Goal: Task Accomplishment & Management: Manage account settings

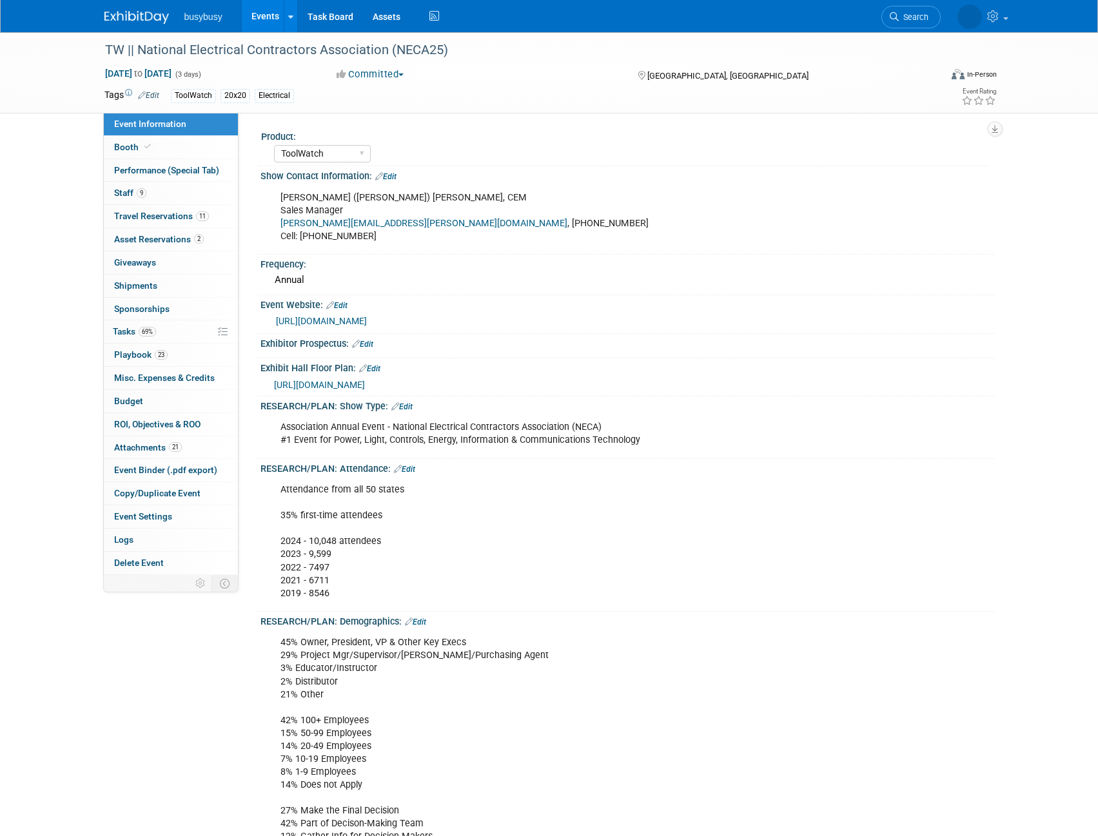
select select "ToolWatch"
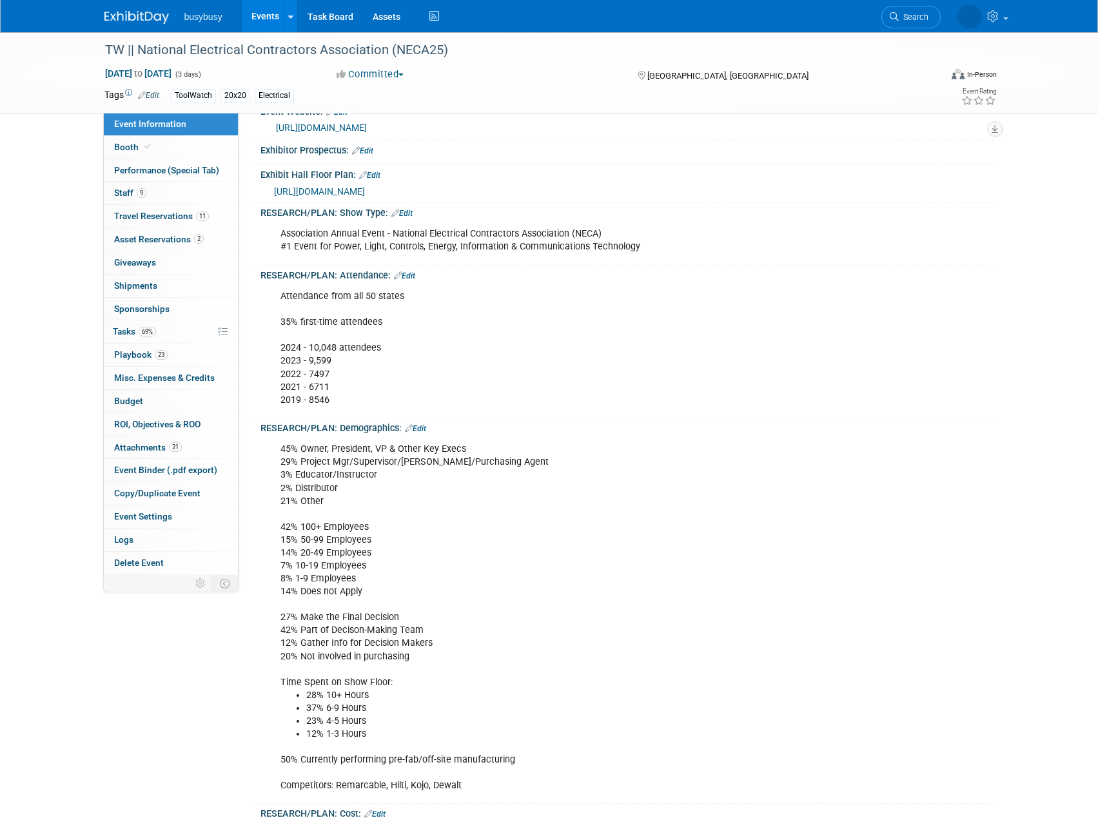
click at [126, 14] on img at bounding box center [136, 17] width 64 height 13
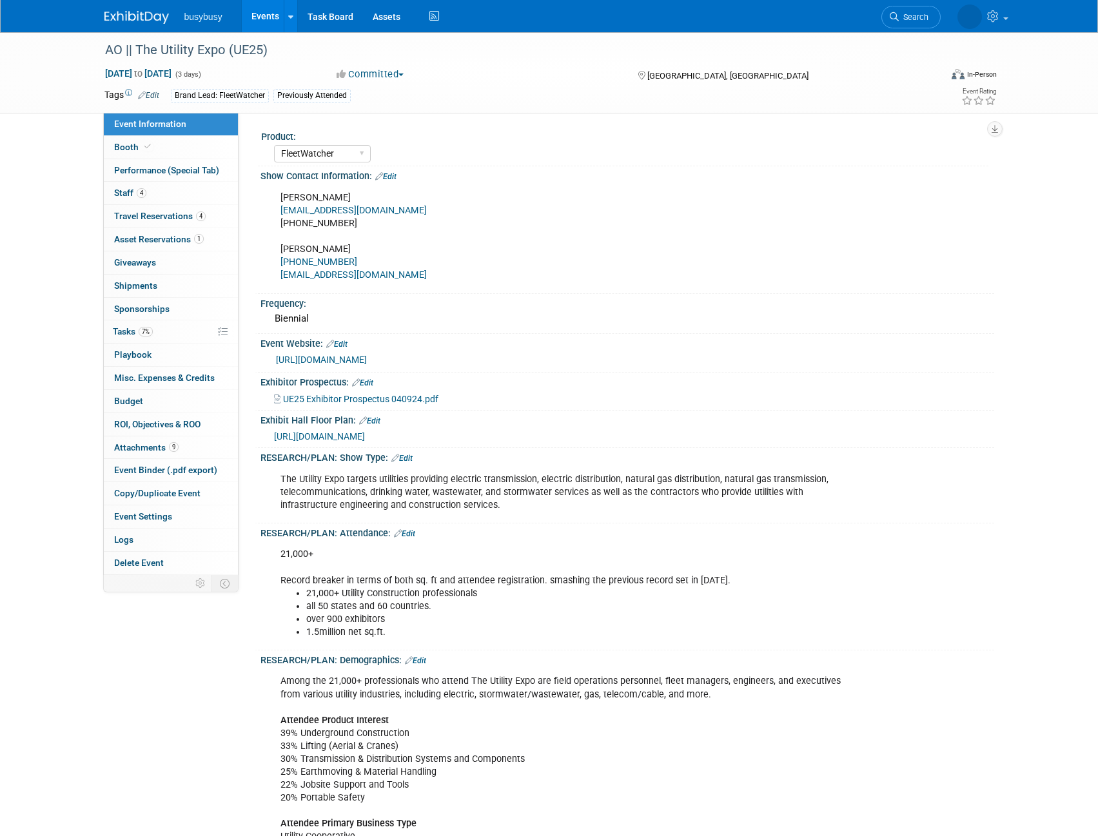
select select "FleetWatcher"
select select "Member"
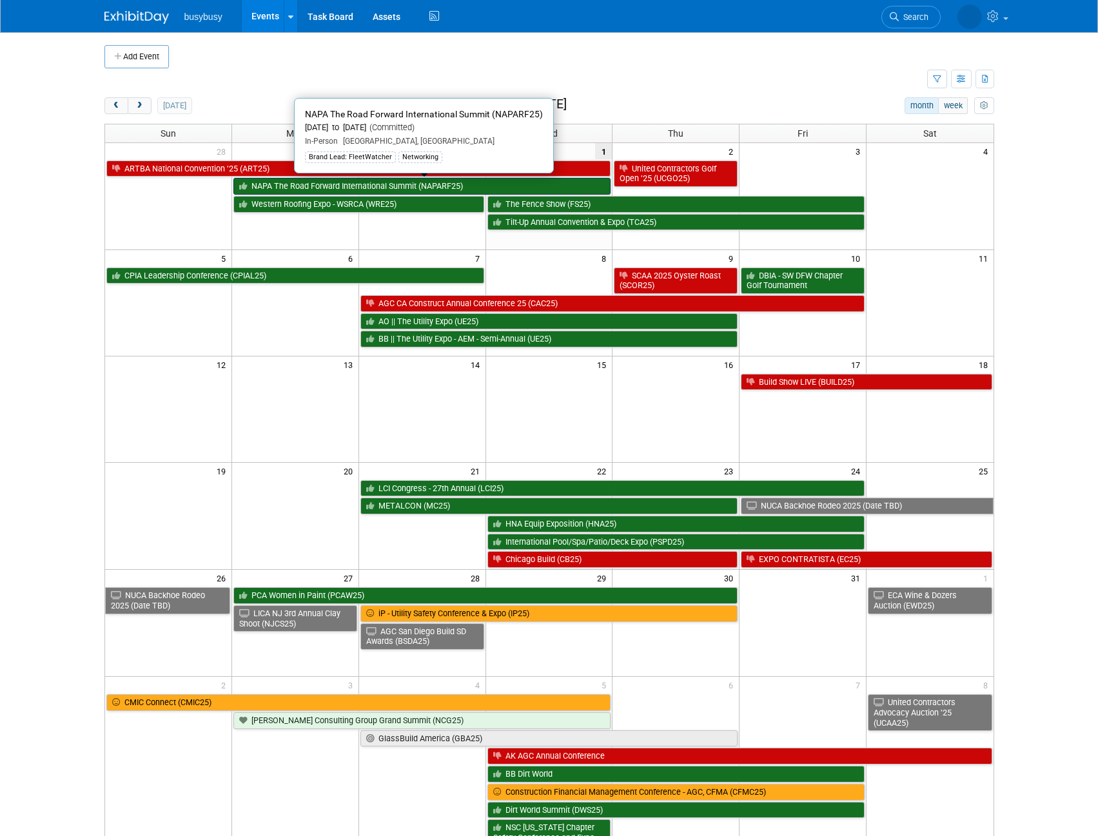
click at [543, 189] on link "NAPA The Road Forward International Summit (NAPARF25)" at bounding box center [422, 186] width 378 height 17
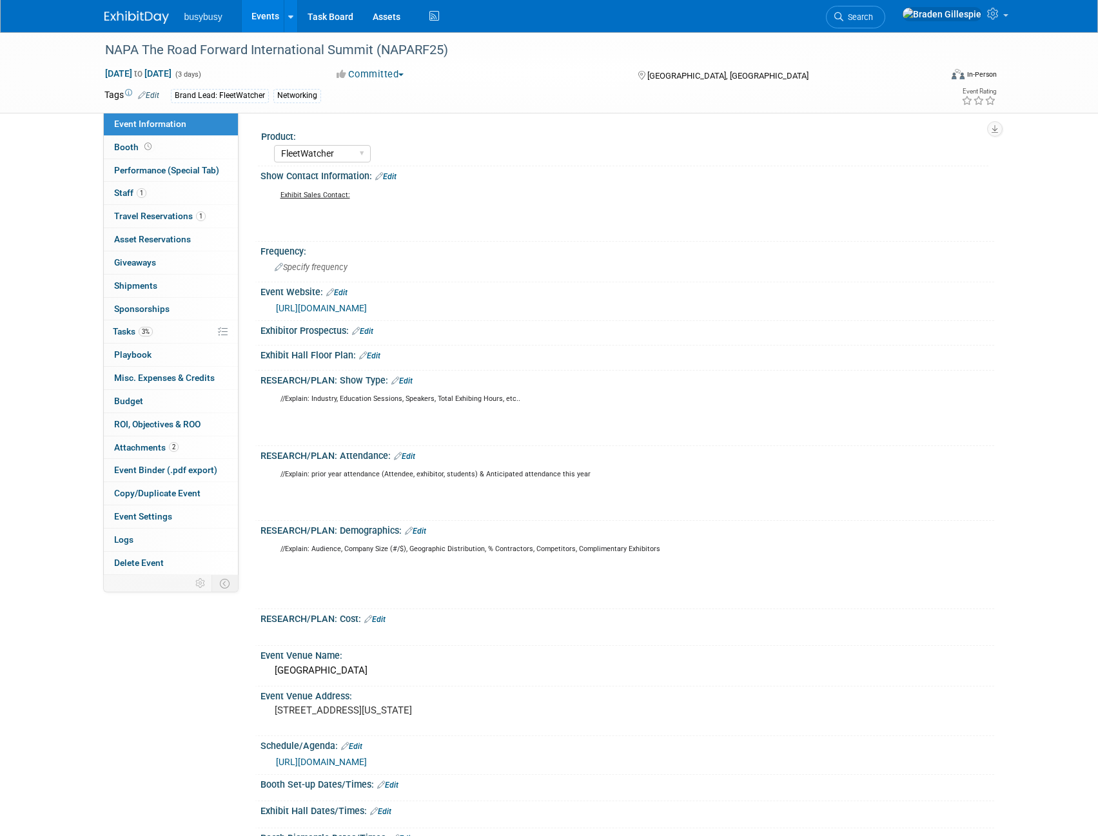
select select "FleetWatcher"
click at [182, 146] on link "Booth" at bounding box center [171, 147] width 134 height 23
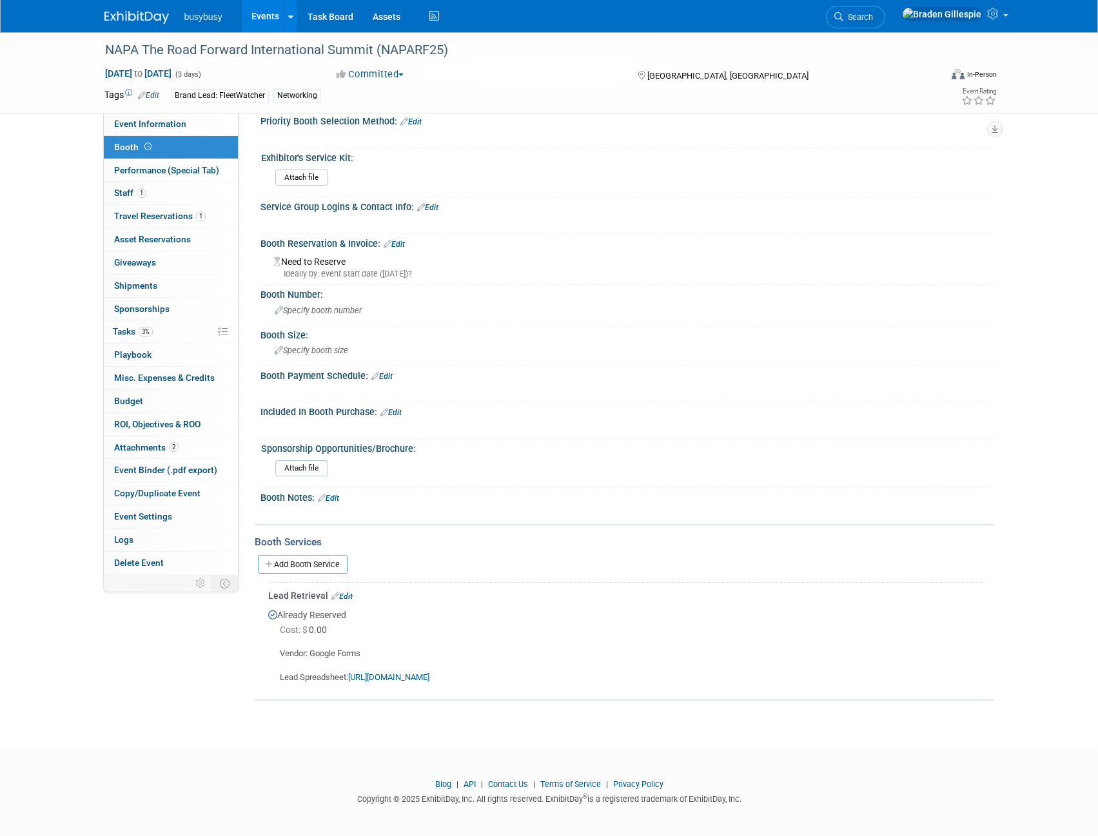
scroll to position [19, 0]
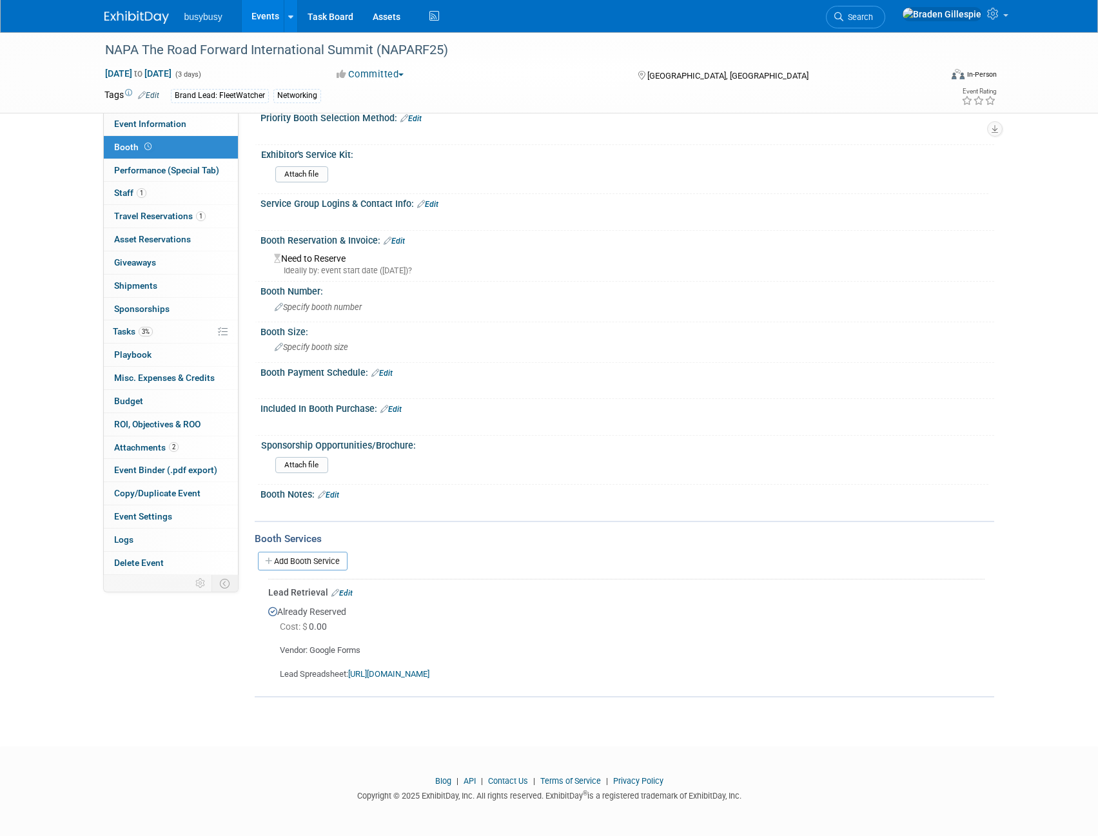
click at [498, 668] on div "Vendor: Google Forms Lead Spreadsheet: https://docs.google.com/spreadsheets/d/1…" at bounding box center [626, 657] width 716 height 46
click at [429, 675] on link "https://docs.google.com/spreadsheets/d/1-fnykH-QdkU5bGUNy4gjGwDdo62aw-0flNa20Kc…" at bounding box center [388, 674] width 81 height 10
click at [161, 17] on img at bounding box center [136, 17] width 64 height 13
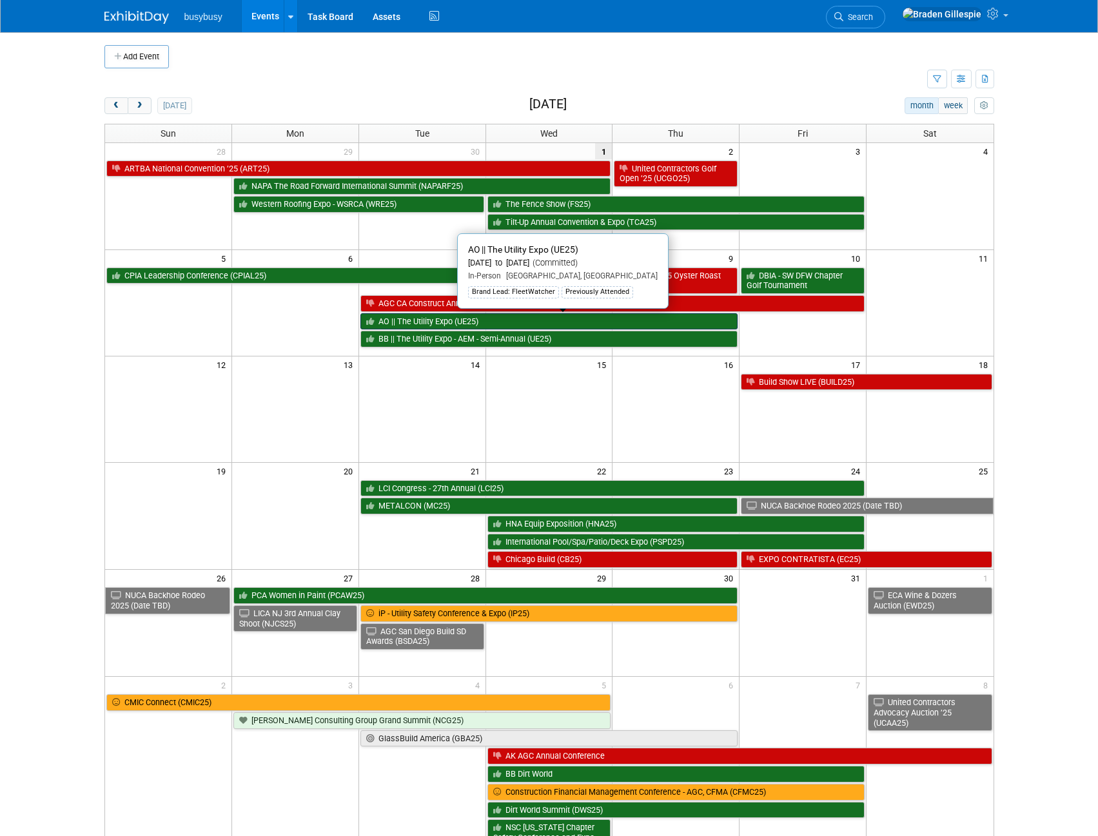
click at [579, 328] on link "AO || The Utility Expo (UE25)" at bounding box center [549, 321] width 378 height 17
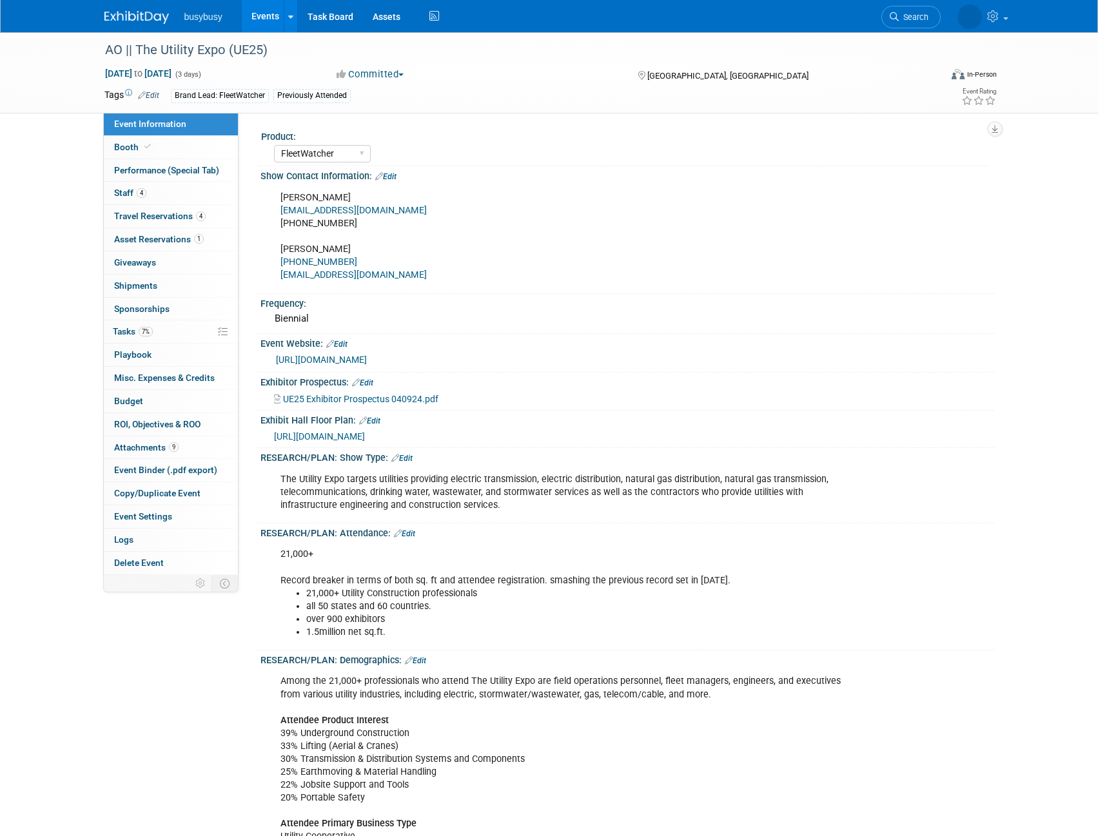
select select "FleetWatcher"
select select "Member"
click at [191, 202] on link "4 Staff 4" at bounding box center [171, 193] width 134 height 23
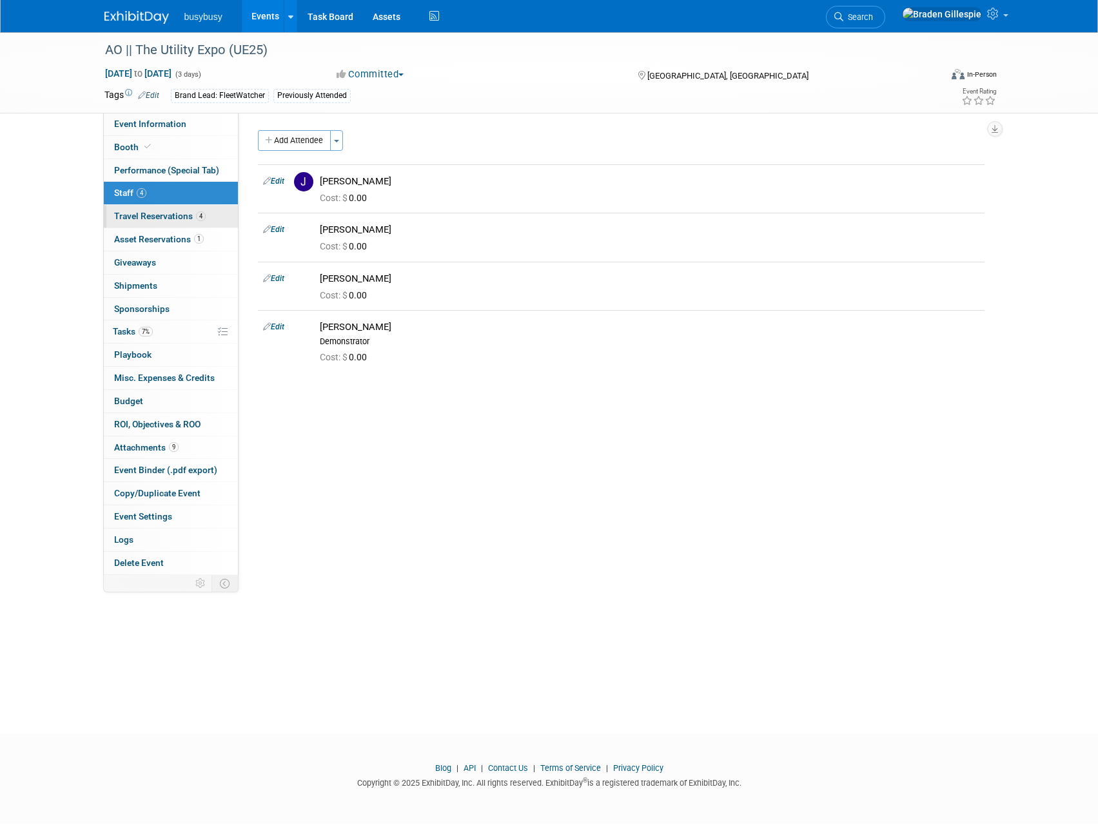
click at [190, 213] on span "Travel Reservations 4" at bounding box center [160, 216] width 92 height 10
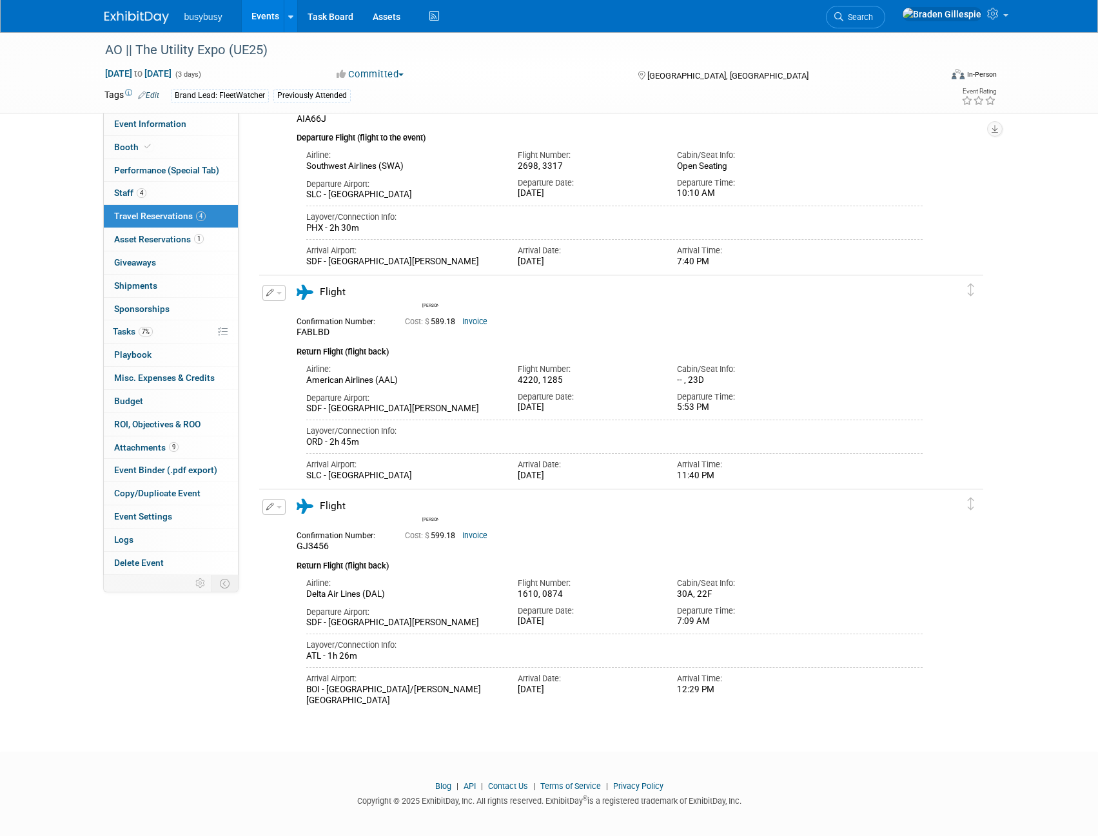
scroll to position [358, 0]
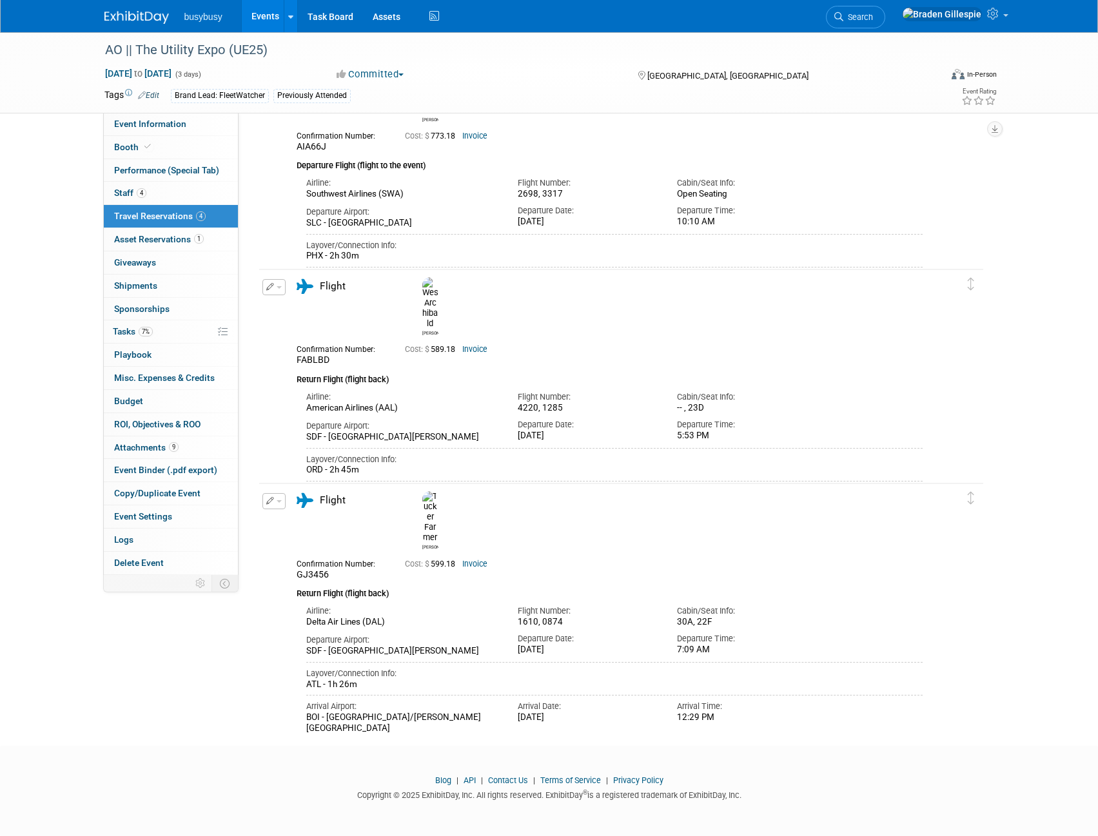
click at [137, 20] on img at bounding box center [136, 17] width 64 height 13
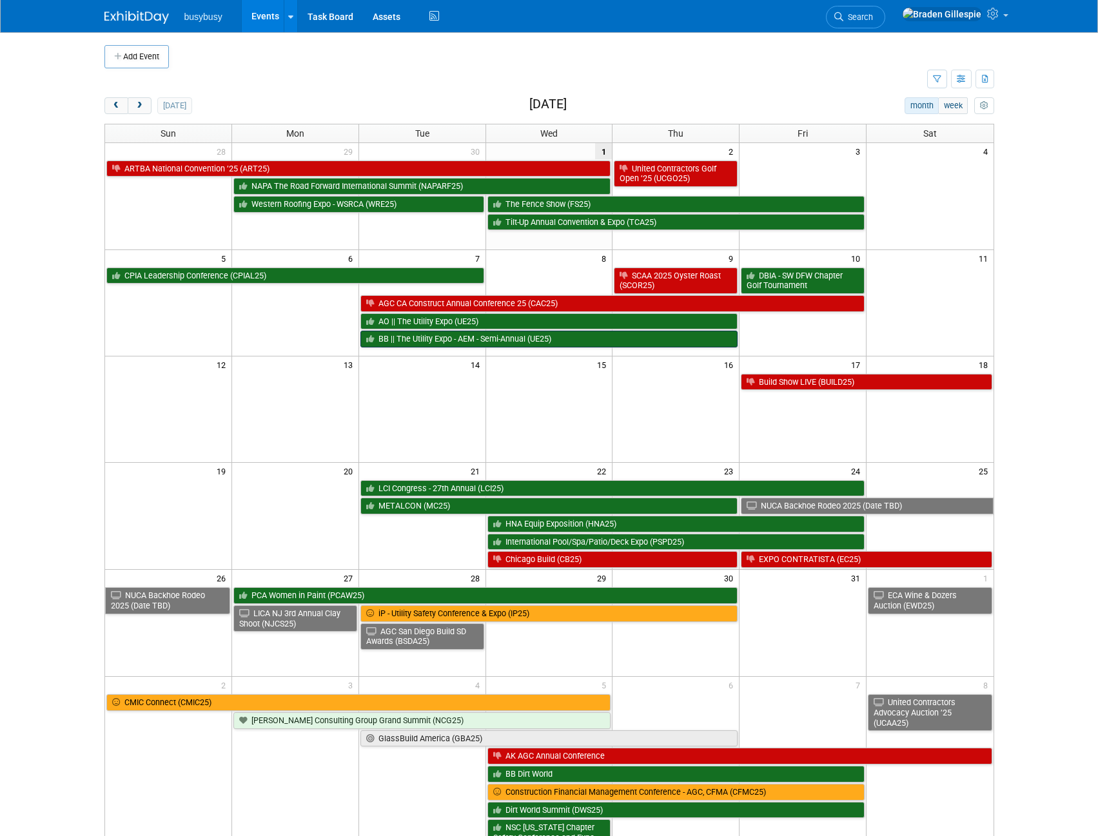
click at [479, 341] on link "BB || The Utility Expo - AEM - Semi-Annual (UE25)" at bounding box center [549, 339] width 378 height 17
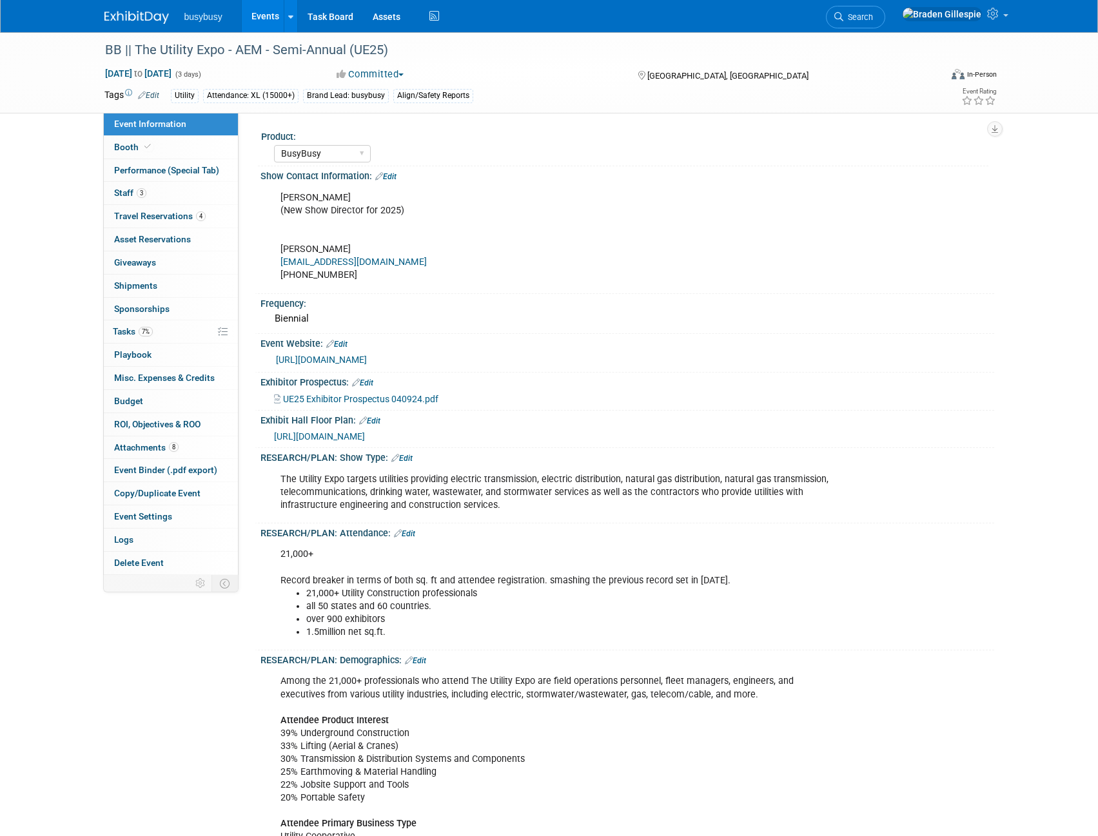
select select "BusyBusy"
select select "Member"
click at [188, 215] on span "Travel Reservations 4" at bounding box center [160, 216] width 92 height 10
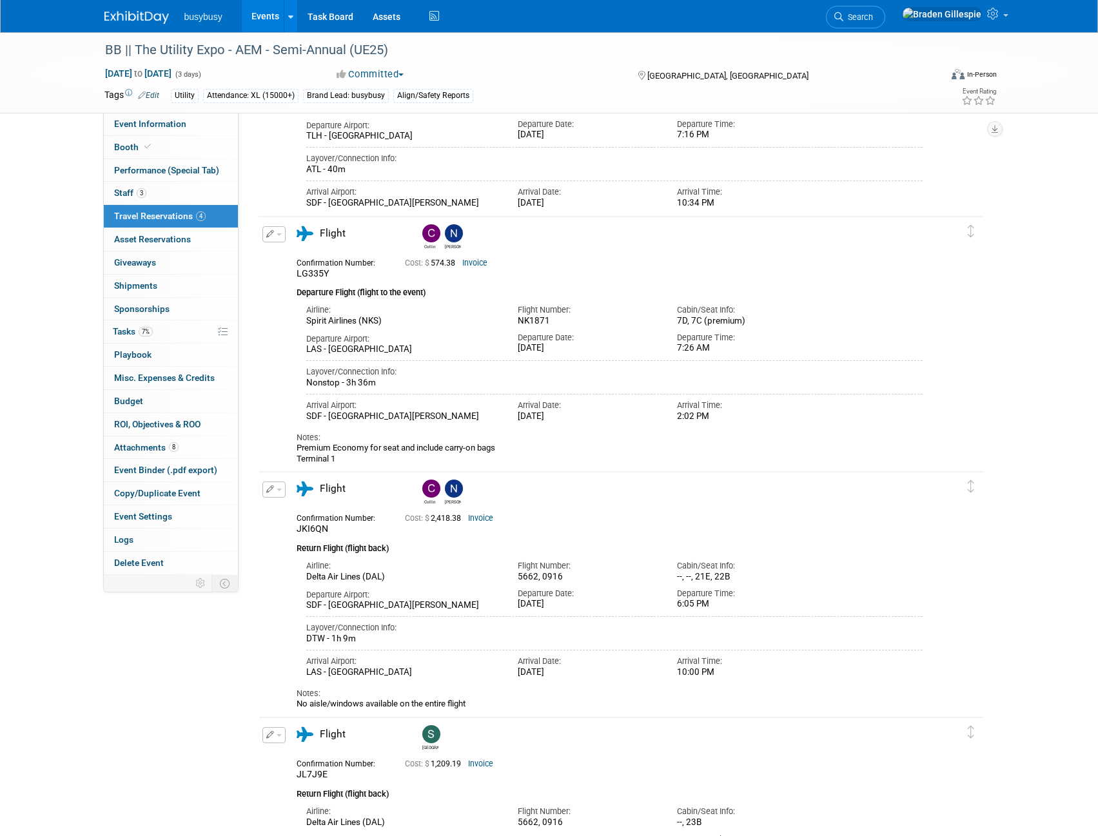
scroll to position [193, 0]
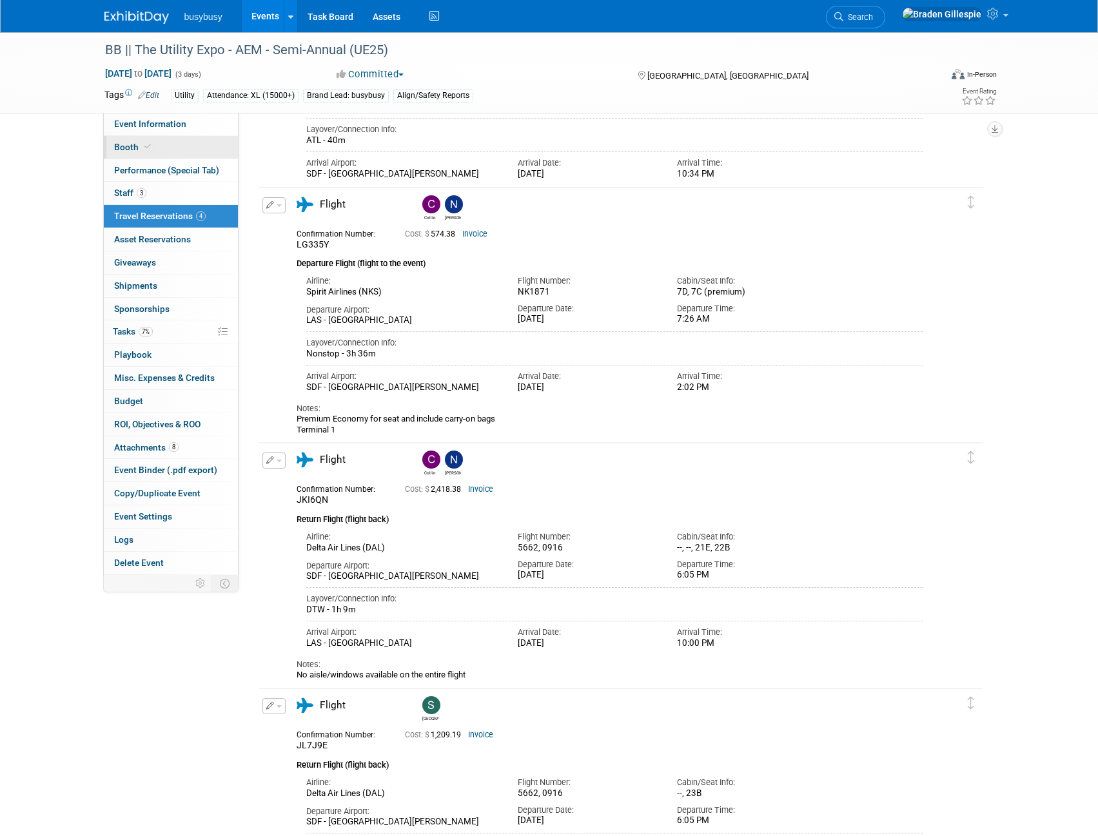
click at [156, 150] on link "Booth" at bounding box center [171, 147] width 134 height 23
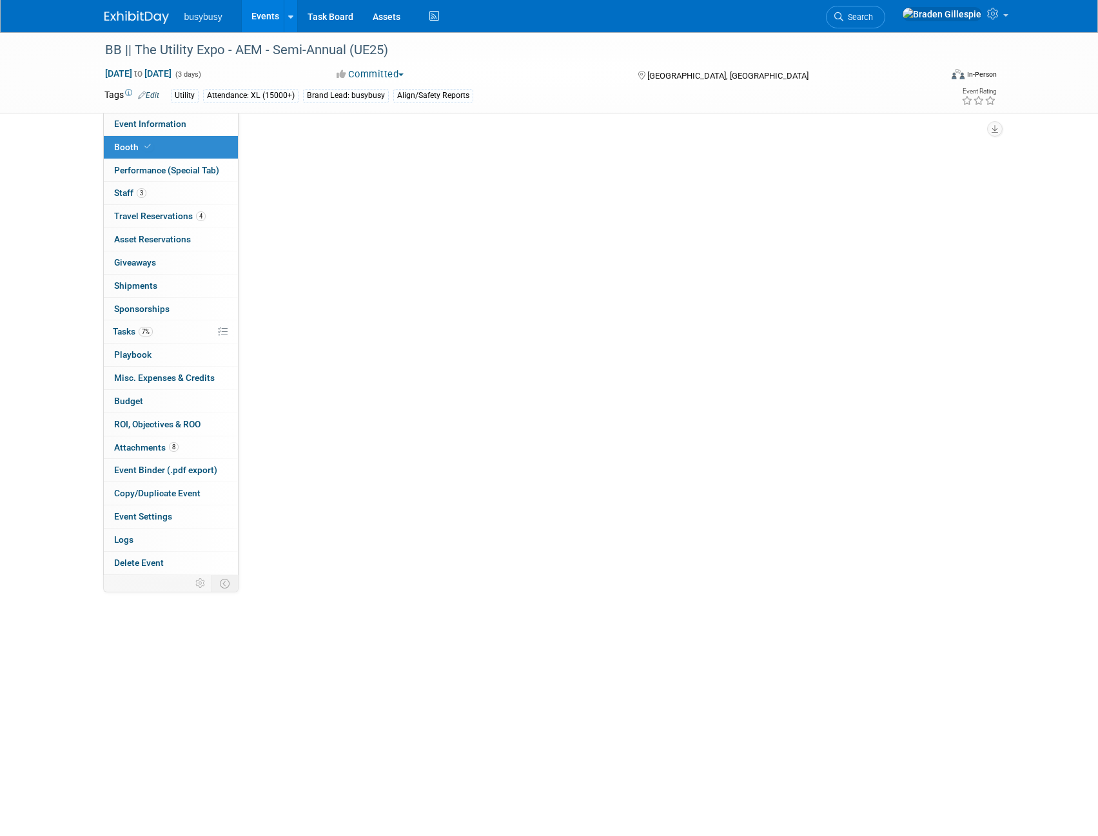
scroll to position [0, 0]
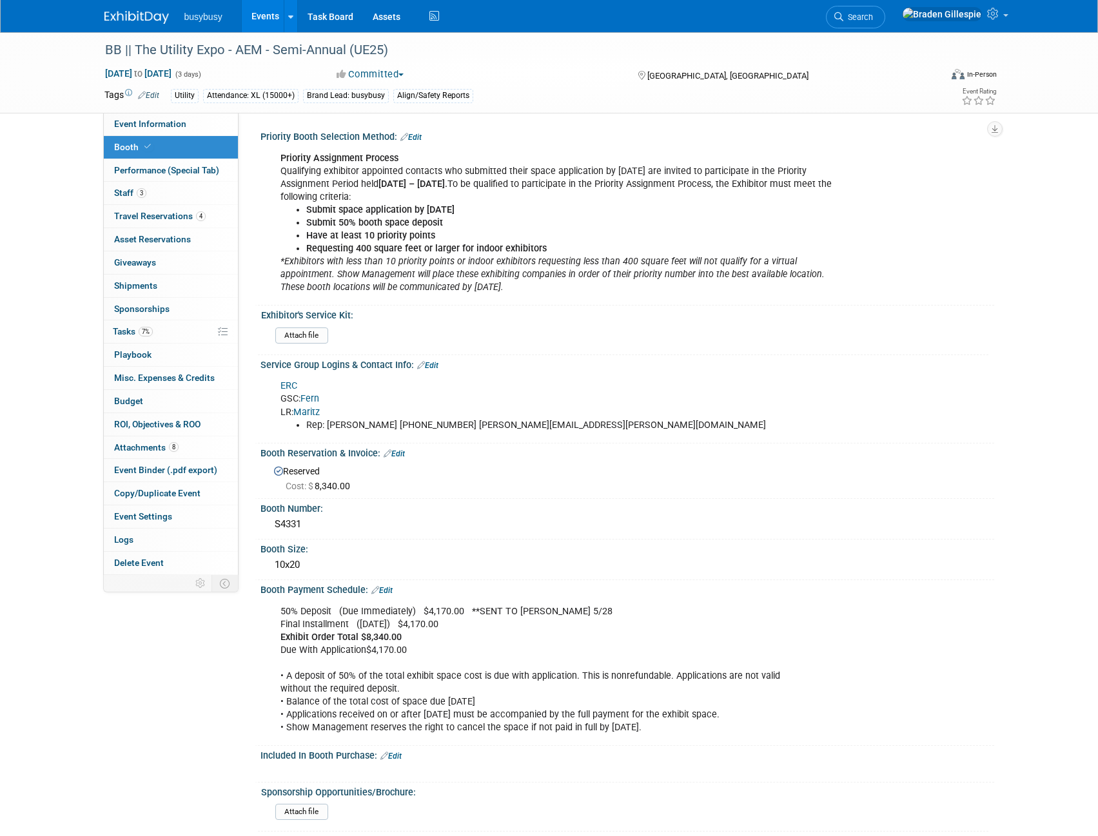
click at [303, 411] on link "Maritz" at bounding box center [306, 412] width 26 height 11
click at [295, 386] on link "ERC" at bounding box center [288, 385] width 17 height 11
click at [164, 195] on link "3 Staff 3" at bounding box center [171, 193] width 134 height 23
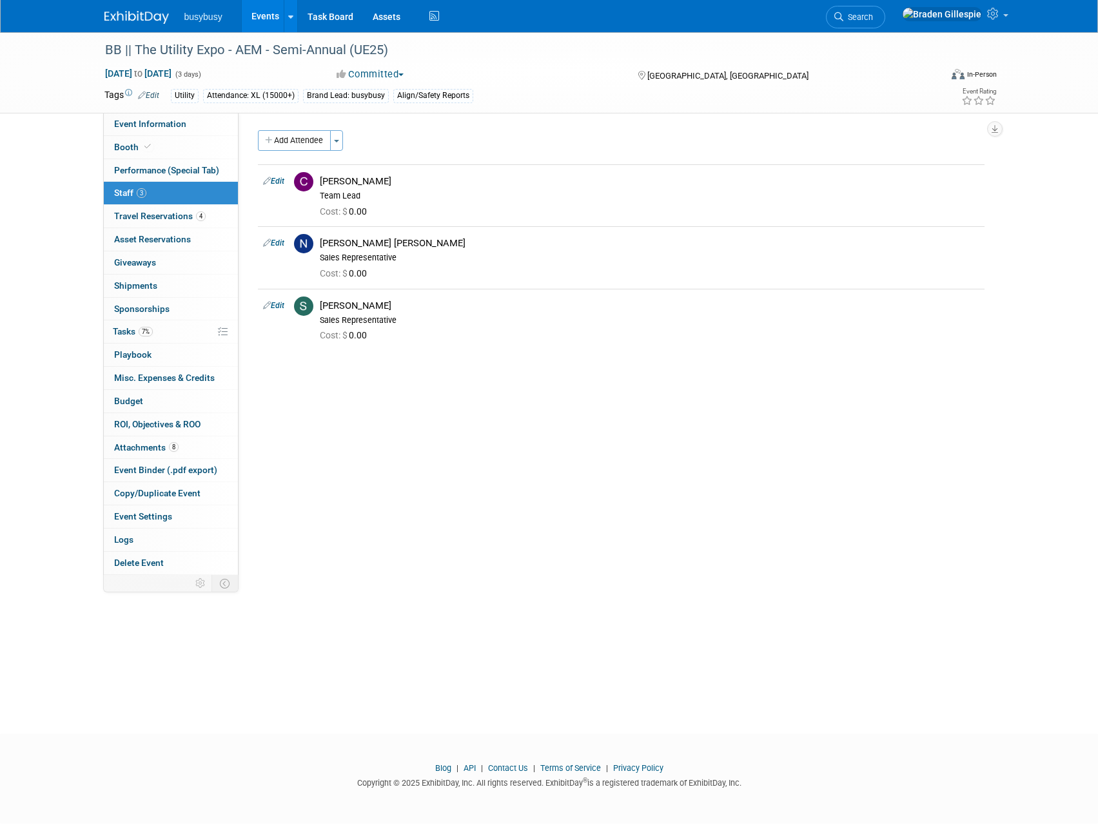
click at [305, 241] on img at bounding box center [303, 243] width 19 height 19
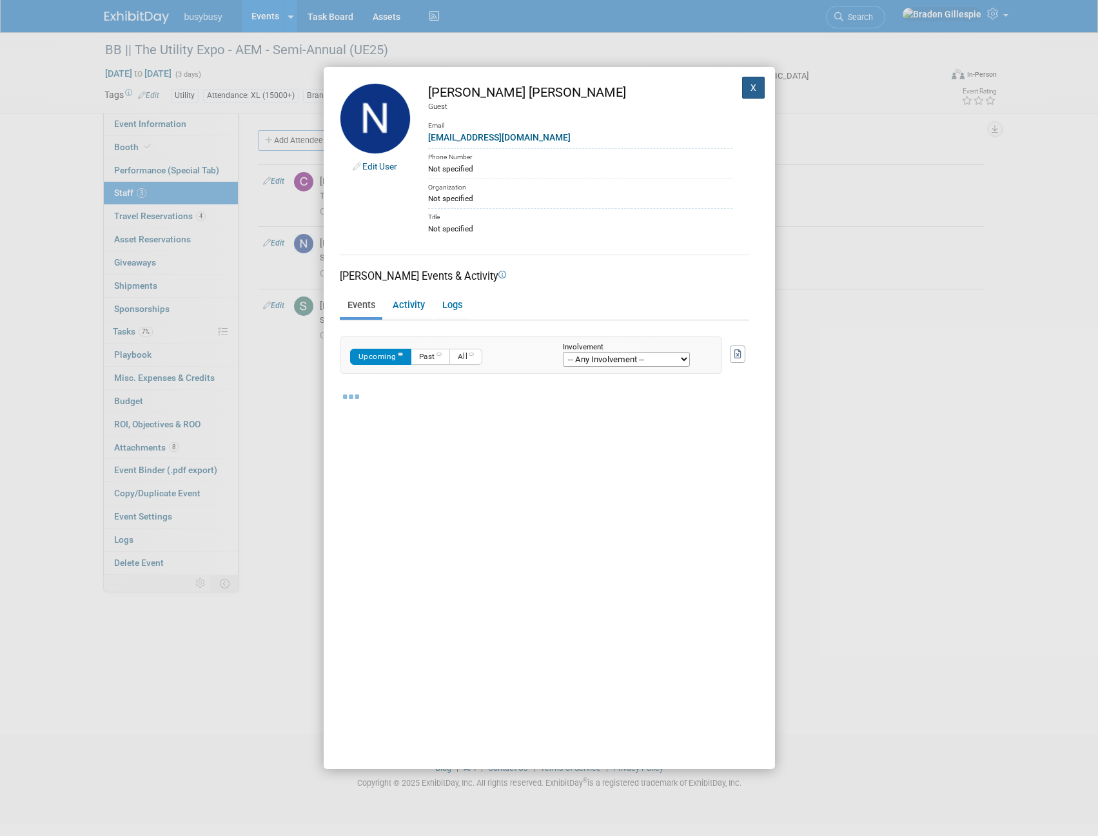
click at [742, 90] on button "X" at bounding box center [753, 88] width 23 height 22
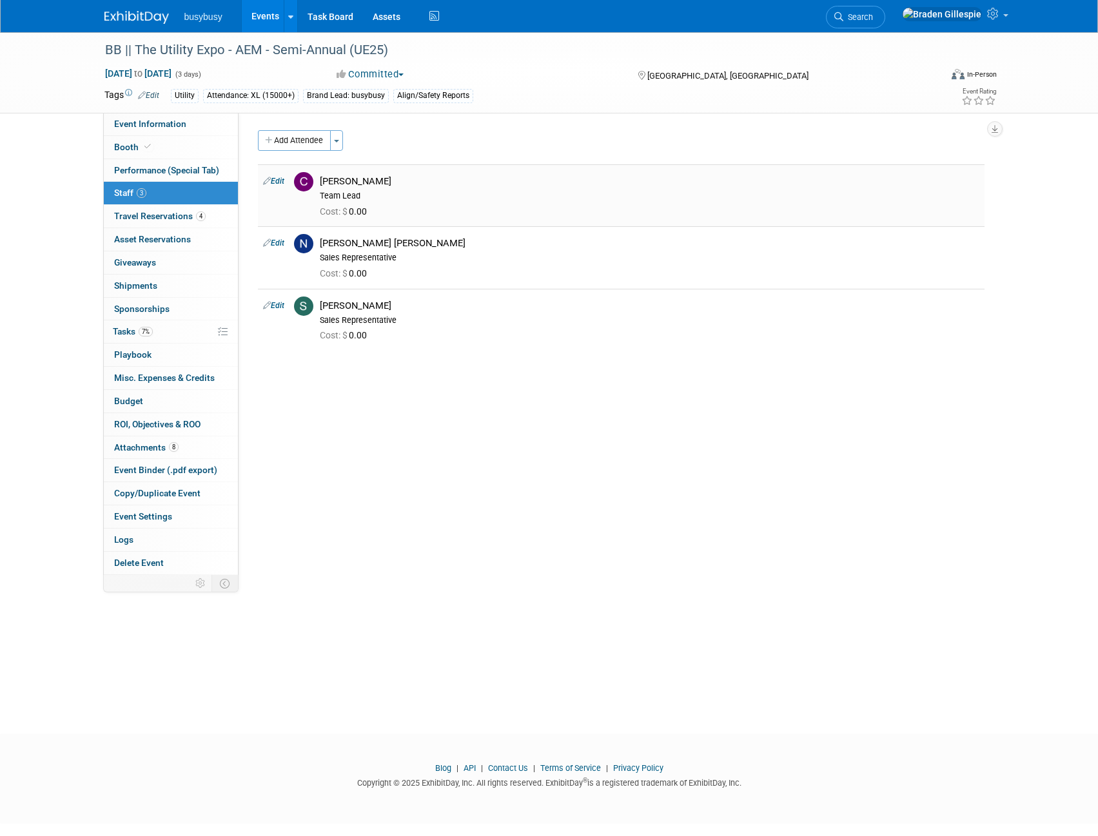
click at [280, 184] on link "Edit" at bounding box center [273, 181] width 21 height 9
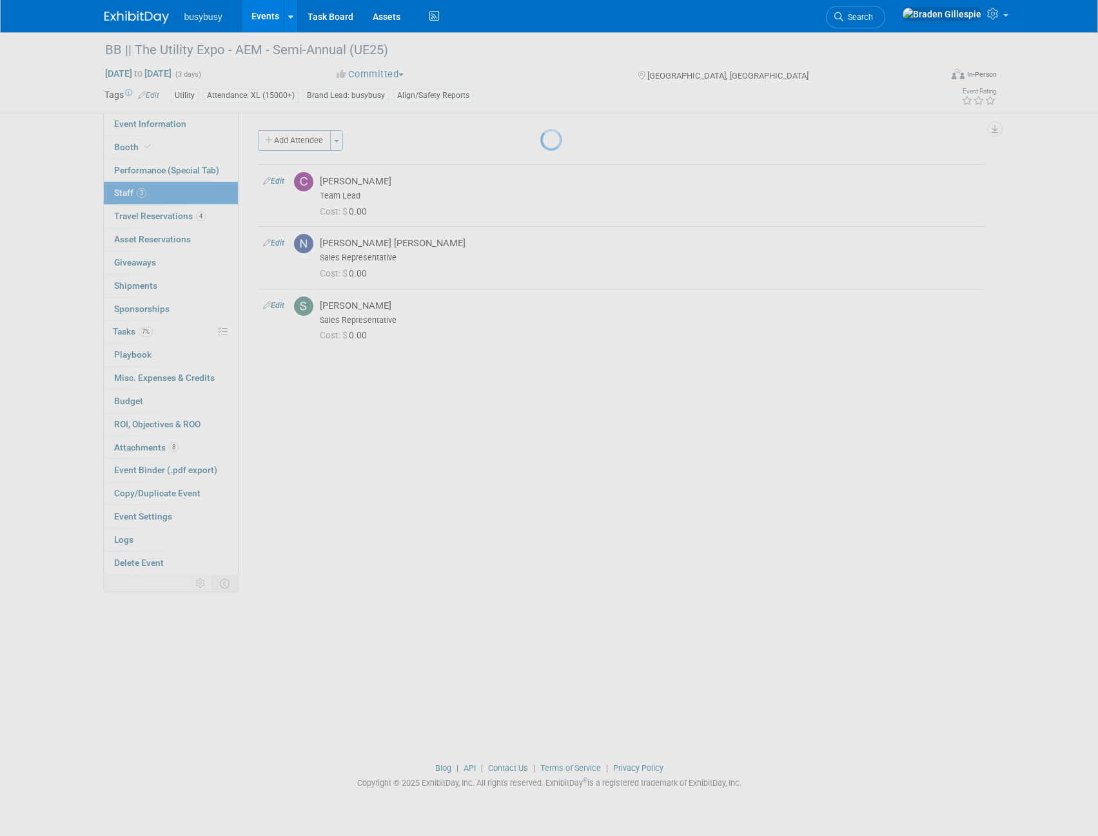
select select "ea87c3f9-ed34-437c-a9ce-54d7dc3abaff"
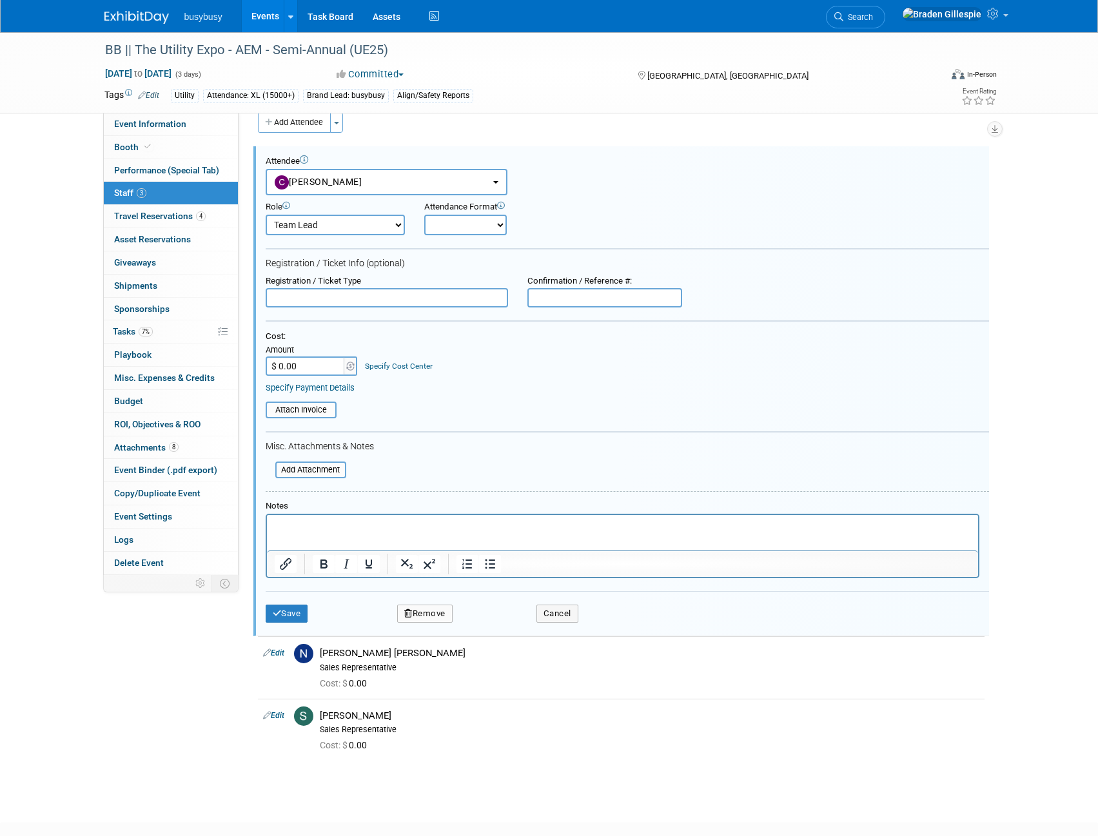
click at [302, 371] on input "$ 0.00" at bounding box center [306, 366] width 81 height 19
type input "$ 39.00"
click at [303, 612] on button "Save" at bounding box center [287, 614] width 43 height 18
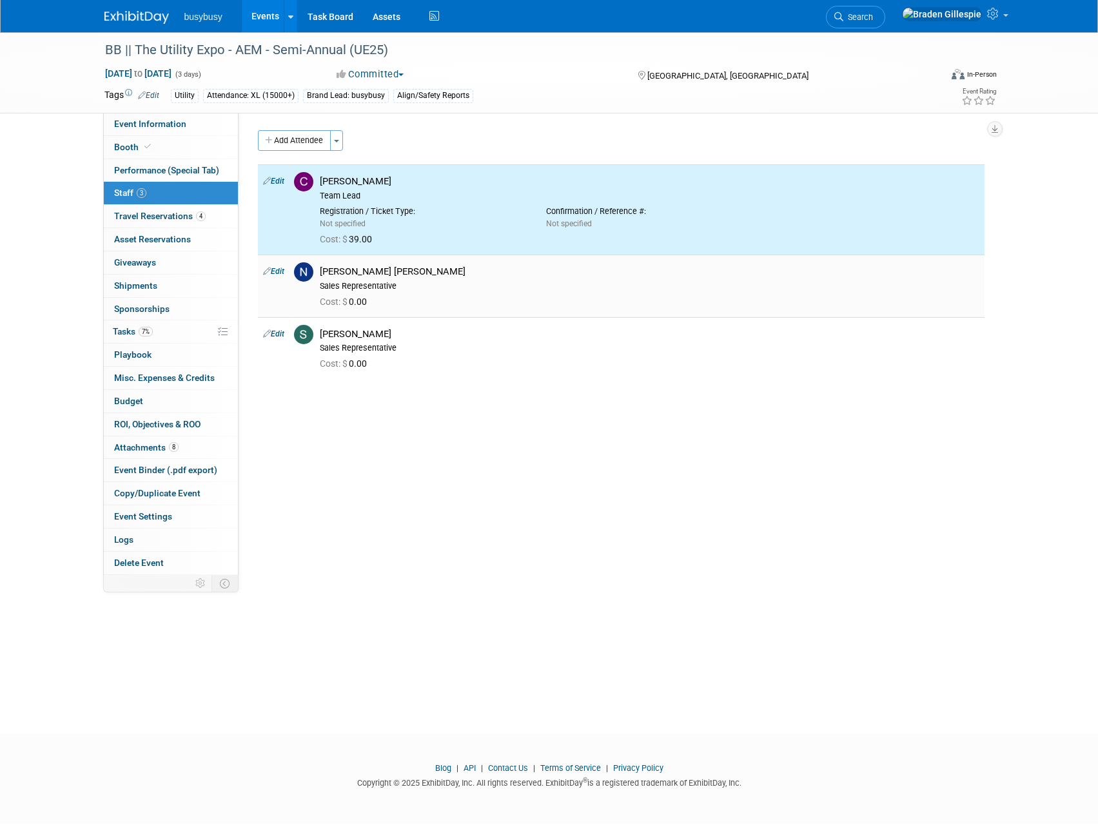
click at [279, 276] on link "Edit" at bounding box center [273, 271] width 21 height 9
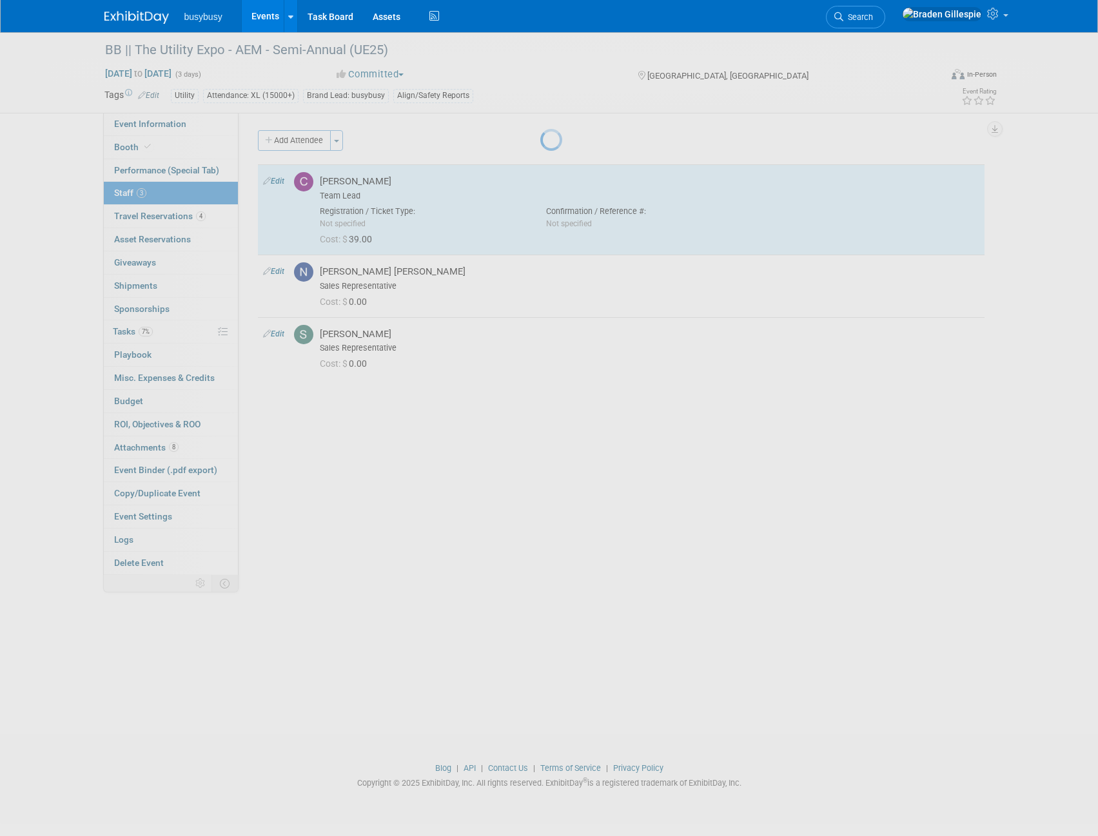
select select "331488c1-590a-4d7d-a198-e1928014c4fd"
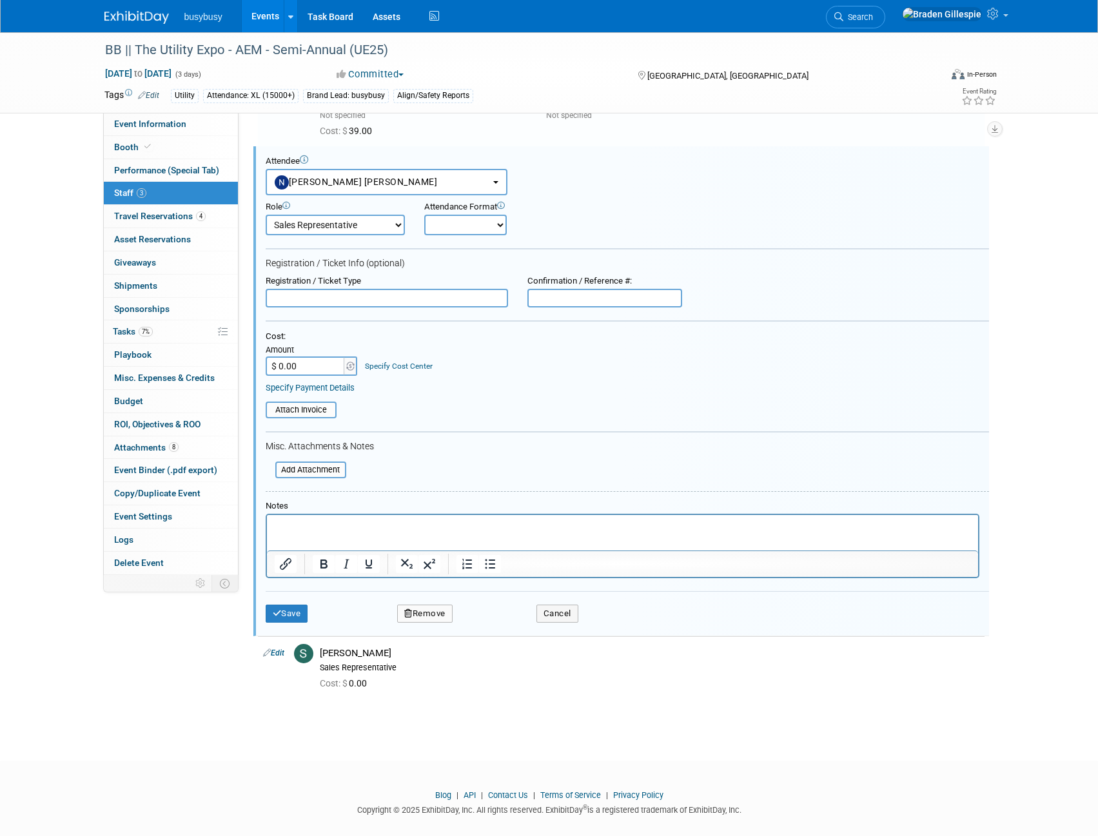
click at [300, 371] on input "$ 0.00" at bounding box center [306, 366] width 81 height 19
type input "$ 39.00"
click at [295, 614] on button "Save" at bounding box center [287, 614] width 43 height 18
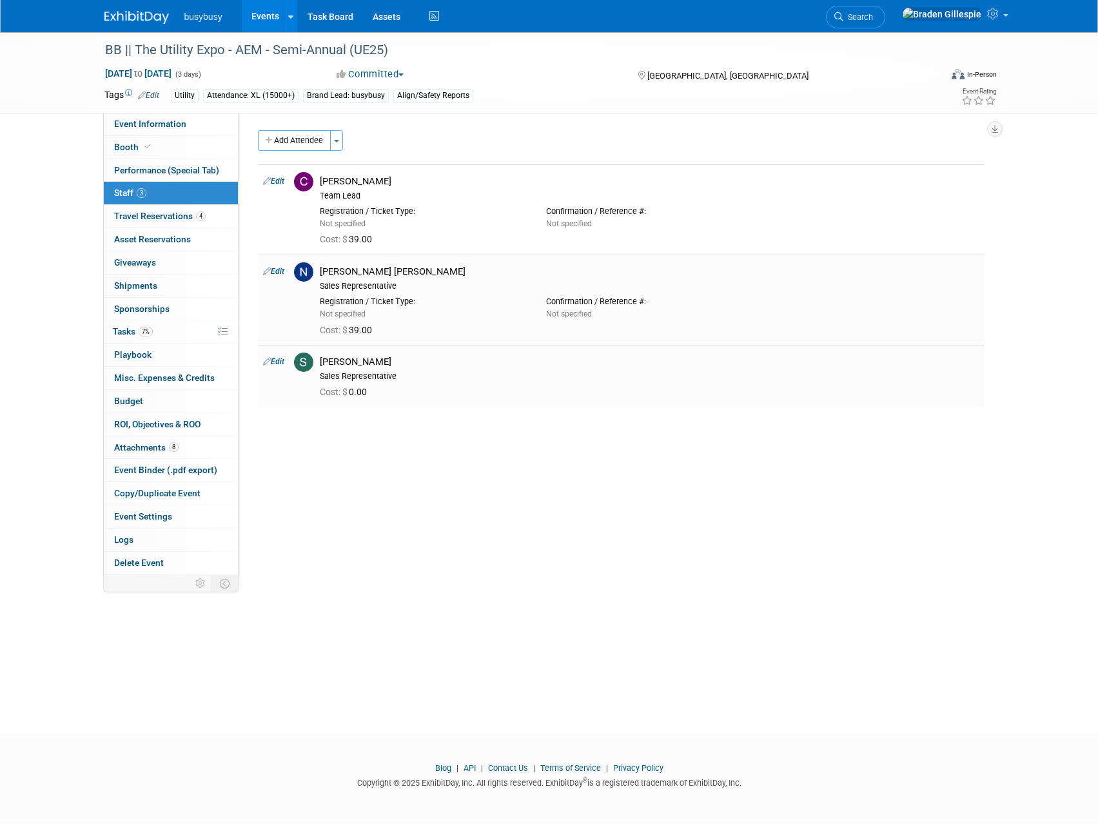
click at [278, 360] on link "Edit" at bounding box center [273, 361] width 21 height 9
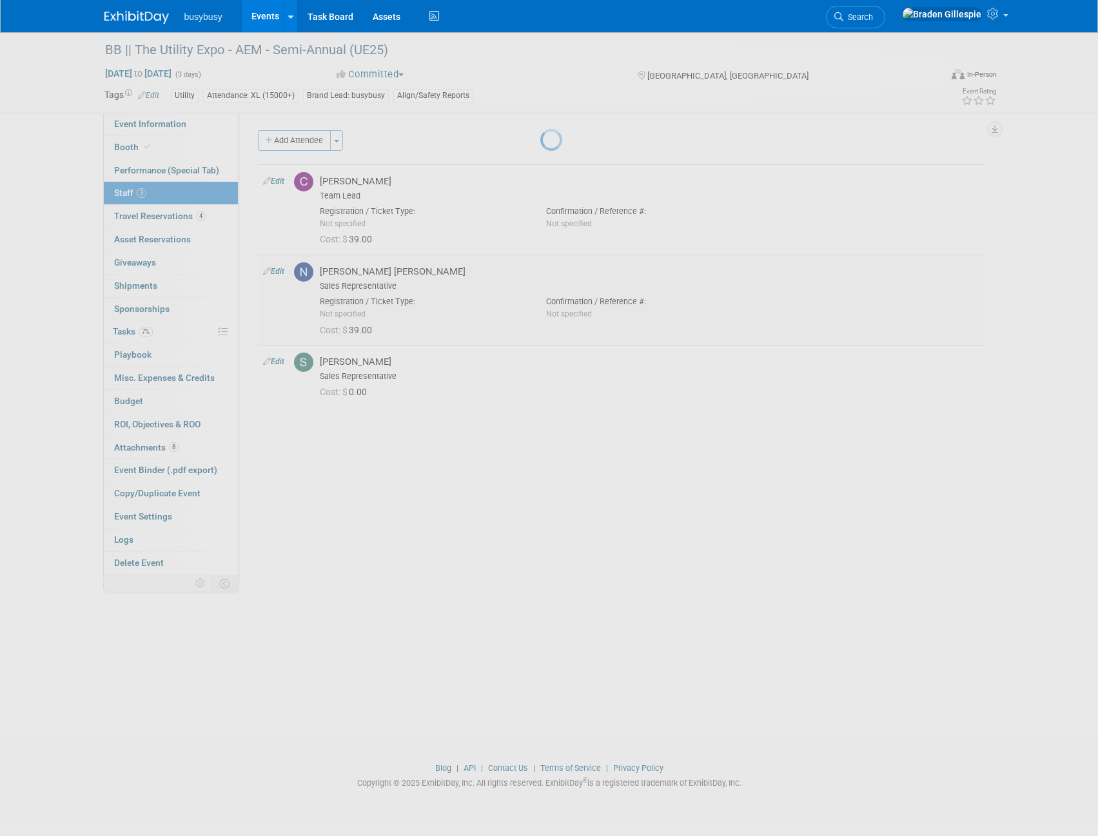
select select "5772b13b-fcd4-49c9-9eb2-f194e4f04a6b"
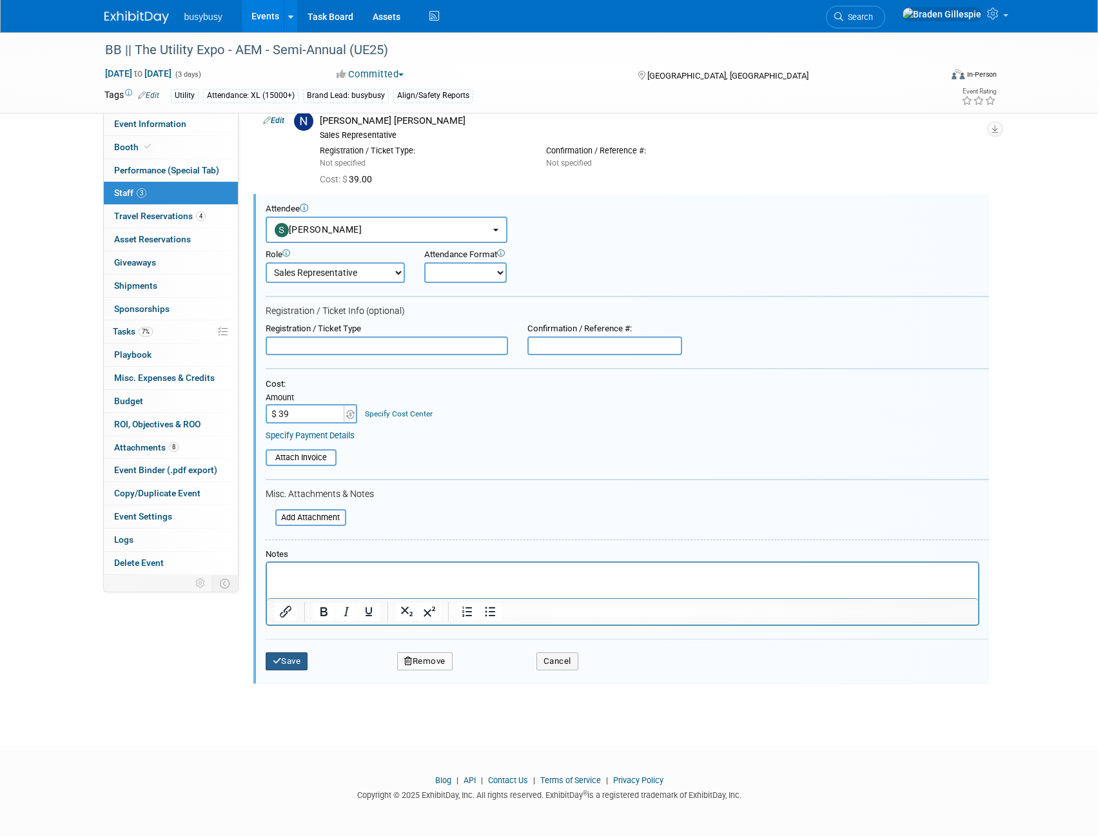
type input "$ 39.00"
click at [299, 661] on button "Save" at bounding box center [287, 662] width 43 height 18
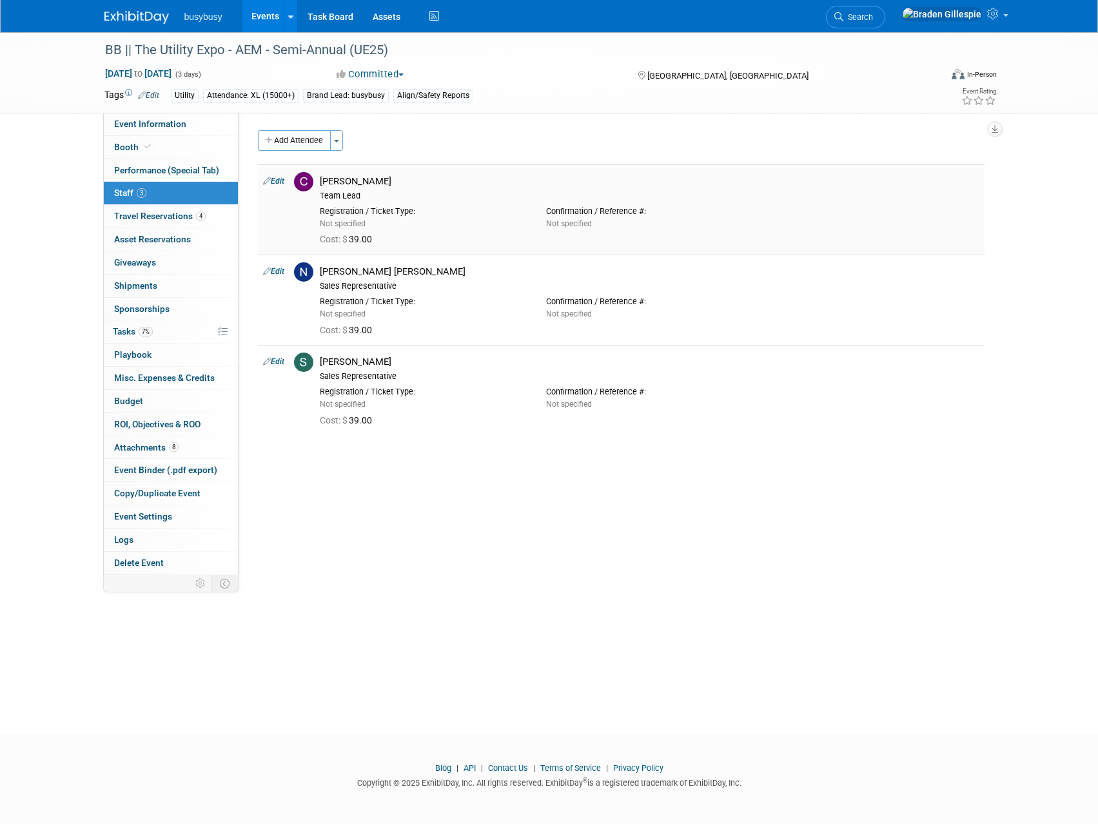
click at [277, 183] on link "Edit" at bounding box center [273, 181] width 21 height 9
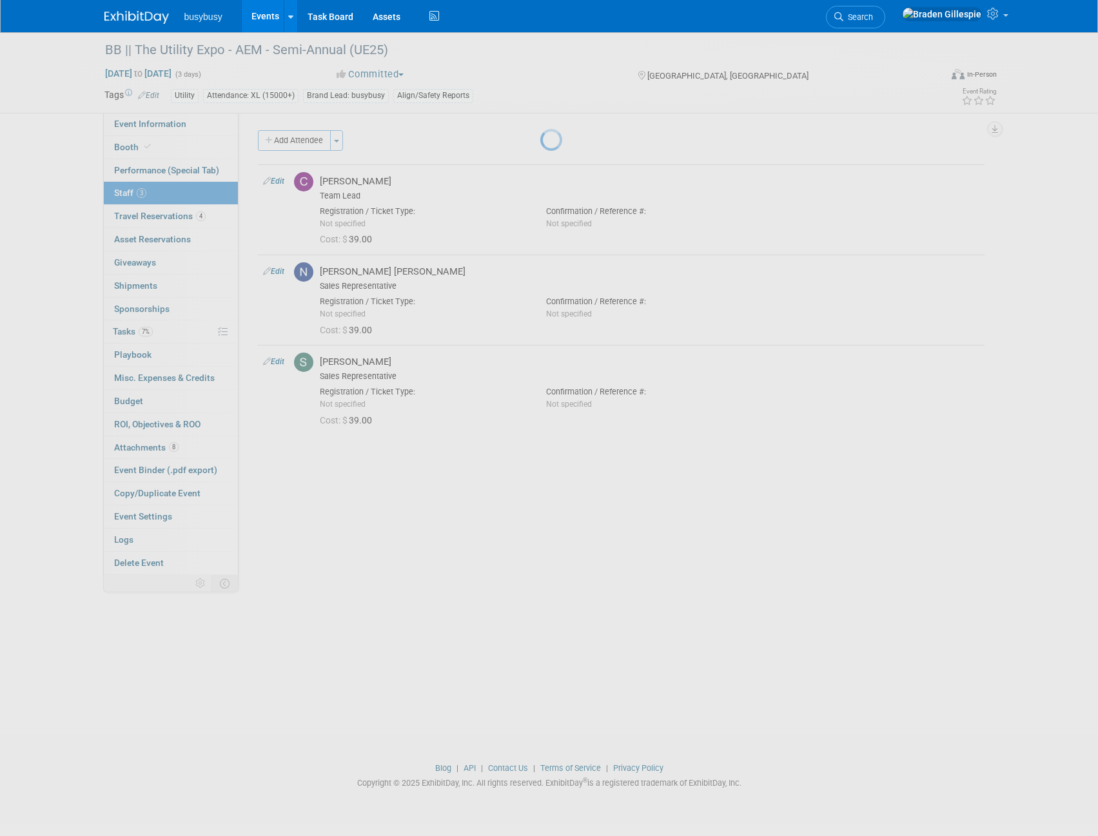
select select "ea87c3f9-ed34-437c-a9ce-54d7dc3abaff"
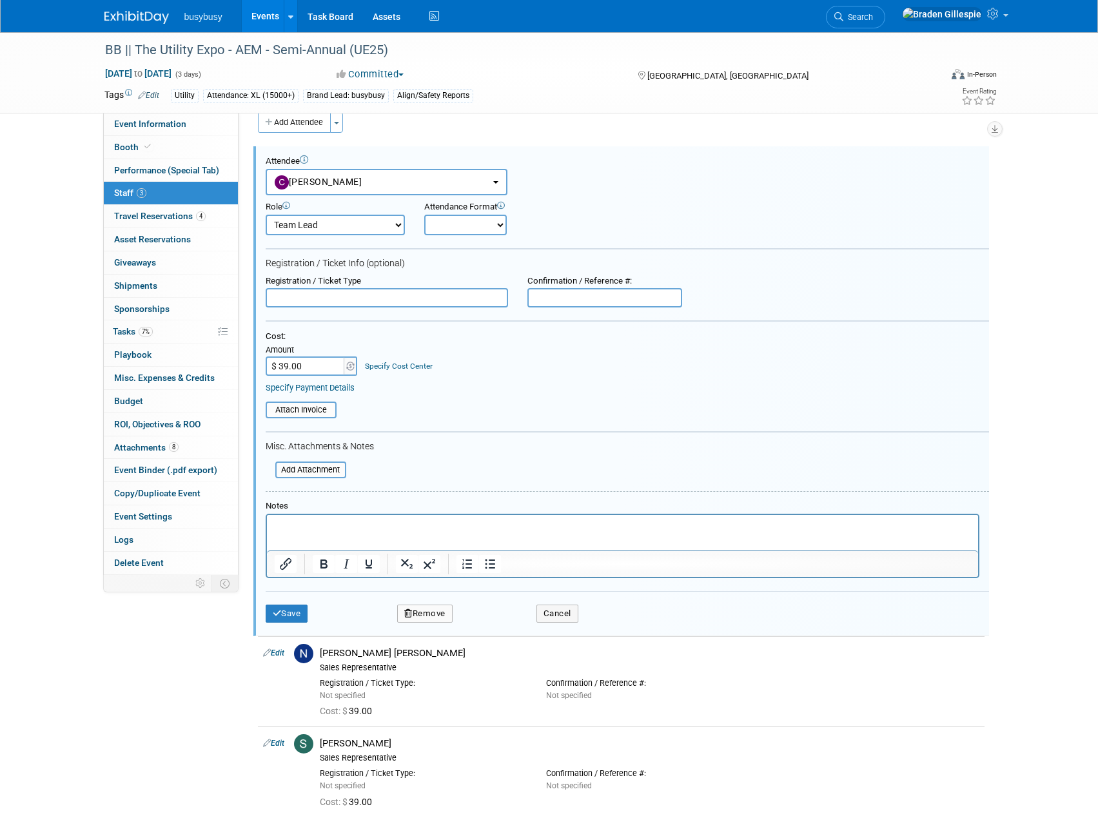
click at [591, 305] on input "text" at bounding box center [604, 297] width 155 height 19
type input "37767"
click at [302, 613] on button "Save" at bounding box center [287, 614] width 43 height 18
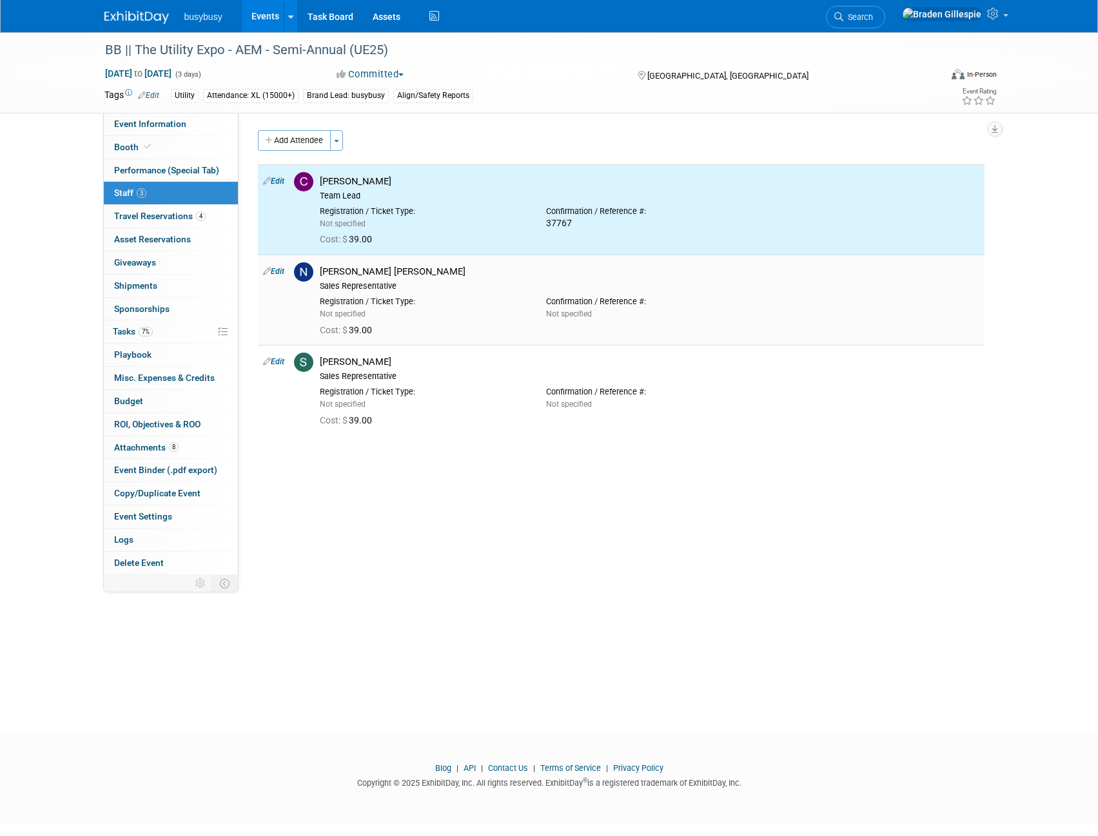
click at [280, 271] on link "Edit" at bounding box center [273, 271] width 21 height 9
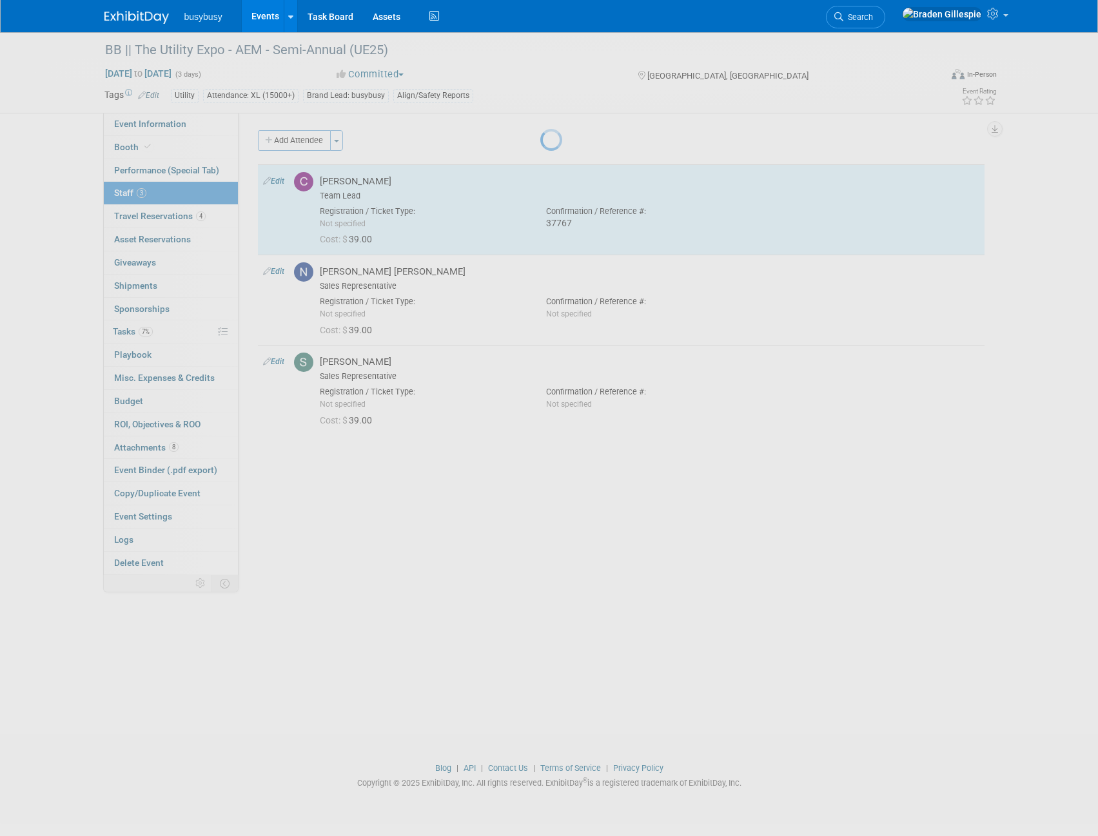
select select "331488c1-590a-4d7d-a198-e1928014c4fd"
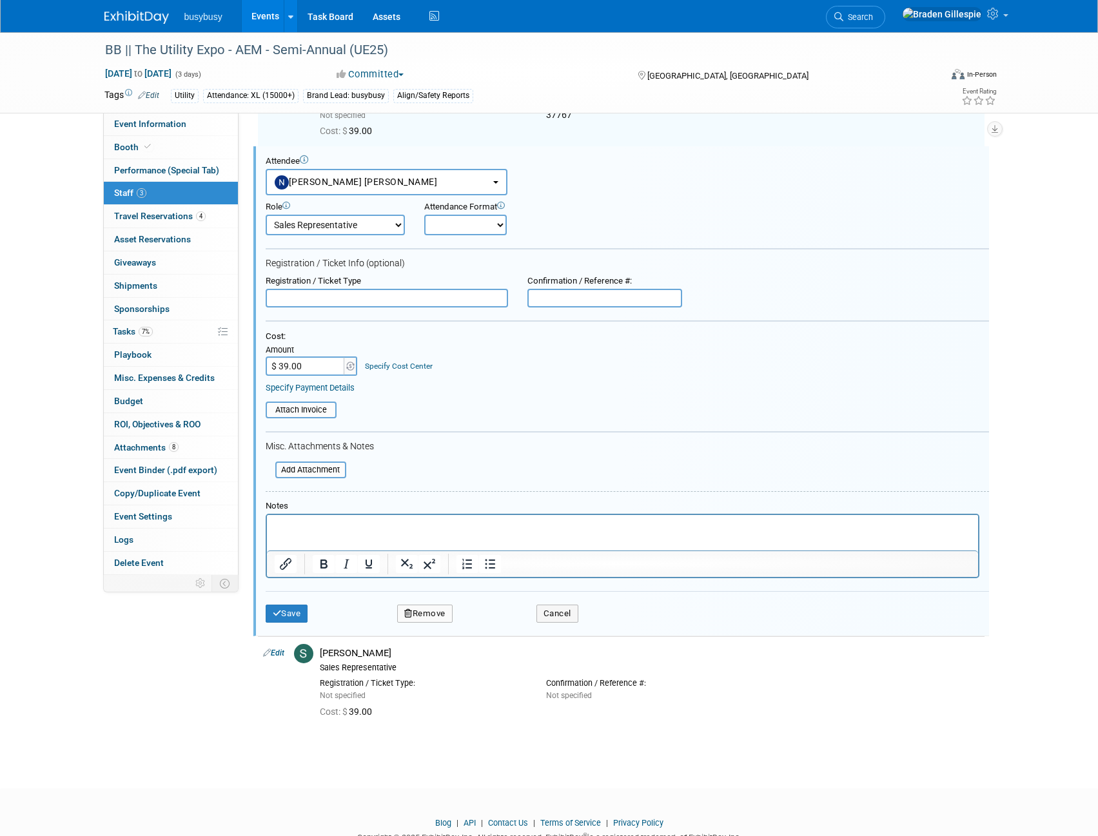
click at [581, 306] on input "text" at bounding box center [604, 298] width 155 height 19
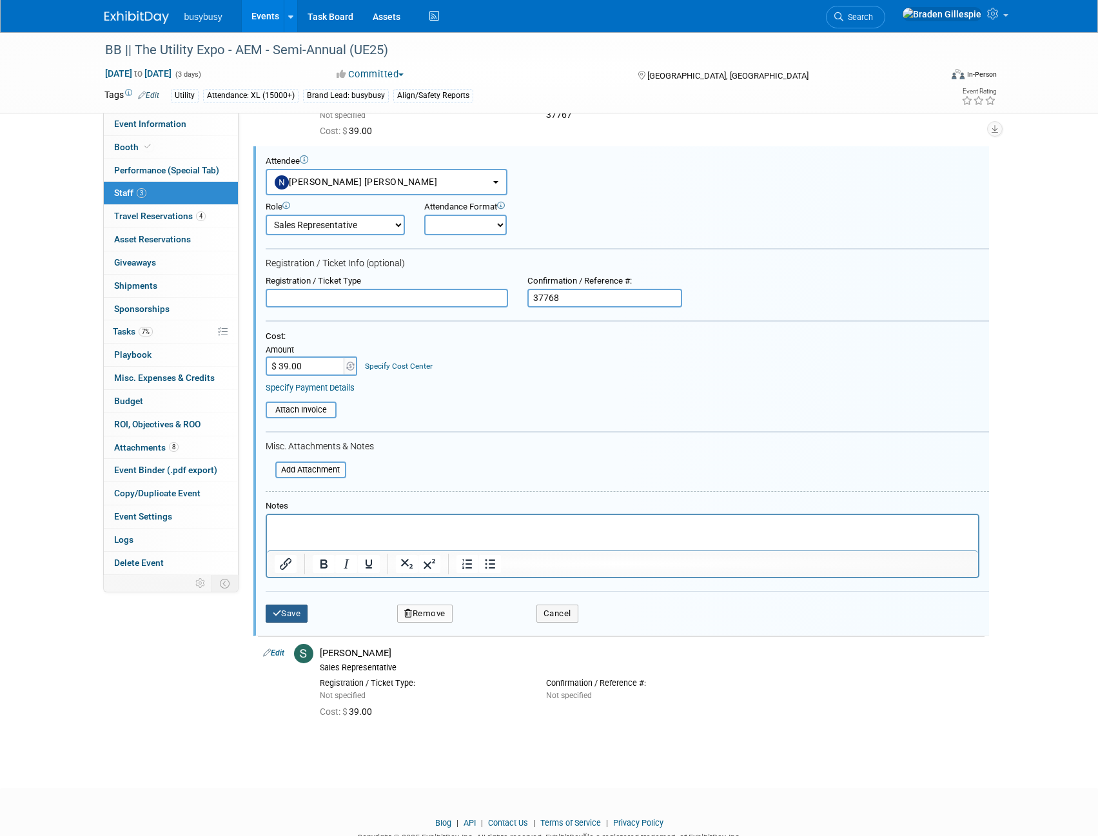
type input "37768"
click at [282, 614] on button "Save" at bounding box center [287, 614] width 43 height 18
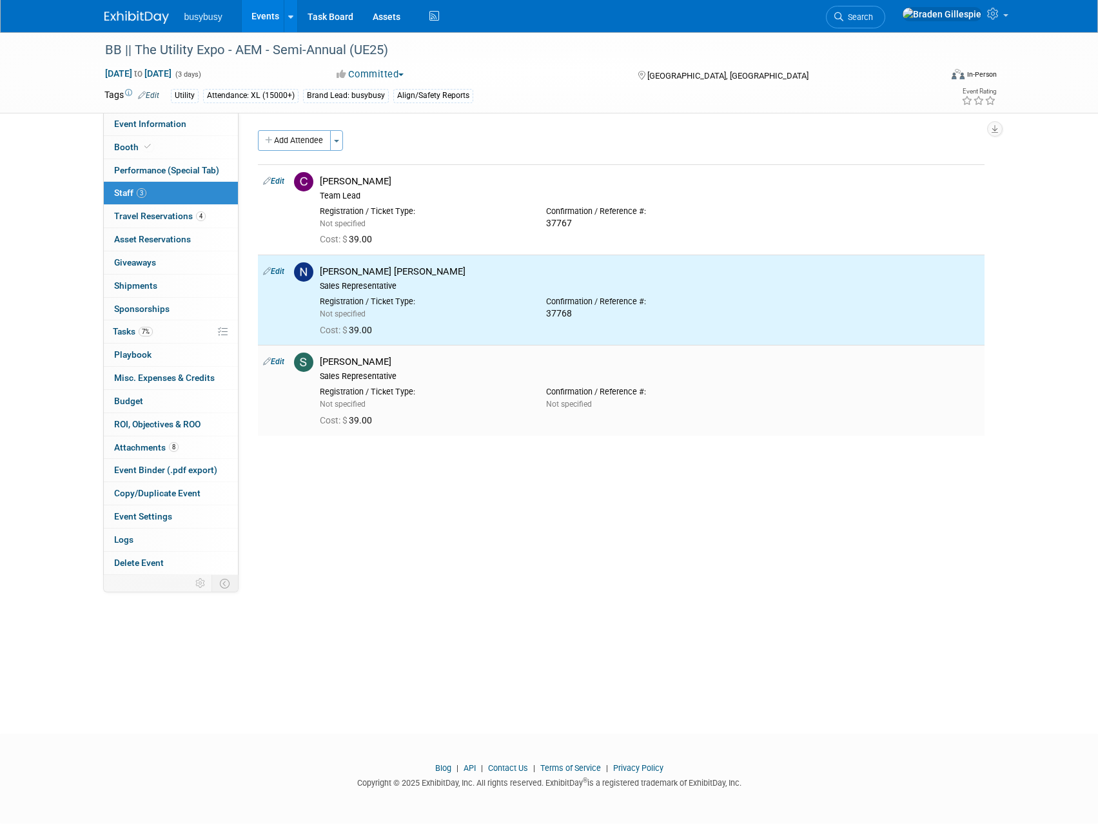
click at [275, 362] on link "Edit" at bounding box center [273, 361] width 21 height 9
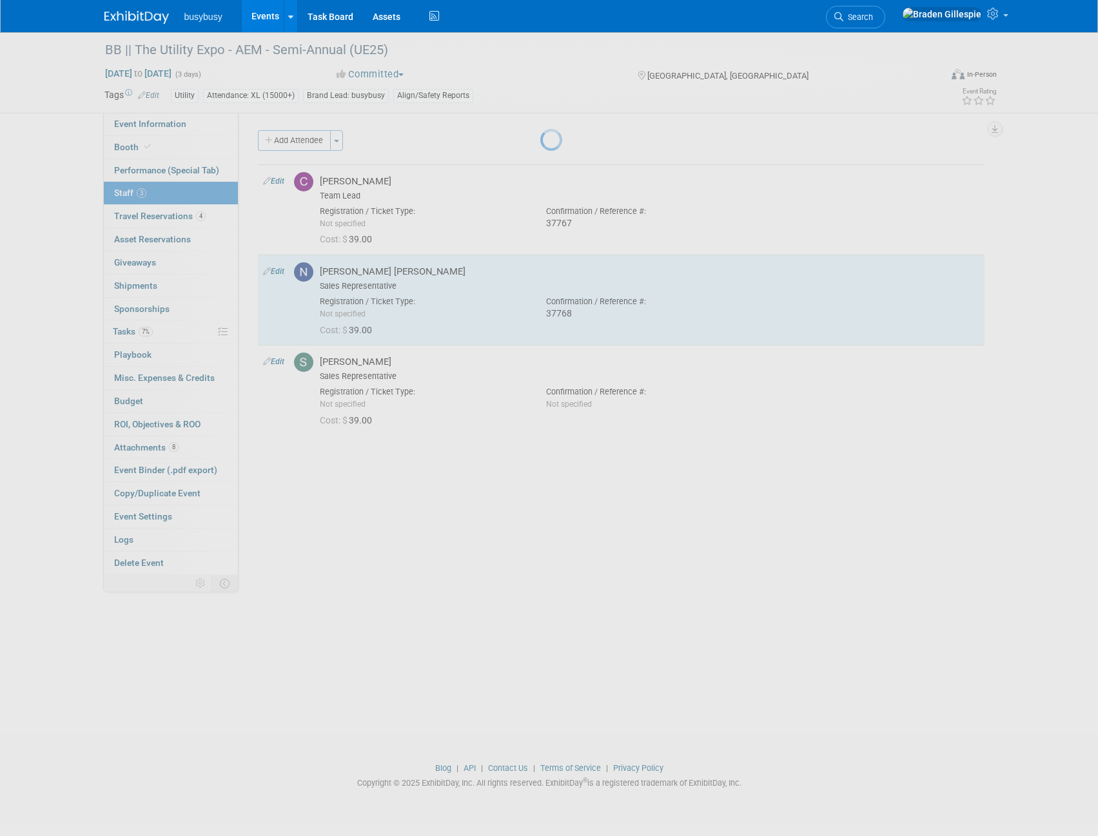
select select "5772b13b-fcd4-49c9-9eb2-f194e4f04a6b"
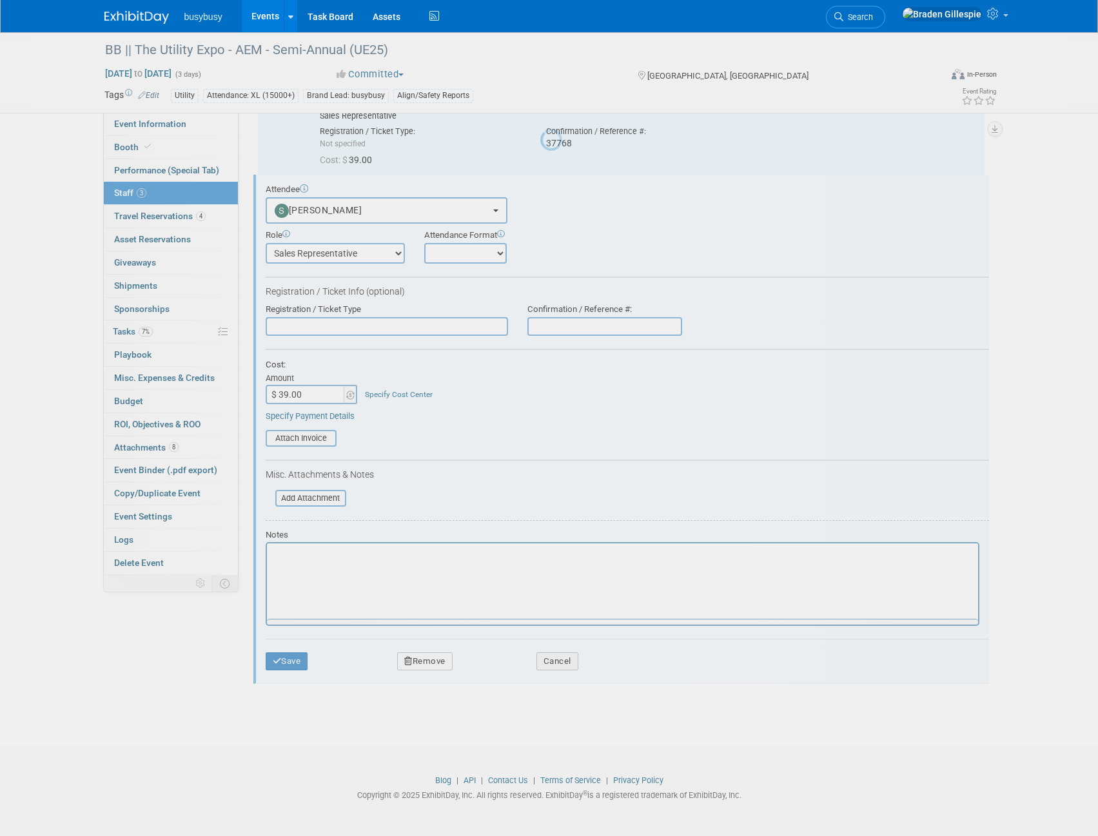
scroll to position [152, 0]
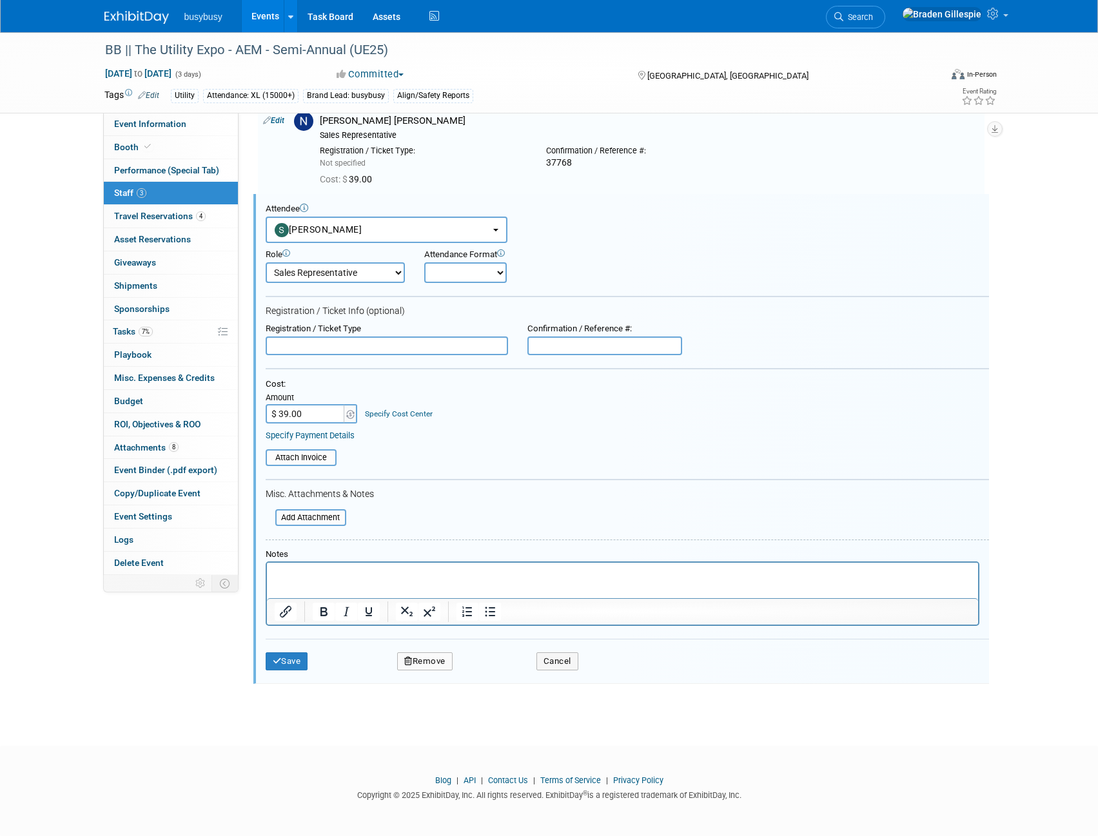
click at [582, 351] on input "text" at bounding box center [604, 346] width 155 height 19
type input "37771"
click at [295, 664] on button "Save" at bounding box center [287, 662] width 43 height 18
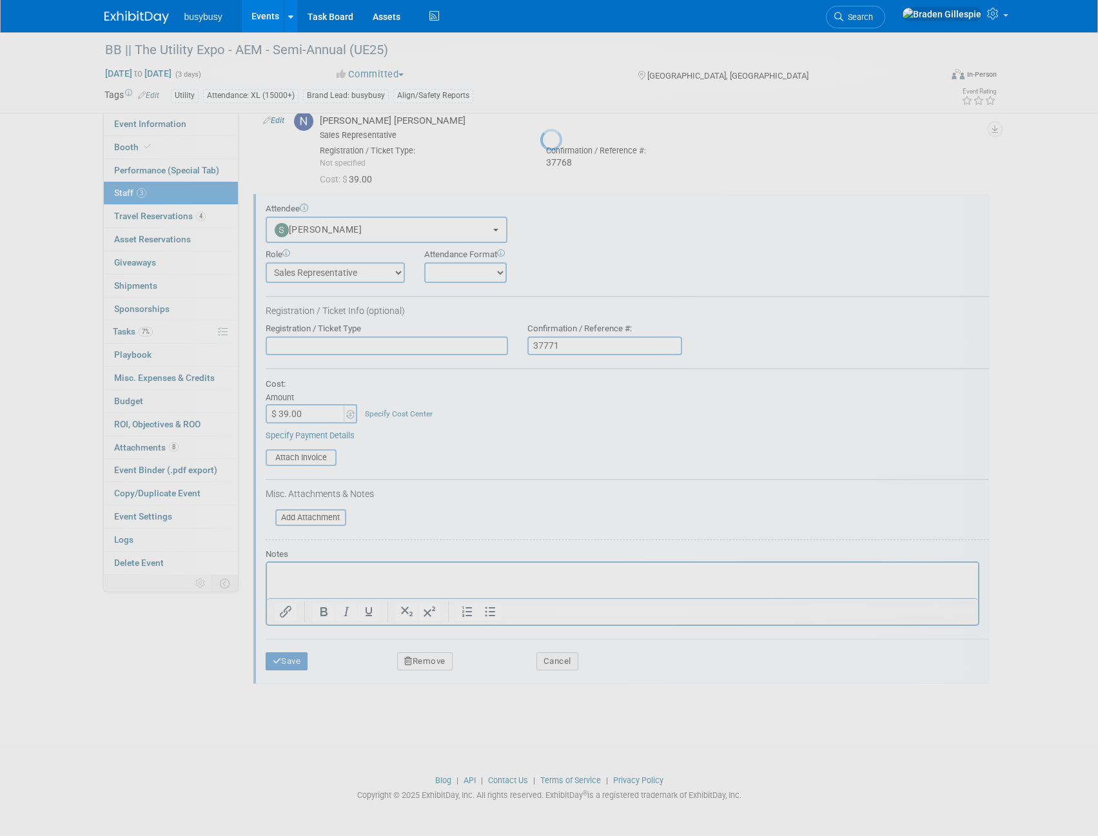
scroll to position [0, 0]
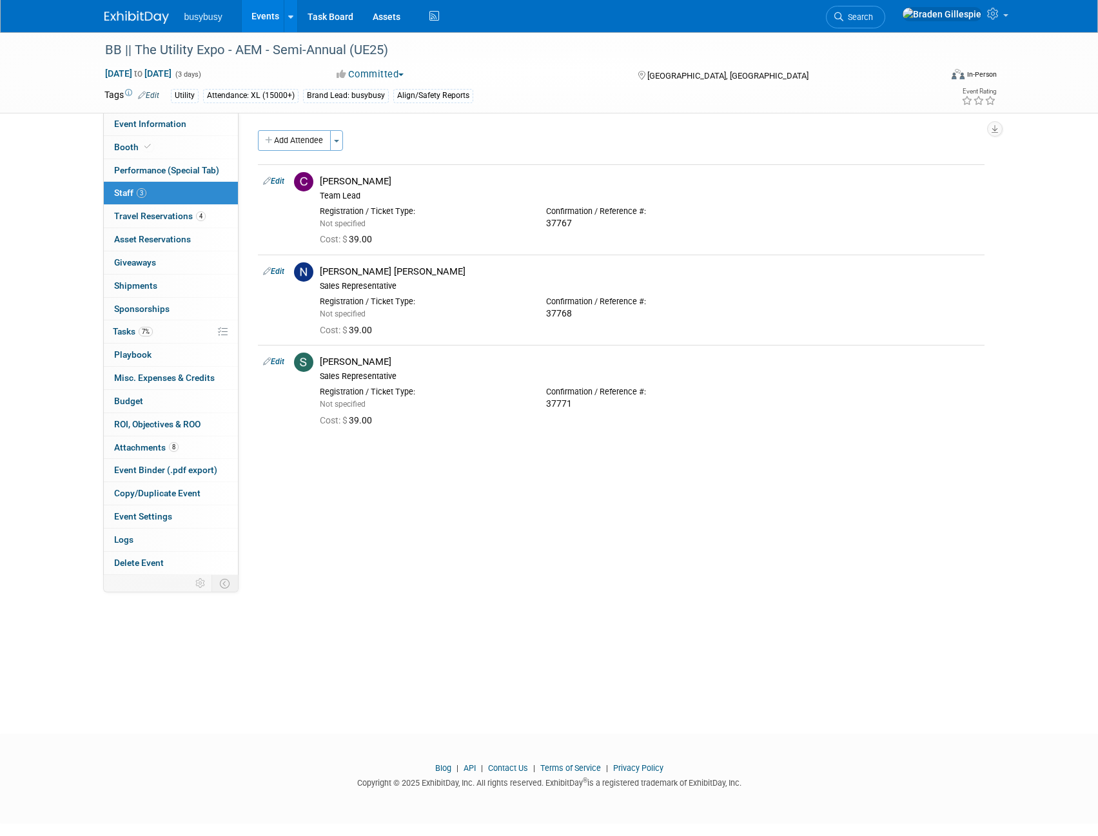
click at [142, 15] on img at bounding box center [136, 17] width 64 height 13
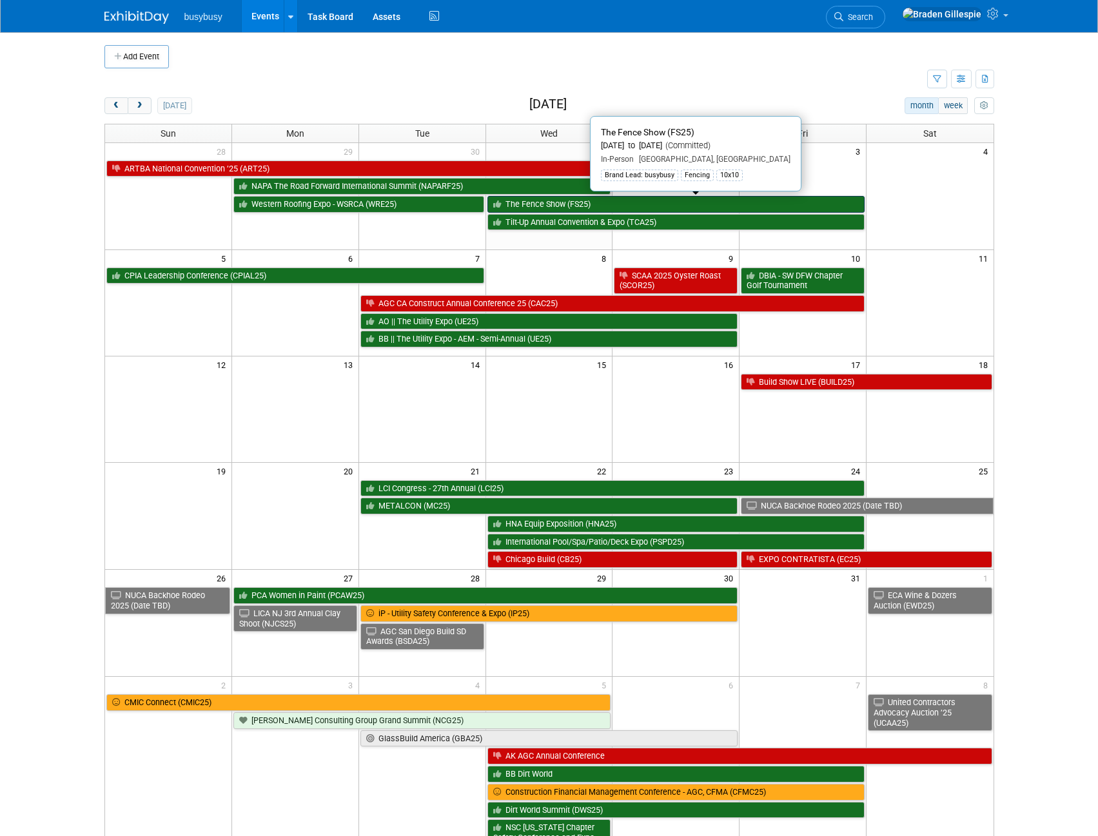
click at [573, 199] on link "The Fence Show (FS25)" at bounding box center [676, 204] width 378 height 17
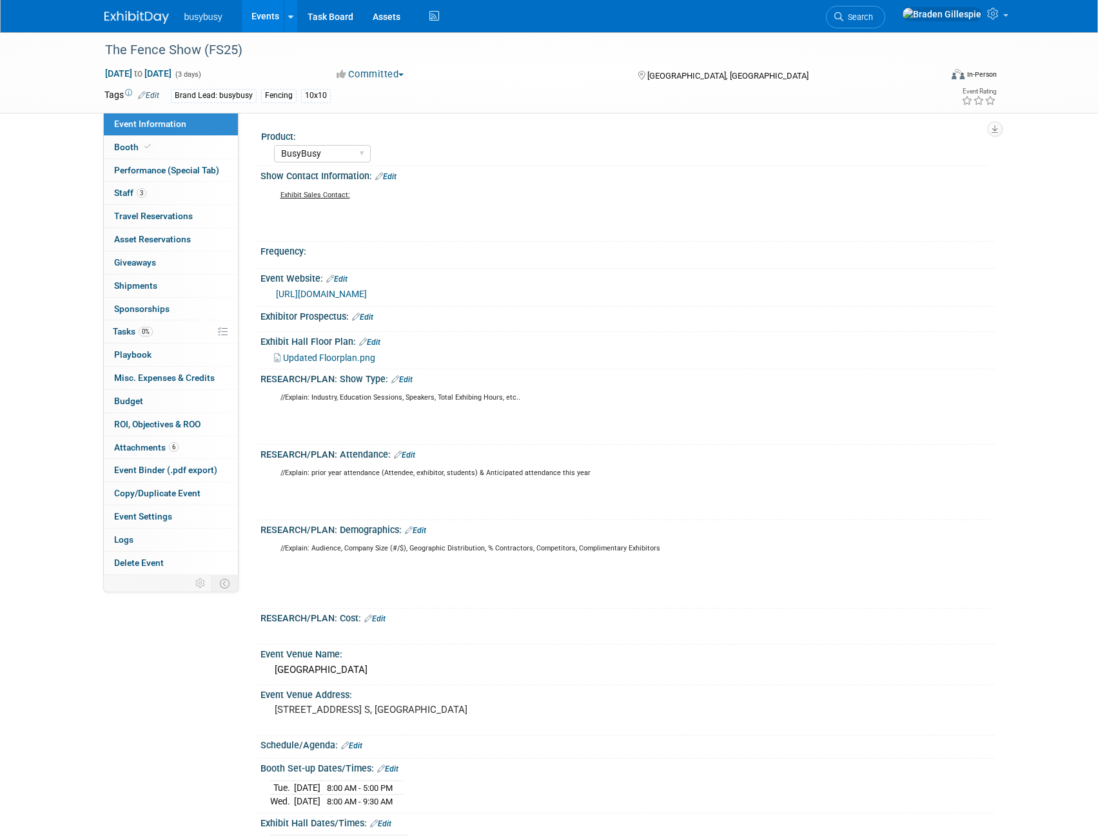
select select "BusyBusy"
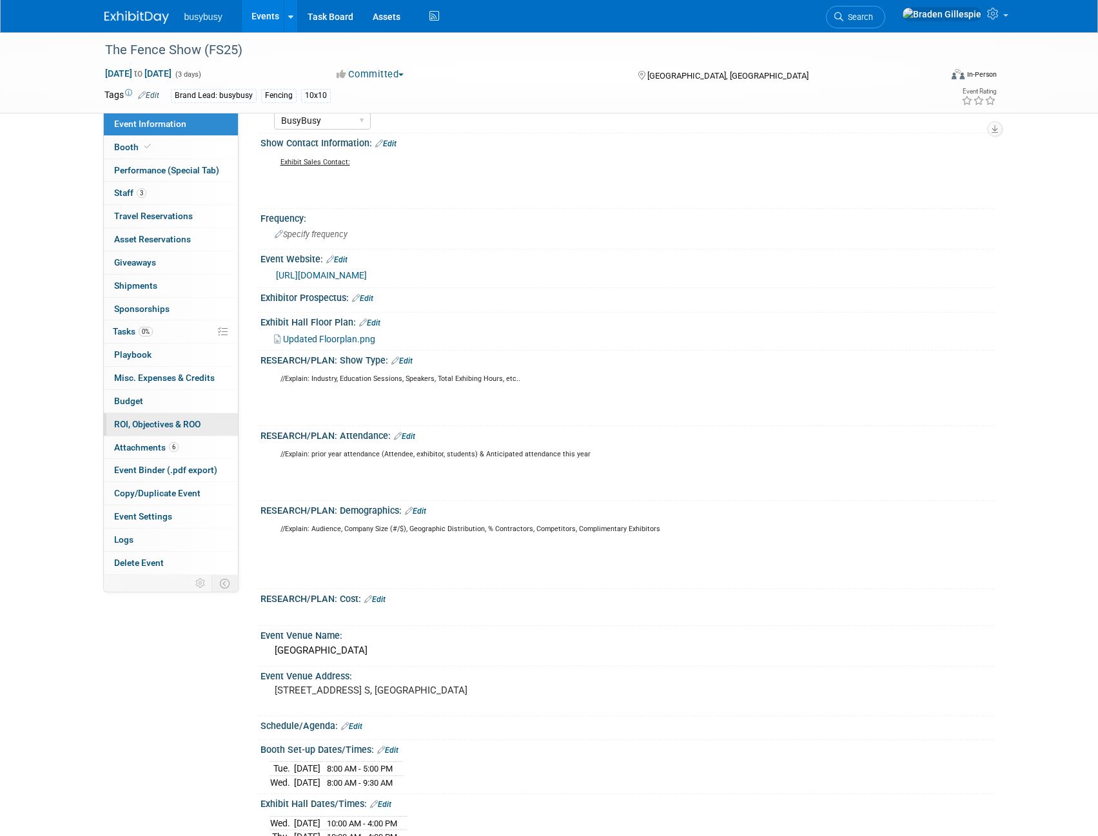
scroll to position [64, 0]
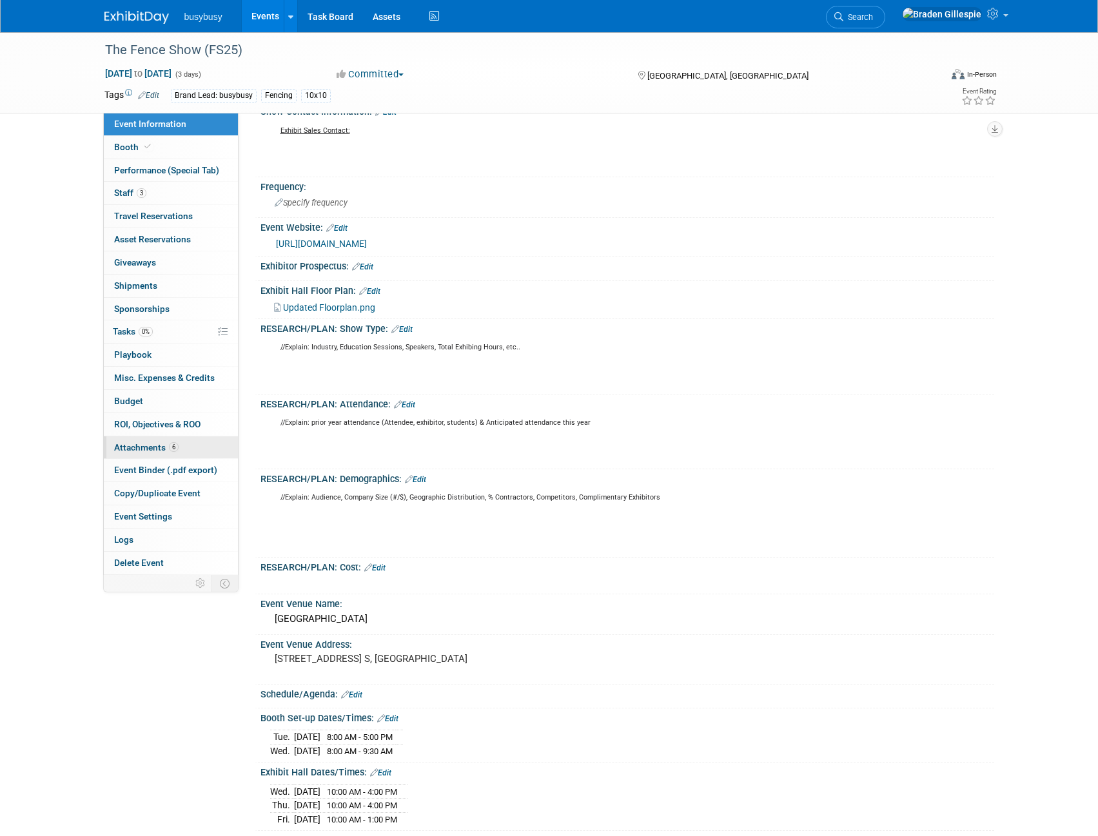
click at [160, 445] on span "Attachments 6" at bounding box center [146, 447] width 64 height 10
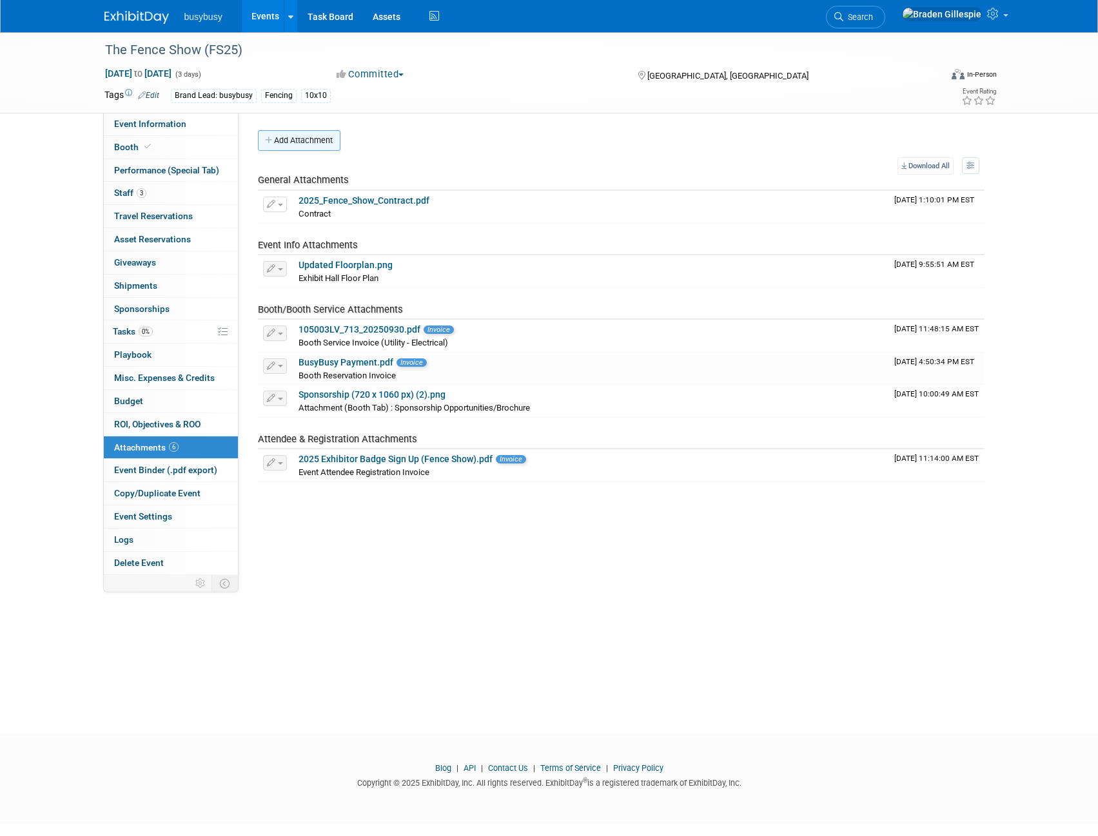
click at [297, 146] on button "Add Attachment" at bounding box center [299, 140] width 83 height 21
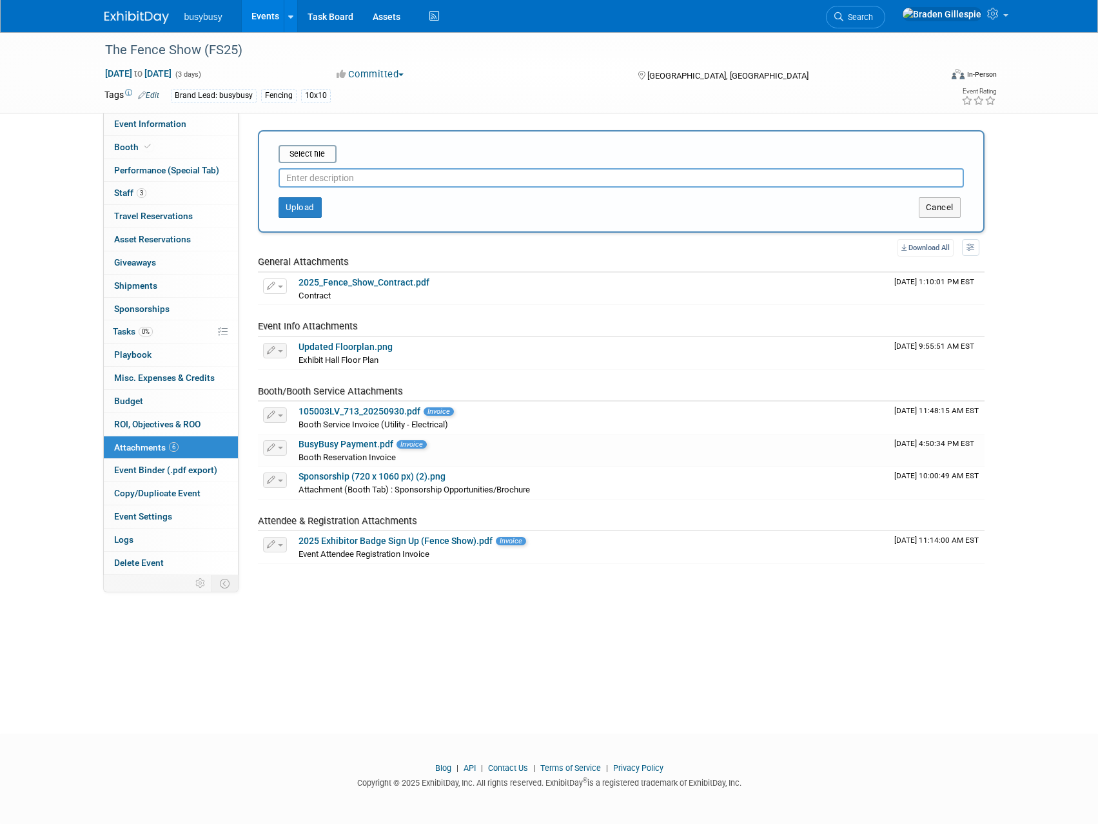
click at [321, 180] on input "text" at bounding box center [621, 177] width 685 height 19
type input "COI"
click at [322, 155] on input "file" at bounding box center [258, 153] width 153 height 15
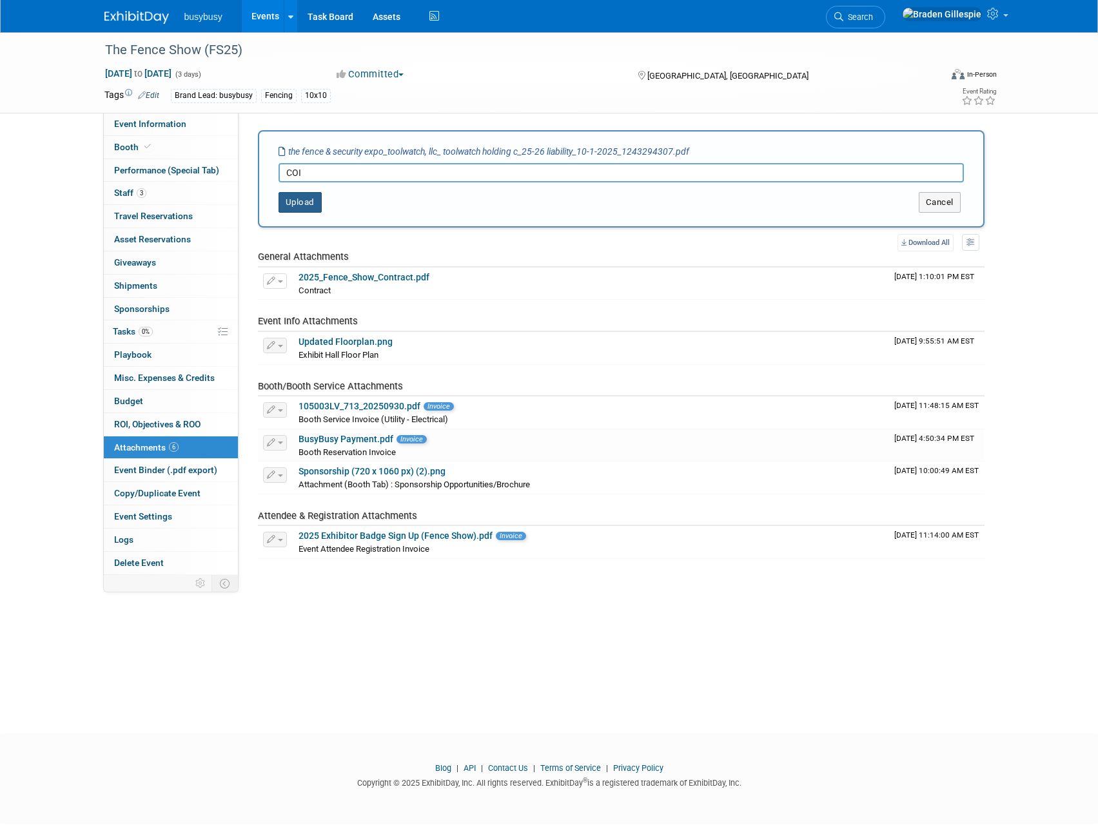
click at [311, 203] on button "Upload" at bounding box center [300, 202] width 43 height 21
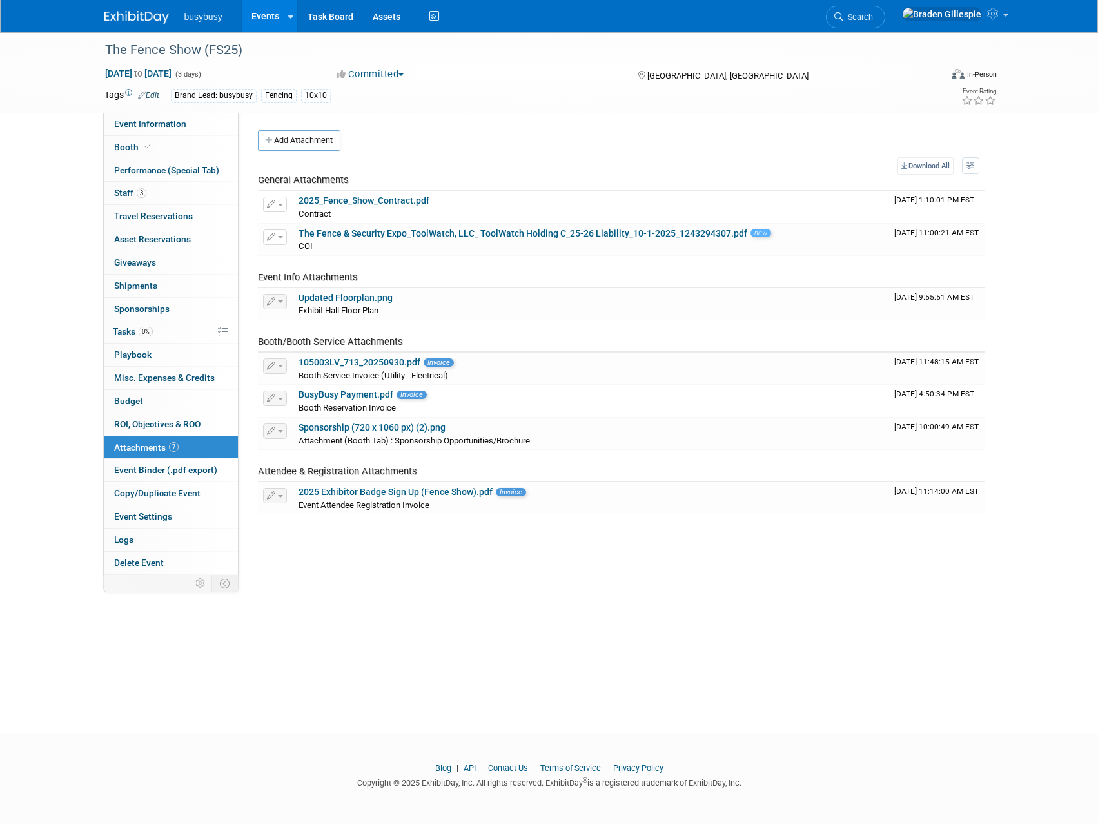
click at [141, 25] on div "busybusy Events Add Event Bulk Upload Events Shareable Event Boards Recently Vi…" at bounding box center [549, 16] width 890 height 32
click at [141, 21] on img at bounding box center [136, 17] width 64 height 13
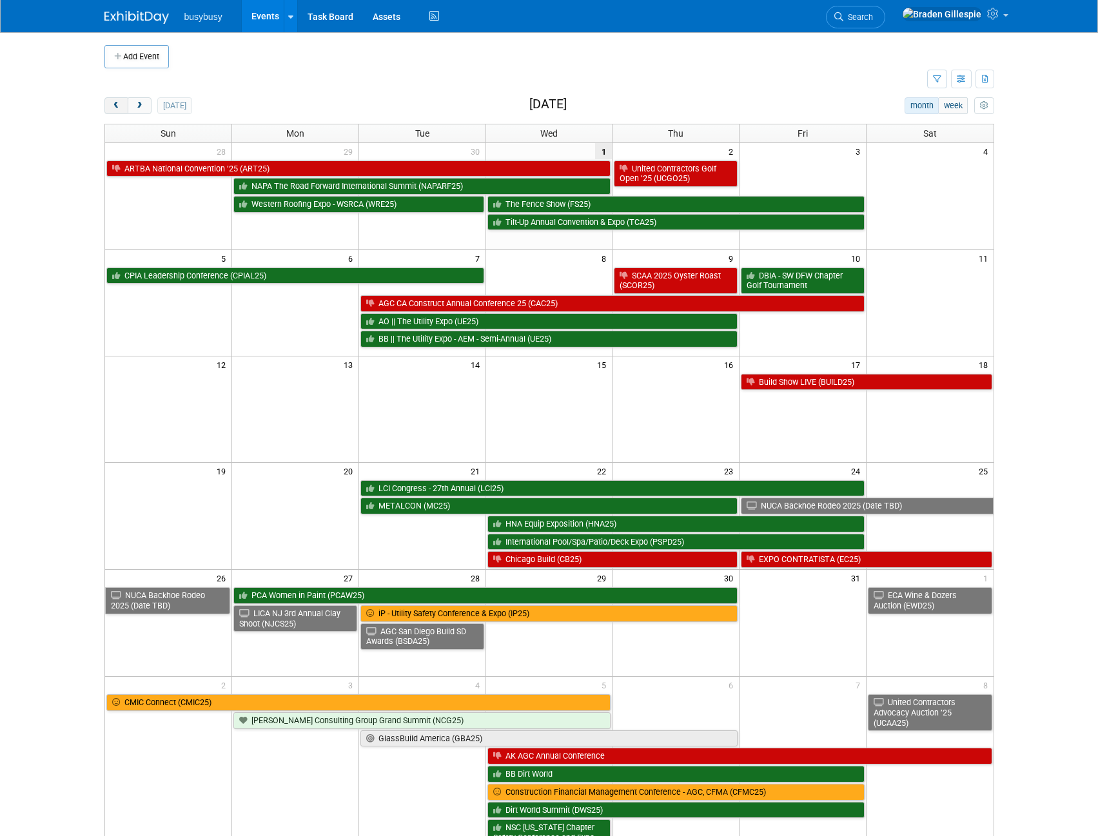
click at [122, 101] on button "prev" at bounding box center [116, 105] width 24 height 17
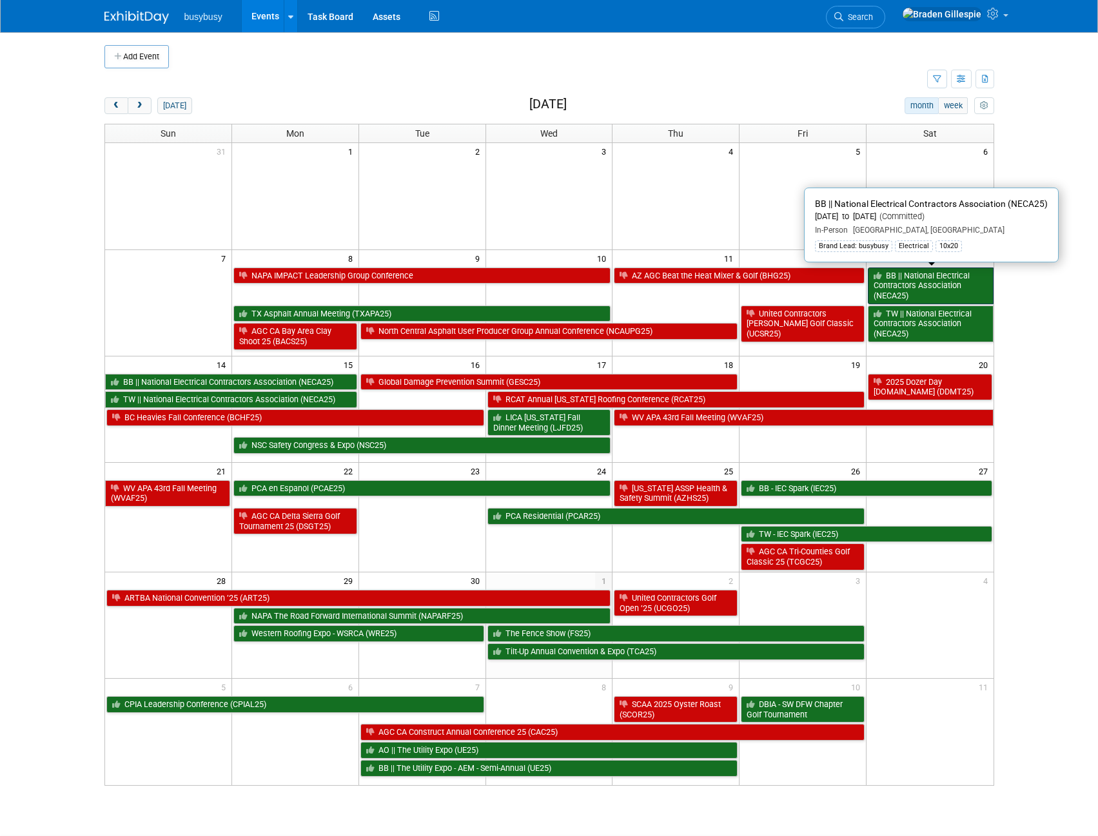
click at [915, 292] on link "BB || National Electrical Contractors Association (NECA25)" at bounding box center [930, 286] width 125 height 37
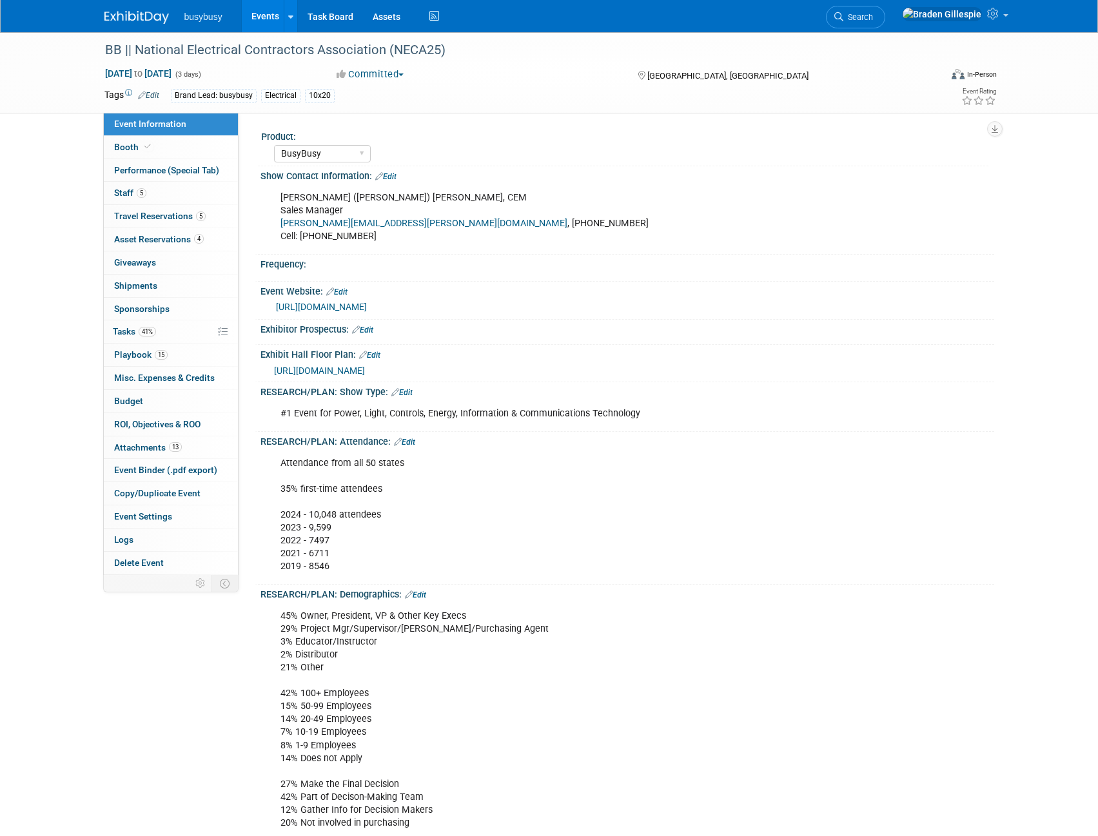
select select "BusyBusy"
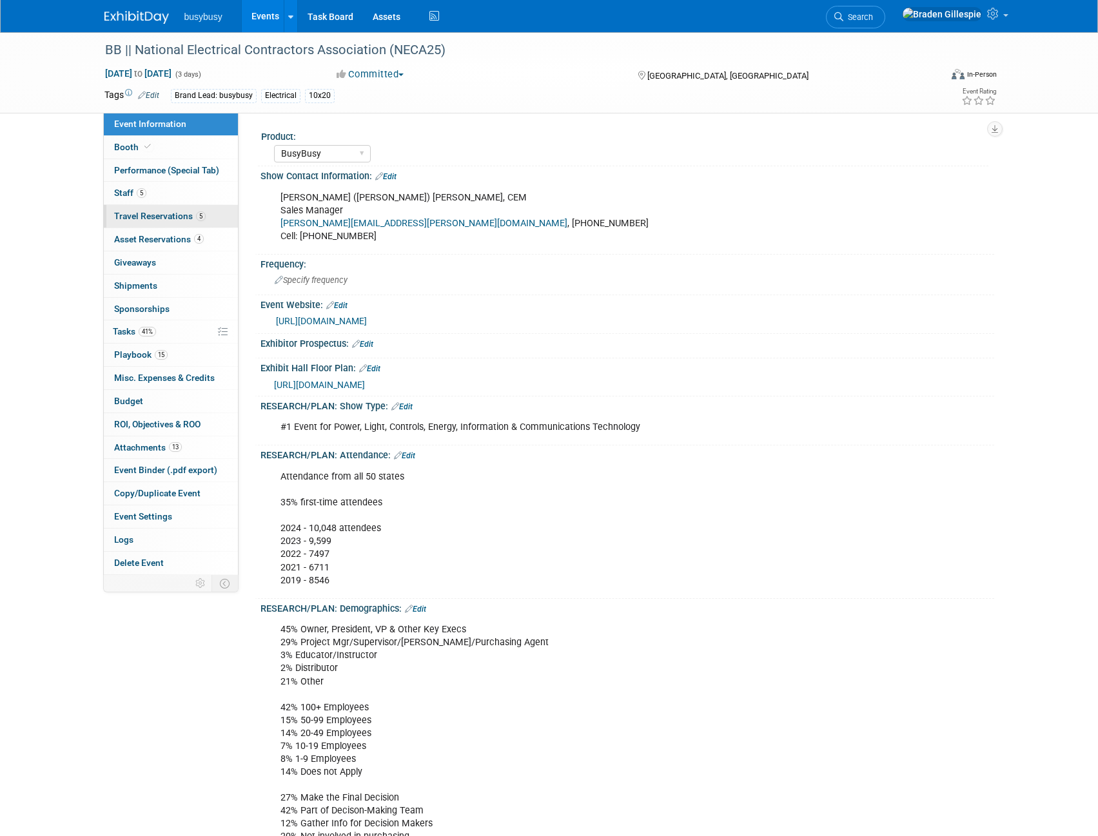
click at [180, 219] on span "Travel Reservations 5" at bounding box center [160, 216] width 92 height 10
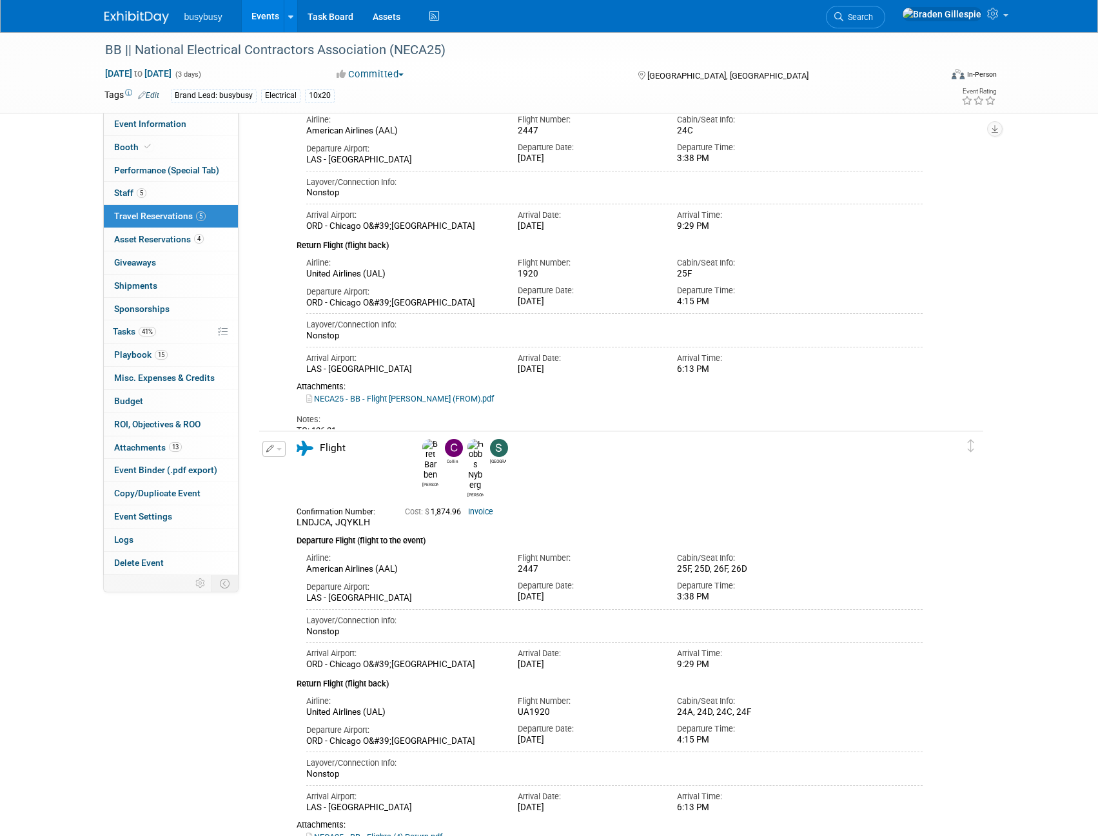
scroll to position [1161, 0]
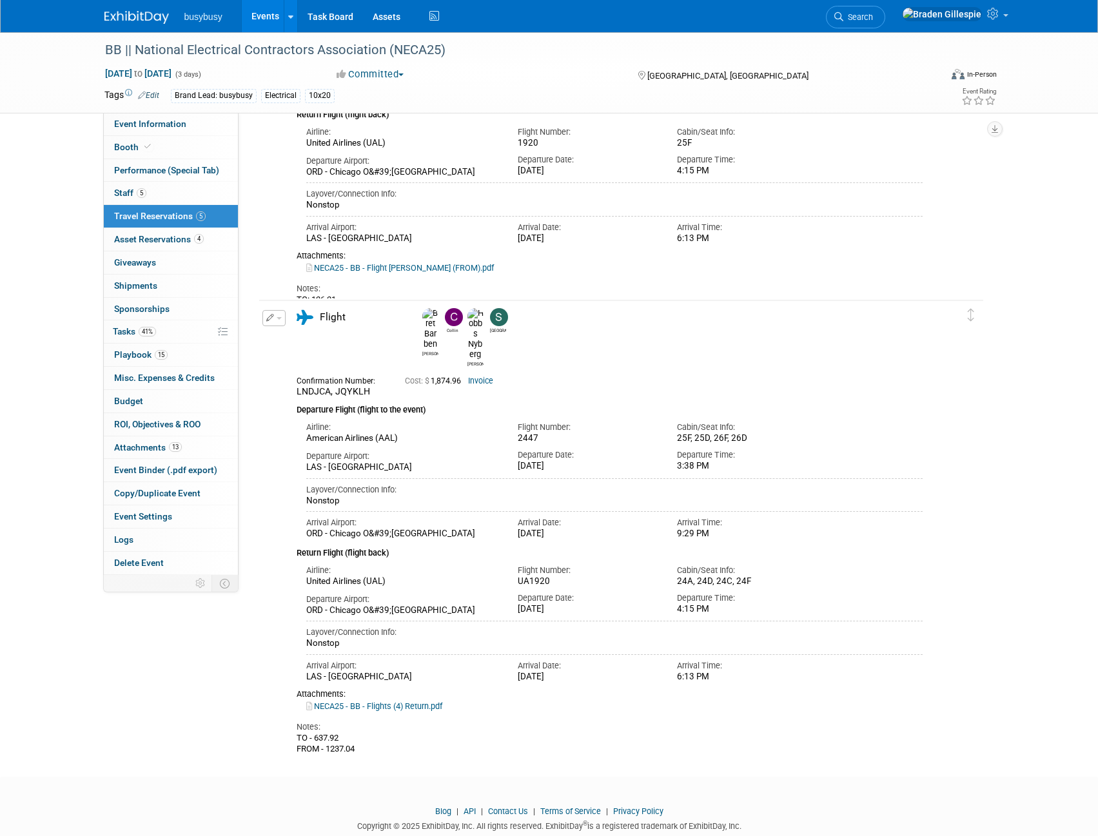
click at [481, 377] on link "Invoice" at bounding box center [480, 381] width 25 height 9
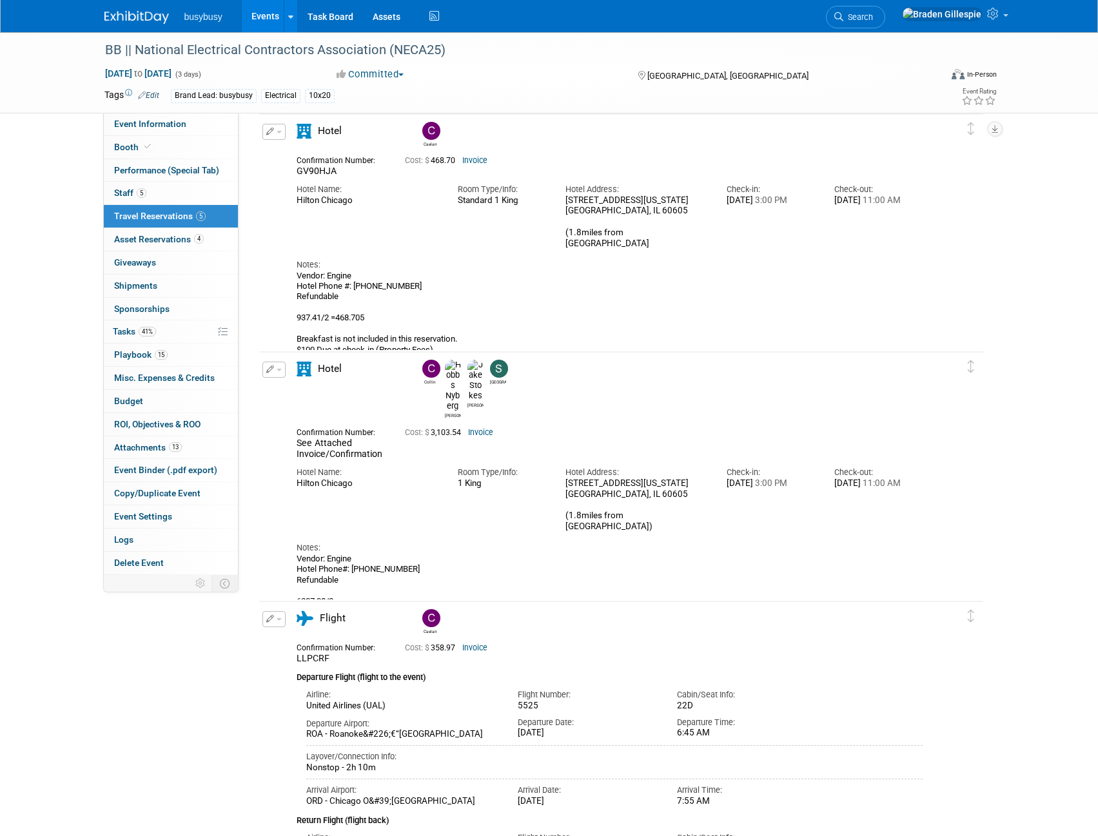
scroll to position [0, 0]
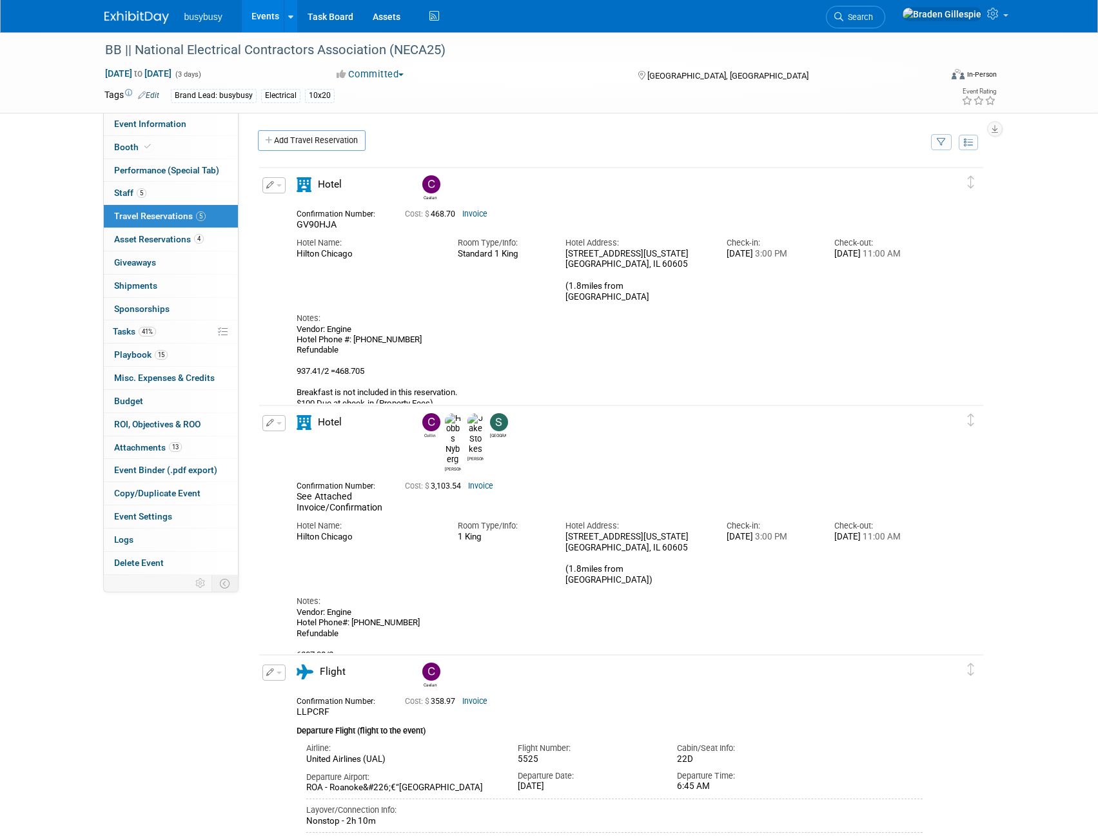
click at [484, 482] on link "Invoice" at bounding box center [480, 486] width 25 height 9
click at [995, 12] on icon at bounding box center [994, 14] width 15 height 12
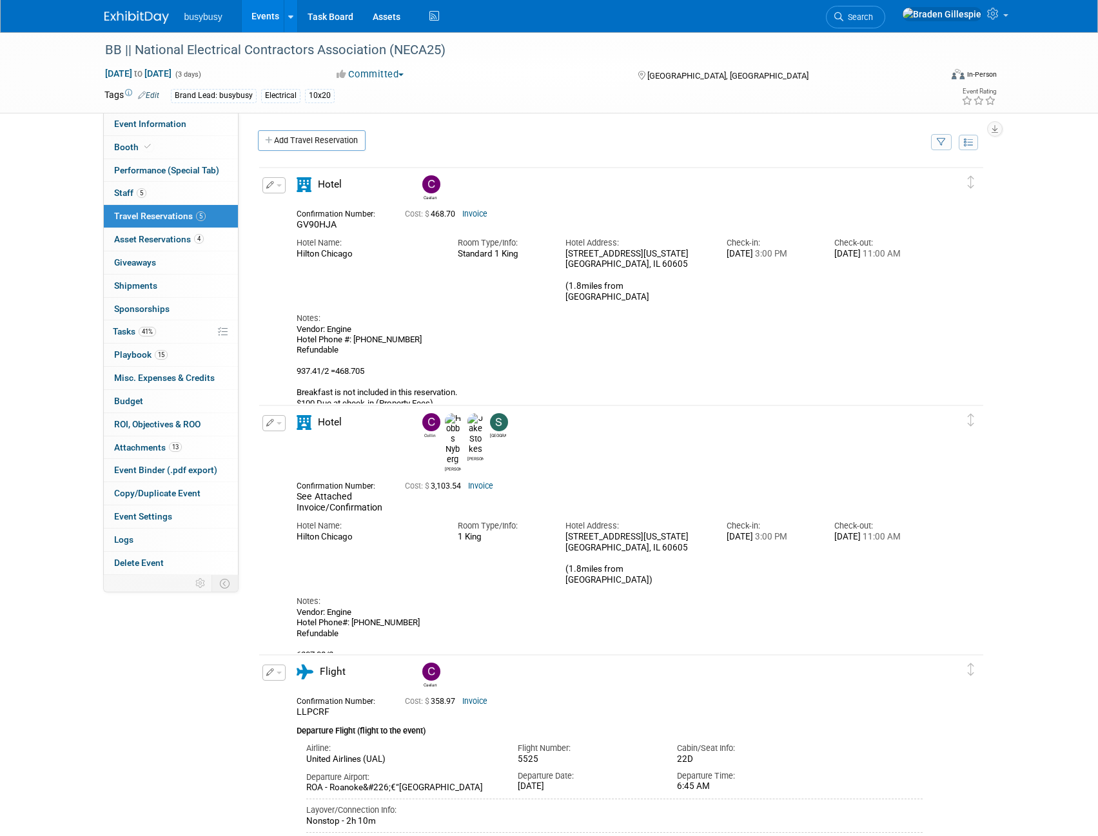
click at [150, 19] on img at bounding box center [136, 17] width 64 height 13
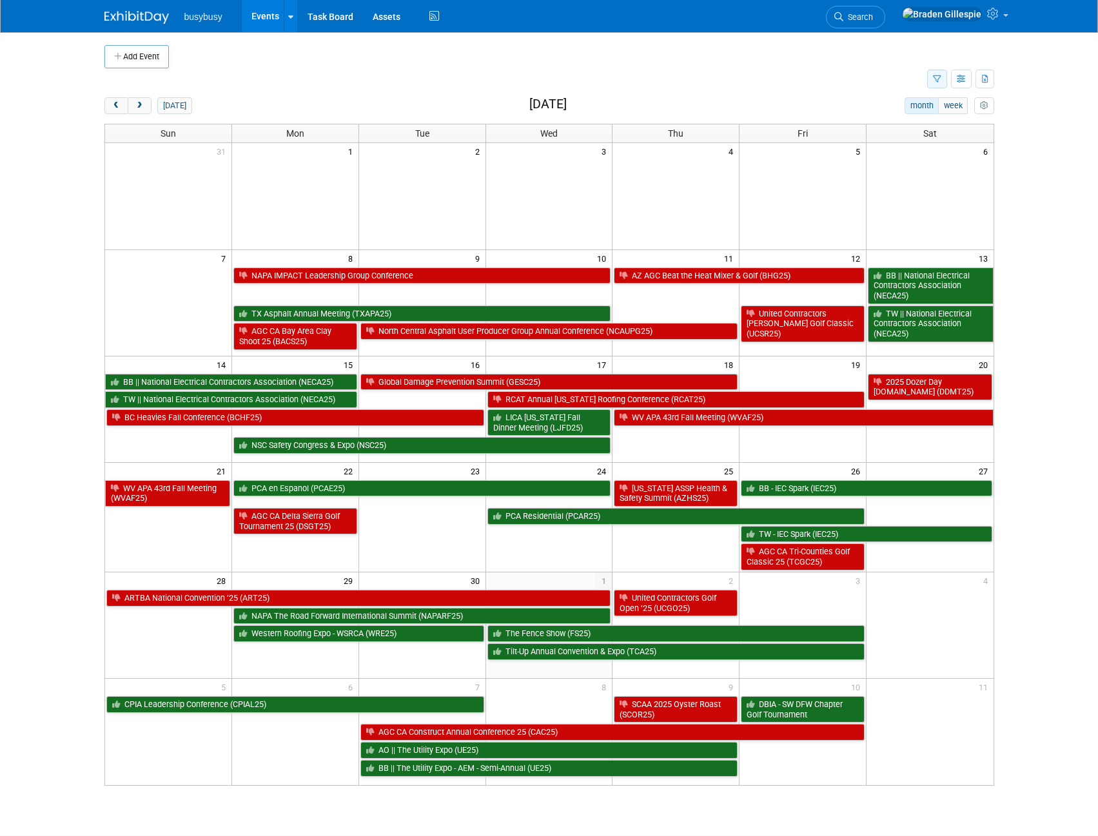
click at [930, 81] on button "button" at bounding box center [937, 79] width 20 height 19
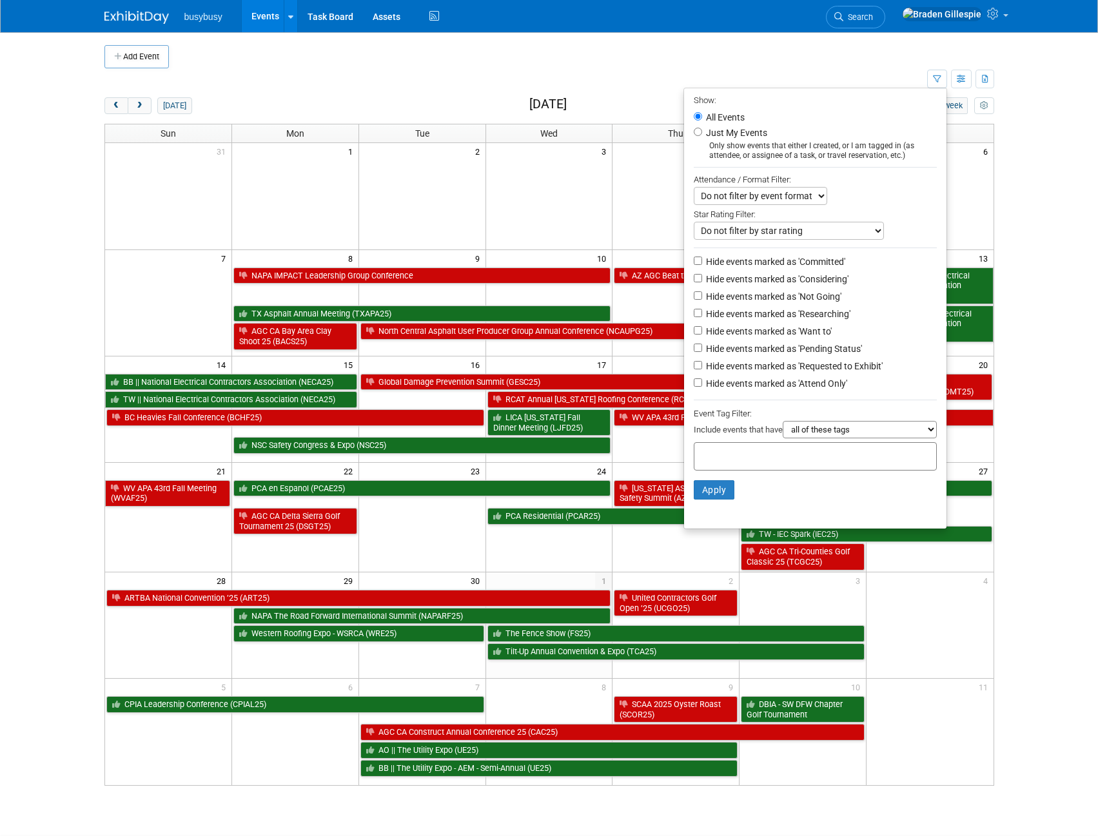
click at [788, 296] on label "Hide events marked as 'Not Going'" at bounding box center [772, 296] width 138 height 13
click at [702, 296] on input "Hide events marked as 'Not Going'" at bounding box center [698, 295] width 8 height 8
checkbox input "true"
click at [702, 500] on button "Apply" at bounding box center [714, 489] width 41 height 19
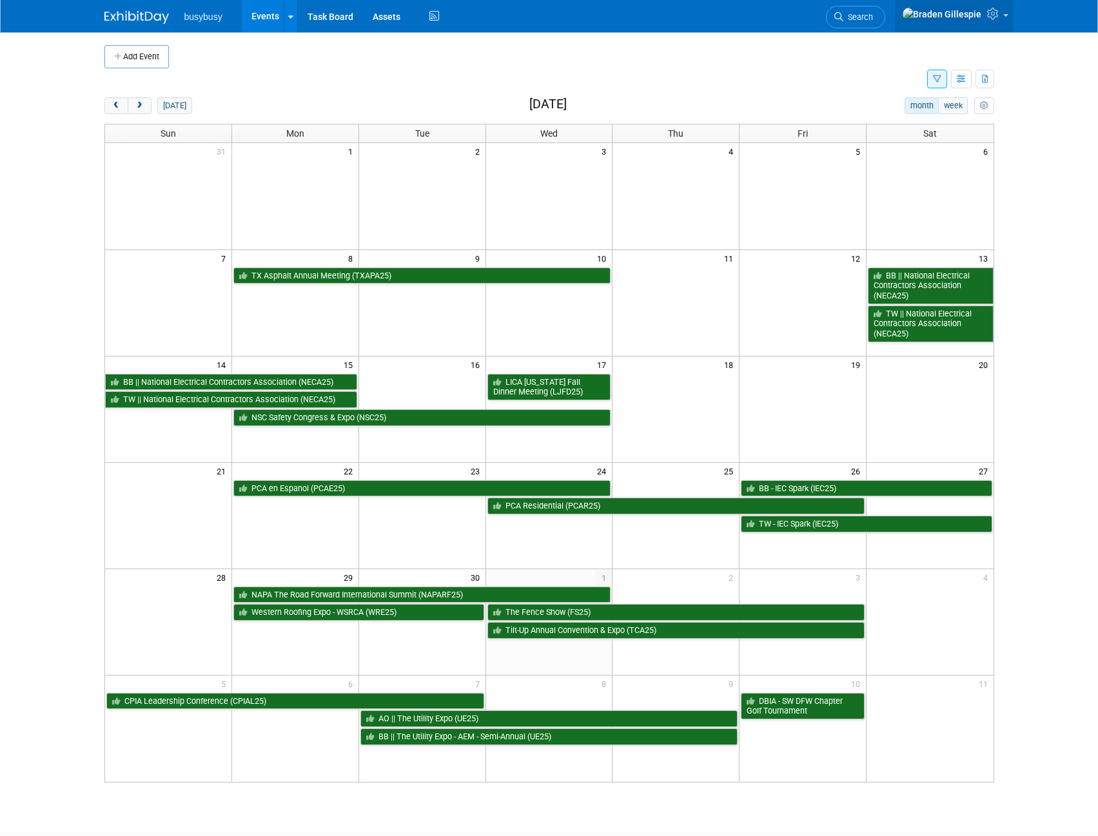
click at [988, 24] on link at bounding box center [954, 16] width 119 height 32
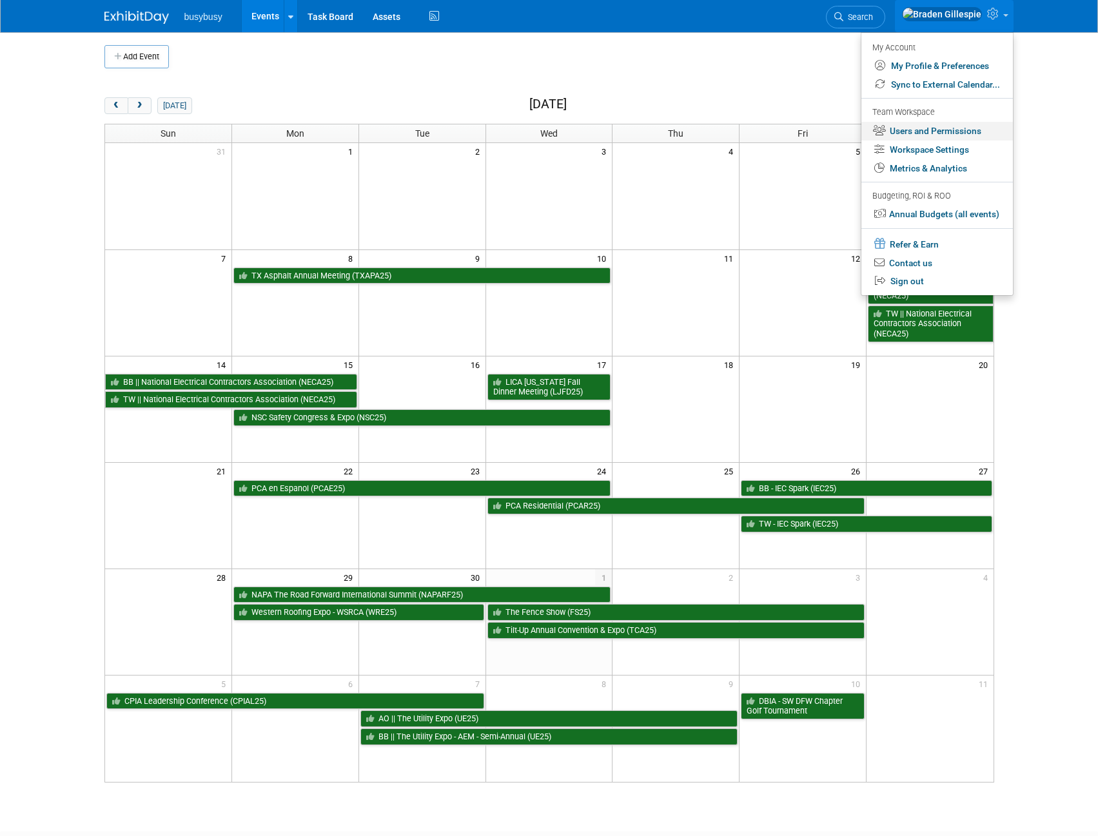
click at [920, 131] on link "Users and Permissions" at bounding box center [937, 131] width 152 height 19
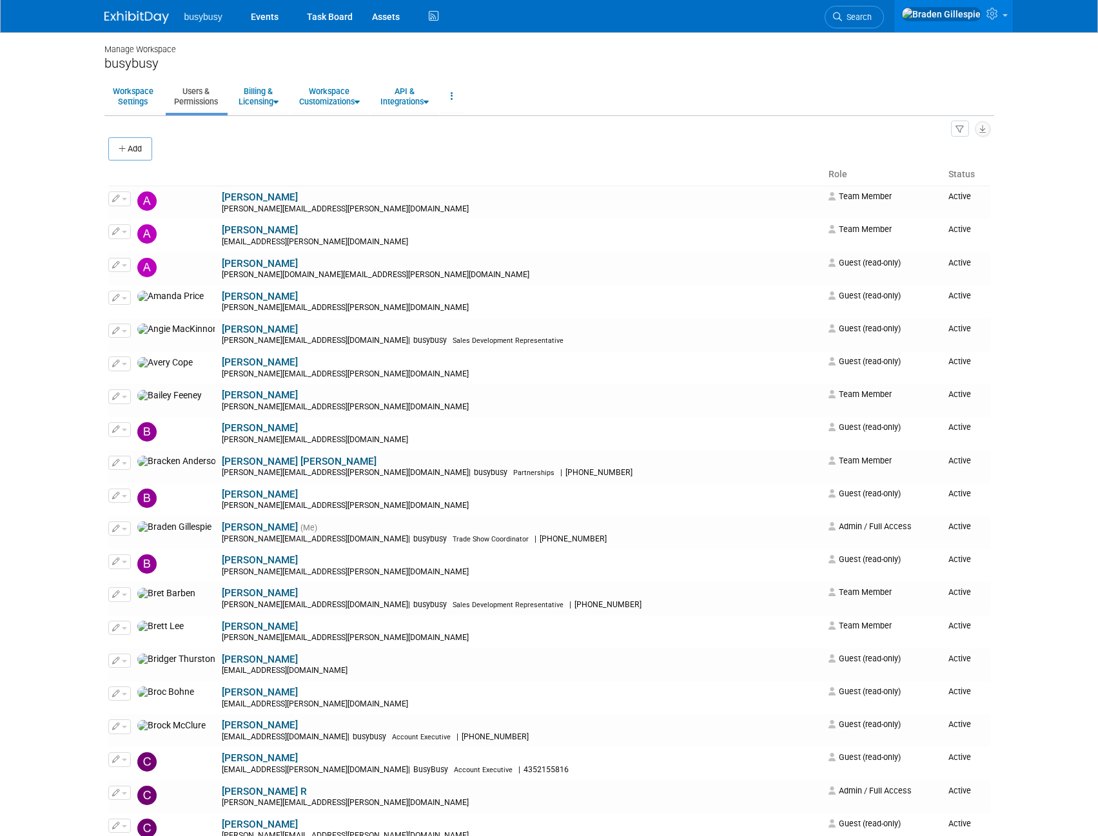
click at [291, 157] on div "Add" at bounding box center [549, 150] width 882 height 27
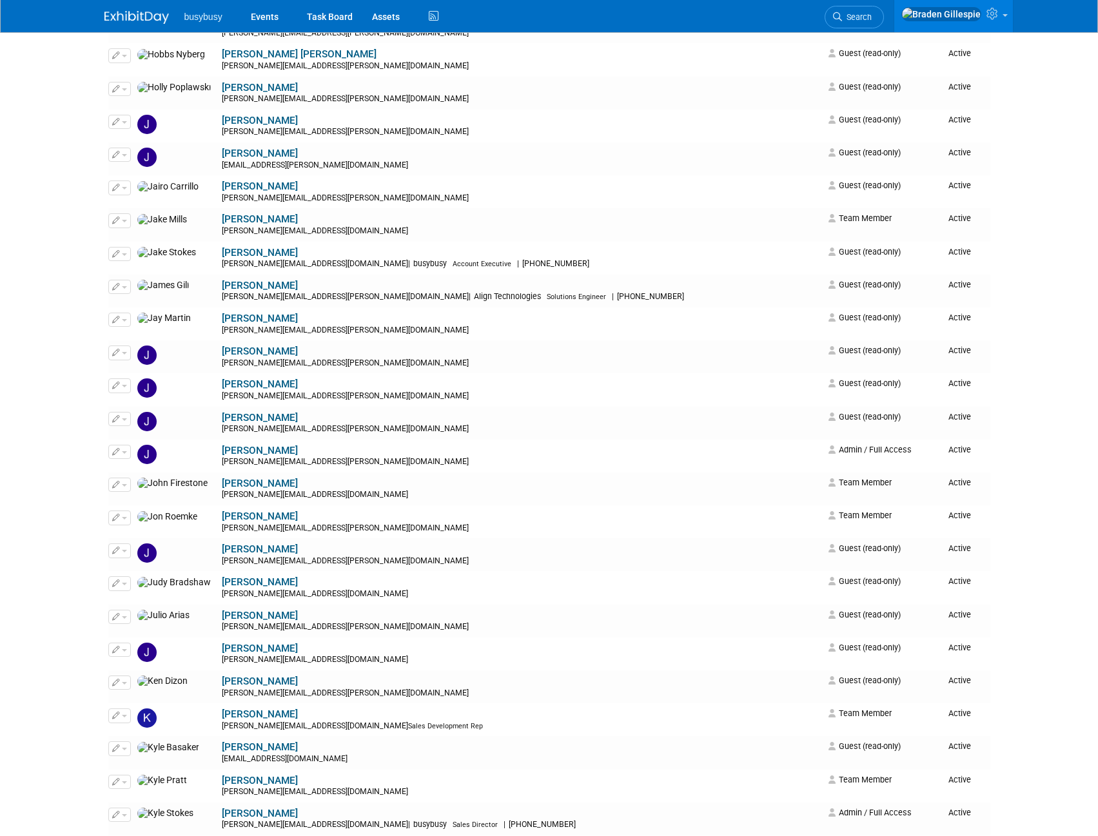
click at [139, 17] on img at bounding box center [136, 17] width 64 height 13
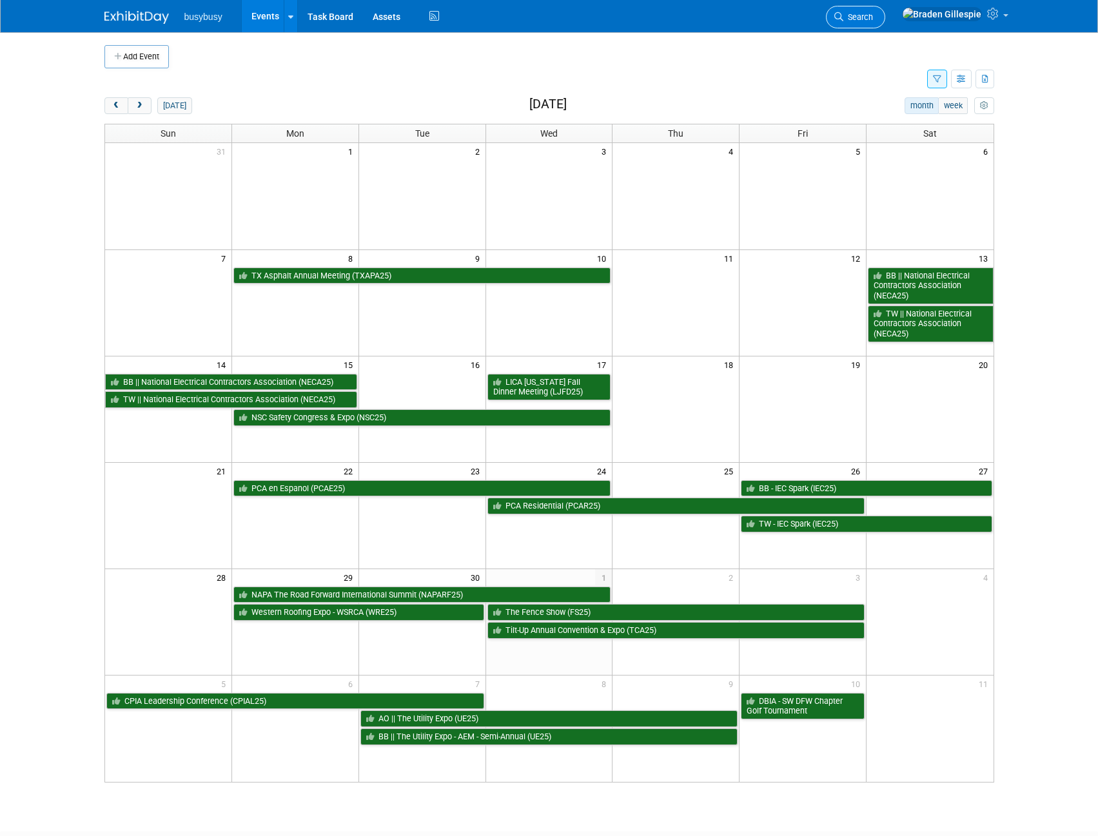
click at [873, 21] on span "Search" at bounding box center [858, 17] width 30 height 10
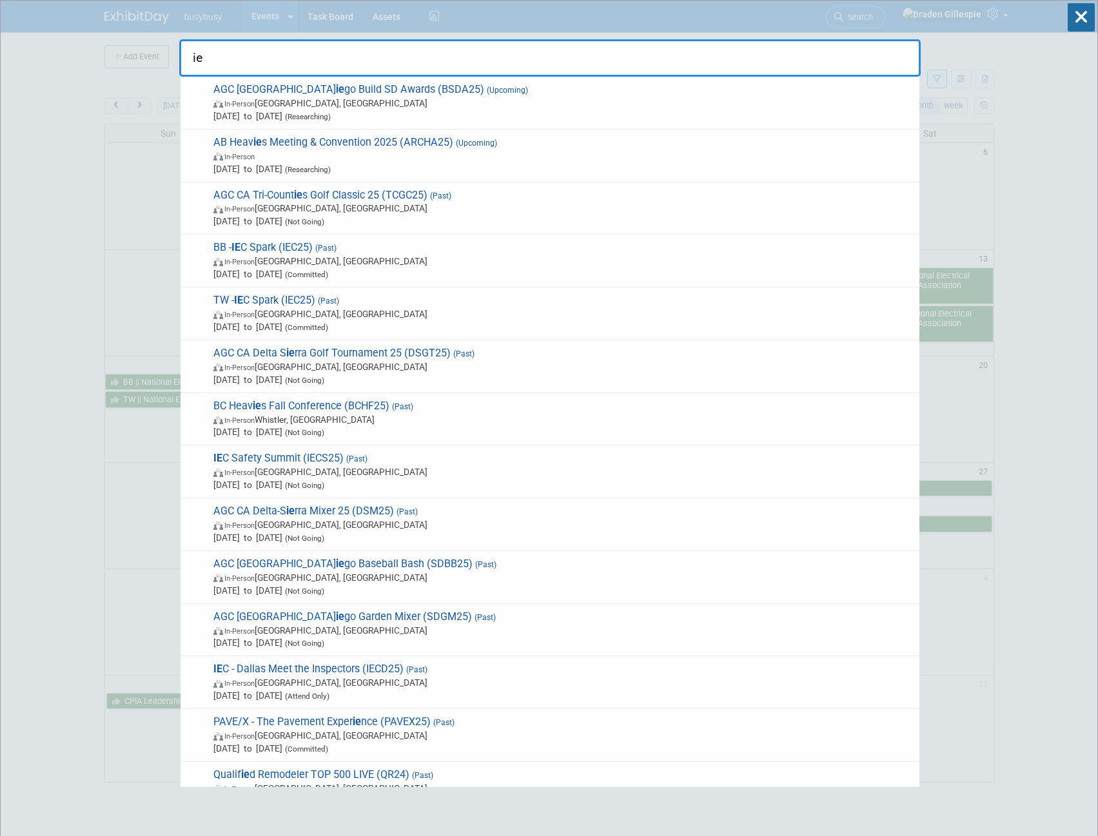
type input "i"
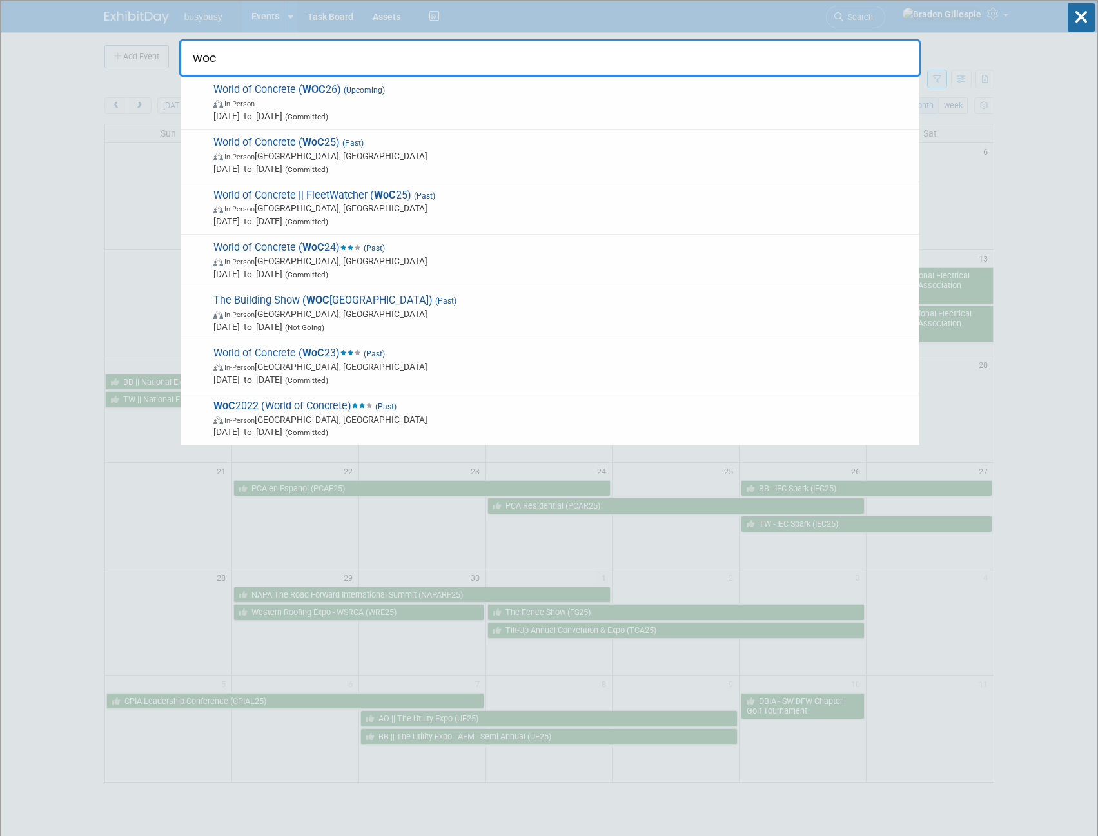
type input "woc"
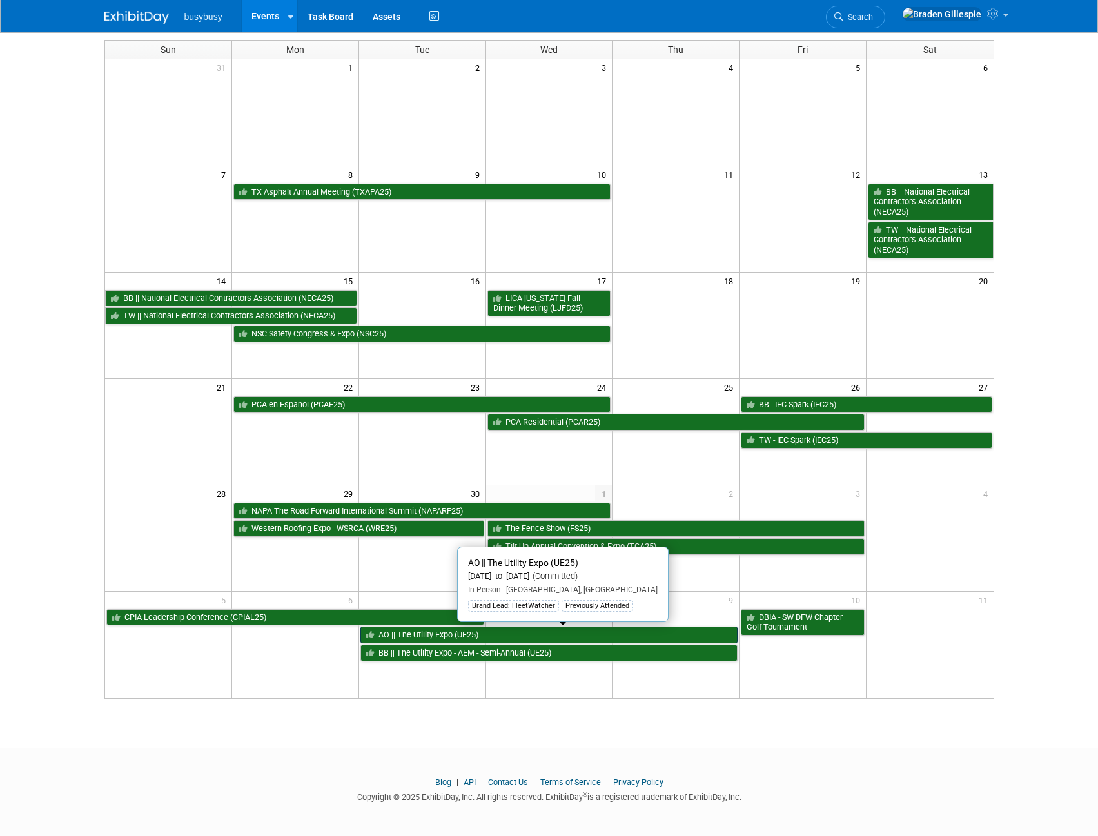
scroll to position [86, 0]
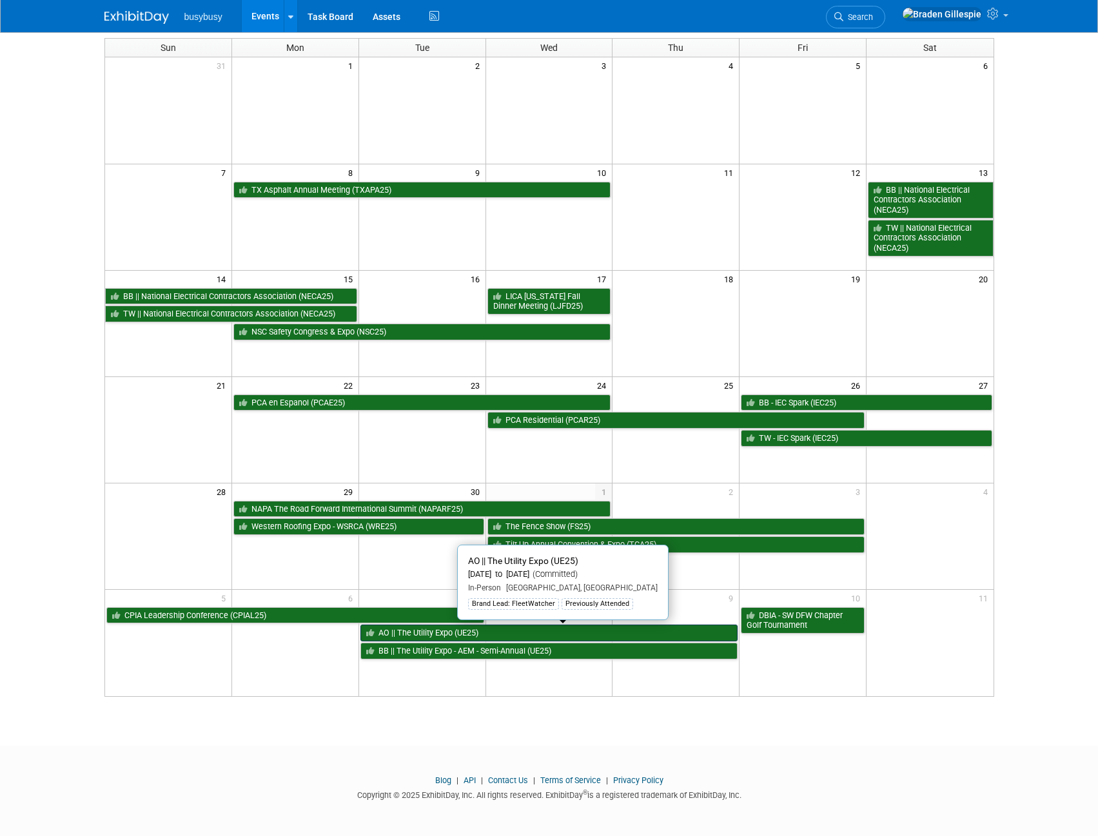
click at [467, 633] on link "AO || The Utility Expo (UE25)" at bounding box center [549, 633] width 378 height 17
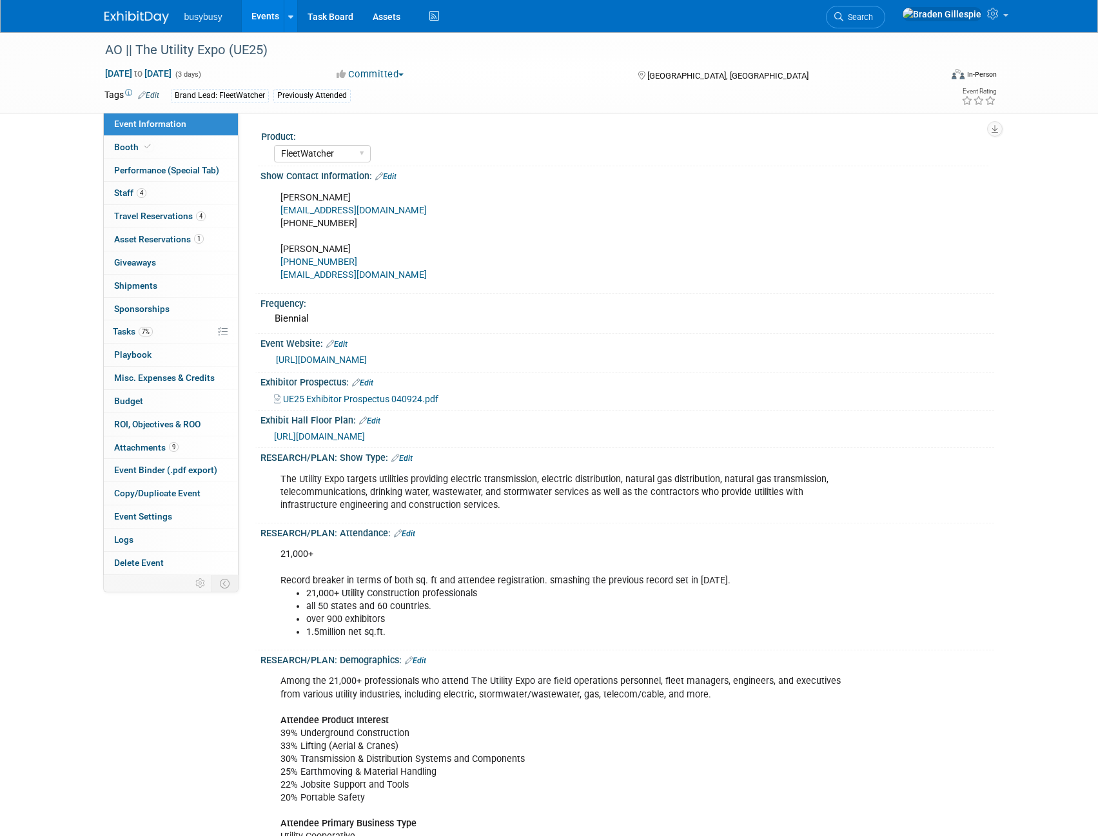
select select "FleetWatcher"
select select "Member"
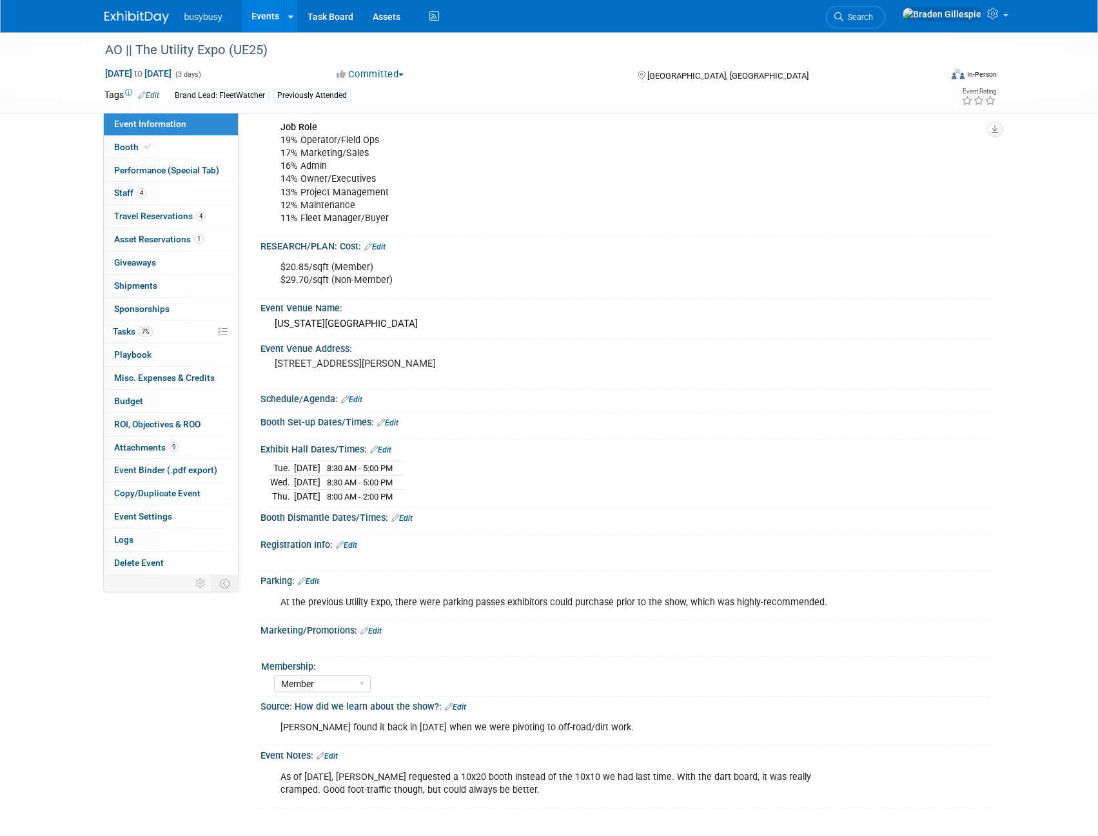
scroll to position [949, 0]
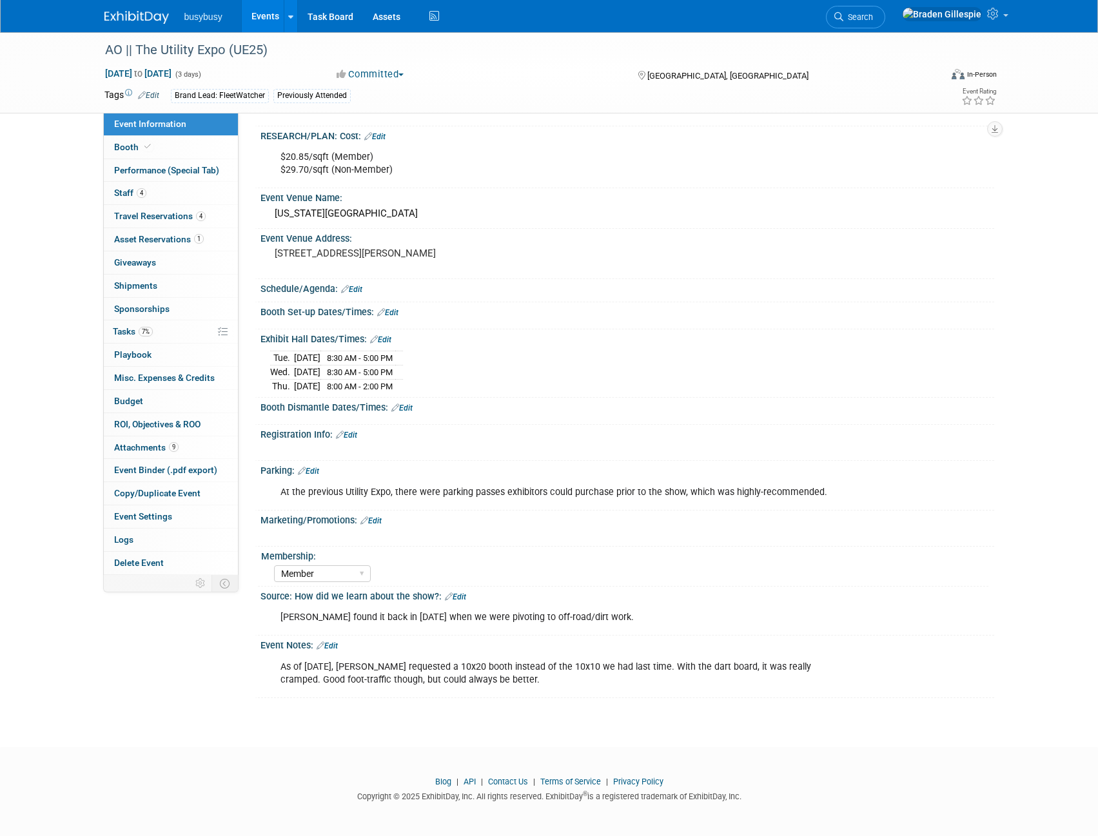
click at [374, 520] on link "Edit" at bounding box center [370, 520] width 21 height 9
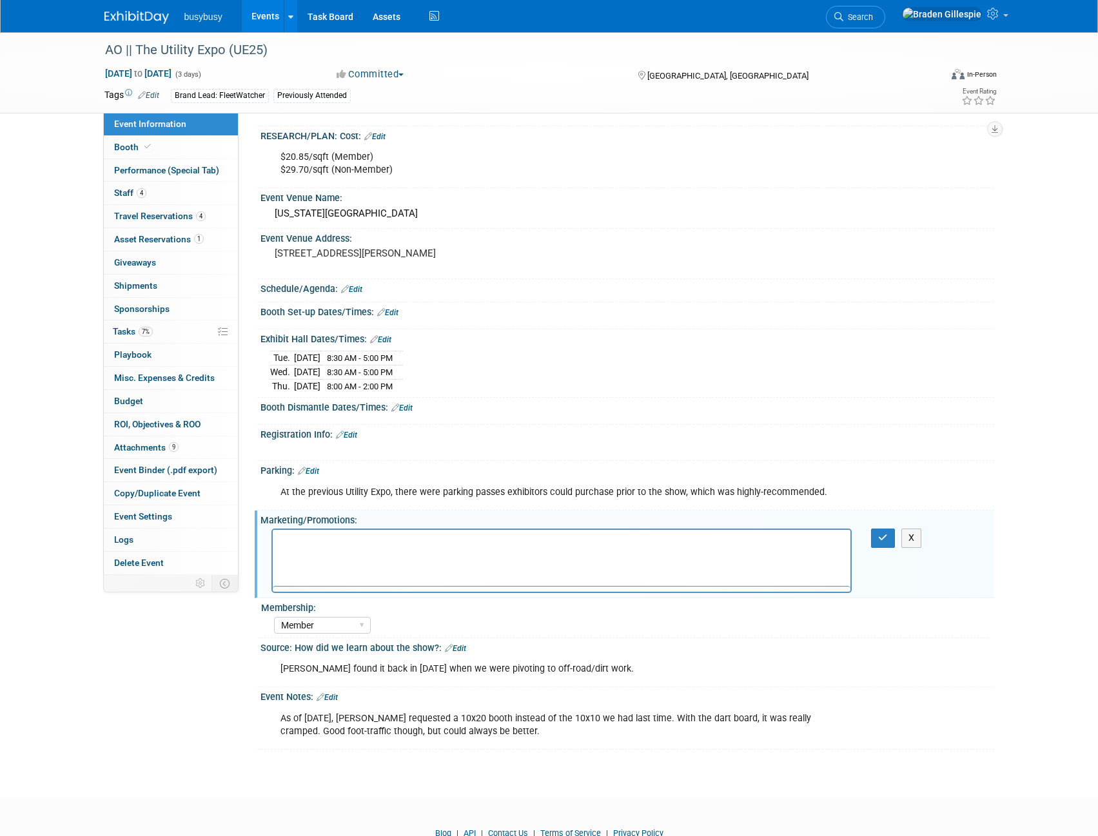
scroll to position [0, 0]
click at [906, 539] on button "X" at bounding box center [911, 538] width 21 height 19
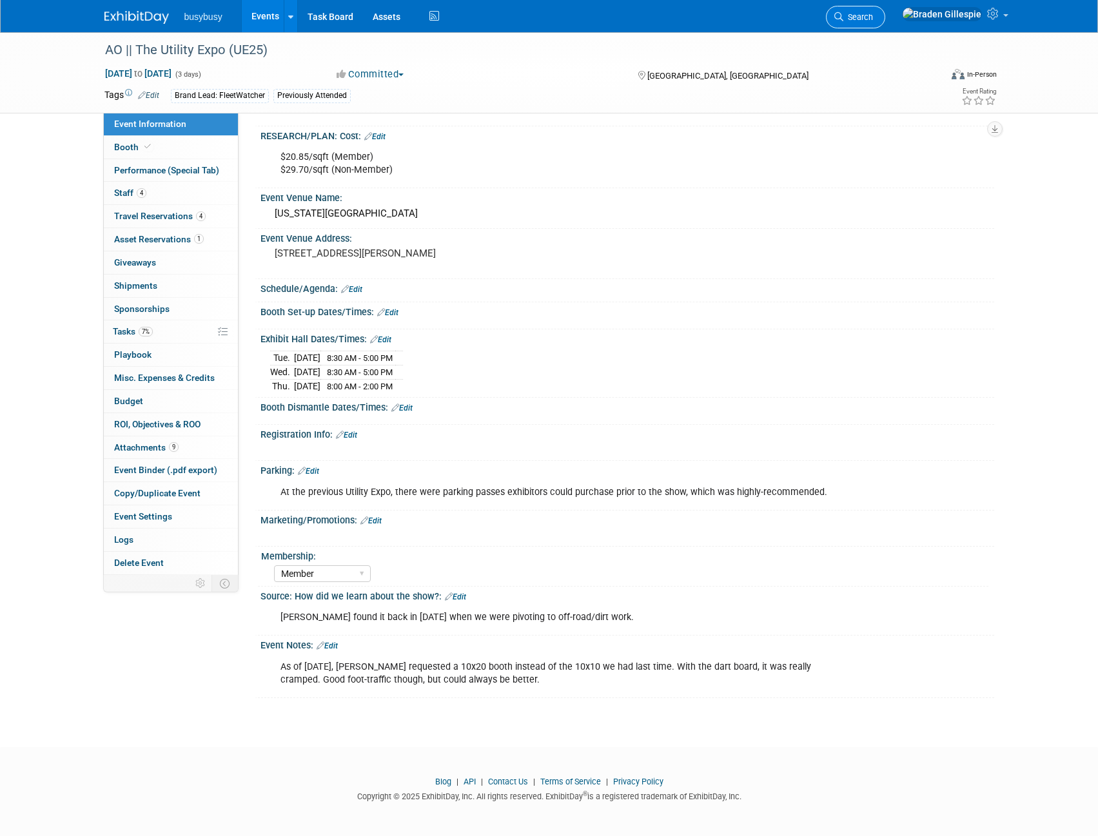
click at [873, 16] on span "Search" at bounding box center [858, 17] width 30 height 10
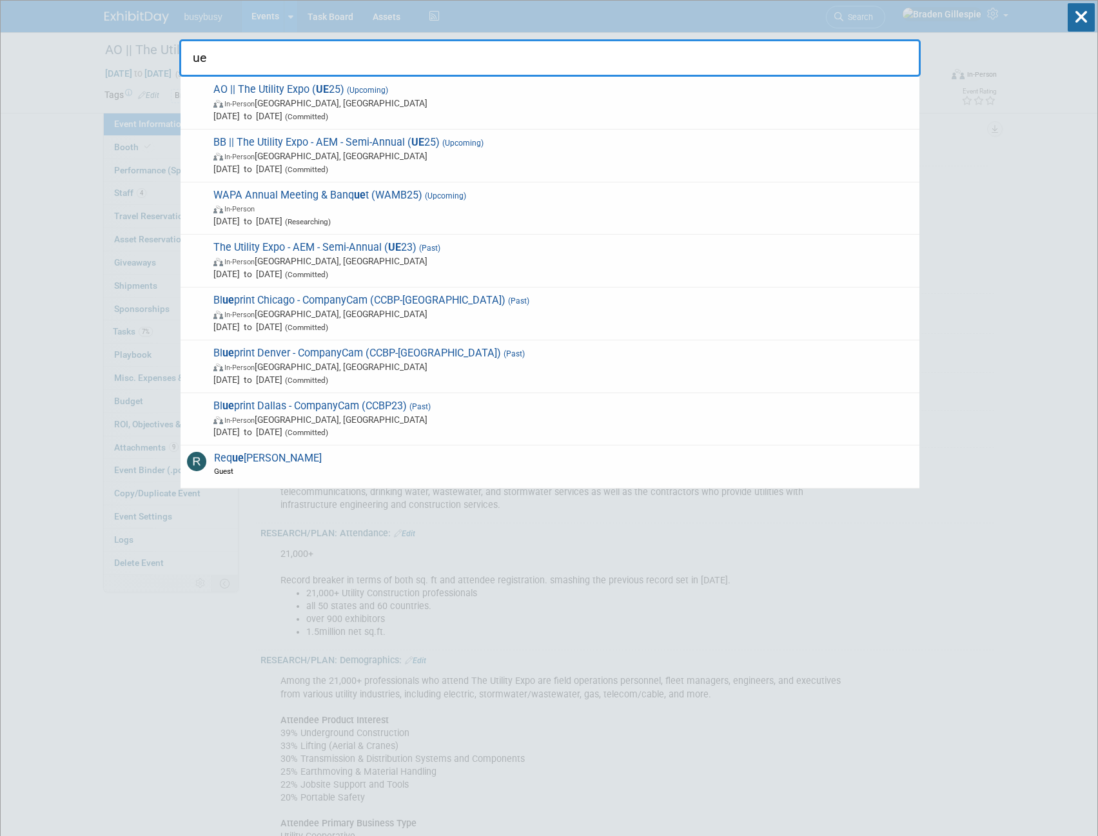
type input "ue"
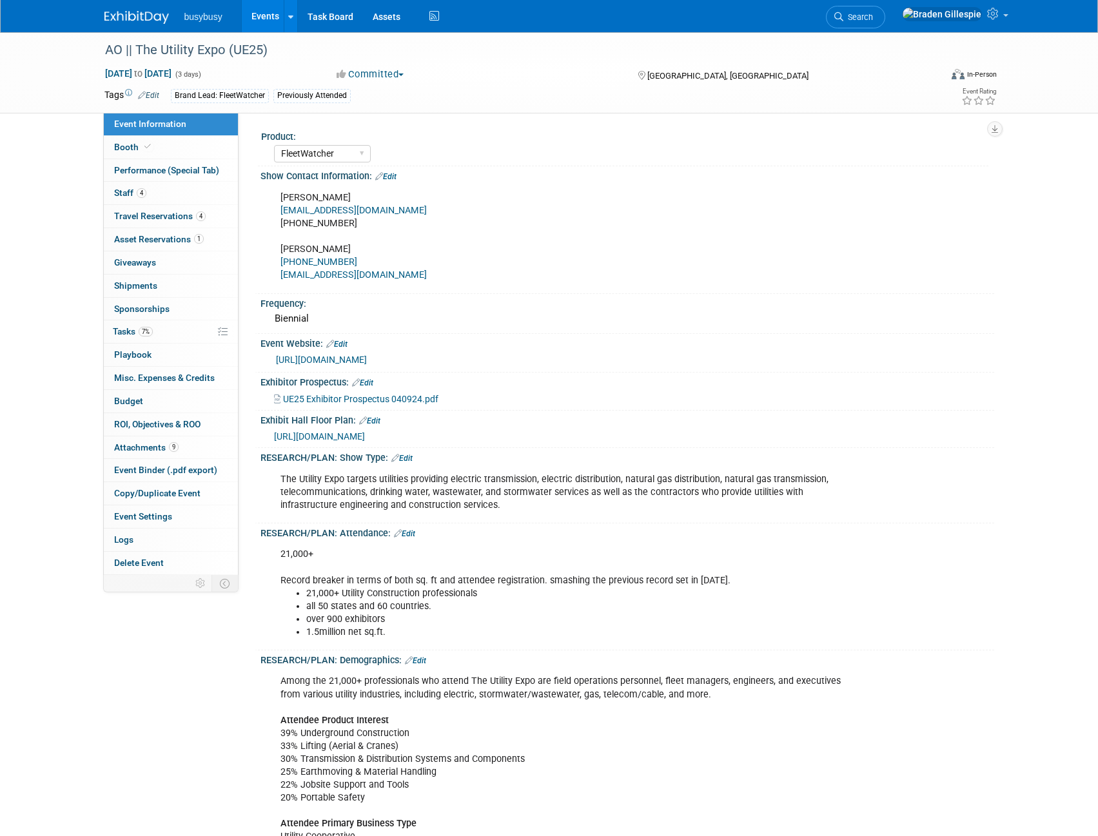
click at [142, 10] on link at bounding box center [144, 11] width 80 height 10
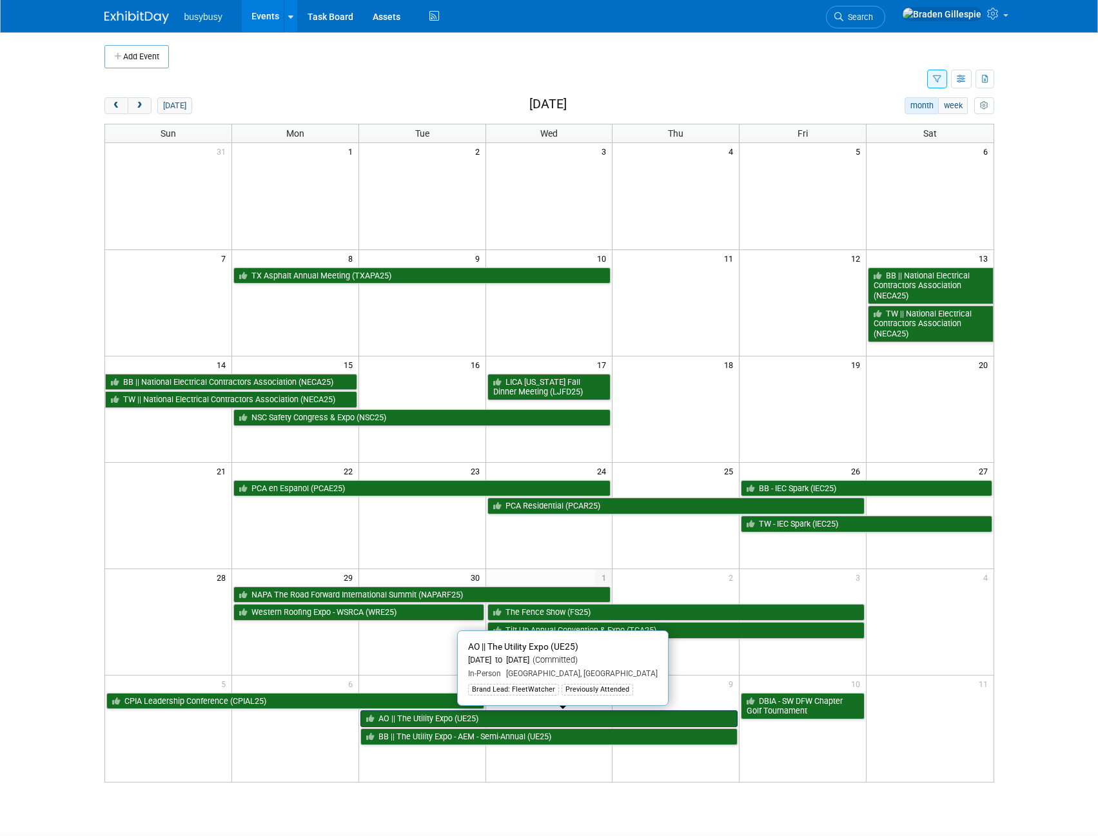
click at [469, 724] on link "AO || The Utility Expo (UE25)" at bounding box center [549, 719] width 378 height 17
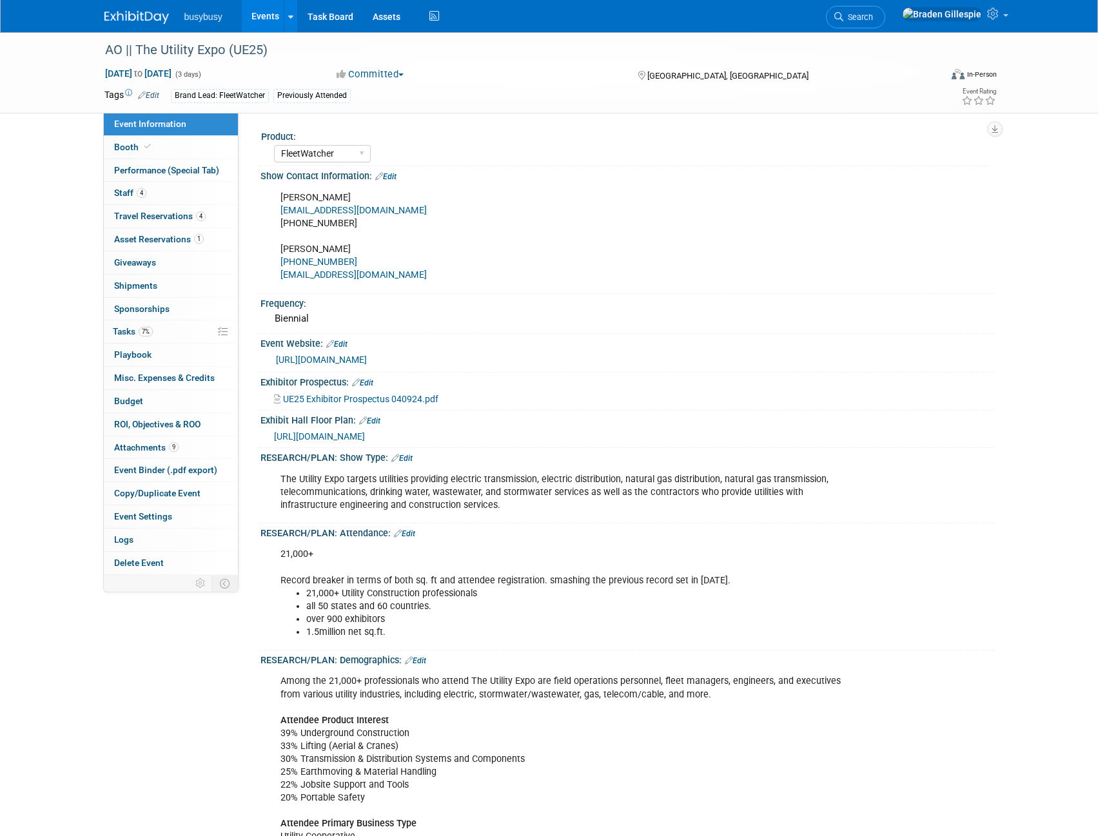
select select "FleetWatcher"
select select "Member"
click at [335, 149] on select "AlignOps BusyBusy FleetWatcher SafetyReports ToolWatch" at bounding box center [322, 153] width 97 height 17
select select "AlignOps"
click at [274, 145] on select "AlignOps BusyBusy FleetWatcher SafetyReports ToolWatch" at bounding box center [322, 153] width 97 height 17
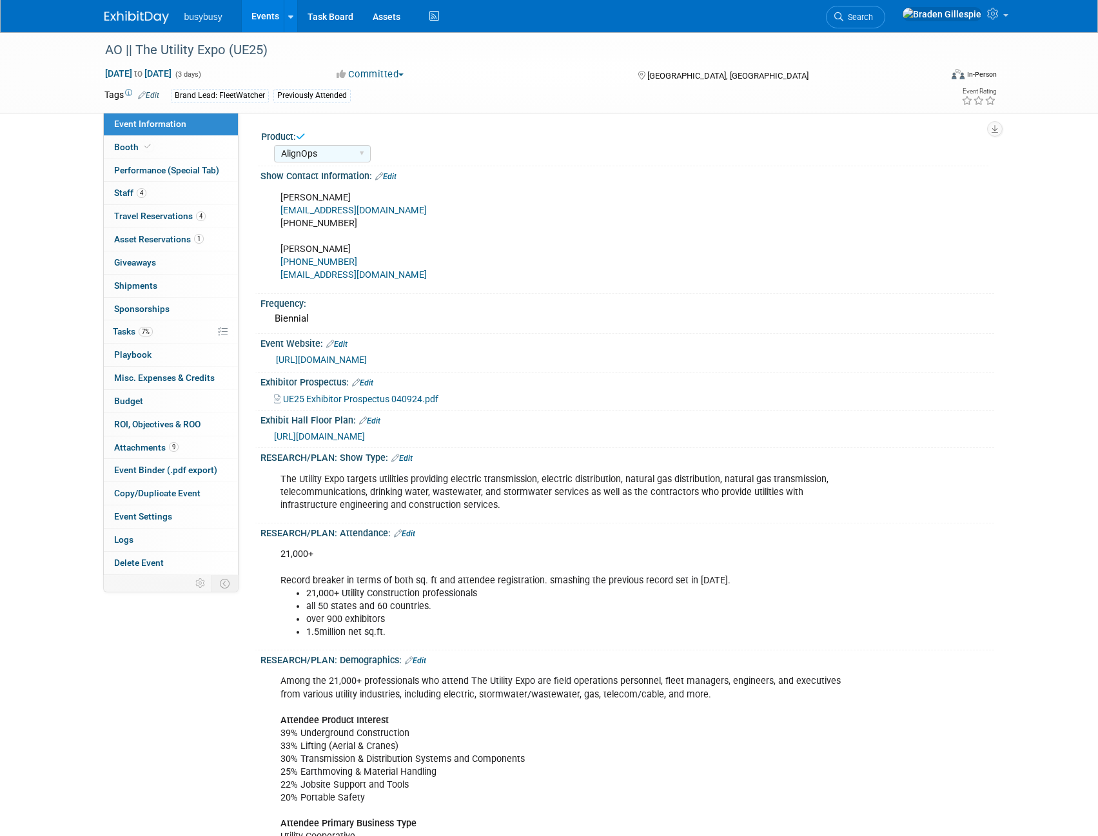
click at [136, 17] on img at bounding box center [136, 17] width 64 height 13
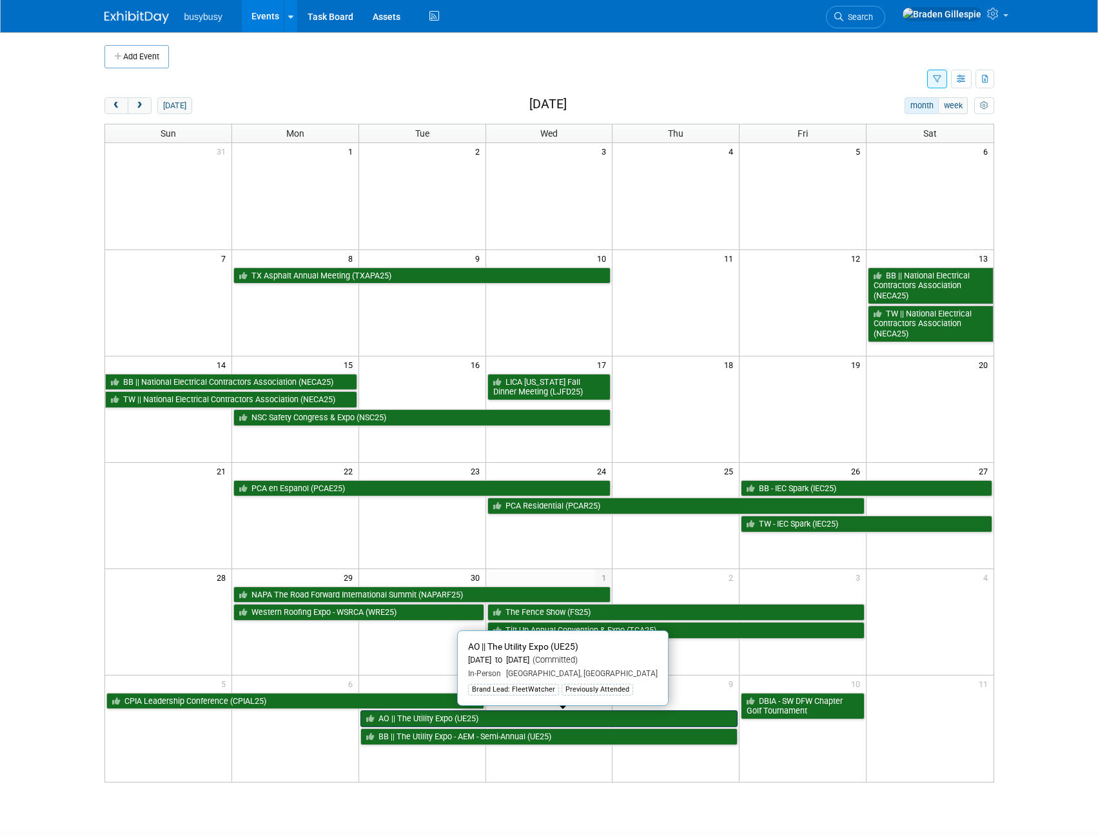
click at [532, 715] on link "AO || The Utility Expo (UE25)" at bounding box center [549, 719] width 378 height 17
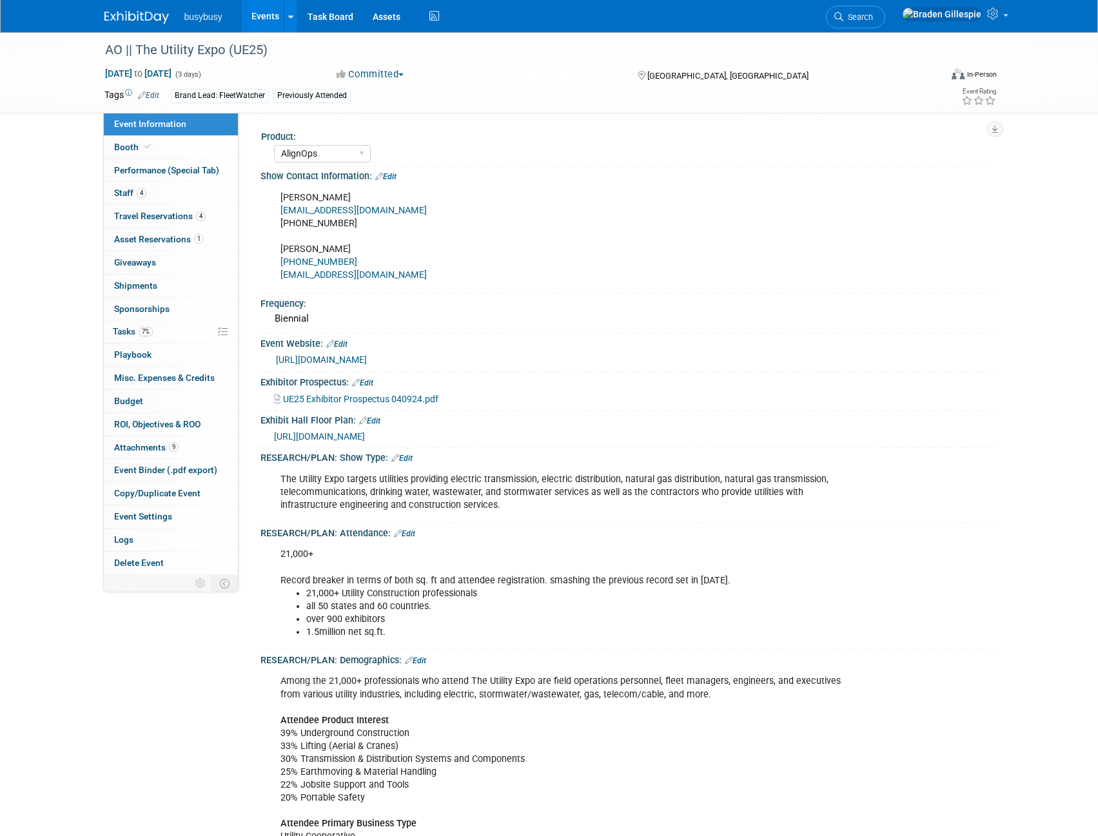
select select "AlignOps"
select select "Member"
click at [147, 150] on span at bounding box center [148, 147] width 12 height 10
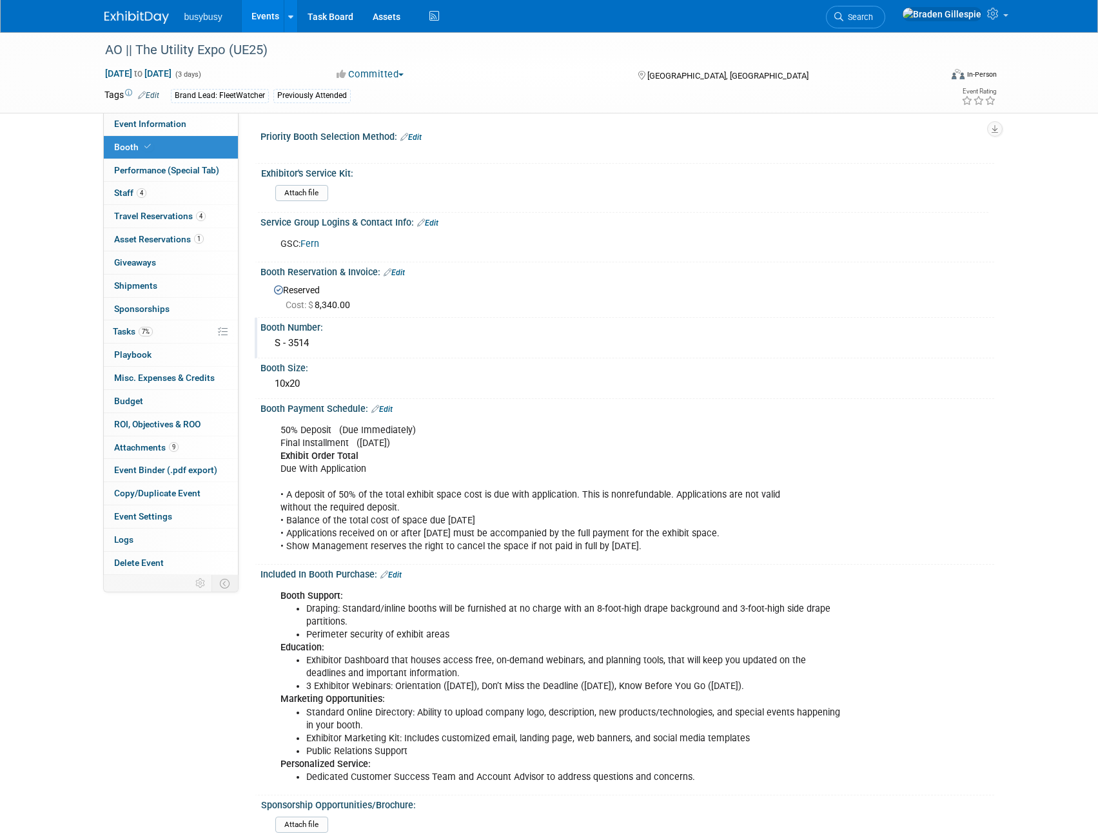
click at [326, 346] on div "S - 3514" at bounding box center [627, 343] width 714 height 20
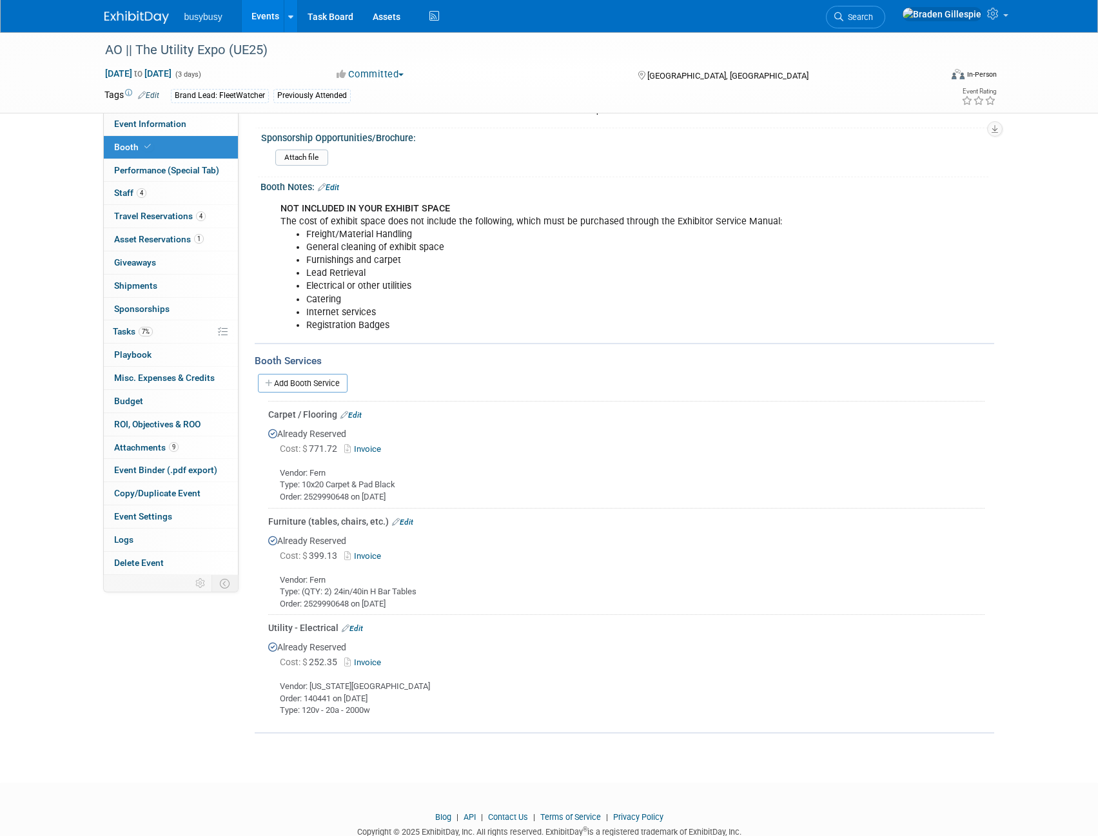
scroll to position [702, 0]
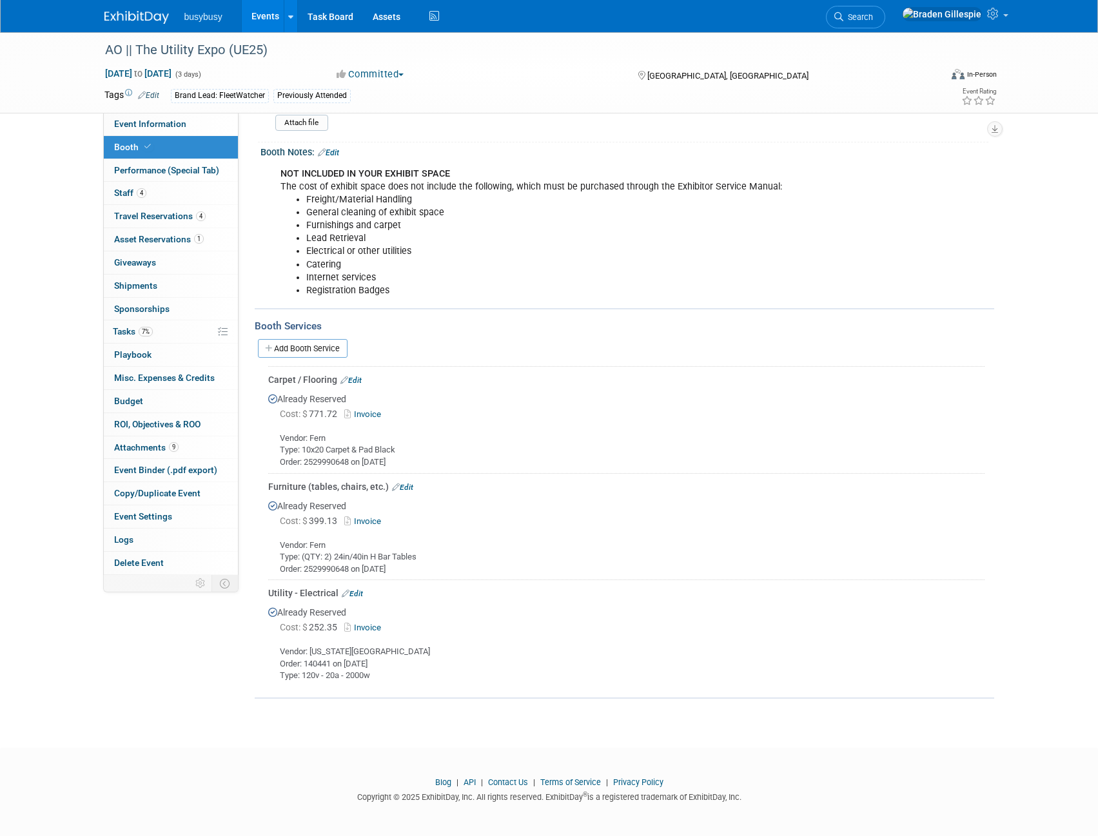
click at [145, 16] on img at bounding box center [136, 17] width 64 height 13
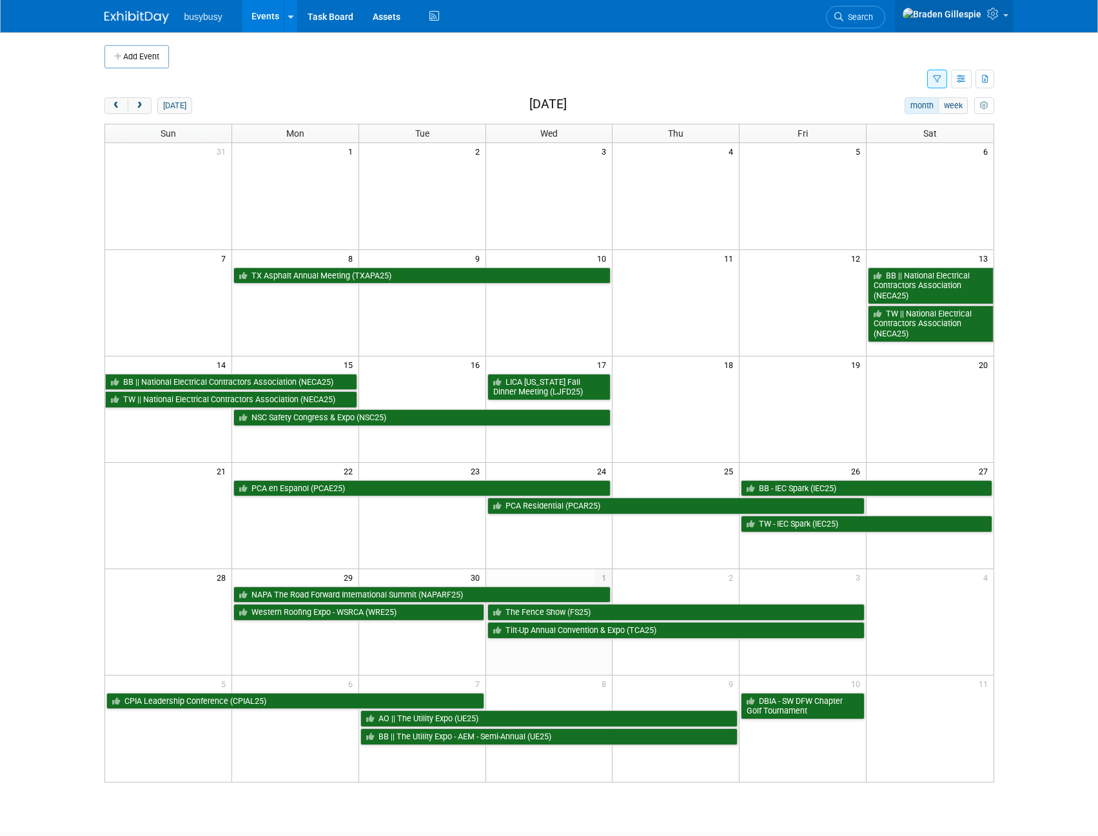
click at [998, 13] on icon at bounding box center [994, 14] width 15 height 12
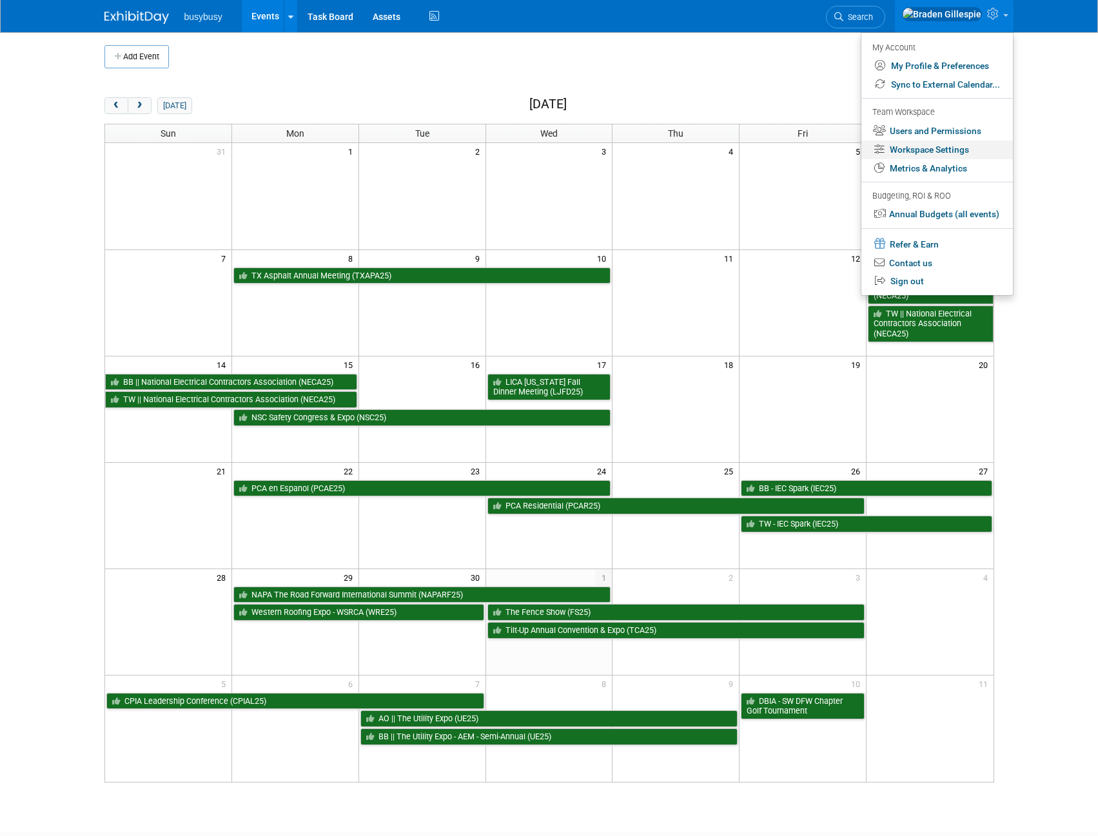
click at [921, 146] on link "Workspace Settings" at bounding box center [937, 150] width 152 height 19
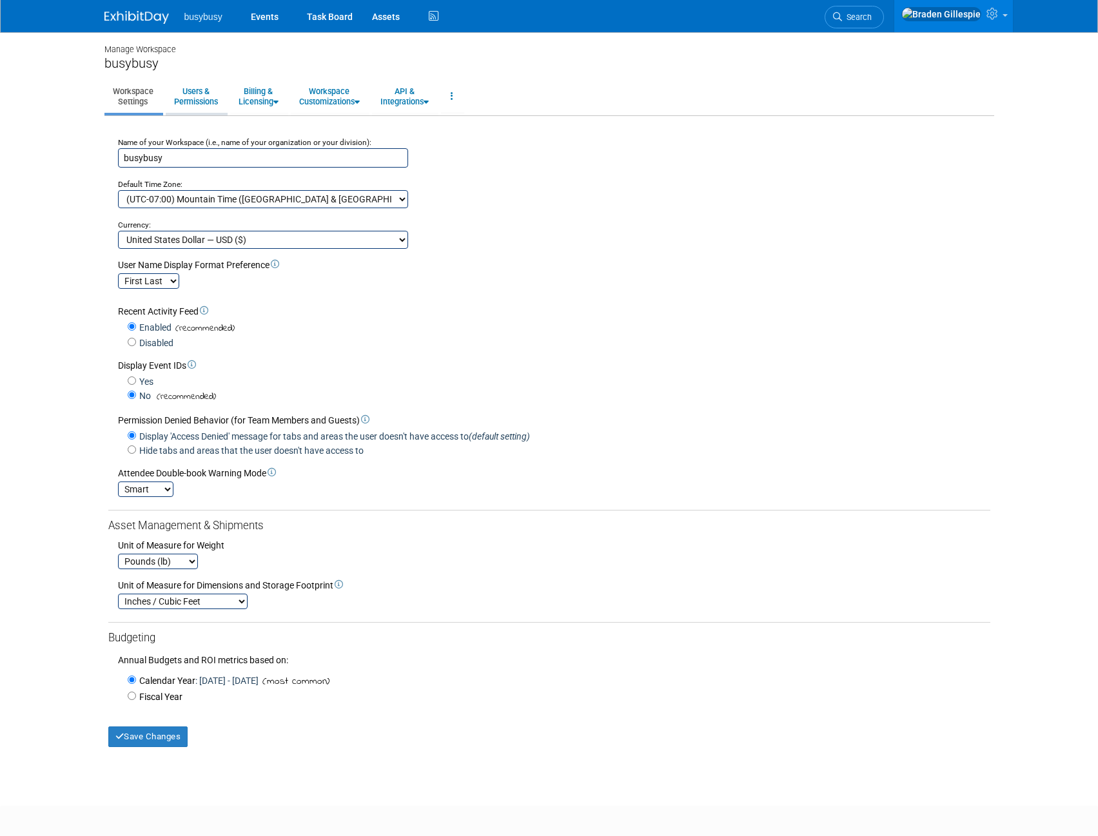
click at [207, 93] on link "Users & Permissions" at bounding box center [196, 97] width 61 height 32
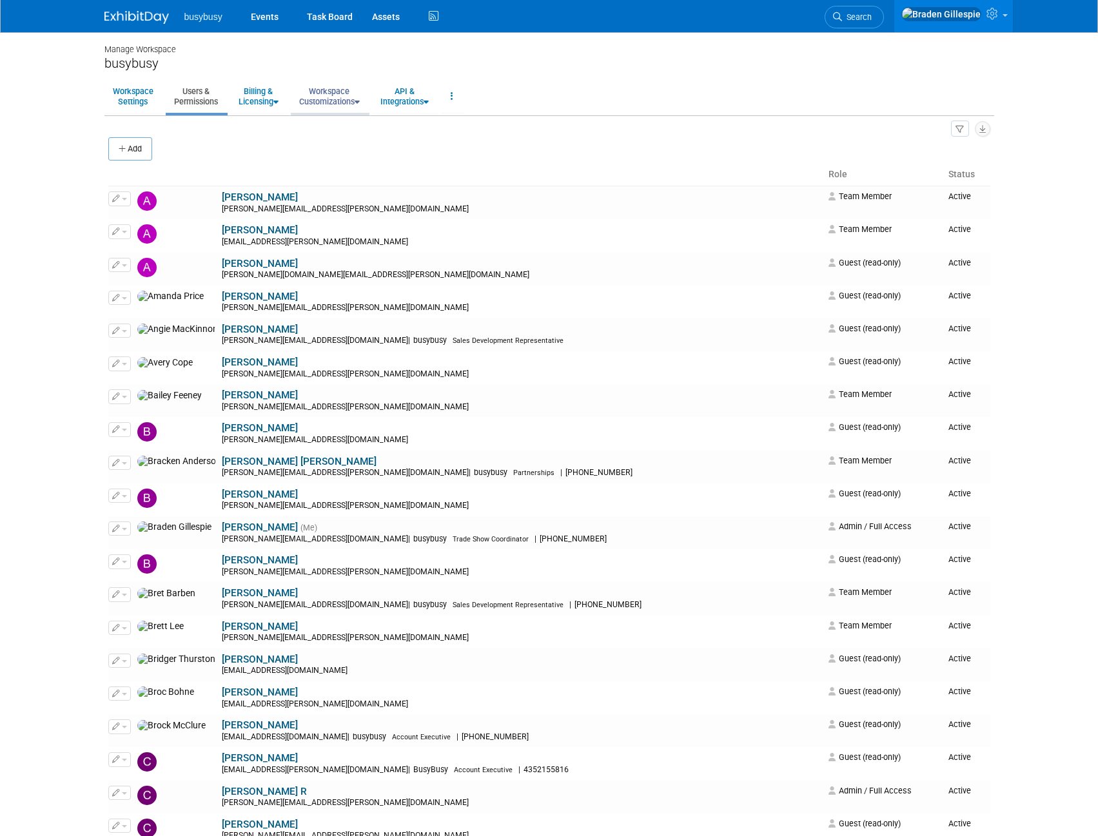
click at [343, 103] on link "Workspace Customizations" at bounding box center [329, 97] width 77 height 32
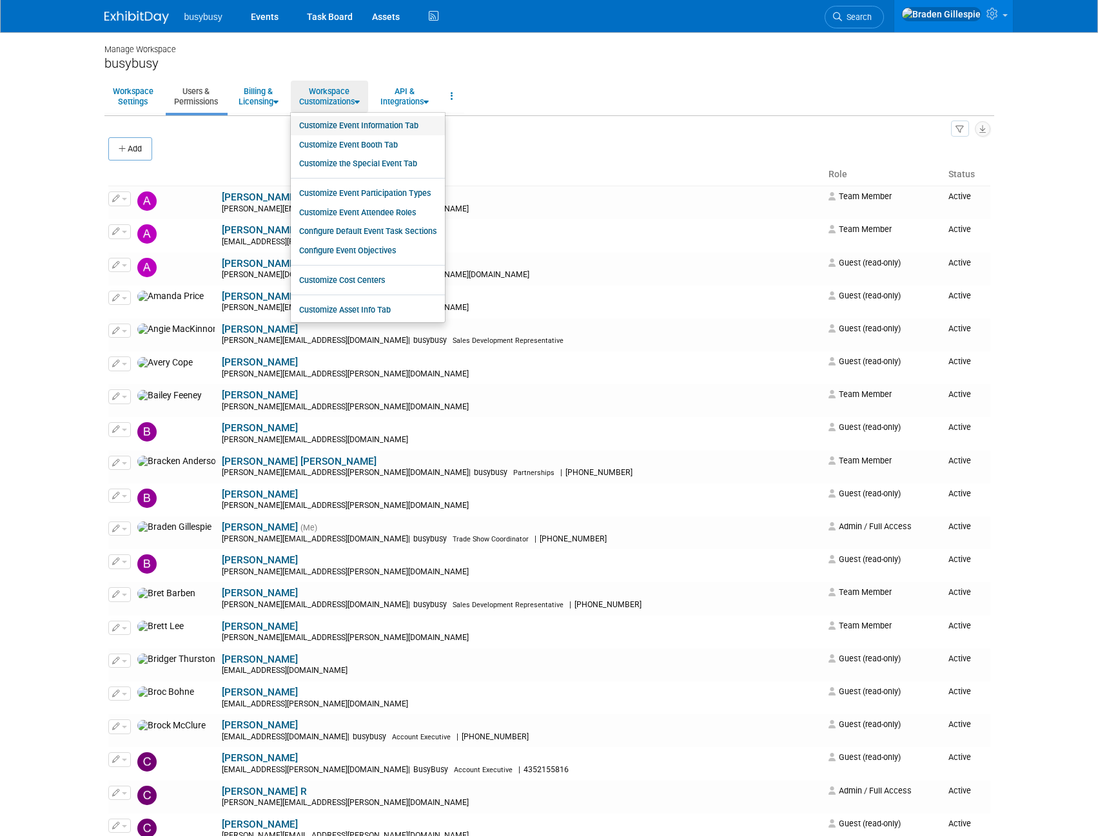
click at [355, 129] on link "Customize Event Information Tab" at bounding box center [368, 125] width 154 height 19
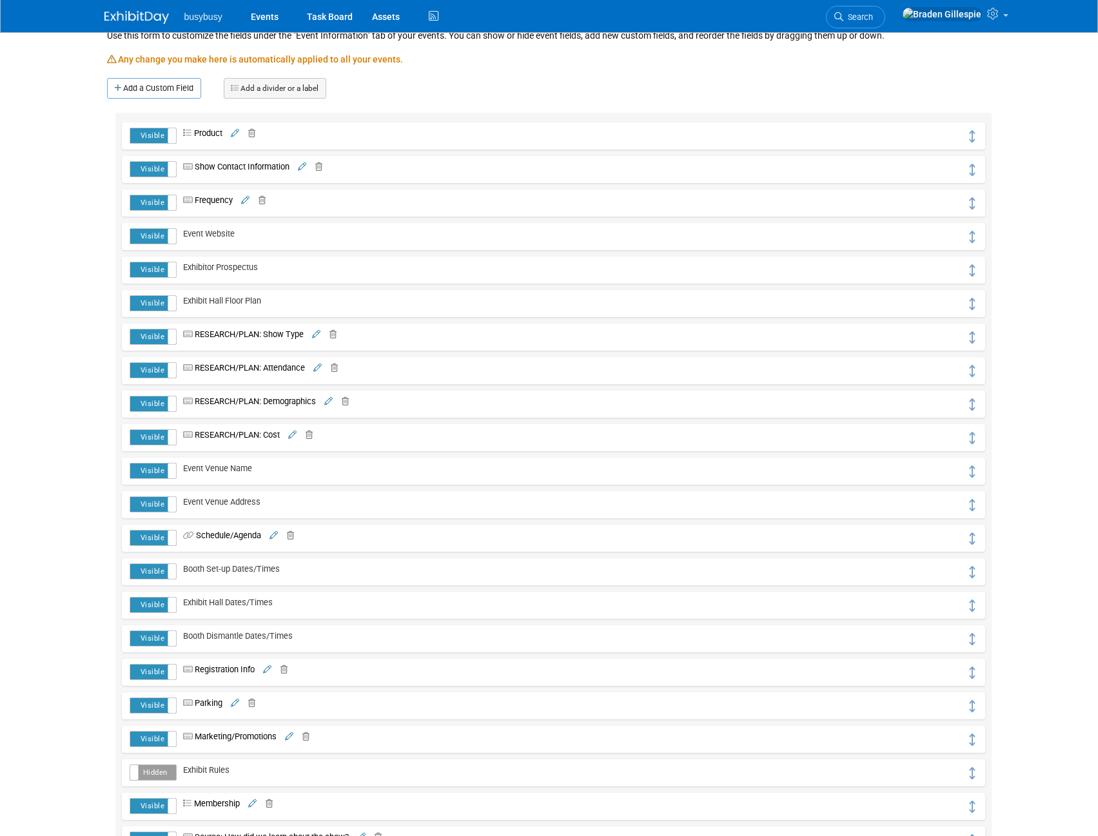
scroll to position [129, 0]
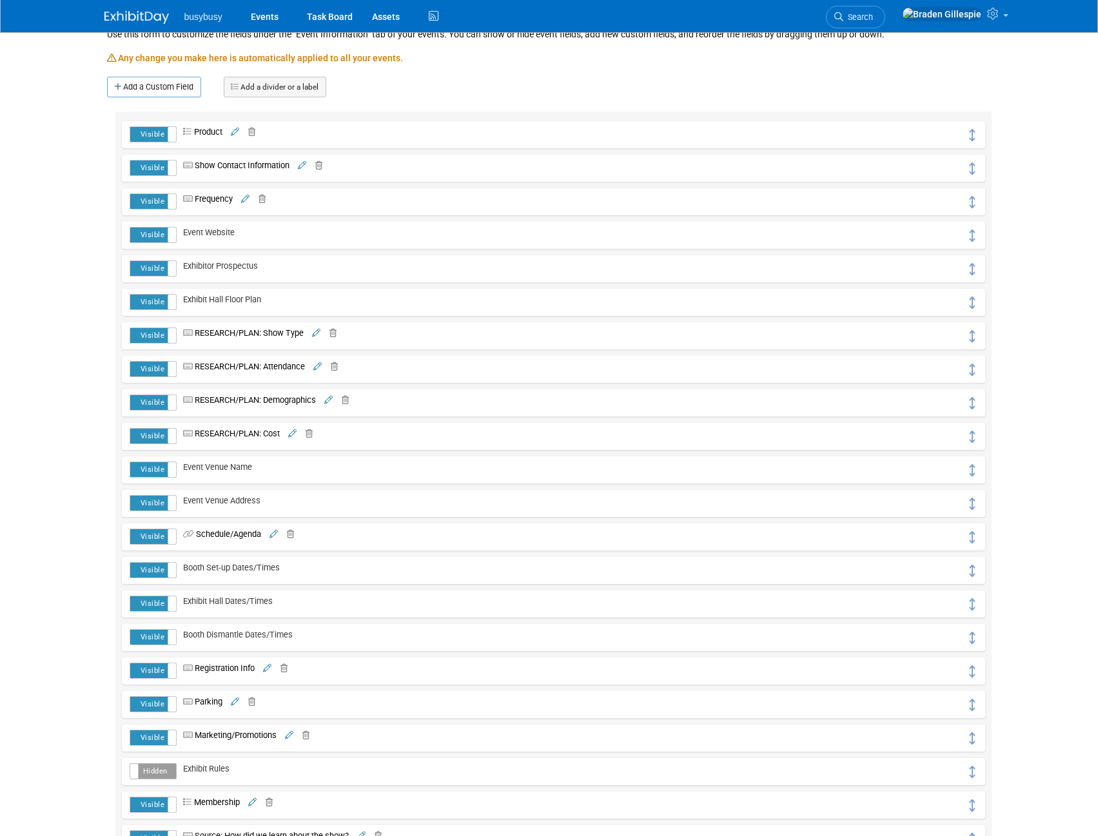
click at [173, 86] on link "Add a Custom Field" at bounding box center [154, 87] width 94 height 21
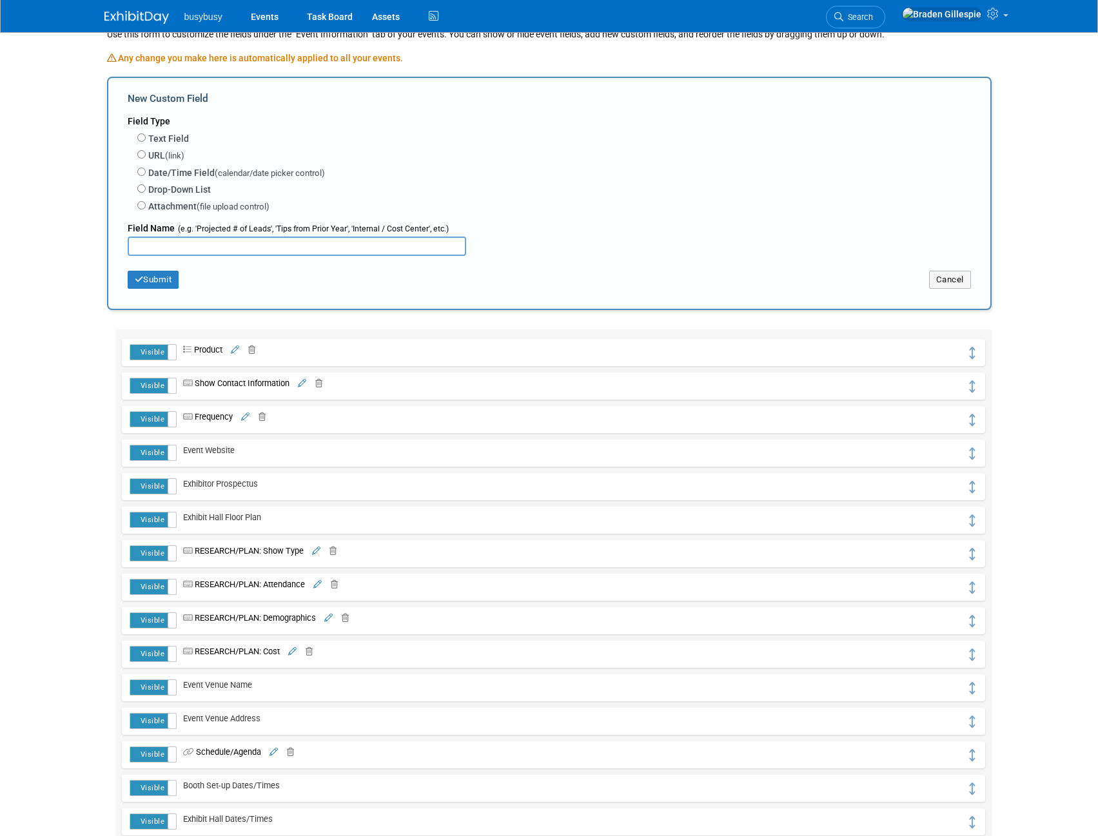
click at [159, 191] on label "Drop-Down List" at bounding box center [179, 189] width 63 height 13
click at [146, 191] on input "Drop-Down List" at bounding box center [141, 188] width 8 height 8
radio input "true"
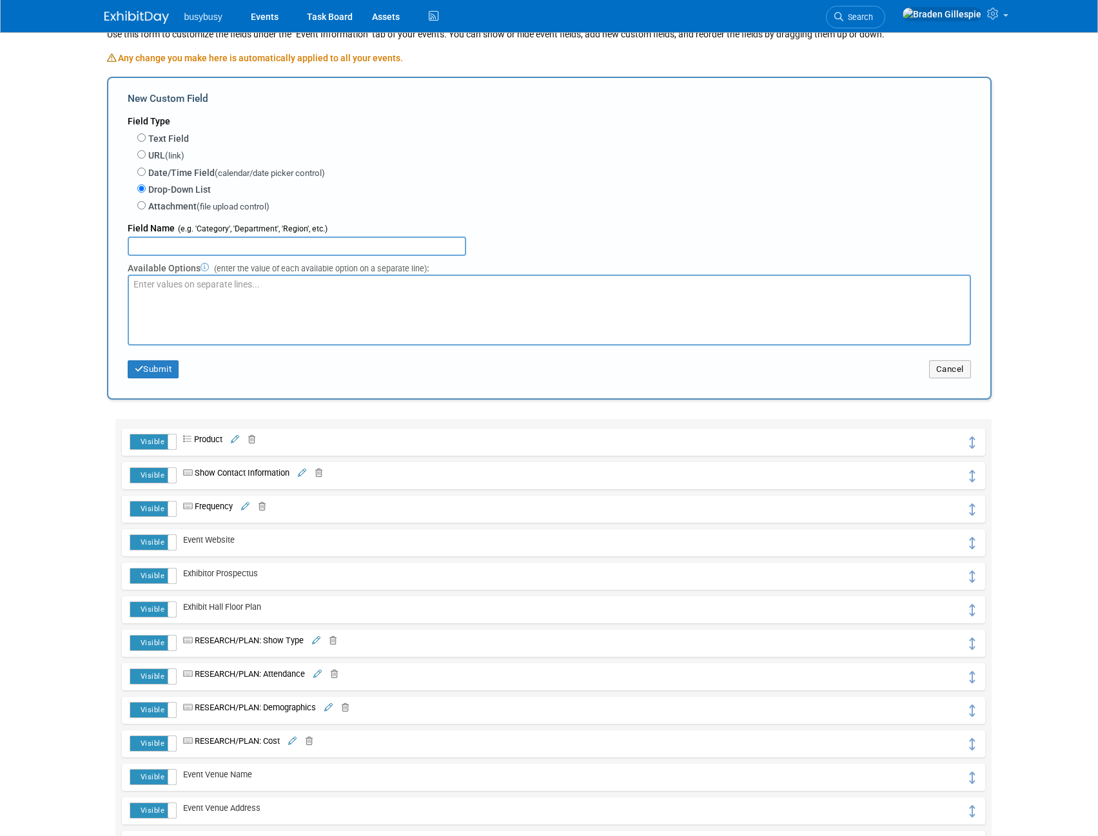
click at [168, 249] on input "text" at bounding box center [297, 246] width 339 height 19
type input "Attendee List"
click at [226, 296] on textarea at bounding box center [549, 310] width 843 height 71
type textarea "Yes No"
click at [172, 368] on button "Submit" at bounding box center [154, 369] width 52 height 18
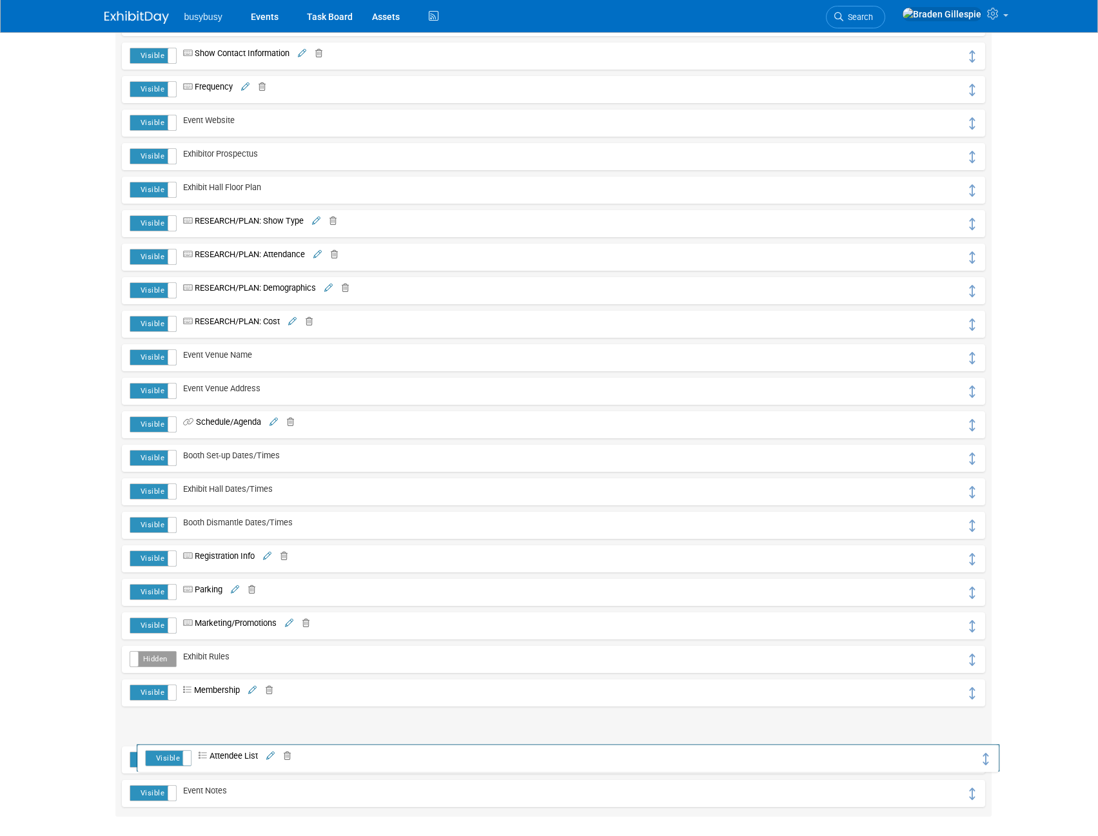
scroll to position [322, 0]
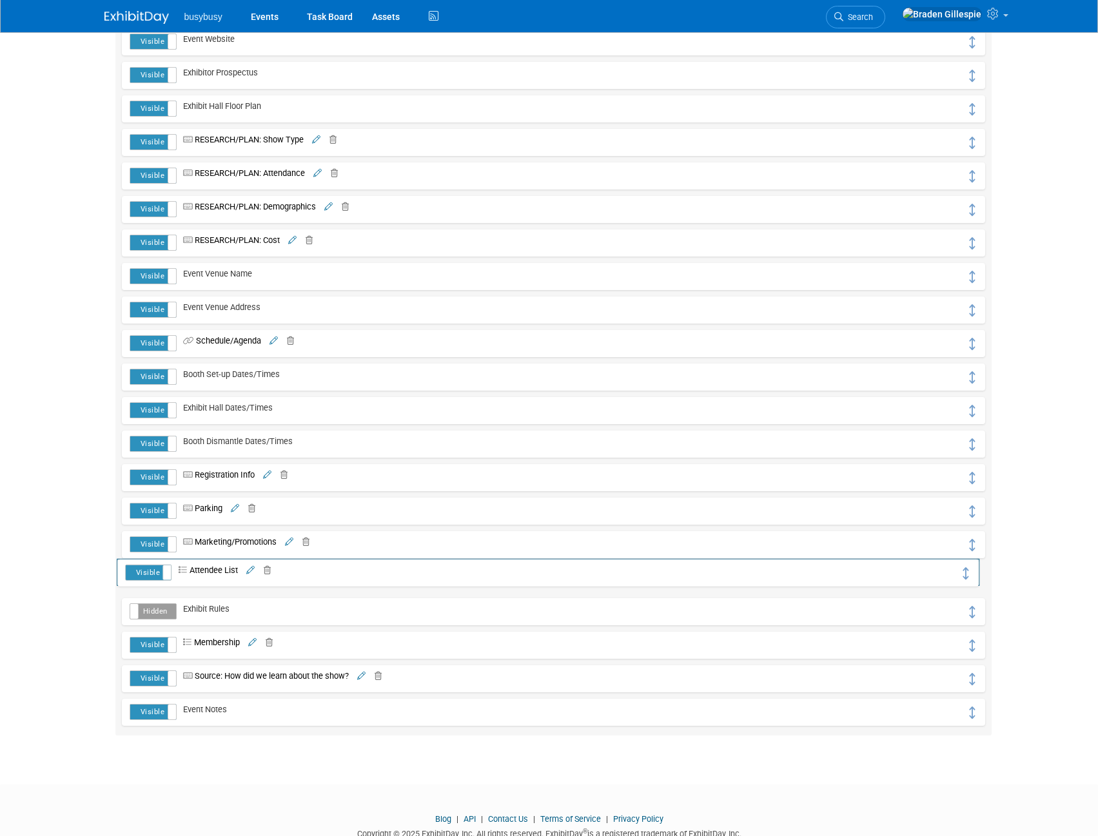
drag, startPoint x: 967, startPoint y: 264, endPoint x: 961, endPoint y: 531, distance: 267.6
click at [997, 18] on icon at bounding box center [994, 14] width 15 height 12
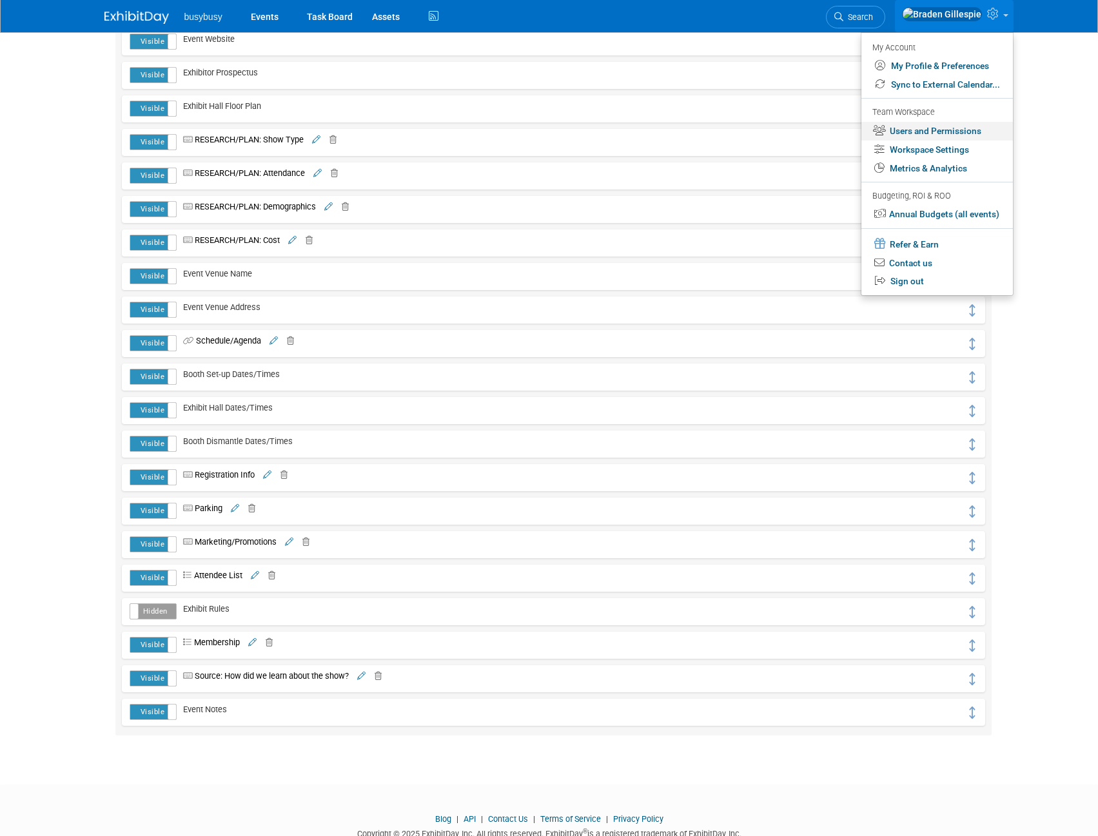
click at [912, 131] on link "Users and Permissions" at bounding box center [937, 131] width 152 height 19
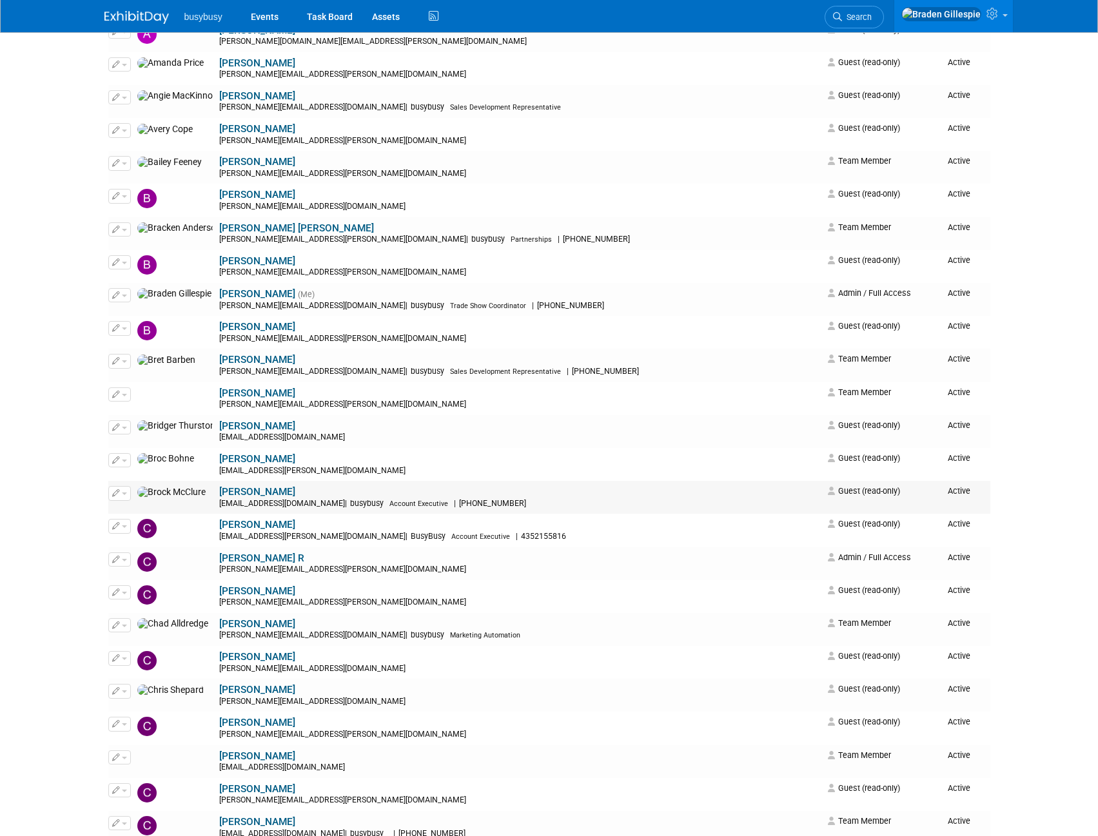
scroll to position [258, 0]
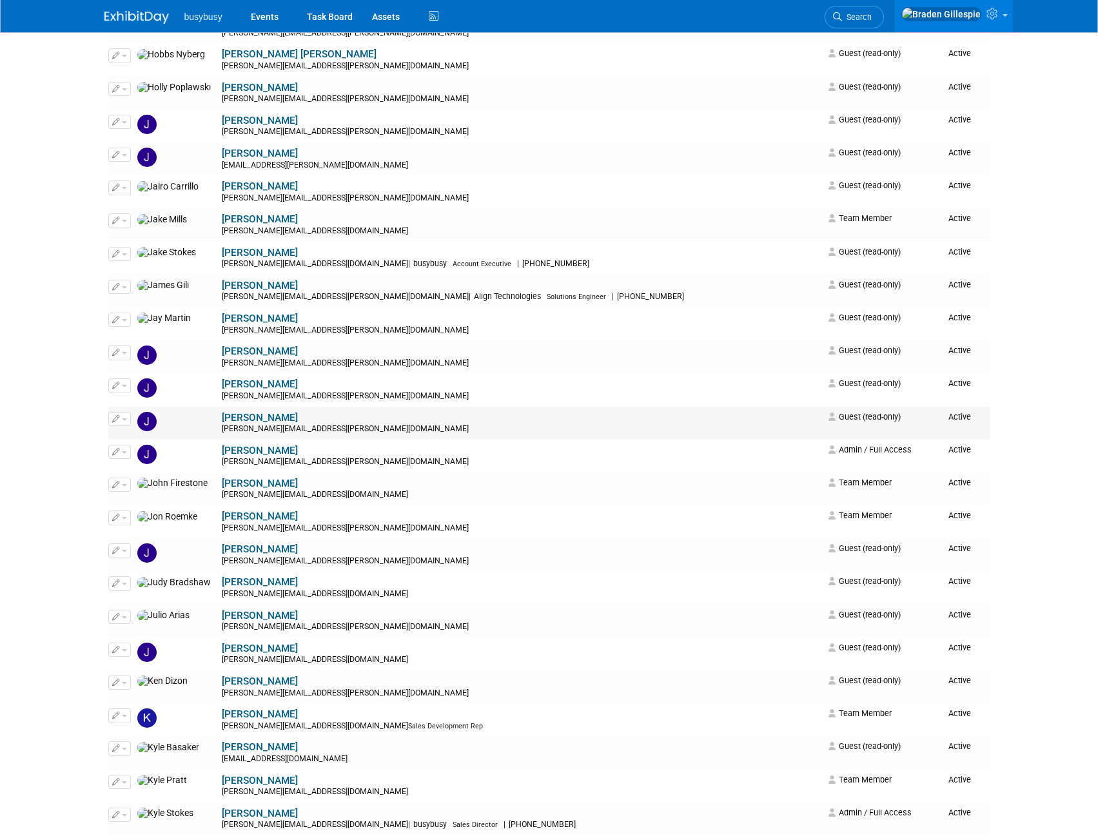
click at [222, 416] on link "[PERSON_NAME]" at bounding box center [260, 418] width 76 height 12
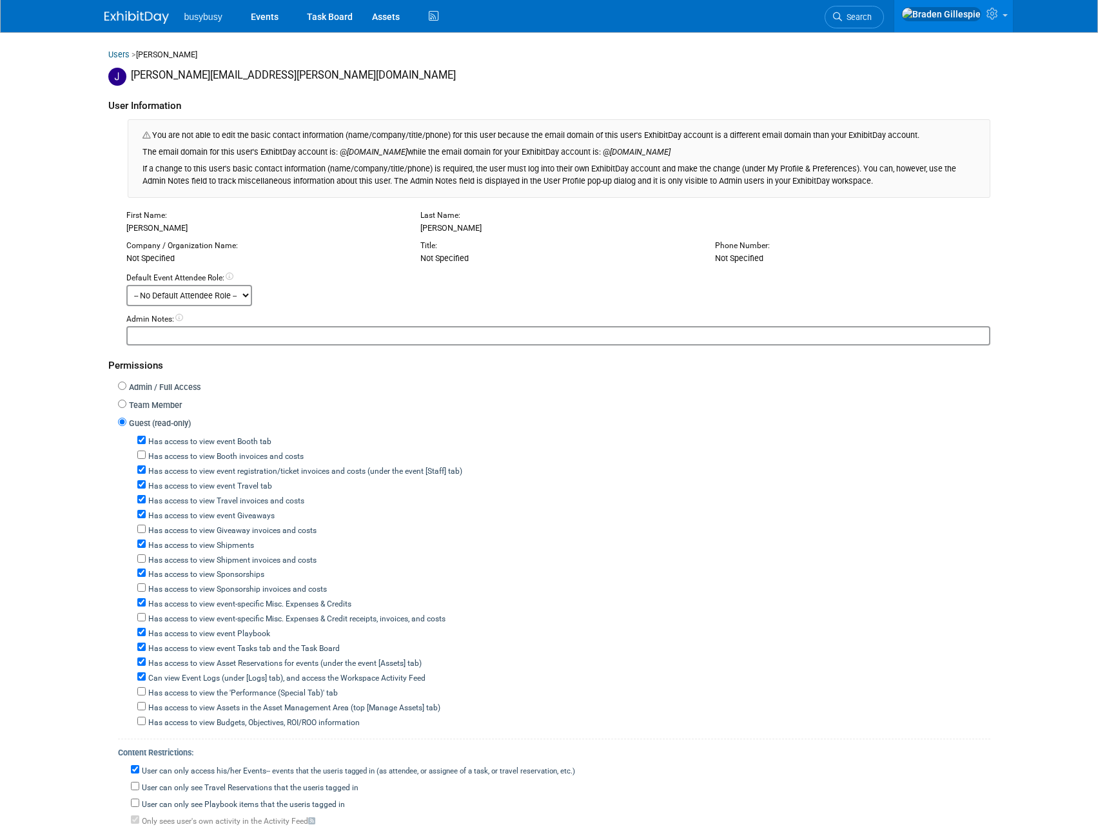
scroll to position [129, 0]
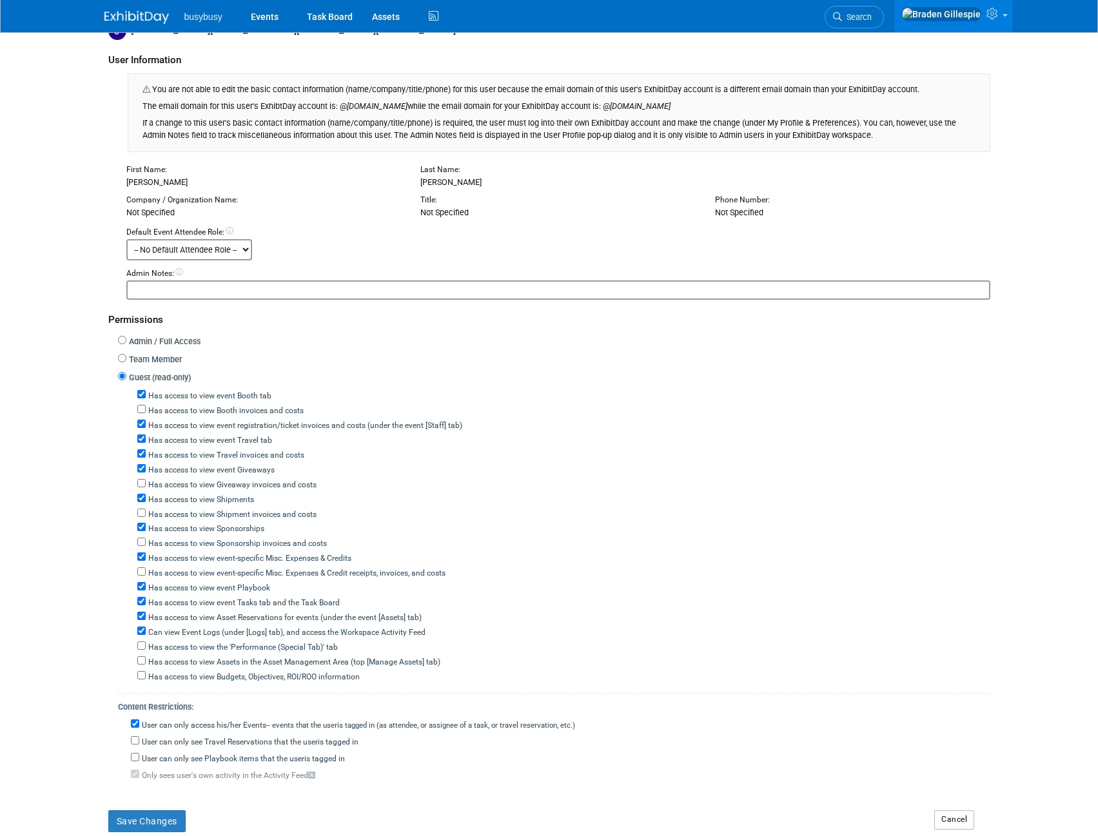
click at [182, 409] on label "Has access to view Booth invoices and costs" at bounding box center [225, 412] width 158 height 12
click at [146, 409] on input "Has access to view Booth invoices and costs" at bounding box center [141, 409] width 8 height 8
checkbox input "true"
click at [202, 484] on label "Has access to view Giveaway invoices and costs" at bounding box center [231, 486] width 171 height 12
click at [146, 484] on input "Has access to view Giveaway invoices and costs" at bounding box center [141, 483] width 8 height 8
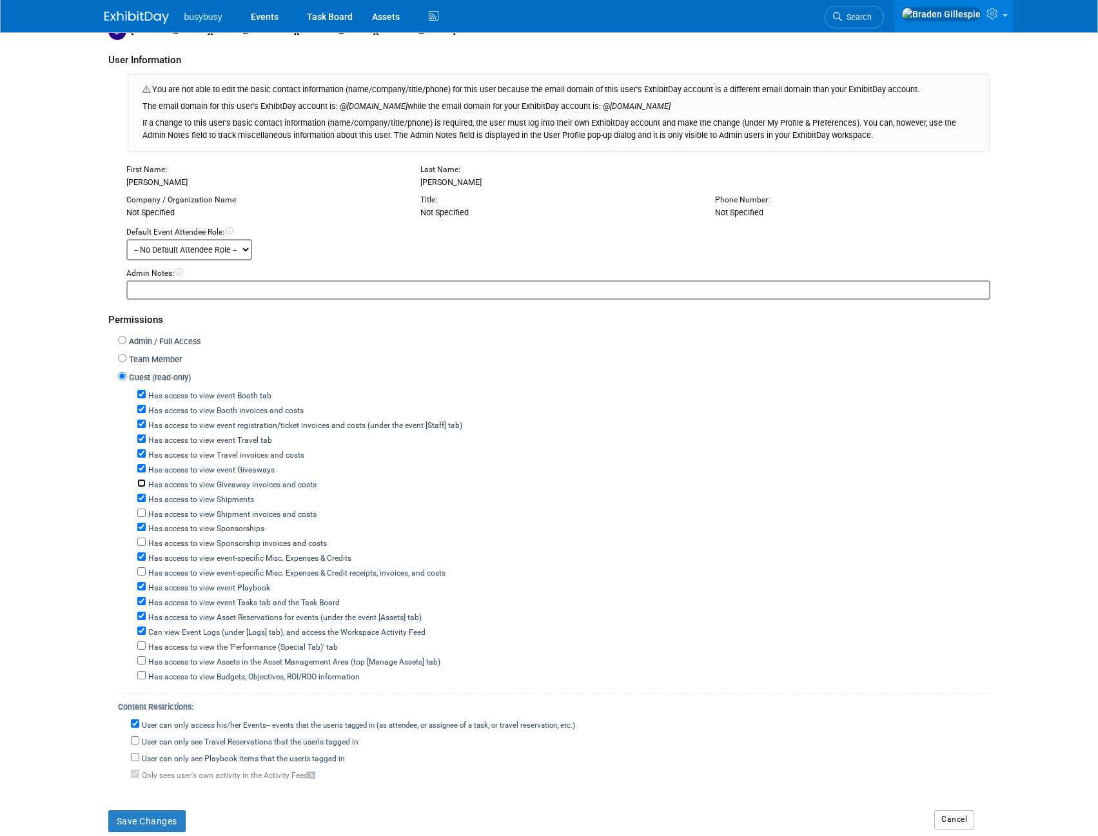
checkbox input "true"
click at [153, 361] on label "Team Member" at bounding box center [153, 360] width 55 height 12
click at [126, 361] on input "Team Member" at bounding box center [122, 358] width 8 height 8
radio input "true"
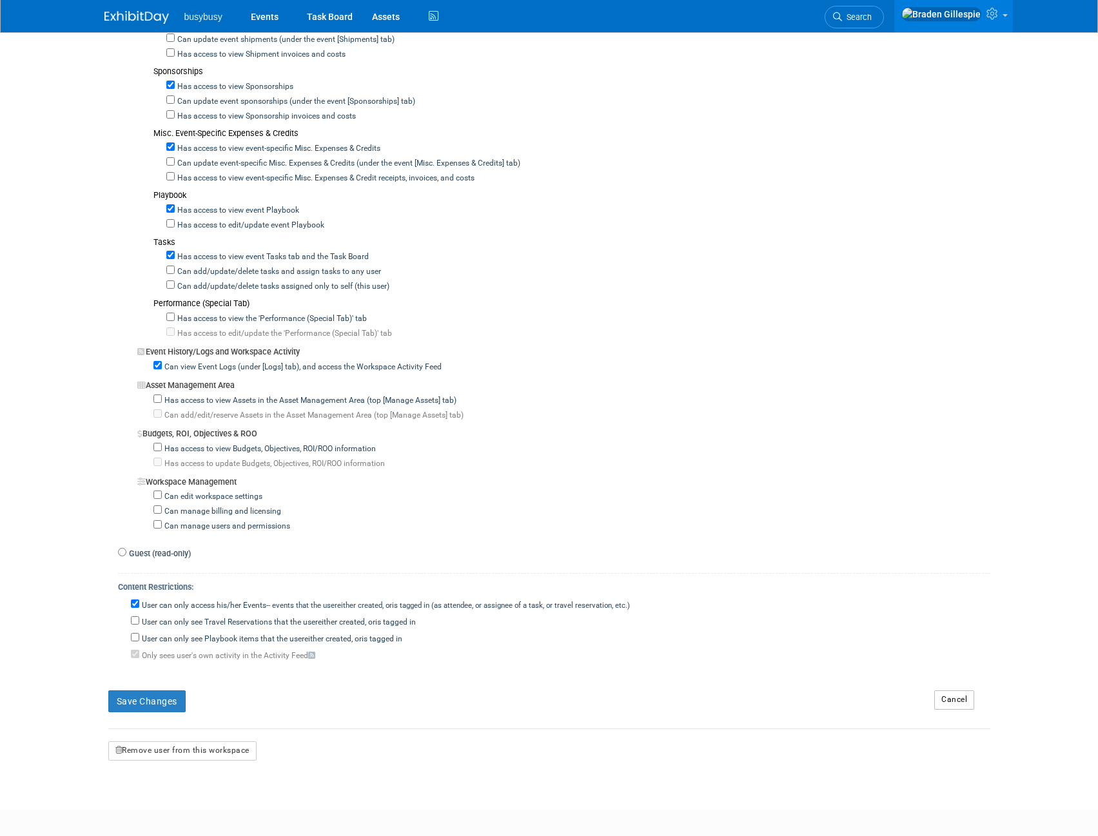
scroll to position [903, 0]
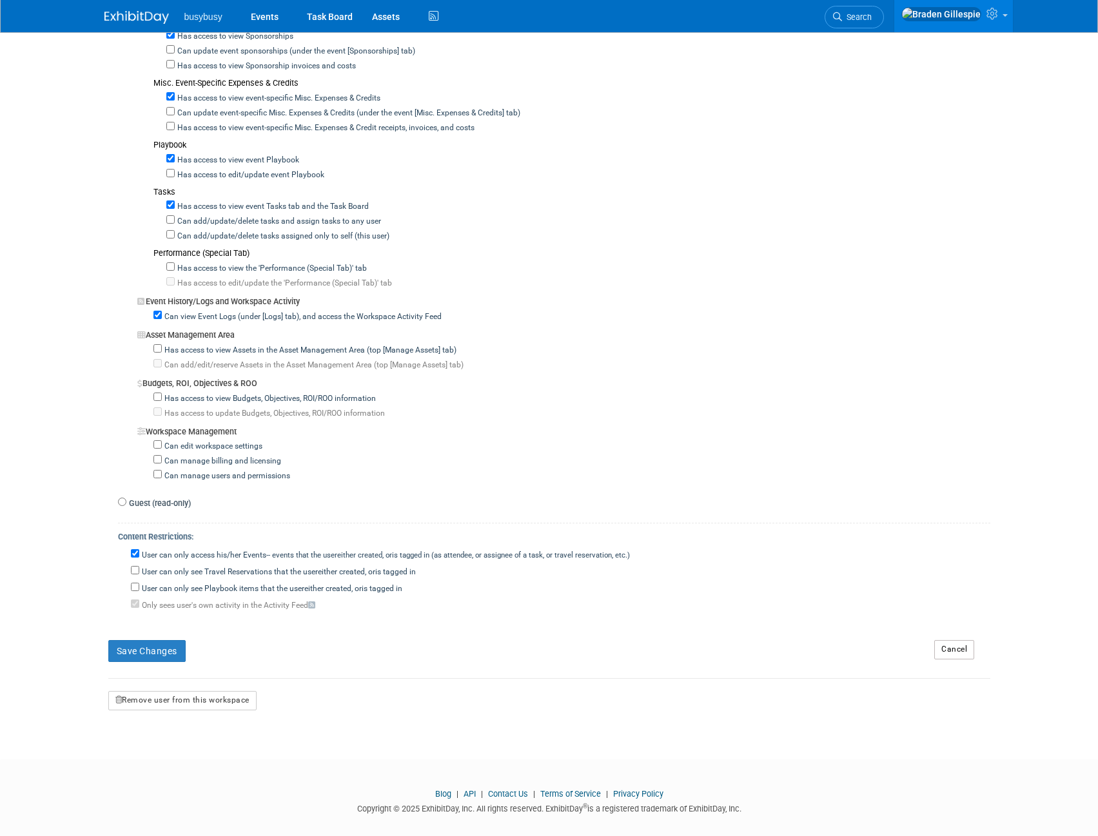
click at [195, 556] on label "User can only access his/her Events -- events that the user either created, or …" at bounding box center [384, 556] width 491 height 12
click at [139, 556] on input "User can only access his/her Events -- events that the user either created, or …" at bounding box center [135, 553] width 8 height 8
checkbox input "false"
click at [159, 649] on button "Save Changes" at bounding box center [146, 651] width 77 height 22
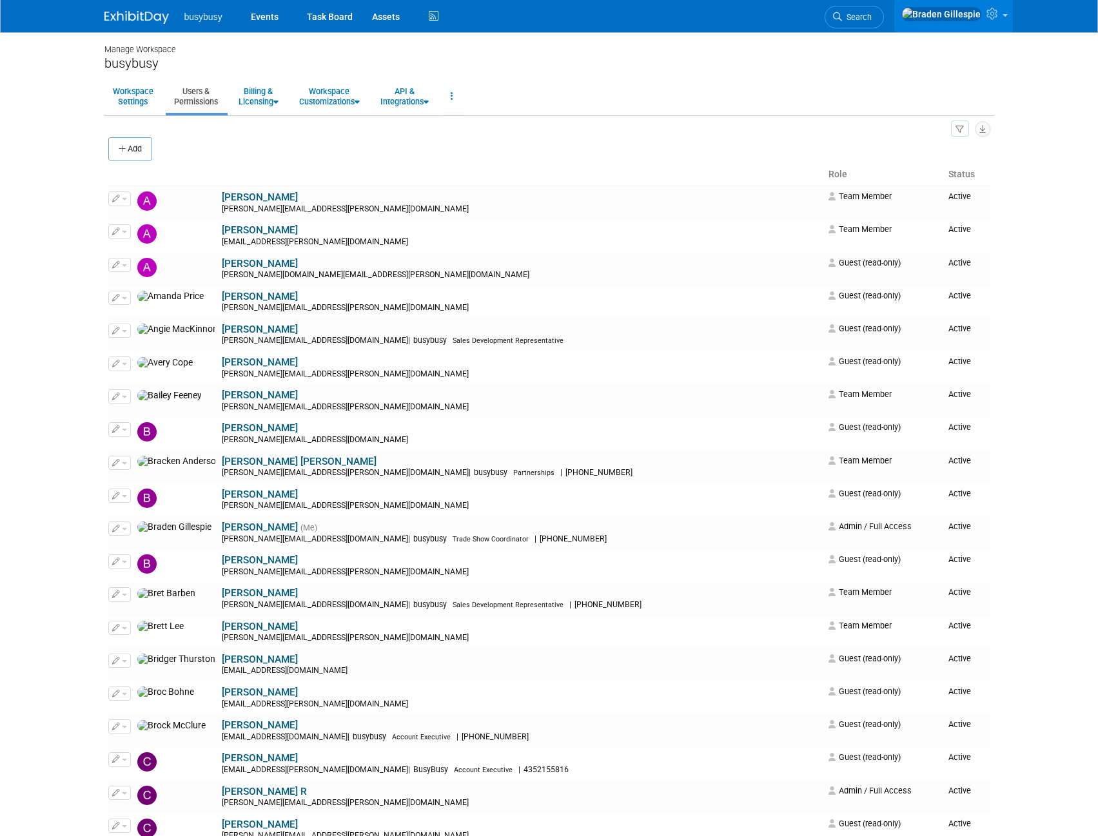
click at [142, 14] on img at bounding box center [136, 17] width 64 height 13
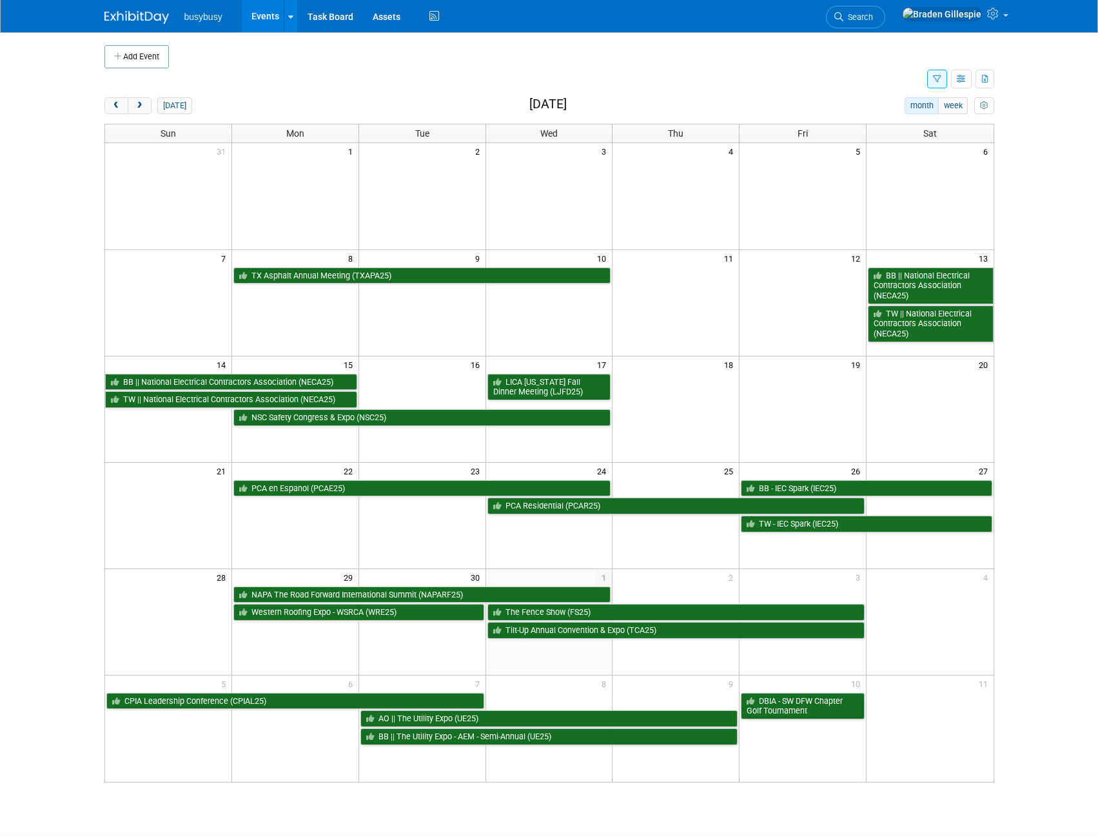
click at [155, 11] on img at bounding box center [136, 17] width 64 height 13
click at [142, 108] on span "next" at bounding box center [140, 106] width 10 height 8
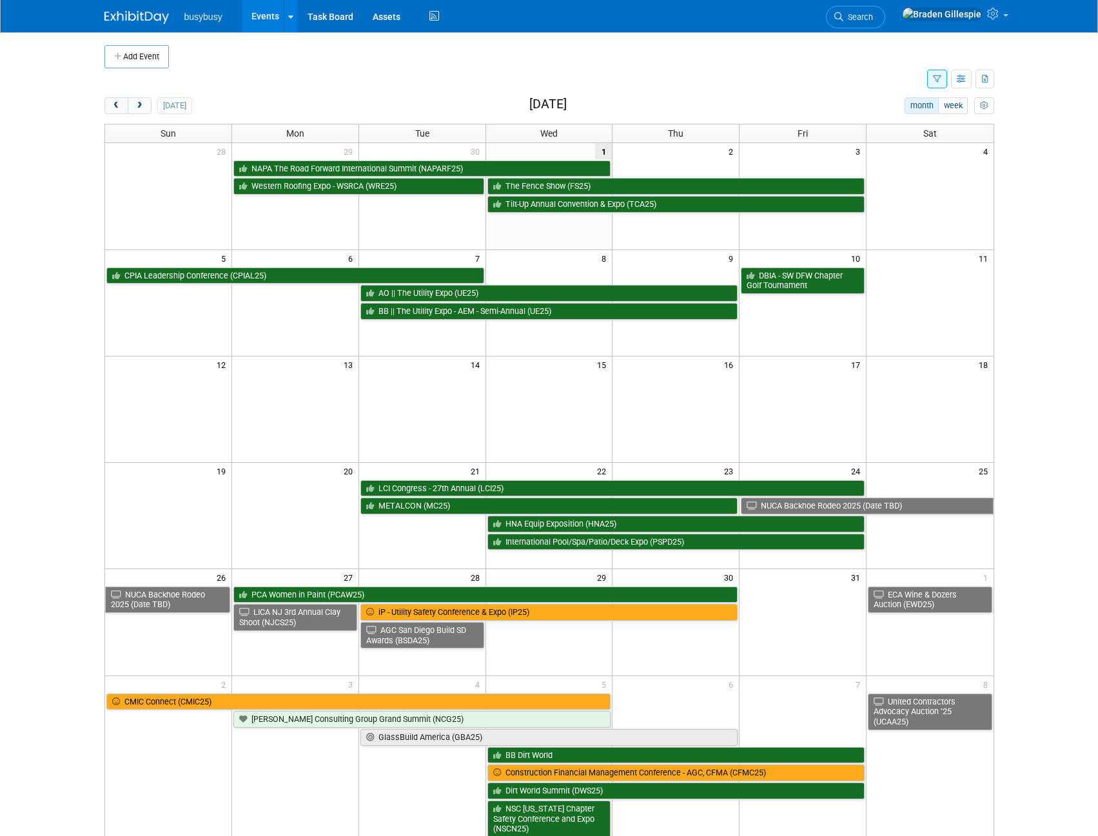
click at [333, 420] on td at bounding box center [294, 409] width 127 height 106
click at [149, 106] on button "next" at bounding box center [140, 105] width 24 height 17
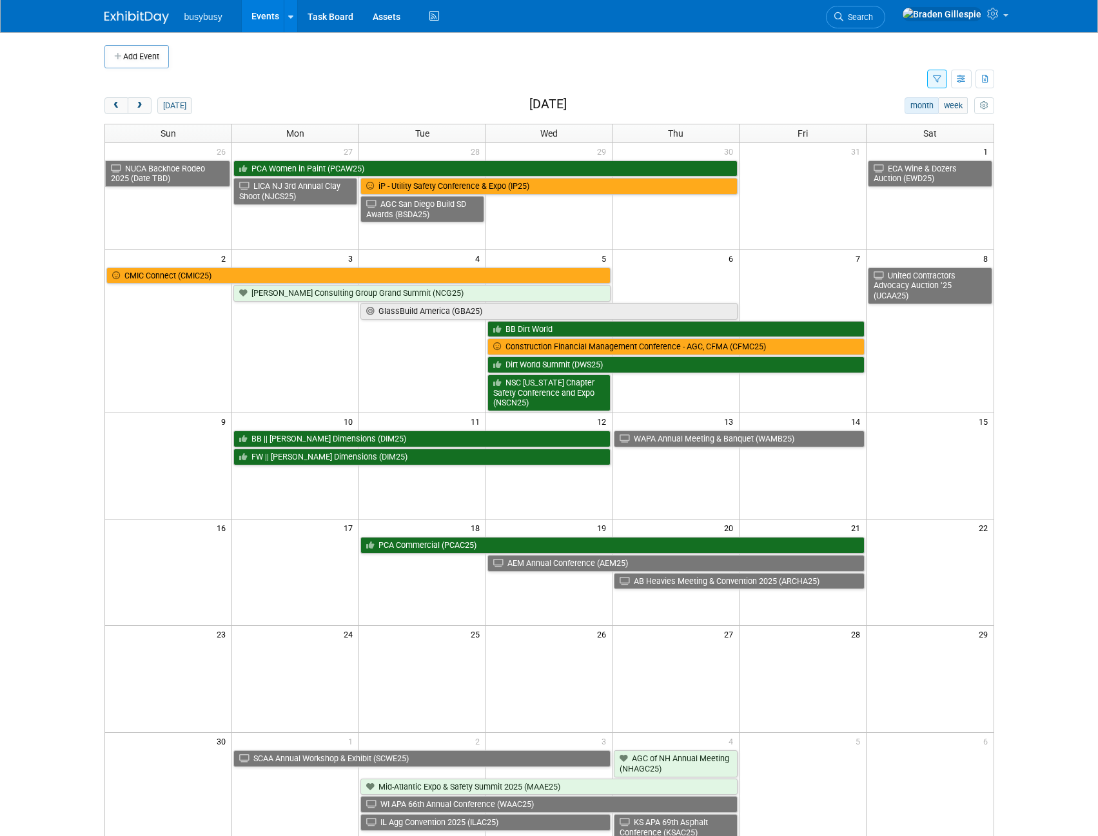
click at [1014, 419] on body "busybusy Events Add Event Bulk Upload Events Shareable Event Boards Recently Vi…" at bounding box center [549, 418] width 1098 height 836
click at [143, 107] on span "next" at bounding box center [140, 106] width 10 height 8
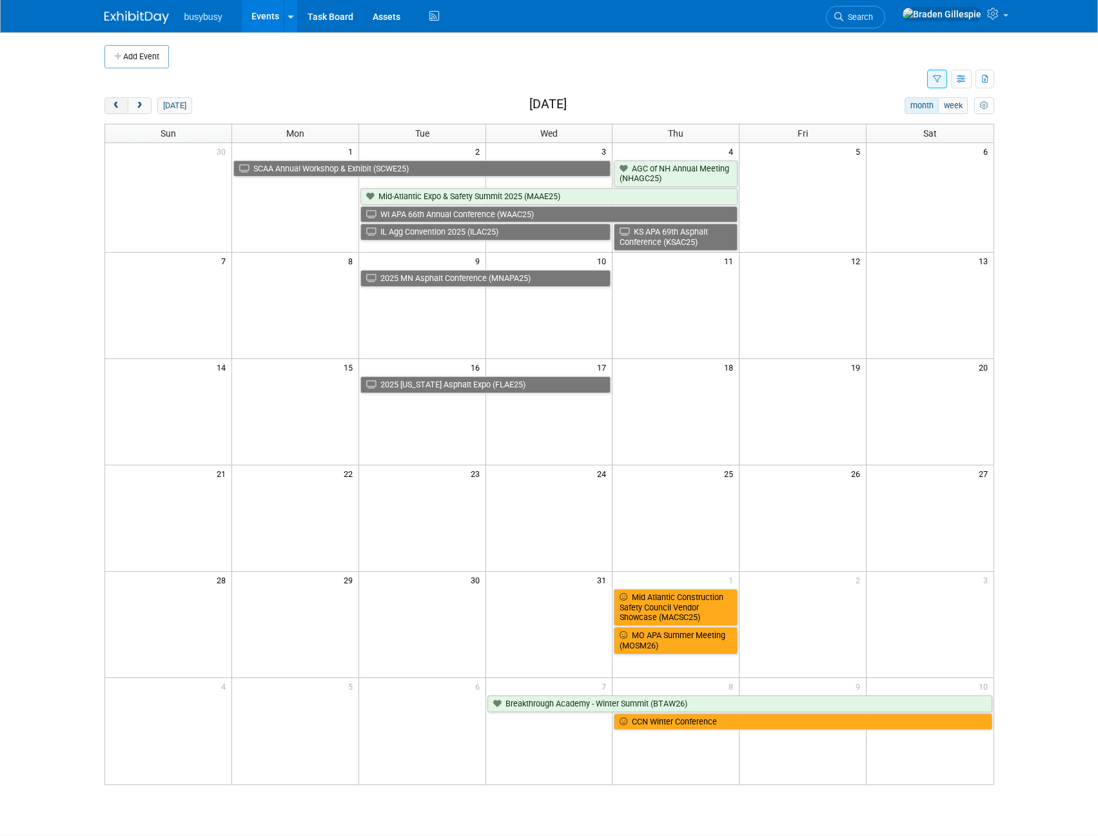
click at [124, 110] on button "prev" at bounding box center [116, 105] width 24 height 17
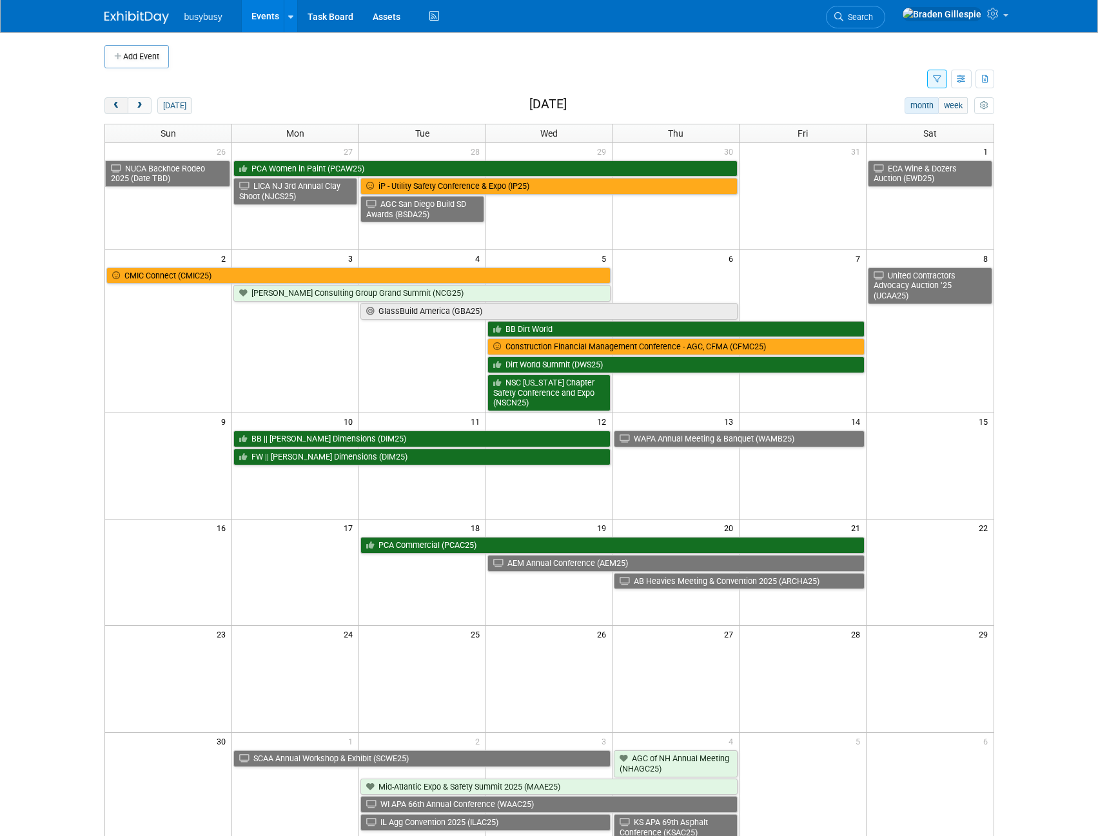
click at [124, 110] on button "prev" at bounding box center [116, 105] width 24 height 17
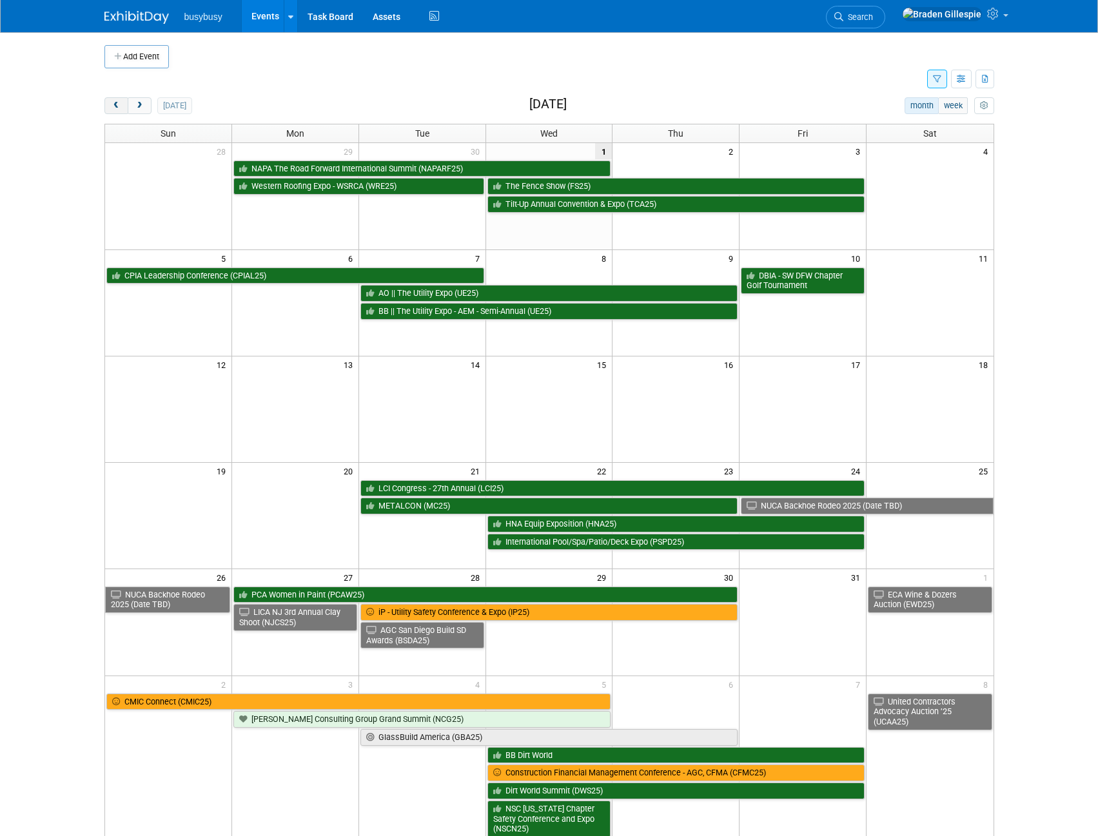
click at [115, 102] on span "prev" at bounding box center [117, 106] width 10 height 8
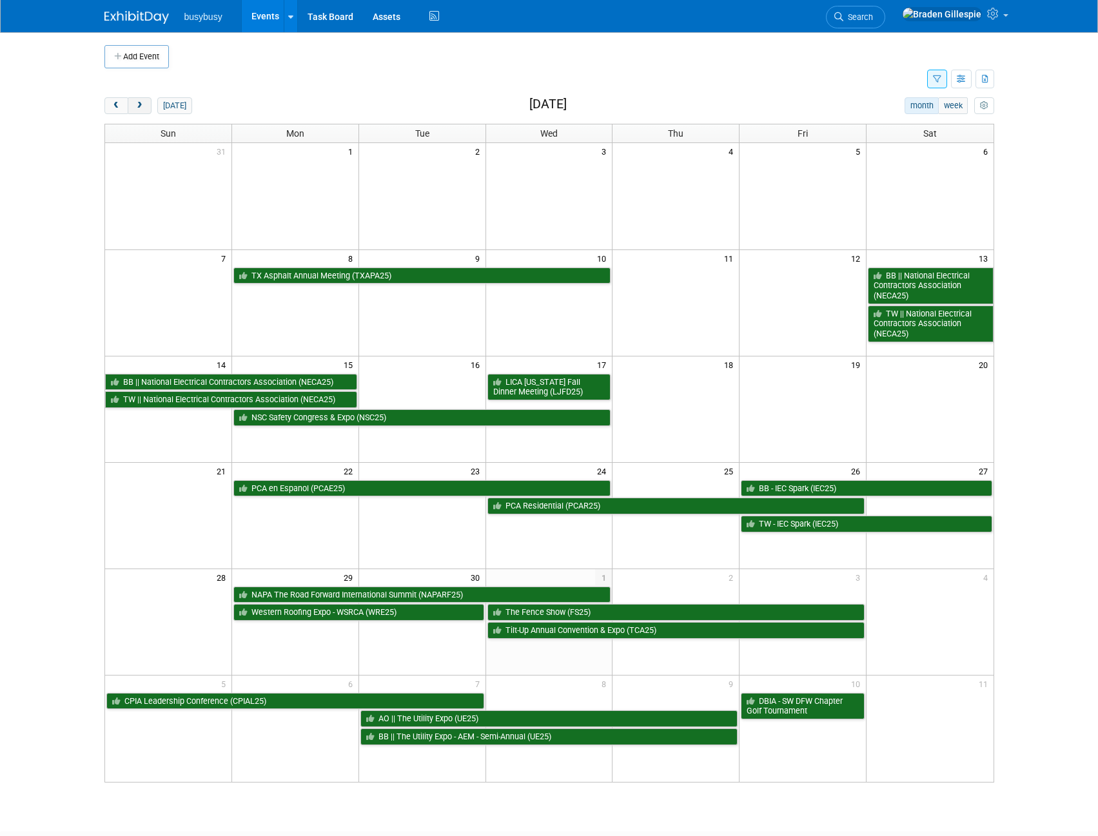
click at [136, 109] on span "next" at bounding box center [140, 106] width 10 height 8
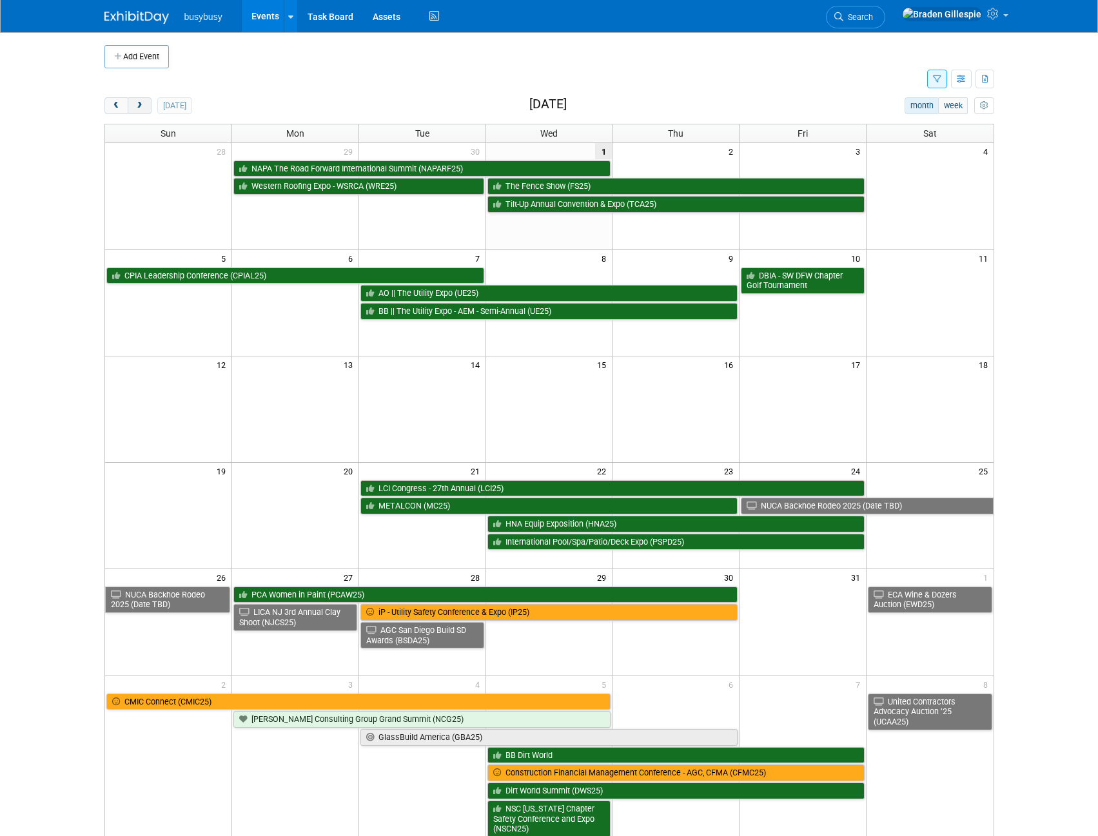
click at [141, 103] on span "next" at bounding box center [140, 106] width 10 height 8
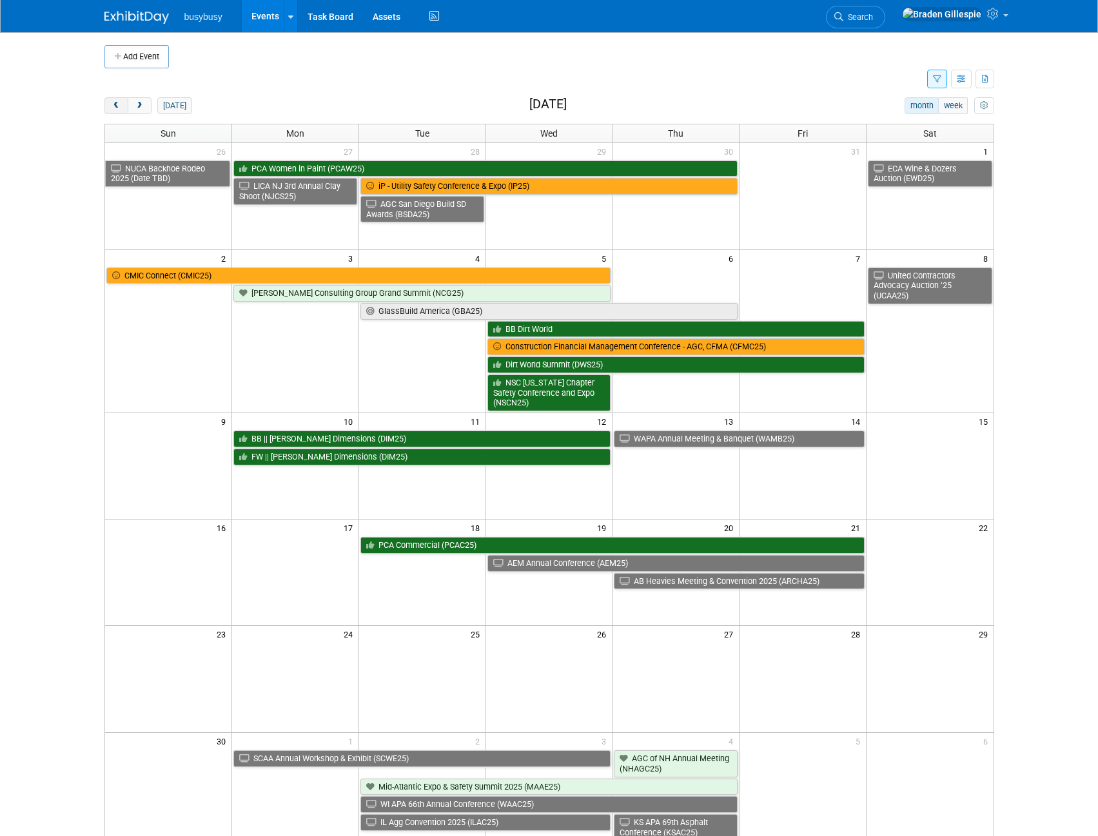
click at [121, 104] on button "prev" at bounding box center [116, 105] width 24 height 17
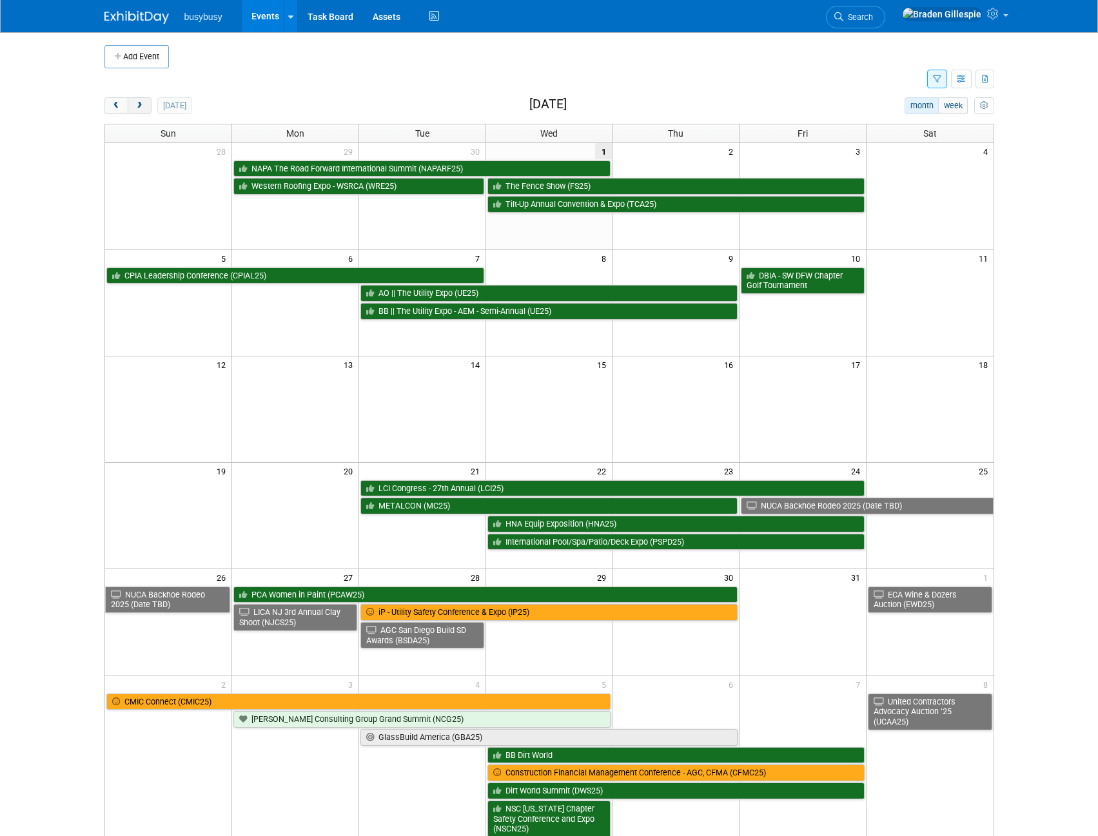
click at [145, 106] on button "next" at bounding box center [140, 105] width 24 height 17
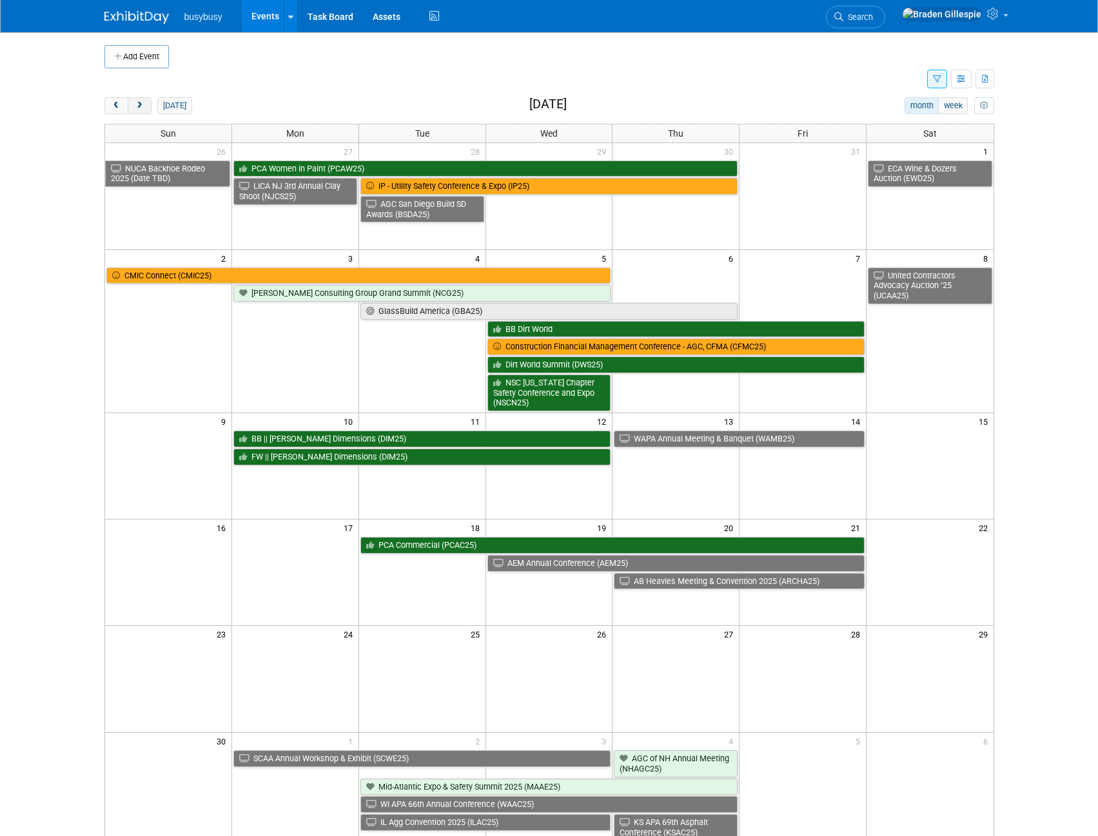
click at [145, 106] on button "next" at bounding box center [140, 105] width 24 height 17
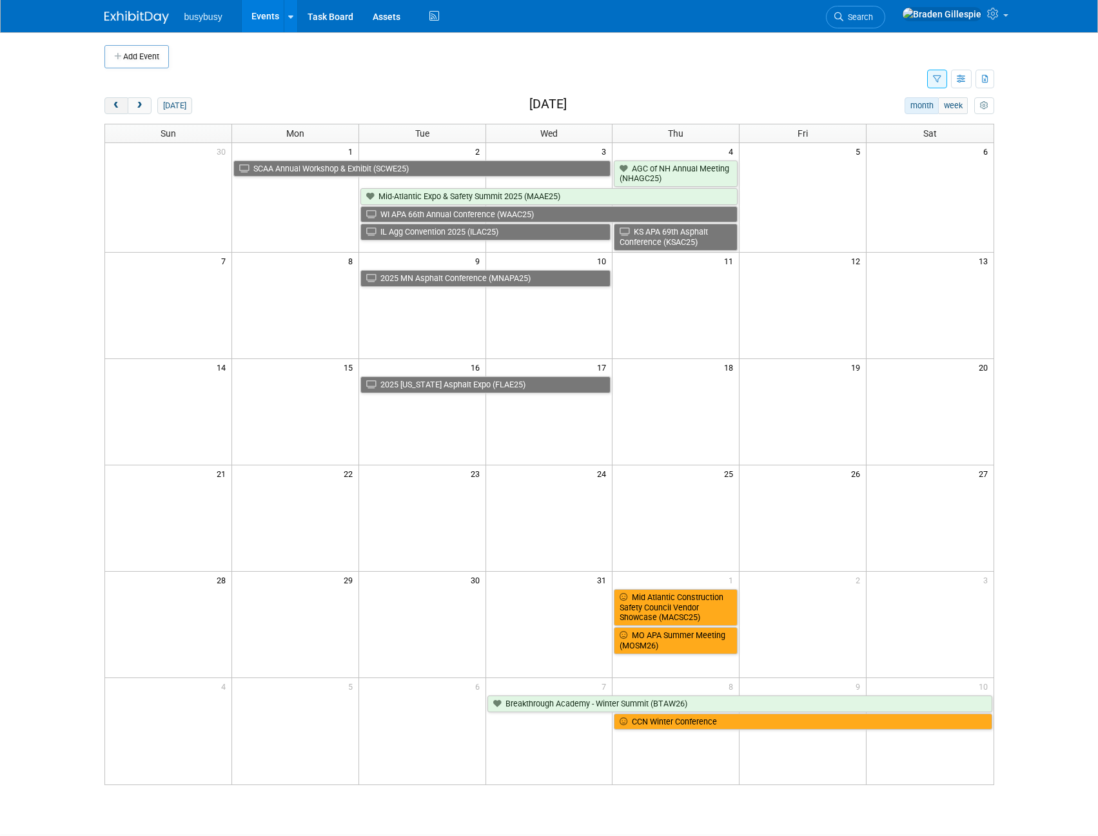
click at [119, 108] on span "prev" at bounding box center [117, 106] width 10 height 8
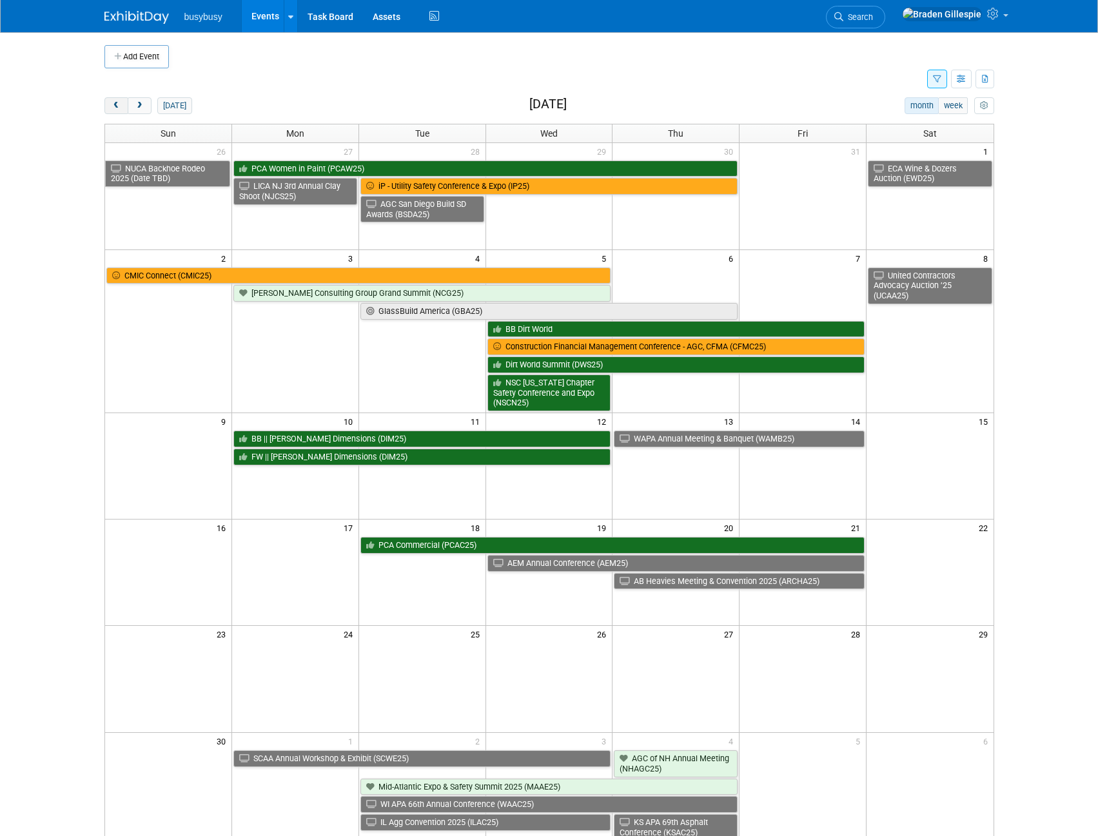
click at [117, 105] on span "prev" at bounding box center [117, 106] width 10 height 8
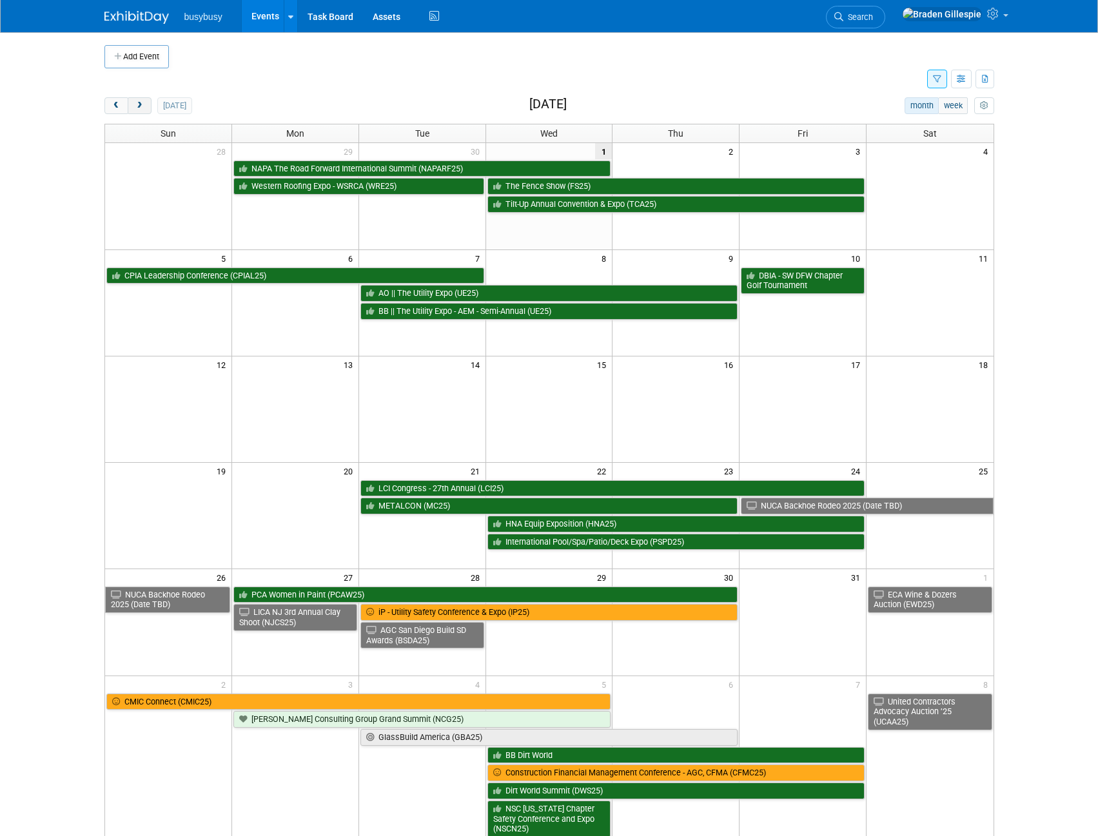
click at [142, 104] on span "next" at bounding box center [140, 106] width 10 height 8
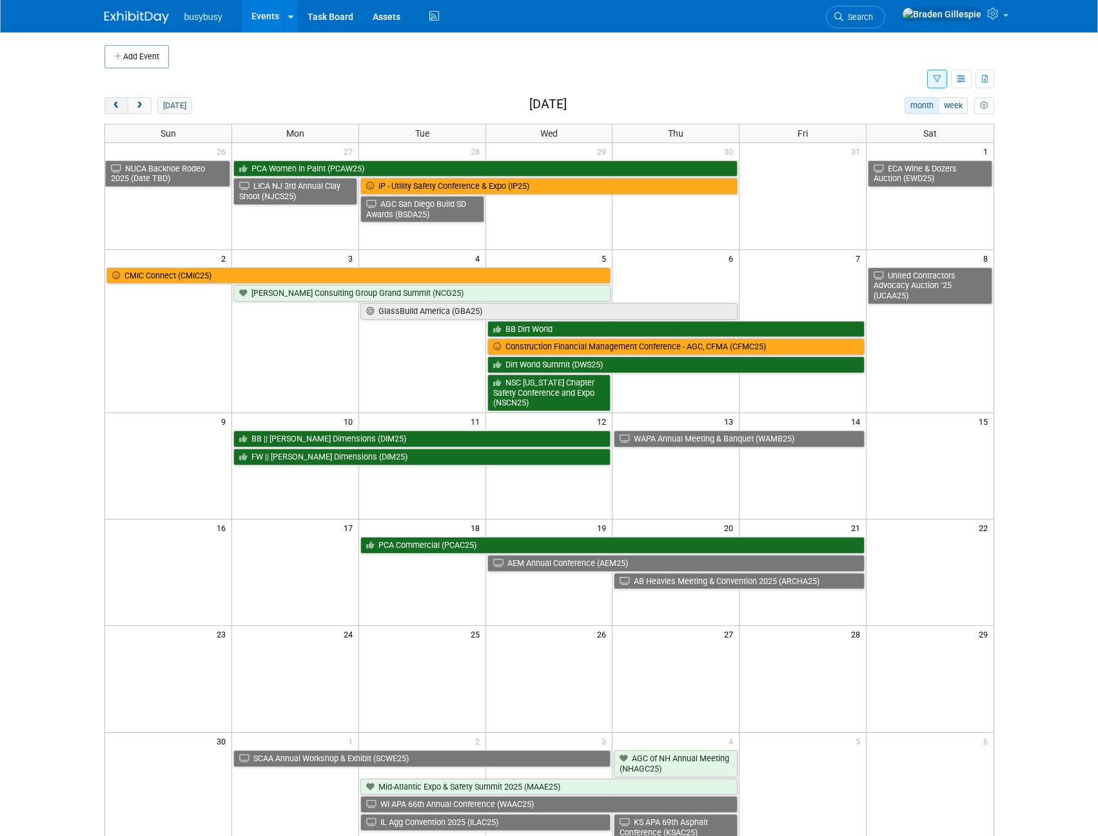
click at [109, 106] on button "prev" at bounding box center [116, 105] width 24 height 17
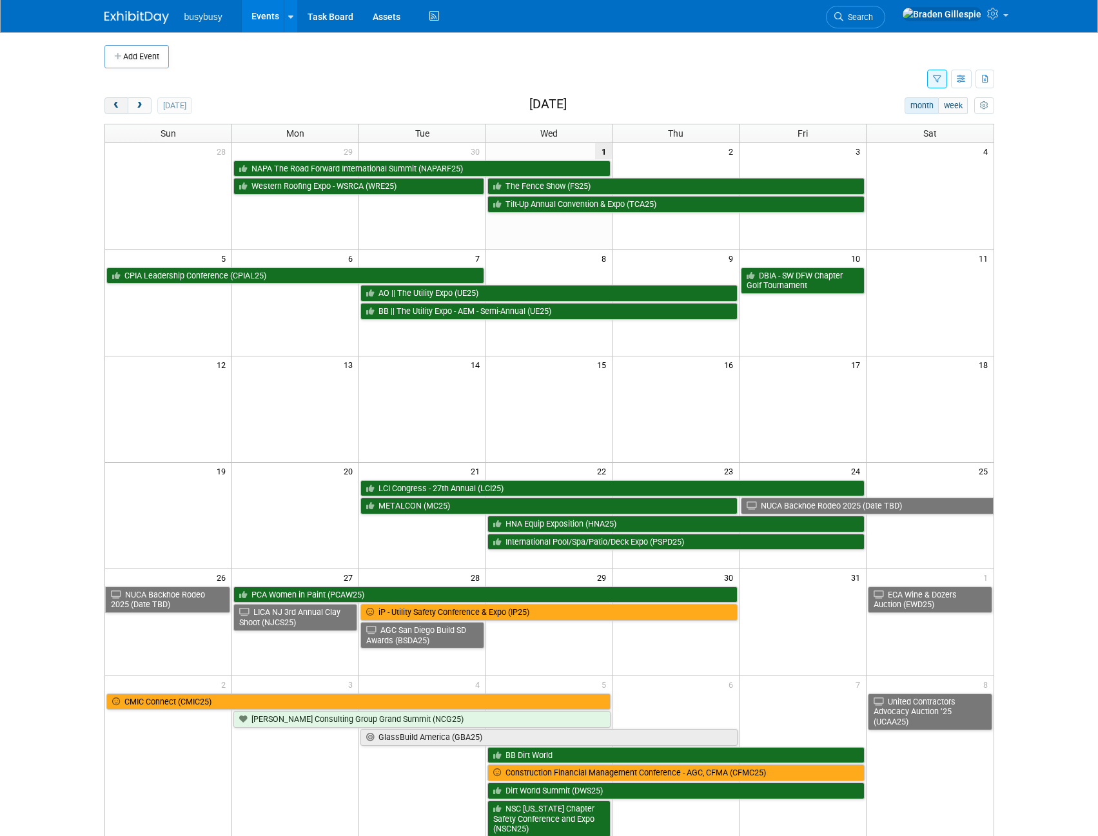
click at [109, 106] on button "prev" at bounding box center [116, 105] width 24 height 17
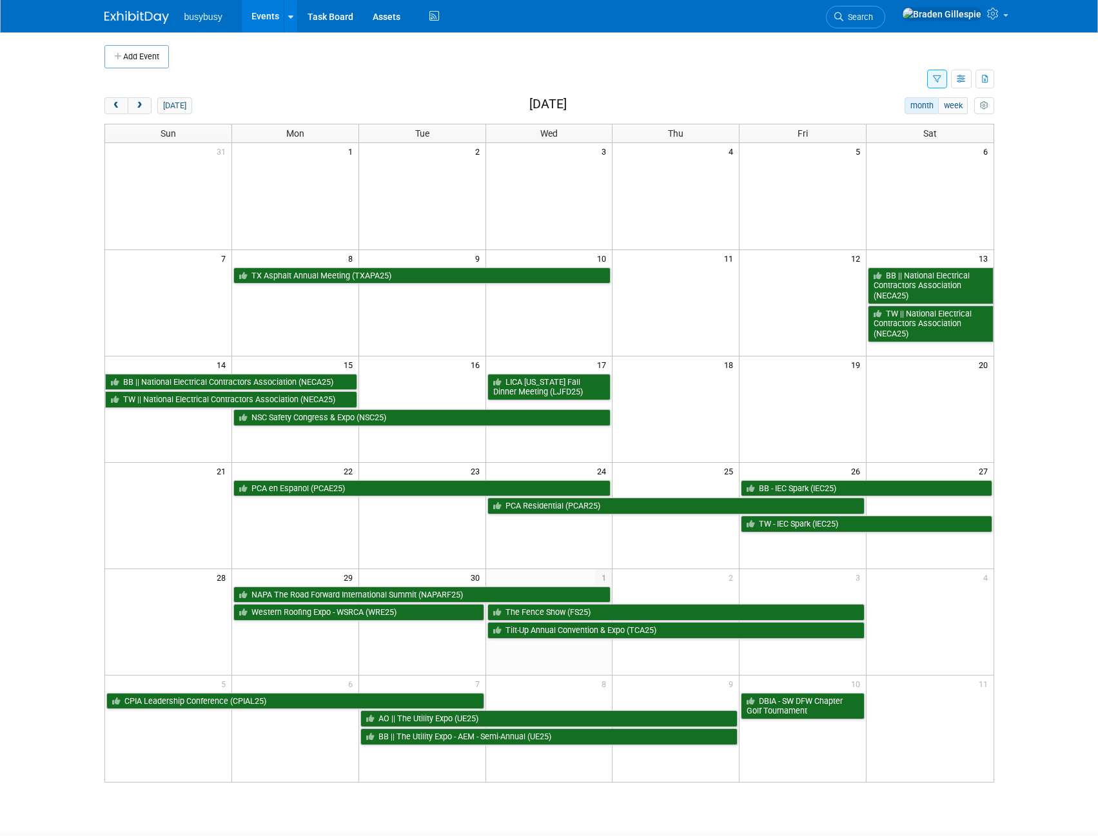
click at [137, 18] on img at bounding box center [136, 17] width 64 height 13
click at [133, 109] on button "next" at bounding box center [140, 105] width 24 height 17
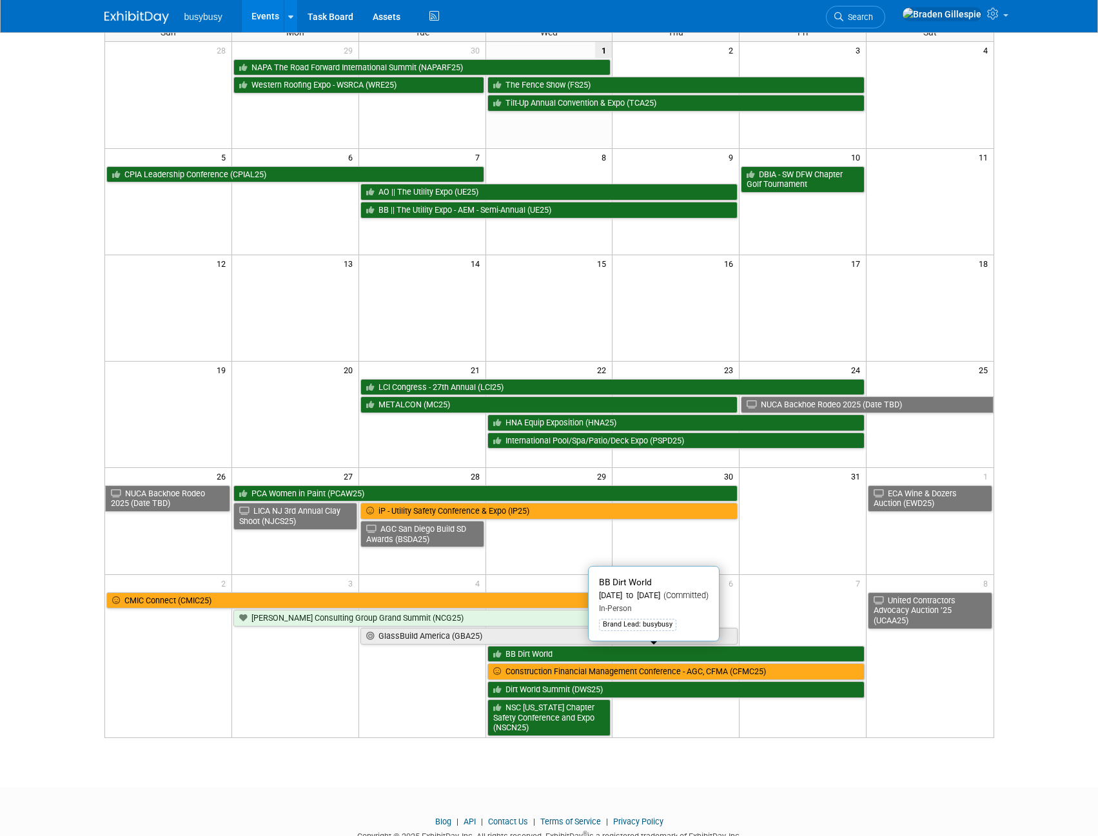
scroll to position [79, 0]
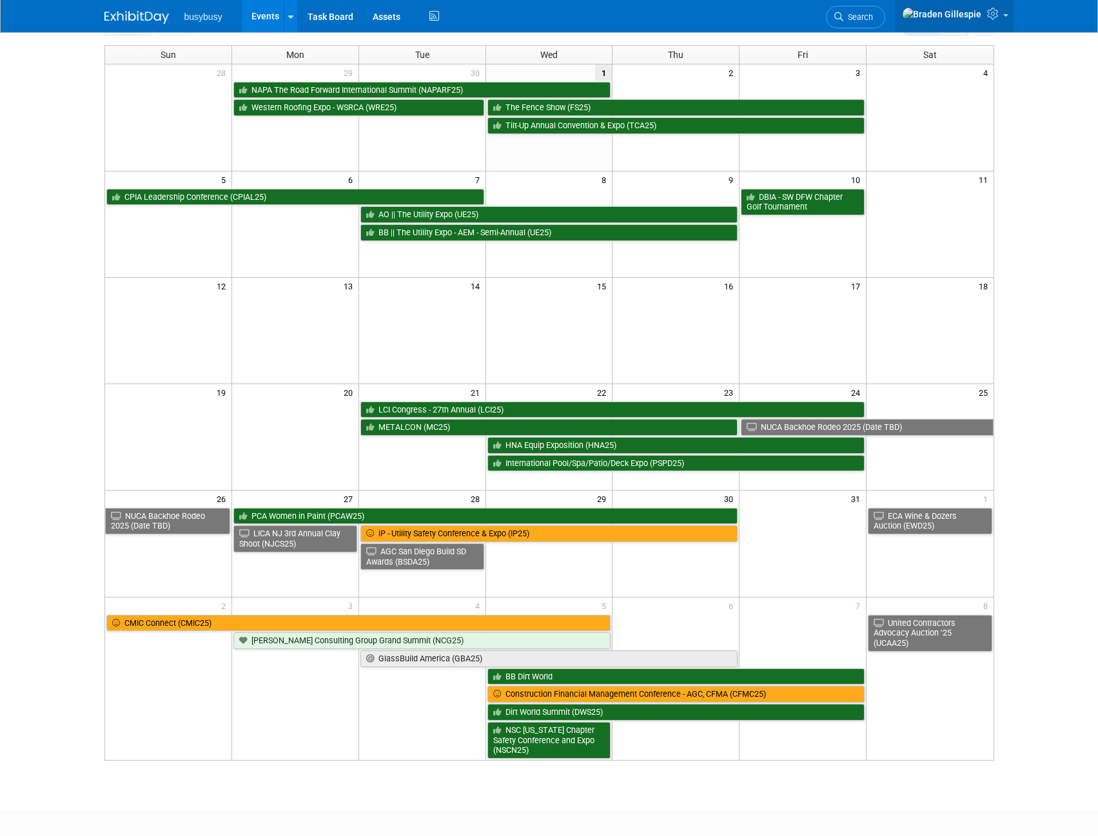
click at [1003, 16] on link at bounding box center [954, 16] width 119 height 32
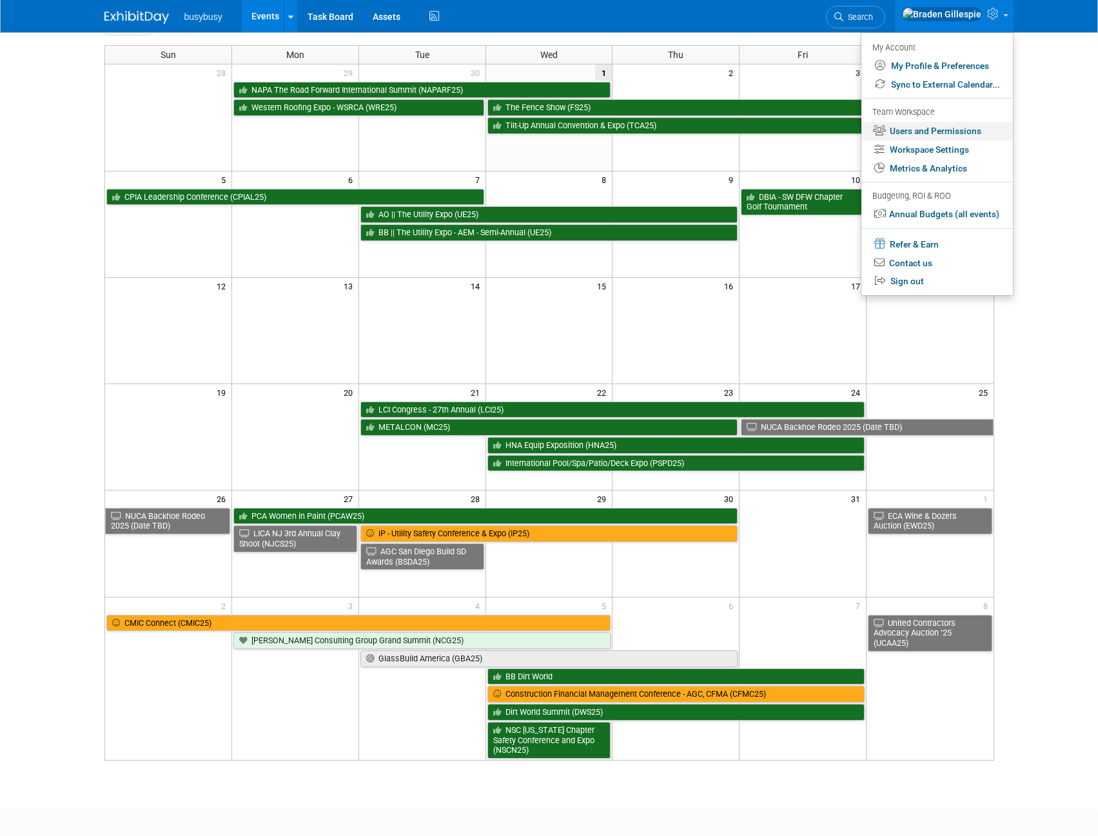
click at [933, 132] on link "Users and Permissions" at bounding box center [937, 131] width 152 height 19
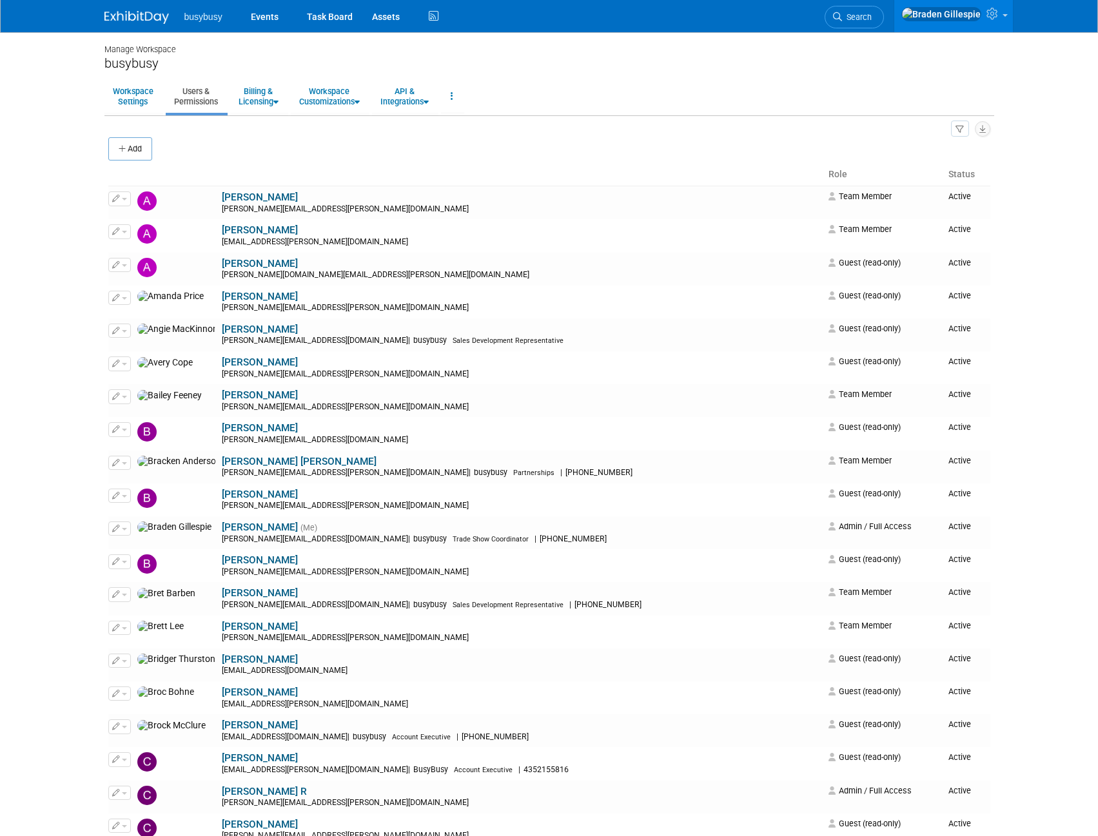
click at [1016, 358] on body "busybusy Events Task Board Assets" at bounding box center [549, 418] width 1098 height 836
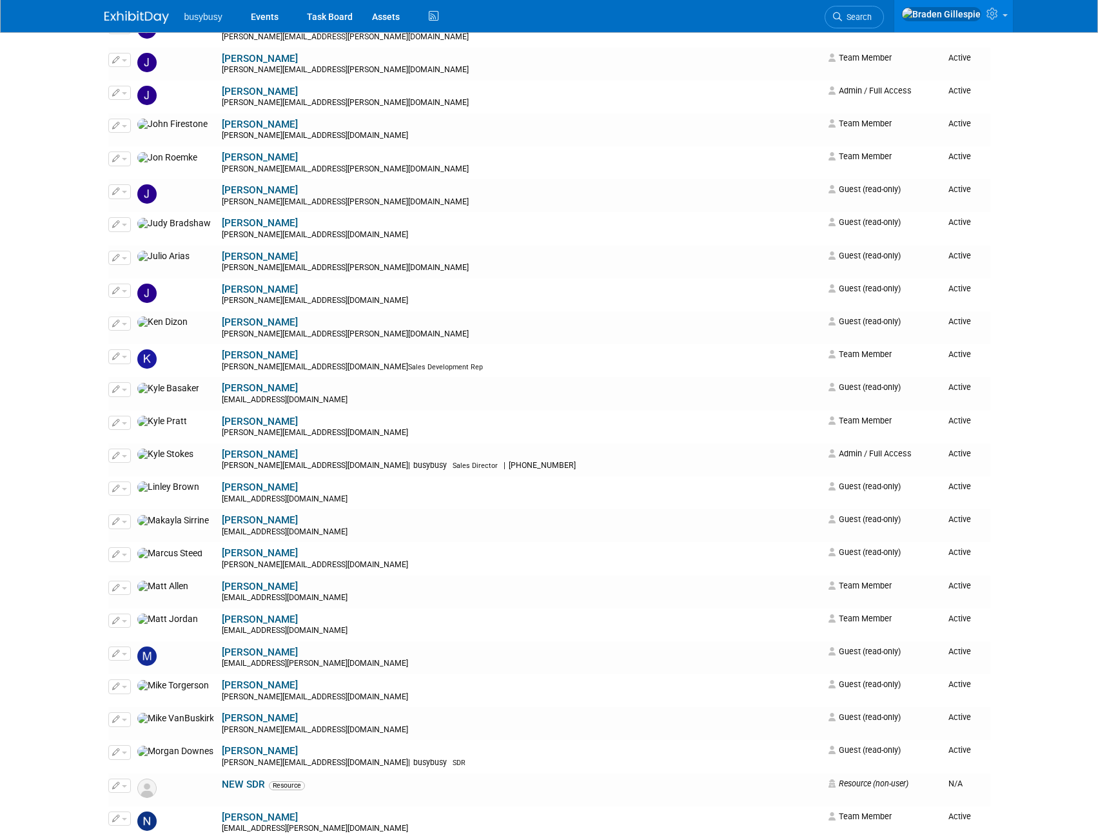
scroll to position [1744, 0]
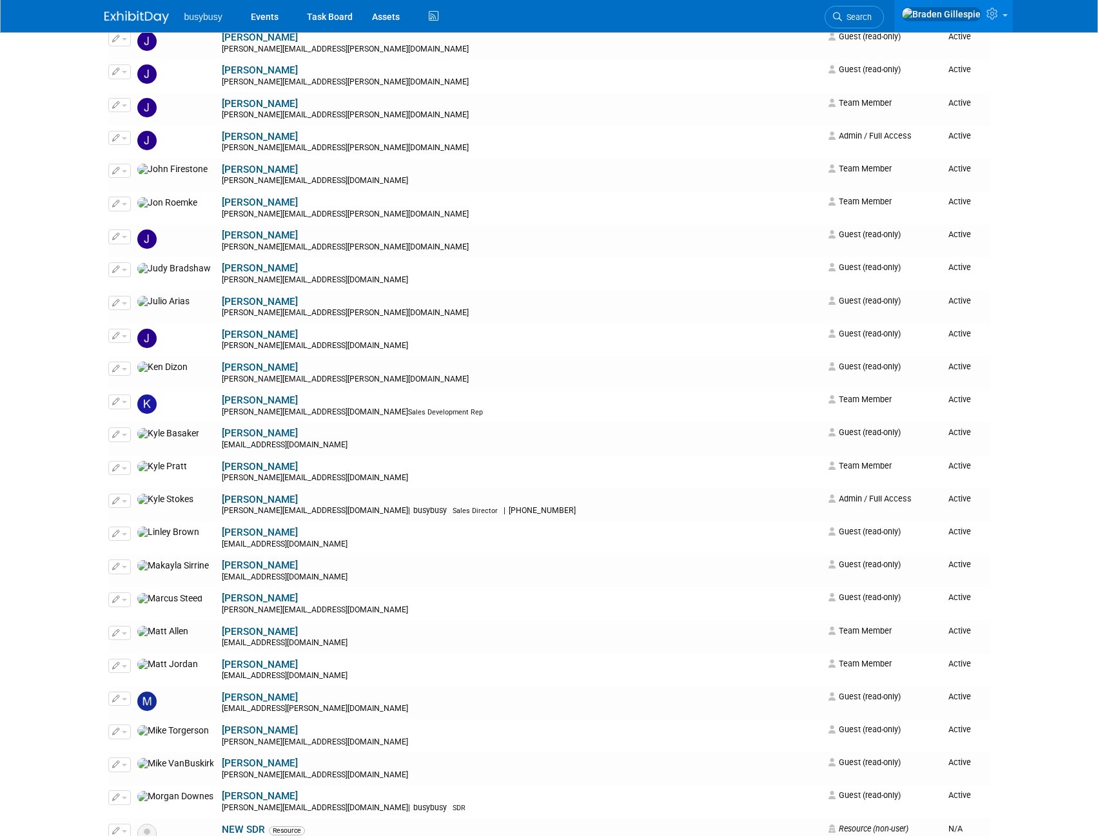
click at [134, 20] on img at bounding box center [136, 17] width 64 height 13
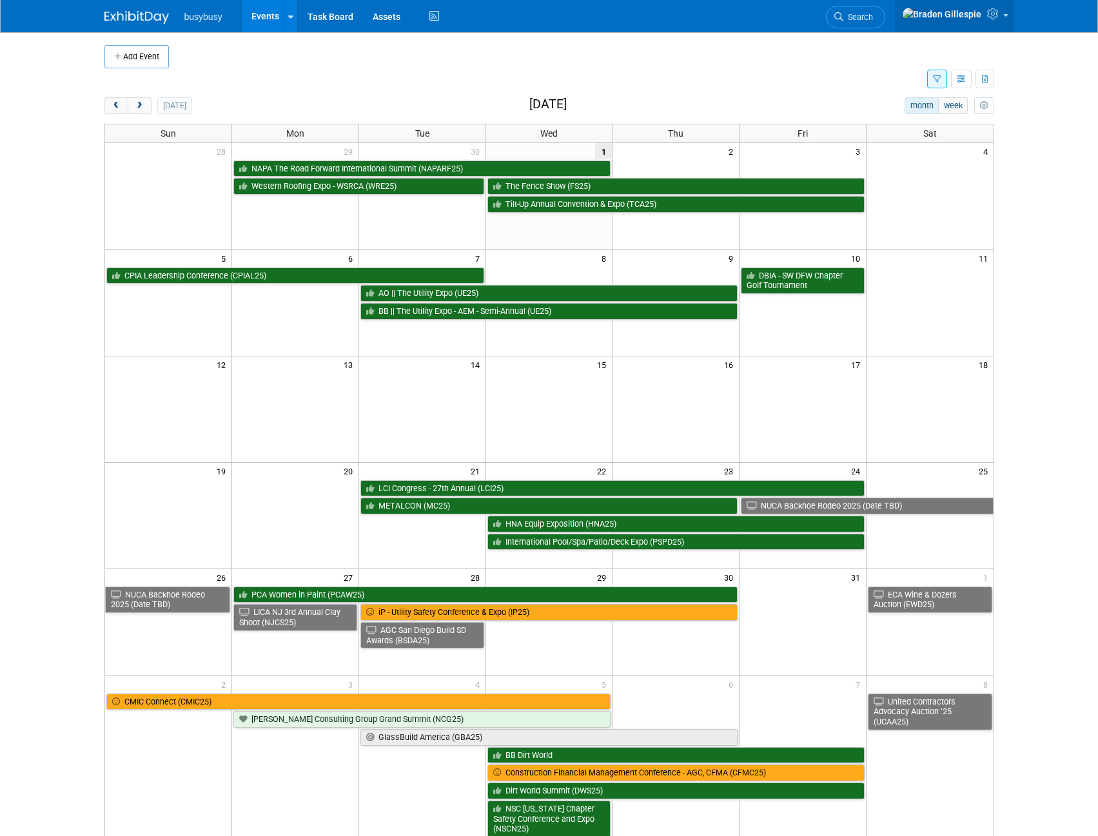
click at [994, 12] on icon at bounding box center [994, 14] width 15 height 12
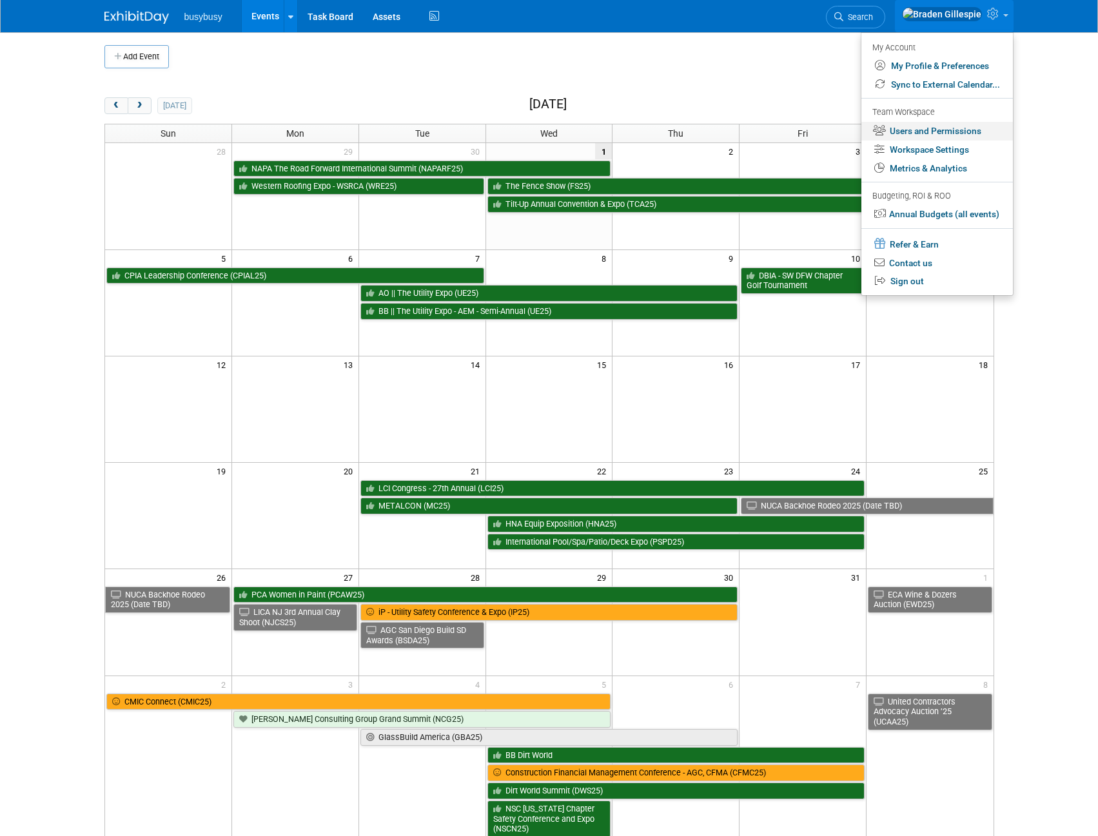
click at [943, 135] on link "Users and Permissions" at bounding box center [937, 131] width 152 height 19
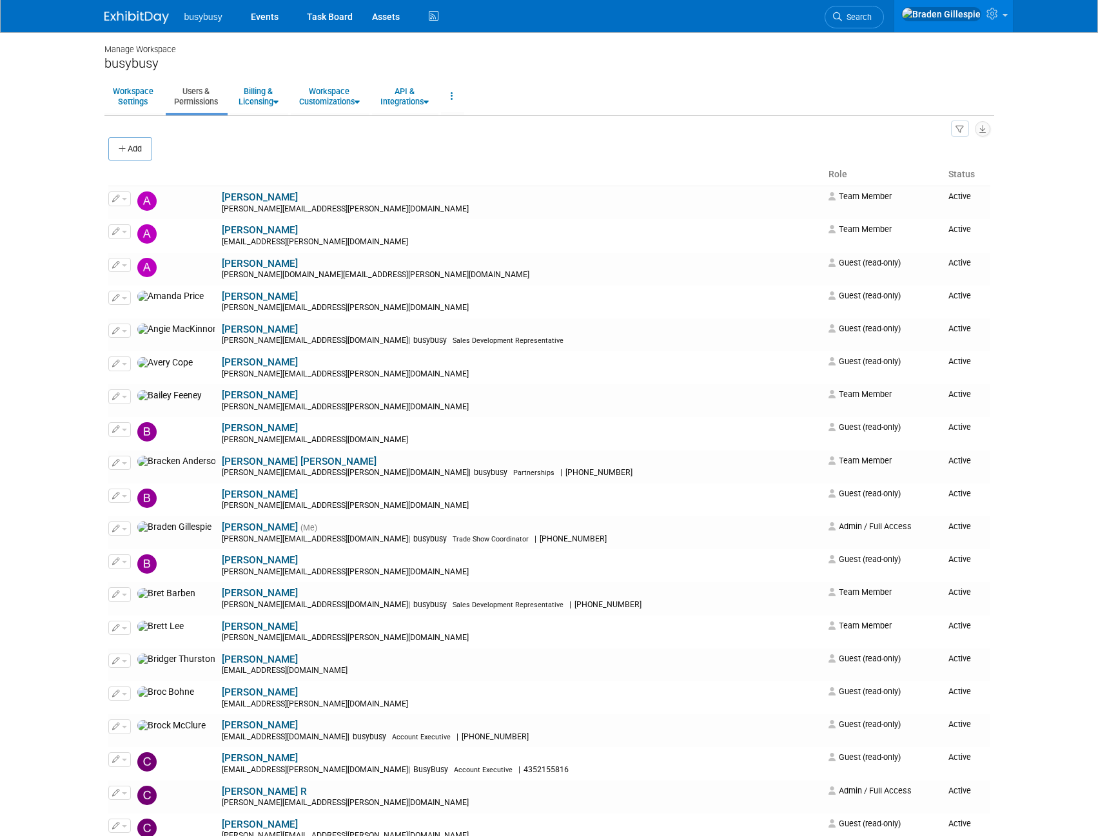
click at [1013, 520] on body "busybusy Events Task Board Assets" at bounding box center [549, 418] width 1098 height 836
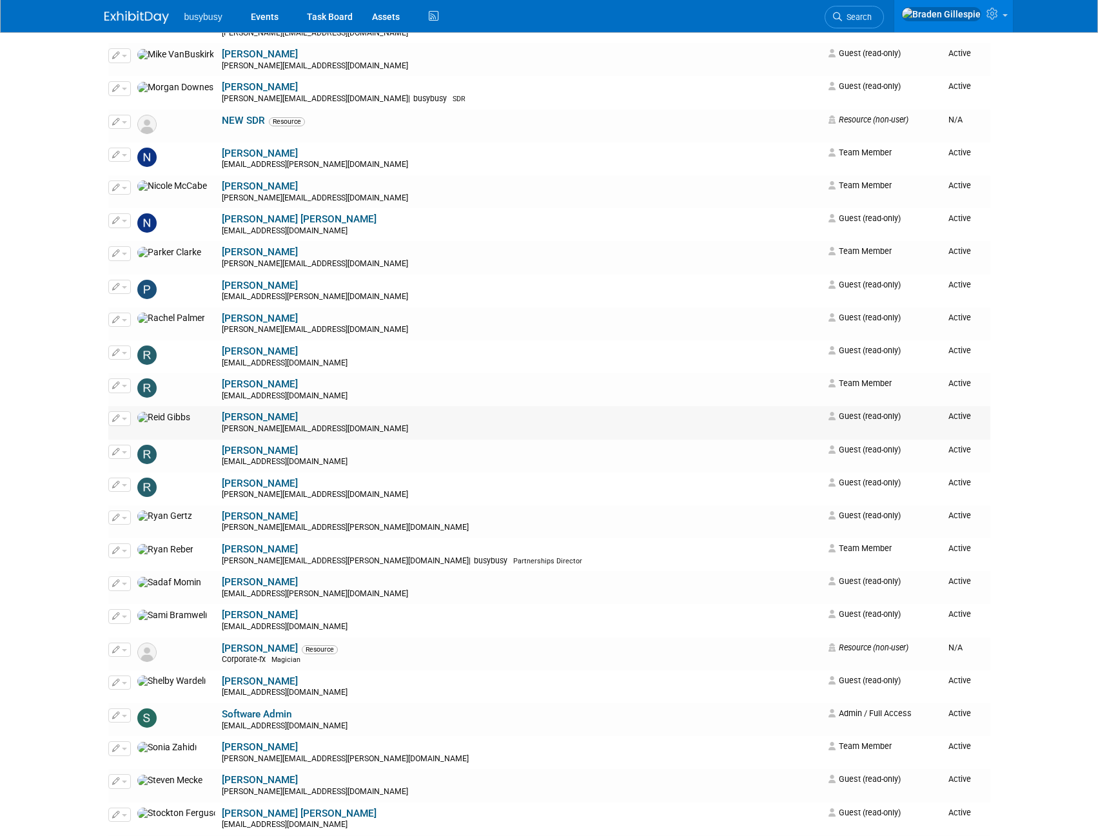
click at [130, 419] on button "button" at bounding box center [119, 418] width 23 height 14
drag, startPoint x: 416, startPoint y: 433, endPoint x: 516, endPoint y: 421, distance: 100.6
click at [416, 433] on div "reid.g@busybusy.com" at bounding box center [521, 429] width 598 height 10
click at [1006, 21] on link at bounding box center [953, 16] width 119 height 32
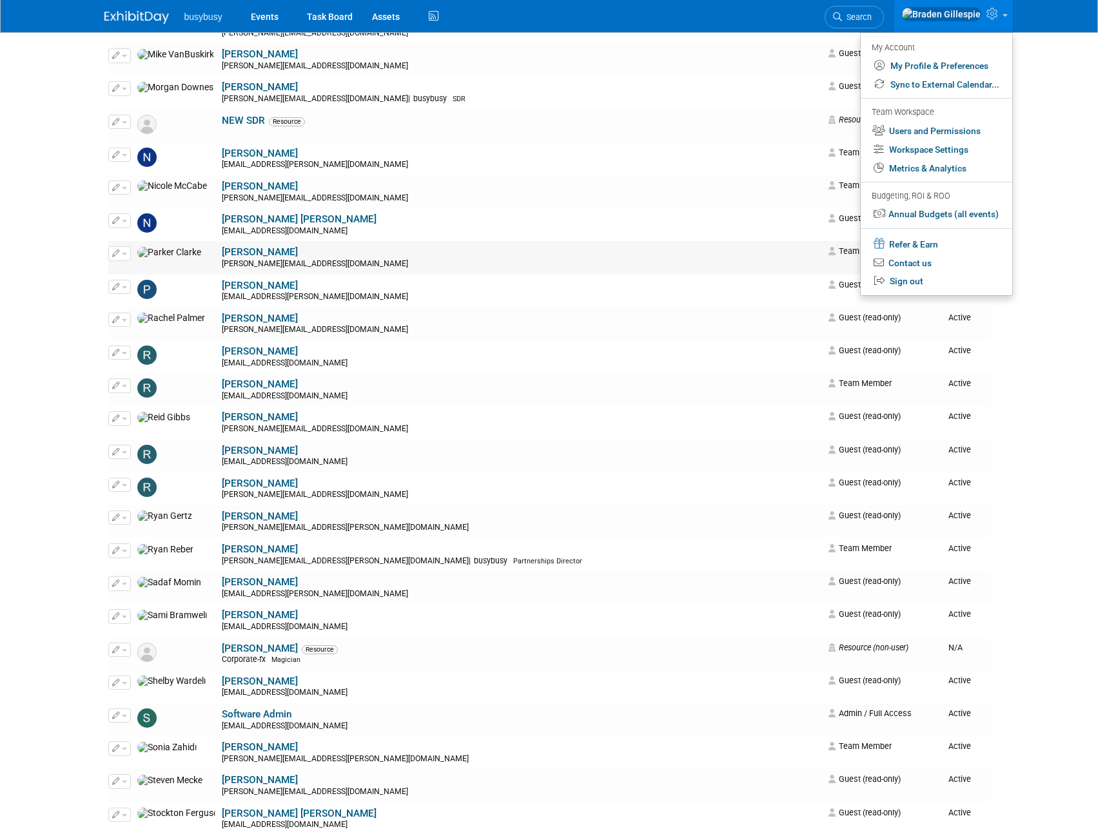
click at [556, 259] on div "parker.c@busybusy.com" at bounding box center [521, 264] width 598 height 10
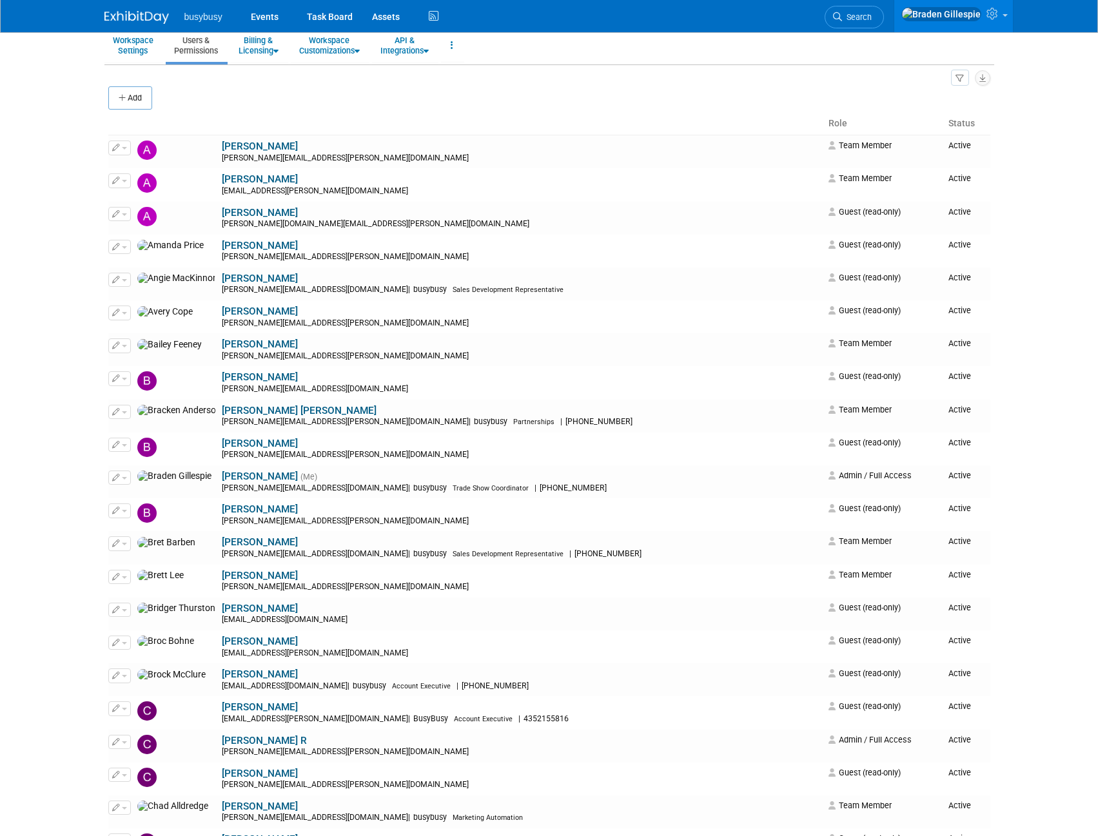
scroll to position [0, 0]
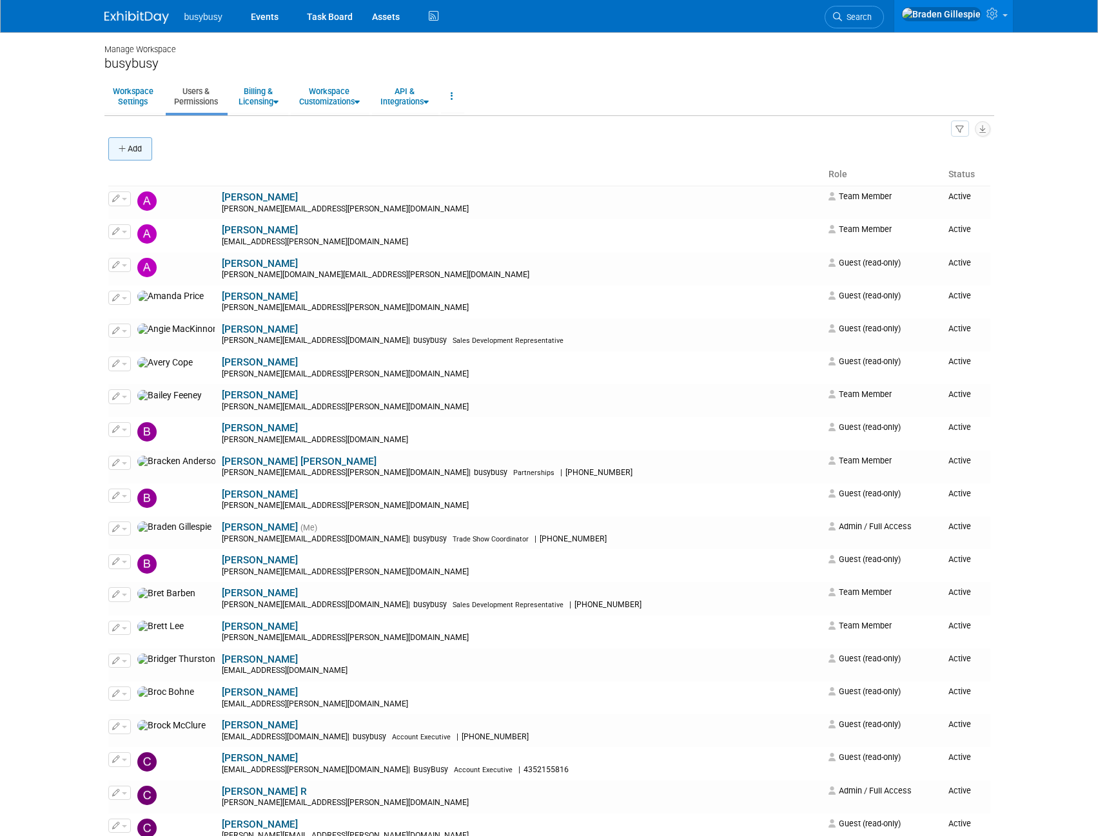
click at [128, 155] on button "Add" at bounding box center [130, 148] width 44 height 23
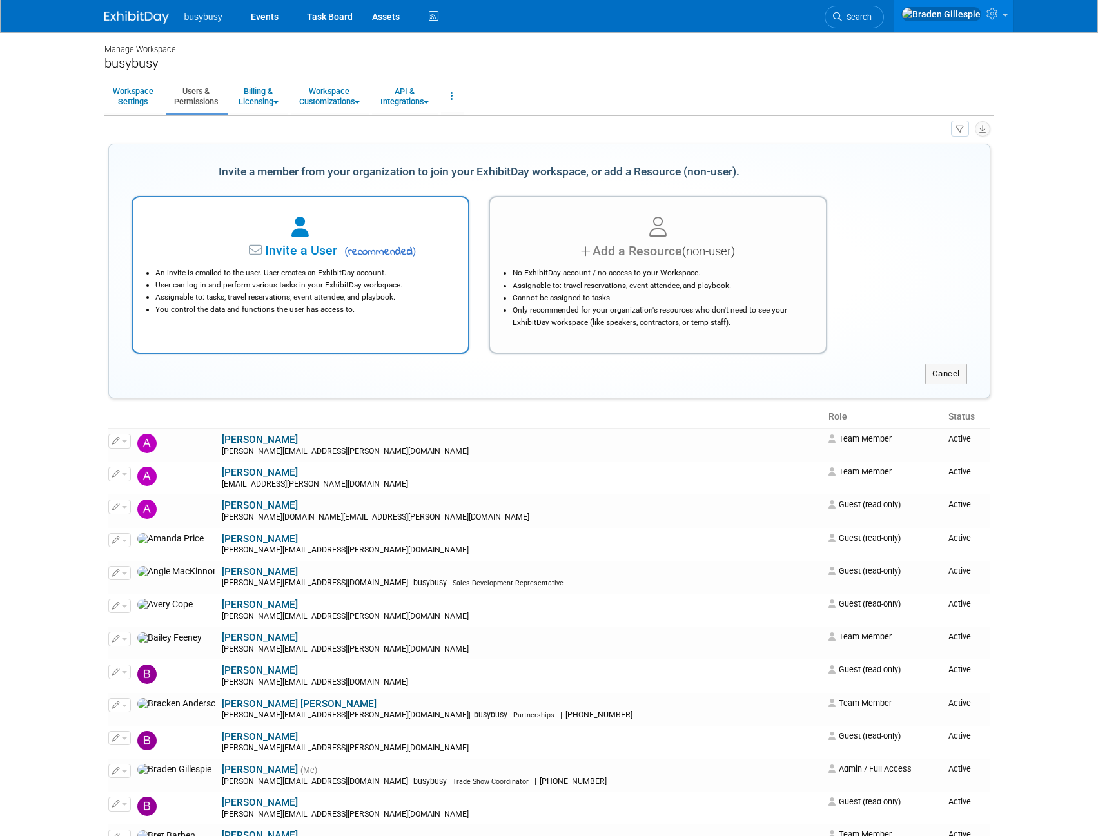
click at [309, 275] on li "An invite is emailed to the user. User creates an ExhibitDay account." at bounding box center [303, 273] width 297 height 12
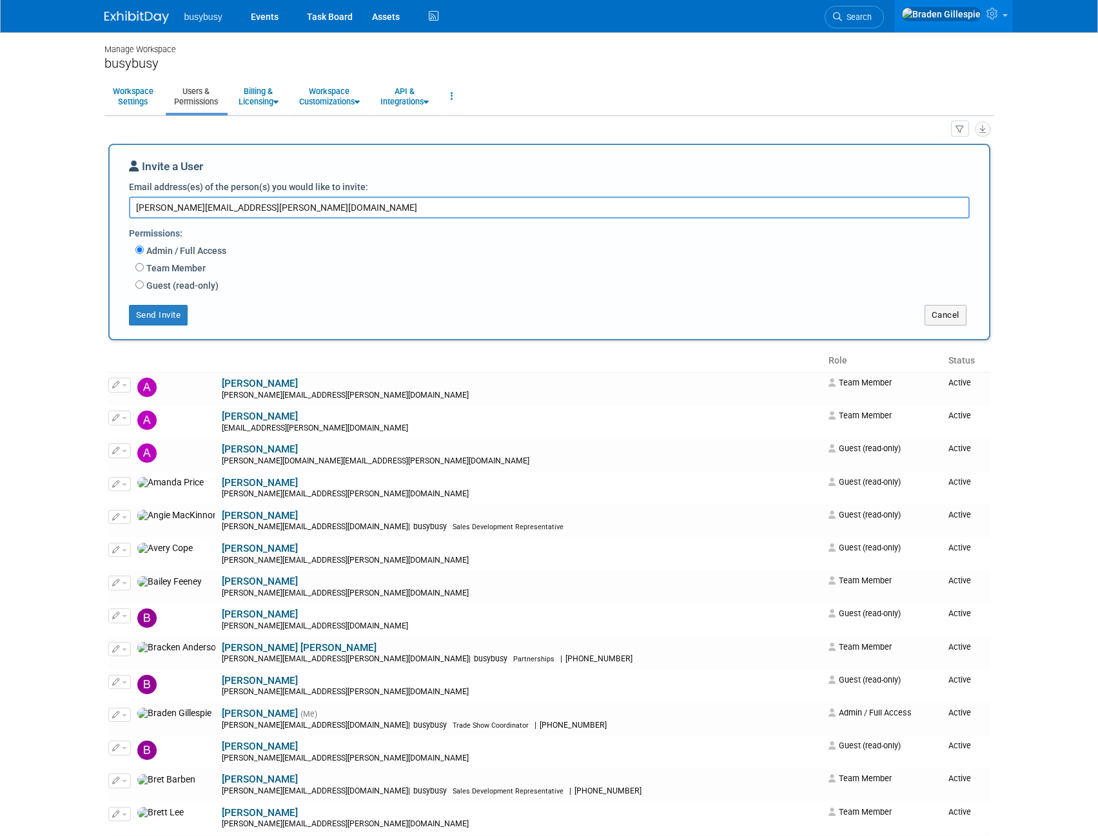
type textarea "[PERSON_NAME][EMAIL_ADDRESS][PERSON_NAME][DOMAIN_NAME]"
click at [178, 286] on label "Guest (read-only)" at bounding box center [181, 285] width 75 height 13
click at [144, 286] on input "Guest (read-only)" at bounding box center [139, 284] width 8 height 8
radio input "true"
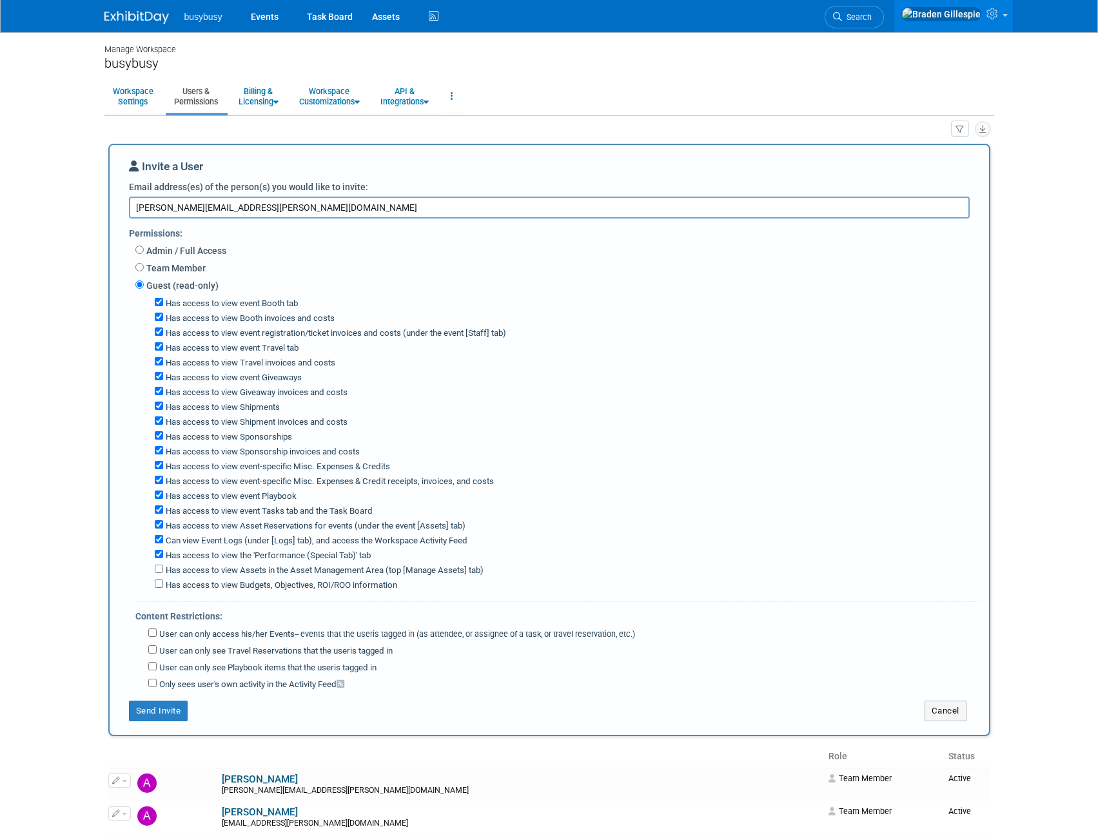
click at [268, 322] on label "Has access to view Booth invoices and costs" at bounding box center [249, 319] width 172 height 12
click at [163, 321] on input "Has access to view Booth invoices and costs" at bounding box center [159, 317] width 8 height 8
checkbox input "false"
click at [268, 363] on label "Has access to view Travel invoices and costs" at bounding box center [249, 363] width 172 height 12
click at [163, 363] on input "Has access to view Travel invoices and costs" at bounding box center [159, 361] width 8 height 8
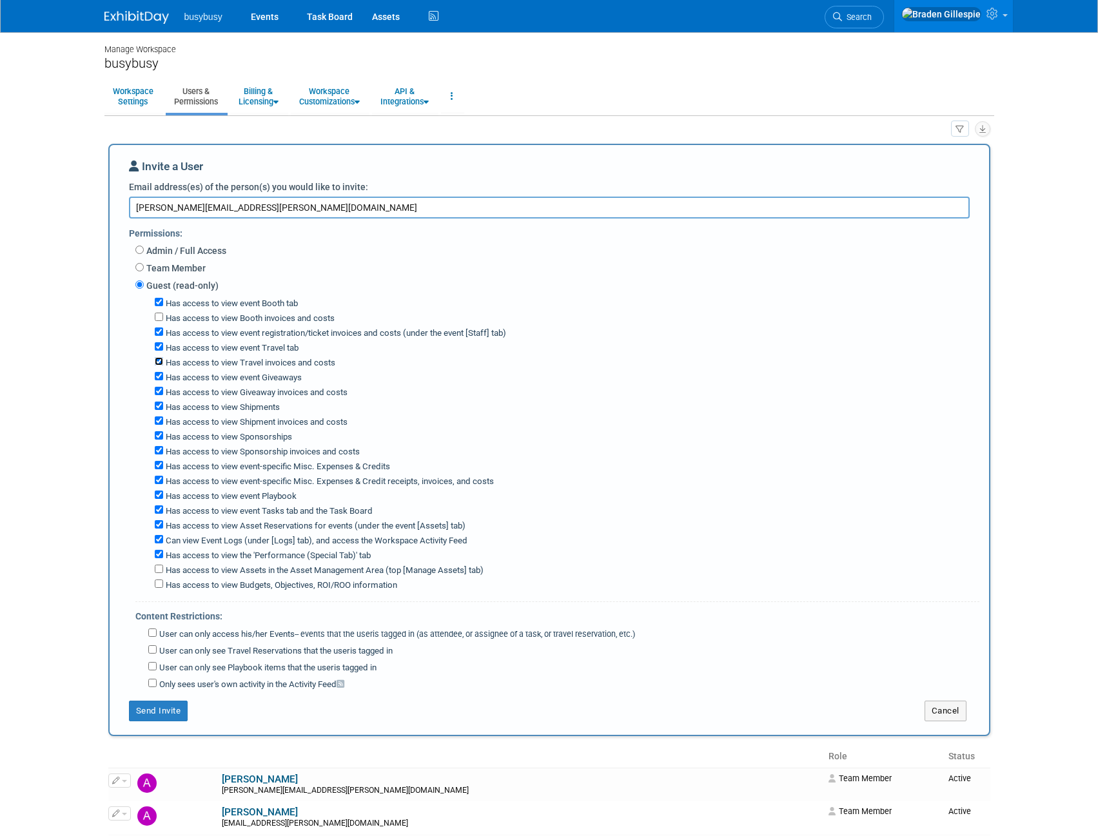
checkbox input "false"
click at [273, 393] on label "Has access to view Giveaway invoices and costs" at bounding box center [255, 393] width 184 height 12
click at [163, 393] on input "Has access to view Giveaway invoices and costs" at bounding box center [159, 391] width 8 height 8
checkbox input "false"
click at [280, 422] on label "Has access to view Shipment invoices and costs" at bounding box center [255, 423] width 184 height 12
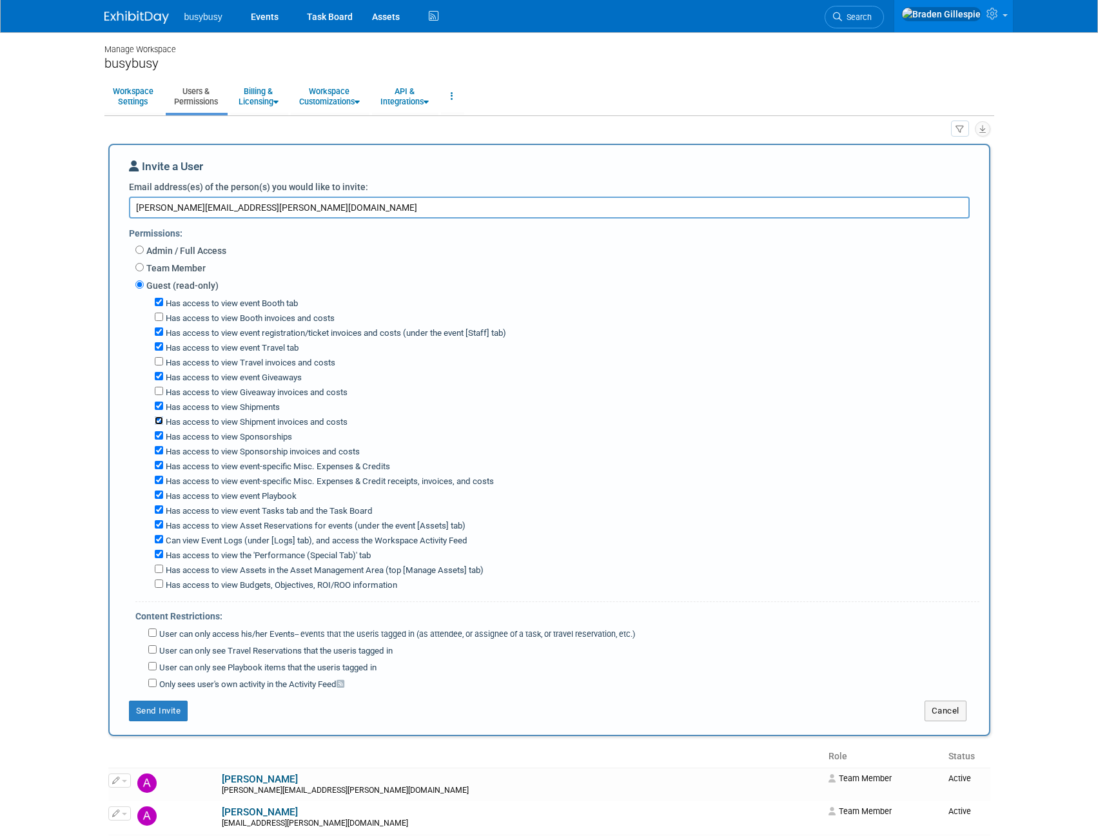
click at [163, 422] on input "Has access to view Shipment invoices and costs" at bounding box center [159, 421] width 8 height 8
checkbox input "false"
click at [282, 453] on label "Has access to view Sponsorship invoices and costs" at bounding box center [261, 452] width 197 height 12
click at [163, 453] on input "Has access to view Sponsorship invoices and costs" at bounding box center [159, 450] width 8 height 8
checkbox input "false"
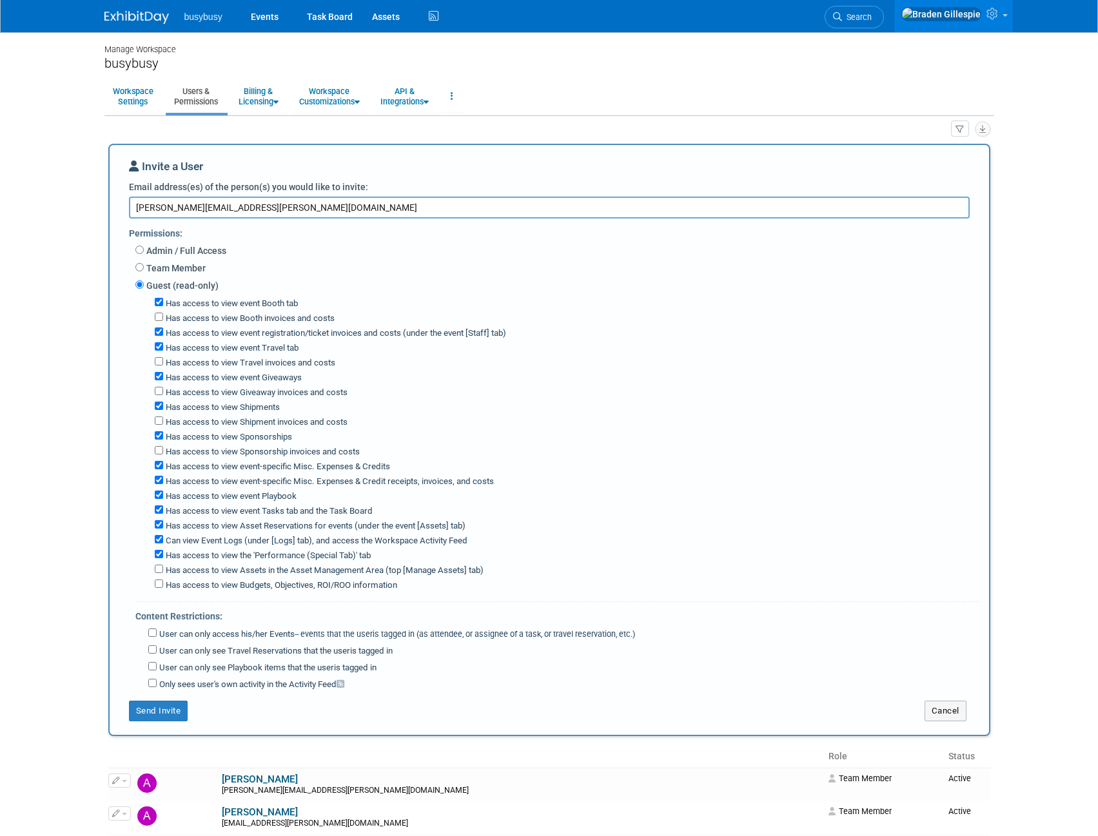
click at [293, 483] on label "Has access to view event-specific Misc. Expenses & Credit receipts, invoices, a…" at bounding box center [328, 482] width 331 height 12
click at [163, 483] on input "Has access to view event-specific Misc. Expenses & Credit receipts, invoices, a…" at bounding box center [159, 480] width 8 height 8
checkbox input "false"
click at [276, 638] on label "User can only access his/her Events -- events that the user either created, or …" at bounding box center [396, 635] width 478 height 12
click at [157, 637] on input "User can only access his/her Events -- events that the user either created, or …" at bounding box center [152, 633] width 8 height 8
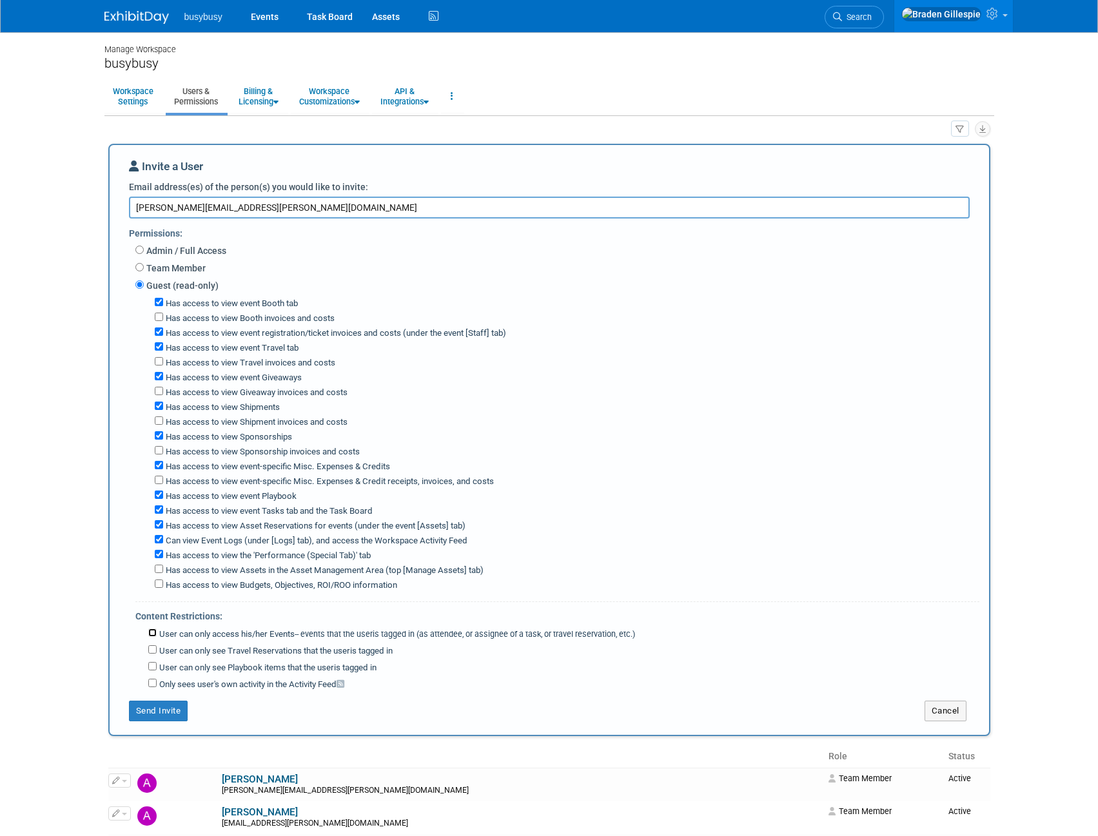
checkbox input "true"
click at [154, 714] on button "Send Invite" at bounding box center [158, 711] width 59 height 21
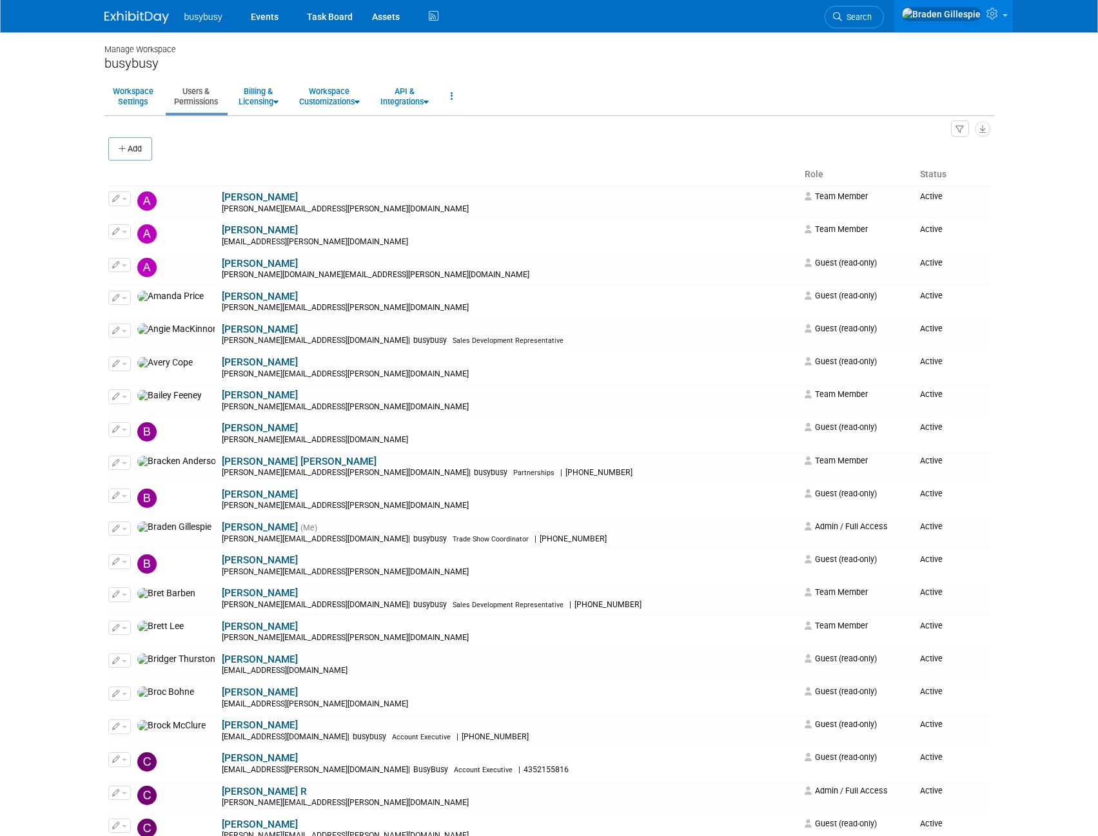
click at [560, 84] on ul "Workspace Settings Users & Permissions Billing & Licensing Manage Plan / Subscr…" at bounding box center [549, 97] width 890 height 36
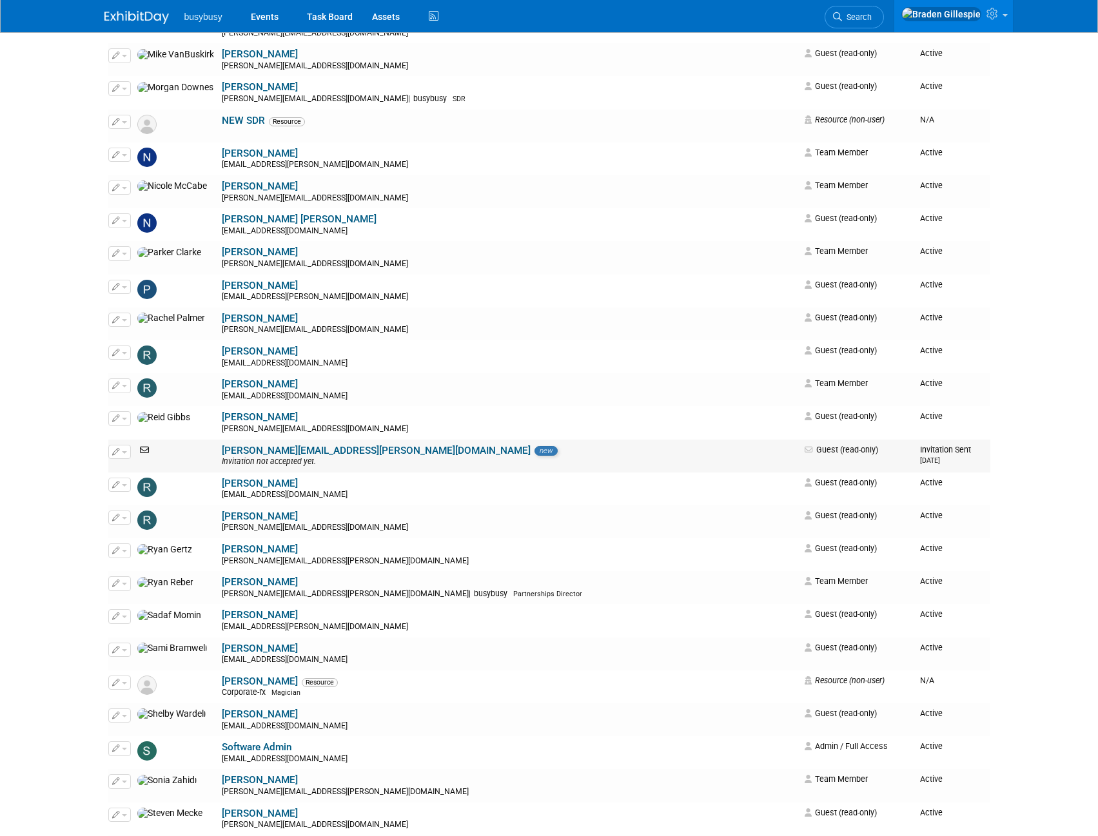
drag, startPoint x: 927, startPoint y: 463, endPoint x: 921, endPoint y: 460, distance: 7.2
click at [919, 458] on td "Invitation Sent 10/1/2025" at bounding box center [952, 456] width 75 height 33
click at [923, 461] on td "Invitation Sent 10/1/2025" at bounding box center [952, 456] width 75 height 33
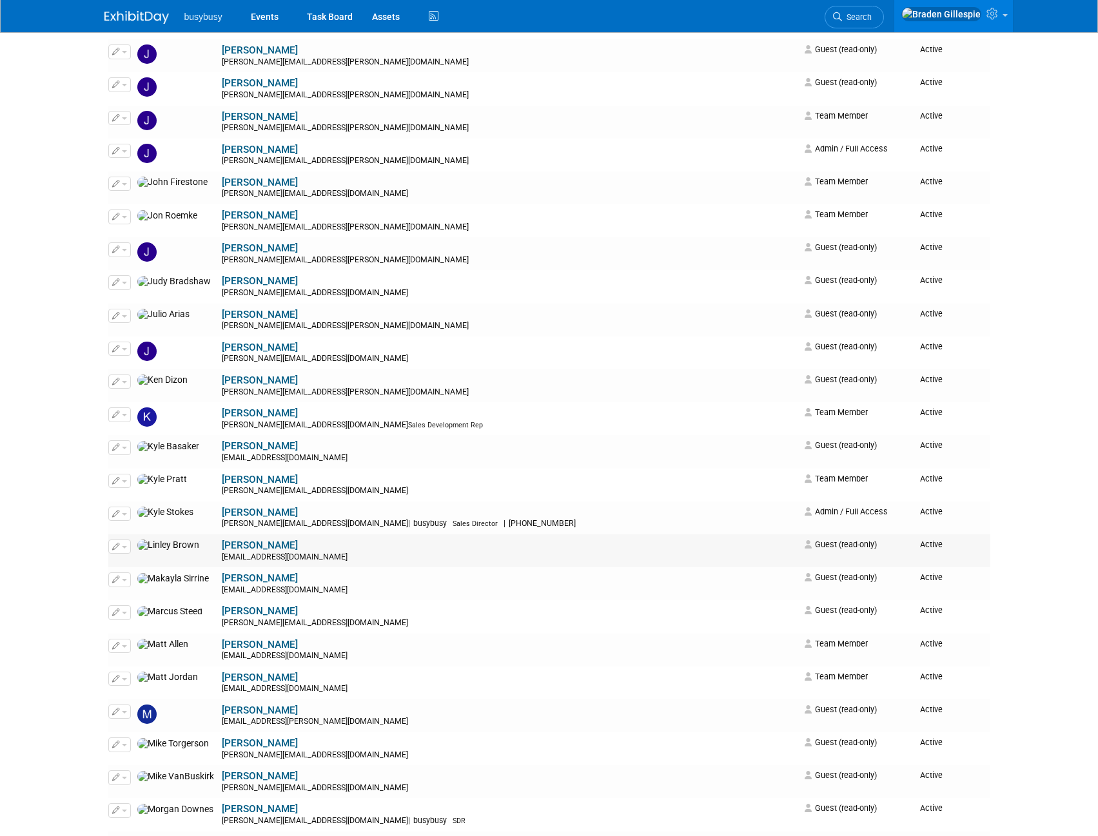
scroll to position [1741, 0]
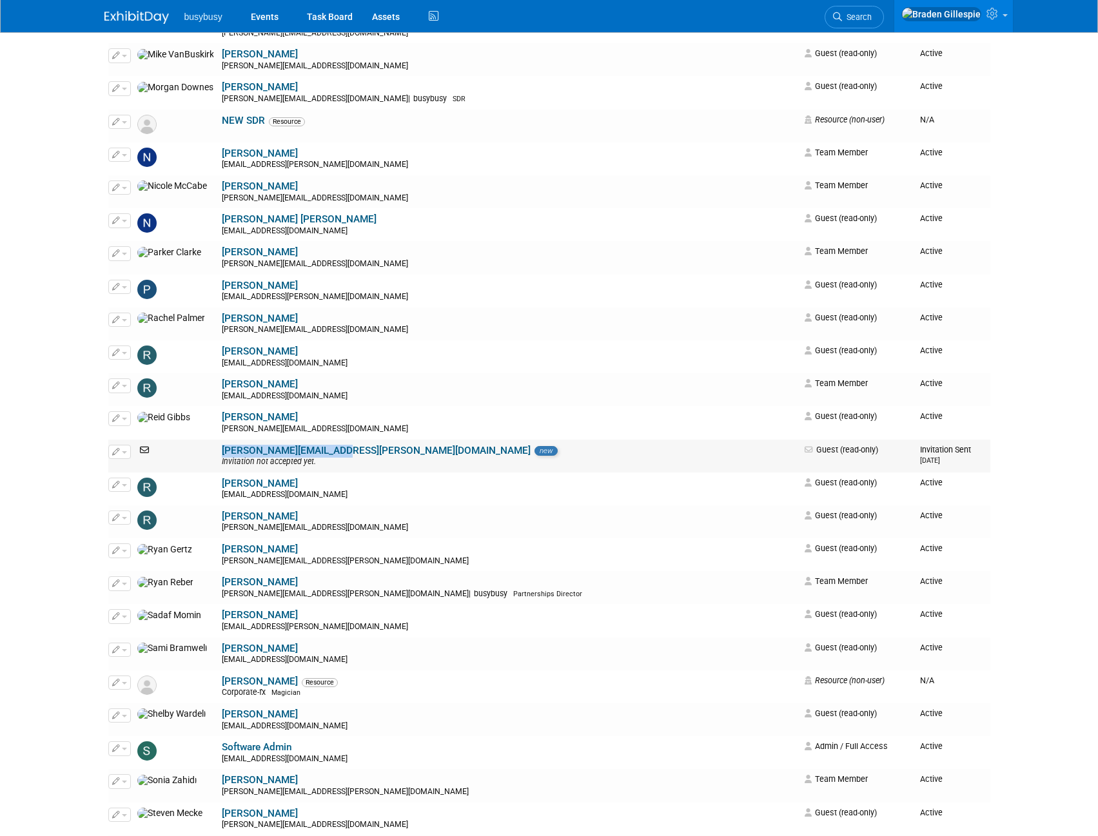
drag, startPoint x: 279, startPoint y: 450, endPoint x: 141, endPoint y: 446, distance: 138.1
click at [141, 446] on tr "Edit reid.gibbs@alignops.com new Invitation not accepted yet. Guest (read-only)…" at bounding box center [549, 456] width 882 height 33
click at [309, 456] on td "reid.gibbs@alignops.com new Invitation not accepted yet." at bounding box center [510, 456] width 582 height 33
click at [505, 30] on div "busybusy Events Task Board Assets Activity Feed My Account" at bounding box center [549, 16] width 890 height 32
click at [884, 19] on link "Search" at bounding box center [854, 17] width 59 height 23
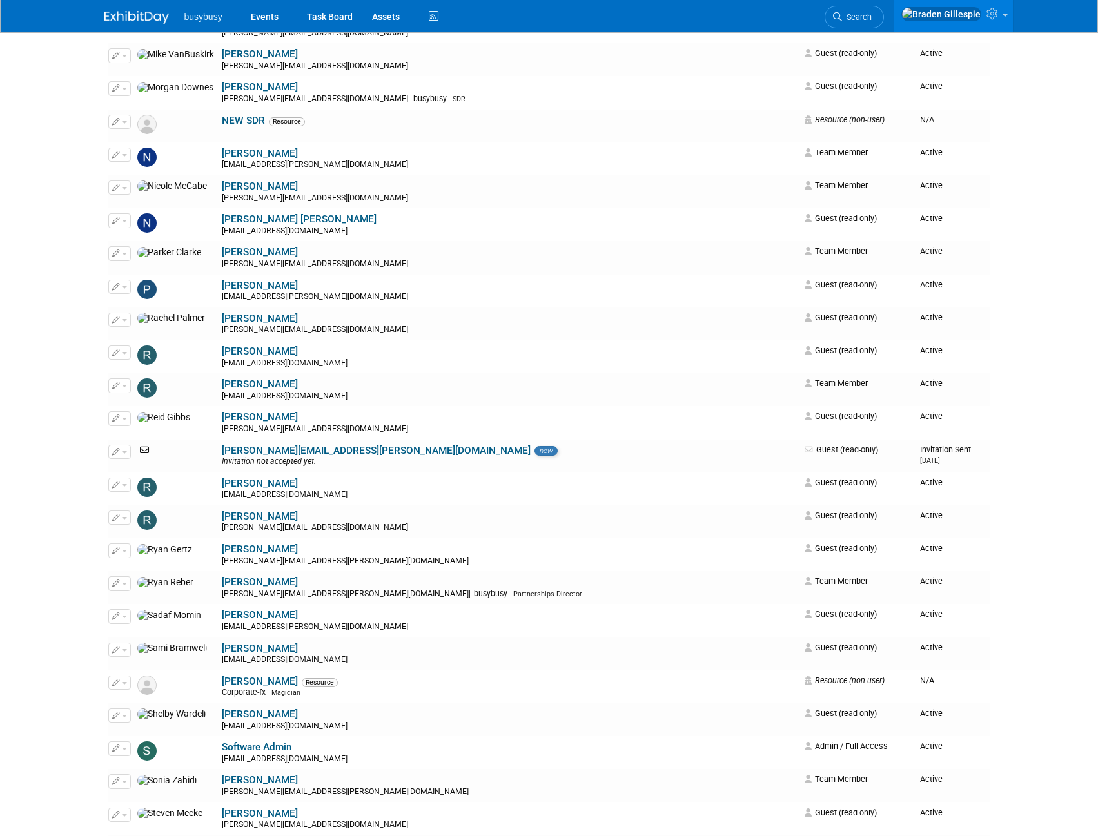
scroll to position [0, 0]
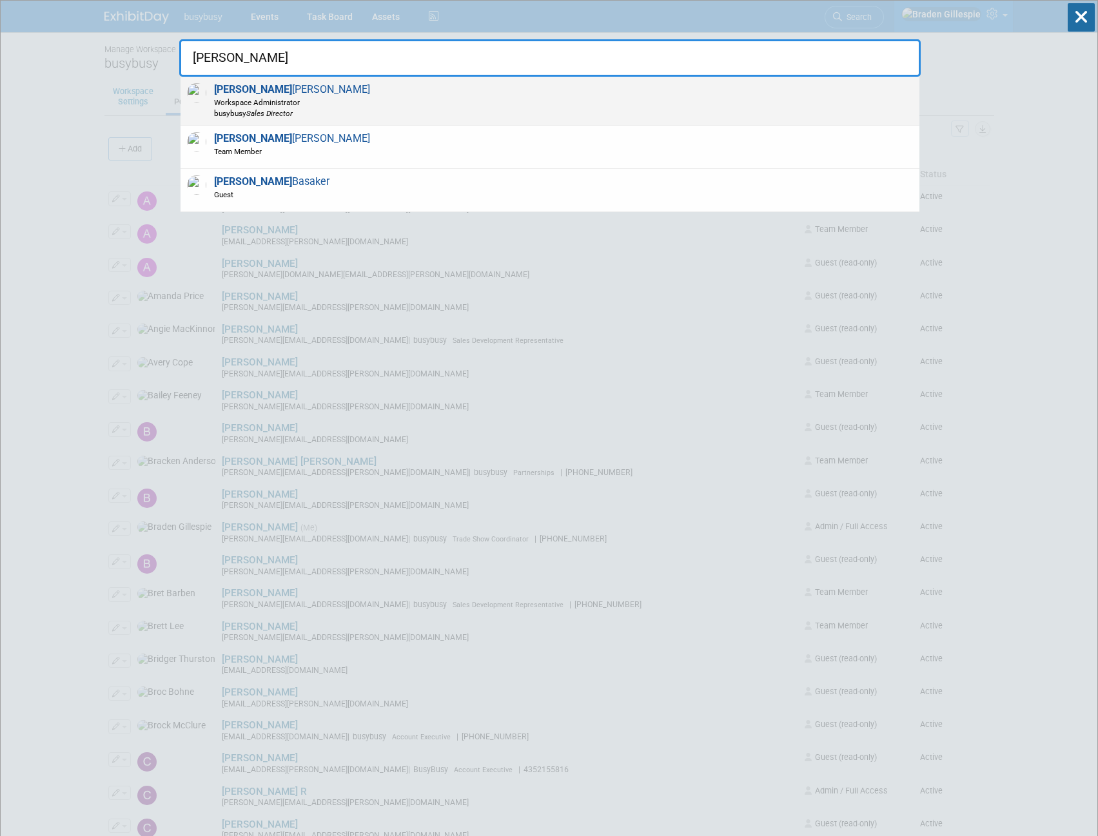
click at [520, 110] on div "[PERSON_NAME] Workspace Administrator busybusy Sales Director" at bounding box center [550, 101] width 739 height 49
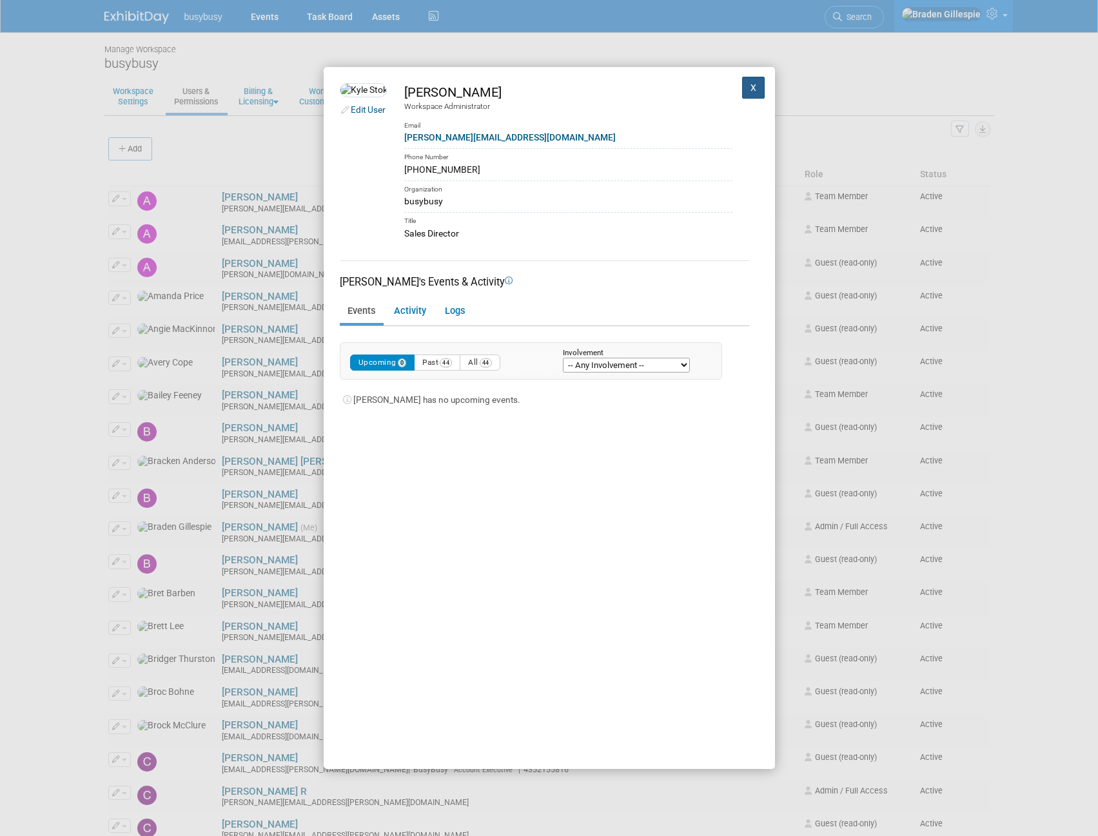
click at [751, 88] on button "X" at bounding box center [753, 88] width 23 height 22
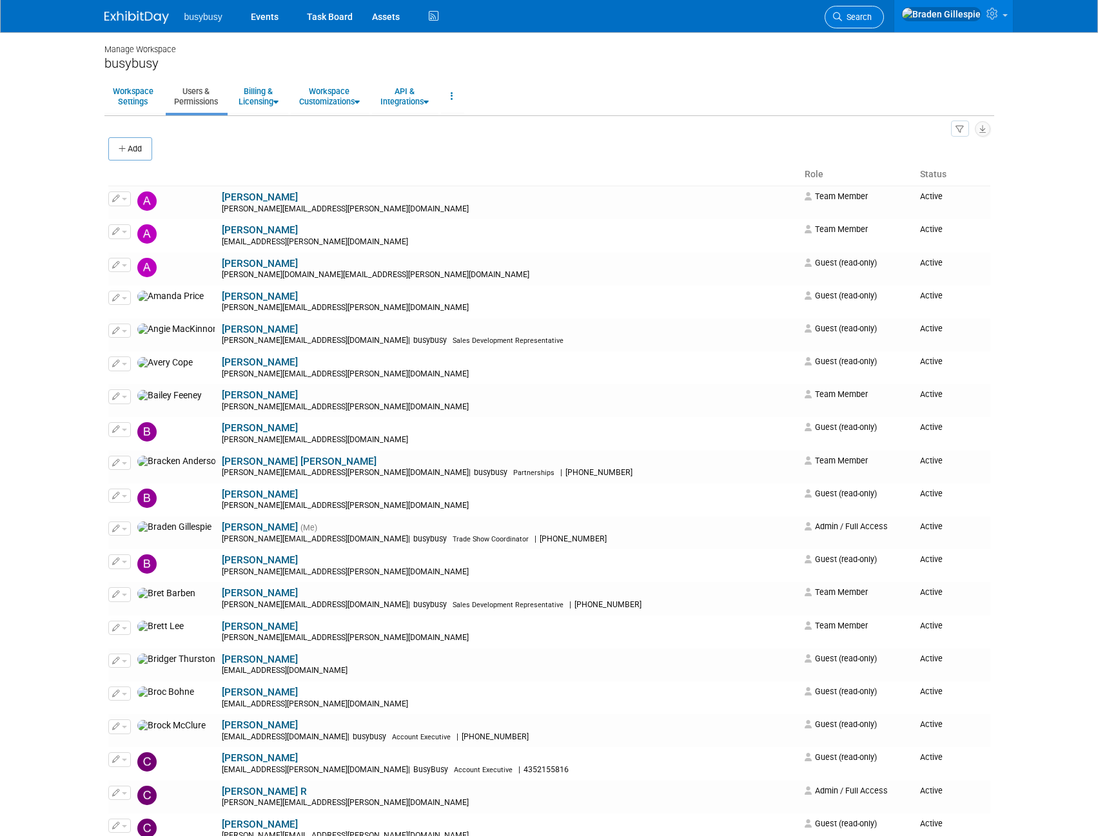
click at [842, 17] on icon at bounding box center [837, 16] width 9 height 9
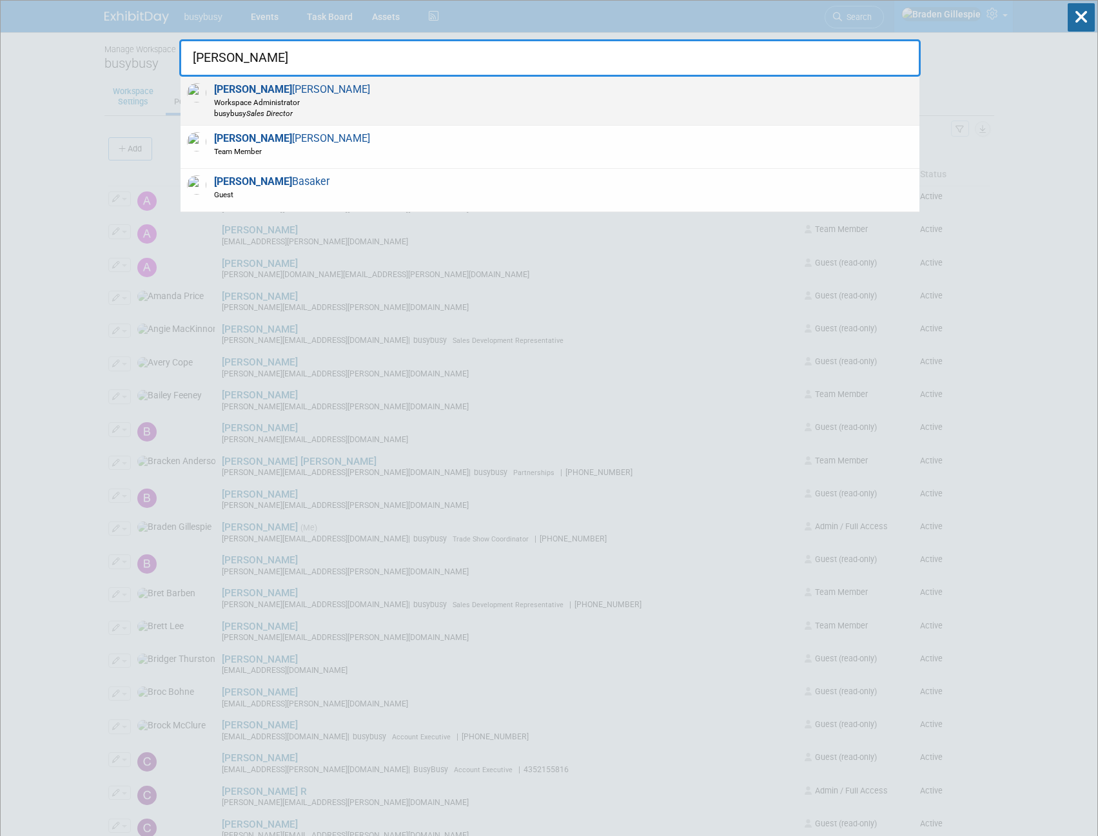
type input "[PERSON_NAME]"
click at [424, 106] on div "[PERSON_NAME] Workspace Administrator busybusy Sales Director" at bounding box center [550, 101] width 739 height 49
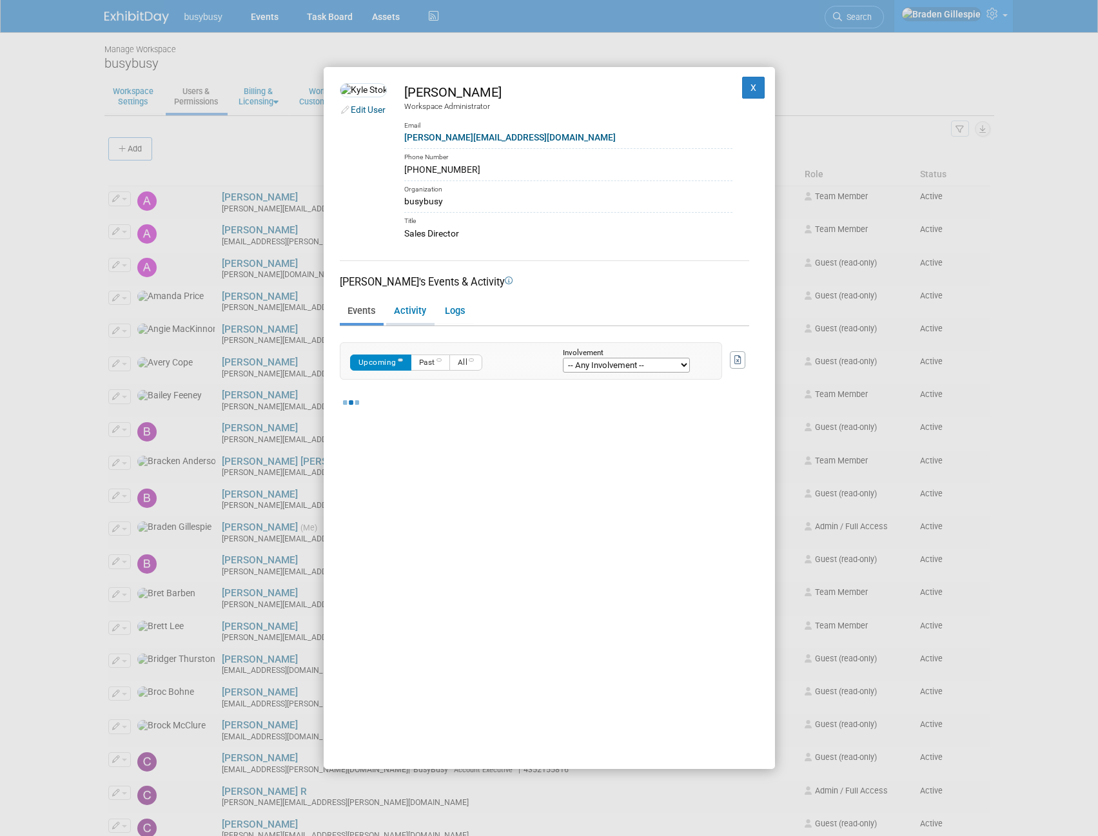
click at [407, 310] on link "Activity" at bounding box center [409, 311] width 47 height 23
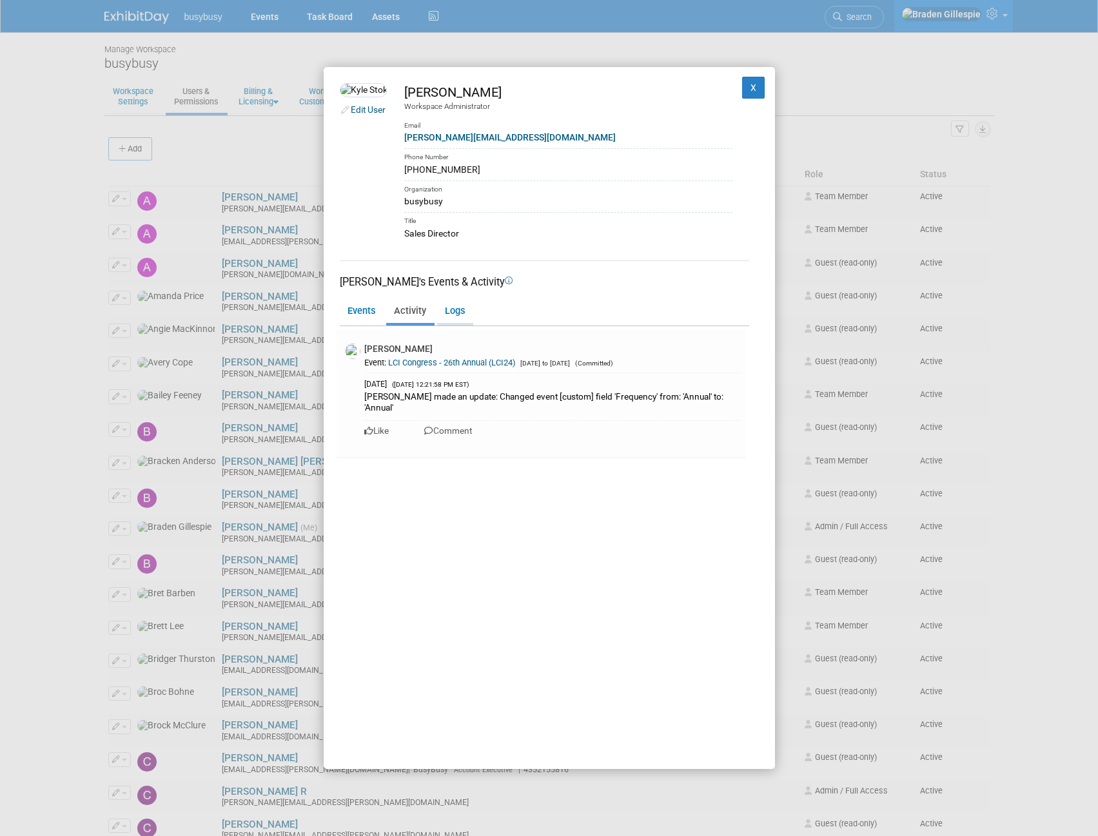
click at [453, 315] on link "Logs" at bounding box center [454, 311] width 35 height 23
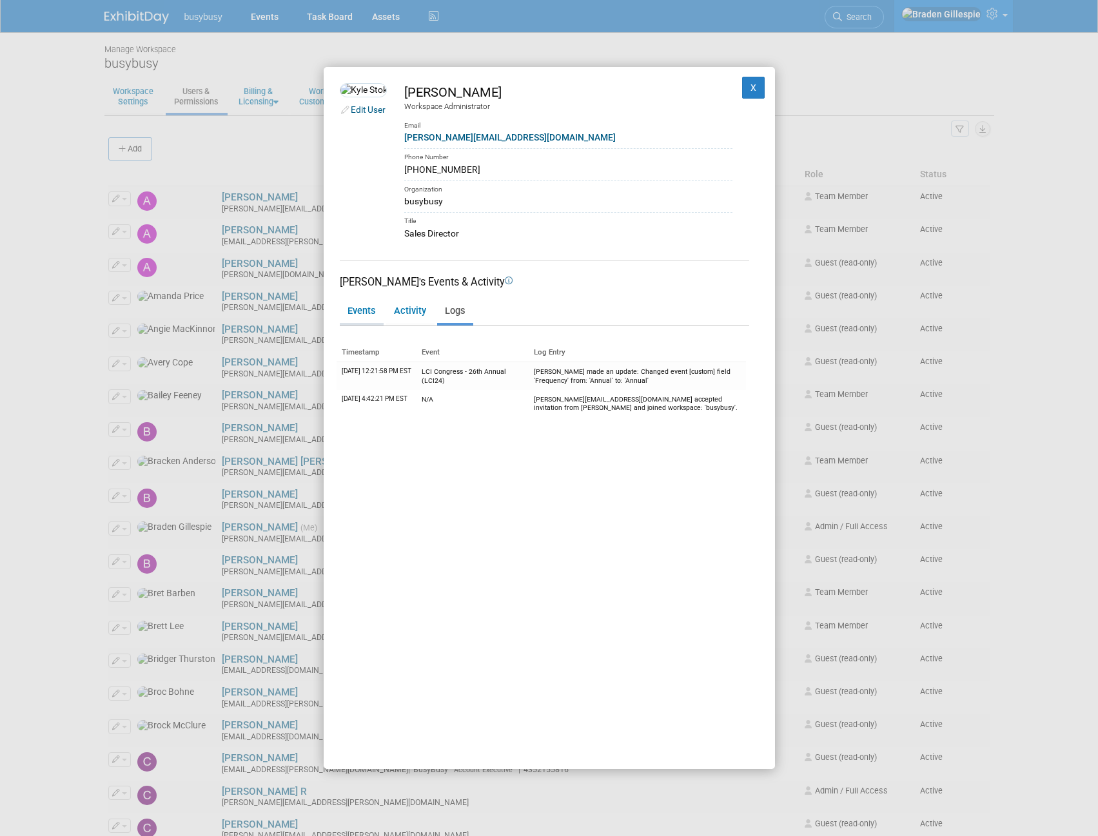
click at [366, 316] on link "Events" at bounding box center [361, 311] width 43 height 23
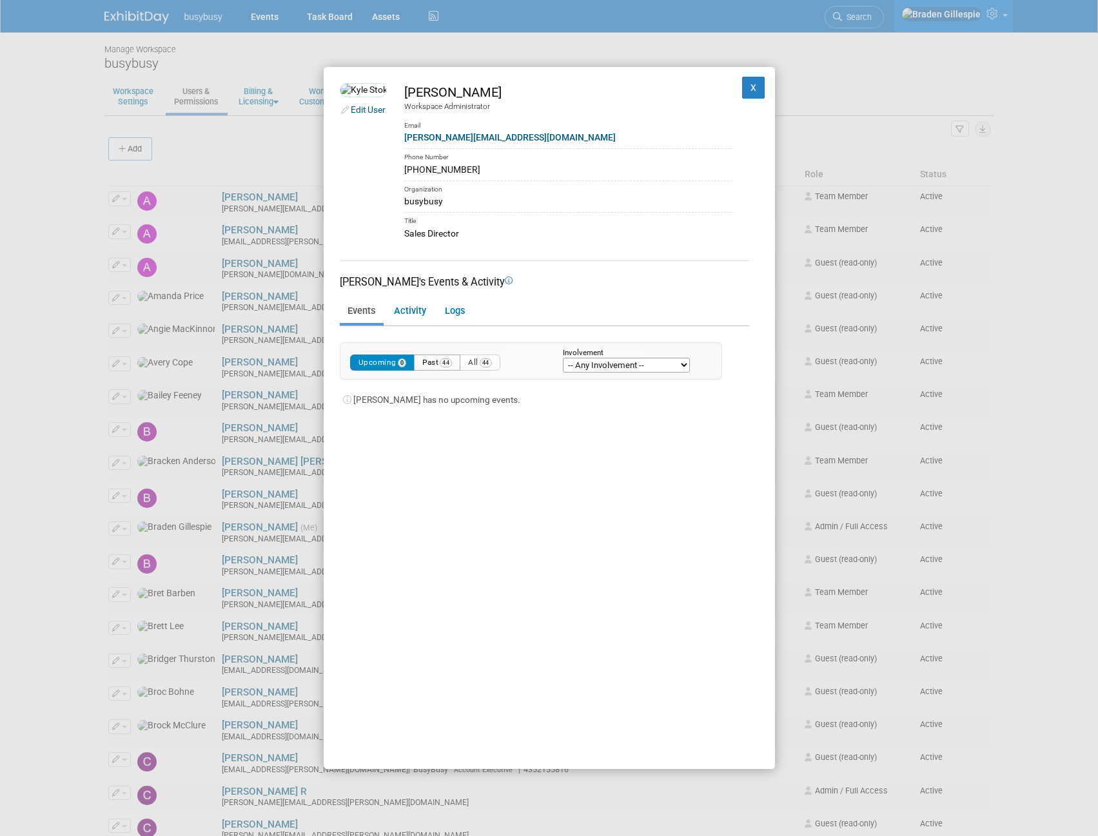
click at [437, 359] on button "Past 44" at bounding box center [437, 363] width 46 height 16
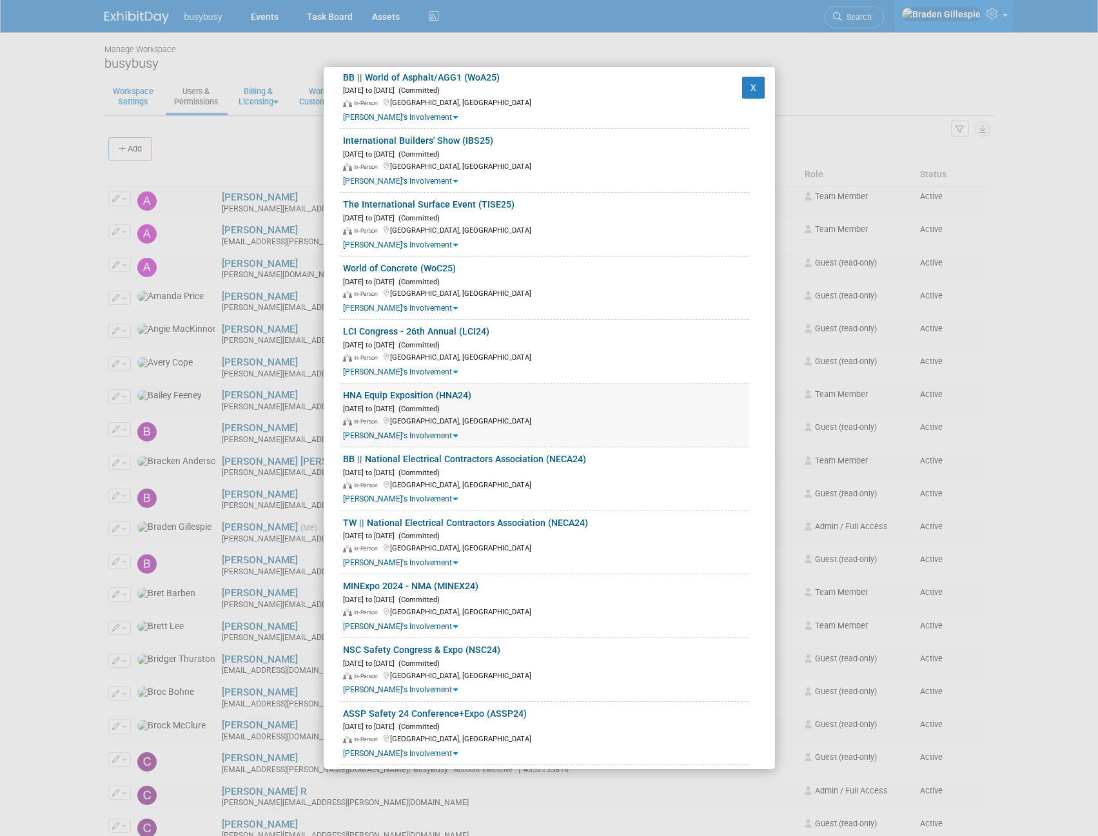
click at [435, 394] on link "HNA Equip Exposition (HNA24)" at bounding box center [407, 395] width 128 height 10
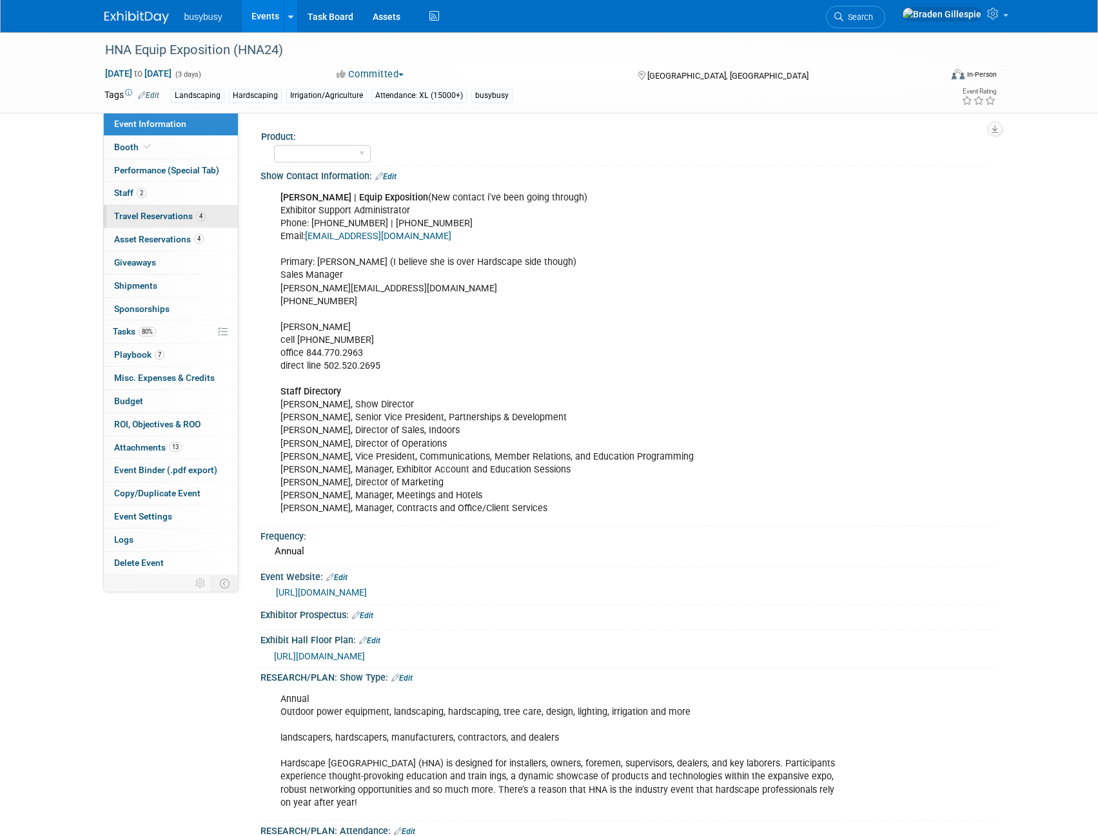
click at [181, 225] on link "4 Travel Reservations 4" at bounding box center [171, 216] width 134 height 23
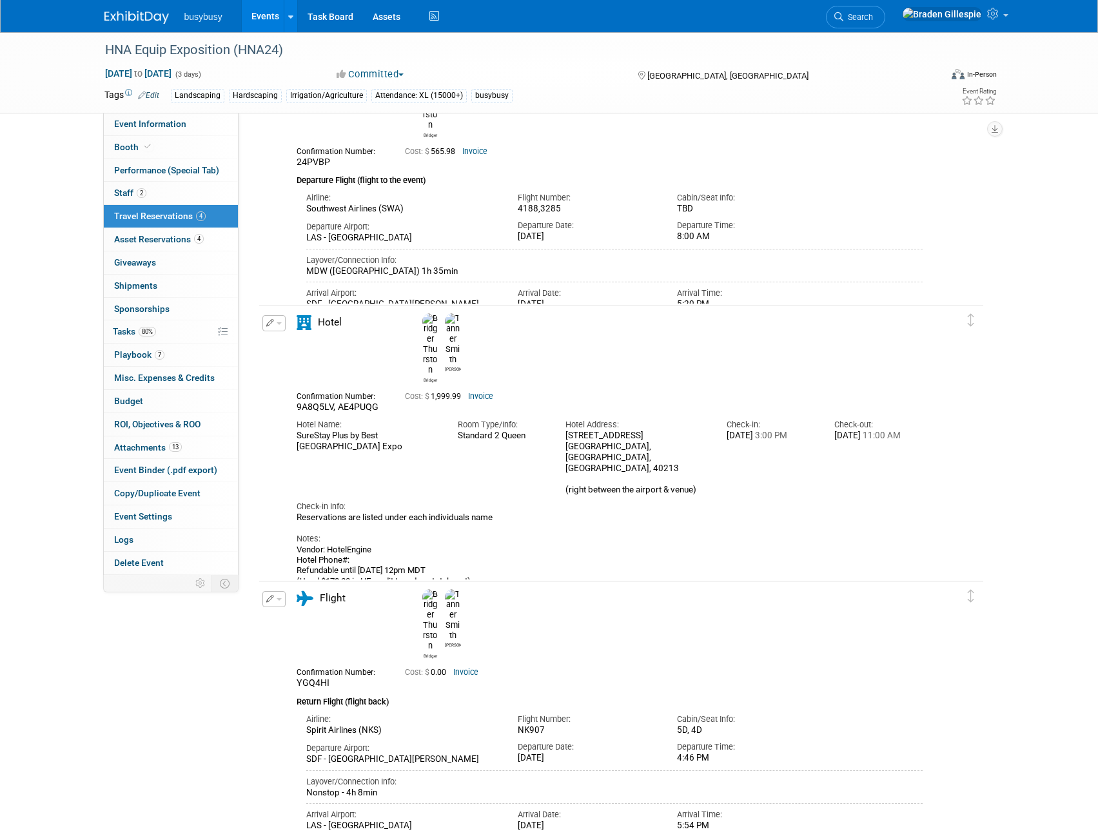
scroll to position [515, 0]
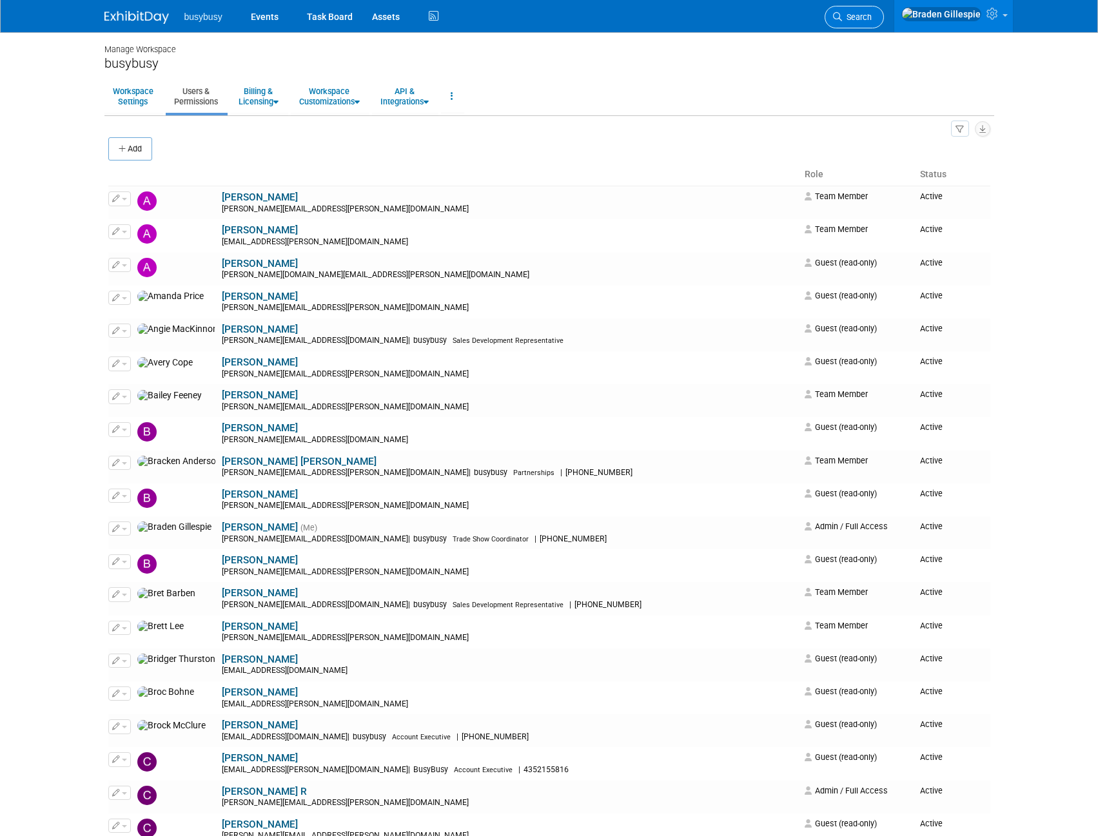
click at [842, 16] on icon at bounding box center [837, 16] width 9 height 9
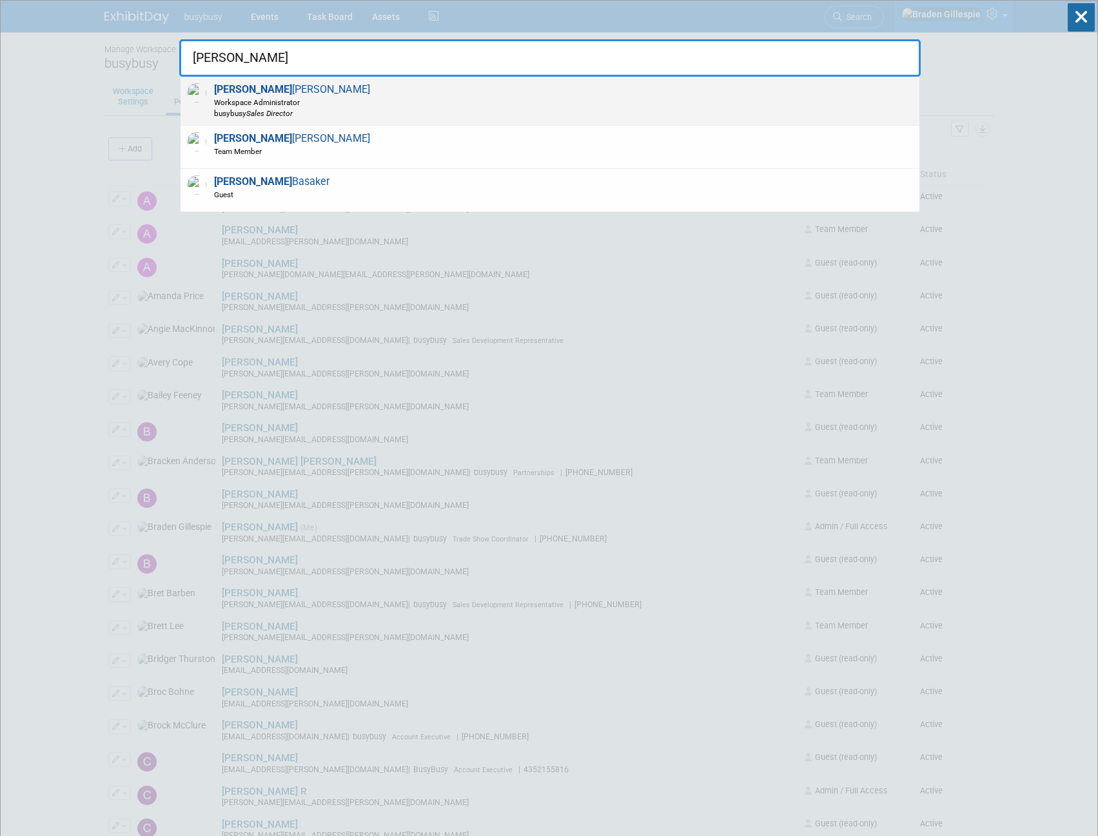
type input "[PERSON_NAME]"
click at [476, 101] on div "[PERSON_NAME] Workspace Administrator busybusy Sales Director" at bounding box center [550, 101] width 739 height 49
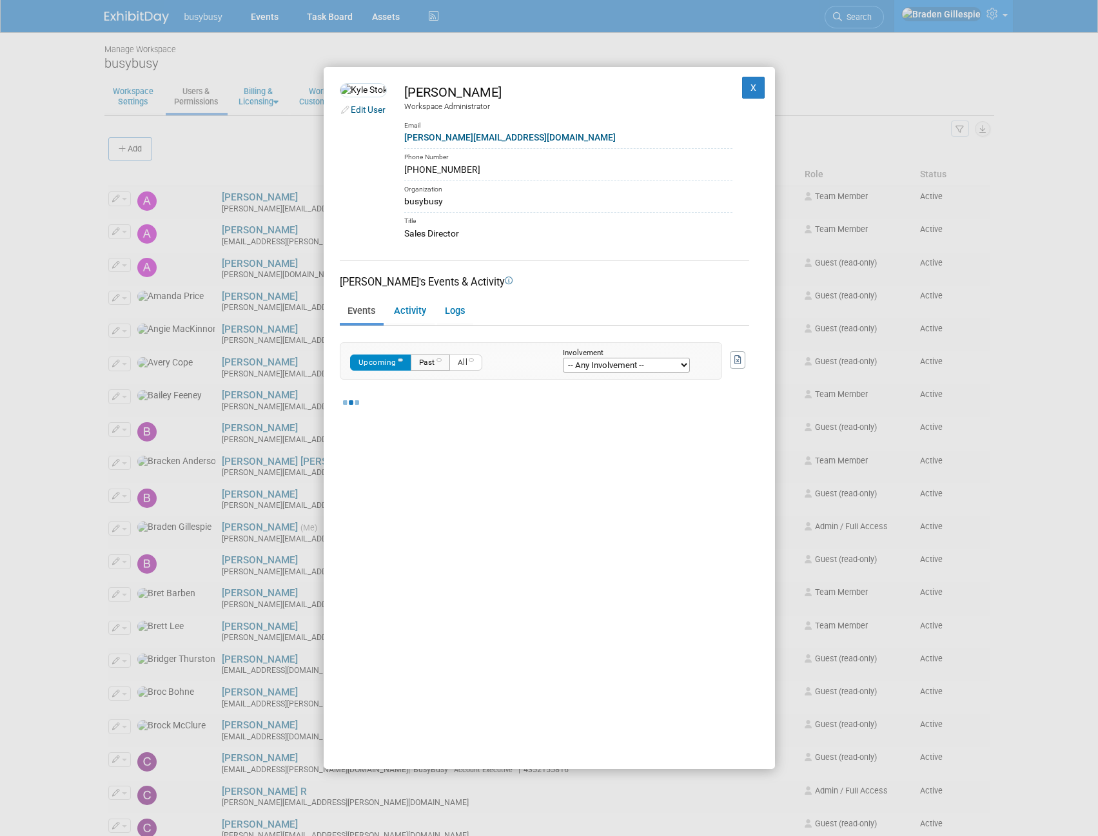
click at [424, 362] on button "Past" at bounding box center [430, 363] width 39 height 16
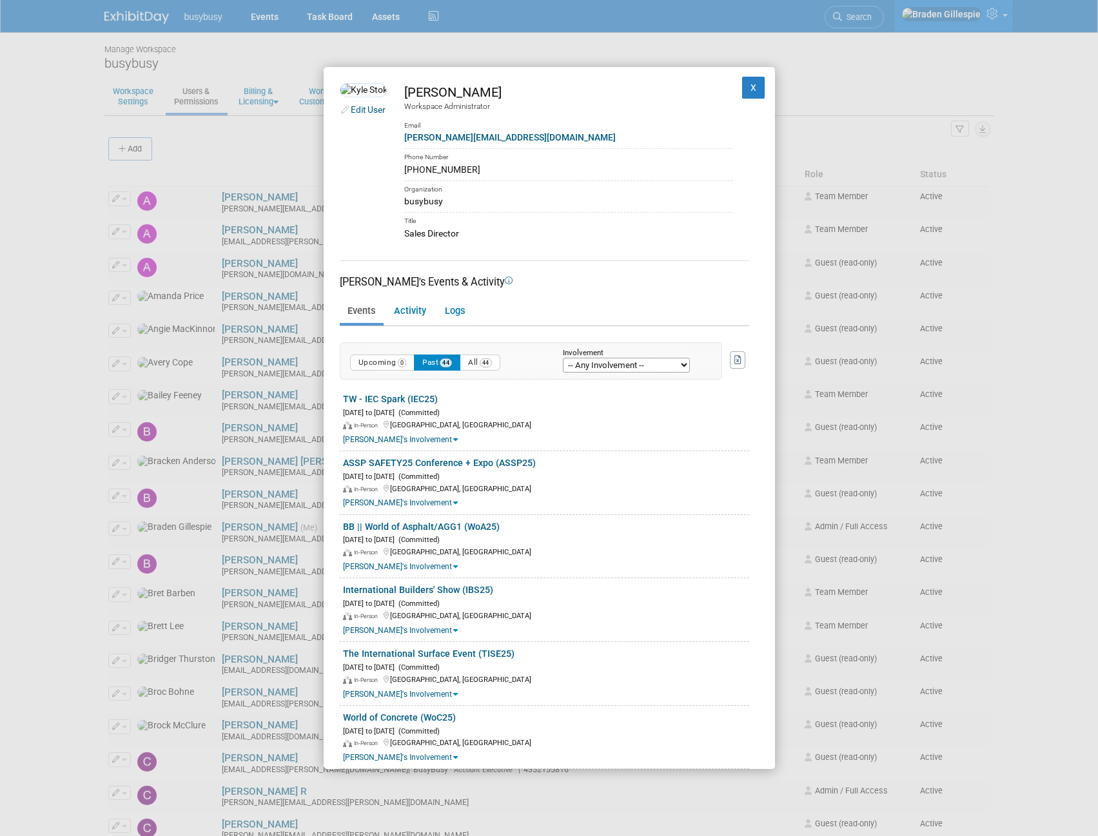
click at [751, 529] on div "Edit User [PERSON_NAME] Workspace Administrator Email [PERSON_NAME][EMAIL_ADDRE…" at bounding box center [549, 418] width 451 height 702
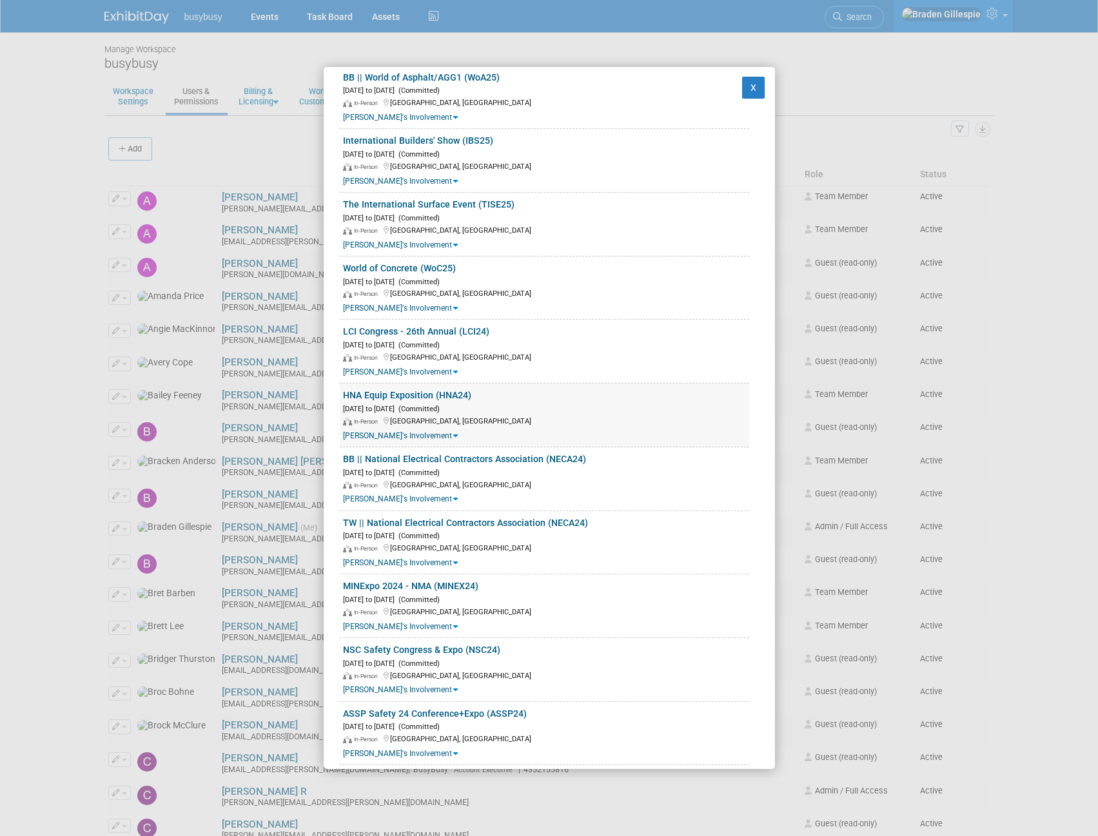
click at [453, 434] on icon at bounding box center [455, 435] width 5 height 7
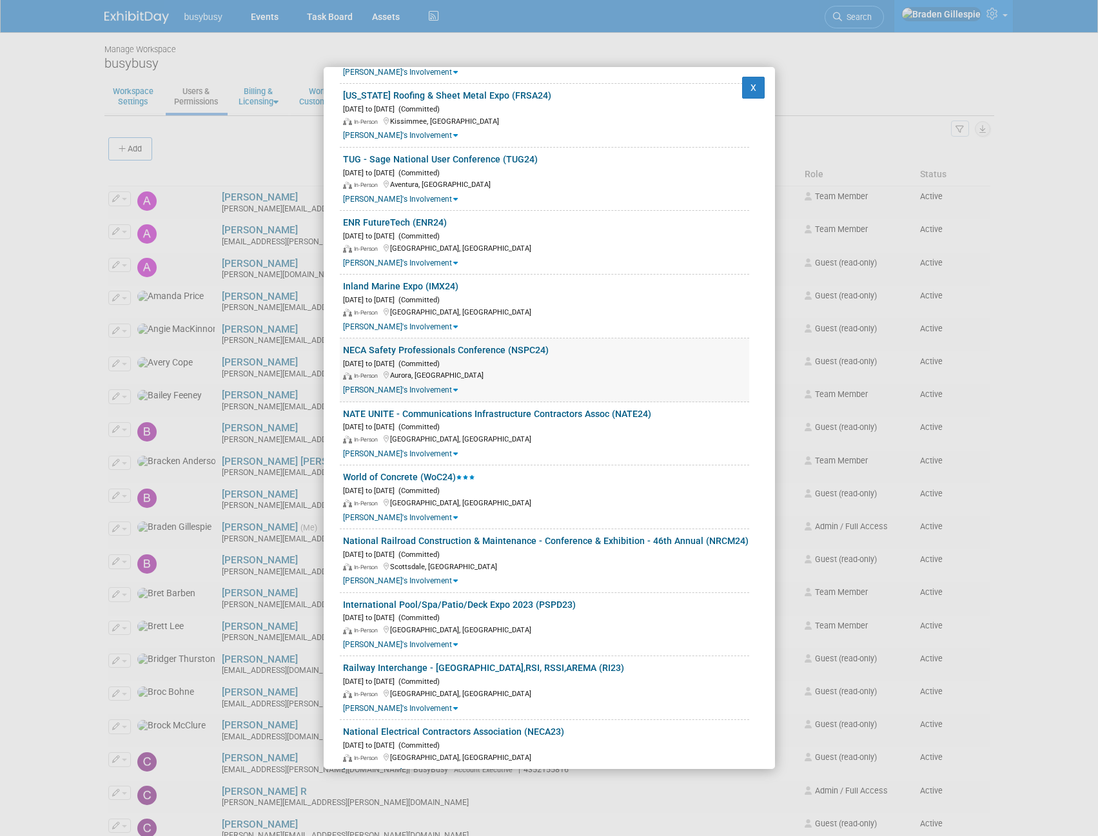
scroll to position [1417, 0]
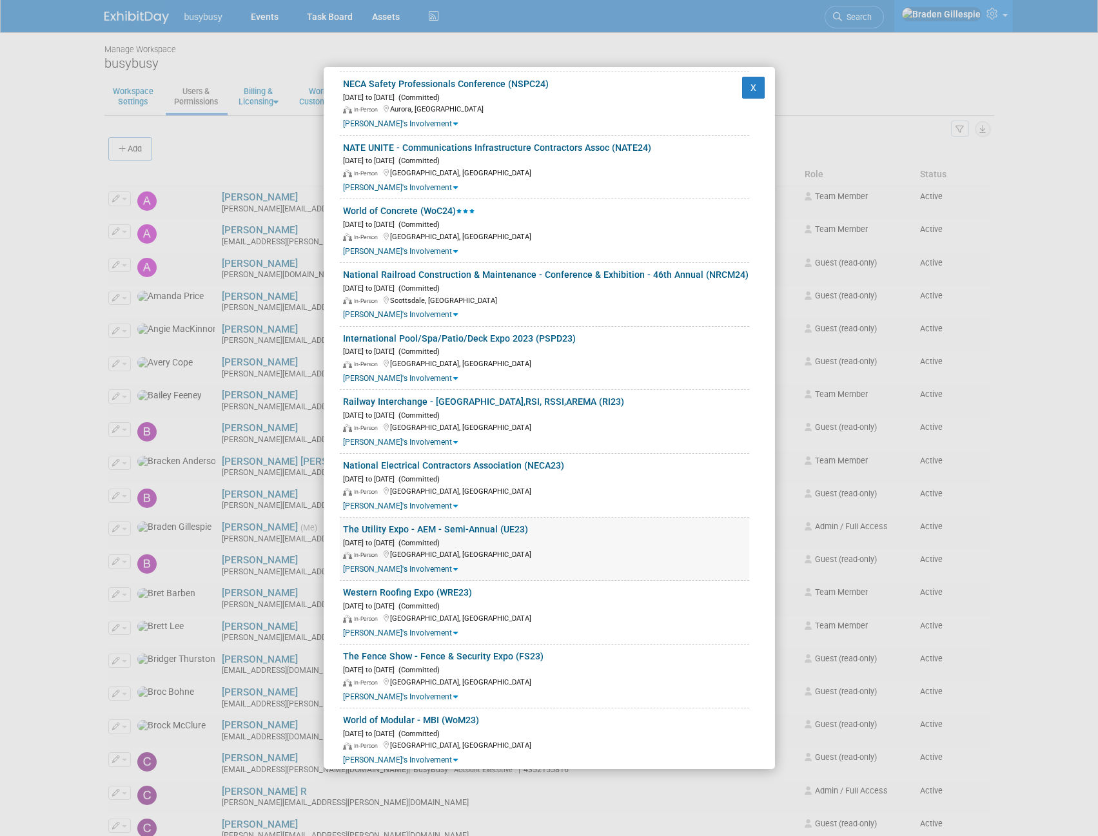
click at [453, 565] on icon at bounding box center [455, 568] width 5 height 7
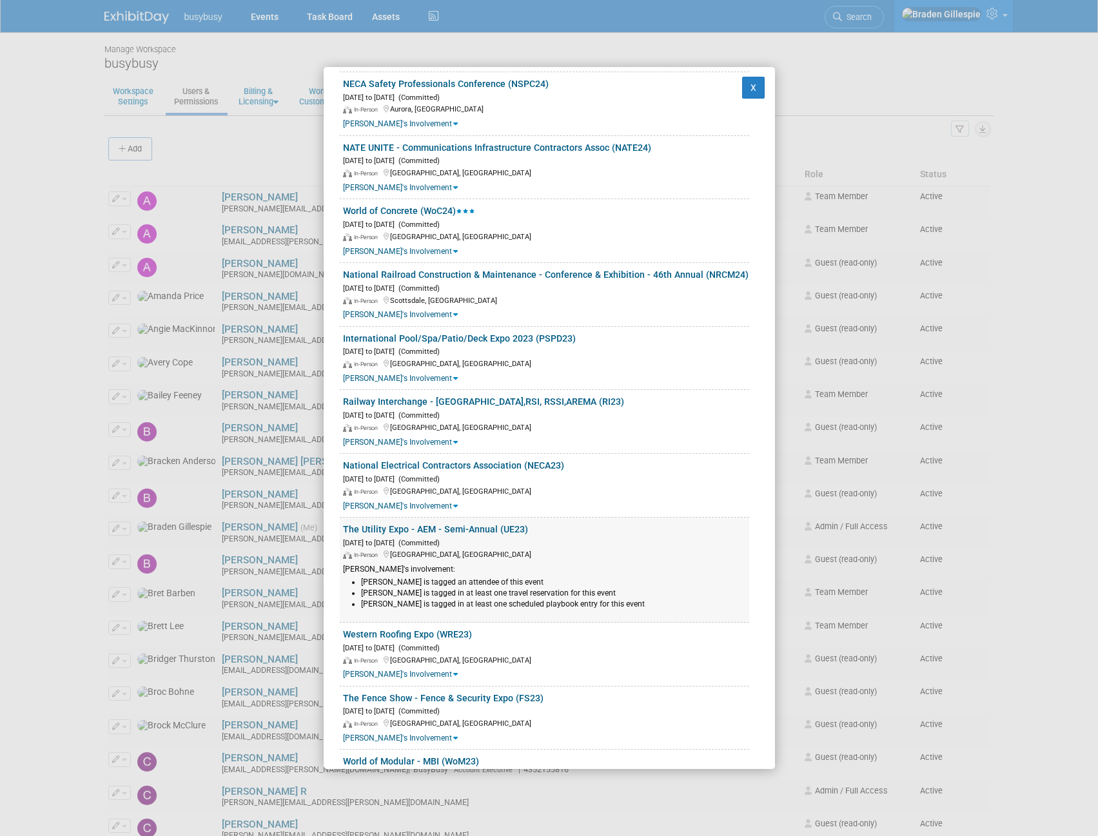
click at [393, 524] on link "The Utility Expo - AEM - Semi-Annual (UE23)" at bounding box center [435, 529] width 185 height 10
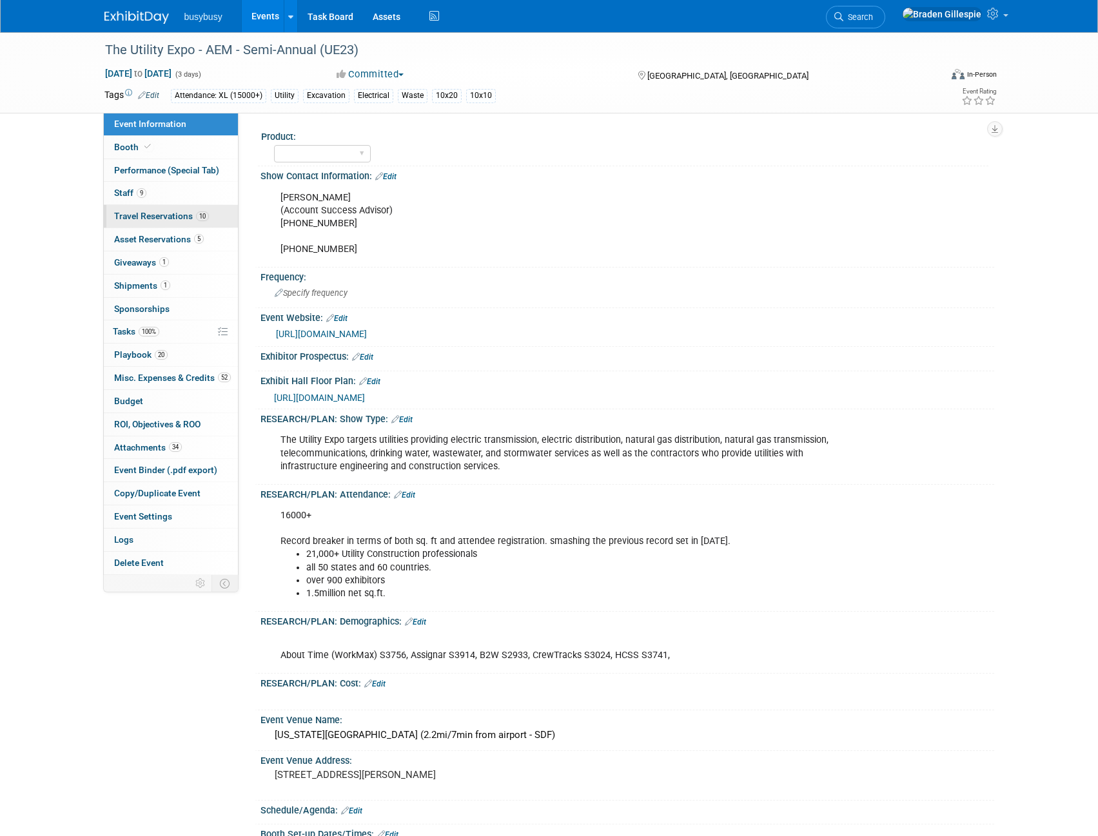
click at [186, 215] on span "Travel Reservations 10" at bounding box center [161, 216] width 95 height 10
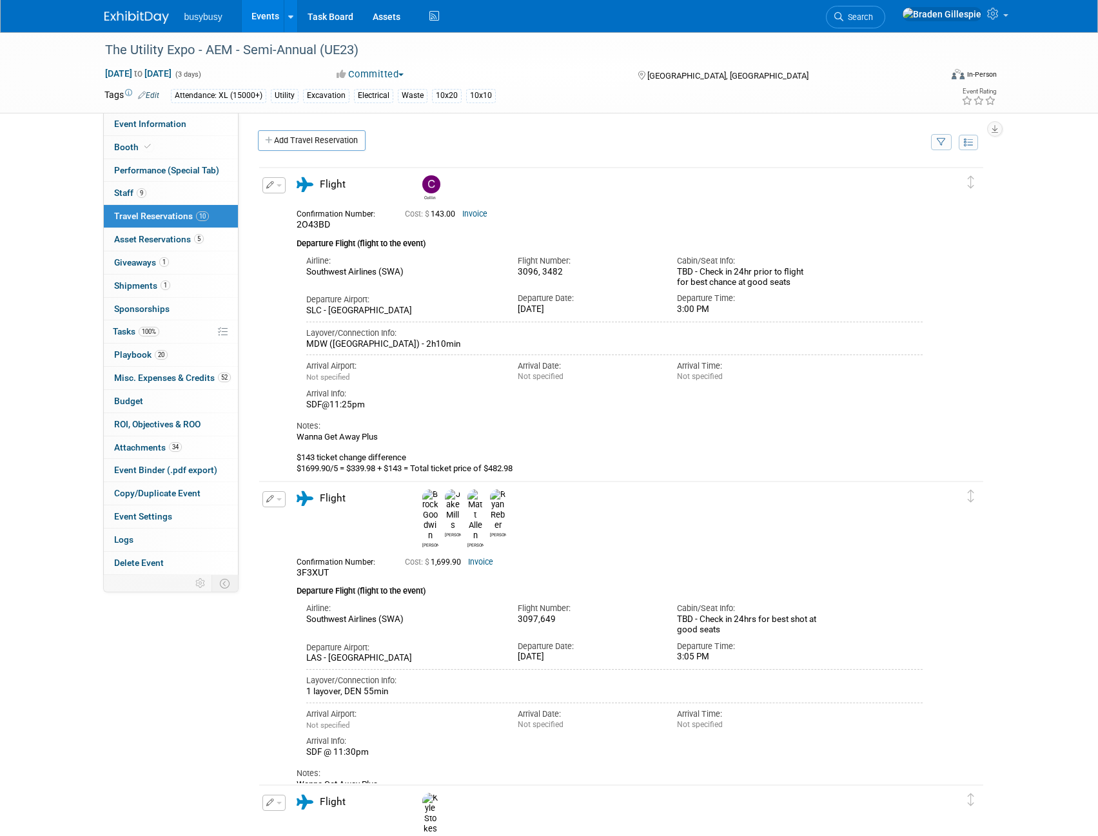
click at [656, 149] on div "Add Travel Reservation" at bounding box center [591, 142] width 673 height 24
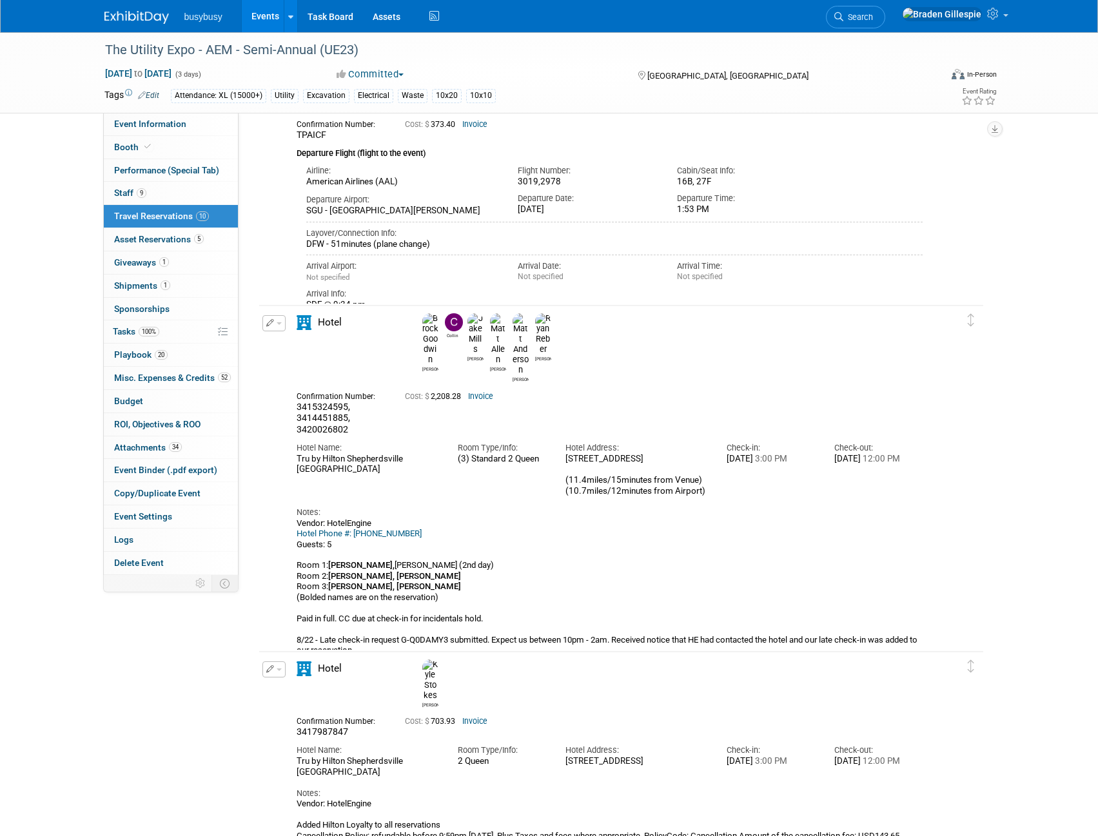
scroll to position [1096, 0]
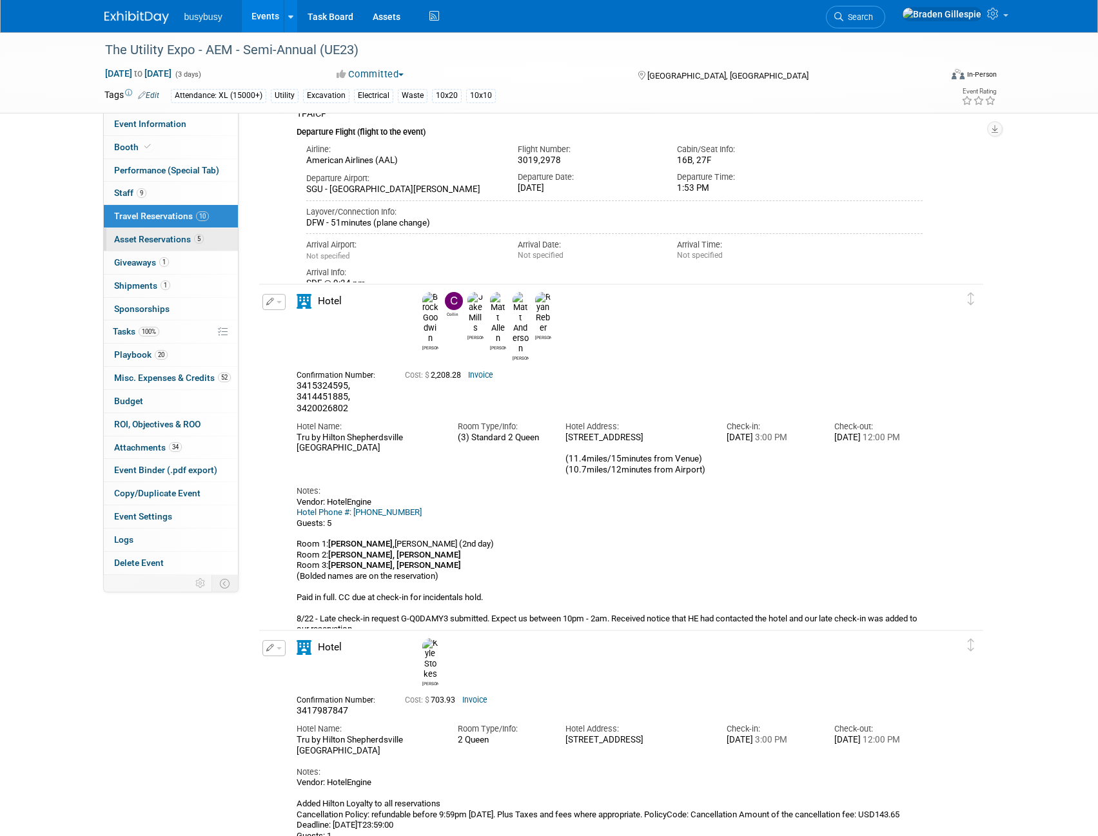
click at [187, 240] on span "Asset Reservations 5" at bounding box center [159, 239] width 90 height 10
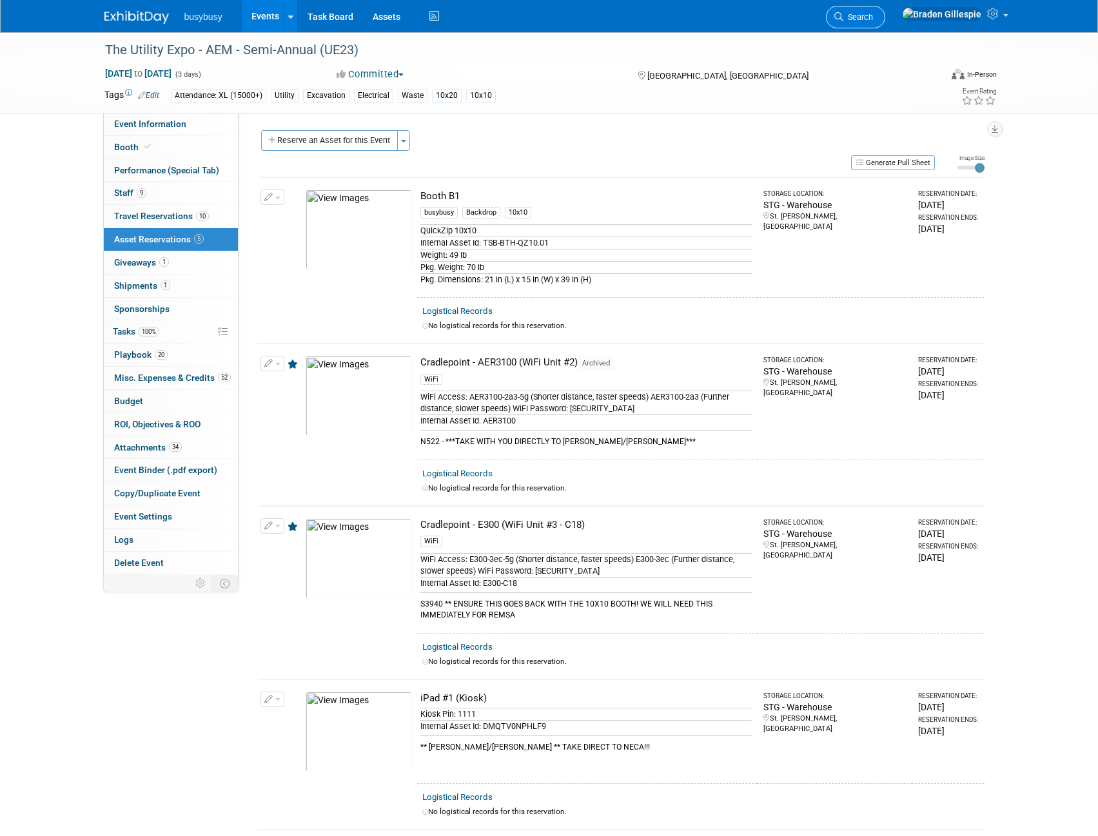
click at [885, 22] on link "Search" at bounding box center [855, 17] width 59 height 23
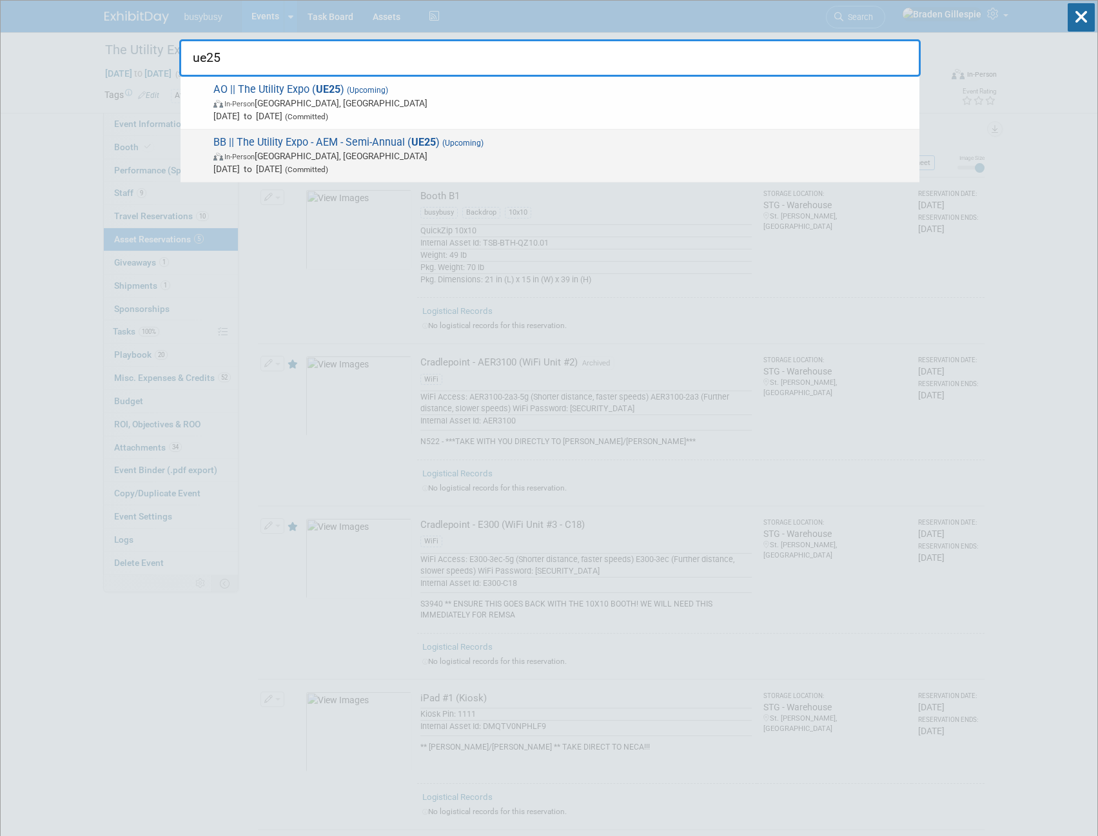
type input "ue25"
click at [529, 158] on span "In-Person [GEOGRAPHIC_DATA], [GEOGRAPHIC_DATA]" at bounding box center [563, 156] width 700 height 13
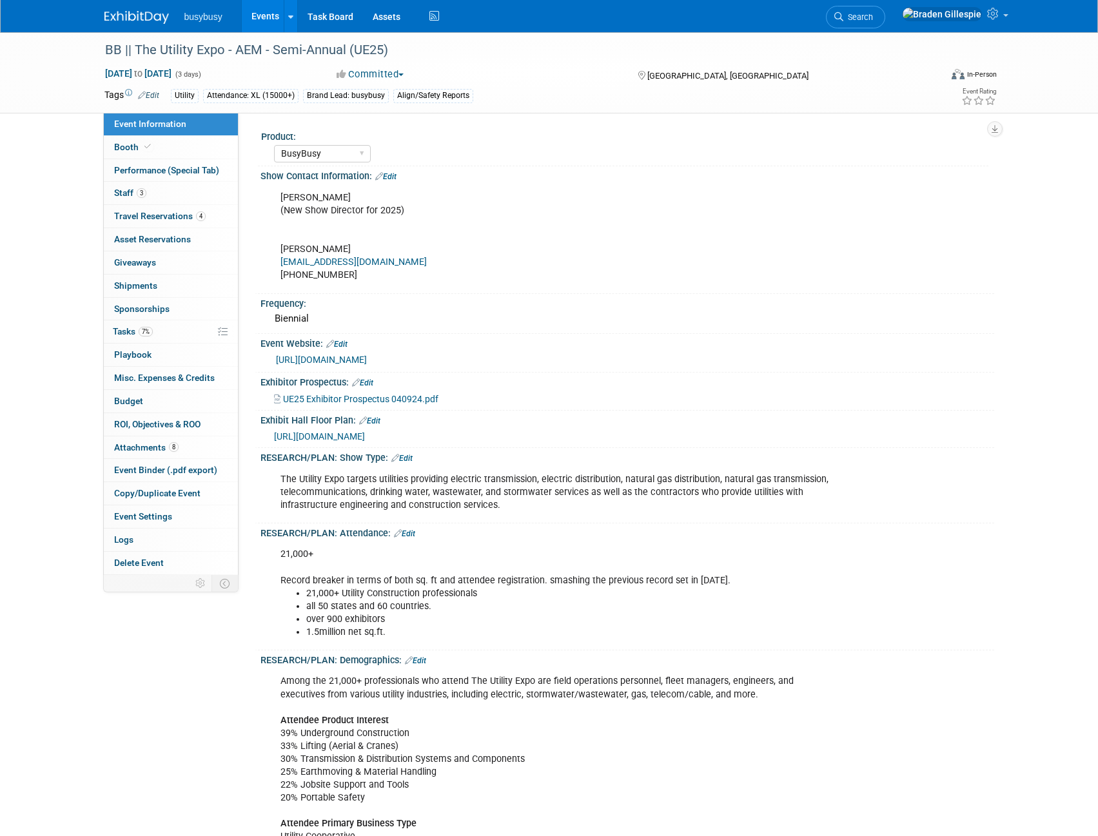
select select "BusyBusy"
select select "Member"
click at [196, 219] on span "4" at bounding box center [201, 216] width 10 height 10
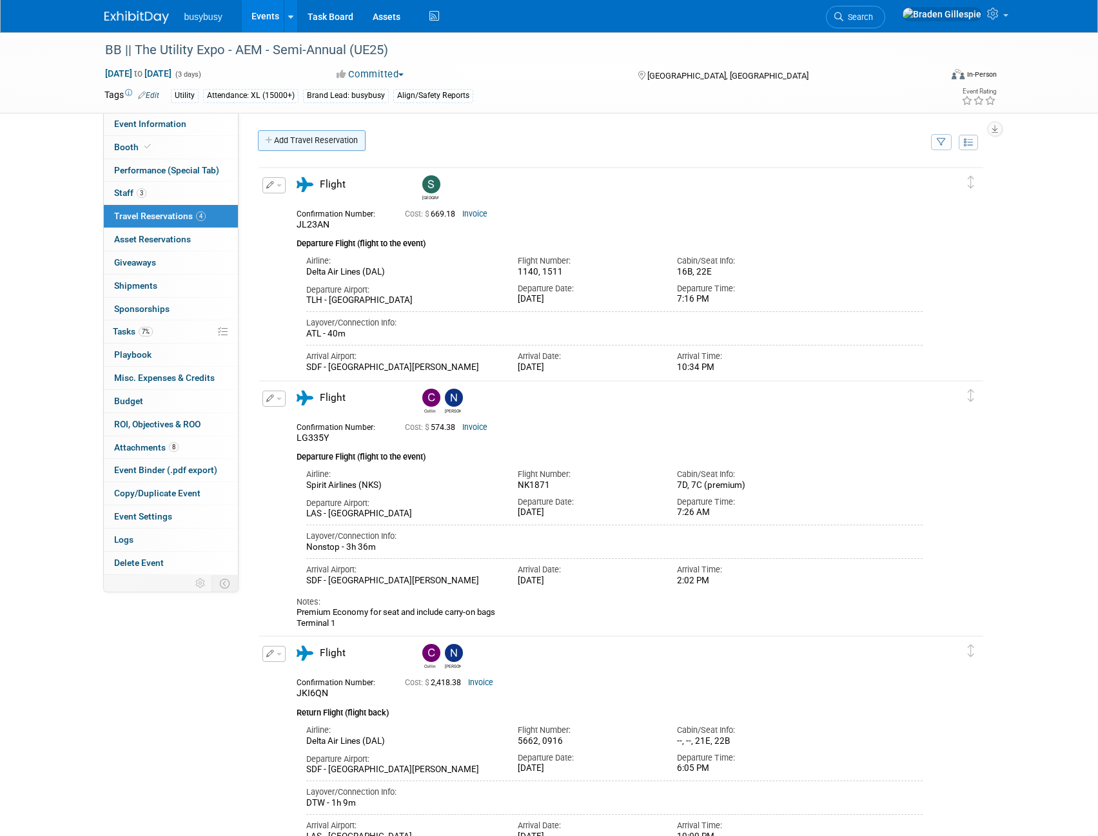
click at [306, 142] on link "Add Travel Reservation" at bounding box center [312, 140] width 108 height 21
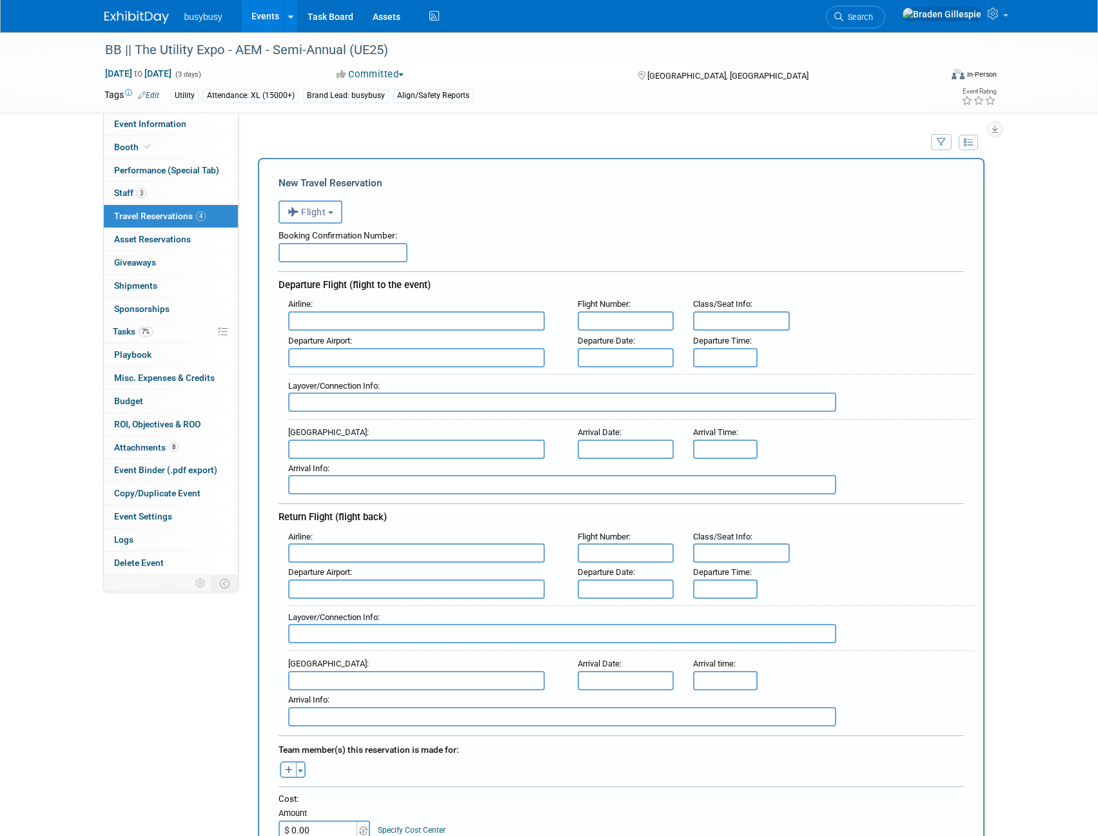
click at [305, 208] on span "Flight" at bounding box center [307, 212] width 39 height 10
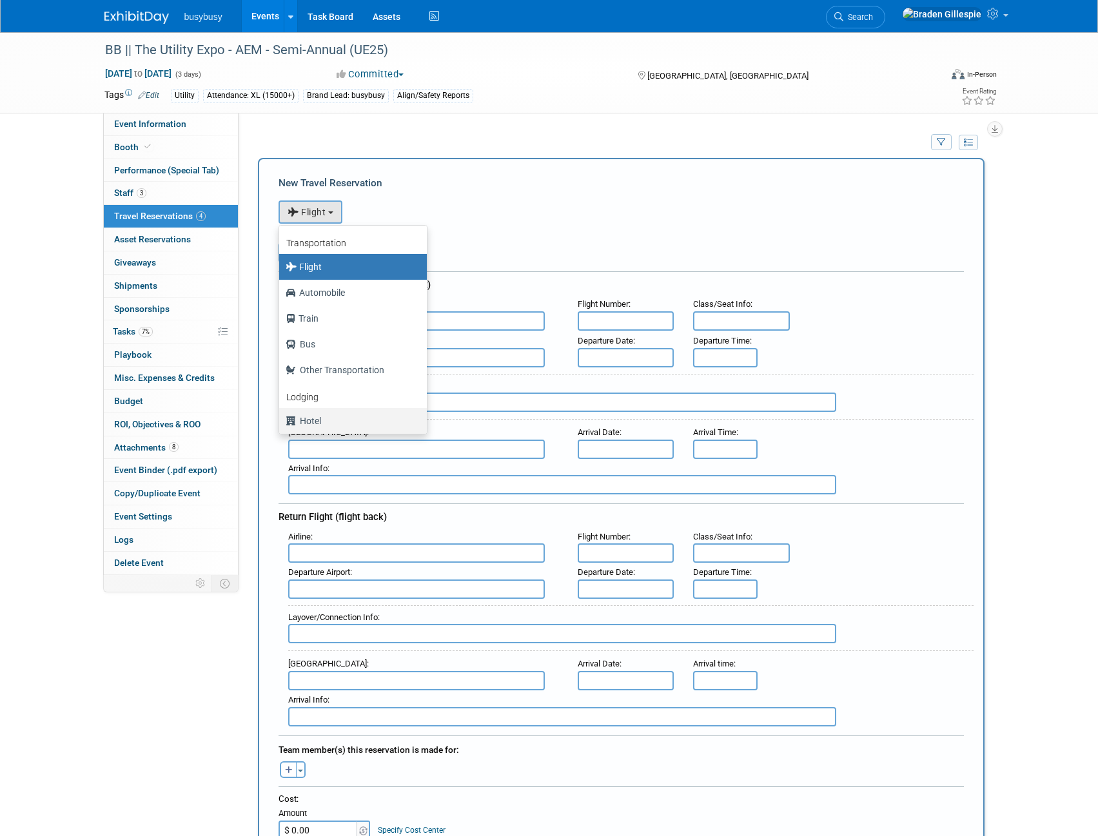
click at [323, 418] on label "Hotel" at bounding box center [350, 421] width 128 height 21
click at [281, 418] on input "Hotel" at bounding box center [277, 419] width 8 height 8
select select "6"
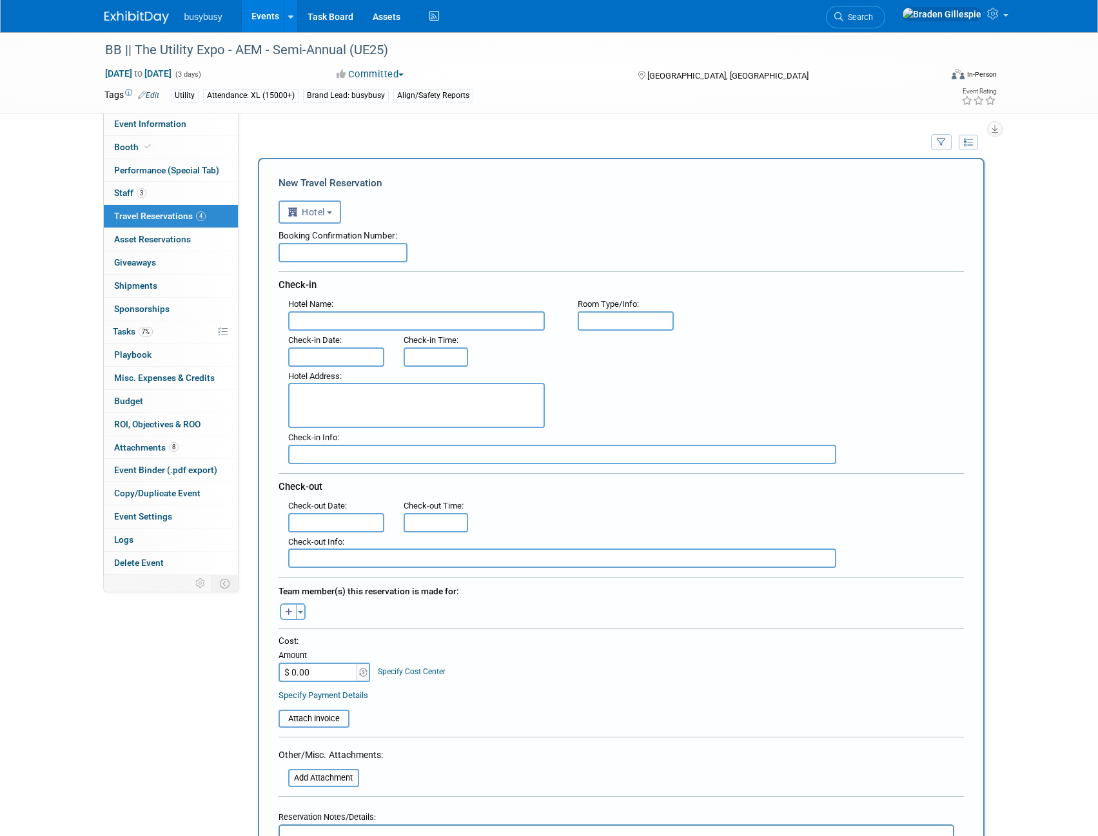
click at [364, 321] on input "text" at bounding box center [416, 320] width 257 height 19
click at [339, 671] on input "$ 0.00" at bounding box center [319, 672] width 81 height 19
type input "$ 2,226.78"
click at [304, 610] on button "Toggle Dropdown" at bounding box center [301, 612] width 10 height 17
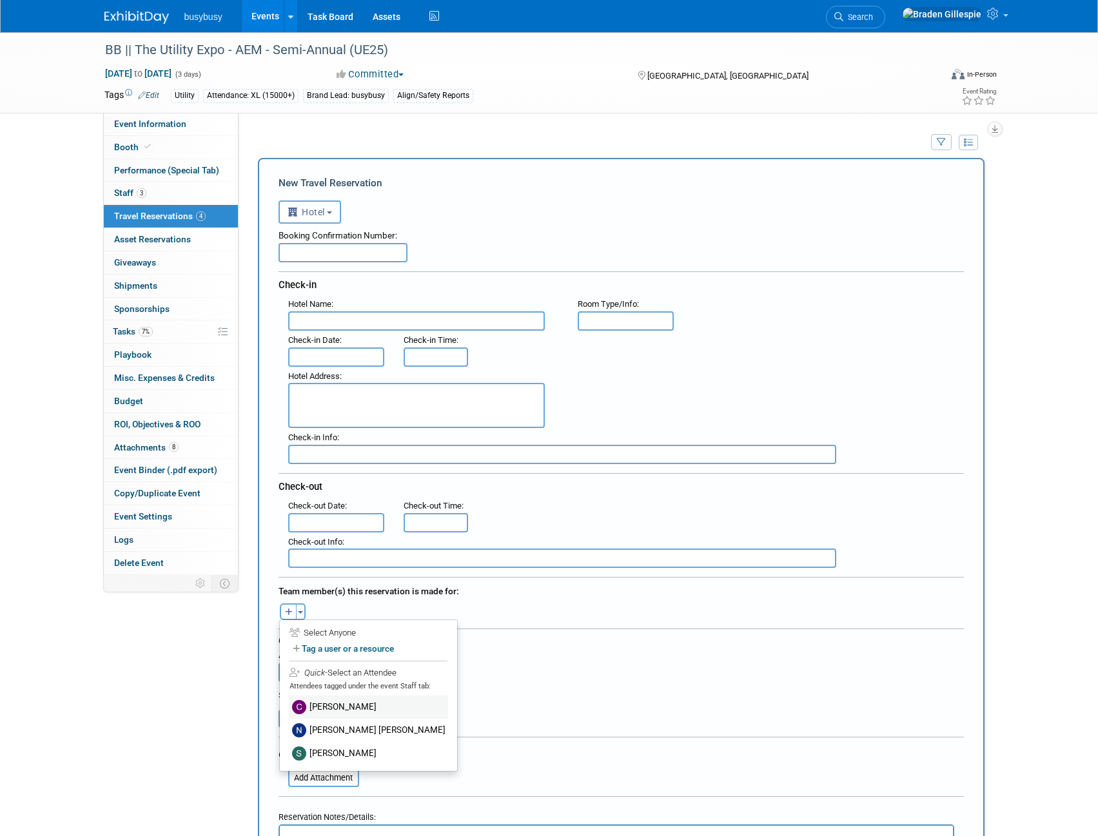
click at [353, 711] on label "Collin Larson" at bounding box center [368, 707] width 159 height 23
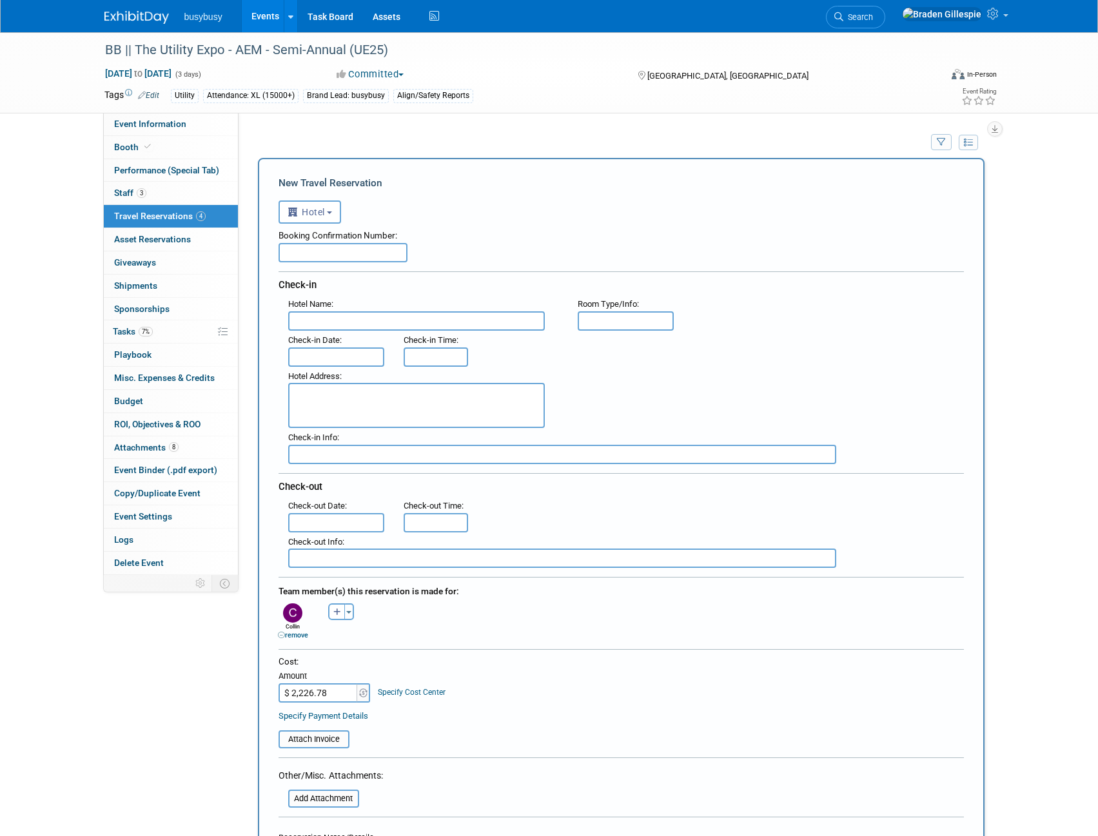
click at [355, 607] on div "Toggle Dropdown Select Anyone Tag a user or a resource Quick -- Select -- (me)" at bounding box center [341, 612] width 48 height 17
click at [351, 609] on button "Toggle Dropdown" at bounding box center [349, 612] width 10 height 17
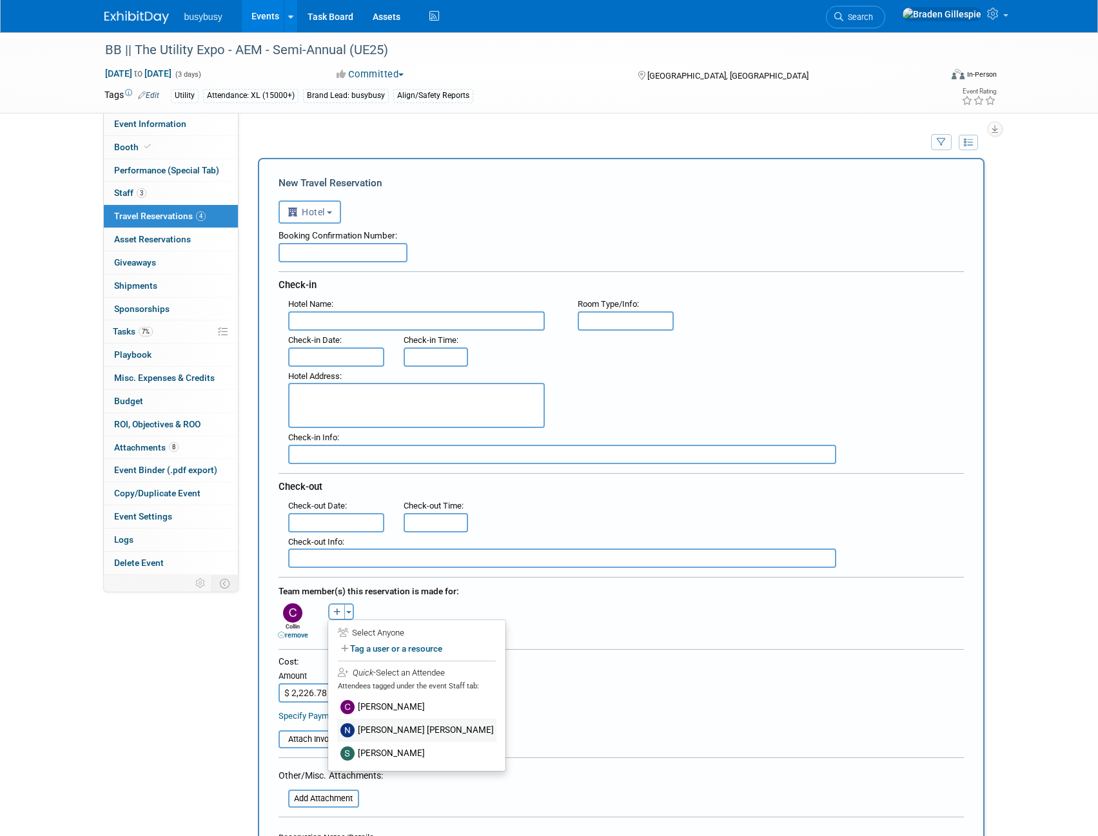
click at [378, 728] on label "Nihoa Kaonohi" at bounding box center [416, 730] width 159 height 23
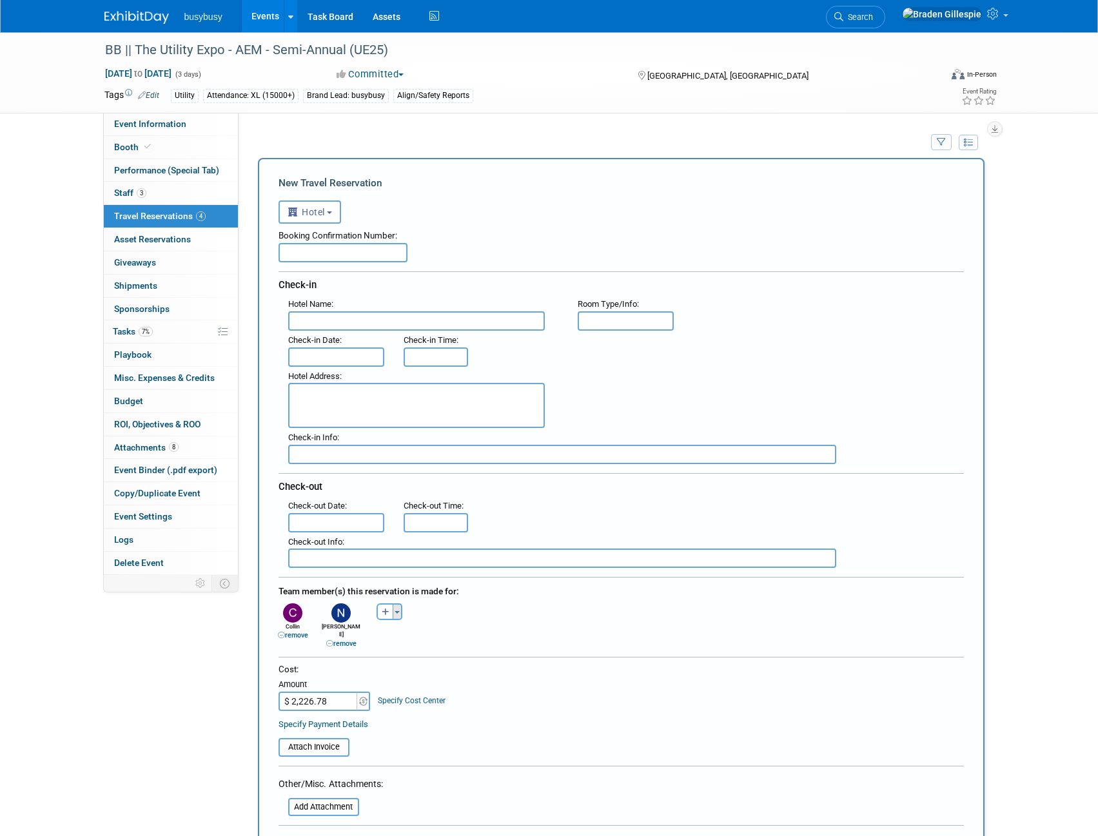
click at [398, 608] on button "Toggle Dropdown" at bounding box center [398, 612] width 10 height 17
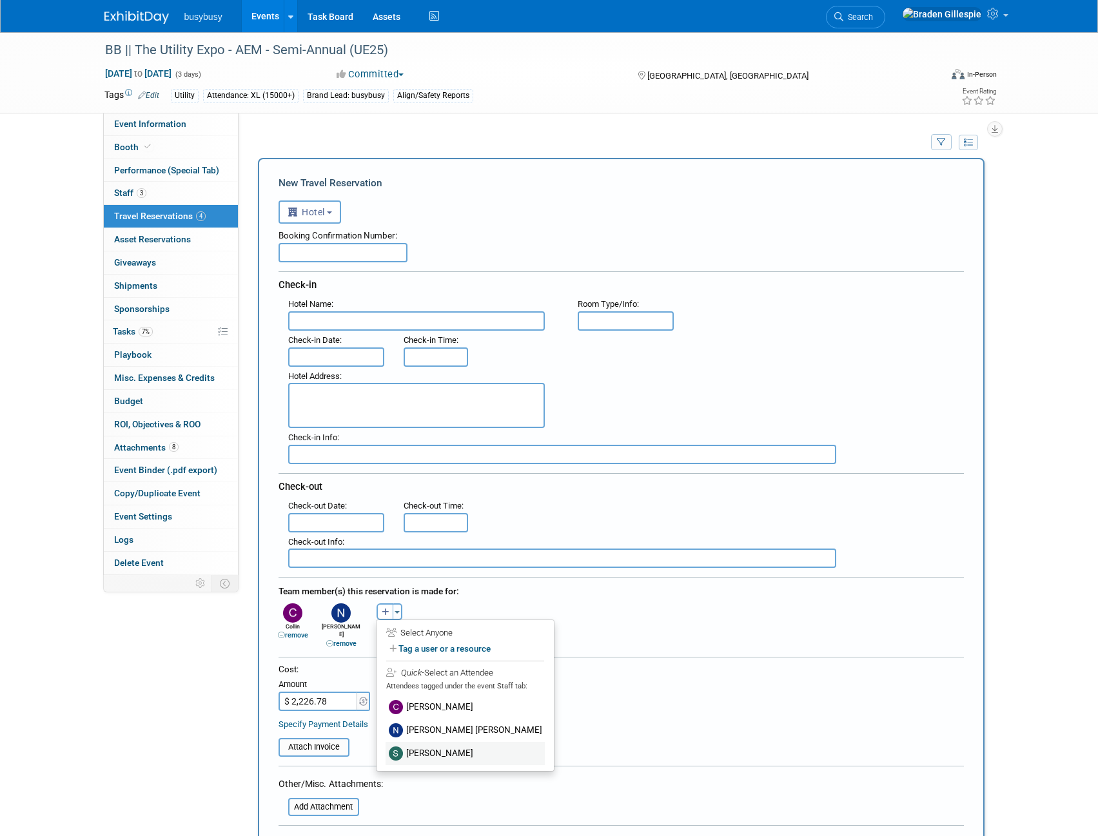
click at [426, 748] on label "Sydney Sanders" at bounding box center [465, 753] width 159 height 23
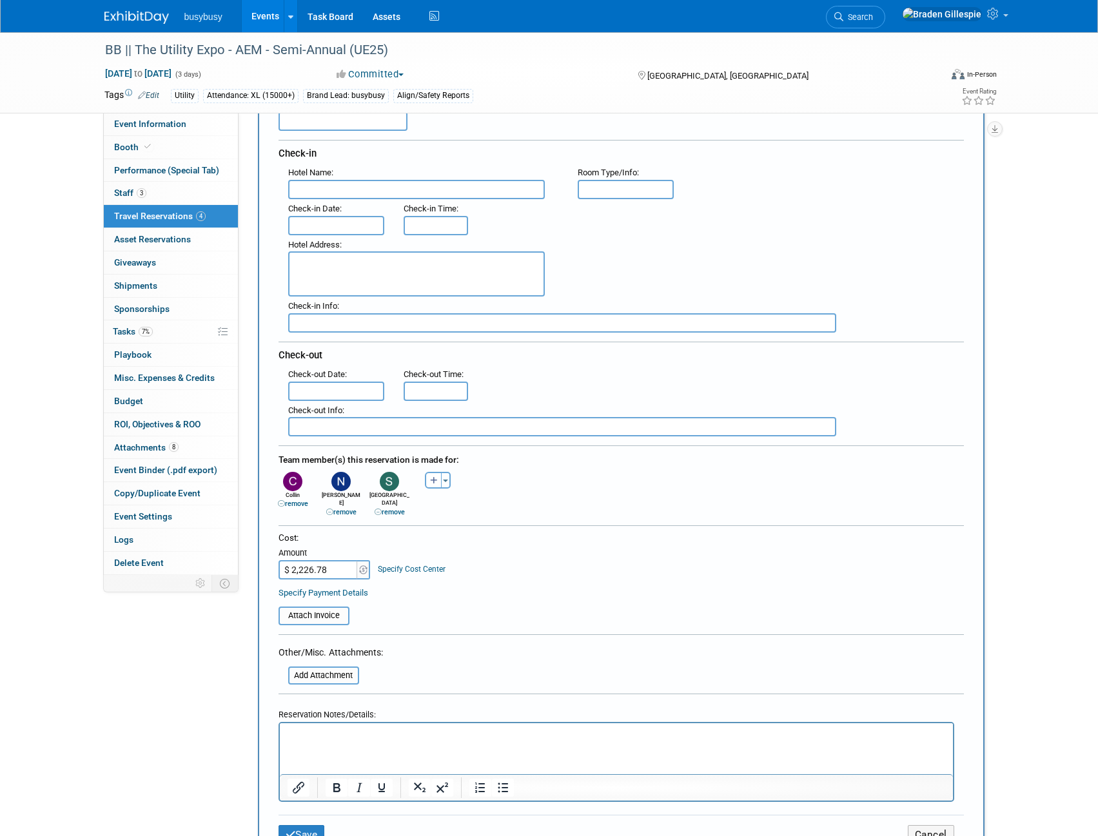
scroll to position [258, 0]
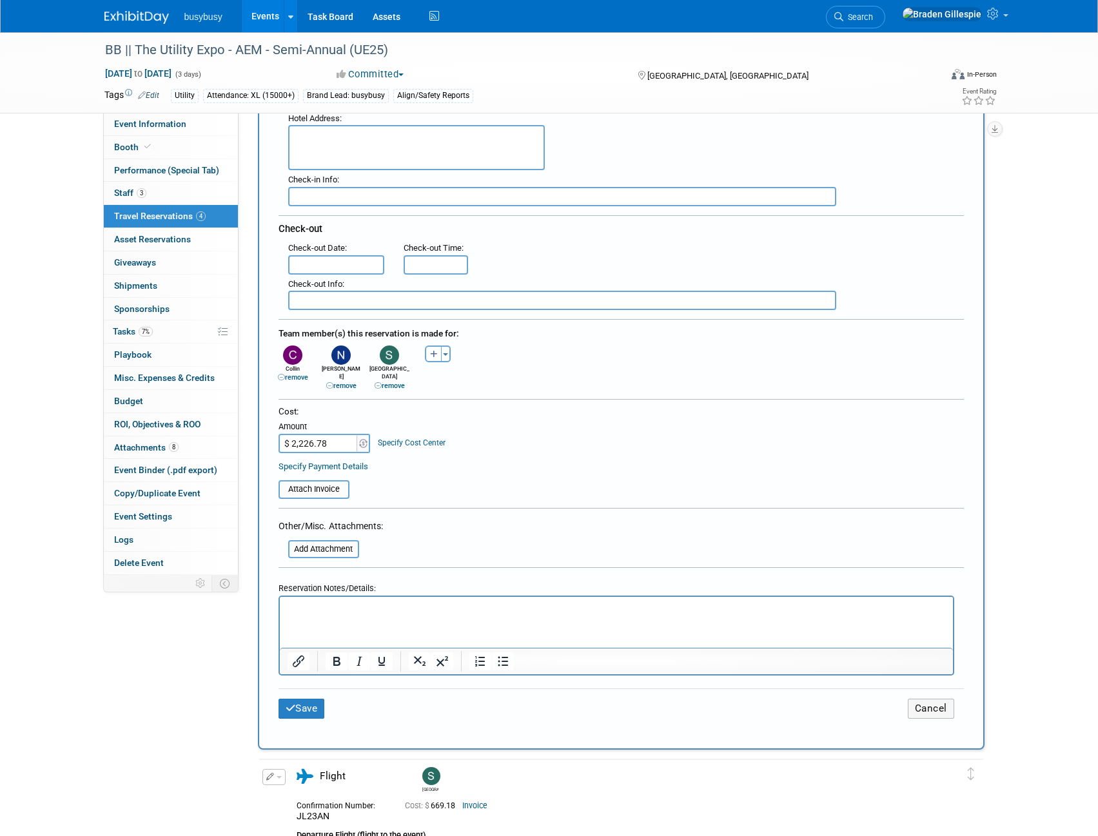
click at [339, 604] on p "Rich Text Area. Press ALT-0 for help." at bounding box center [616, 609] width 658 height 14
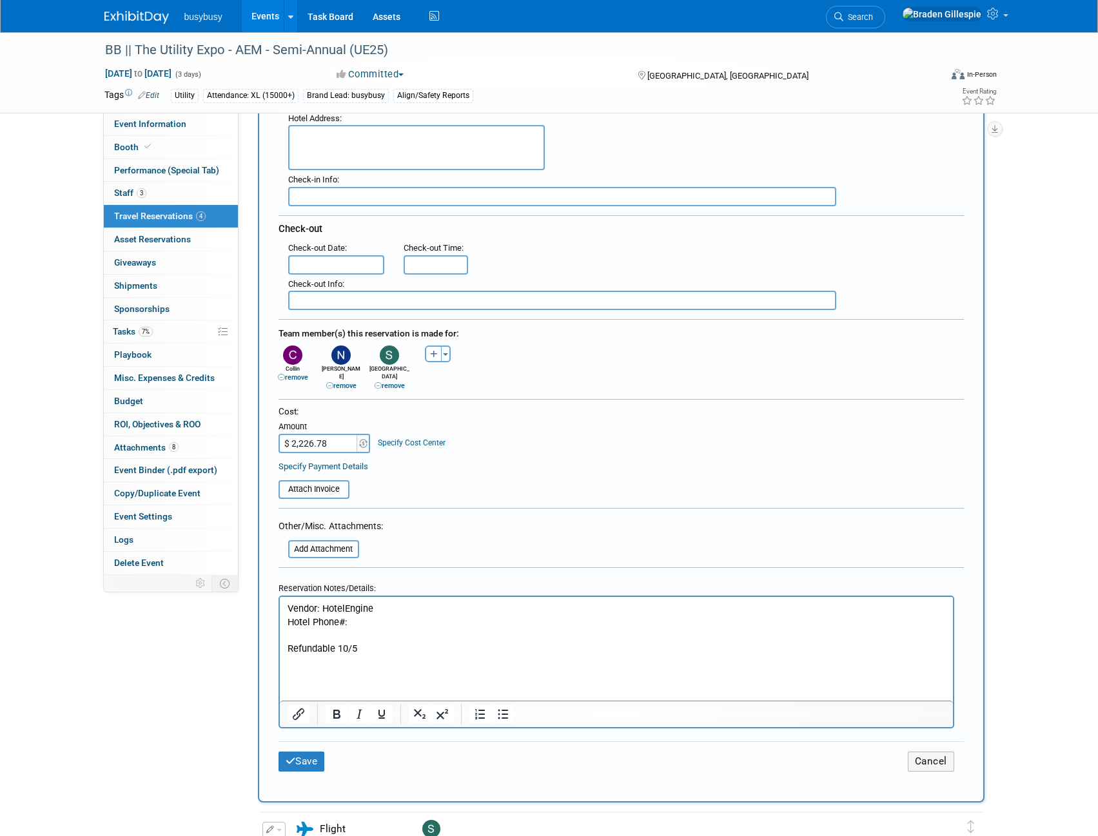
click at [421, 655] on p "Rich Text Area. Press ALT-0 for help." at bounding box center [616, 662] width 658 height 14
click at [419, 654] on p "Refundable 10/5" at bounding box center [616, 649] width 658 height 14
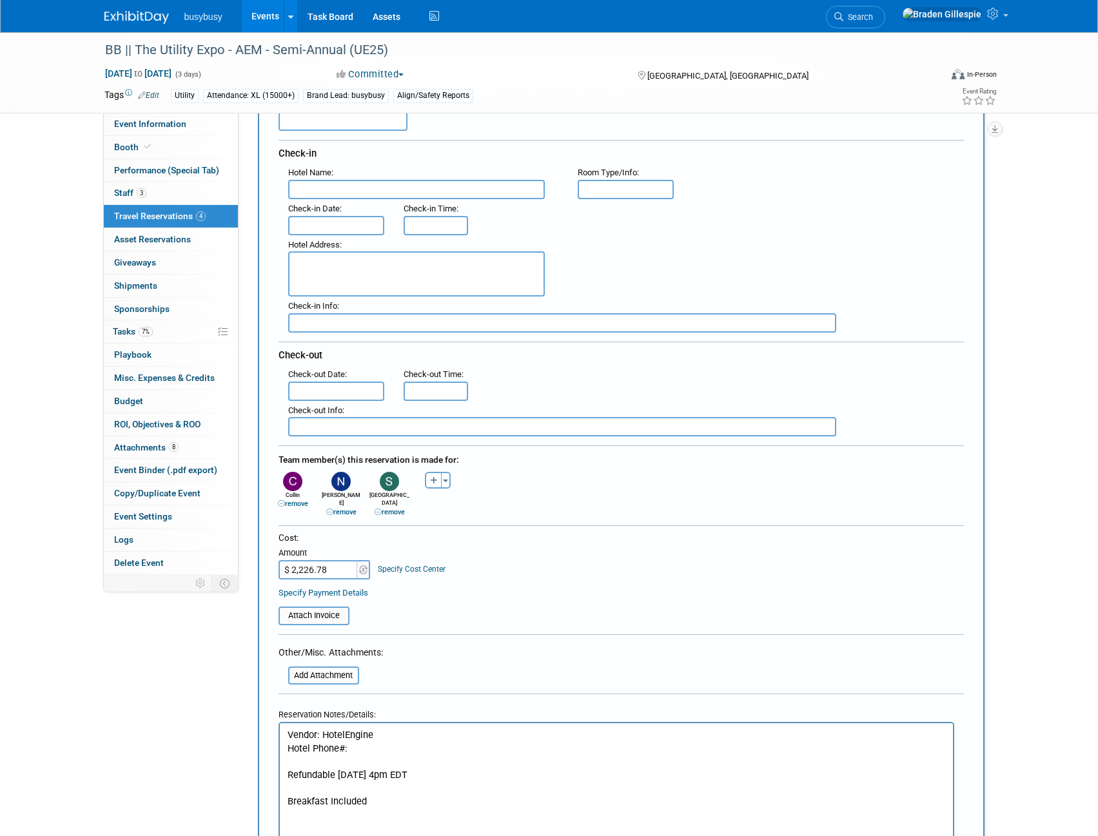
scroll to position [64, 0]
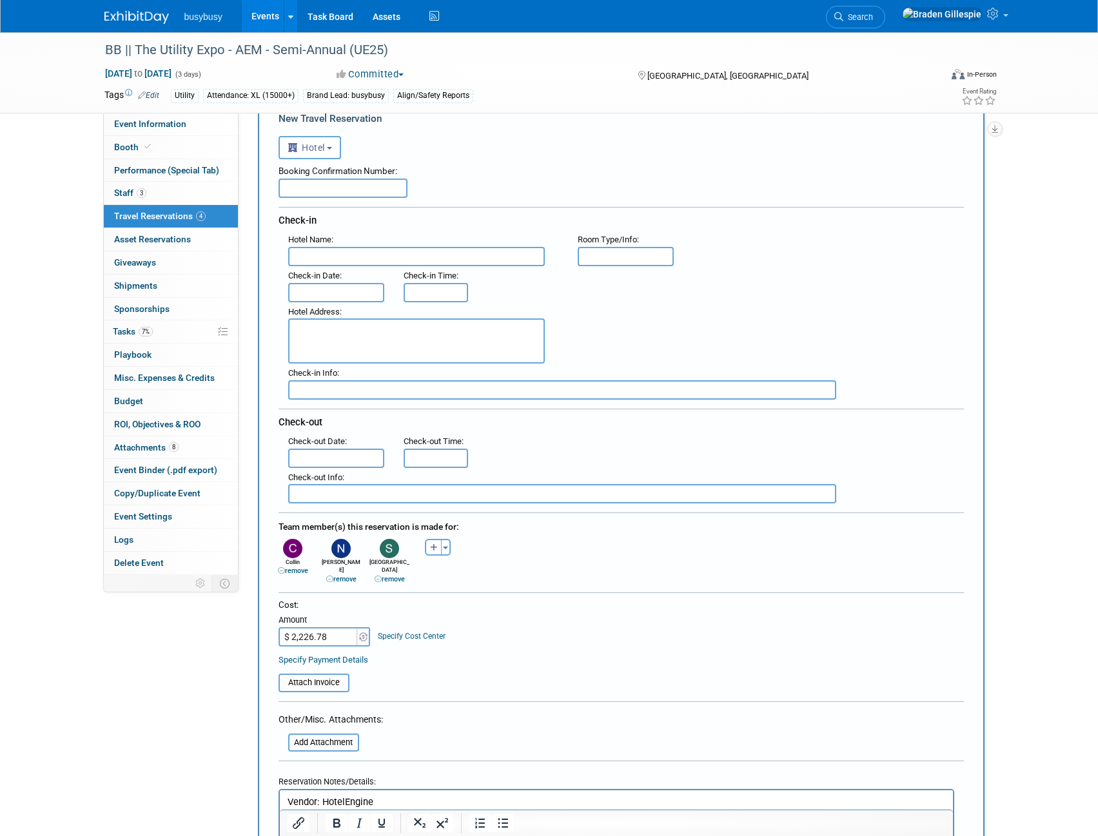
click at [387, 327] on textarea at bounding box center [416, 341] width 257 height 45
type textarea "362 Brenton Way, Shepherdsville, KY, 40165"
click at [339, 295] on input "text" at bounding box center [336, 292] width 97 height 19
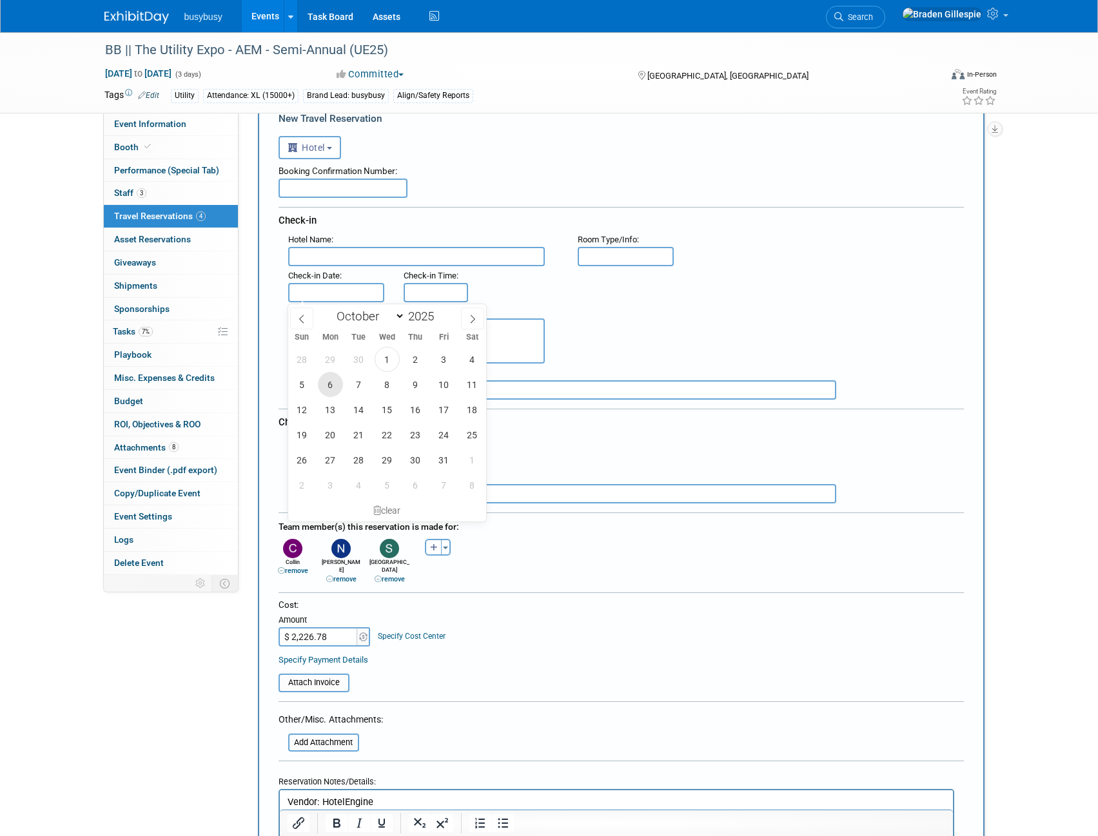
click at [338, 389] on span "6" at bounding box center [330, 384] width 25 height 25
type input "Oct 6, 2025"
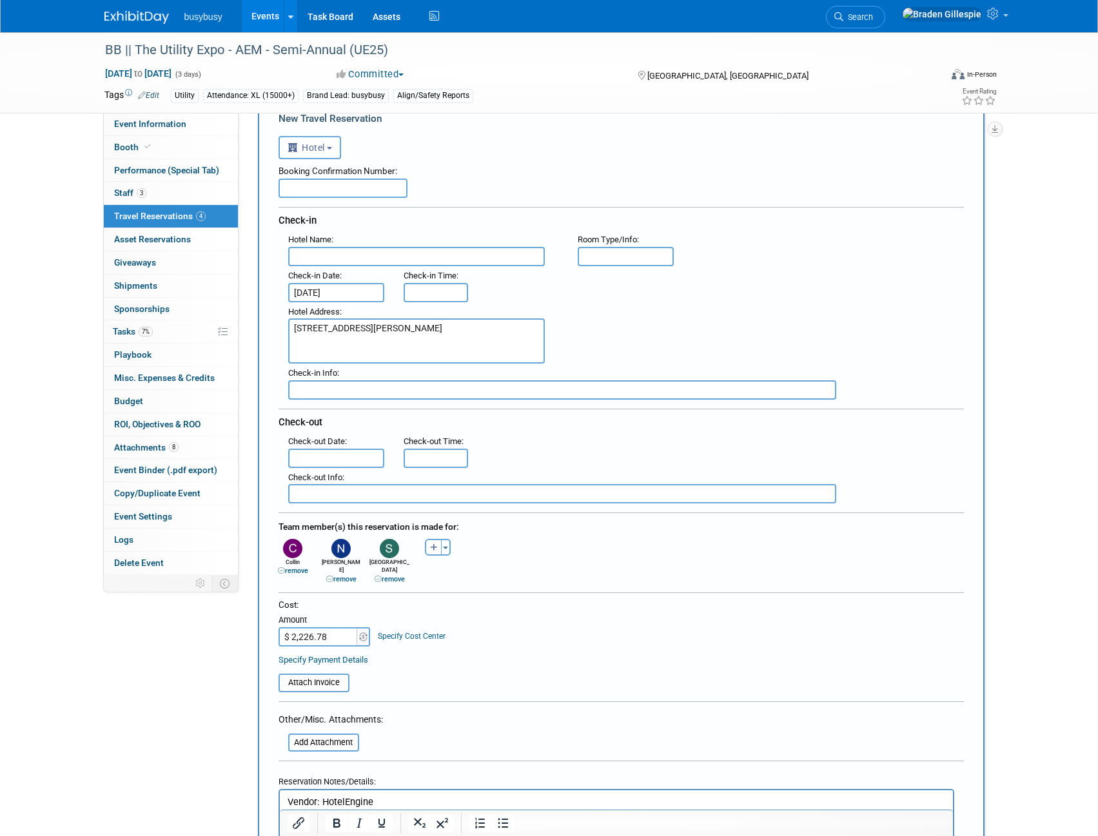
click at [317, 464] on body "busybusy Events Add Event Bulk Upload Events Shareable Event Boards Recently Vi…" at bounding box center [549, 354] width 1098 height 836
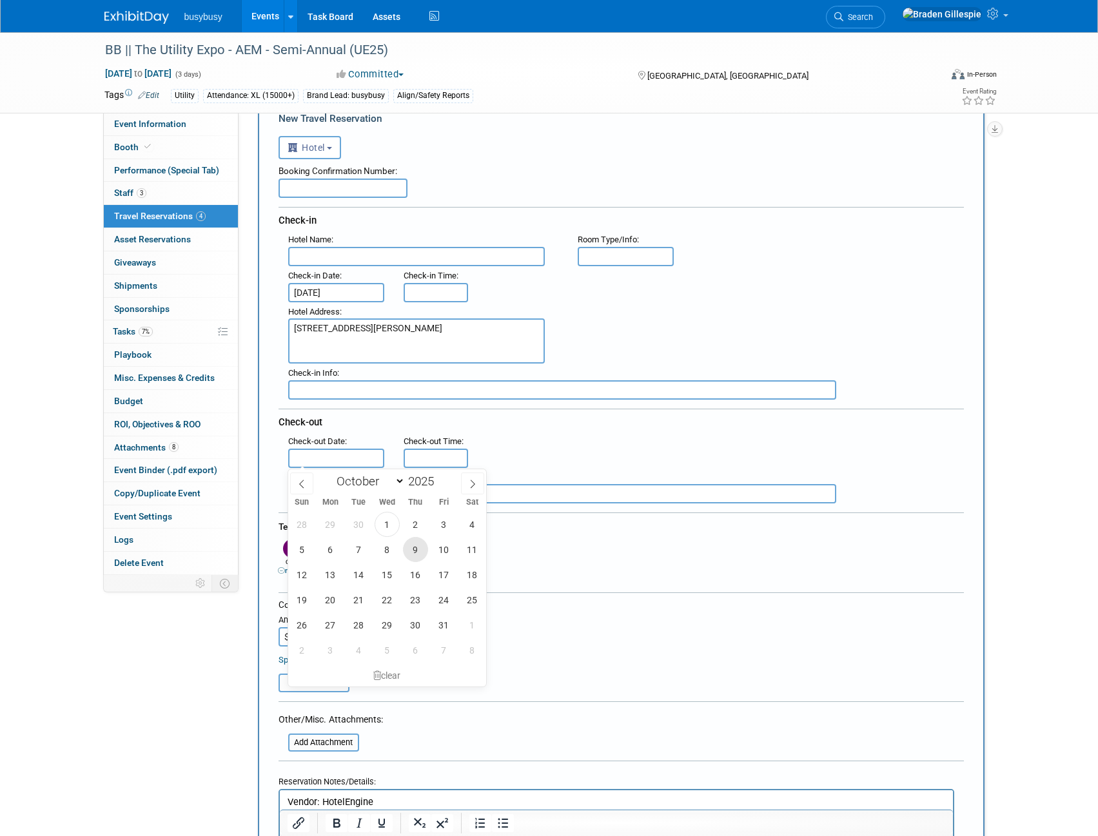
click at [416, 554] on span "9" at bounding box center [415, 549] width 25 height 25
type input "[DATE]"
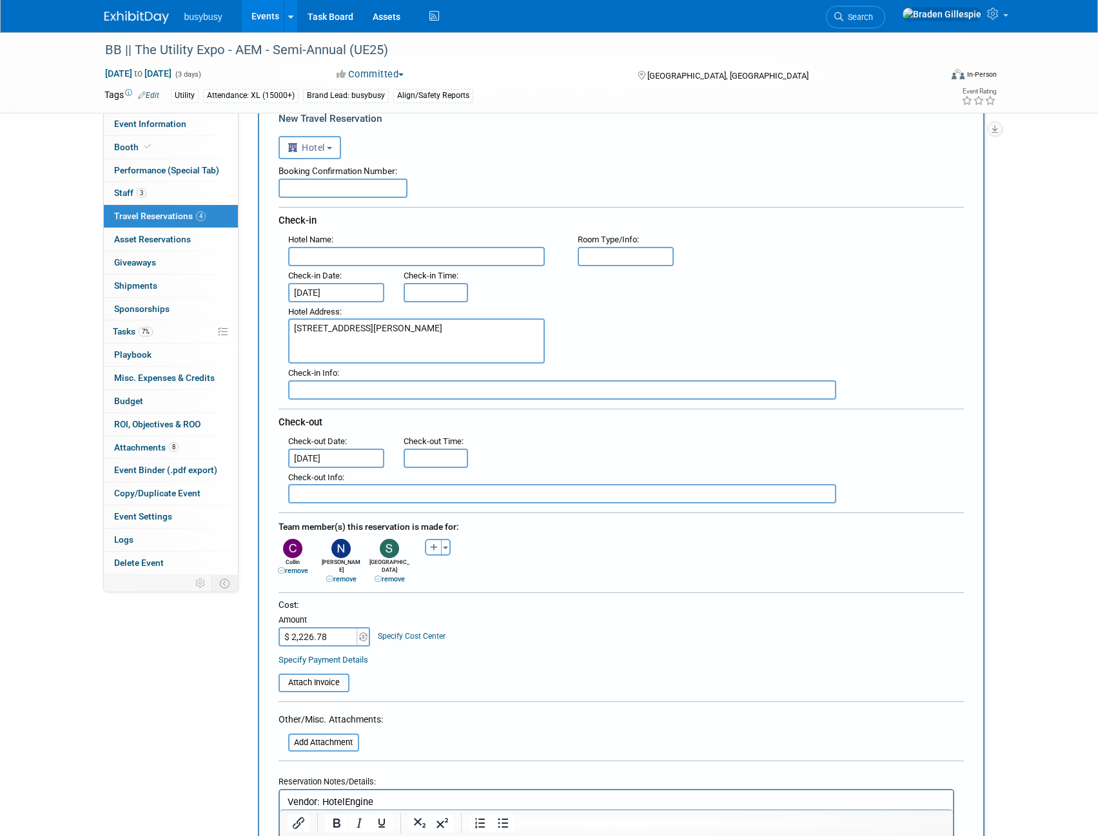
click at [339, 260] on input "text" at bounding box center [416, 256] width 257 height 19
paste input "Best Western Louisville South / Shepherdsville"
type input "Best Western Louisville South / Shepherdsville"
click at [624, 257] on input "text" at bounding box center [626, 256] width 97 height 19
type input "s"
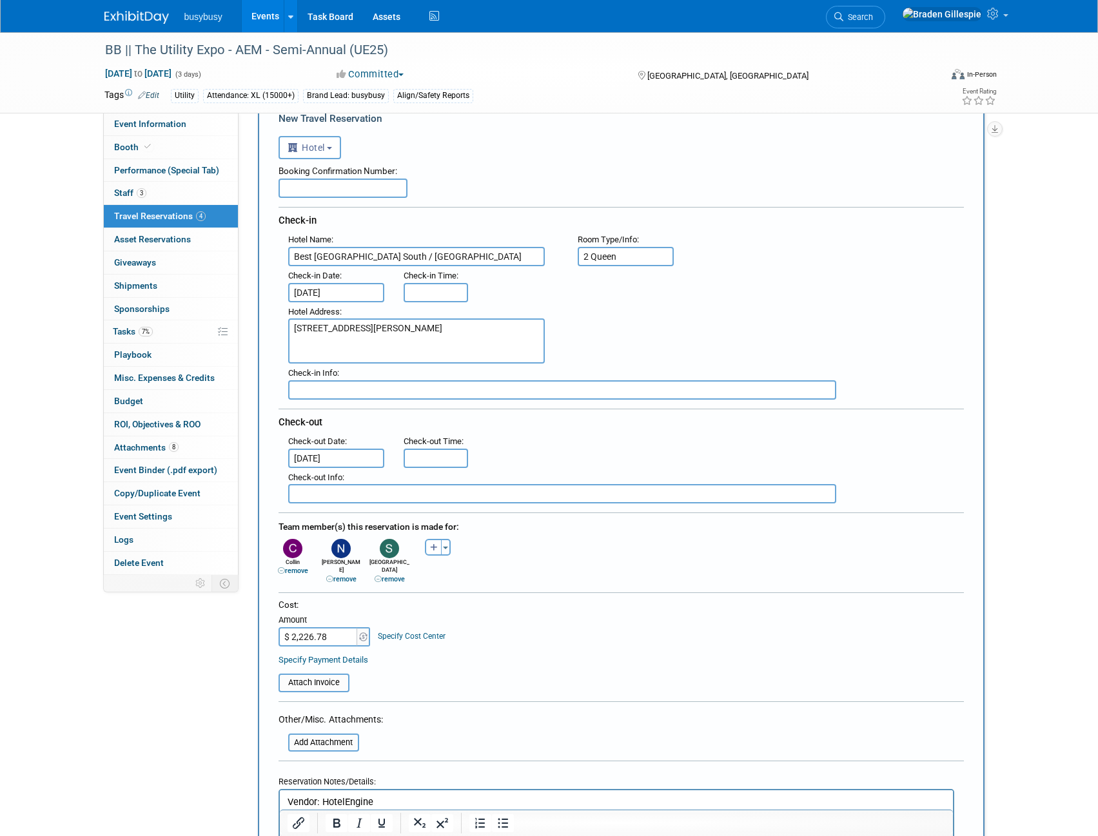
type input "2 Queen"
click at [482, 329] on textarea "362 Brenton Way, Shepherdsville, KY, 40165" at bounding box center [416, 341] width 257 height 45
type textarea "362 Brenton Way, Shepherdsville, KY, 40165"
click at [358, 186] on input "text" at bounding box center [343, 188] width 129 height 19
type input "See confirmation"
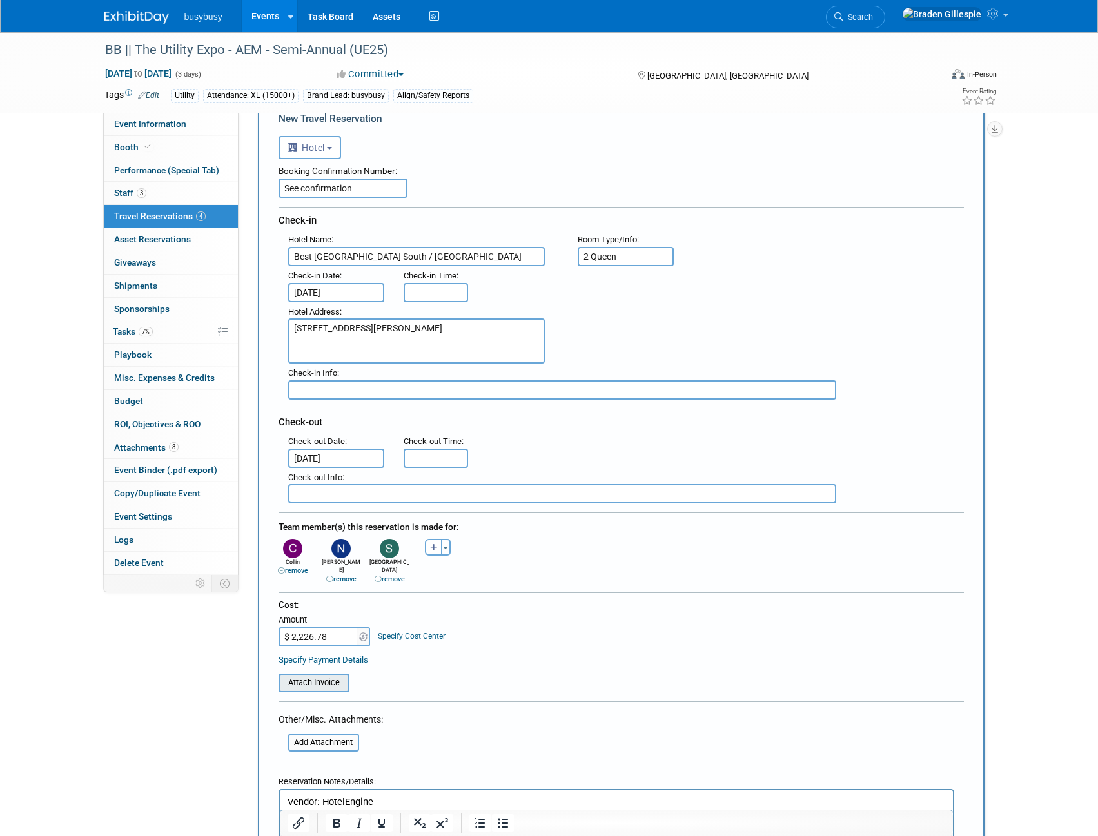
click at [328, 675] on input "file" at bounding box center [271, 682] width 153 height 15
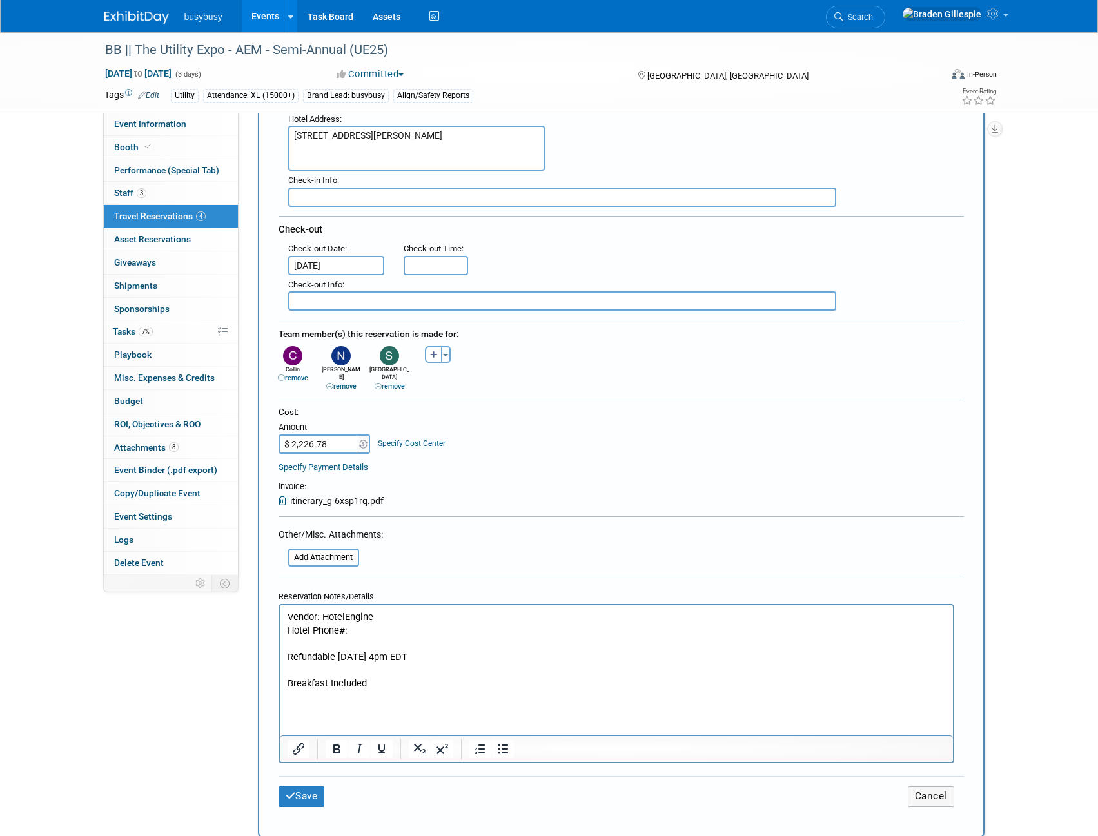
scroll to position [258, 0]
click at [362, 633] on p "Hotel Phone#:" at bounding box center [616, 630] width 658 height 14
click at [302, 787] on button "Save" at bounding box center [302, 796] width 46 height 20
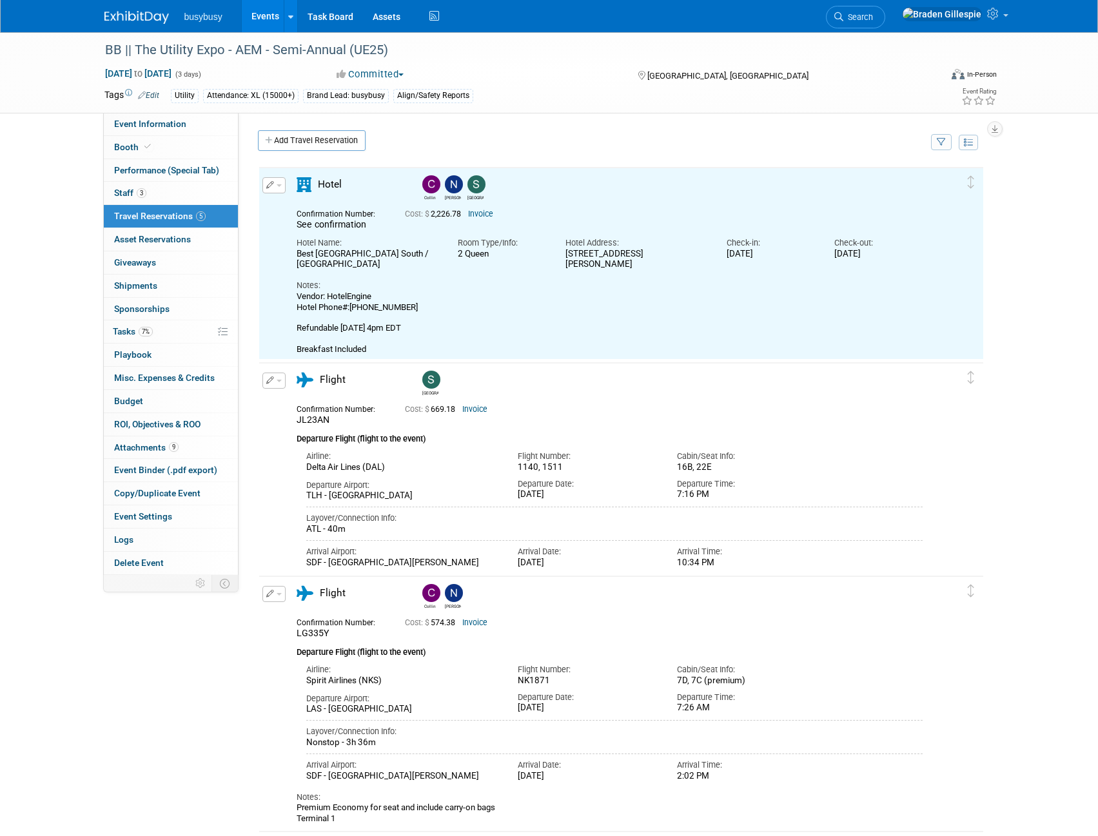
scroll to position [0, 0]
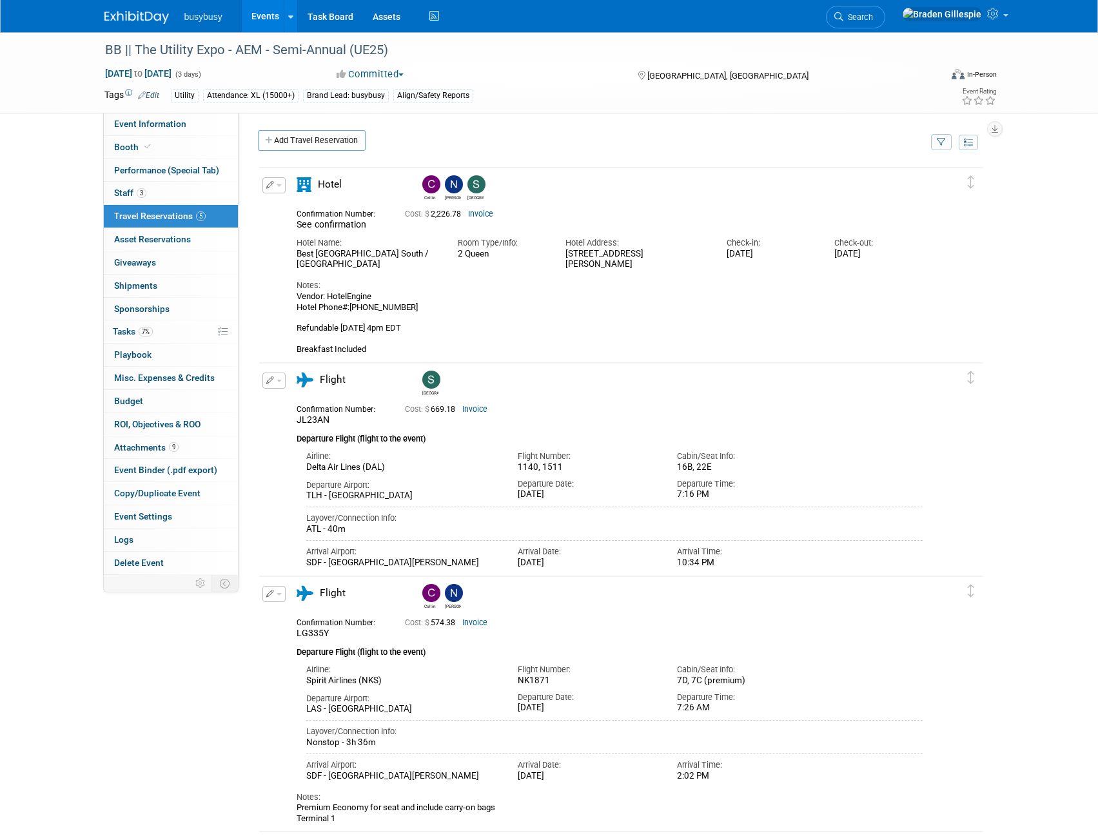
click at [142, 17] on img at bounding box center [136, 17] width 64 height 13
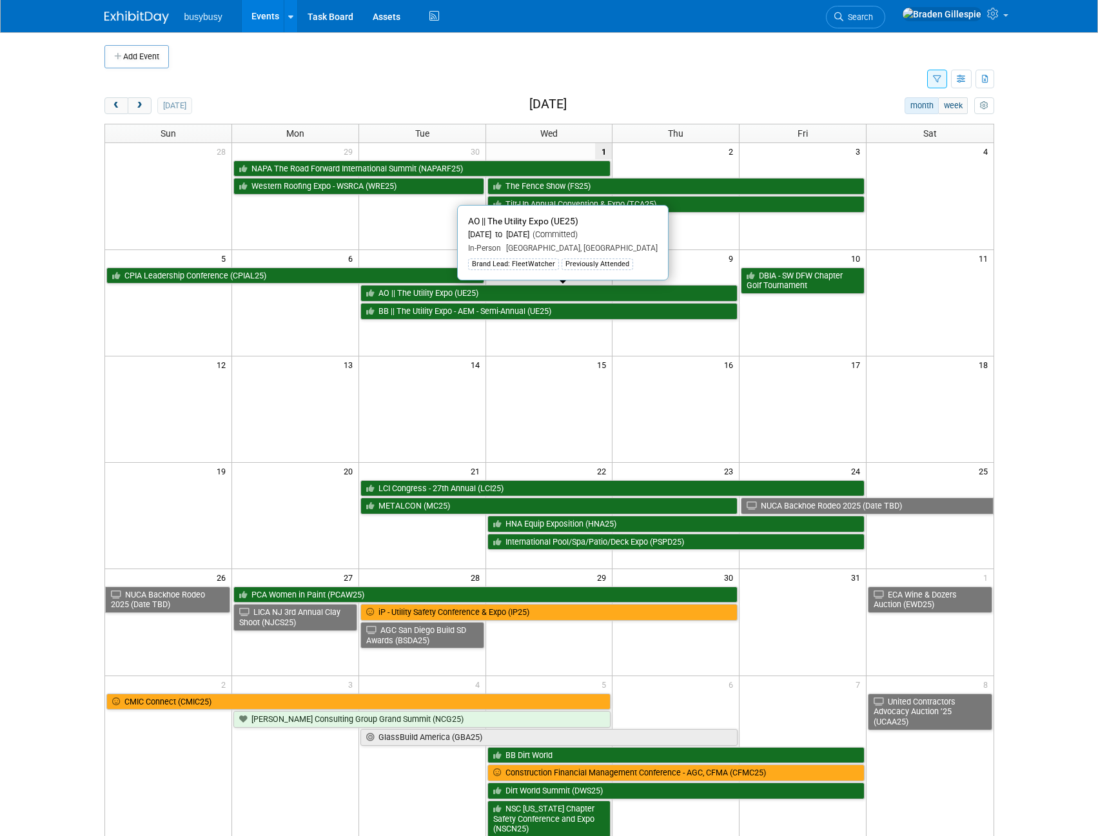
click at [435, 293] on link "AO || The Utility Expo (UE25)" at bounding box center [549, 293] width 378 height 17
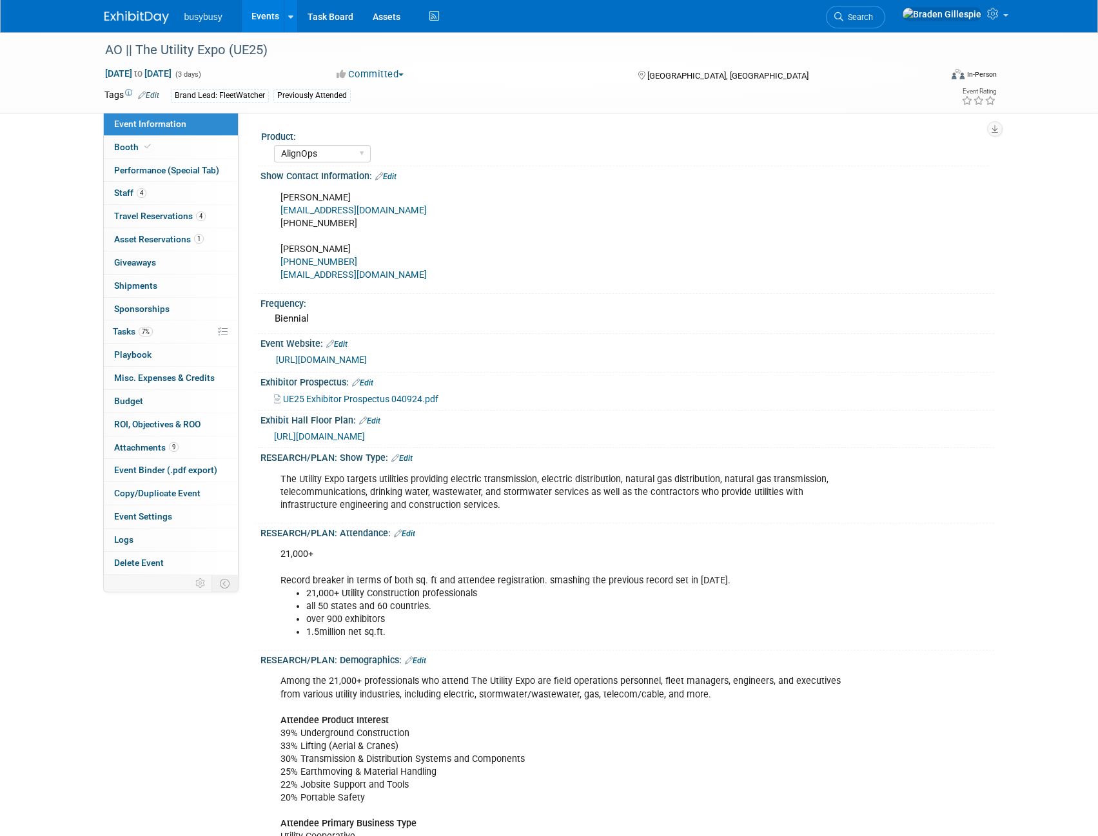
select select "AlignOps"
select select "Member"
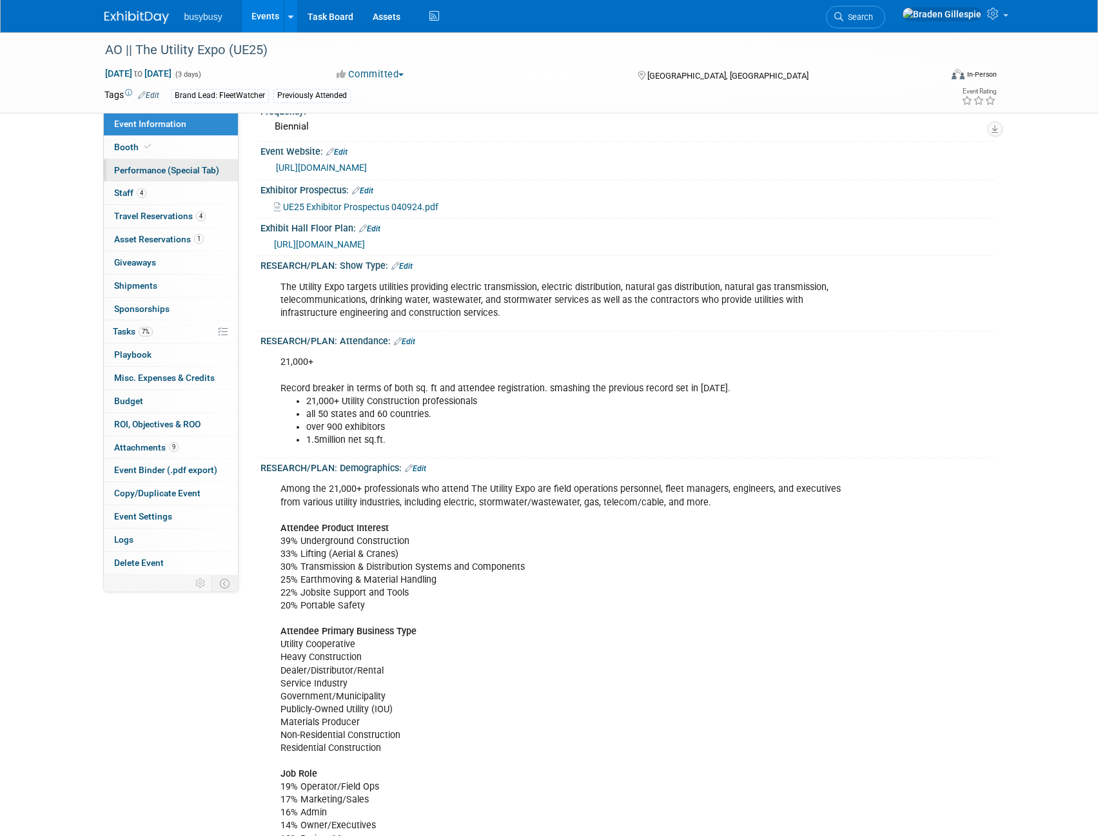
scroll to position [193, 0]
click at [186, 218] on span "Travel Reservations 4" at bounding box center [160, 216] width 92 height 10
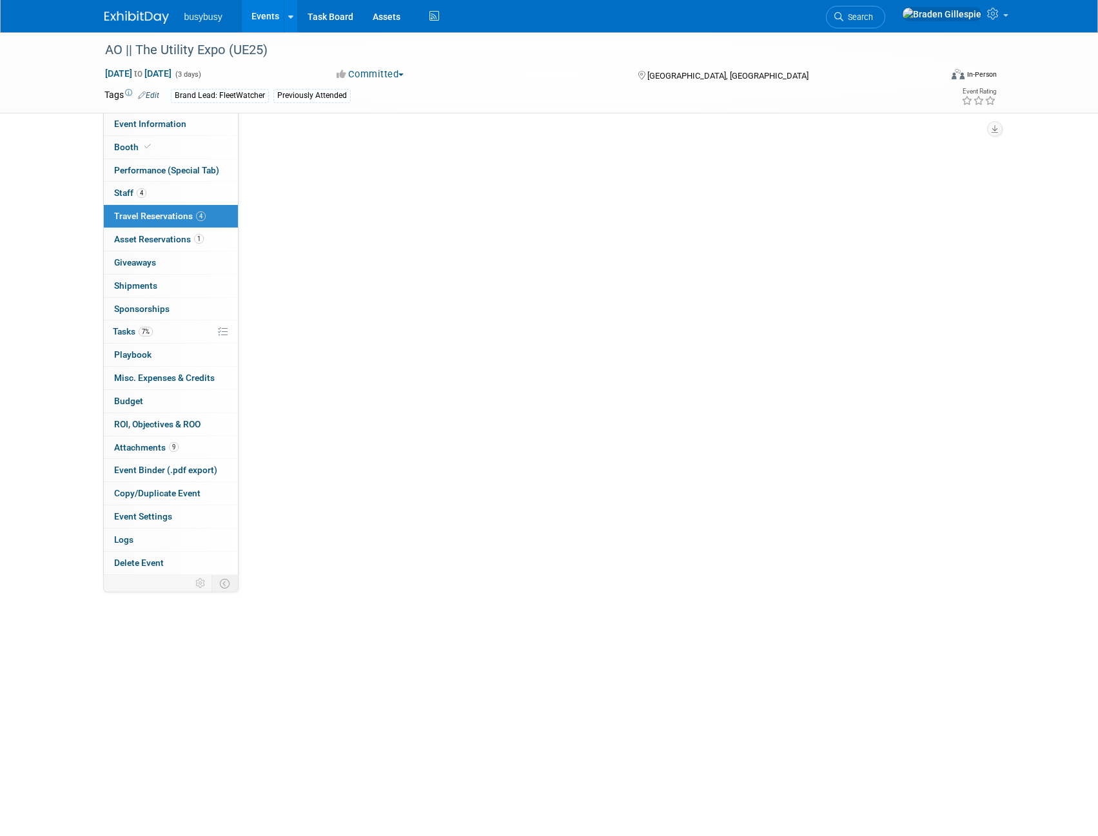
scroll to position [0, 0]
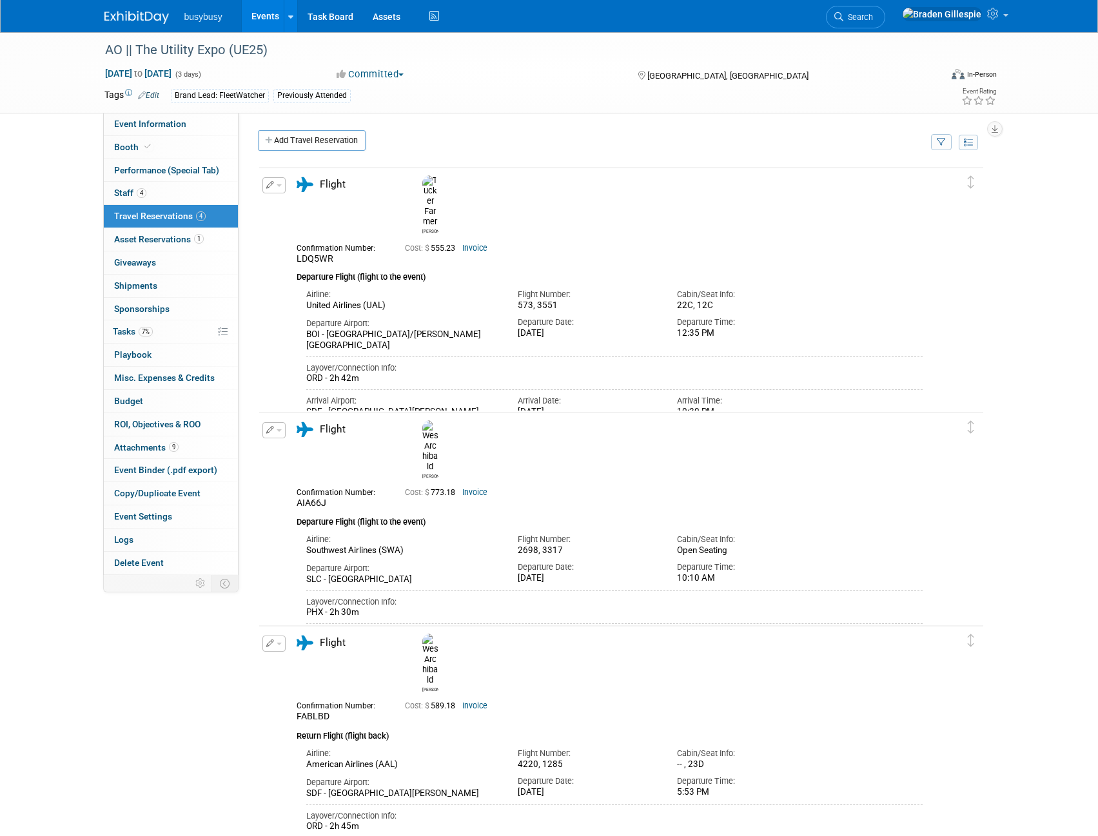
click at [302, 143] on link "Add Travel Reservation" at bounding box center [312, 140] width 108 height 21
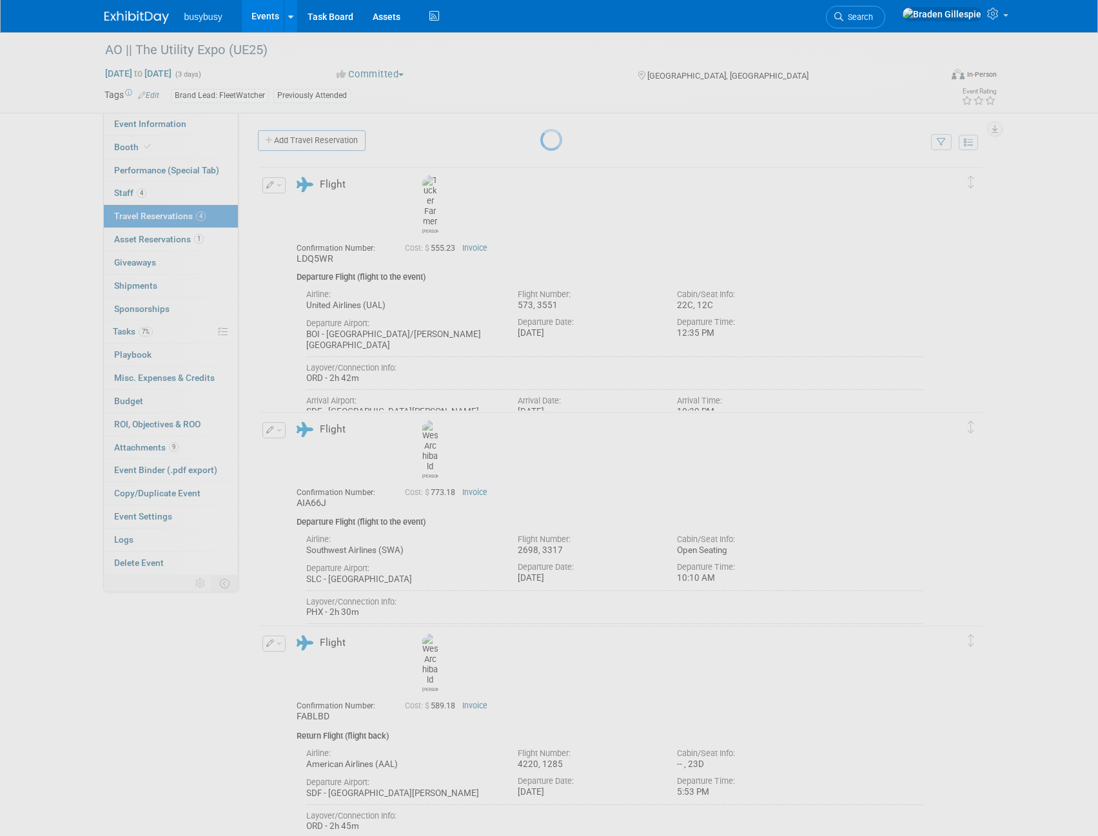
select select "9"
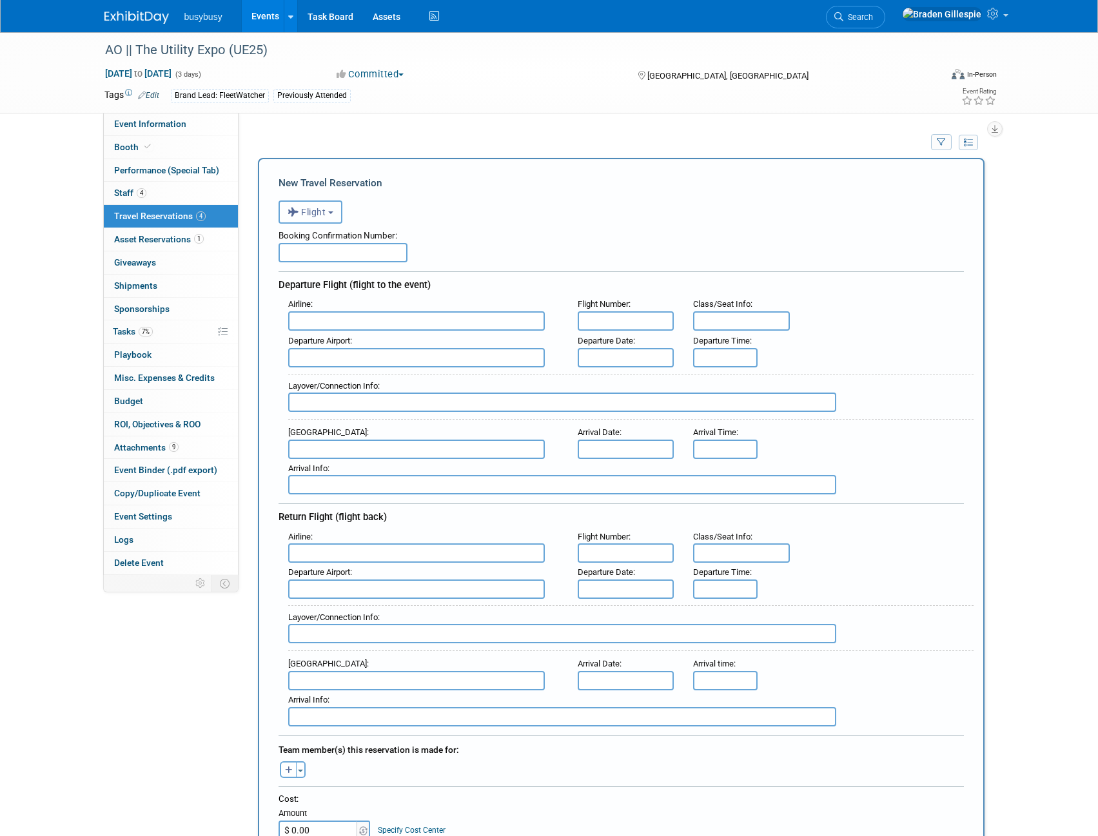
click at [337, 224] on button "Flight" at bounding box center [311, 212] width 64 height 23
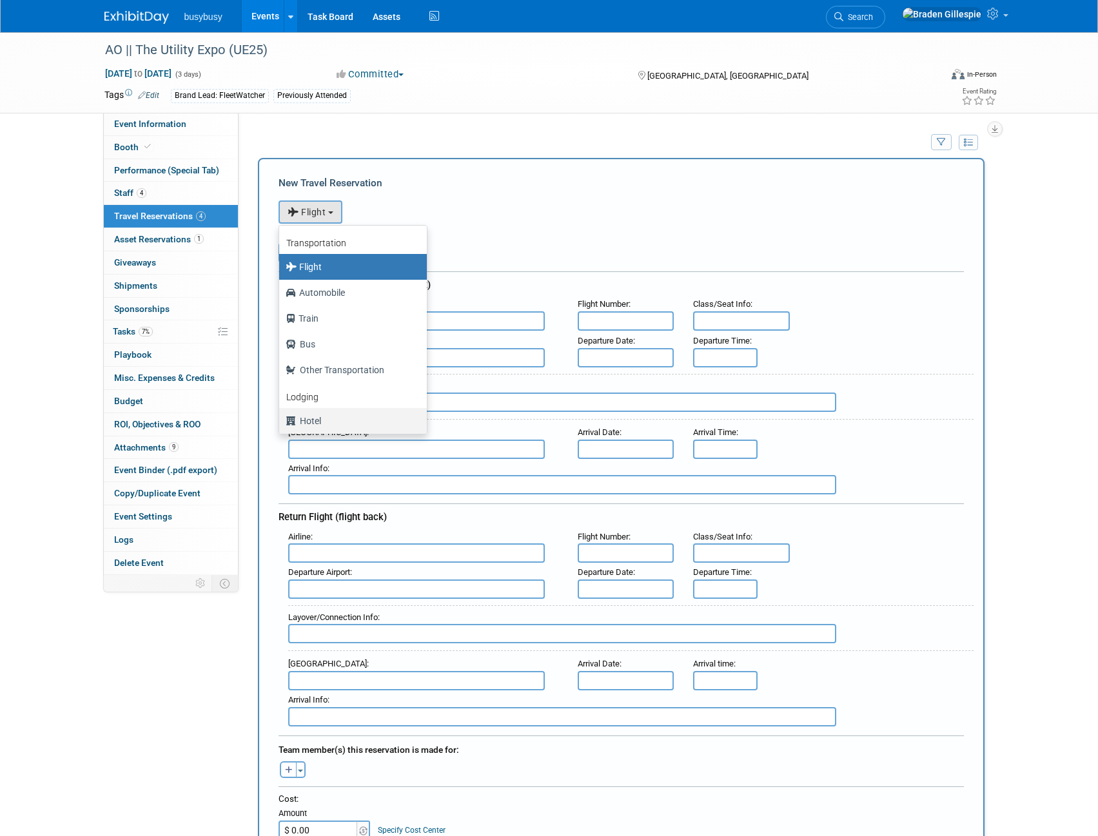
click at [319, 421] on label "Hotel" at bounding box center [350, 421] width 128 height 21
click at [281, 421] on input "Hotel" at bounding box center [277, 419] width 8 height 8
select select "6"
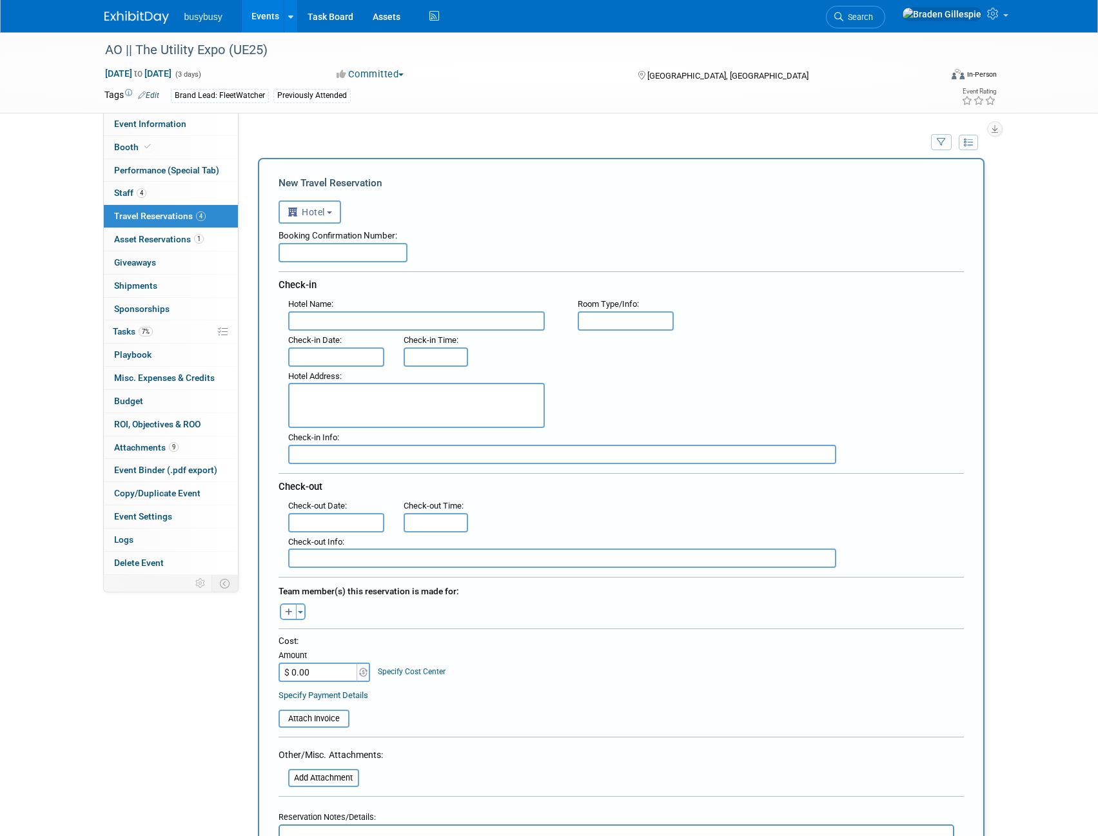
click at [408, 311] on div "Hotel Name :" at bounding box center [423, 304] width 270 height 14
click at [403, 319] on input "text" at bounding box center [416, 320] width 257 height 19
paste input "Best Western Louisville South / Shepherdsville"
type input "Best Western Louisville South / Shepherdsville"
click at [319, 352] on input "text" at bounding box center [336, 357] width 97 height 19
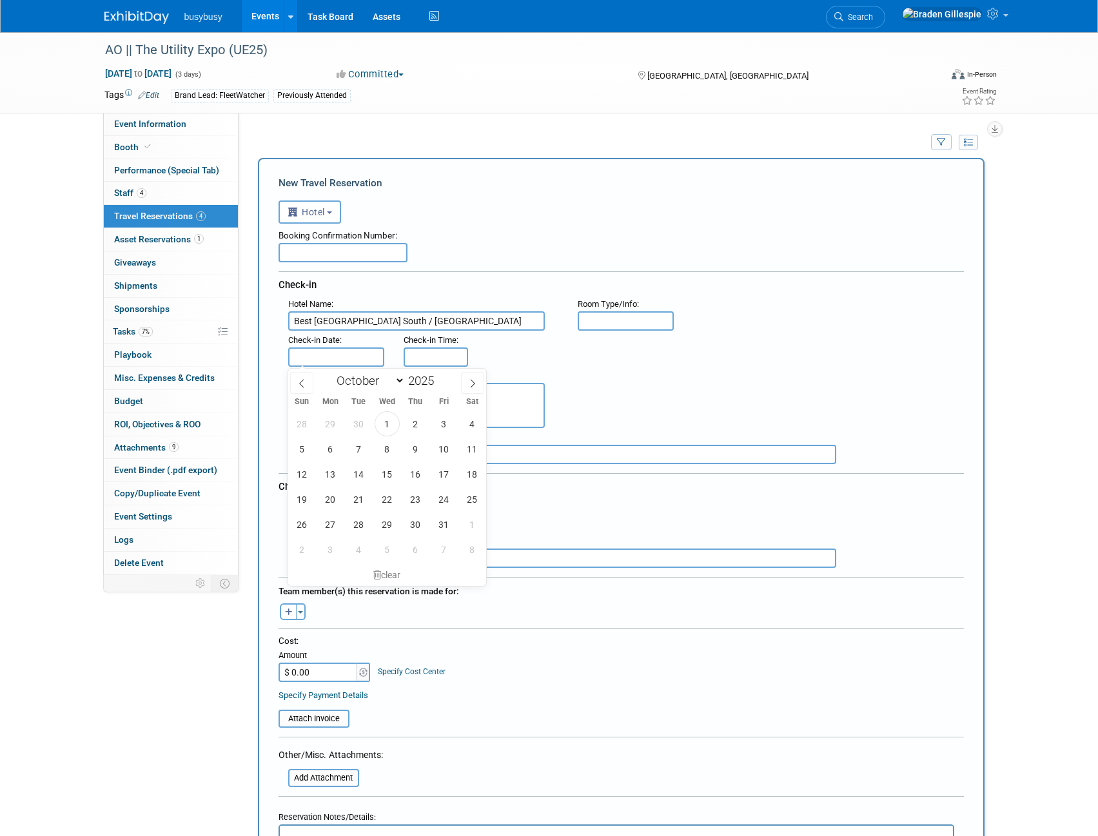
click at [315, 447] on div "28 29 30 1 2 3 4 5 6 7 8 9 10 11 12 13 14 15 16 17 18 19 20 21 22 23 24 25 26 2…" at bounding box center [387, 486] width 199 height 151
click at [307, 447] on span "5" at bounding box center [302, 449] width 25 height 25
type input "Oct 5, 2025"
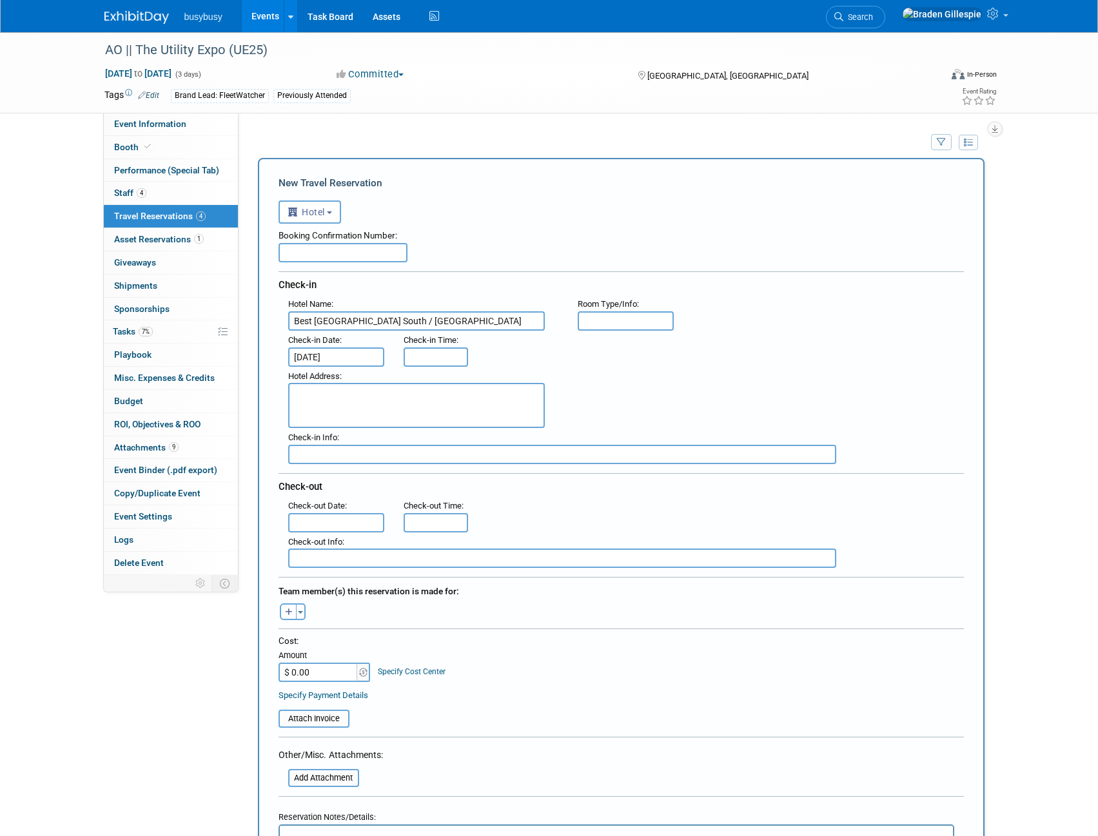
click at [329, 521] on input "text" at bounding box center [336, 522] width 97 height 19
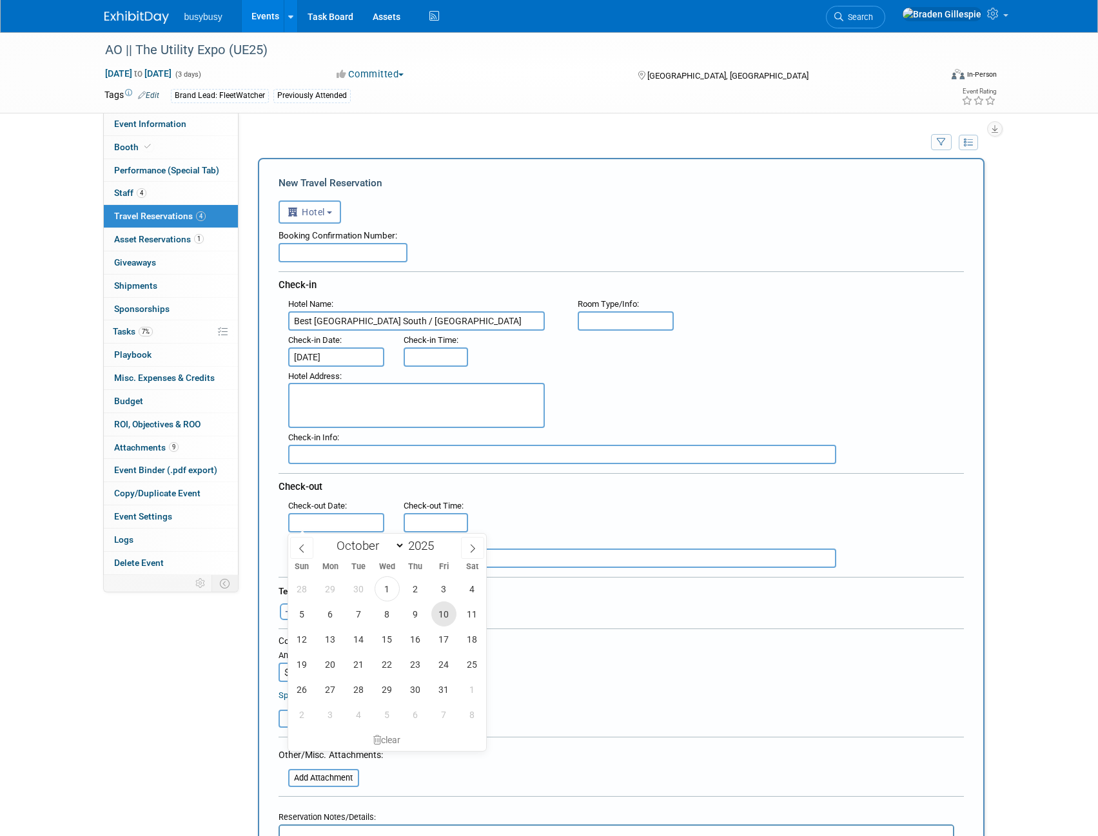
click at [440, 617] on span "10" at bounding box center [443, 614] width 25 height 25
type input "Oct 10, 2025"
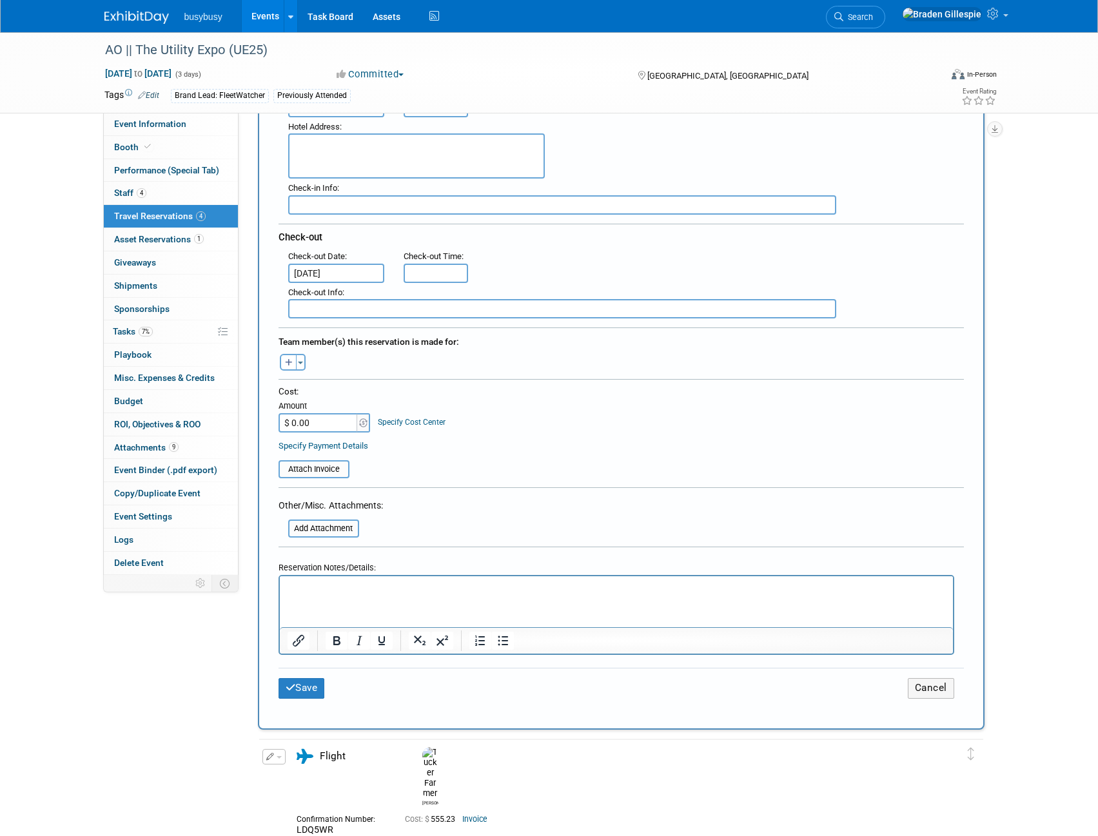
scroll to position [81, 0]
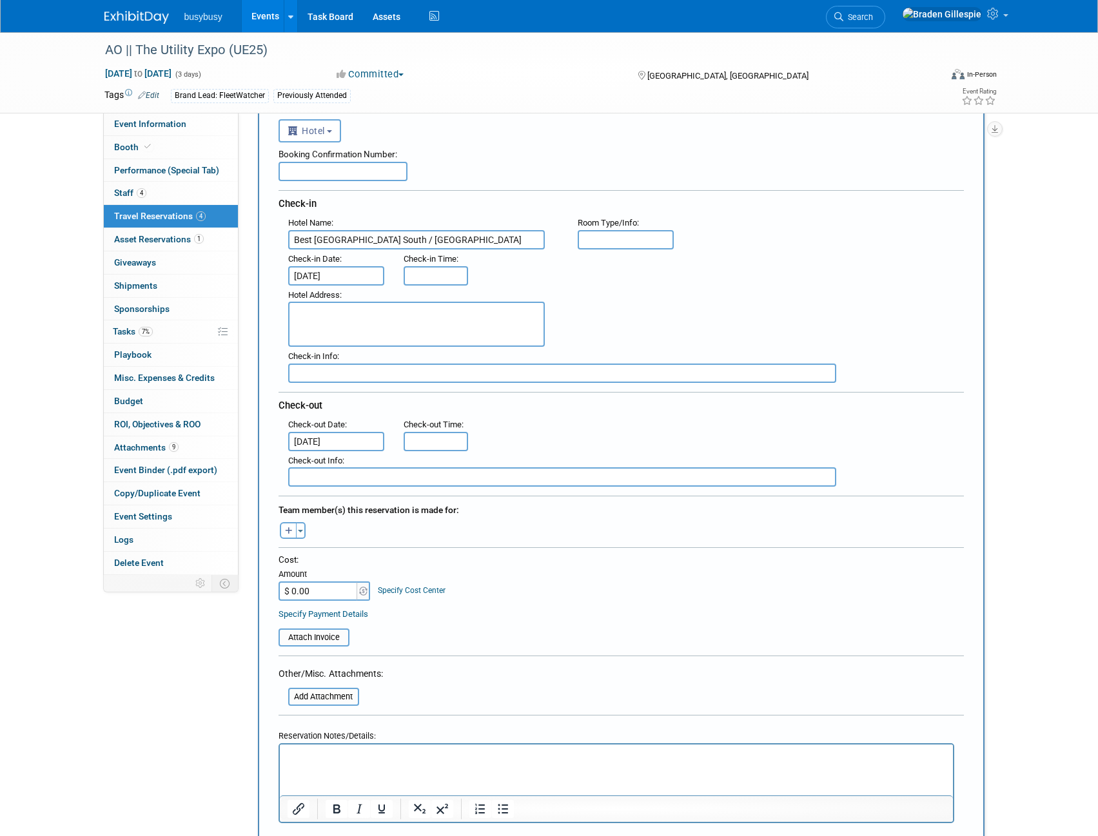
click at [386, 322] on textarea at bounding box center [416, 324] width 257 height 45
click at [429, 278] on input "text" at bounding box center [436, 275] width 64 height 19
type input "3:00 PM"
click at [452, 393] on span at bounding box center [447, 392] width 78 height 23
click at [609, 288] on div "Hotel Address :" at bounding box center [626, 317] width 695 height 62
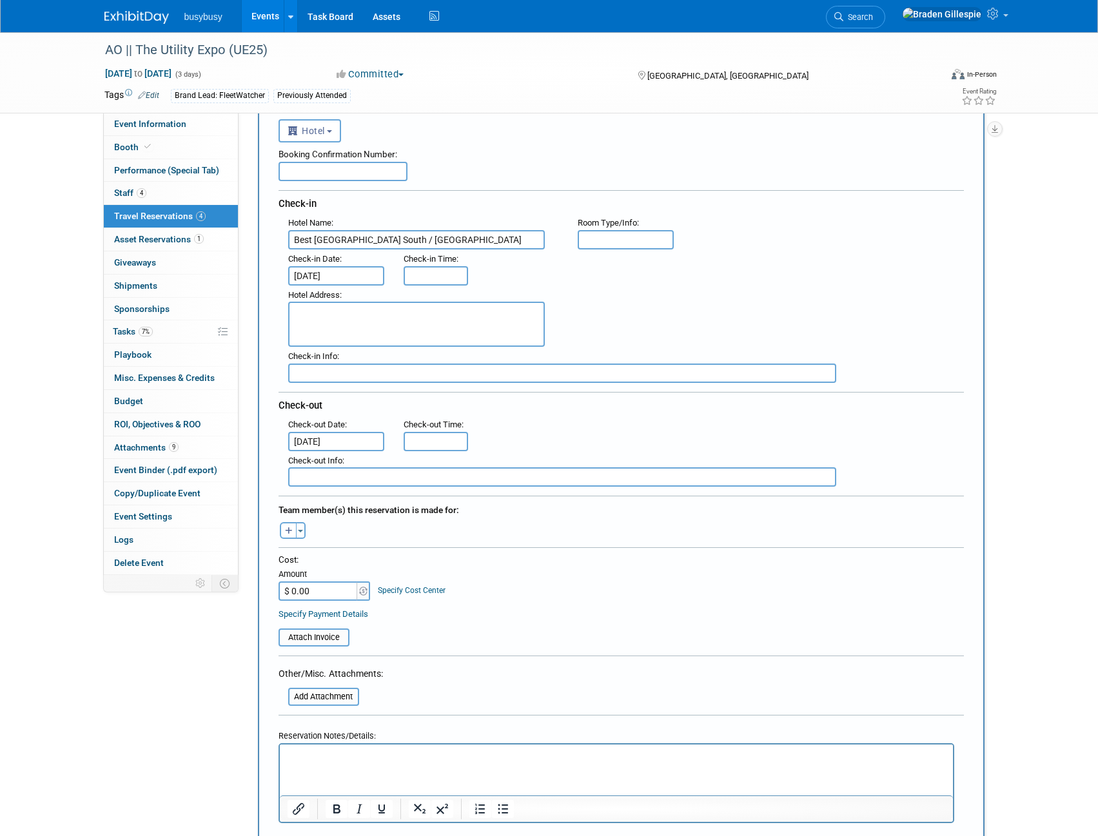
click at [623, 231] on input "text" at bounding box center [626, 239] width 97 height 19
type input "1 King"
click at [302, 531] on span "button" at bounding box center [300, 531] width 5 height 3
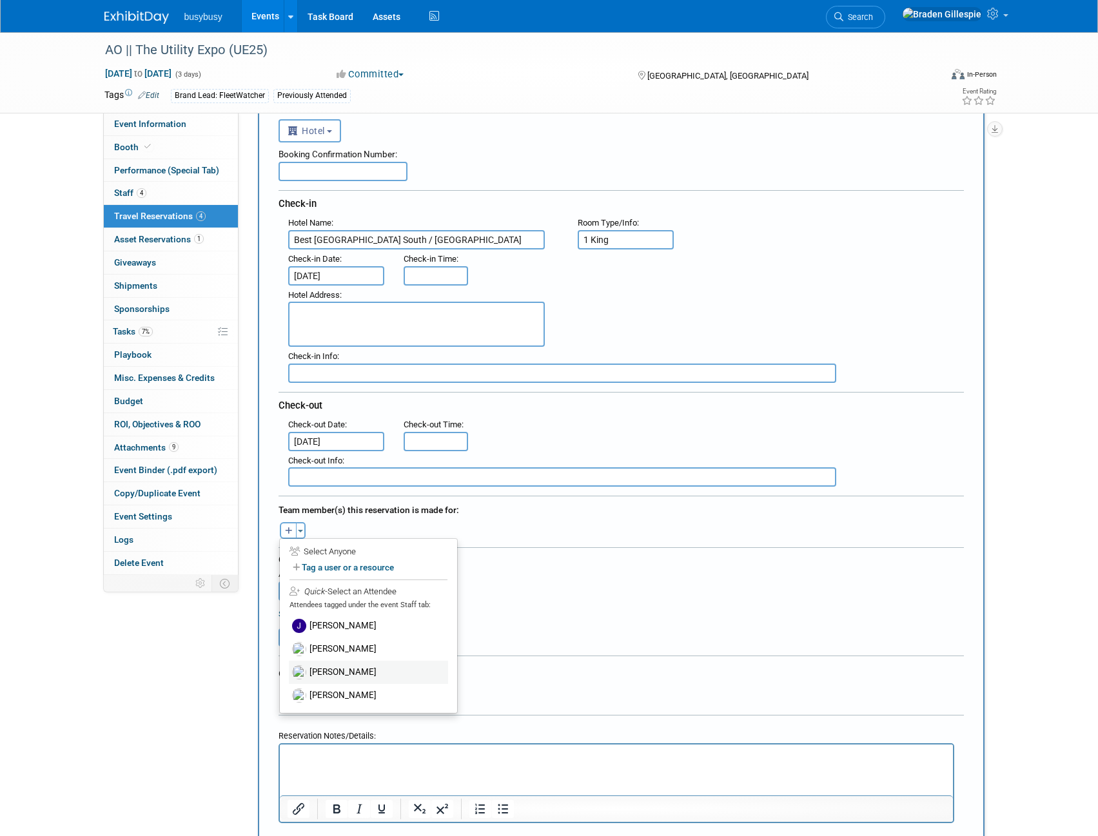
click at [322, 670] on label "[PERSON_NAME]" at bounding box center [368, 672] width 159 height 23
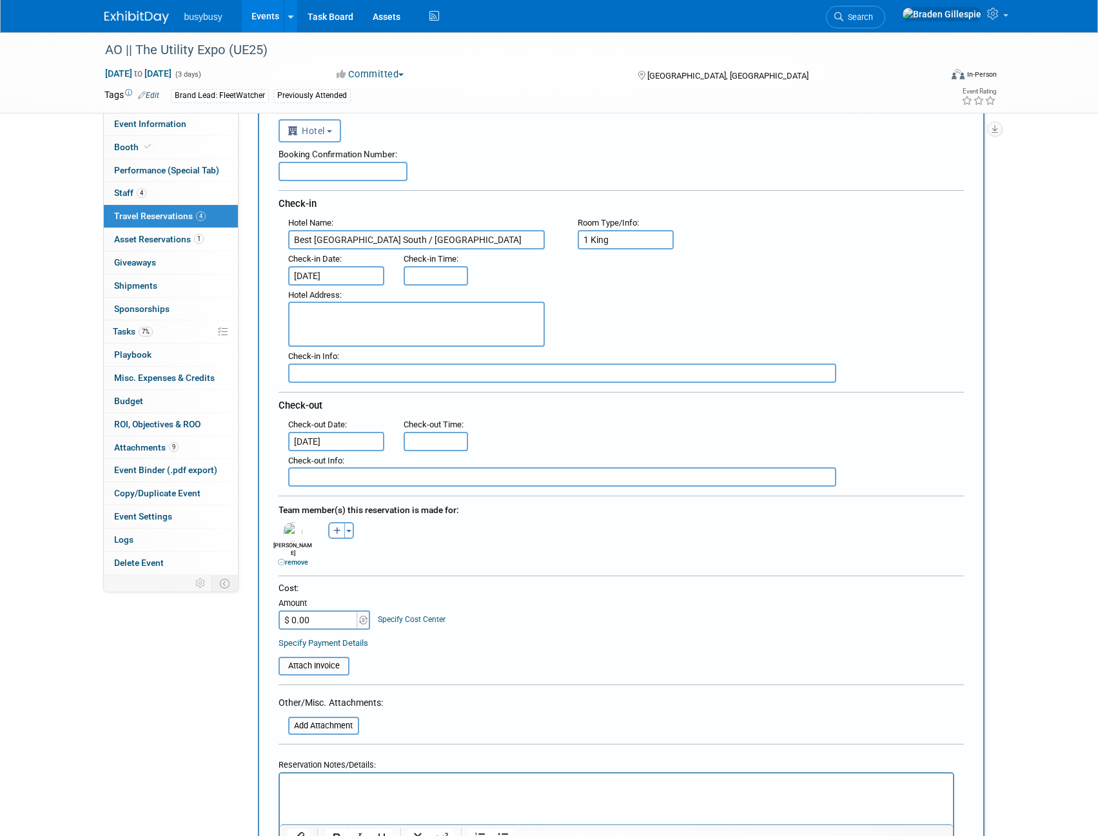
click at [333, 615] on input "$ 0.00" at bounding box center [319, 620] width 81 height 19
click at [333, 611] on input "$ 643.00" at bounding box center [319, 620] width 81 height 19
type input "$ 643.35"
click at [391, 168] on input "text" at bounding box center [343, 171] width 129 height 19
paste input "684616457"
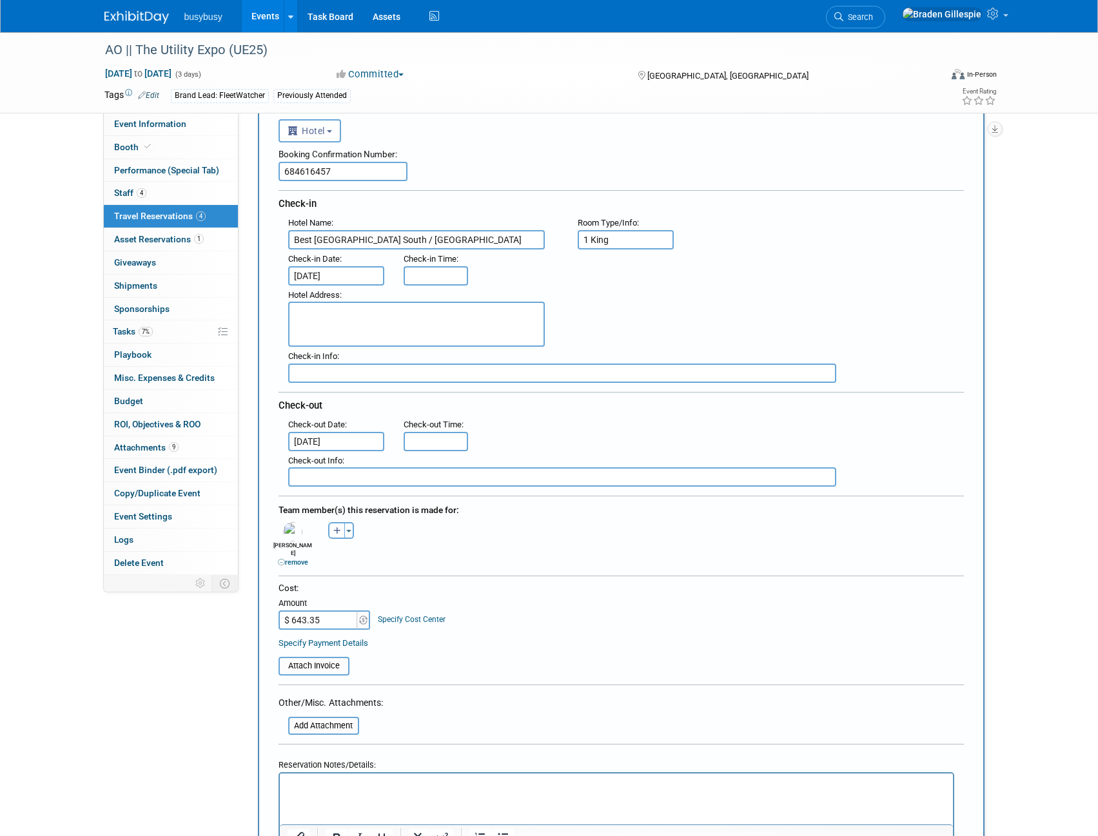
type input "684616457"
click at [369, 310] on textarea at bounding box center [416, 324] width 257 height 45
click at [348, 319] on textarea at bounding box center [416, 324] width 257 height 45
paste textarea "362 Brenton Way, Shepherdsville, KY, 40165"
type textarea "362 Brenton Way, Shepherdsville, KY, 40165"
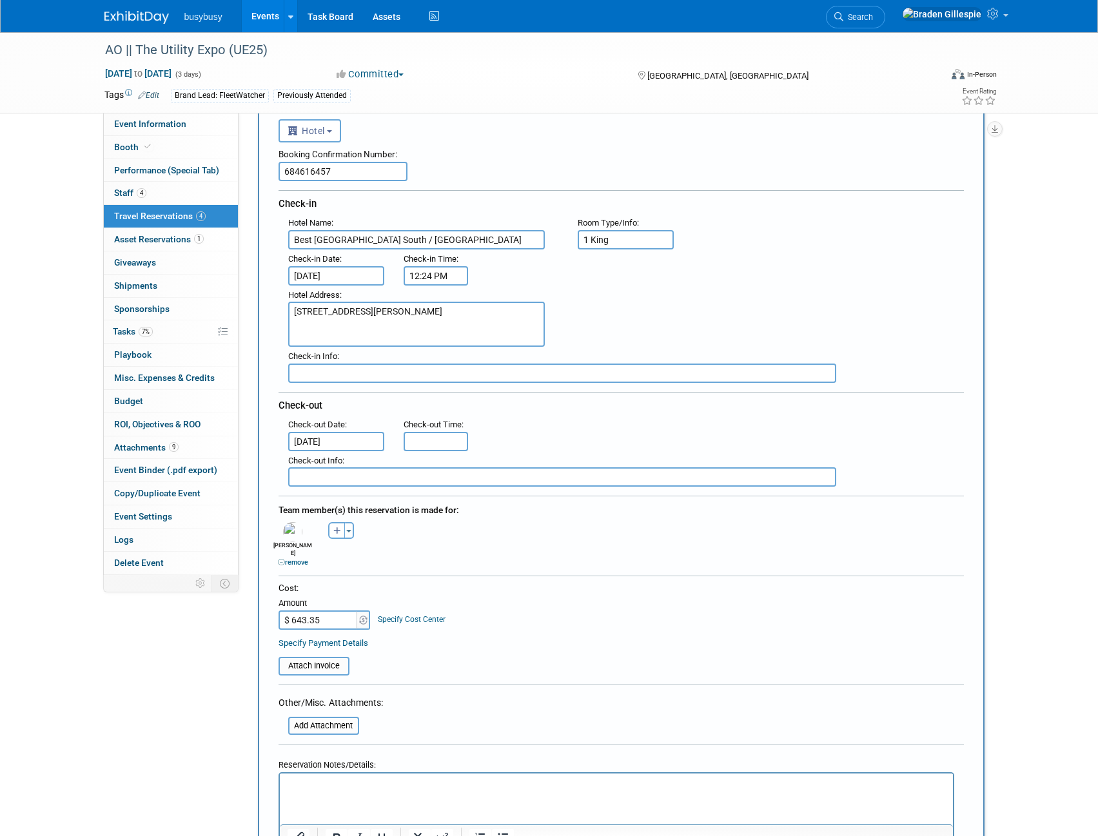
click at [426, 276] on input "12:24 PM" at bounding box center [436, 275] width 64 height 19
drag, startPoint x: 458, startPoint y: 273, endPoint x: 369, endPoint y: 281, distance: 89.3
click at [369, 281] on div ": Check-in Date : Oct 5, 2025 Check-in Time : 12:24 PM 12 : 24 PM 12 01 02 03 0…" at bounding box center [626, 268] width 695 height 36
type input "3:00 PM"
type input "11:00 AM"
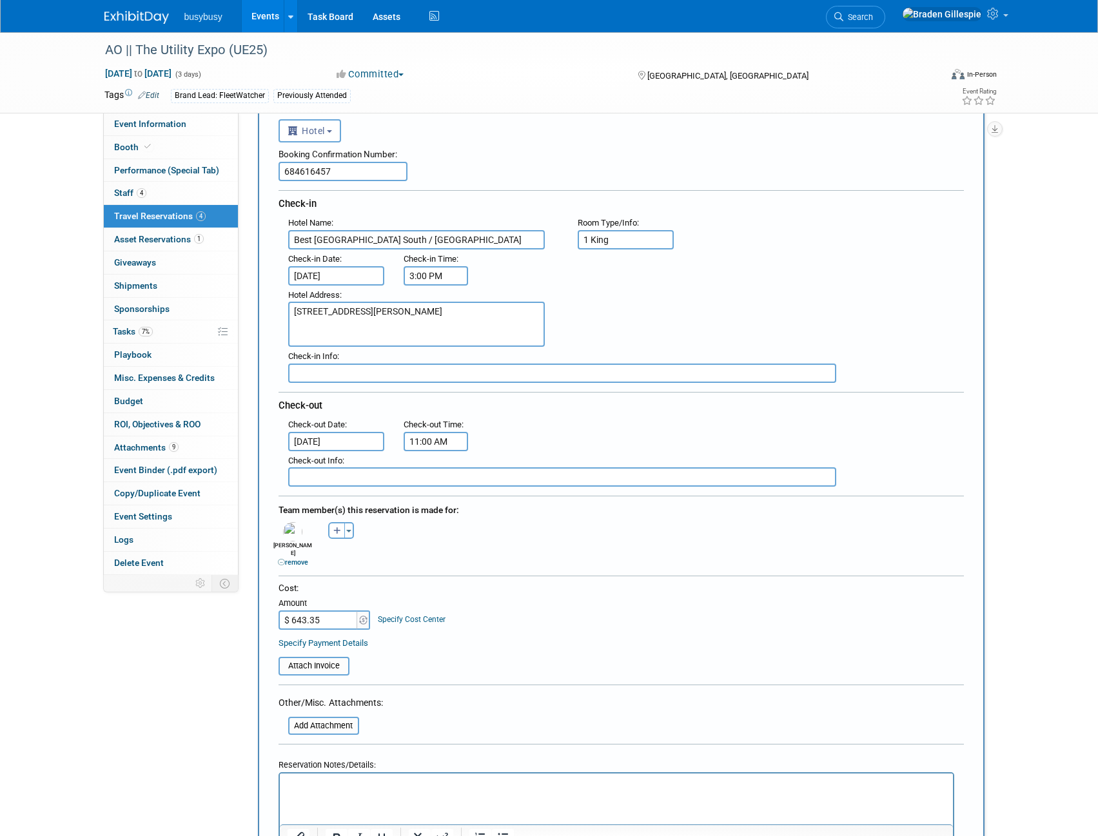
click at [448, 445] on input "11:00 AM" at bounding box center [436, 441] width 64 height 19
click at [545, 431] on div ": Check-out Date : Oct 10, 2025 Check-out Time : 11:00 AM" at bounding box center [626, 433] width 695 height 36
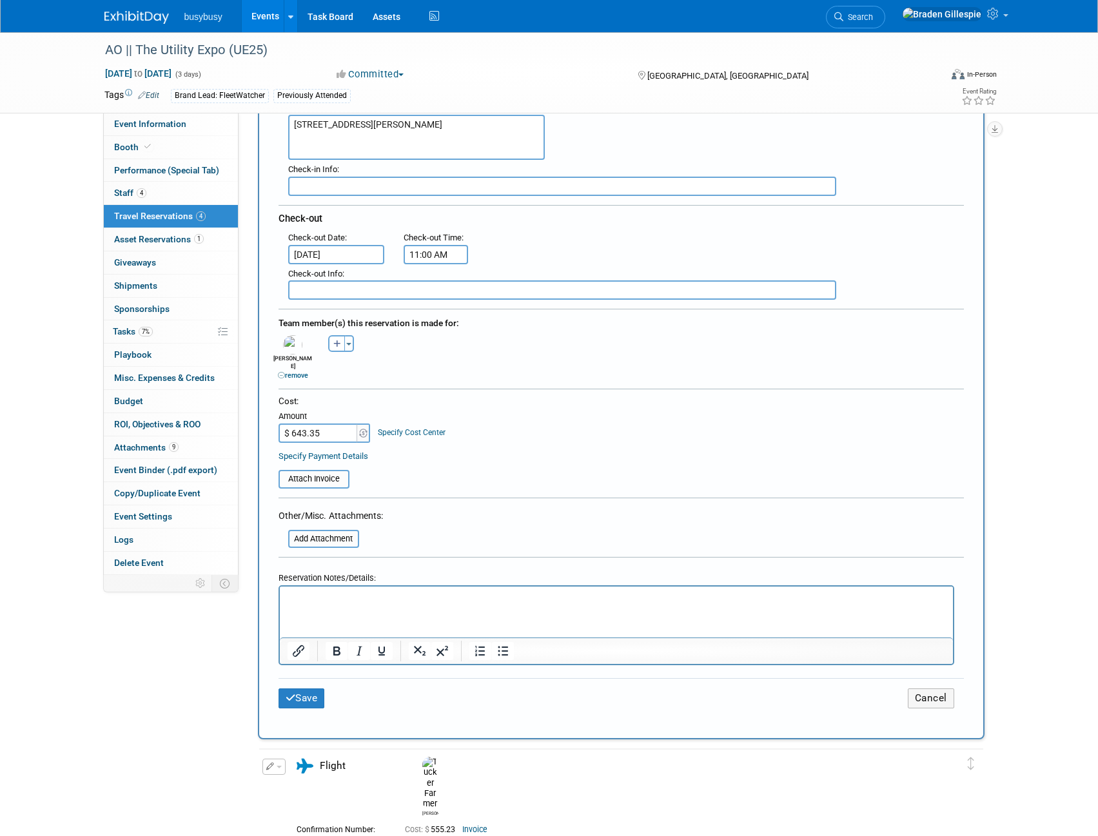
scroll to position [275, 0]
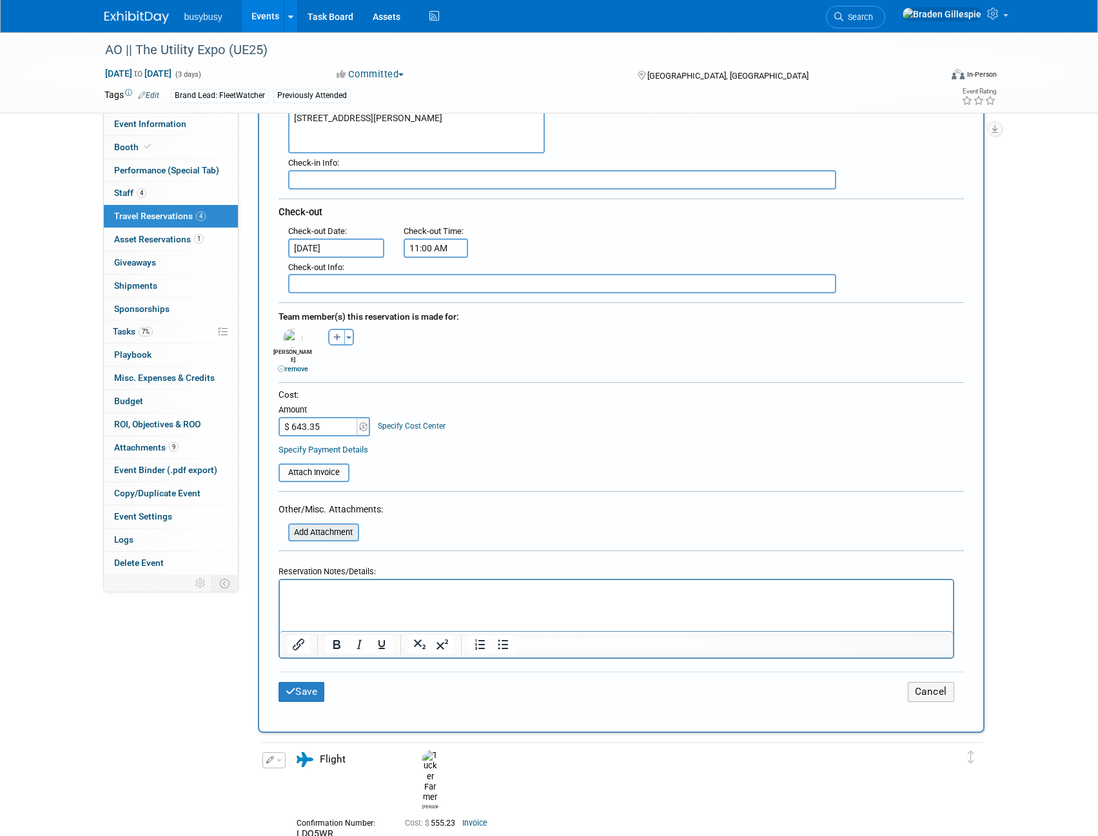
click at [330, 525] on input "file" at bounding box center [280, 532] width 153 height 15
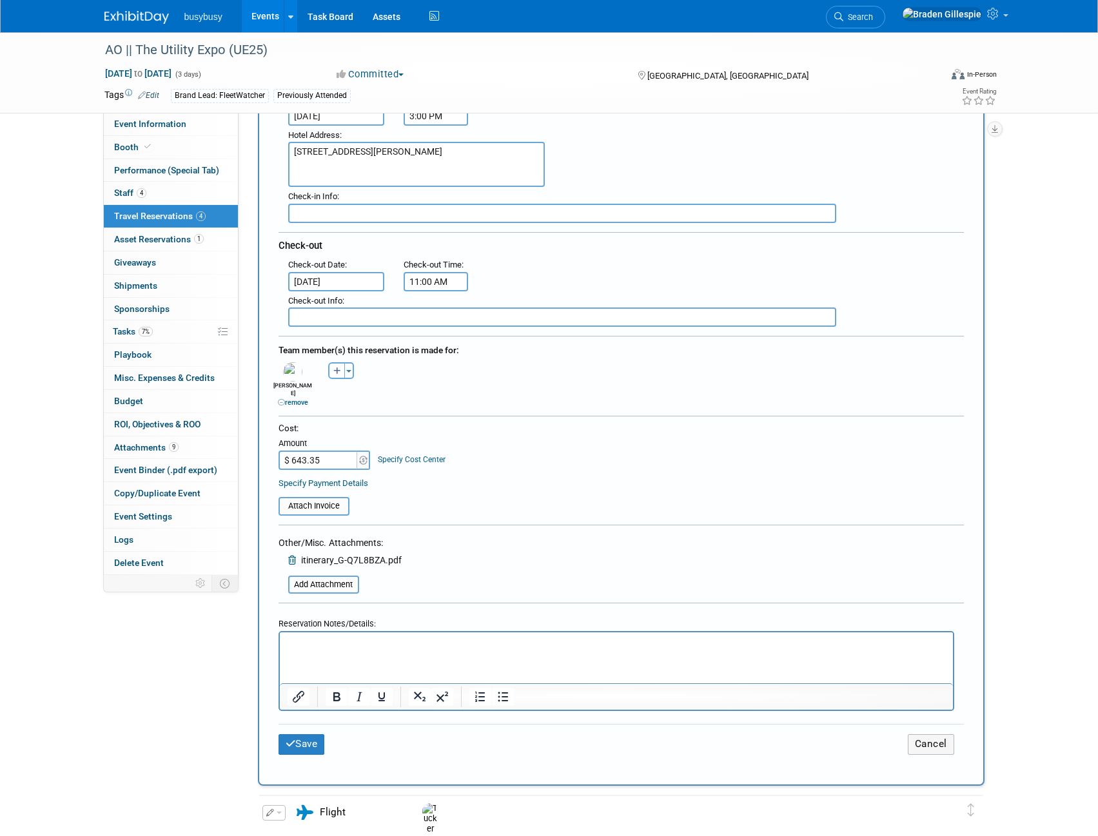
scroll to position [210, 0]
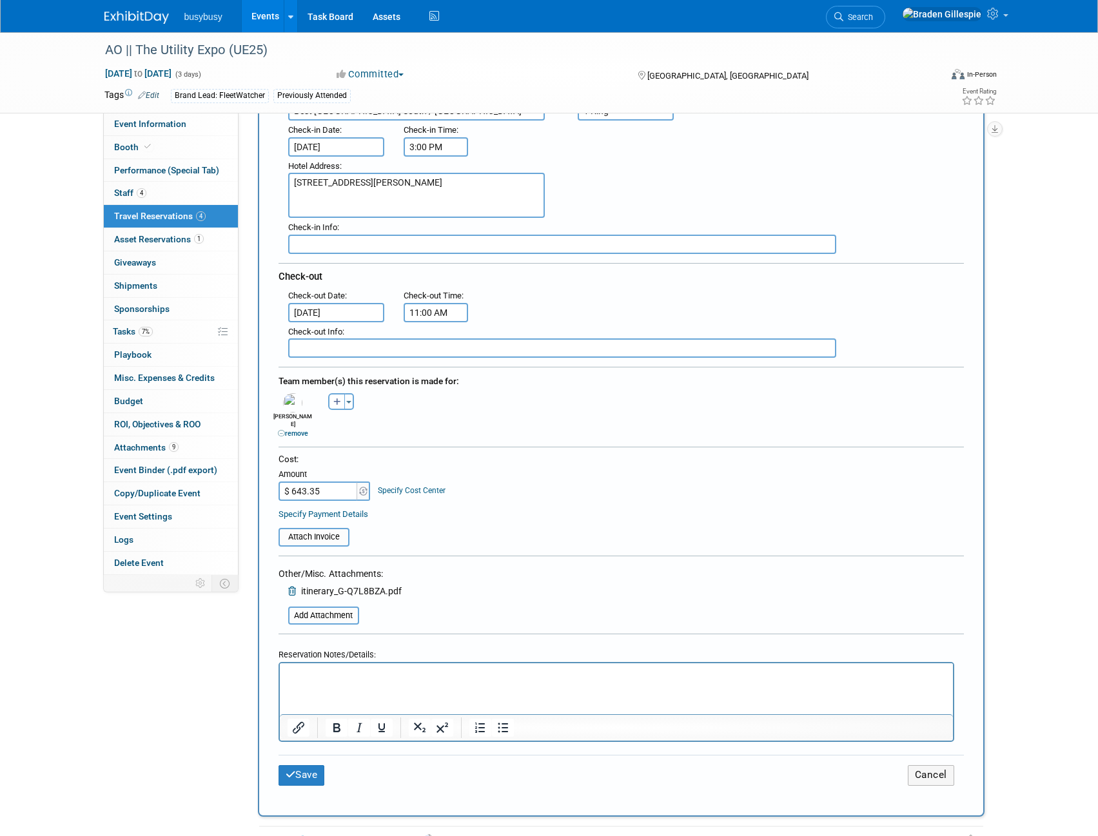
click at [295, 587] on icon at bounding box center [293, 591] width 10 height 9
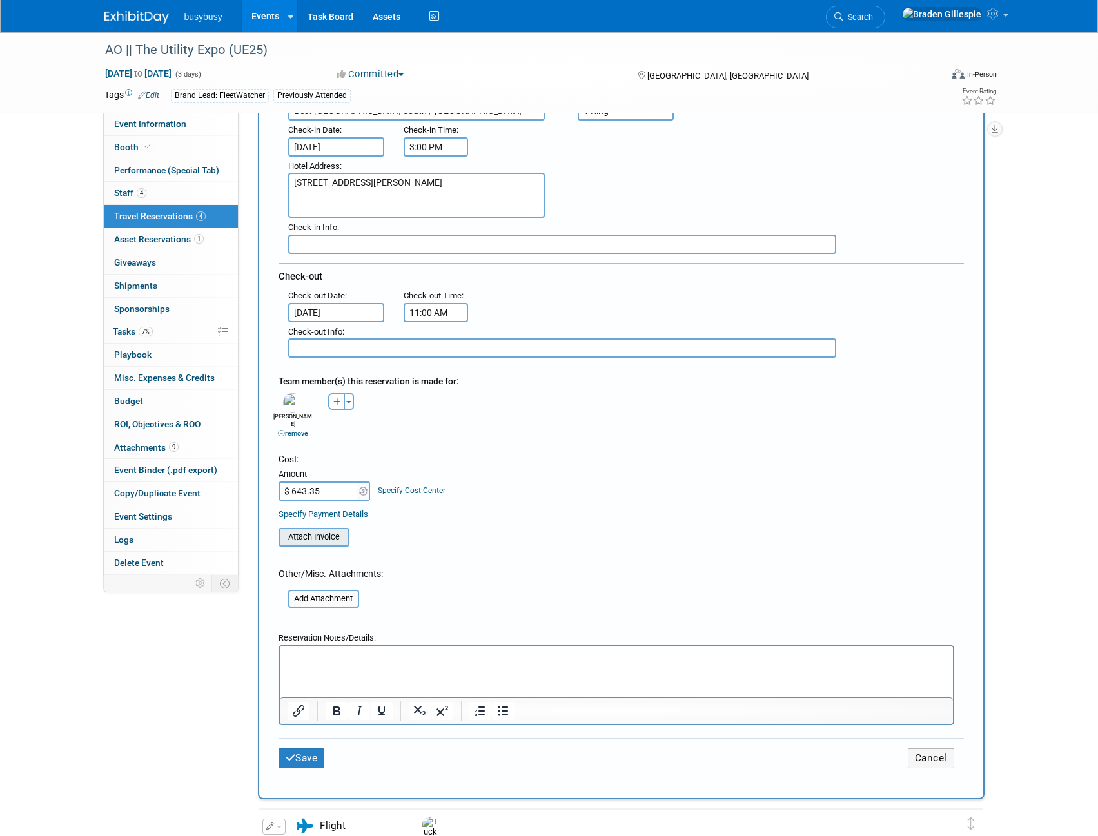
click at [320, 529] on input "file" at bounding box center [271, 536] width 153 height 15
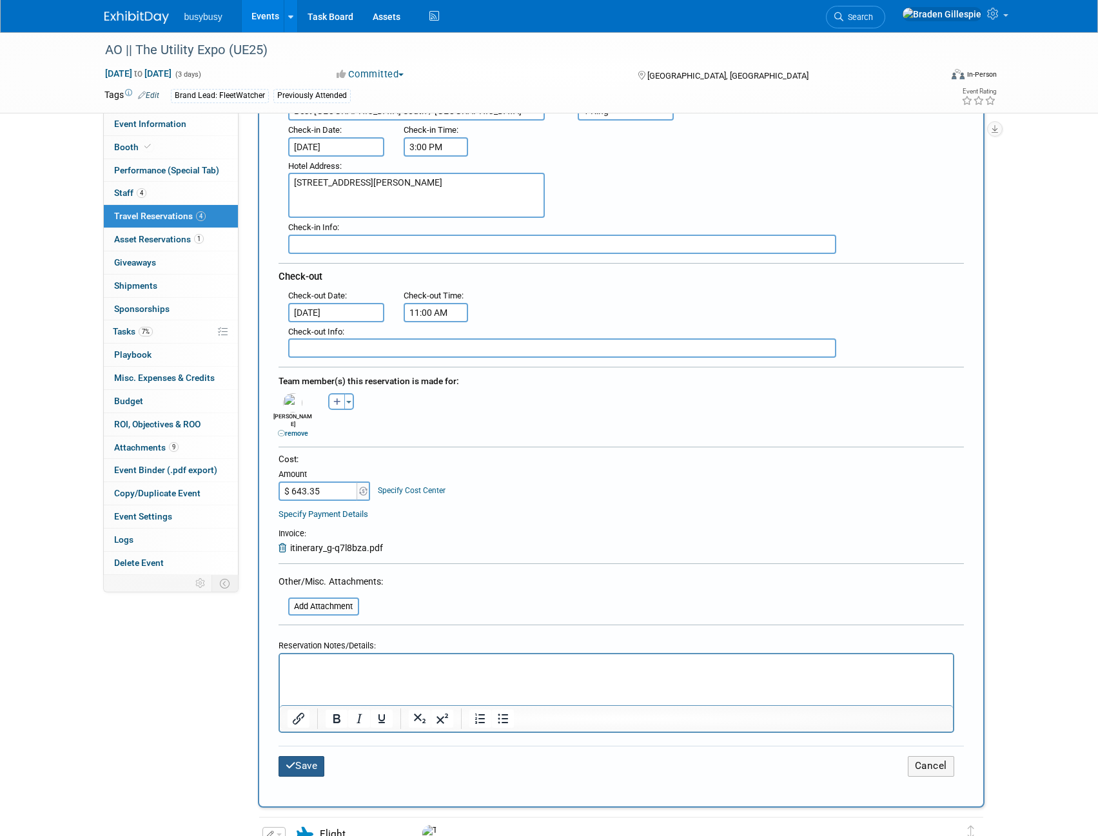
click at [317, 759] on button "Save" at bounding box center [302, 766] width 46 height 20
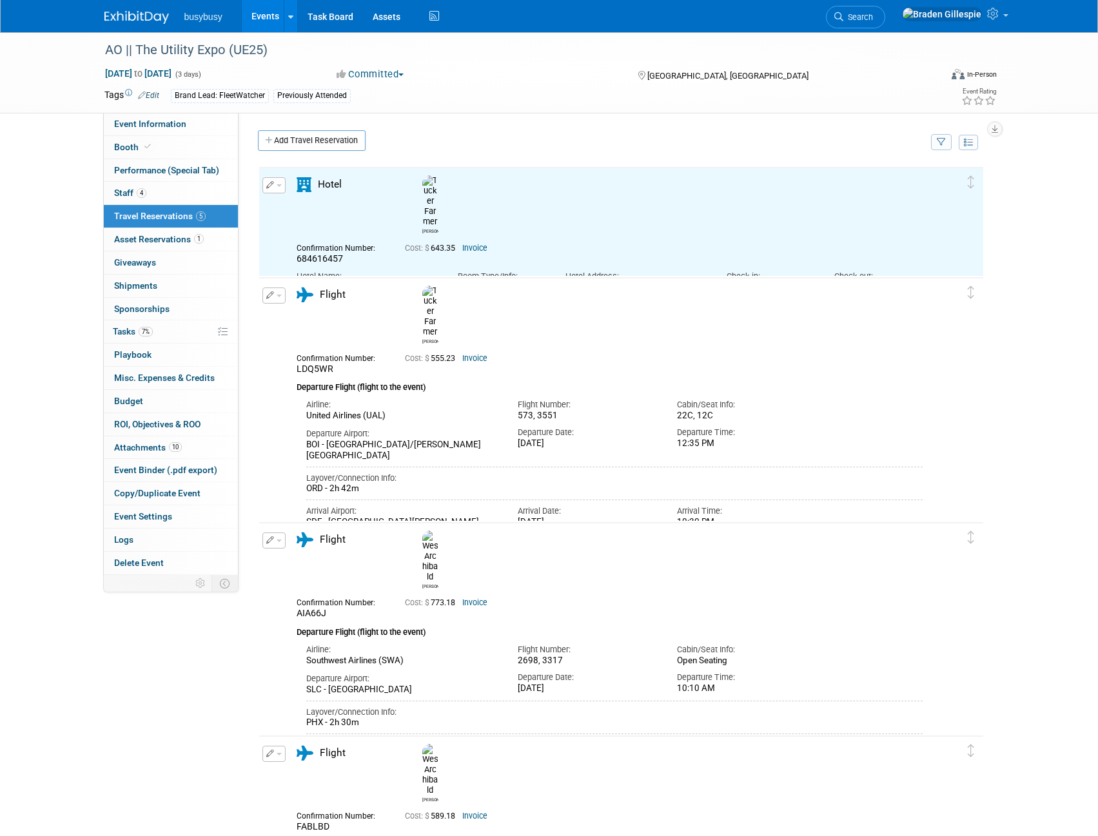
scroll to position [0, 0]
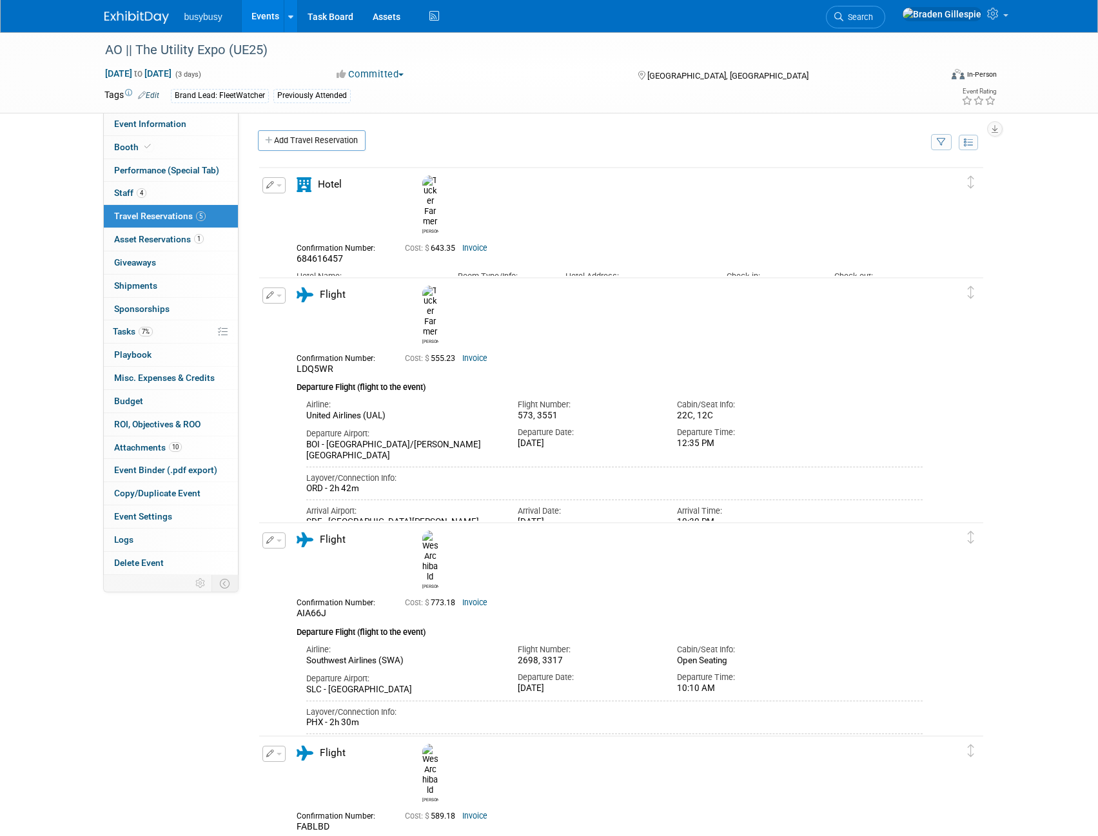
click at [279, 187] on span "button" at bounding box center [279, 185] width 5 height 3
click at [300, 210] on button "Edit Reservation" at bounding box center [317, 208] width 109 height 19
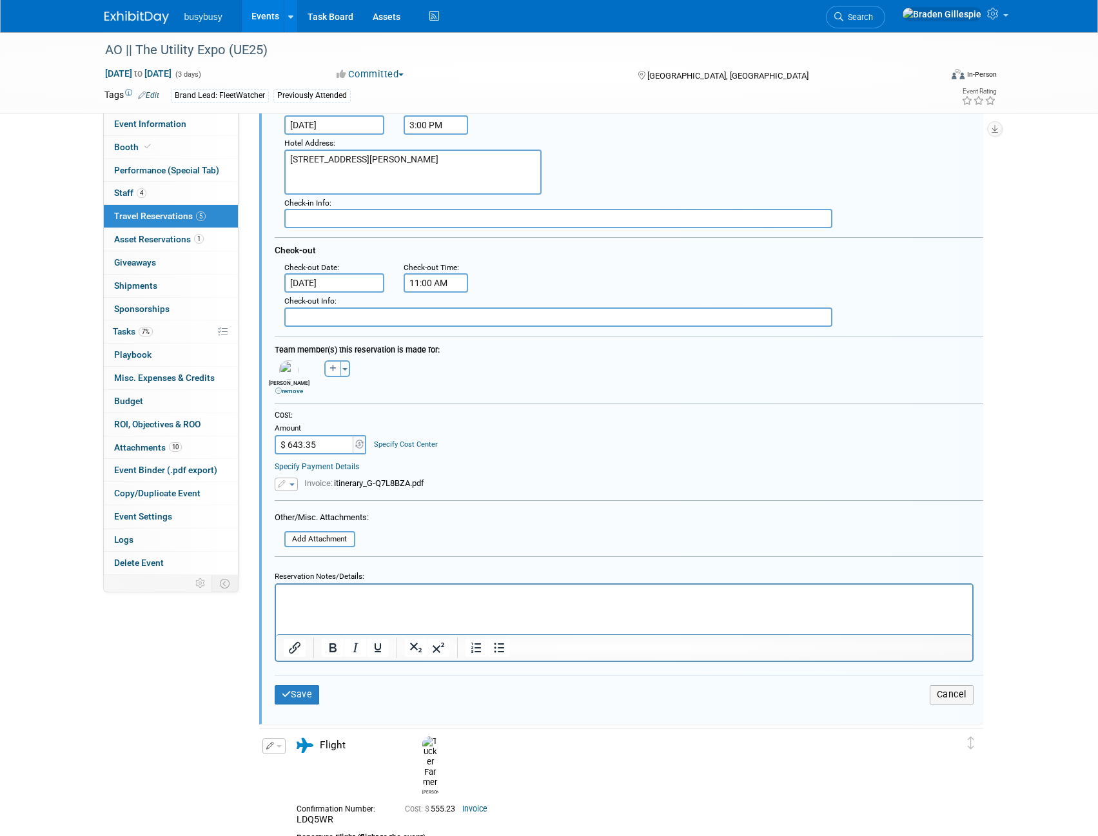
scroll to position [216, 0]
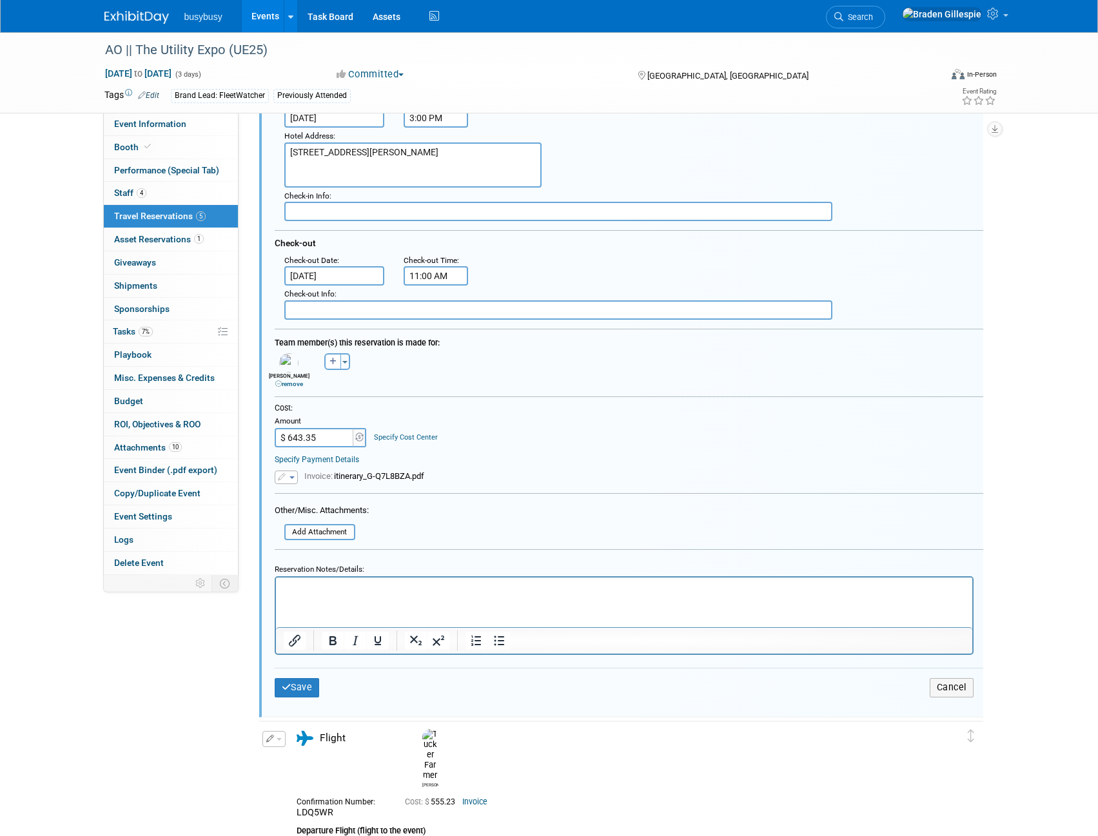
click at [348, 595] on html at bounding box center [623, 586] width 696 height 17
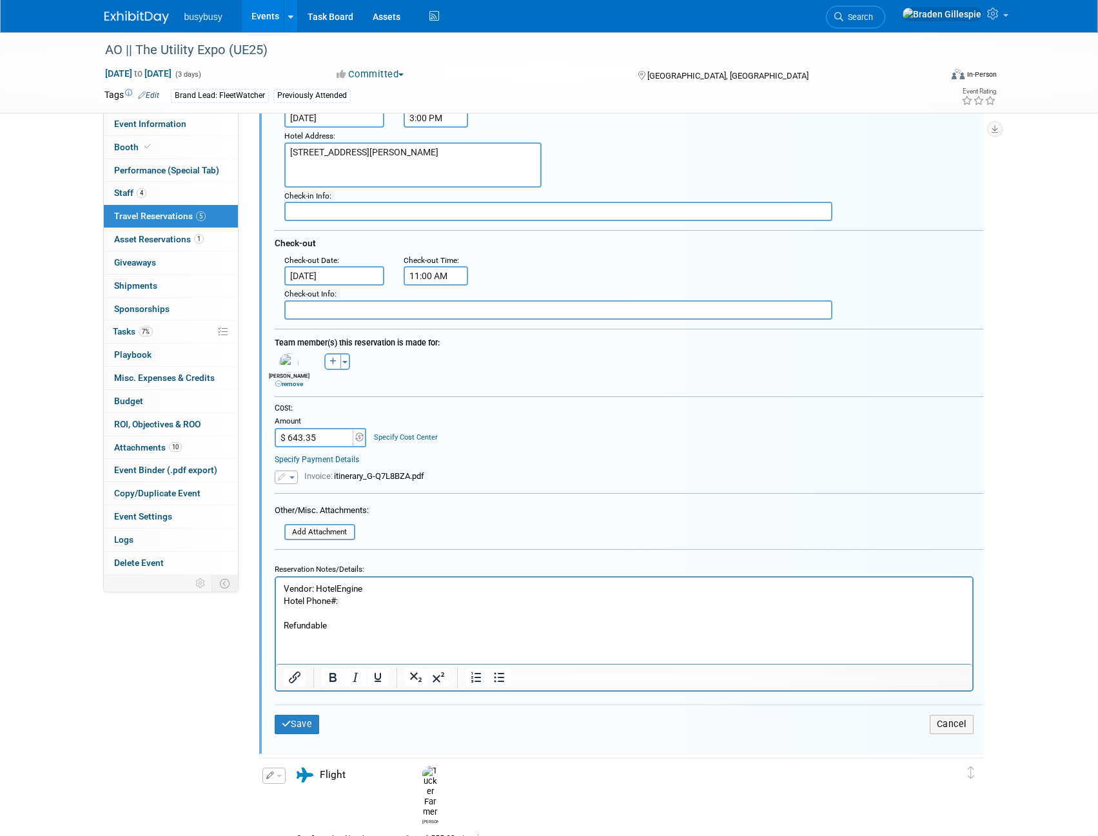
click at [439, 623] on p "Refundable" at bounding box center [624, 626] width 682 height 12
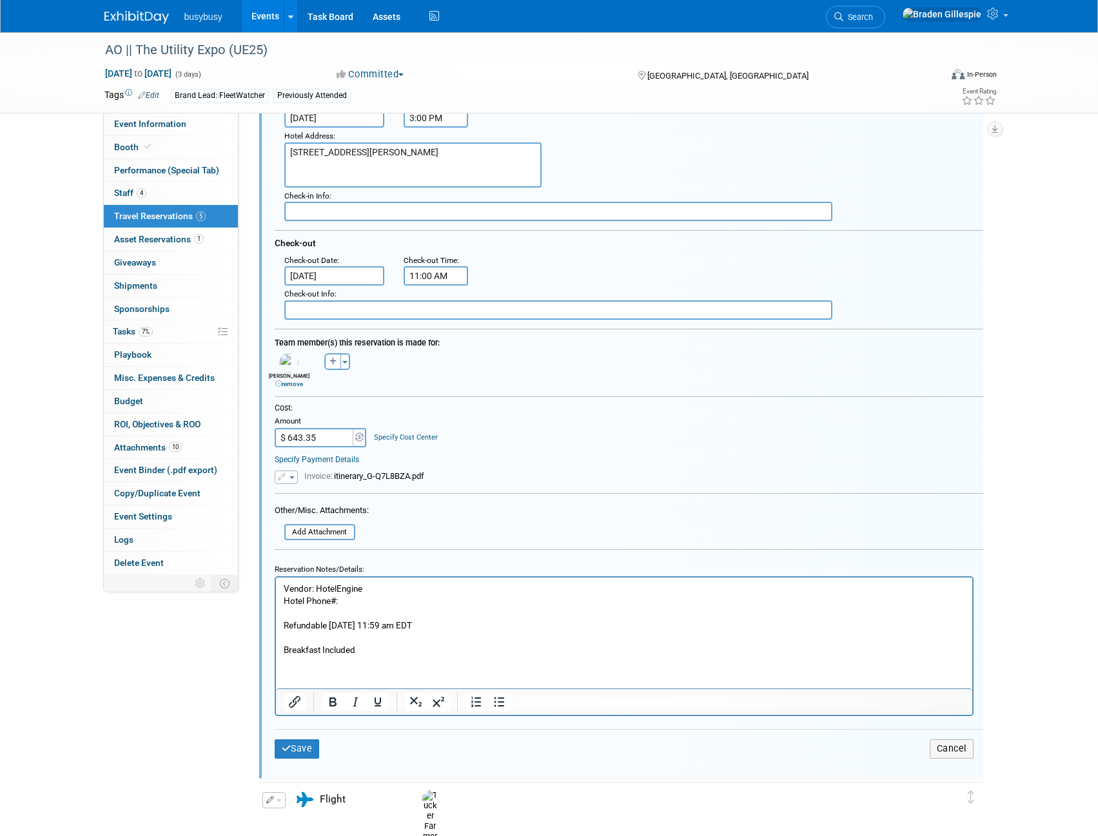
click at [488, 163] on textarea "362 Brenton Way, Shepherdsville, KY, 40165" at bounding box center [412, 164] width 257 height 45
type textarea "362 Brenton Way, Shepherdsville, KY, 40165 (11miles/15min from Convention Cente…"
click at [300, 750] on button "Save" at bounding box center [297, 749] width 45 height 19
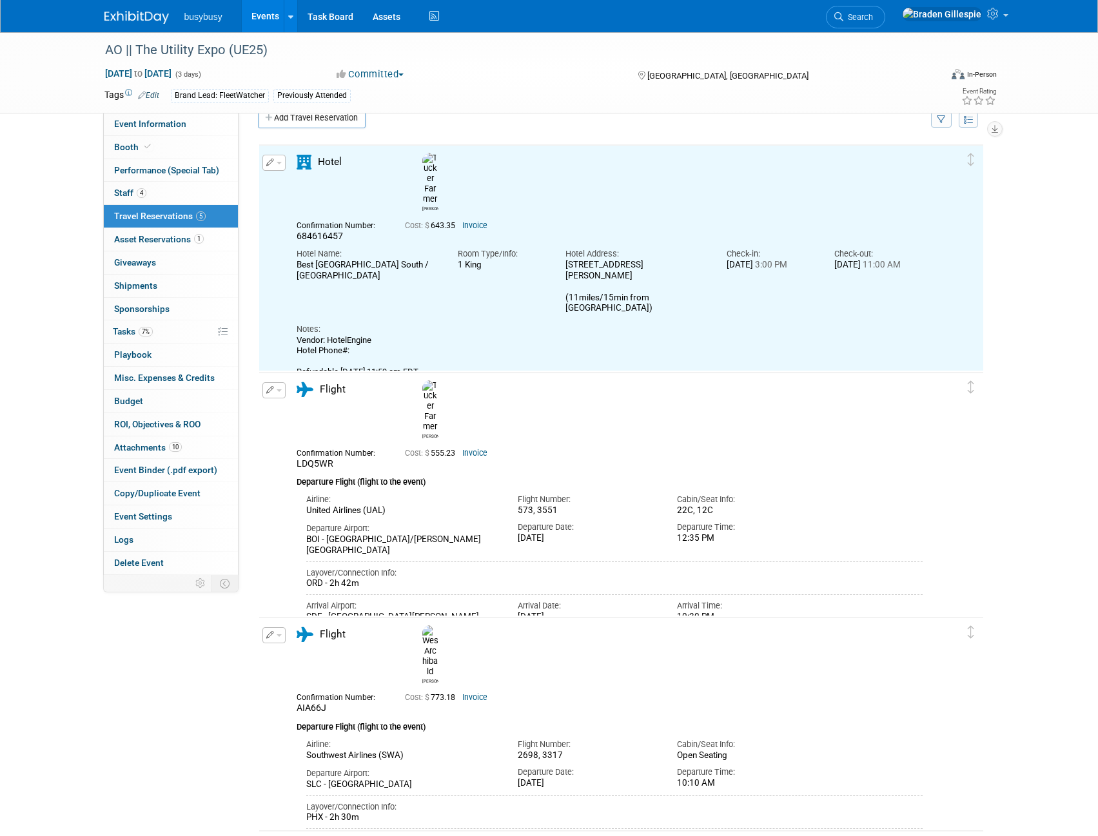
scroll to position [0, 0]
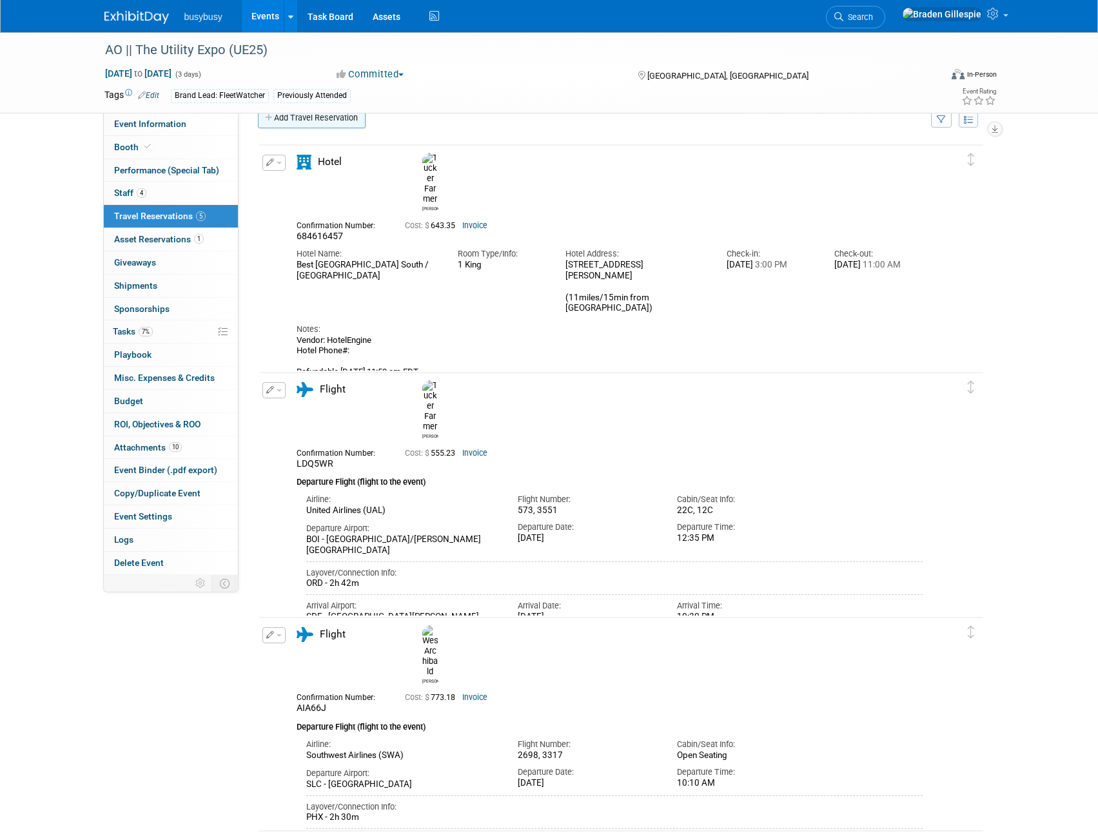
click at [319, 119] on link "Add Travel Reservation" at bounding box center [312, 118] width 108 height 21
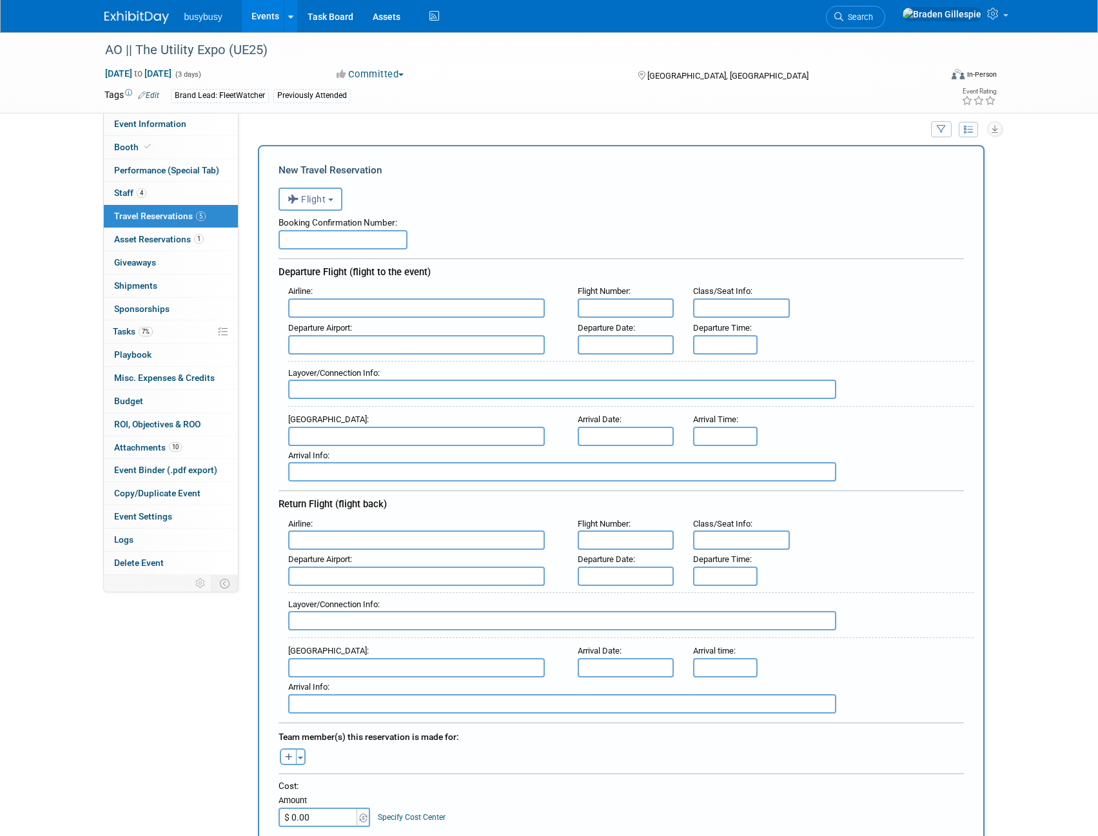
click at [315, 201] on span "Flight" at bounding box center [307, 199] width 39 height 10
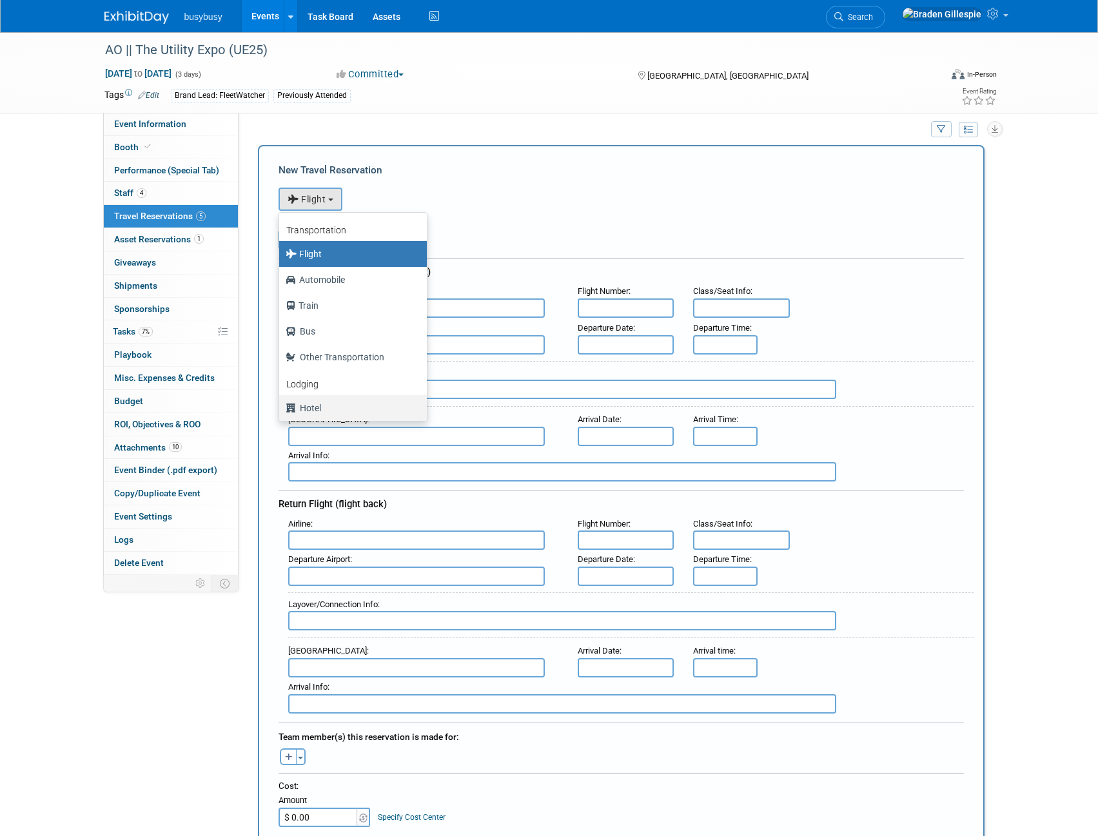
click at [337, 412] on label "Hotel" at bounding box center [350, 408] width 128 height 21
click at [281, 411] on input "Hotel" at bounding box center [277, 406] width 8 height 8
select select "6"
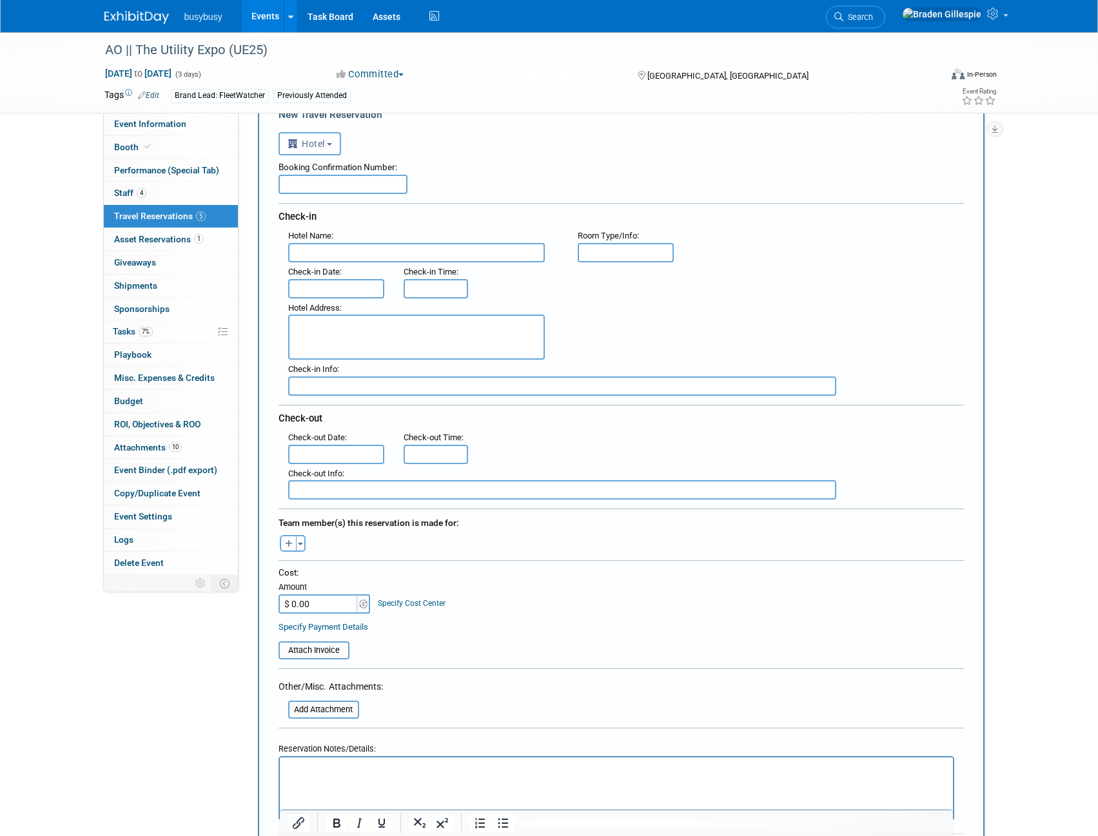
scroll to position [142, 0]
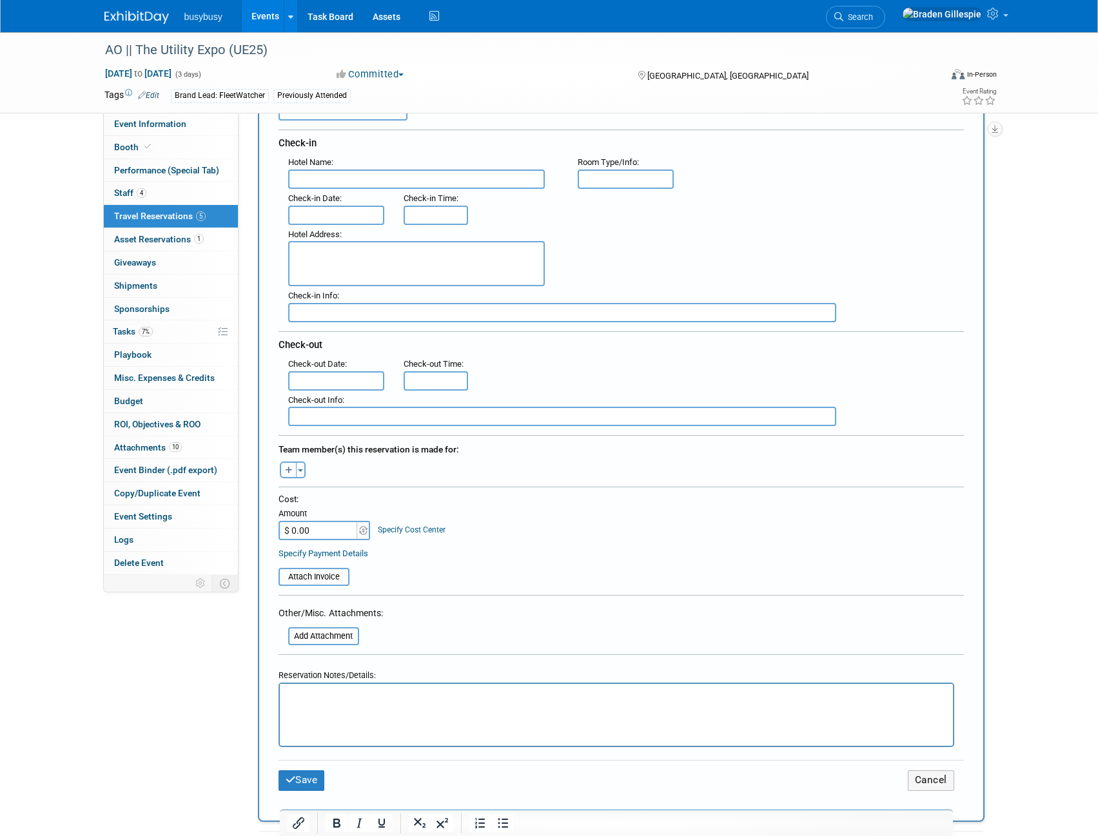
click at [331, 524] on input "$ 0.00" at bounding box center [319, 530] width 81 height 19
type input "$ 445.05"
click at [302, 476] on button "Toggle Dropdown" at bounding box center [301, 470] width 10 height 17
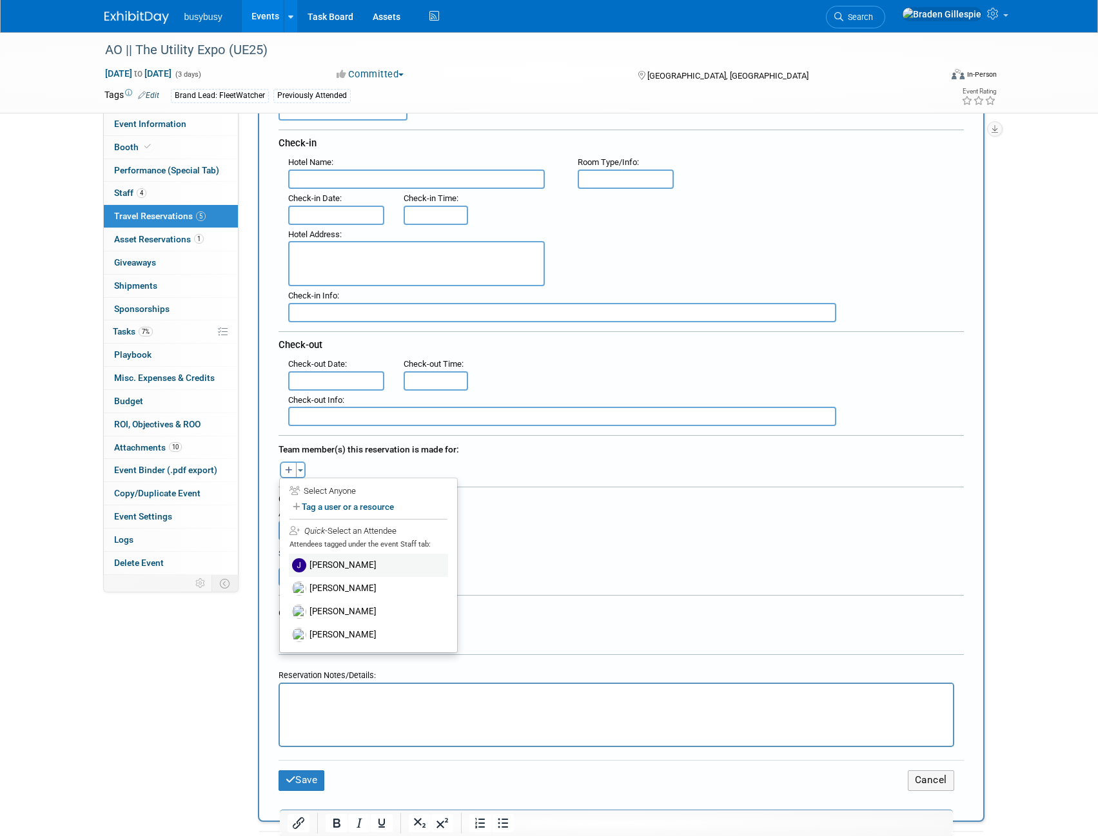
click at [348, 565] on label "Joshua Bryant" at bounding box center [368, 565] width 159 height 23
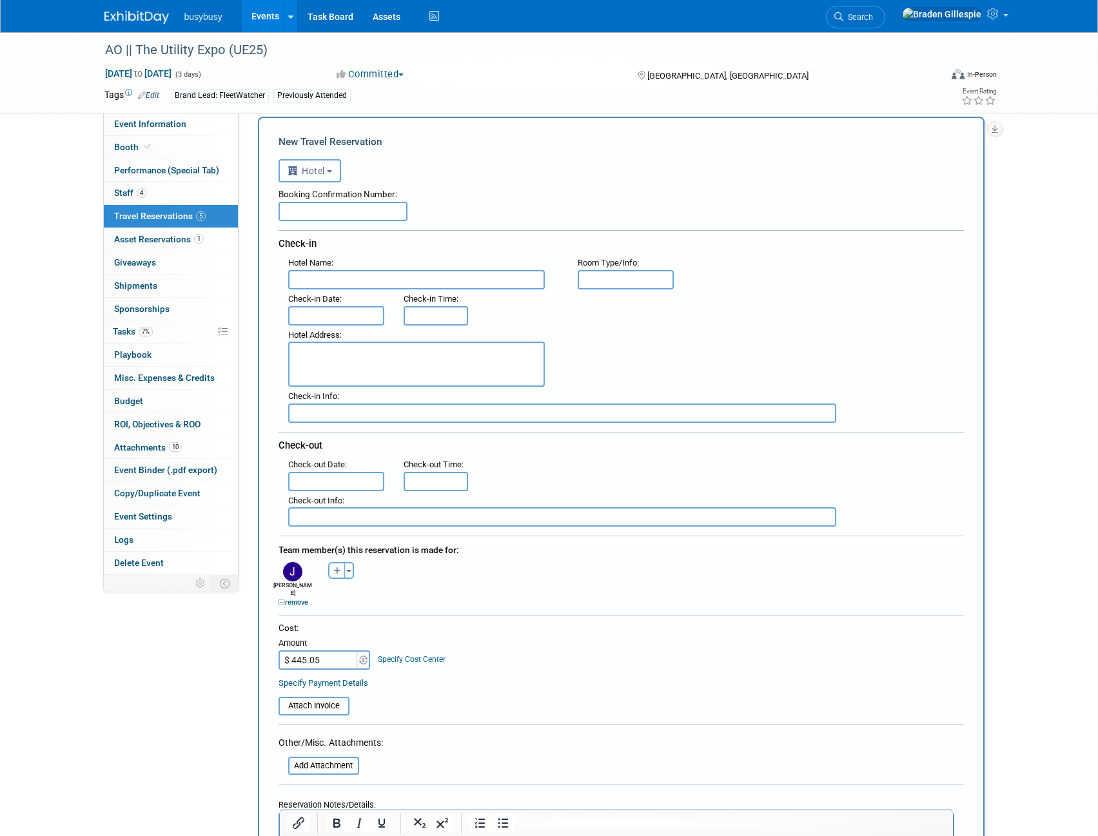
scroll to position [0, 0]
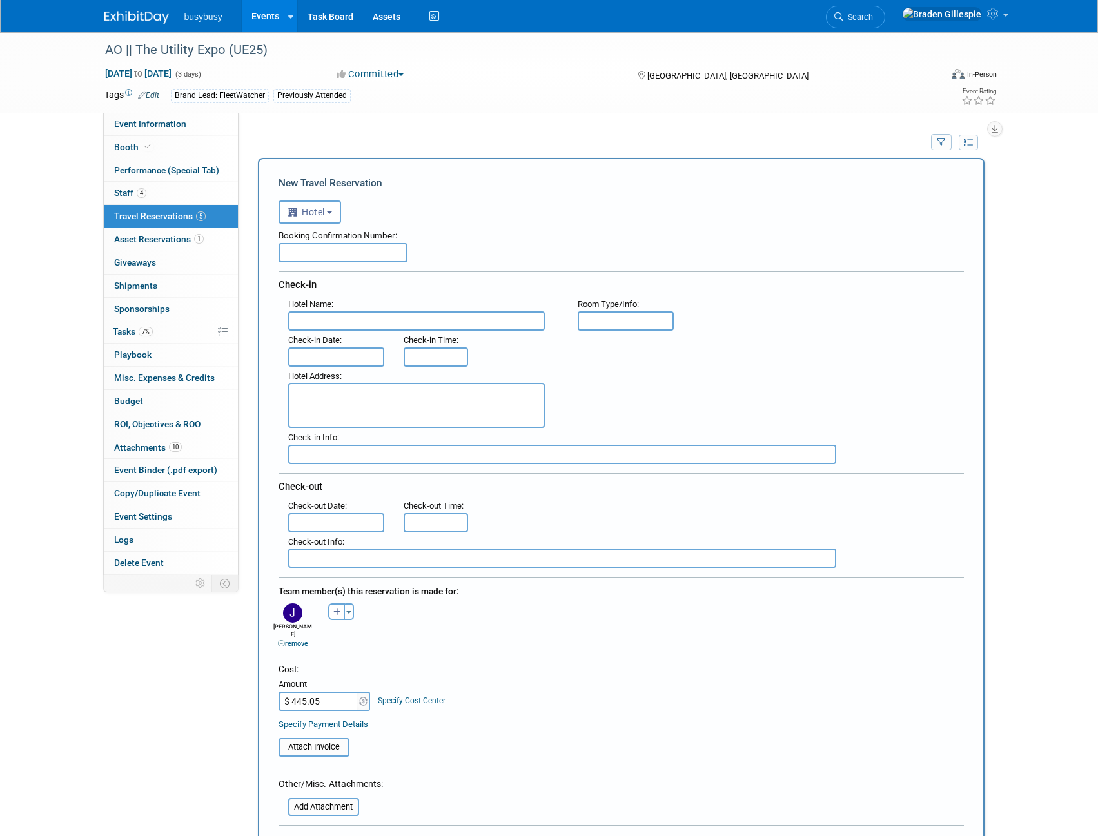
click at [361, 250] on input "text" at bounding box center [343, 252] width 129 height 19
paste input "676616654"
type input "676616654"
drag, startPoint x: 452, startPoint y: 322, endPoint x: 407, endPoint y: 345, distance: 49.9
click at [452, 322] on input "text" at bounding box center [416, 320] width 257 height 19
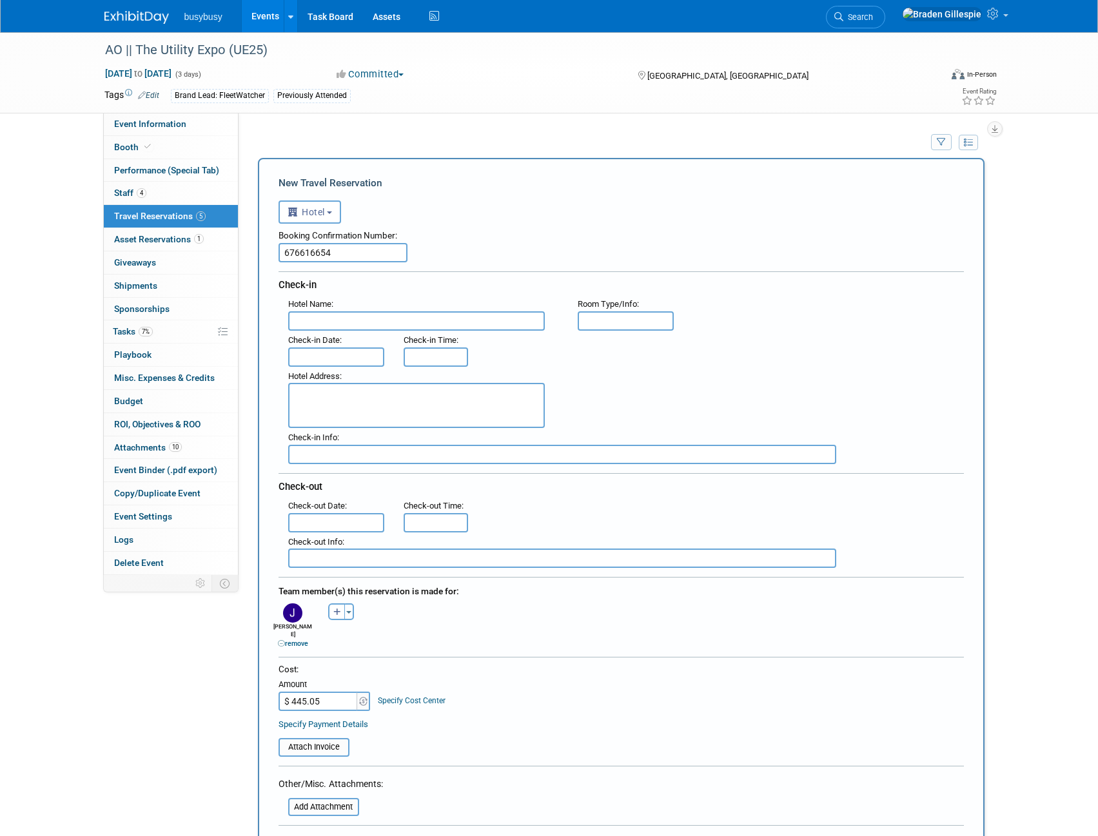
paste input "Best Western Louisville South / Shepherdsville"
type input "Best Western Louisville South / Shepherdsville"
click at [338, 360] on input "text" at bounding box center [336, 357] width 97 height 19
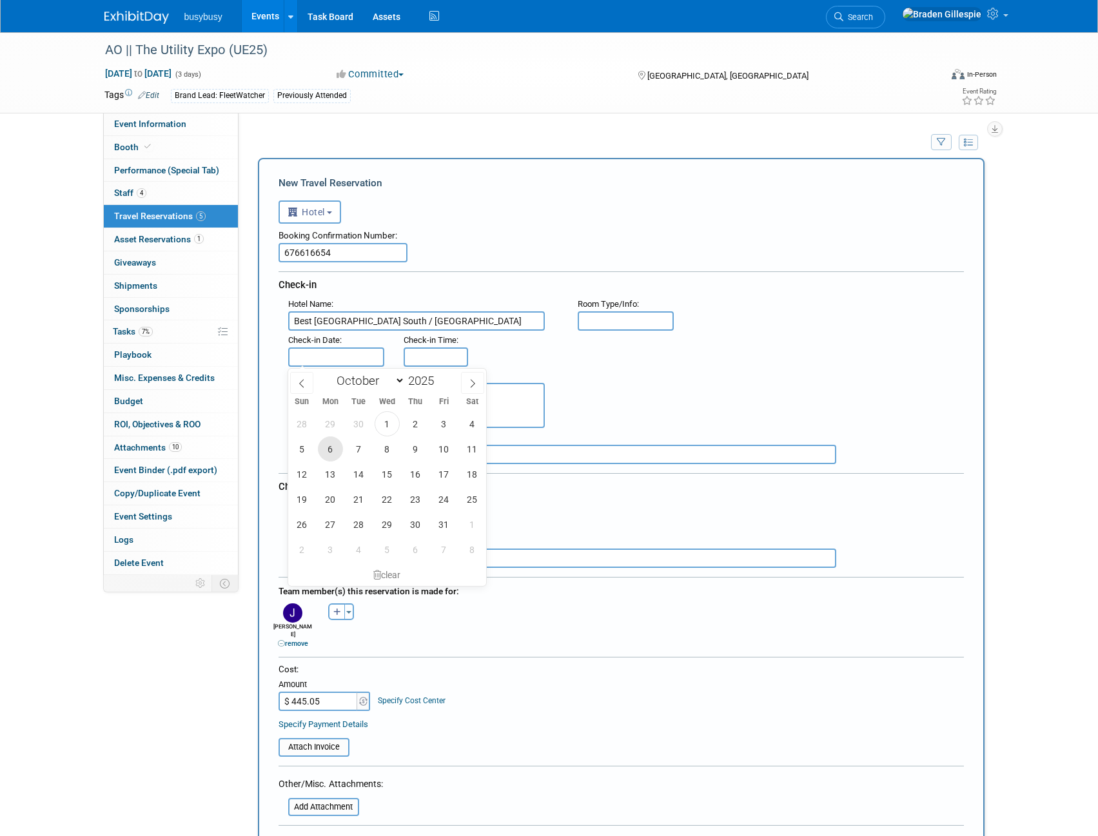
click at [337, 452] on span "6" at bounding box center [330, 449] width 25 height 25
type input "Oct 6, 2025"
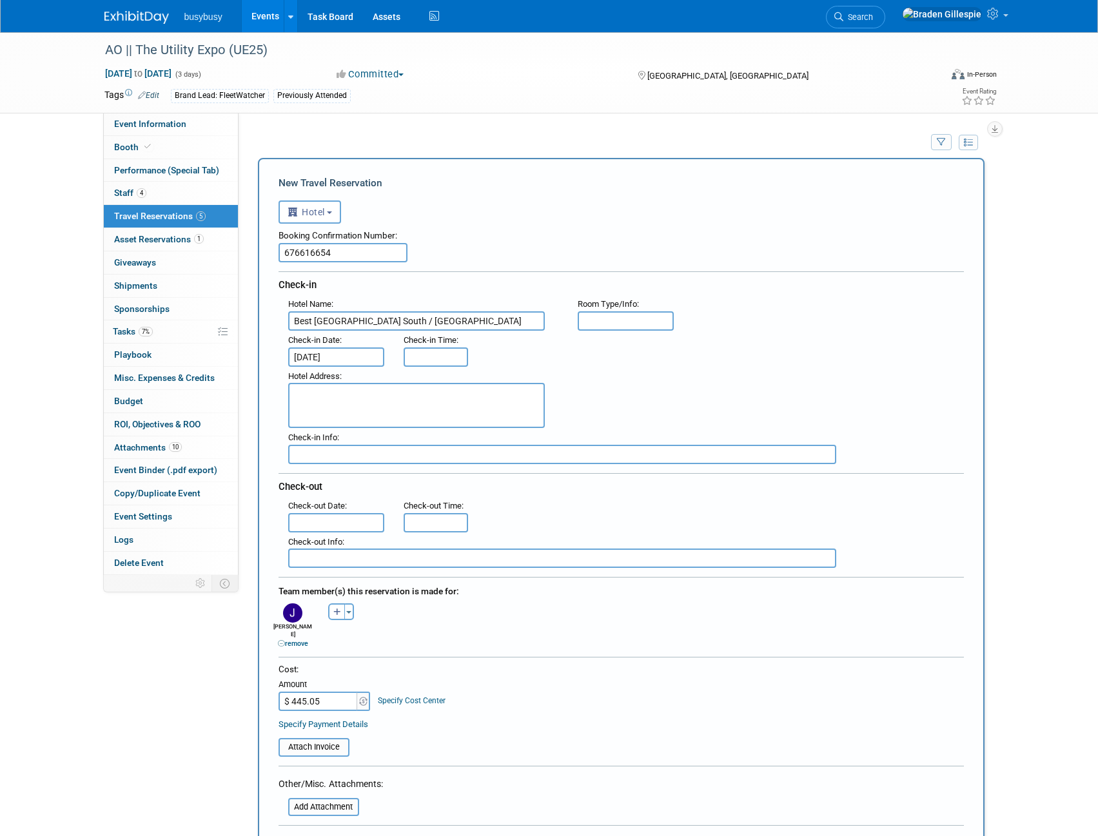
click at [329, 517] on input "text" at bounding box center [336, 522] width 97 height 19
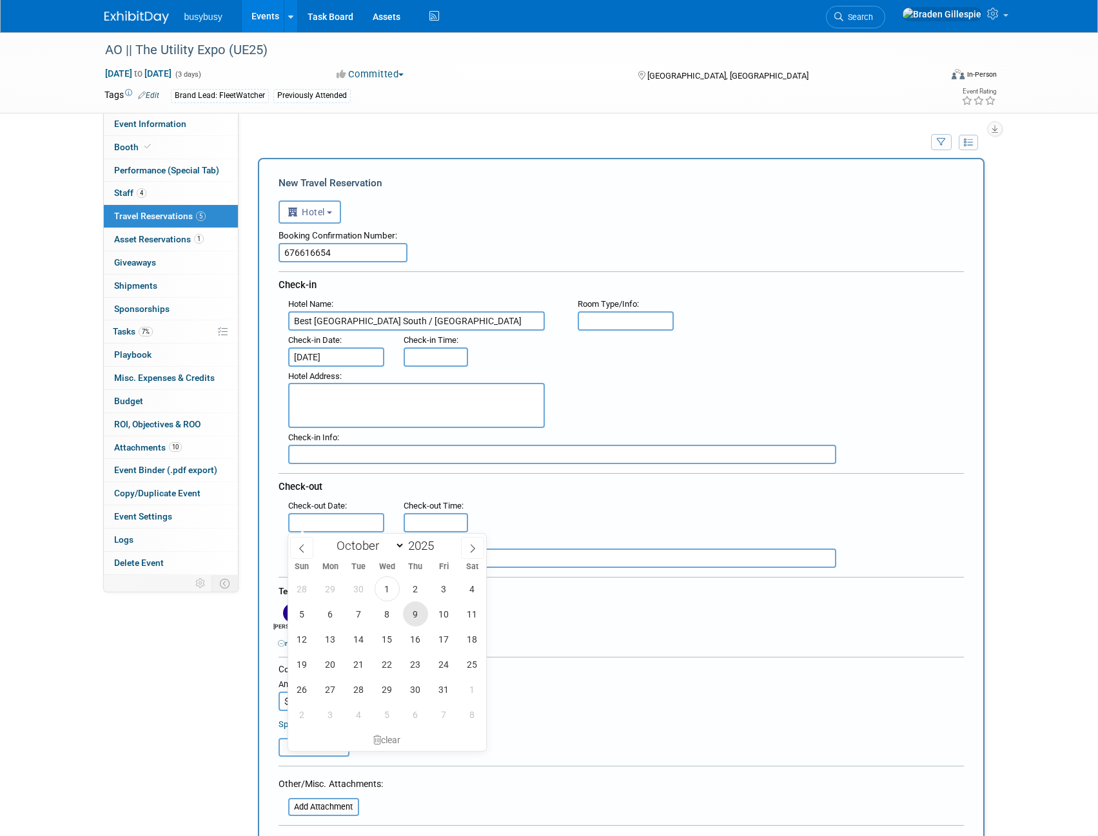
click at [411, 614] on span "9" at bounding box center [415, 614] width 25 height 25
type input "Oct 9, 2025"
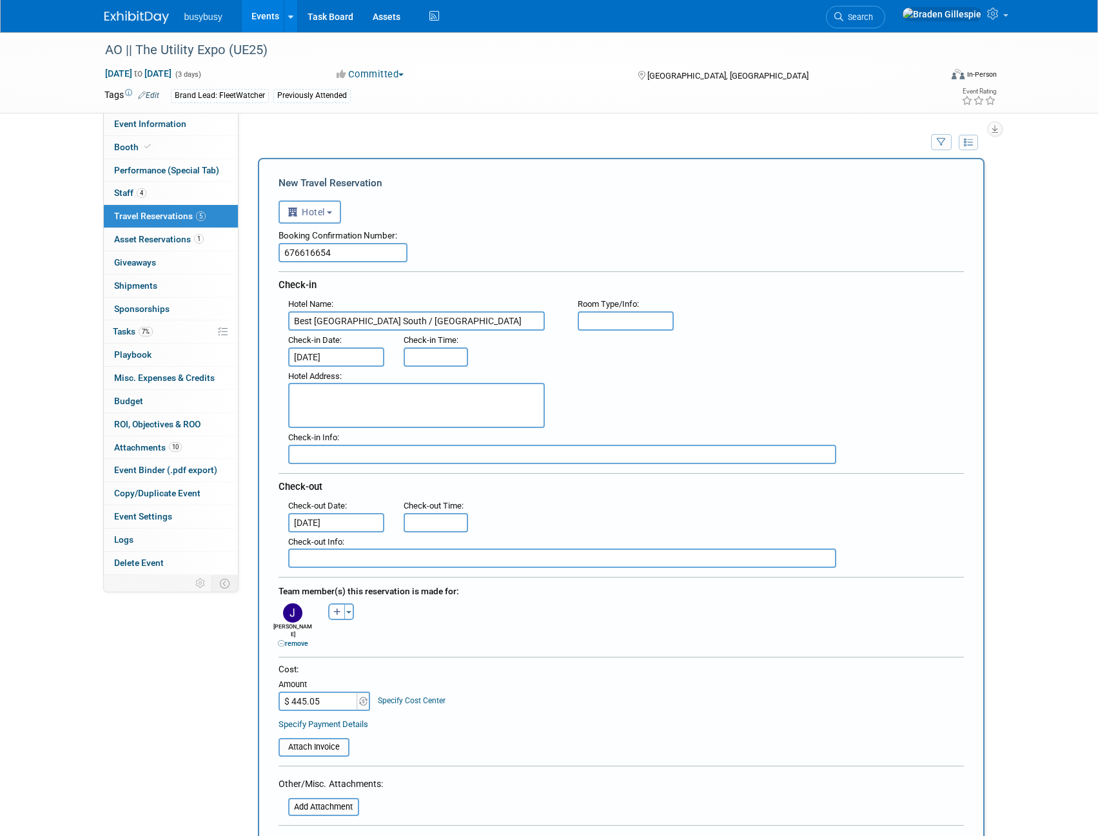
click at [371, 402] on textarea at bounding box center [416, 405] width 257 height 45
paste textarea "362 Brenton Way, Shepherdsville, KY, 40165"
type textarea "362 Brenton Way, Shepherdsville, KY, 40165 (11miles/15min from Convention Cente…"
click at [619, 322] on input "text" at bounding box center [626, 320] width 97 height 19
type input "2 Queen"
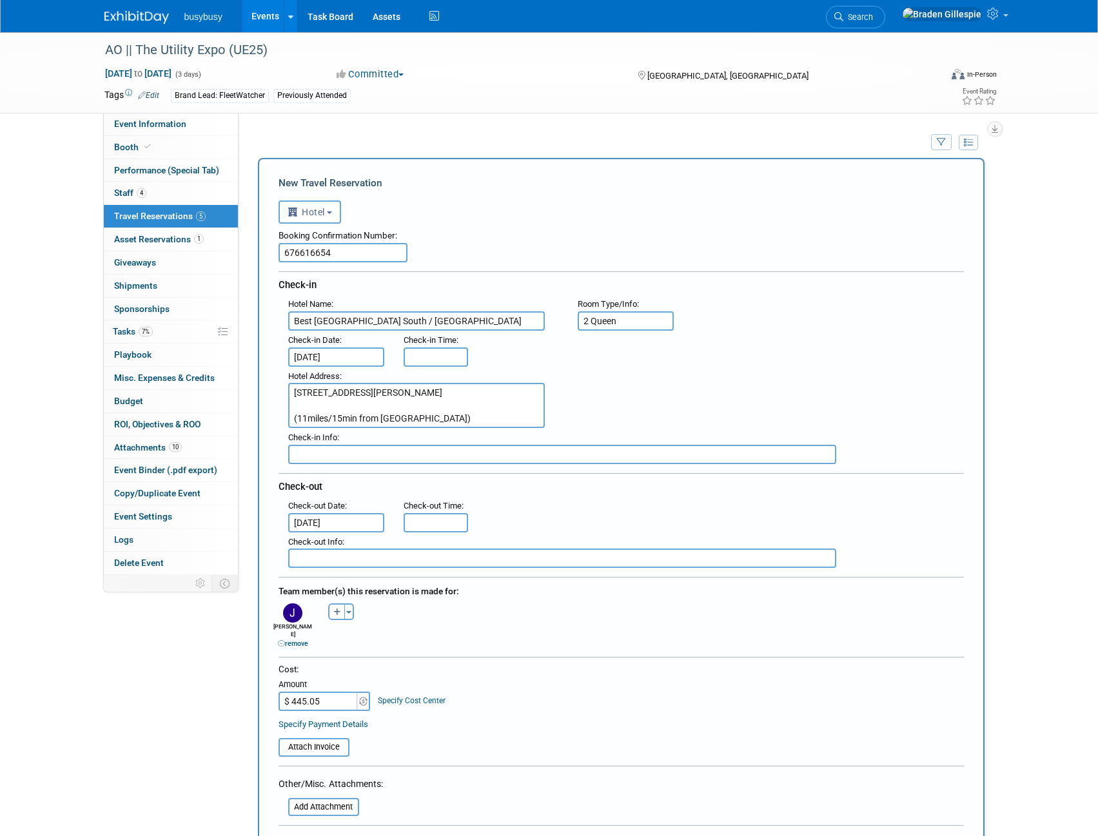
type input "3:00 PM"
click at [445, 358] on input "3:00 PM" at bounding box center [436, 357] width 64 height 19
type input "11:00 AM"
click at [444, 521] on input "11:00 AM" at bounding box center [436, 522] width 64 height 19
click at [603, 495] on div "Check-out" at bounding box center [621, 484] width 685 height 23
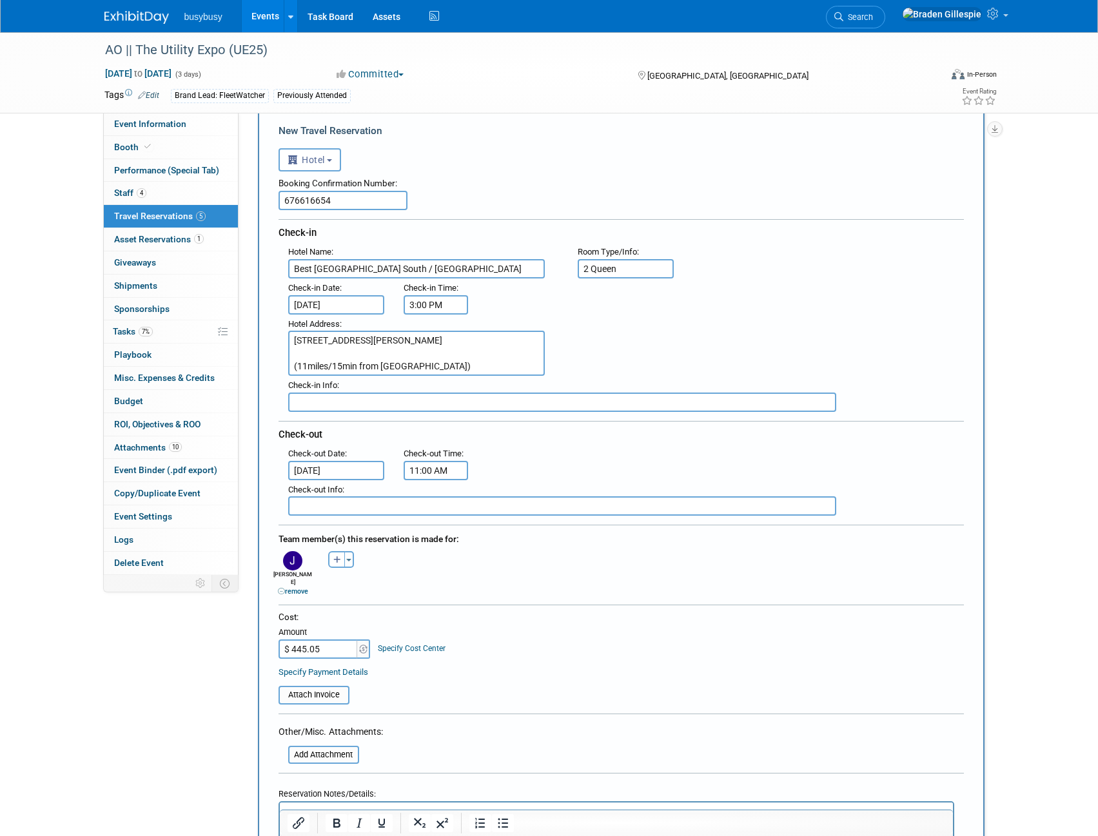
scroll to position [193, 0]
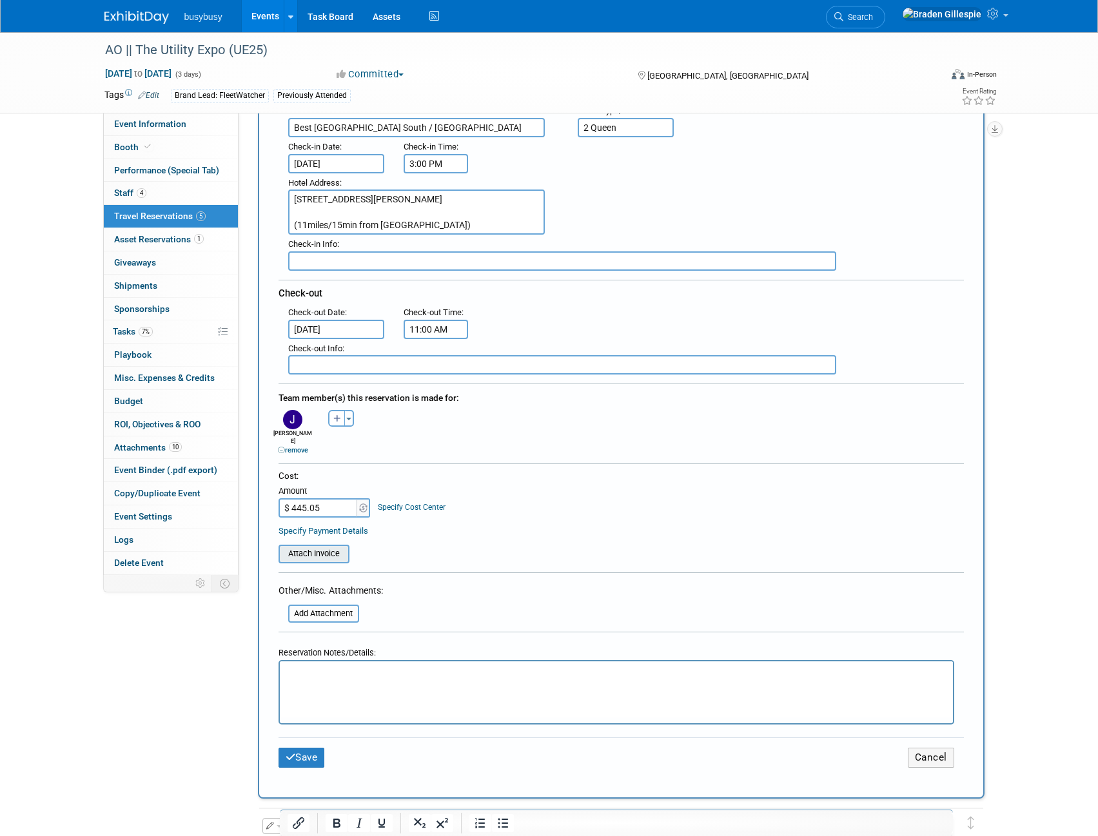
click at [322, 550] on input "file" at bounding box center [271, 553] width 153 height 15
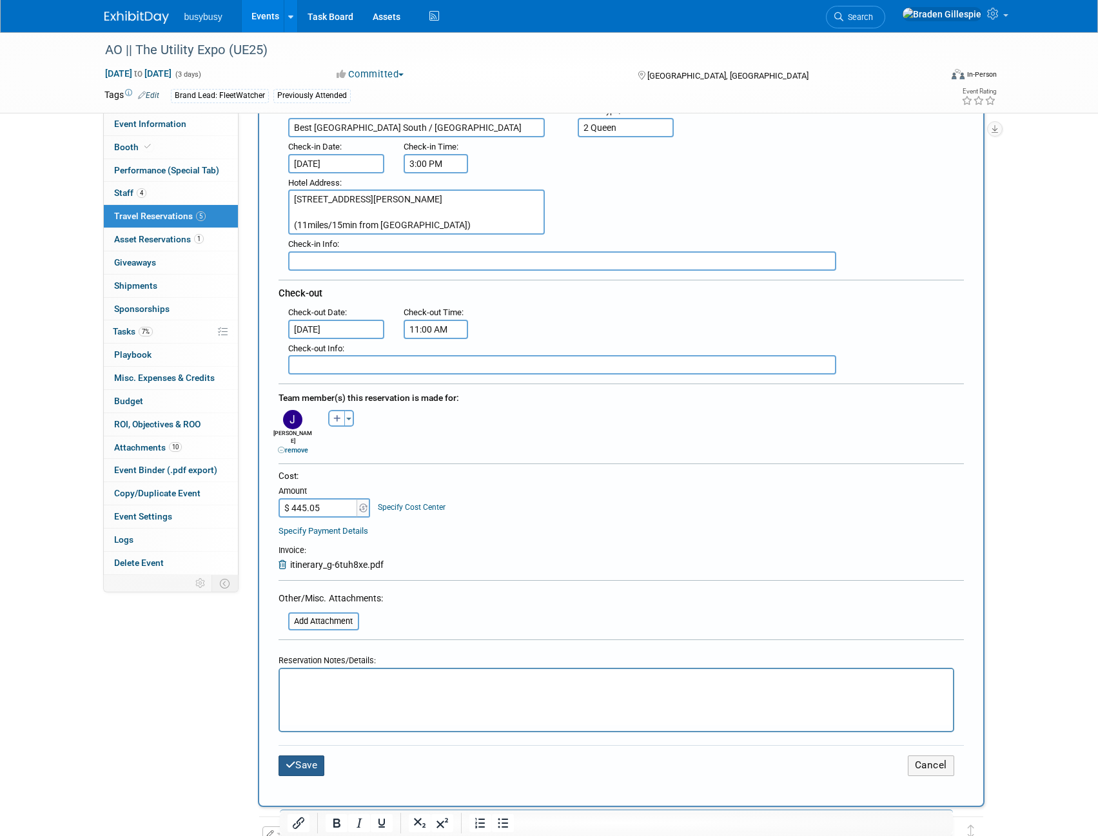
click at [310, 760] on button "Save" at bounding box center [302, 766] width 46 height 20
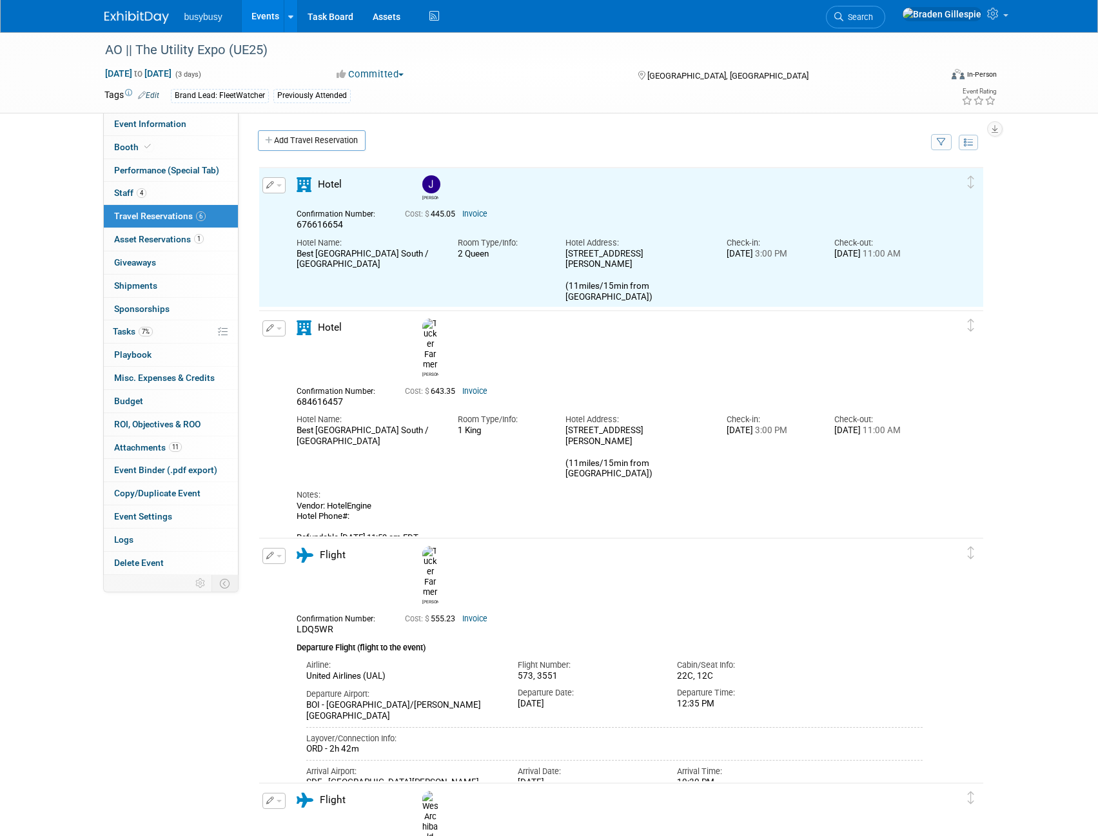
scroll to position [0, 0]
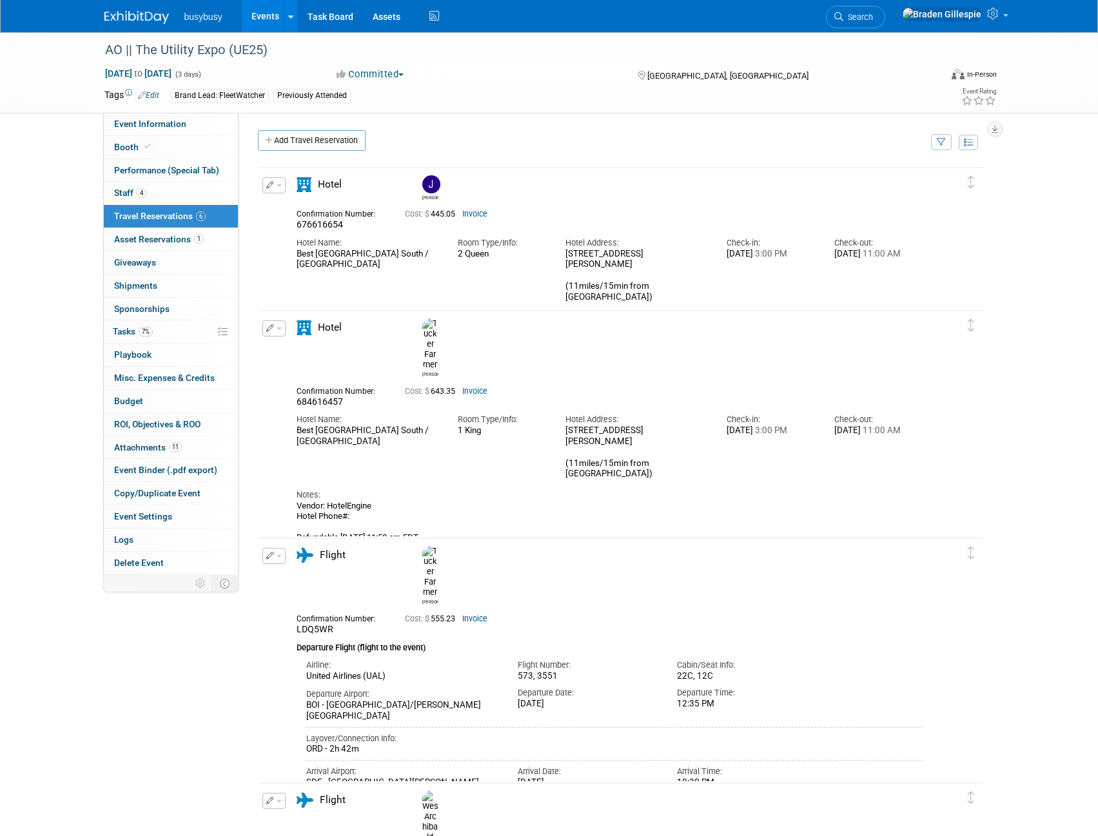
click at [265, 190] on button "button" at bounding box center [273, 185] width 23 height 16
click at [275, 204] on icon "button" at bounding box center [276, 207] width 10 height 9
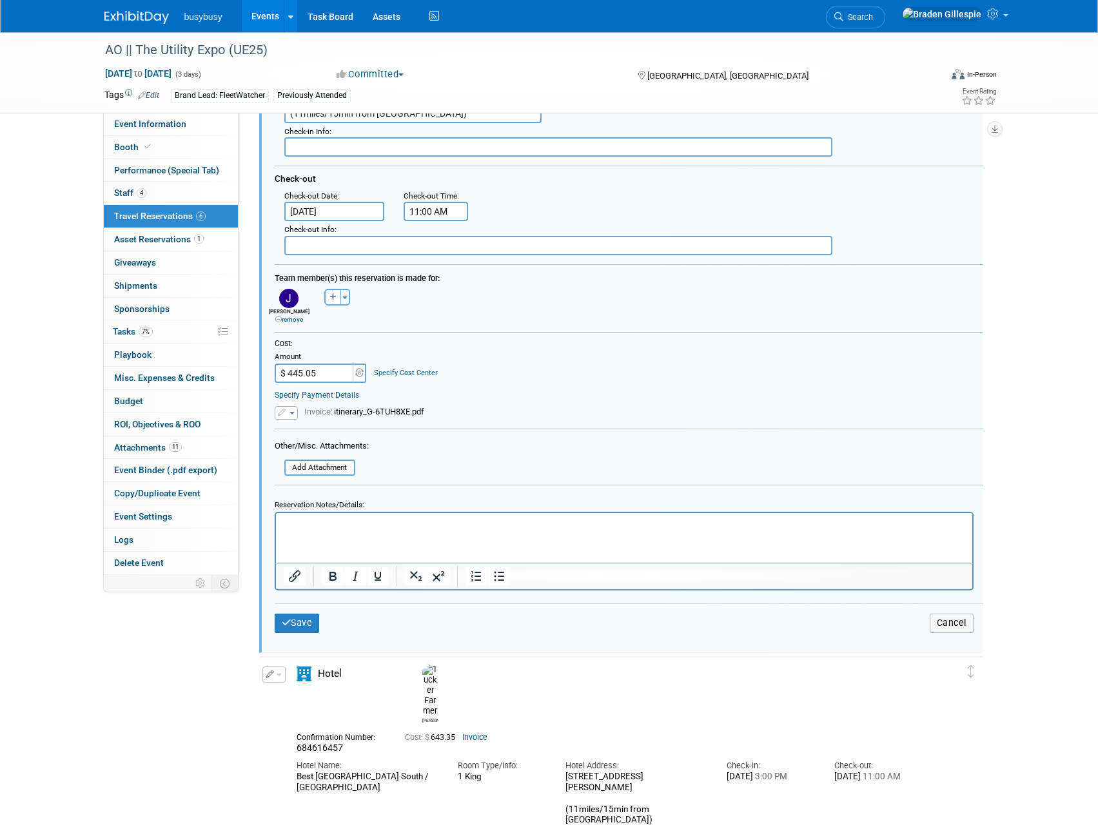
scroll to position [538, 0]
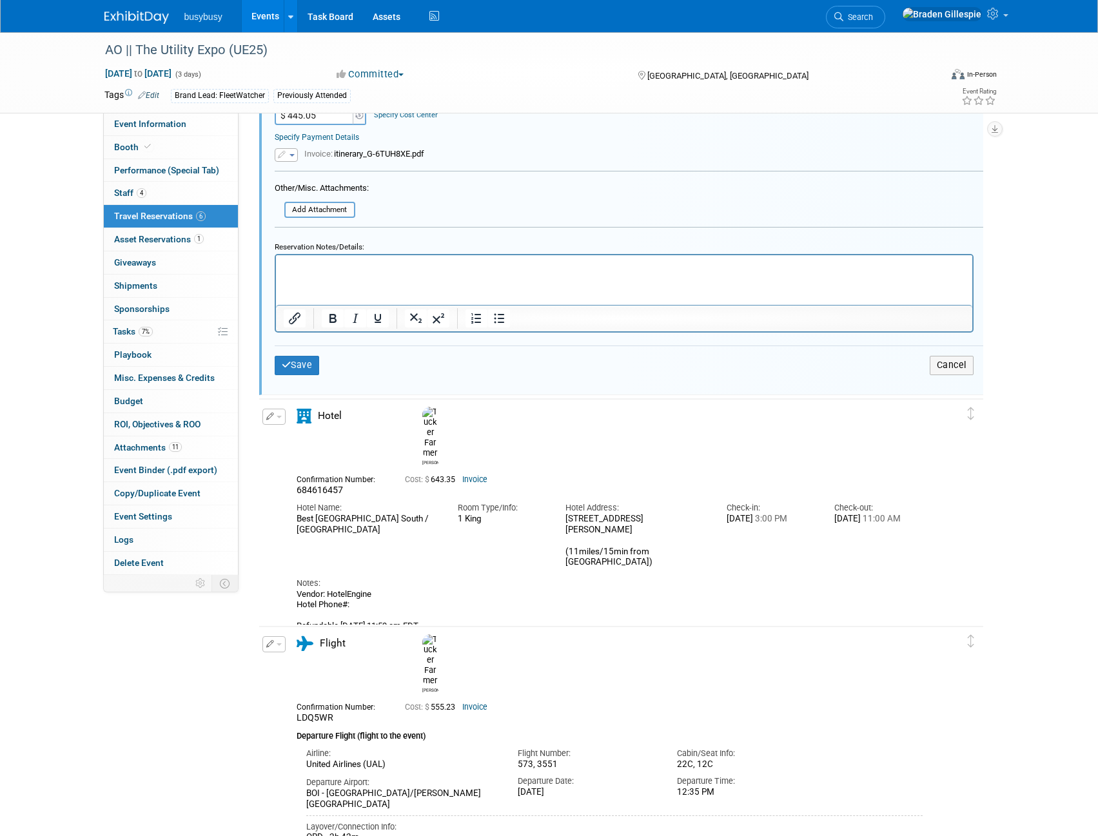
drag, startPoint x: 363, startPoint y: 575, endPoint x: 288, endPoint y: 566, distance: 75.3
click at [288, 565] on div "Hotel Tucker 684616457 Cost: $ 643.35 Invoice Hotel Name: Check-in:" at bounding box center [610, 531] width 646 height 244
drag, startPoint x: 385, startPoint y: 613, endPoint x: 290, endPoint y: 564, distance: 107.3
click at [290, 564] on div "Hotel Tucker 684616457 Cost: $ 643.35 Invoice Hotel Name: Check-in:" at bounding box center [610, 531] width 646 height 244
copy div "Vendor: HotelEngine Hotel Phone#: Refundable 10/4 @ 11:59 am EDT Breakfast Incl…"
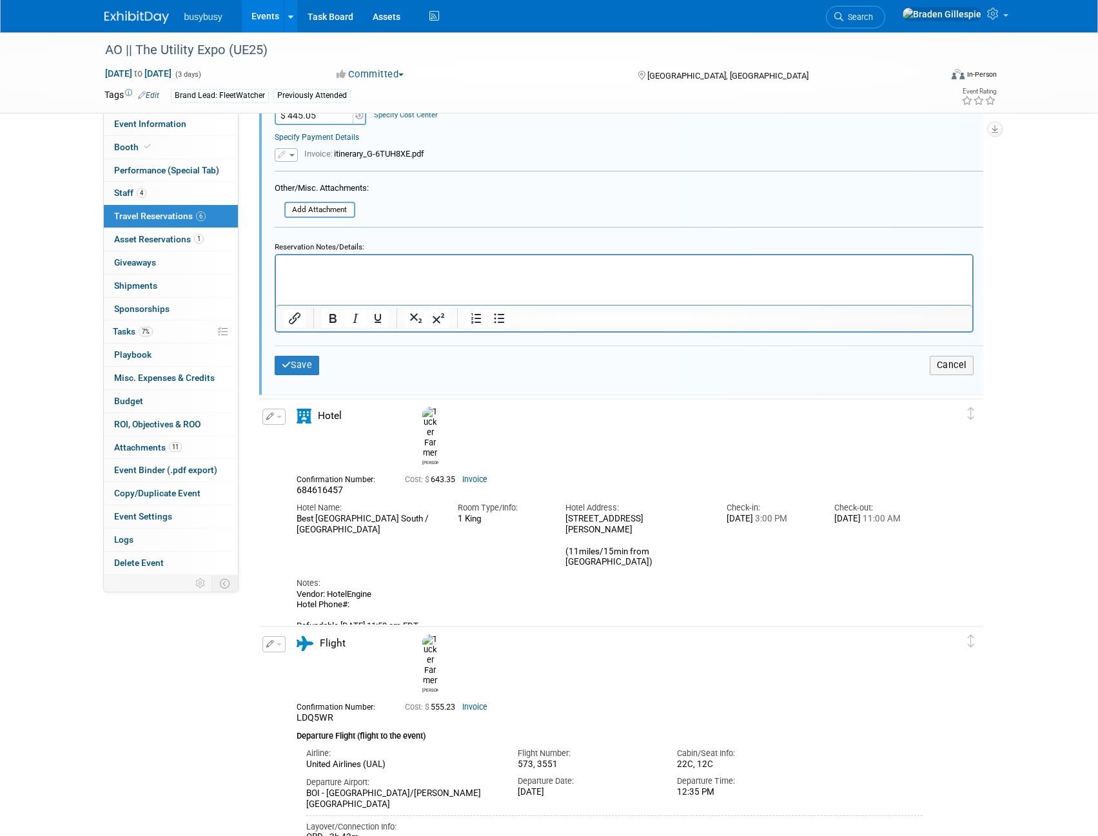
click at [327, 273] on html at bounding box center [623, 263] width 696 height 17
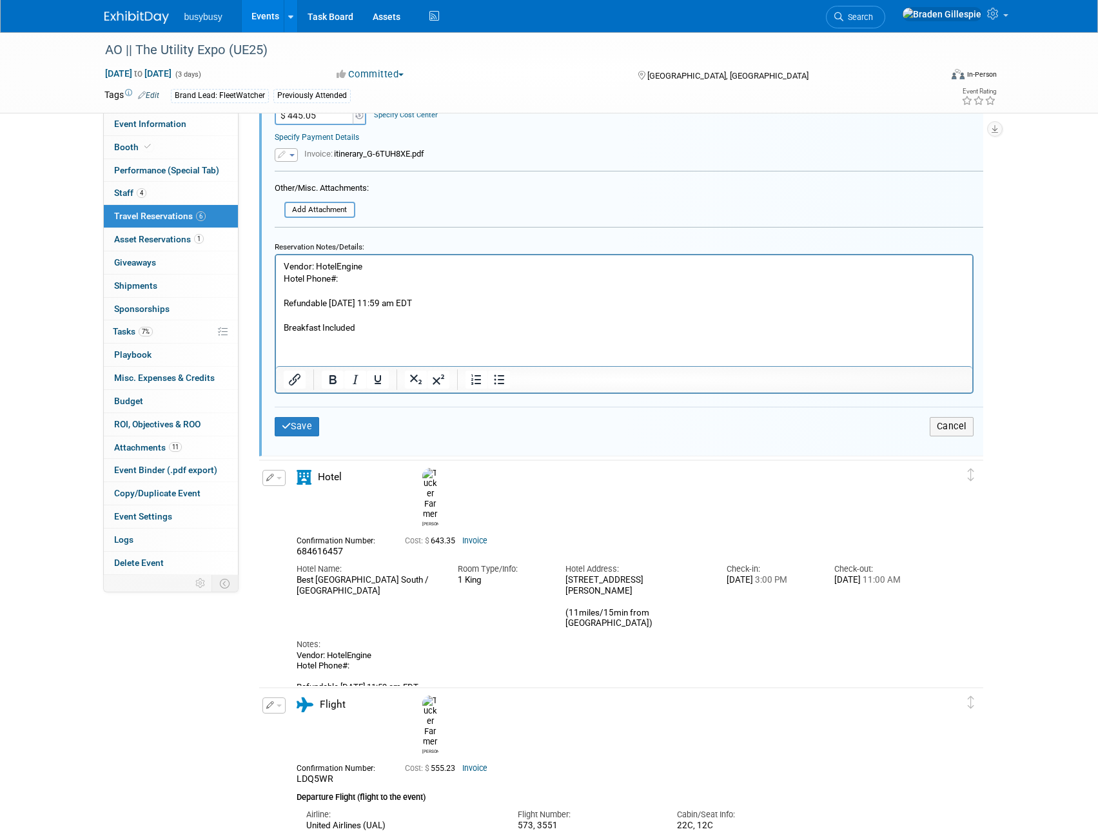
click at [348, 302] on p "Vendor: HotelEngine Hotel Phone#: Refundable 10/4 @ 11:59 am EDT Breakfast Incl…" at bounding box center [624, 297] width 682 height 74
click at [306, 423] on button "Save" at bounding box center [297, 426] width 45 height 19
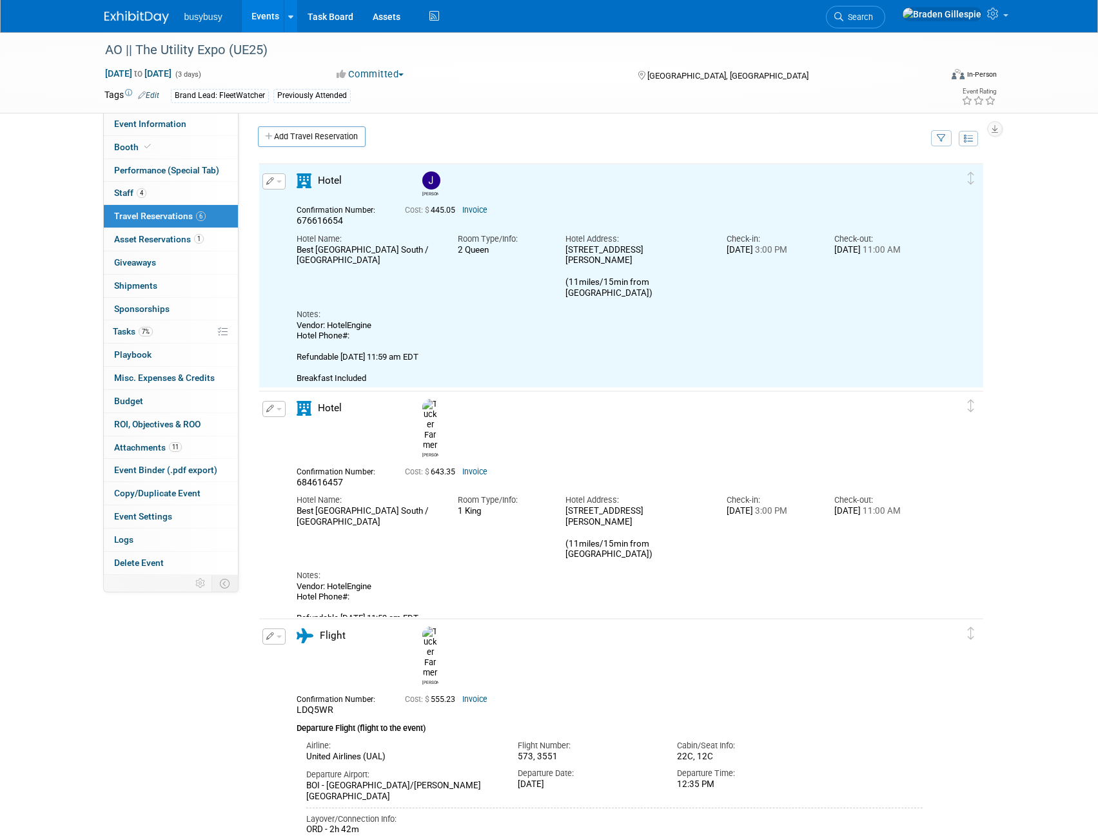
scroll to position [0, 0]
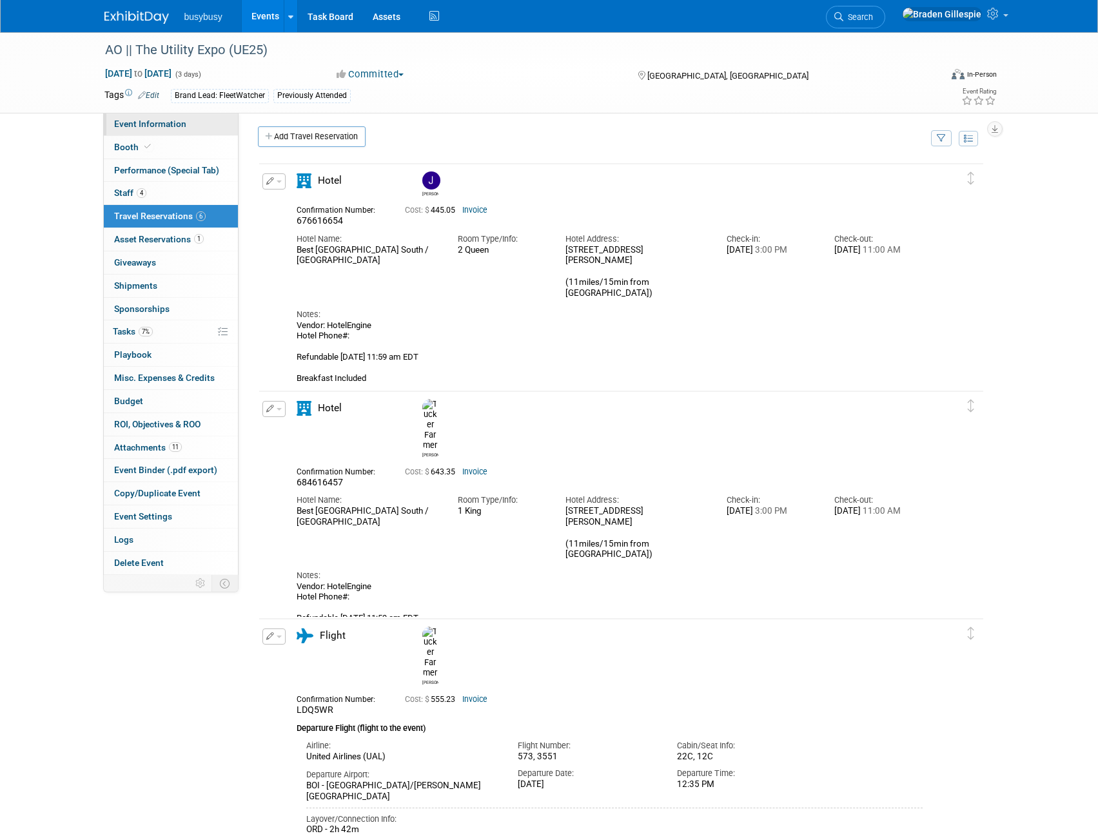
click at [168, 126] on span "Event Information" at bounding box center [150, 124] width 72 height 10
select select "AlignOps"
select select "Member"
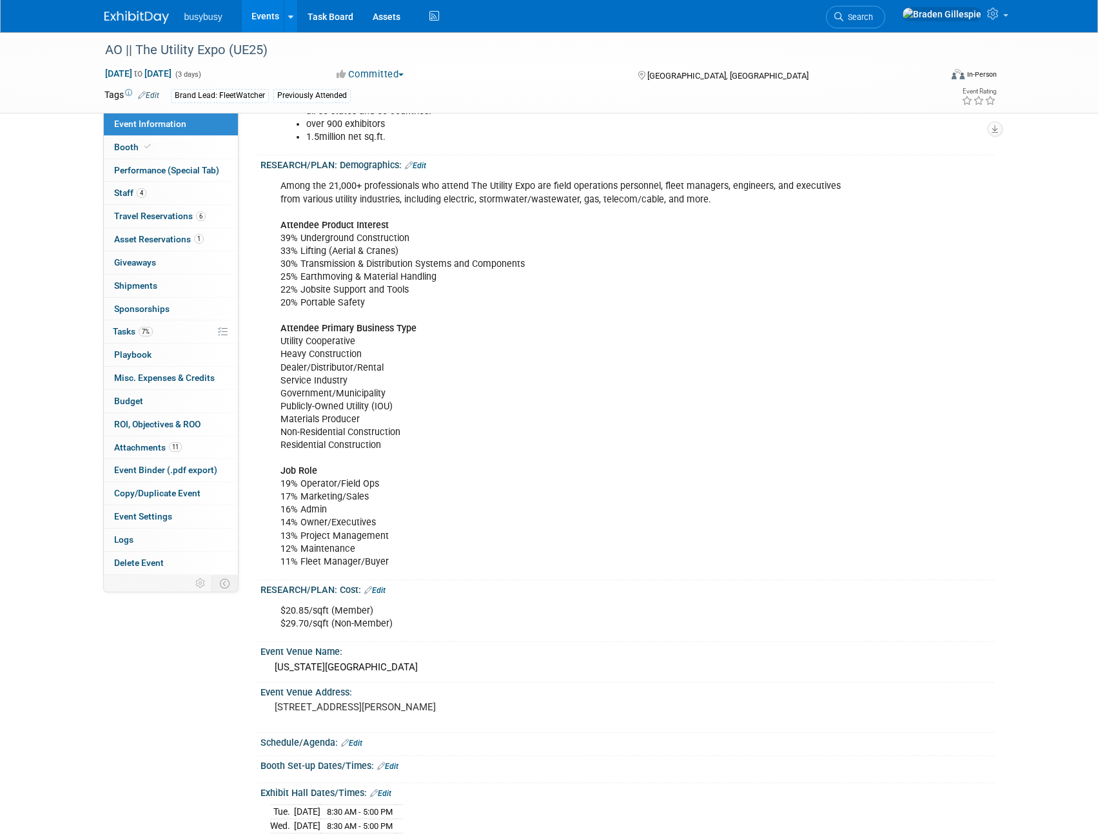
scroll to position [645, 0]
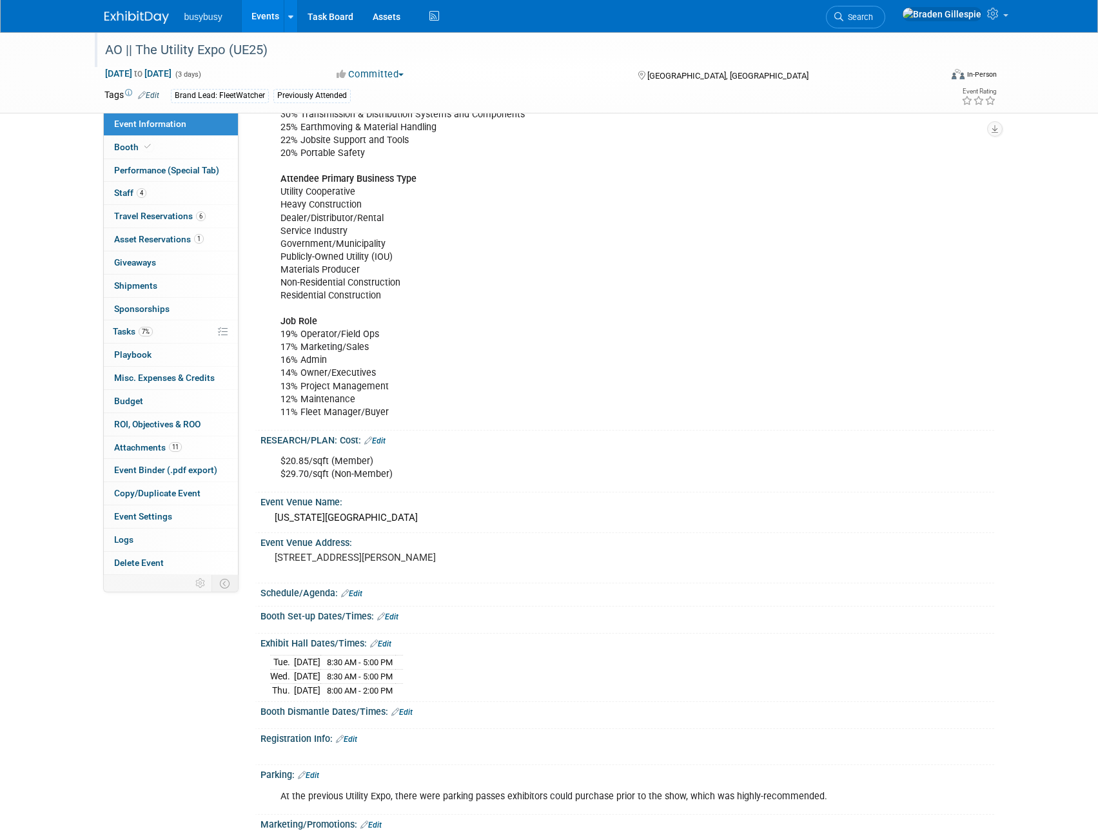
click at [433, 57] on div "AO || The Utility Expo (UE25)" at bounding box center [511, 50] width 821 height 23
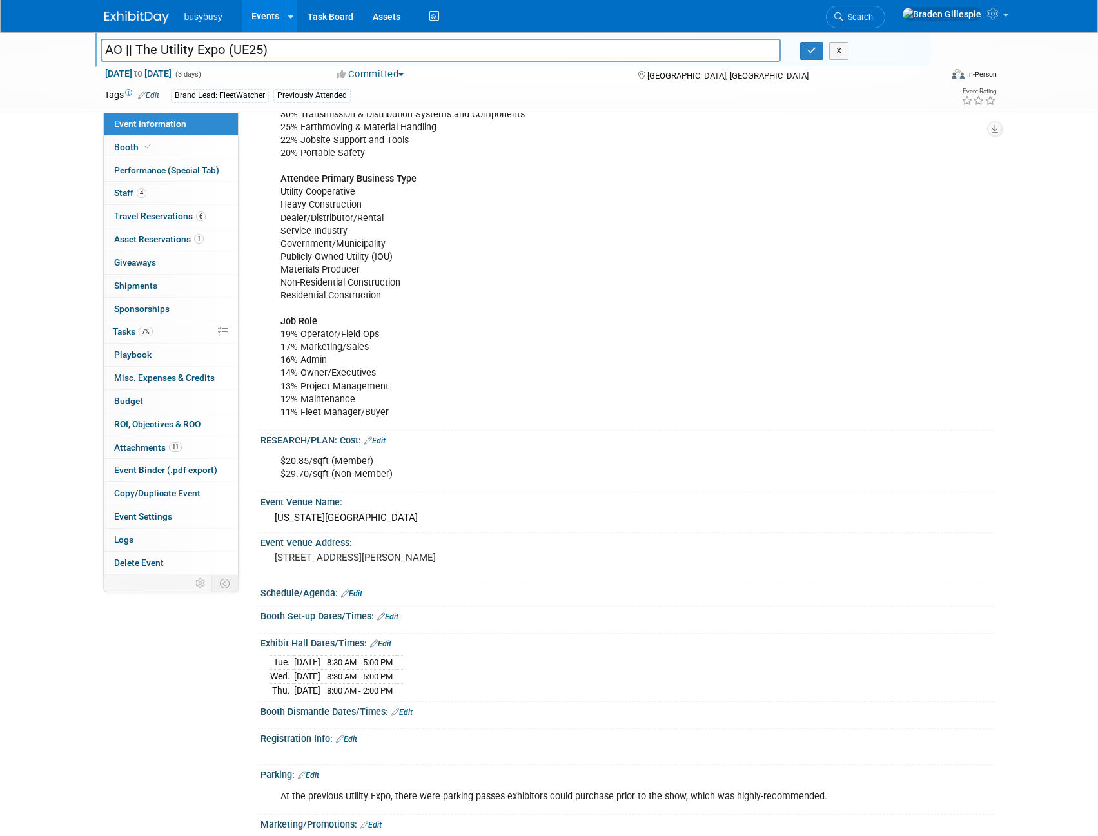
click at [137, 19] on img at bounding box center [136, 17] width 64 height 13
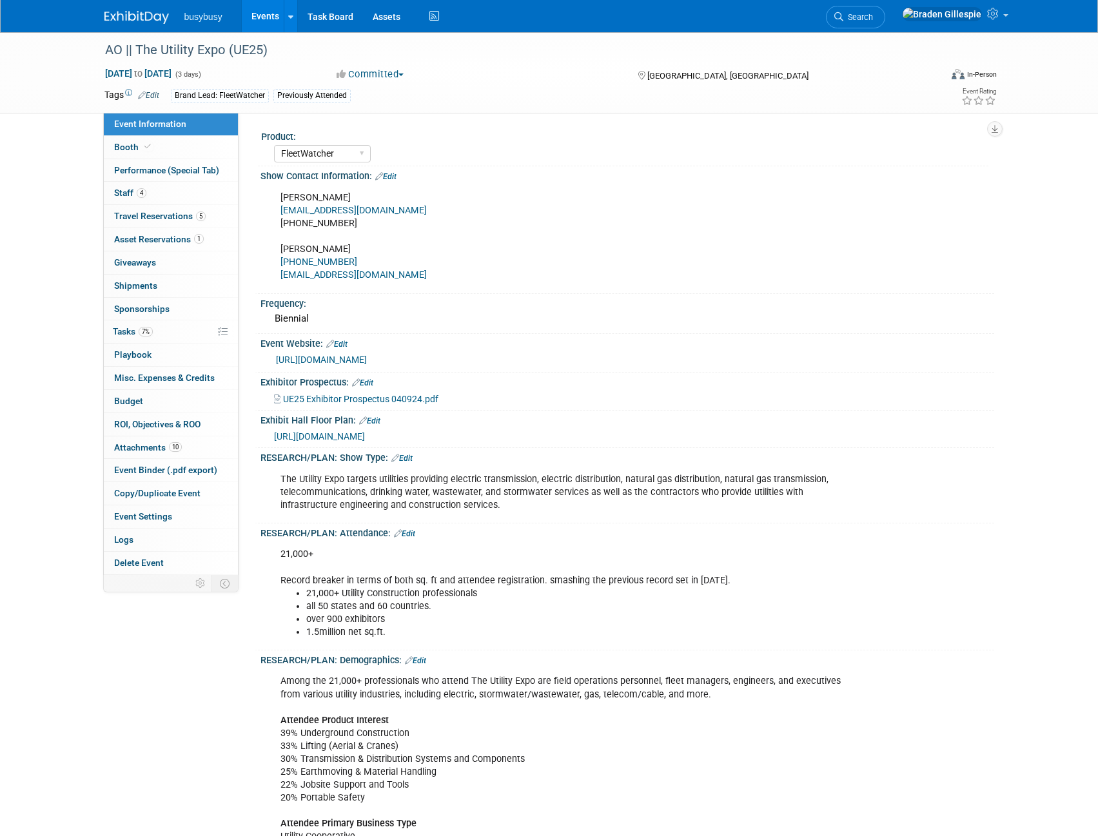
select select "FleetWatcher"
select select "Member"
select select "AlignOps"
select select "Member"
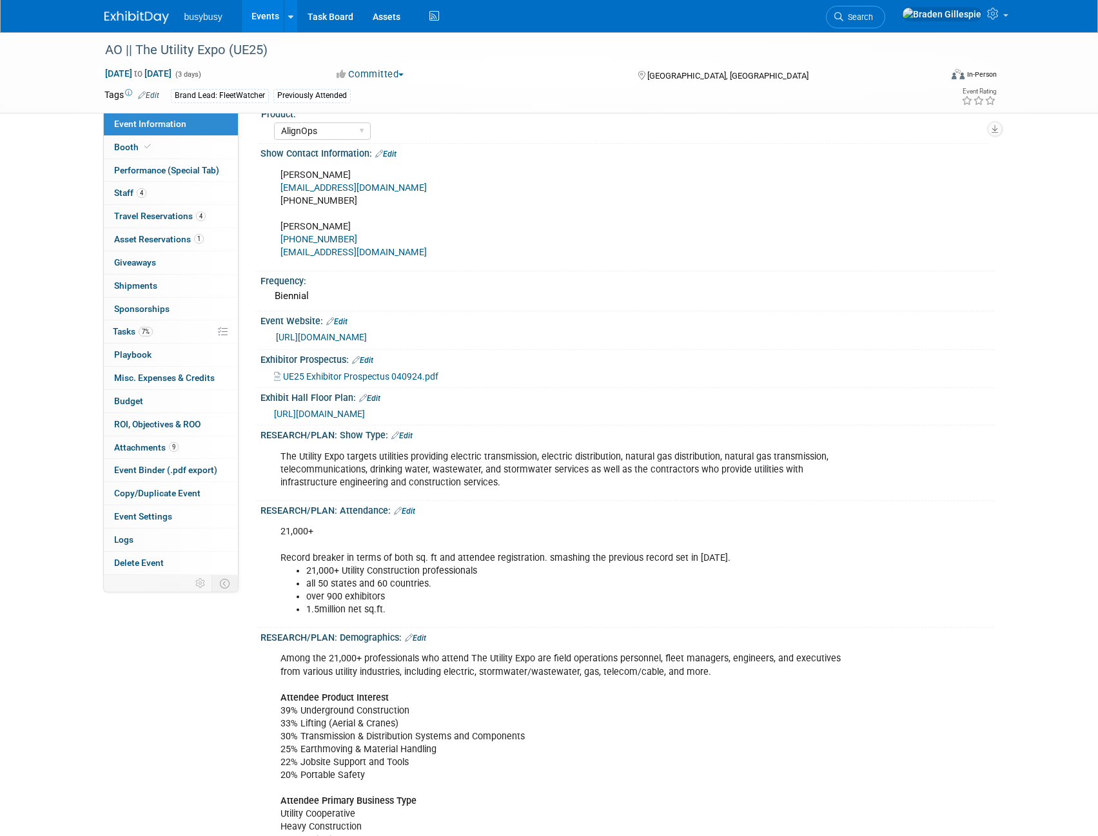
click at [146, 17] on img at bounding box center [136, 17] width 64 height 13
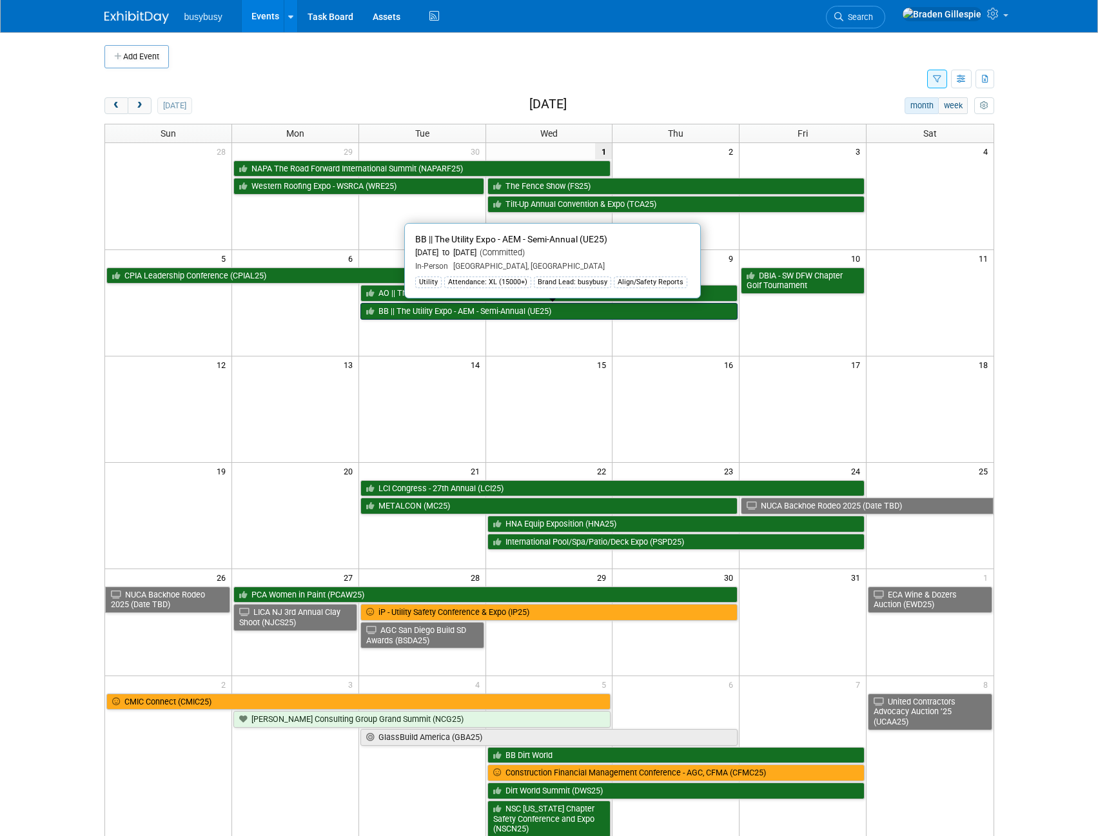
click at [525, 317] on link "BB || The Utility Expo - AEM - Semi-Annual (UE25)" at bounding box center [549, 311] width 378 height 17
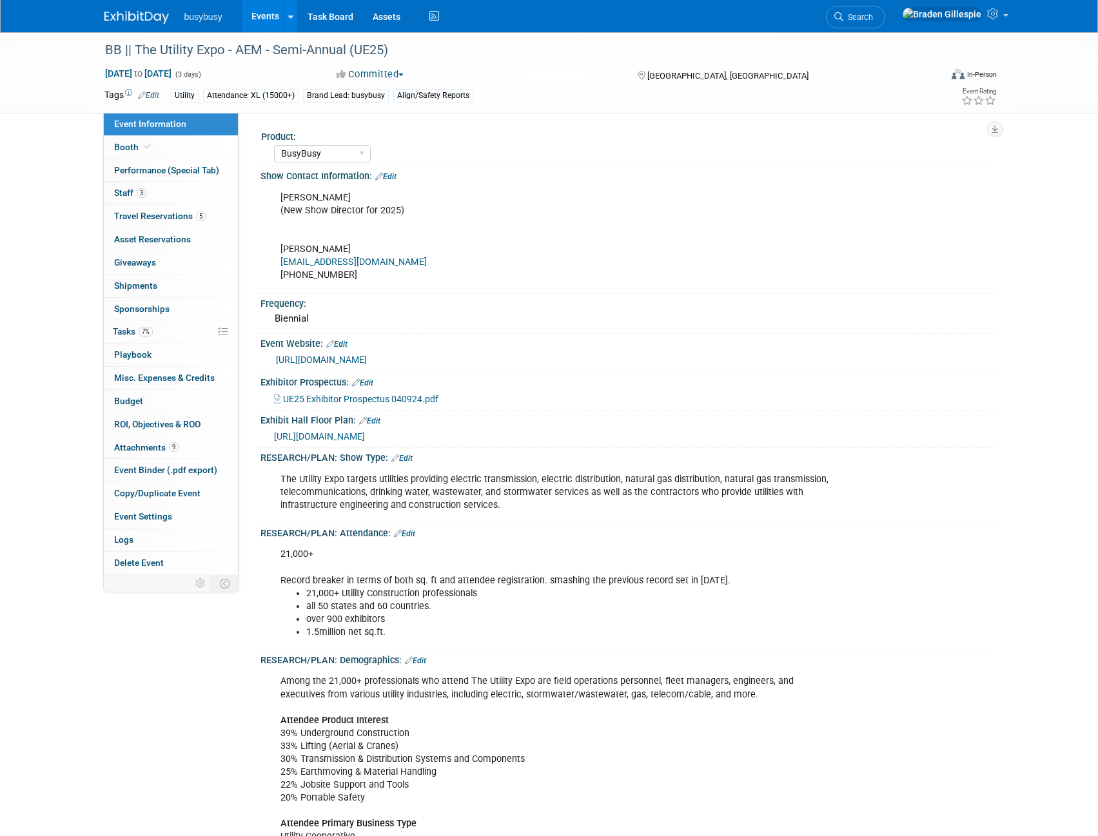
select select "BusyBusy"
select select "Member"
click at [182, 210] on link "5 Travel Reservations 5" at bounding box center [171, 216] width 134 height 23
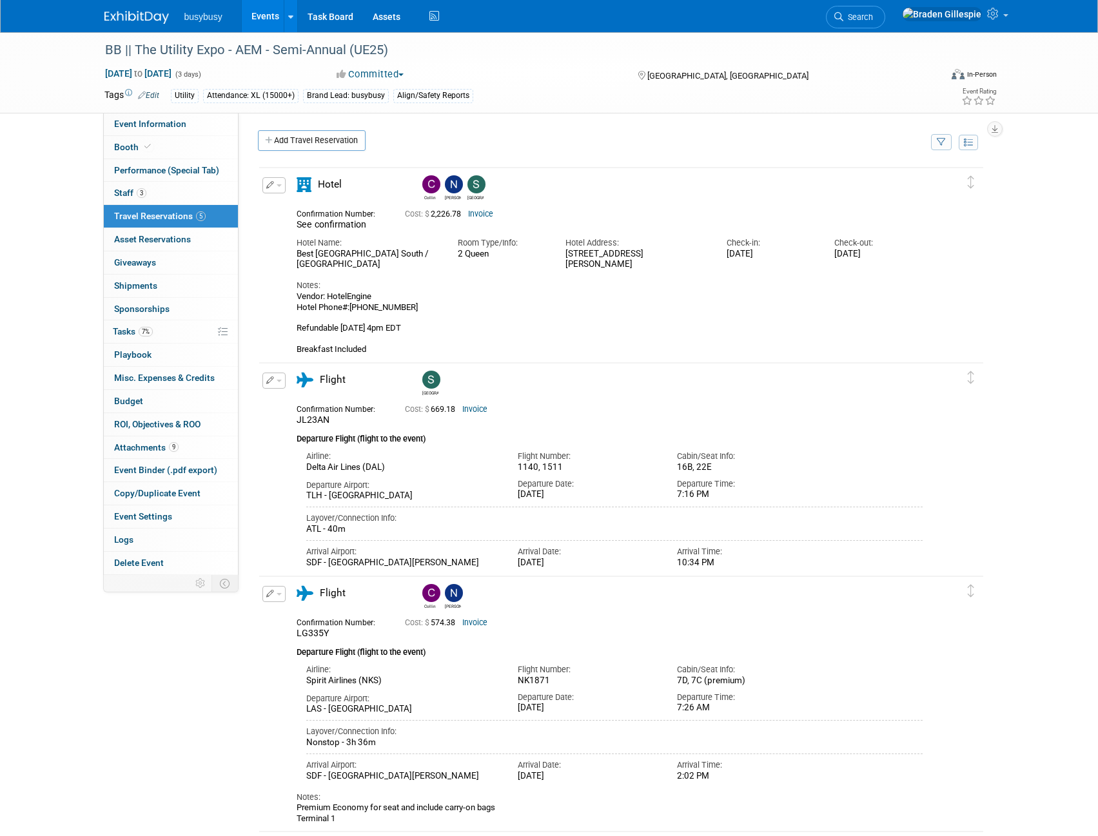
click at [277, 186] on span "button" at bounding box center [279, 185] width 5 height 3
click at [303, 208] on button "Edit Reservation" at bounding box center [317, 208] width 109 height 19
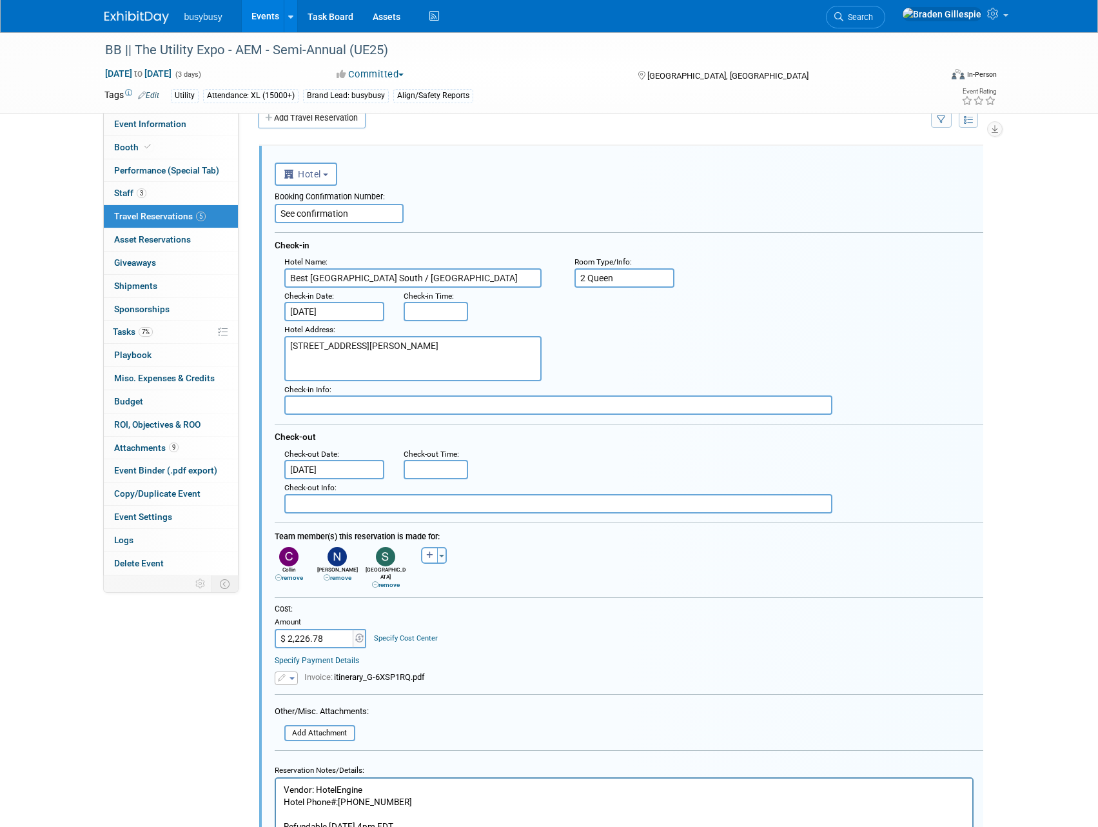
click at [412, 354] on textarea "362 Brenton Way, Shepherdsville, KY, 40165" at bounding box center [412, 358] width 257 height 45
click at [490, 346] on textarea "362 Brenton Way, Shepherdsville, KY, 40165" at bounding box center [412, 358] width 257 height 45
type textarea "362 Brenton Way, Shepherdsville, KY, 40165 (11miles/15min from Convention Cente…"
click at [433, 312] on input "text" at bounding box center [436, 311] width 64 height 19
click at [435, 346] on span at bounding box center [433, 342] width 23 height 23
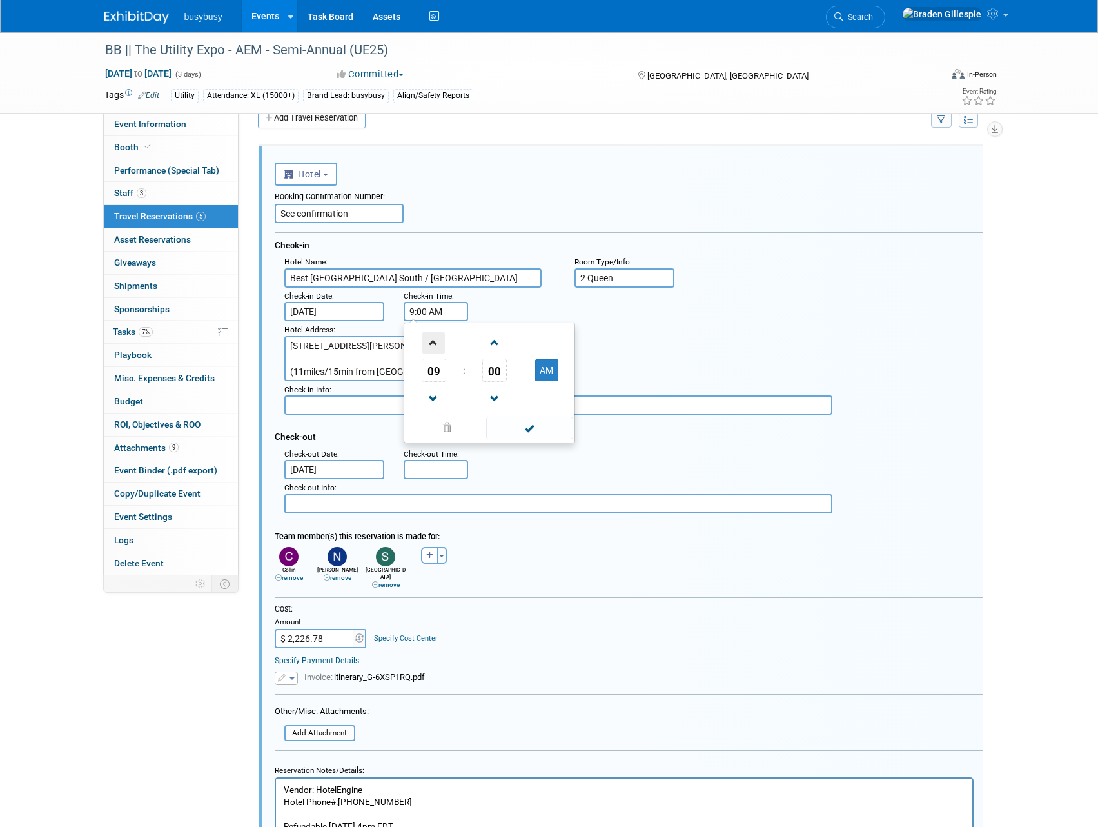
click at [435, 346] on span at bounding box center [433, 342] width 23 height 23
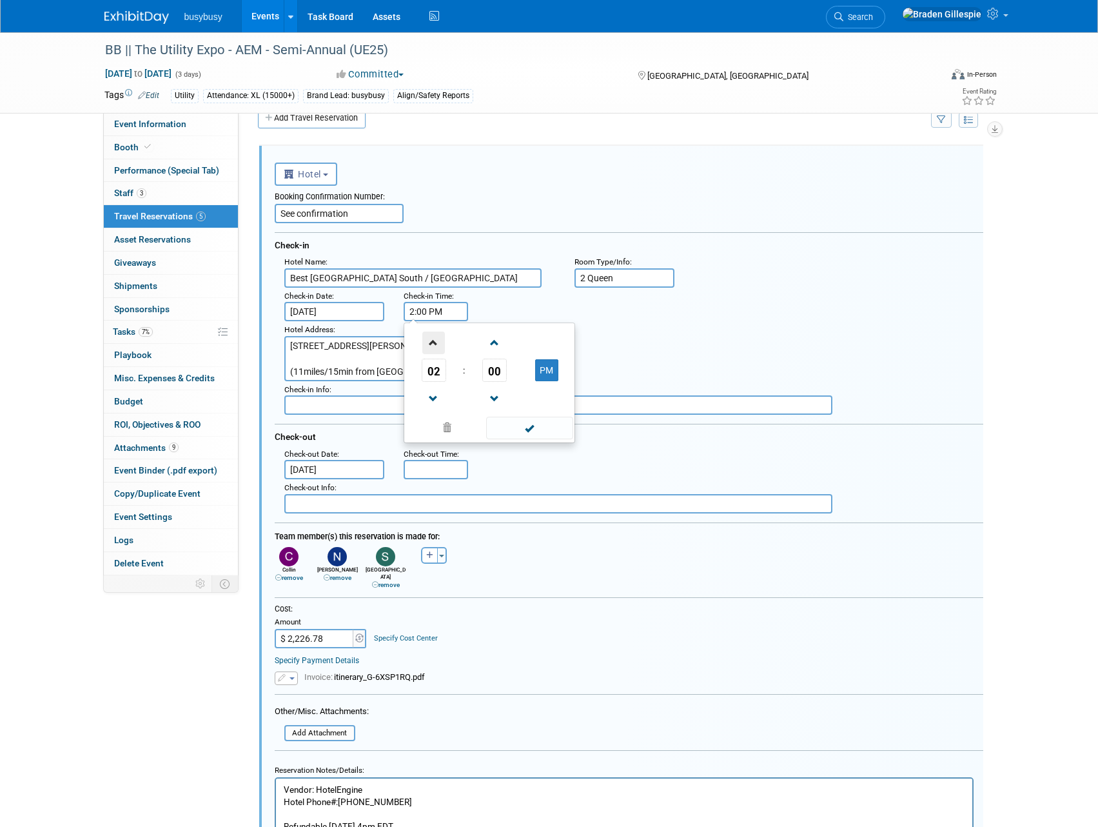
click at [435, 346] on span at bounding box center [433, 342] width 23 height 23
type input "3:00 PM"
click at [459, 479] on input "5:00 PM" at bounding box center [436, 469] width 64 height 19
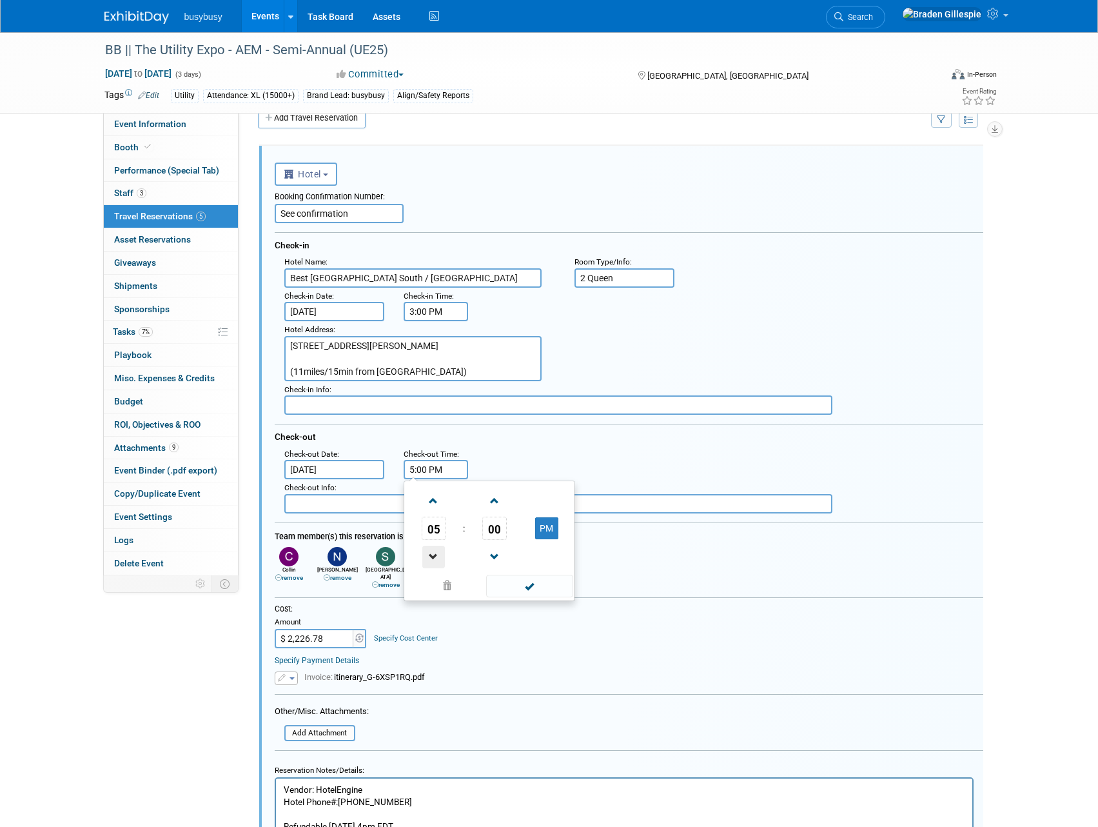
click at [439, 558] on span at bounding box center [433, 556] width 23 height 23
click at [439, 557] on span at bounding box center [433, 556] width 23 height 23
click at [439, 556] on span at bounding box center [433, 556] width 23 height 23
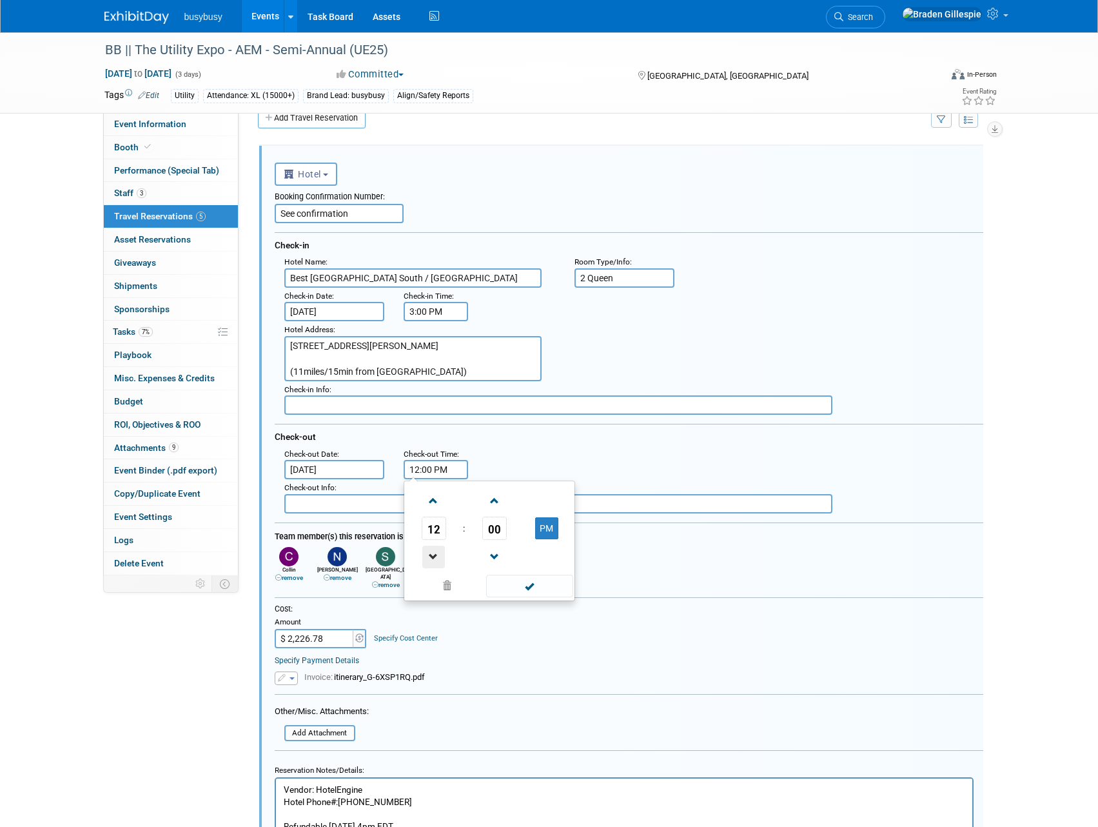
click at [439, 556] on span at bounding box center [433, 556] width 23 height 23
click at [437, 505] on span at bounding box center [433, 500] width 23 height 23
type input "11:00 AM"
click at [578, 451] on div ": Check-out Date : Oct 9, 2025 Check-out Time : 11:00 AM 11 : 00 AM 12 01 02 03…" at bounding box center [634, 463] width 718 height 34
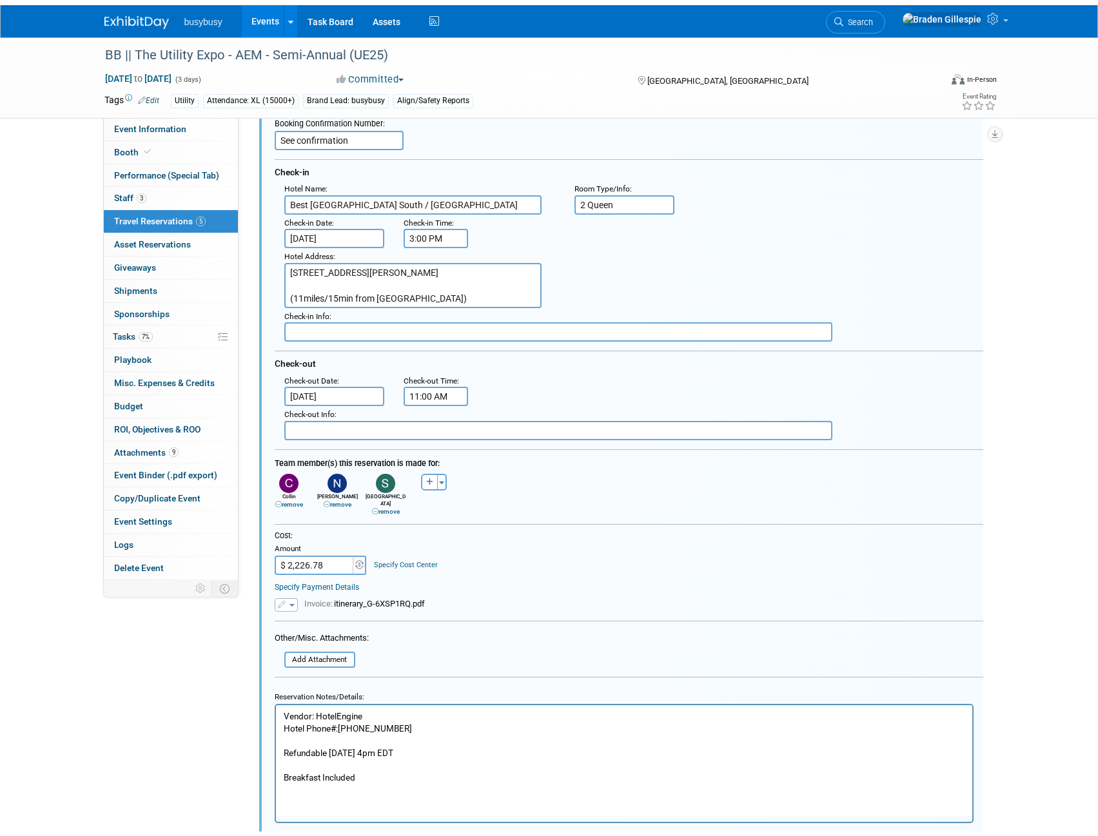
scroll to position [280, 0]
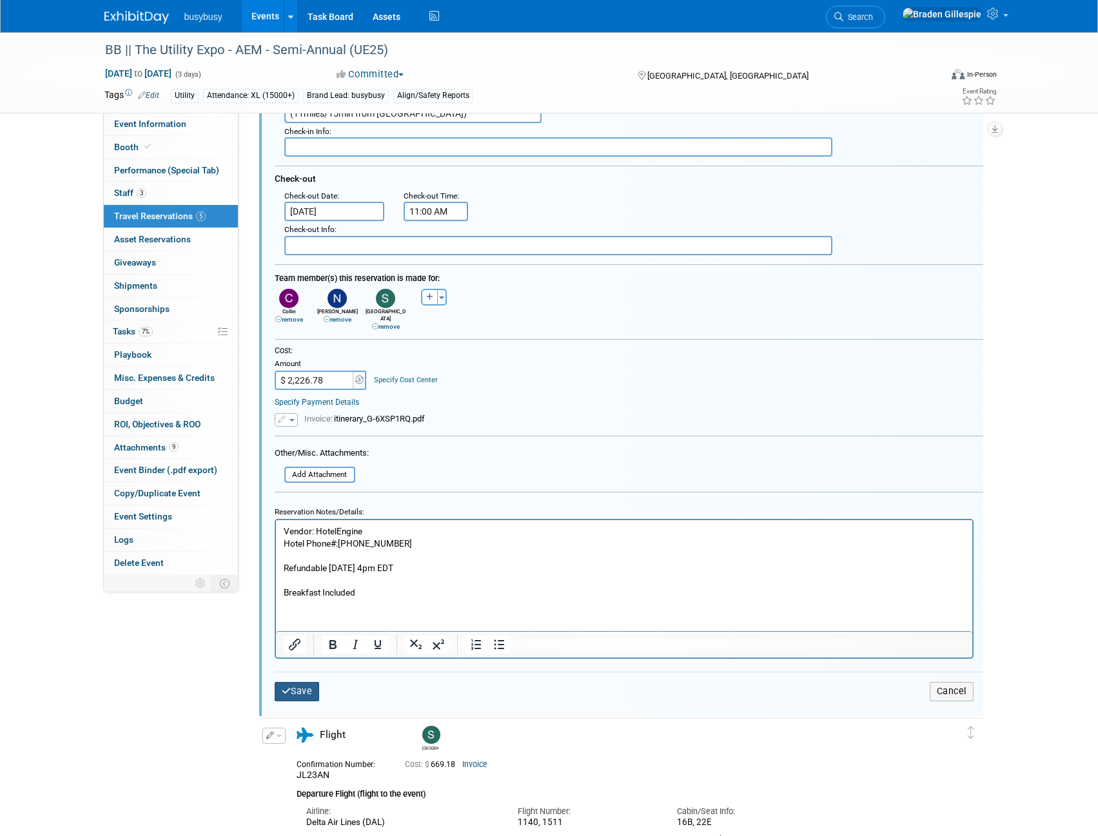
click at [309, 682] on button "Save" at bounding box center [297, 691] width 45 height 19
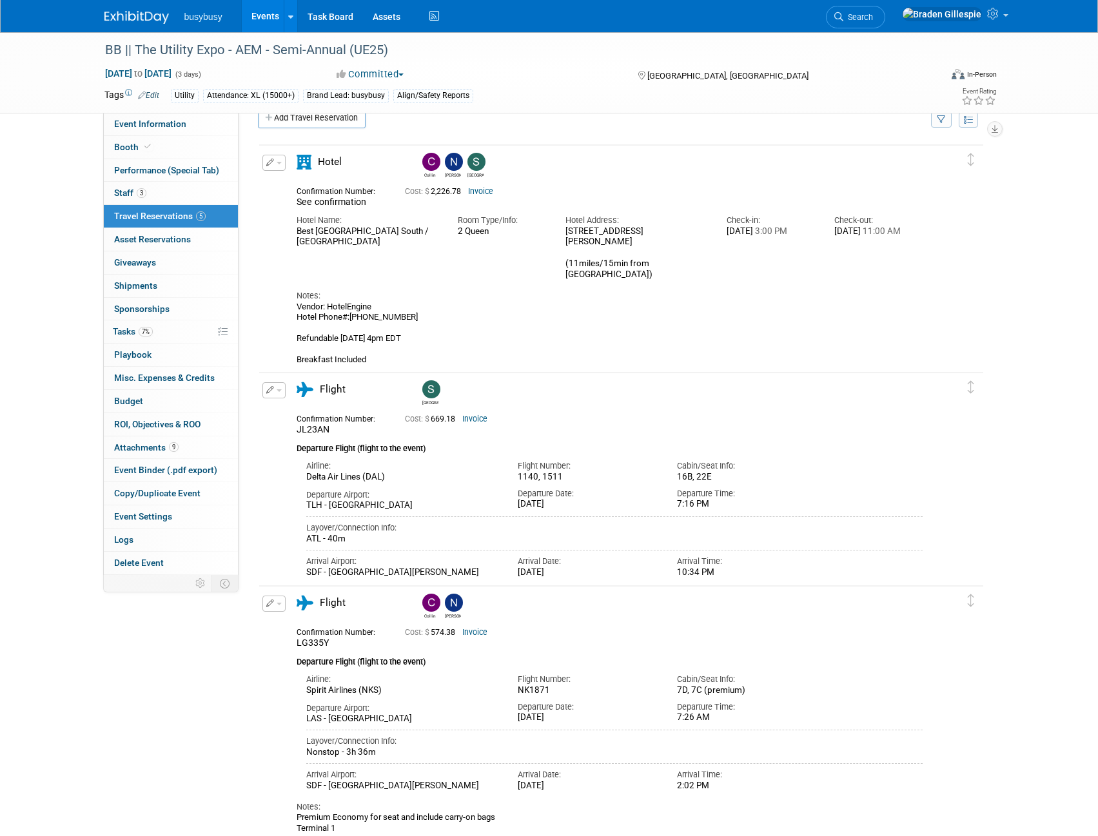
scroll to position [0, 0]
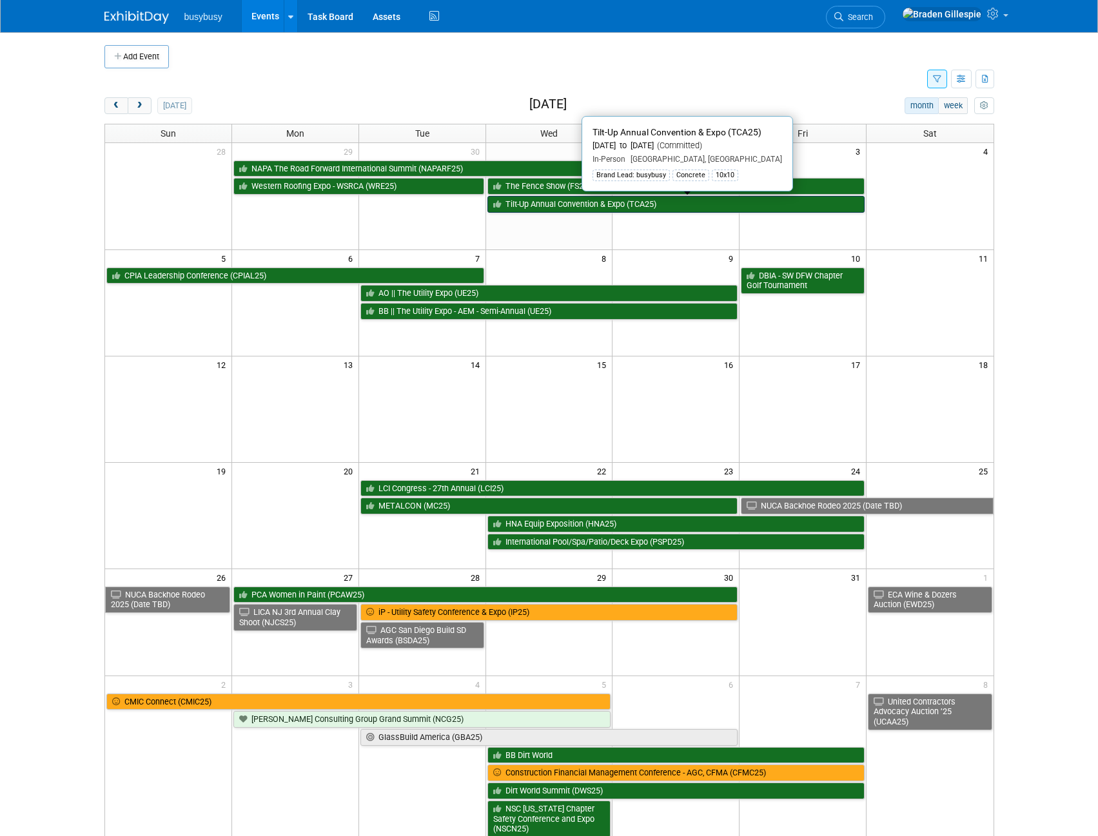
click at [580, 208] on link "Tilt-Up Annual Convention & Expo (TCA25)" at bounding box center [676, 204] width 378 height 17
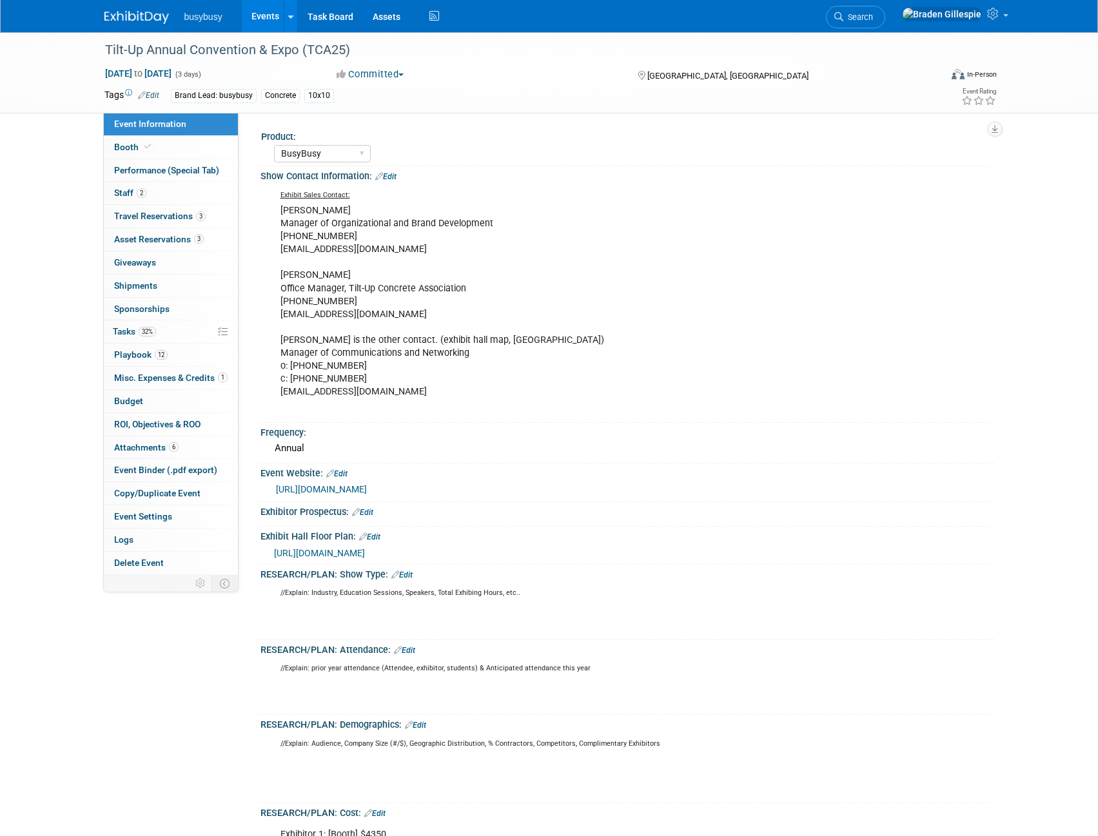
select select "BusyBusy"
click at [166, 188] on link "2 Staff 2" at bounding box center [171, 193] width 134 height 23
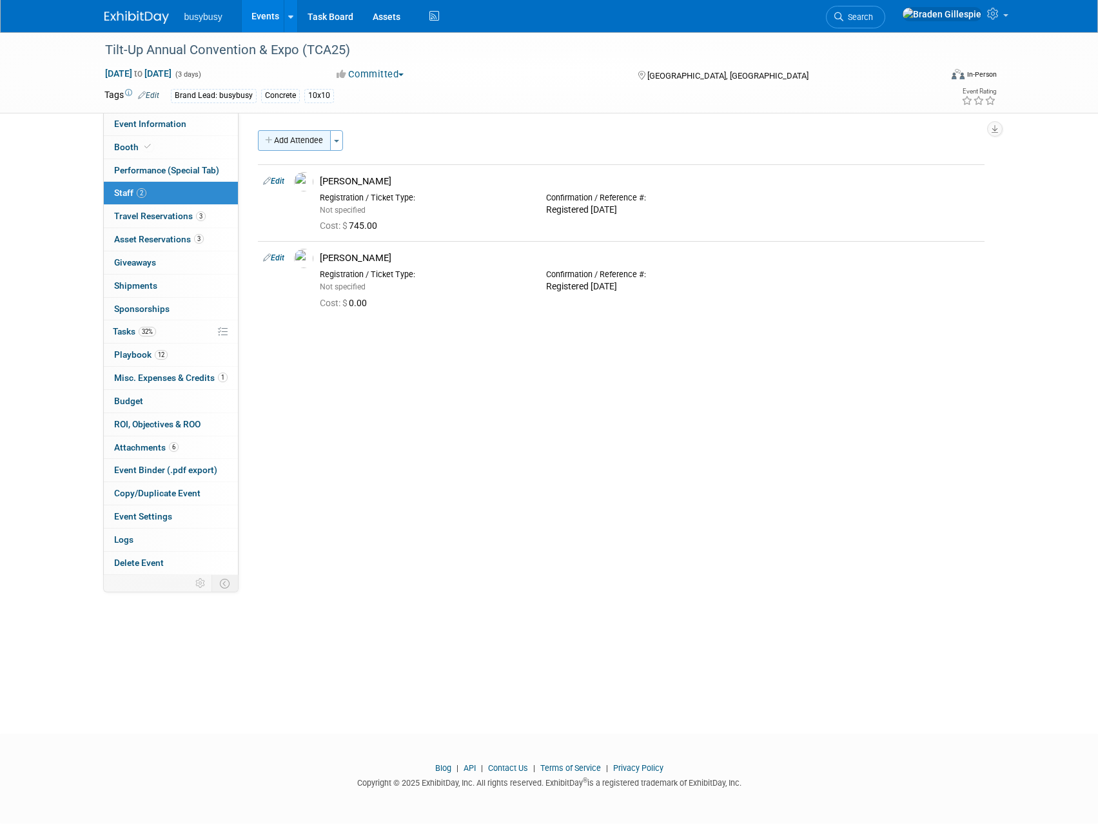
click at [292, 147] on button "Add Attendee" at bounding box center [294, 140] width 73 height 21
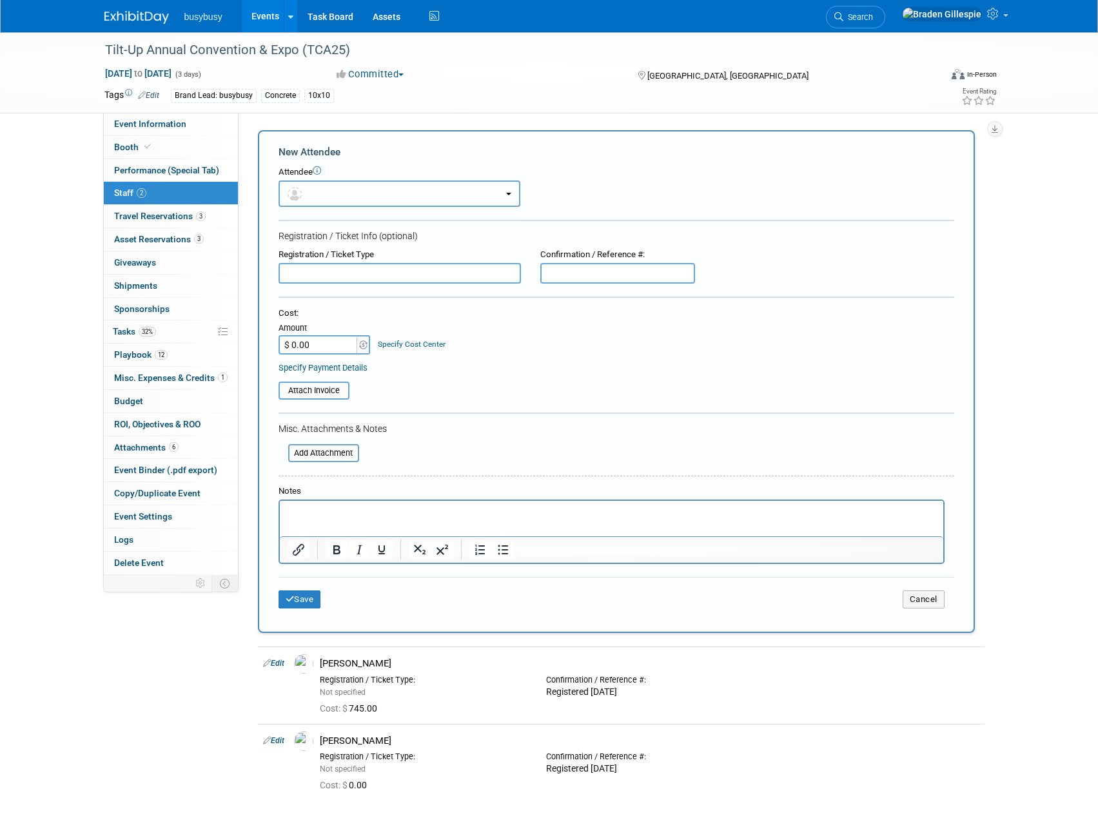
click at [308, 185] on button "button" at bounding box center [400, 194] width 242 height 26
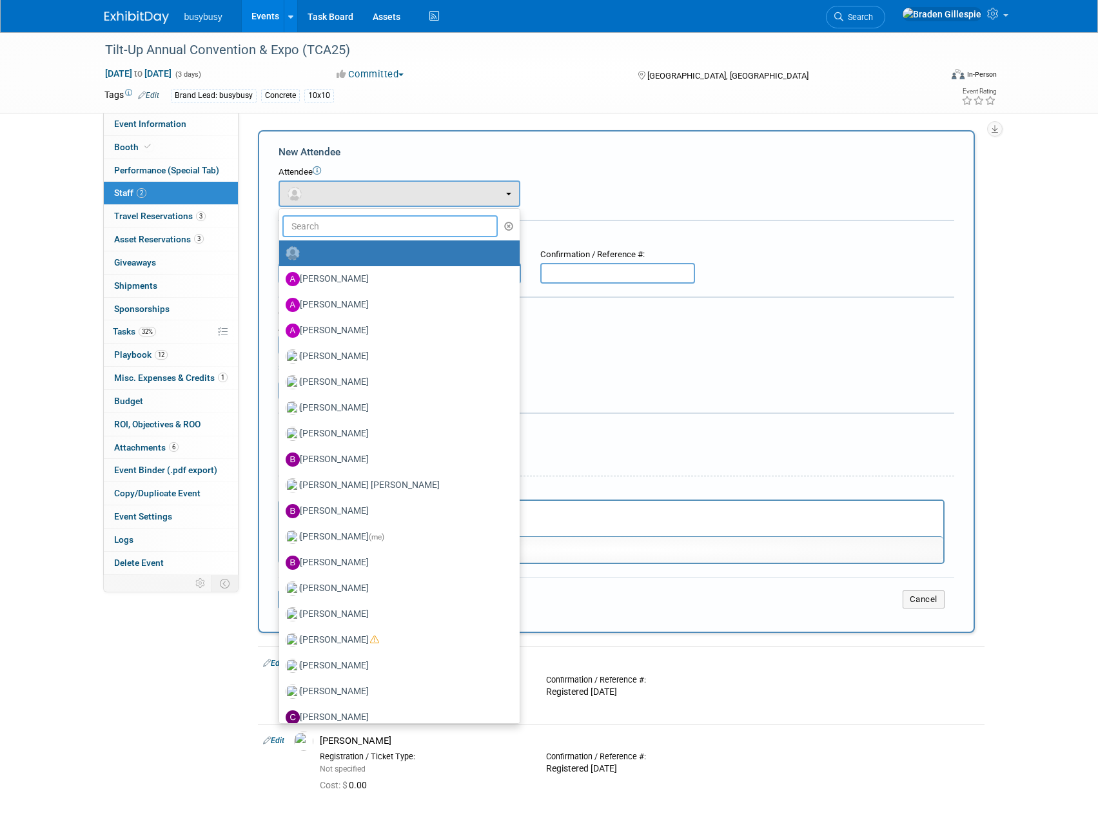
click at [342, 232] on input "text" at bounding box center [390, 226] width 216 height 22
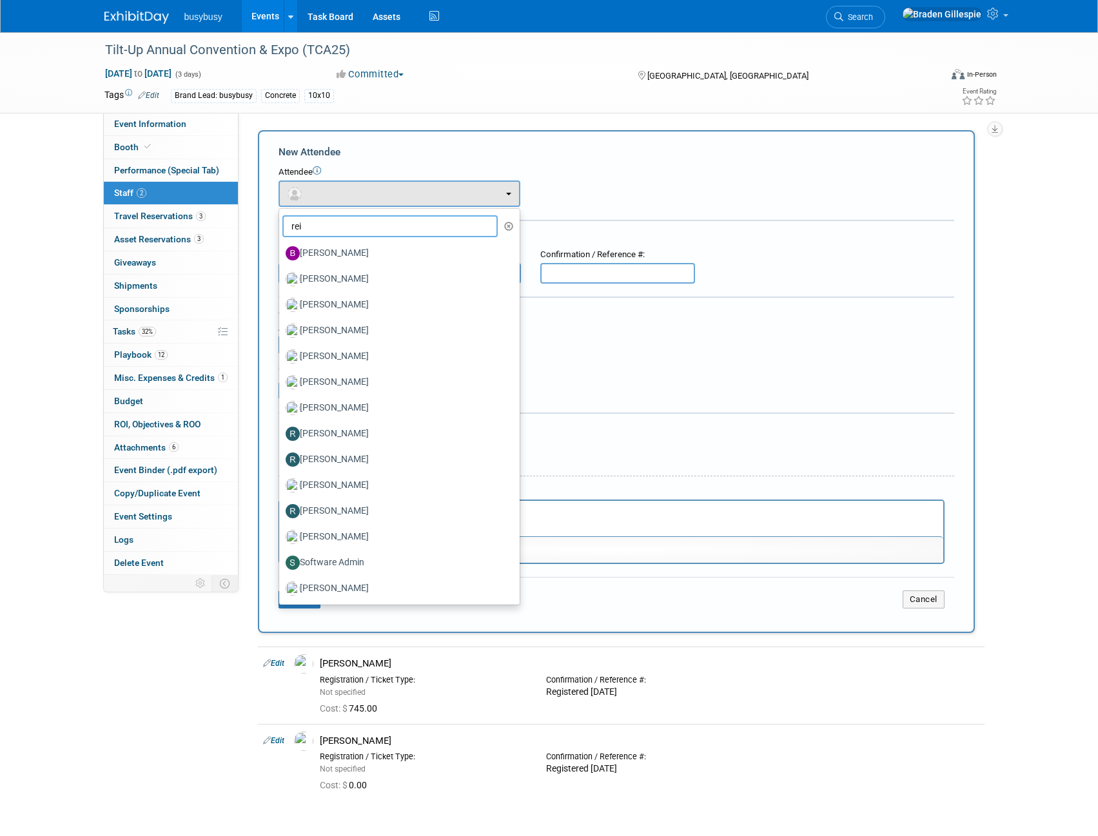
type input "[PERSON_NAME]"
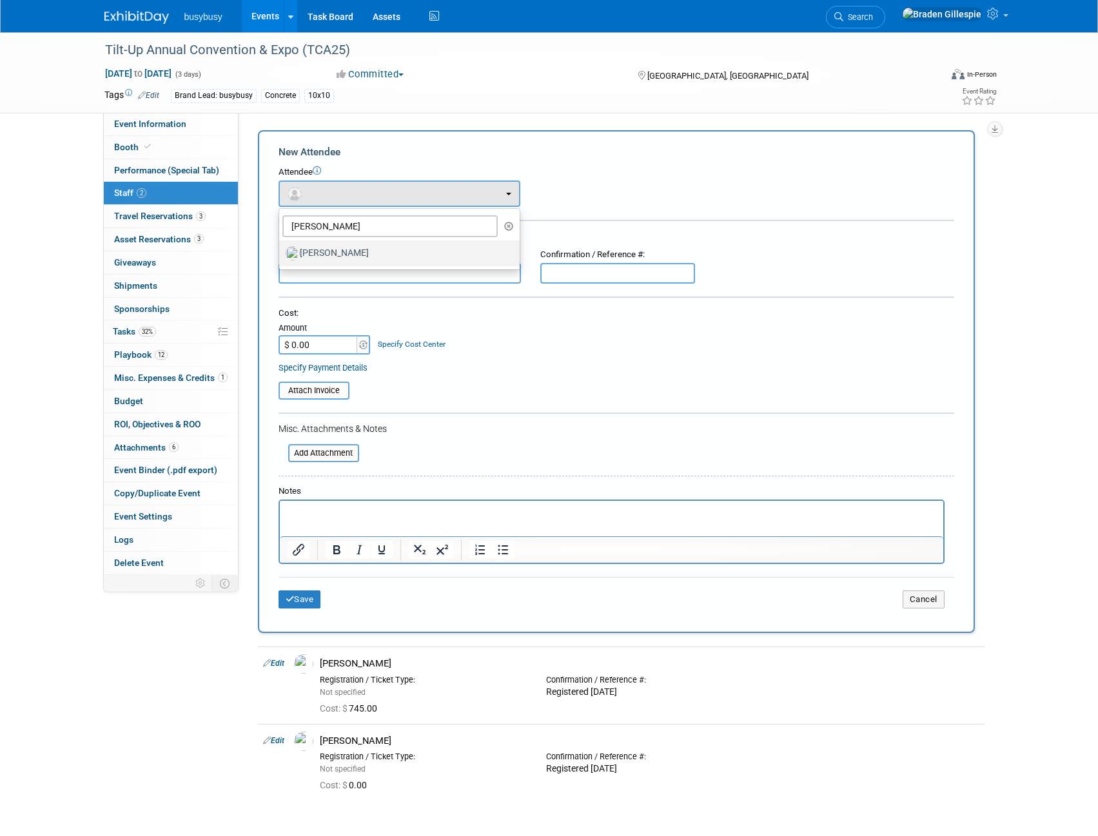
click at [348, 255] on label "[PERSON_NAME]" at bounding box center [396, 253] width 221 height 21
click at [281, 255] on input "[PERSON_NAME]" at bounding box center [277, 252] width 8 height 8
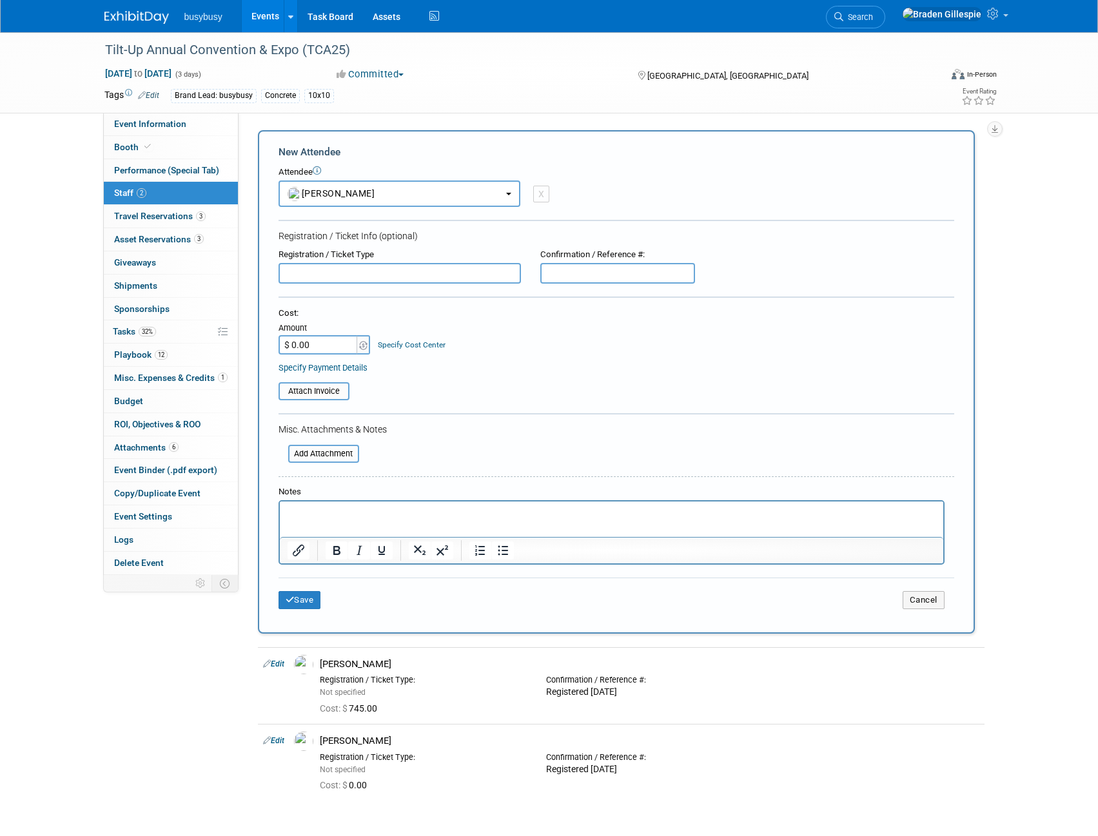
select select "6a9dfc6f-e64b-4faa-9df1-78188c9621f0"
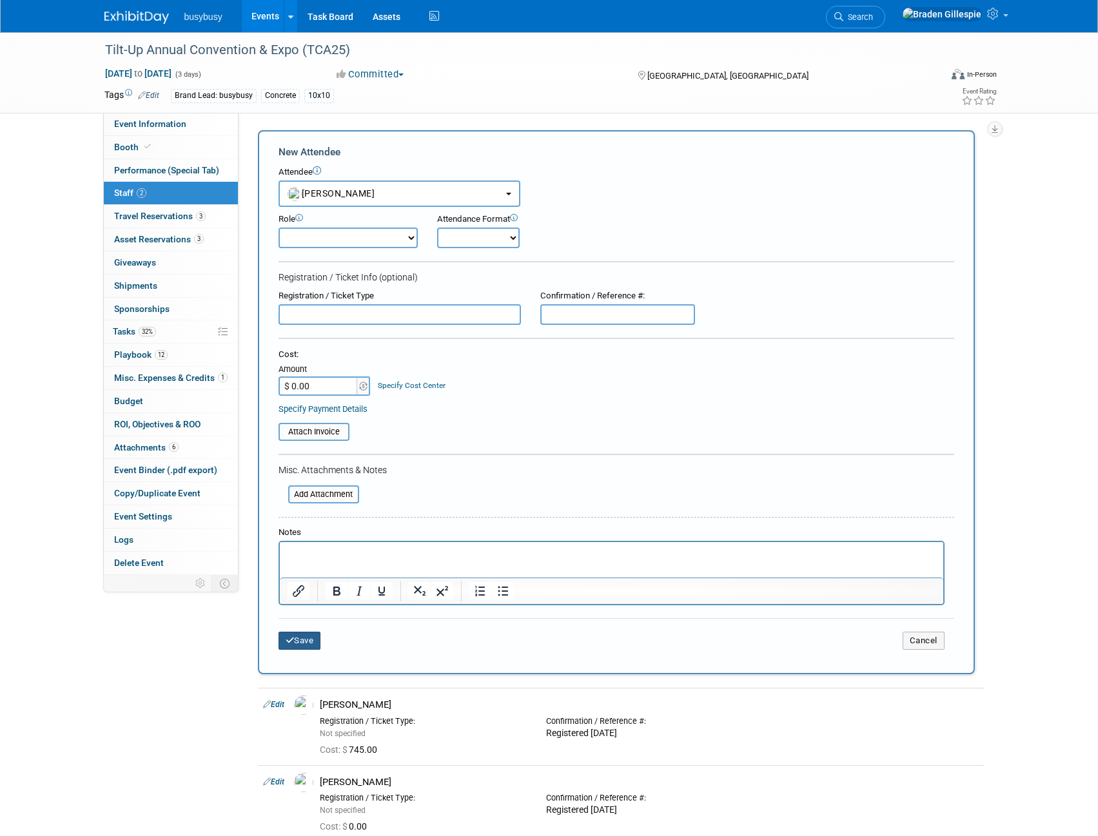
click at [310, 636] on button "Save" at bounding box center [300, 641] width 43 height 18
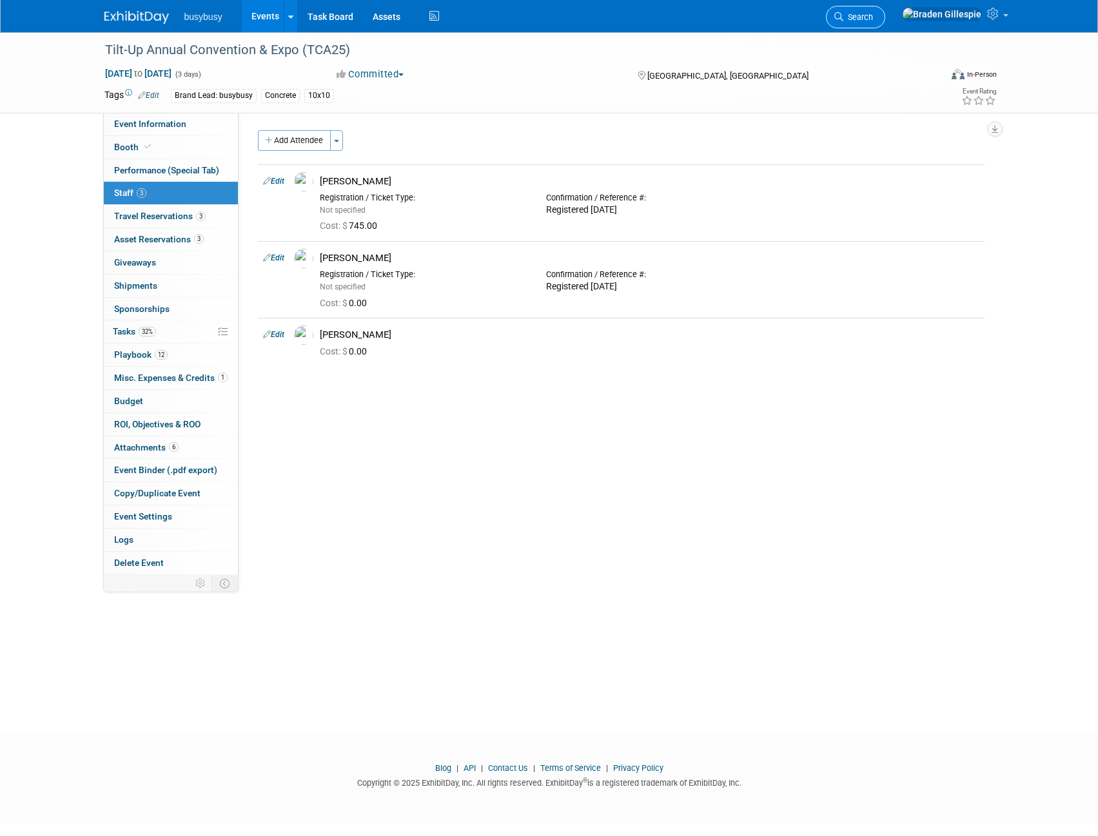
click at [873, 19] on span "Search" at bounding box center [858, 17] width 30 height 10
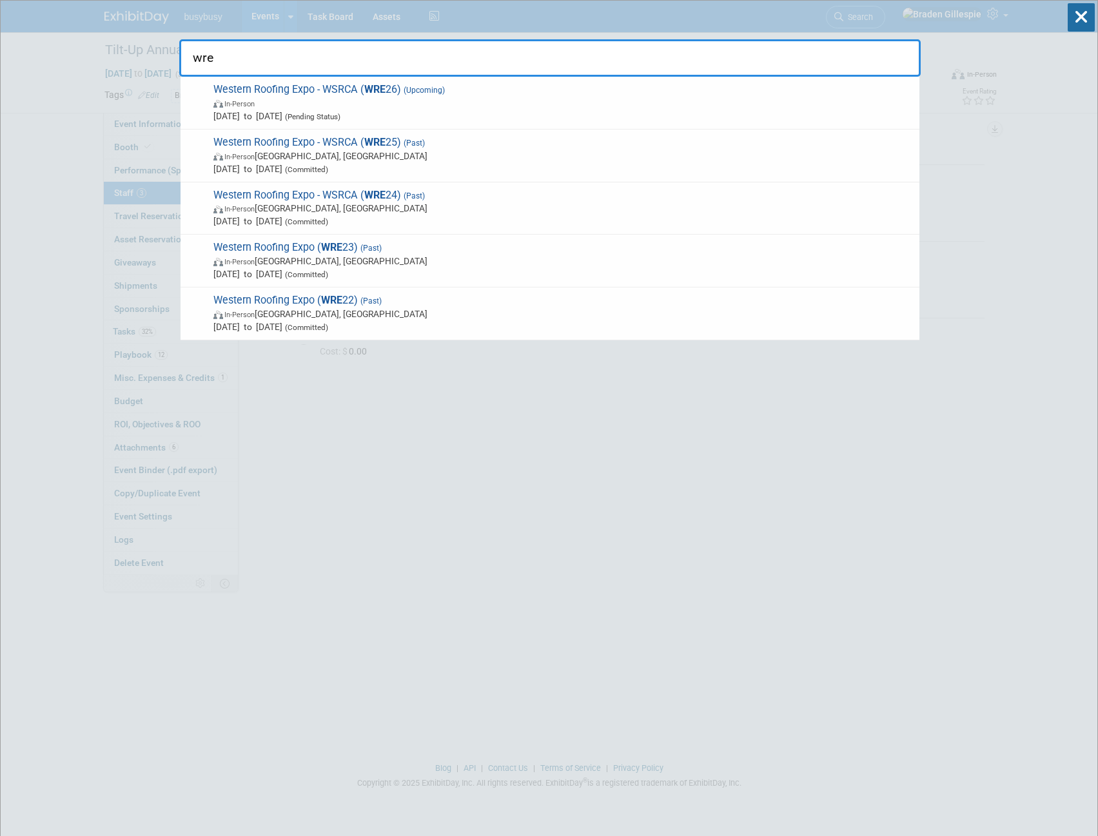
type input "wre"
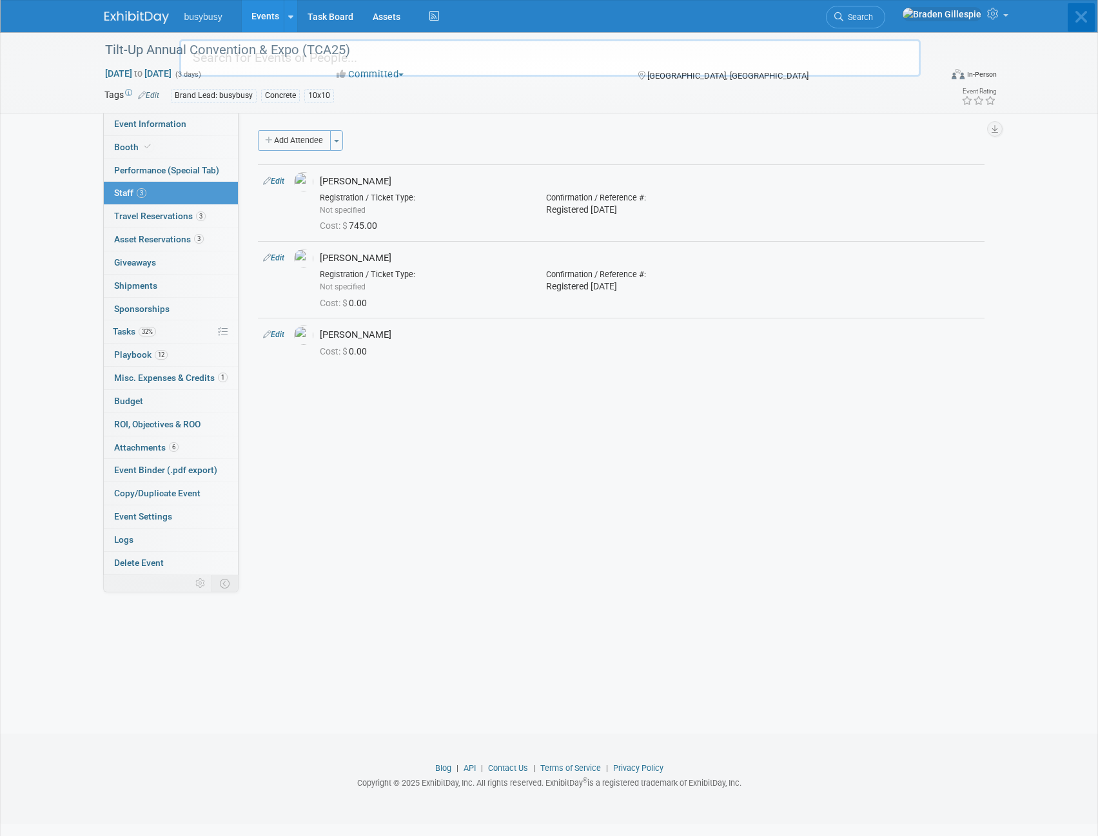
click at [132, 21] on body "busybusy Events Add Event Bulk Upload Events Shareable Event Boards Recently Vi…" at bounding box center [549, 418] width 1098 height 836
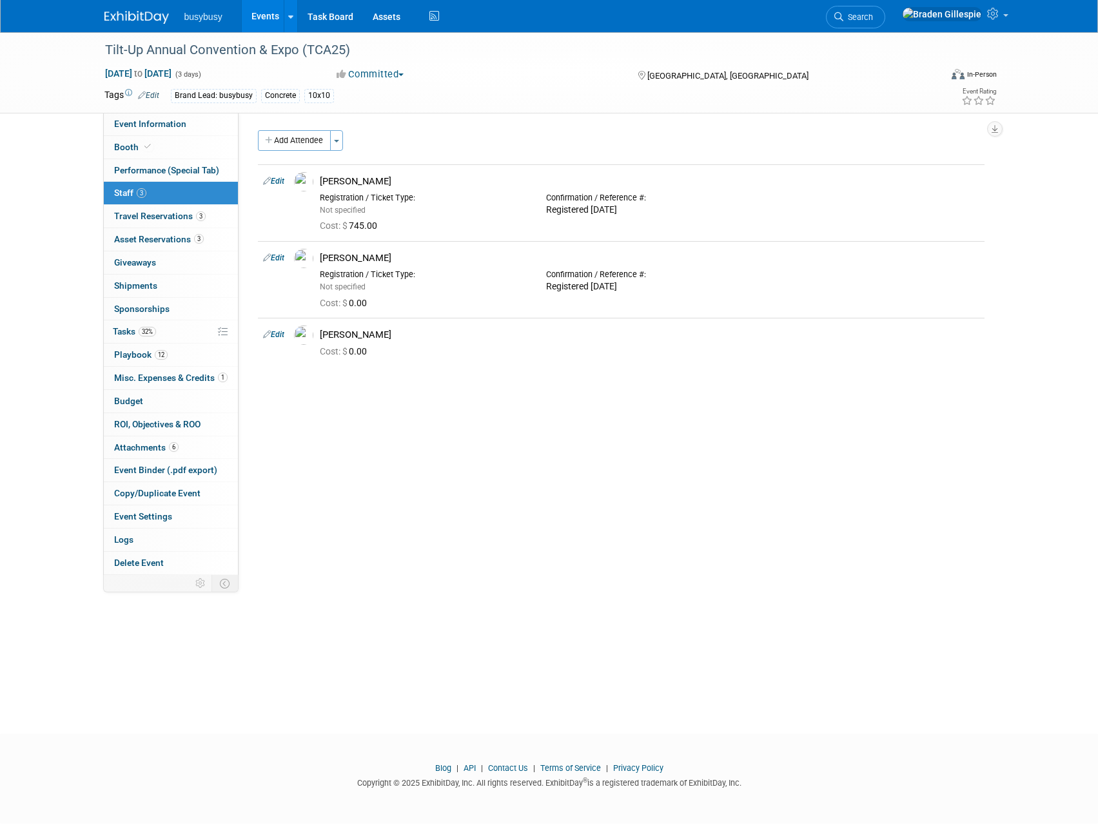
click at [146, 17] on img at bounding box center [136, 17] width 64 height 13
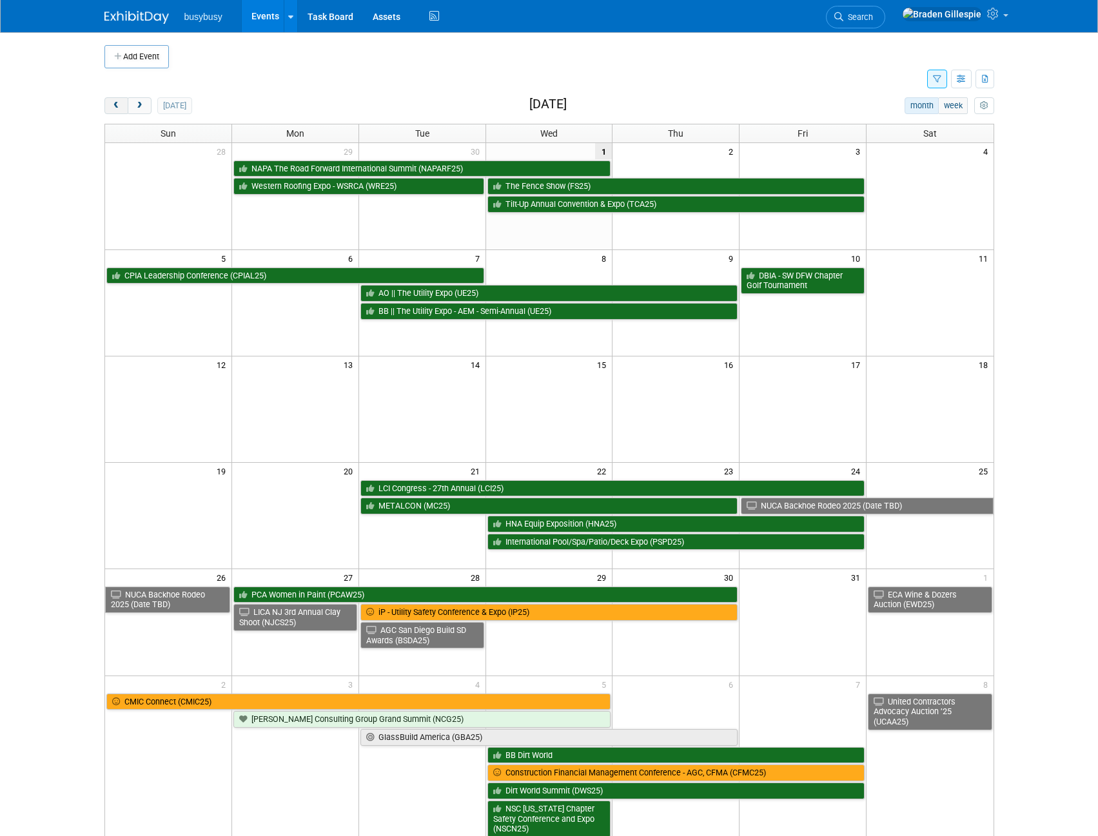
click at [110, 110] on button "prev" at bounding box center [116, 105] width 24 height 17
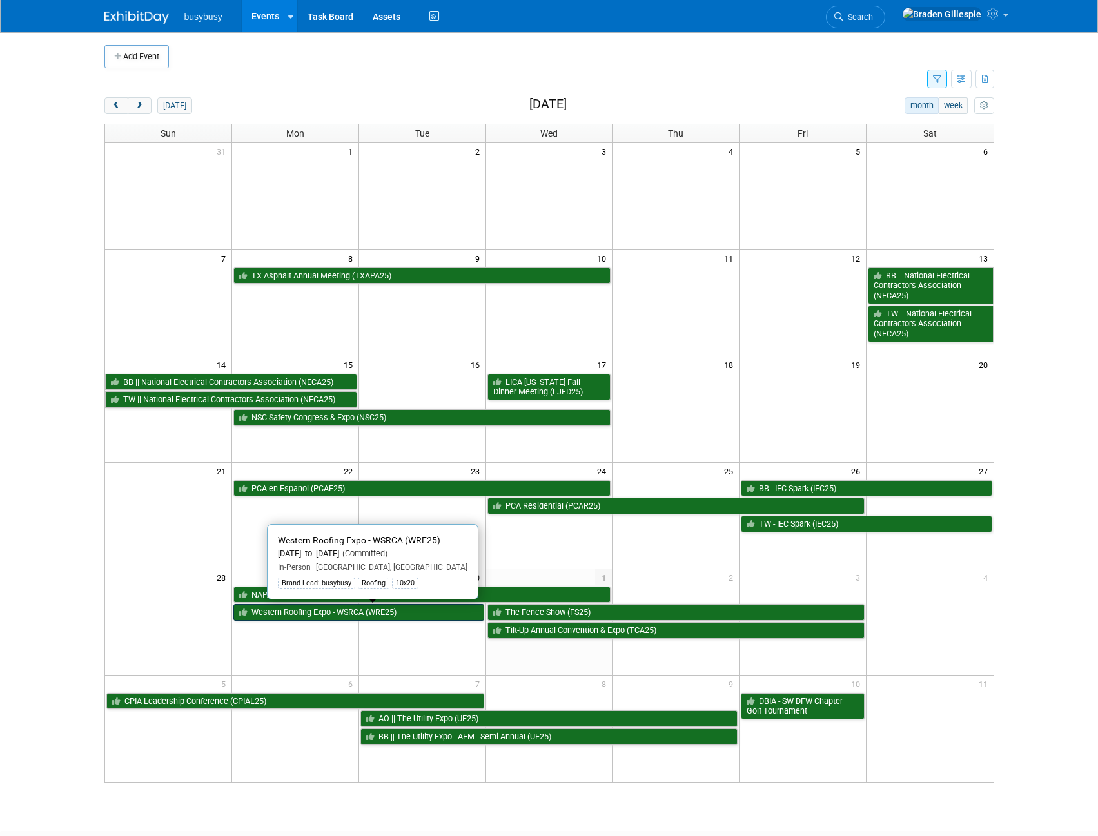
click at [434, 618] on link "Western Roofing Expo - WSRCA (WRE25)" at bounding box center [358, 612] width 251 height 17
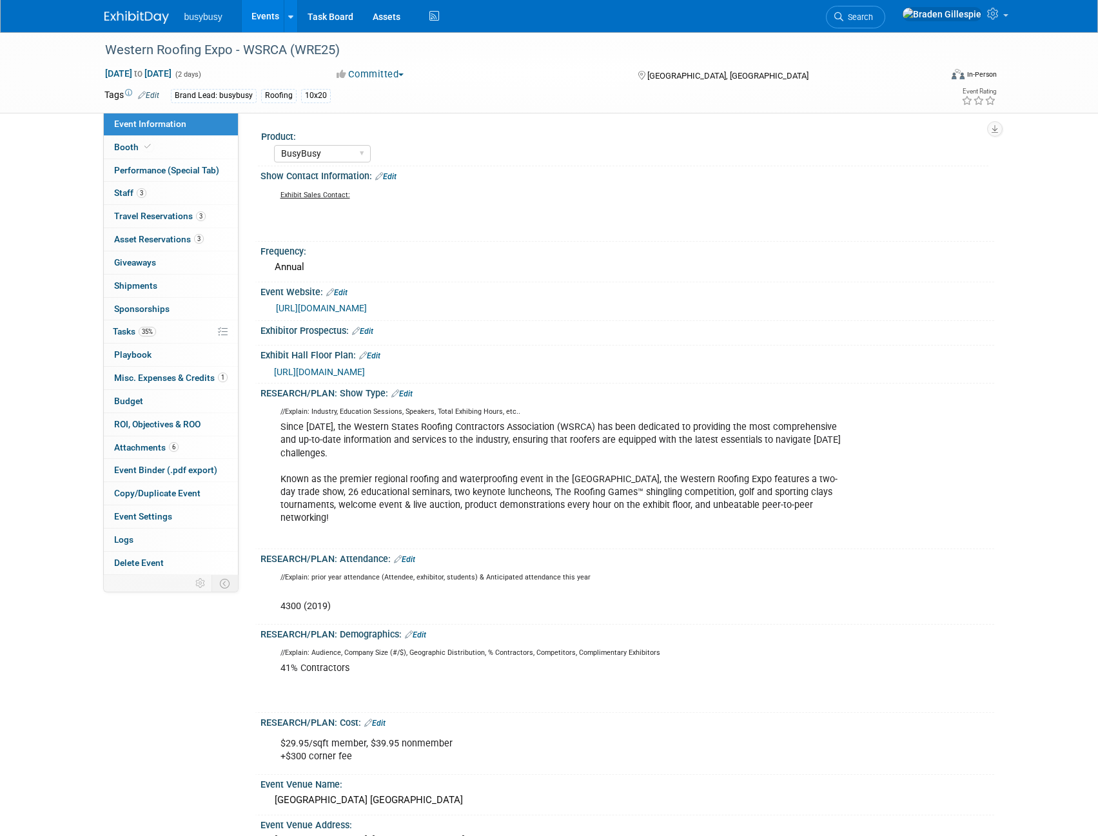
select select "BusyBusy"
click at [885, 23] on link "Search" at bounding box center [855, 17] width 59 height 23
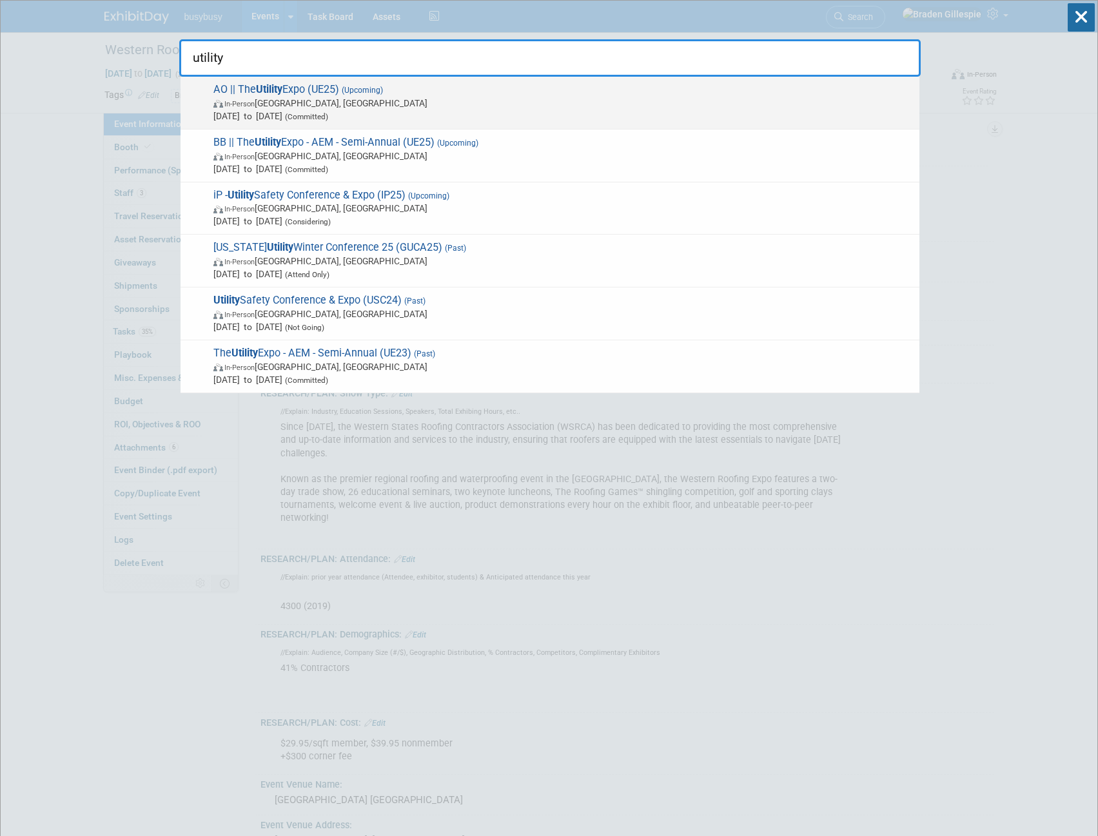
type input "utility"
click at [691, 102] on span "In-Person [GEOGRAPHIC_DATA], [GEOGRAPHIC_DATA]" at bounding box center [563, 103] width 700 height 13
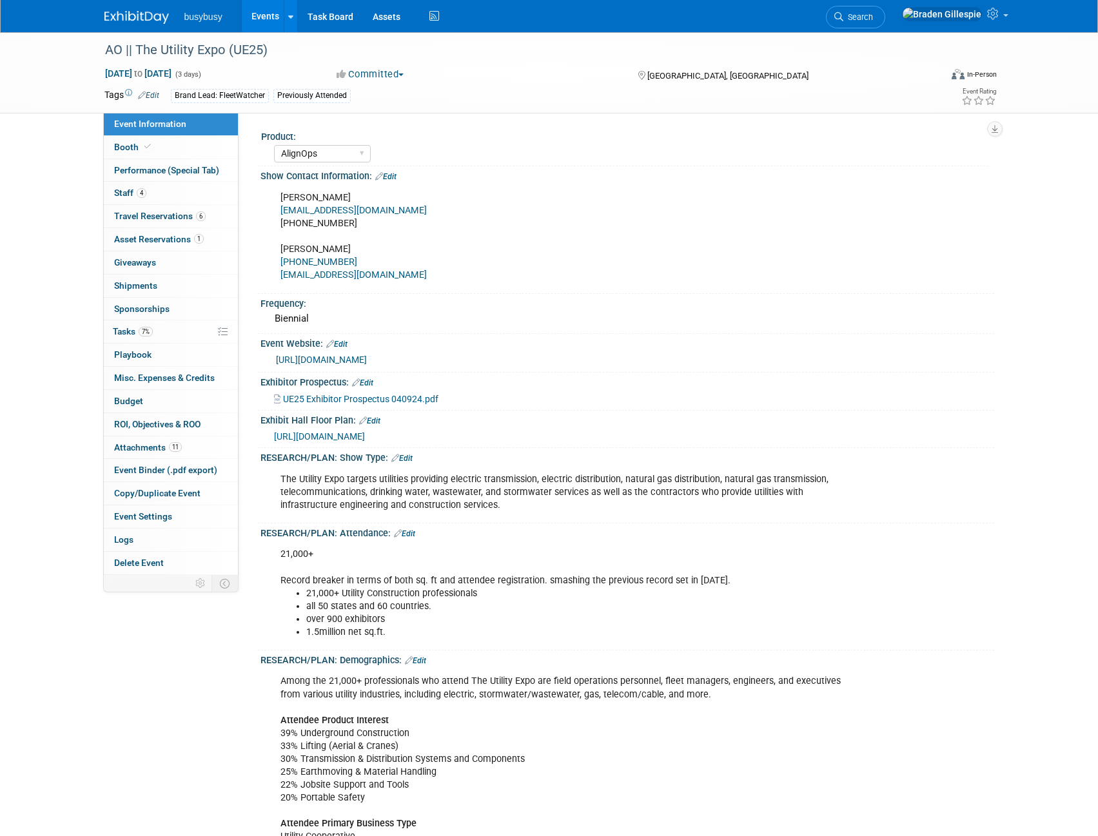
select select "AlignOps"
select select "Member"
click at [172, 150] on link "Booth" at bounding box center [171, 147] width 134 height 23
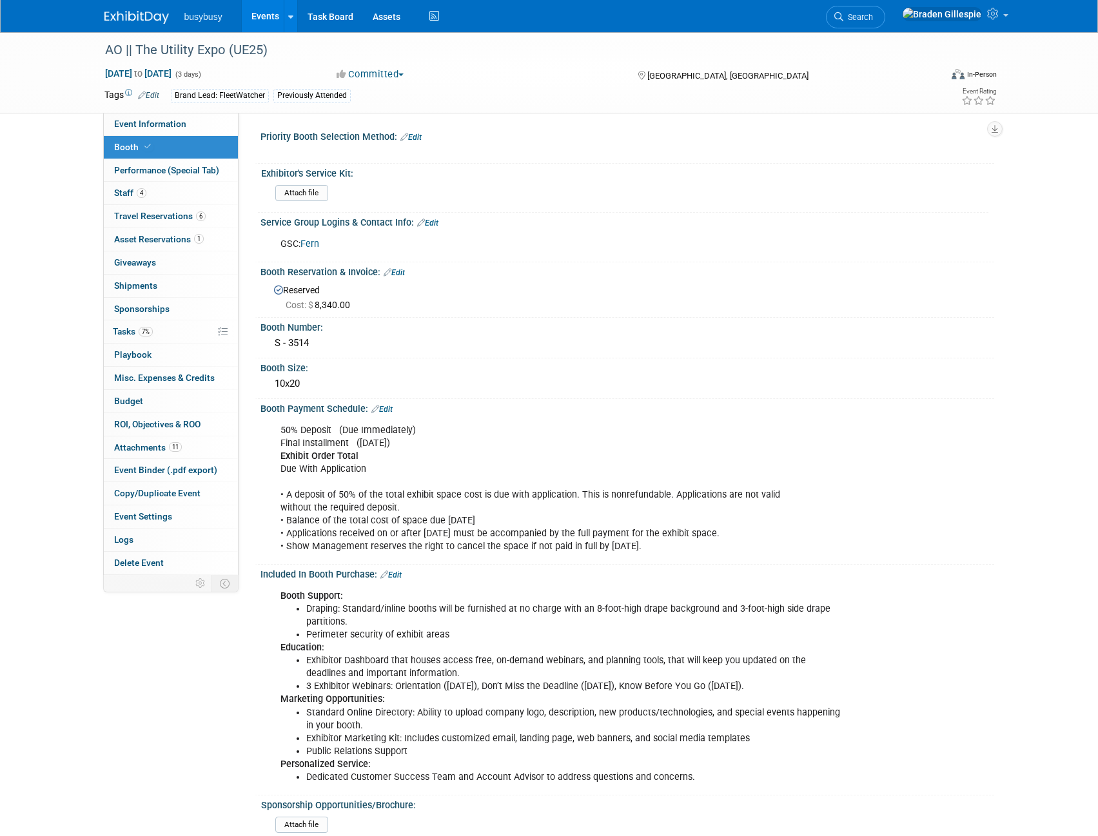
click at [313, 245] on link "Fern" at bounding box center [309, 244] width 19 height 11
click at [873, 19] on span "Search" at bounding box center [858, 17] width 30 height 10
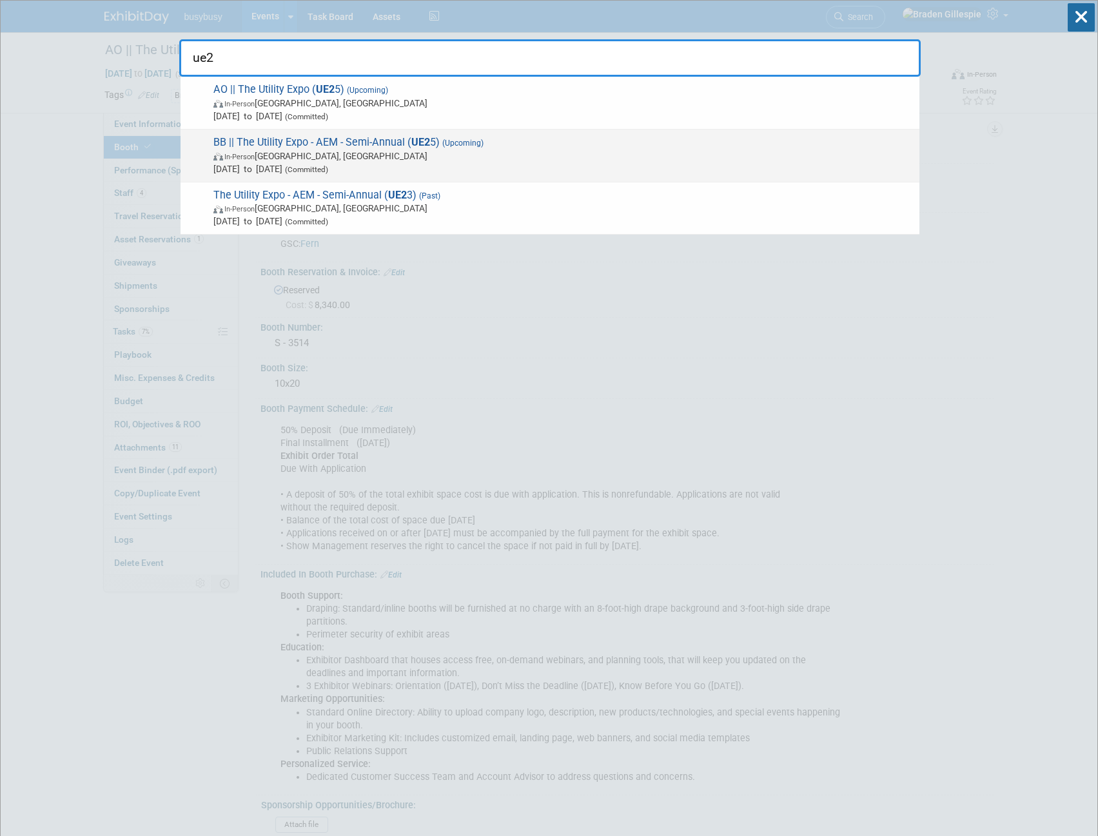
type input "ue2"
click at [398, 163] on span "Oct 7, 2025 to Oct 9, 2025 (Committed)" at bounding box center [563, 168] width 700 height 13
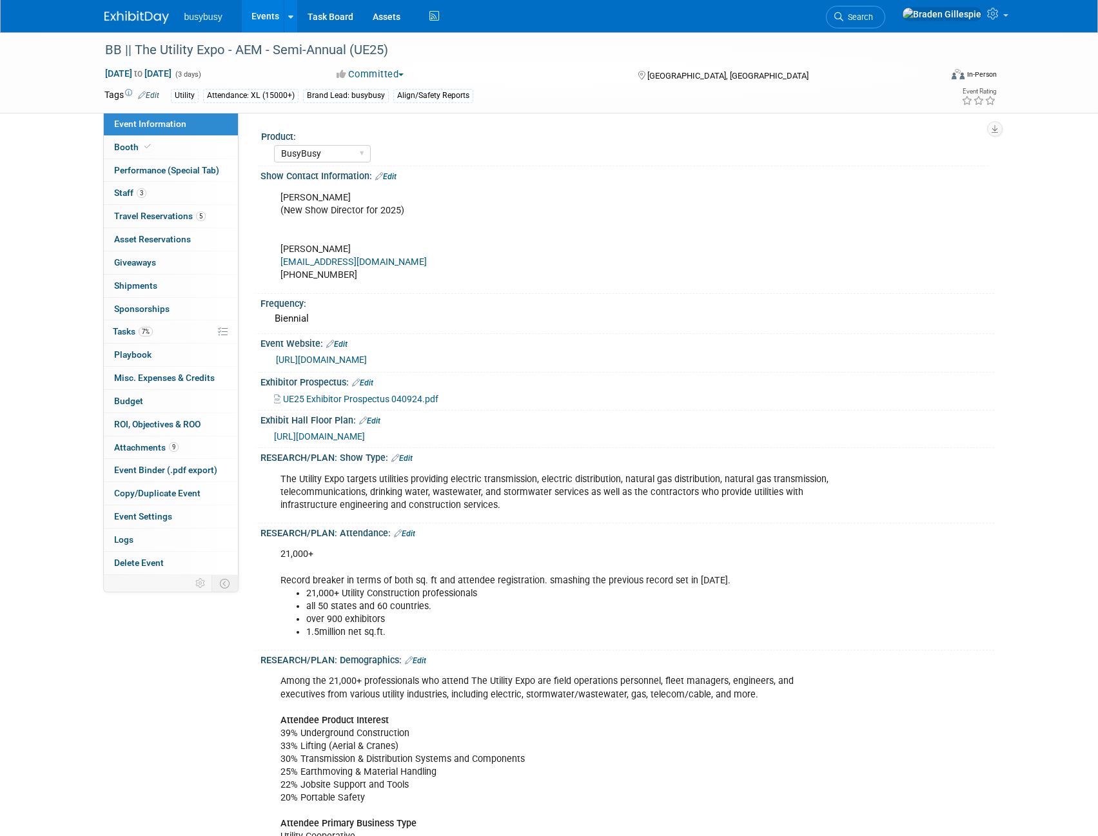
select select "BusyBusy"
select select "Member"
click at [199, 154] on link "Booth" at bounding box center [171, 147] width 134 height 23
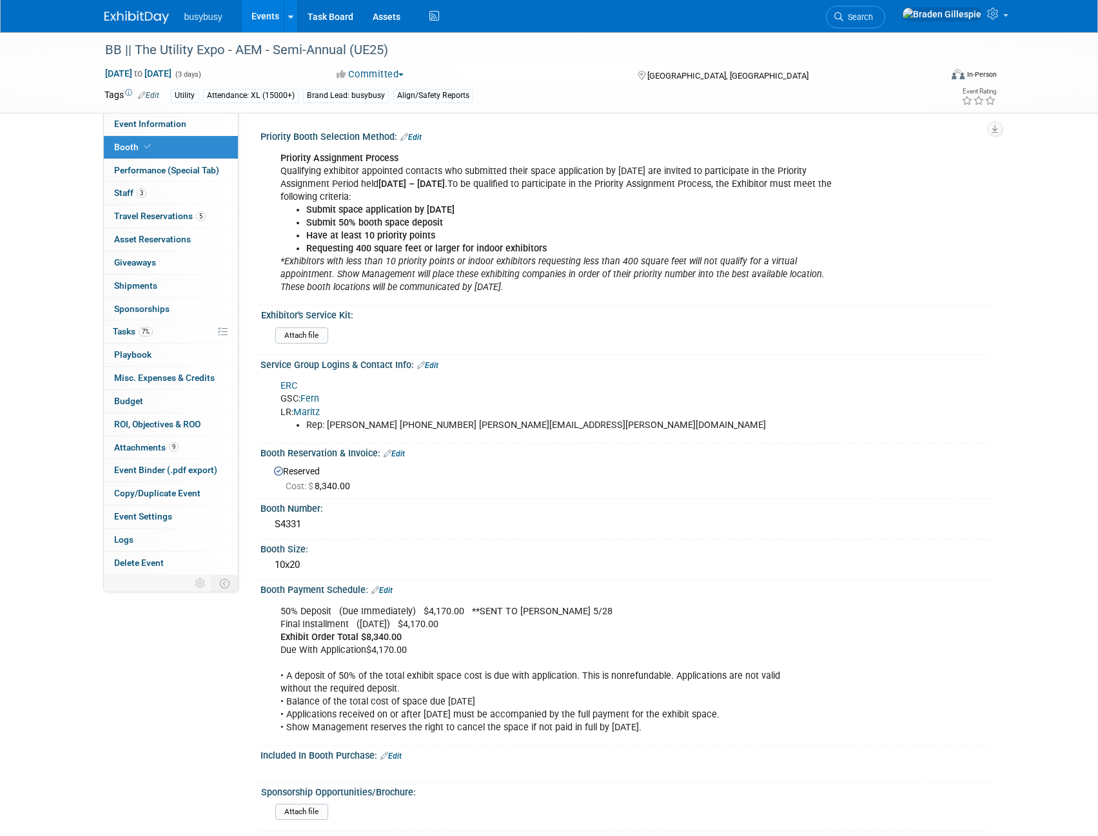
drag, startPoint x: 293, startPoint y: 386, endPoint x: 928, endPoint y: 311, distance: 639.6
click at [763, 379] on div "ERC GSC: [PERSON_NAME]: [PERSON_NAME] Rep: [PERSON_NAME] [PHONE_NUMBER] [PERSON…" at bounding box center [561, 405] width 581 height 64
click at [146, 123] on span "Event Information" at bounding box center [150, 124] width 72 height 10
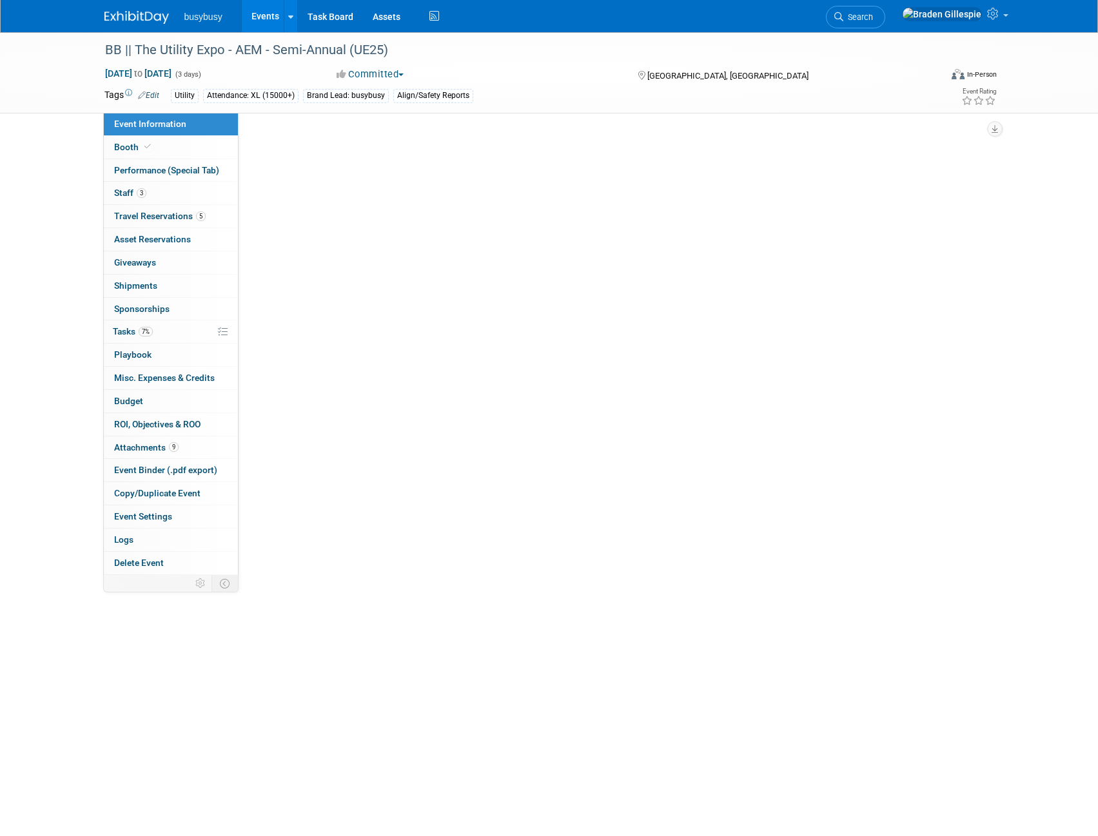
select select "BusyBusy"
select select "Member"
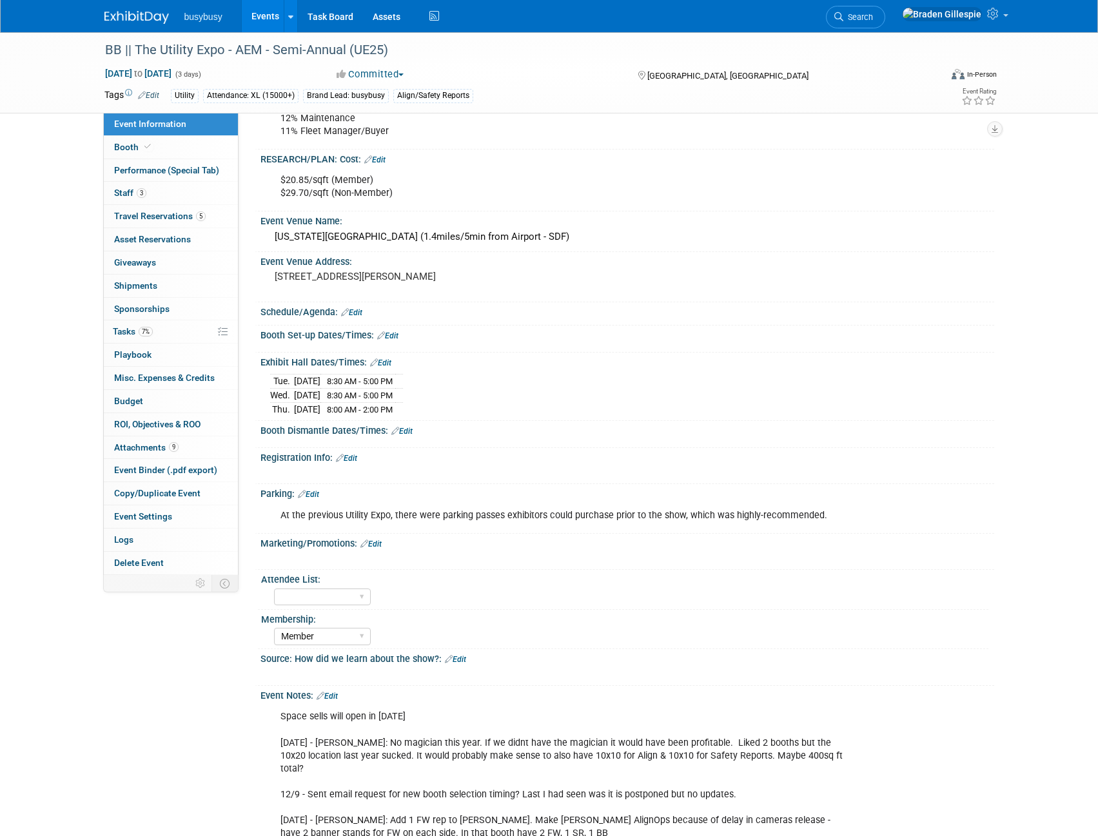
scroll to position [967, 0]
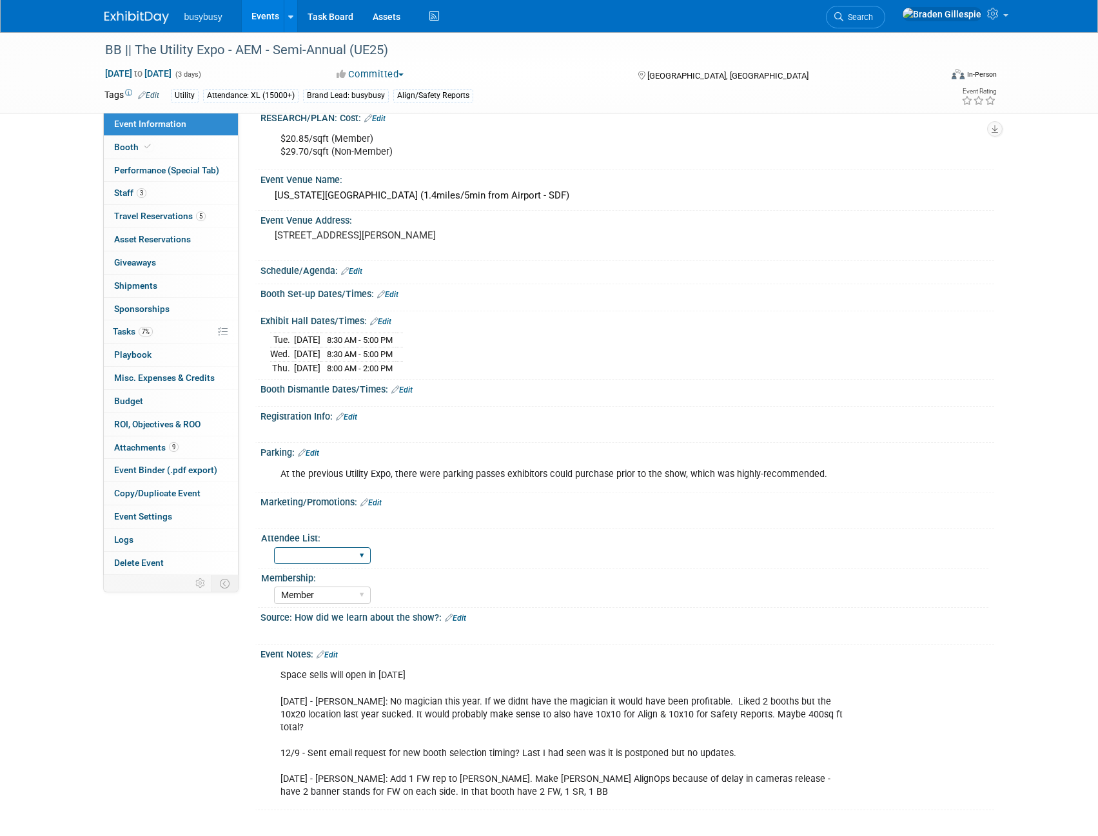
click at [339, 555] on select "Yes No" at bounding box center [322, 555] width 97 height 17
click at [449, 560] on div "Yes No" at bounding box center [631, 554] width 714 height 21
click at [334, 653] on link "Edit" at bounding box center [327, 655] width 21 height 9
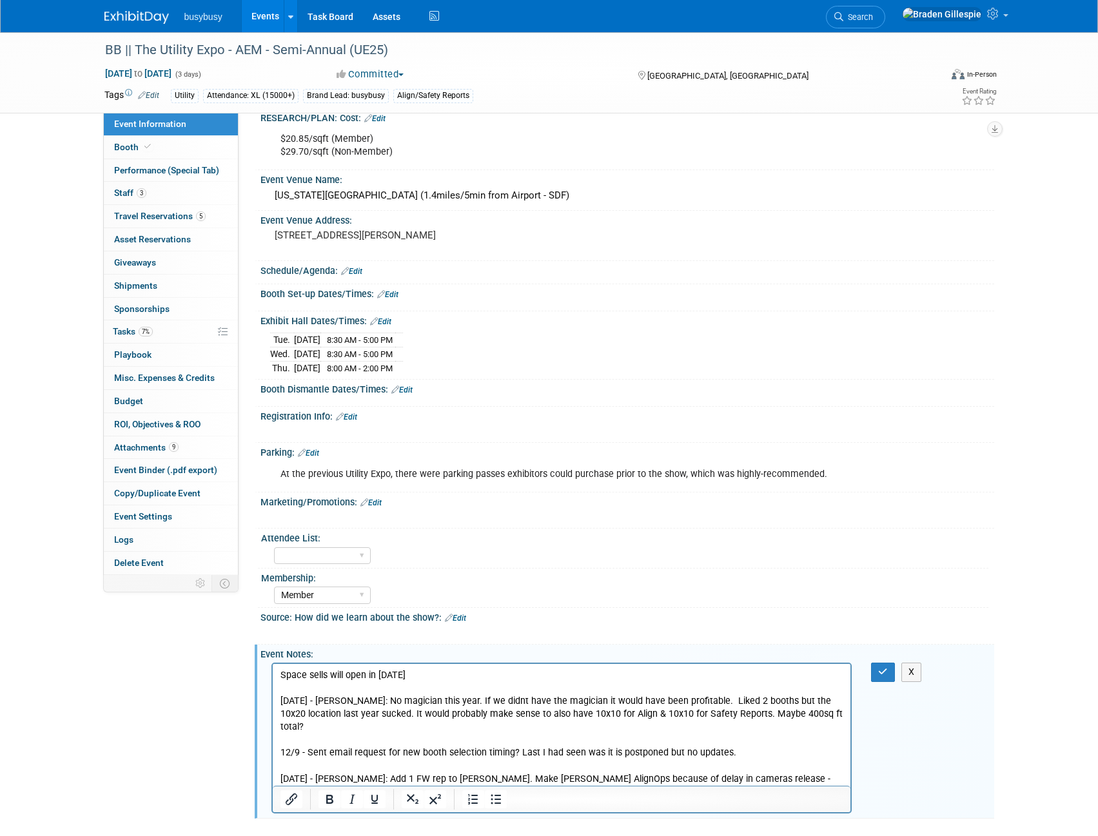
scroll to position [0, 0]
click at [531, 776] on p "Space sells will open in May of 2024 5/7/24 - Kyle: No magician this year. If w…" at bounding box center [562, 734] width 564 height 130
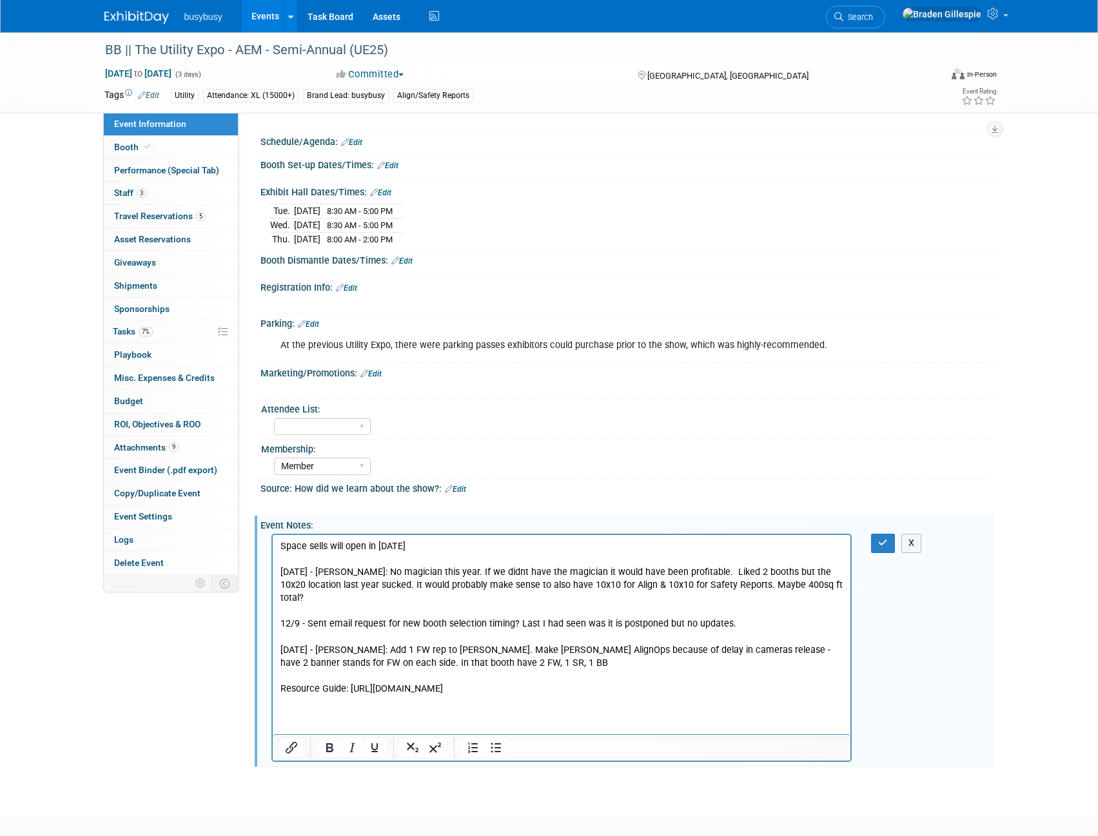
scroll to position [1097, 0]
drag, startPoint x: 350, startPoint y: 676, endPoint x: 701, endPoint y: 1302, distance: 717.6
click at [653, 695] on html "Space sells will open in May of 2024 5/7/24 - Kyle: No magician this year. If w…" at bounding box center [561, 615] width 578 height 161
click at [297, 752] on icon "Insert/edit link" at bounding box center [291, 747] width 15 height 15
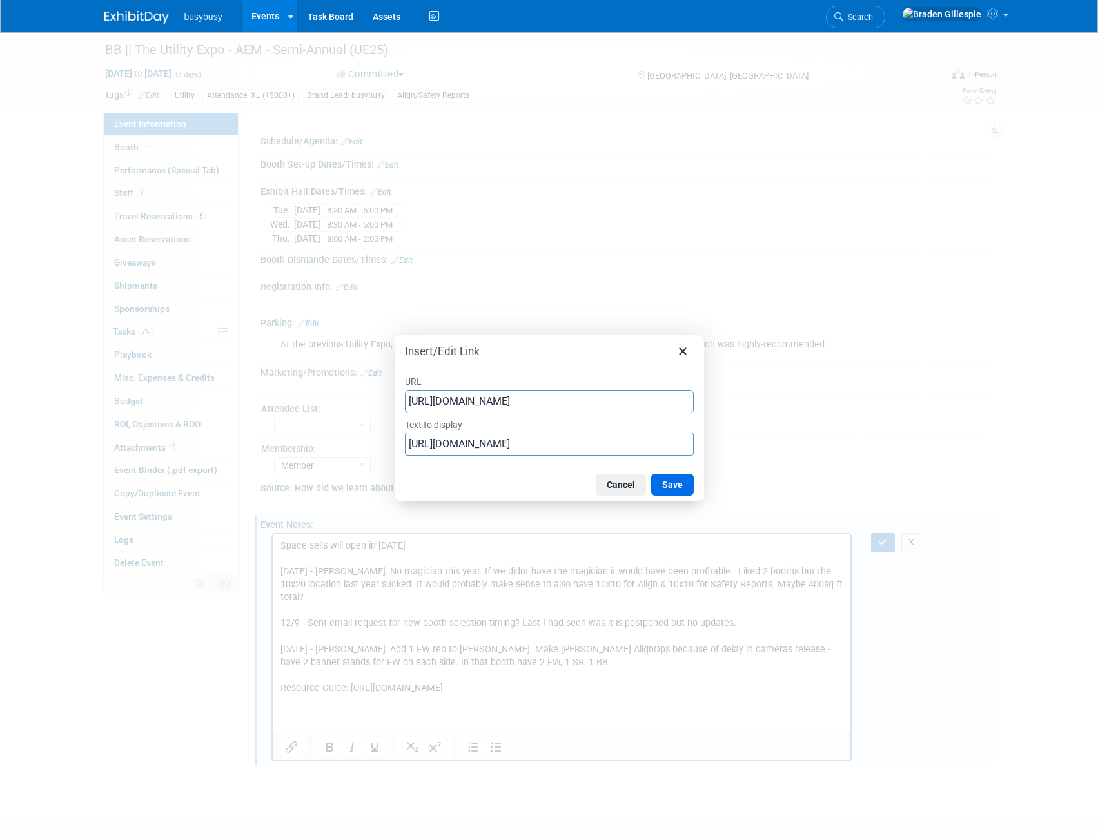
scroll to position [0, 1927]
type input "https://www.theutilityexpo.com/for-exhibitors/exhibitor-on-site-resources?utm_m…"
click at [411, 446] on input "https://www.theutilityexpo.com/for-exhibitors/exhibitor-on-site-resources?utm_m…" at bounding box center [549, 444] width 289 height 23
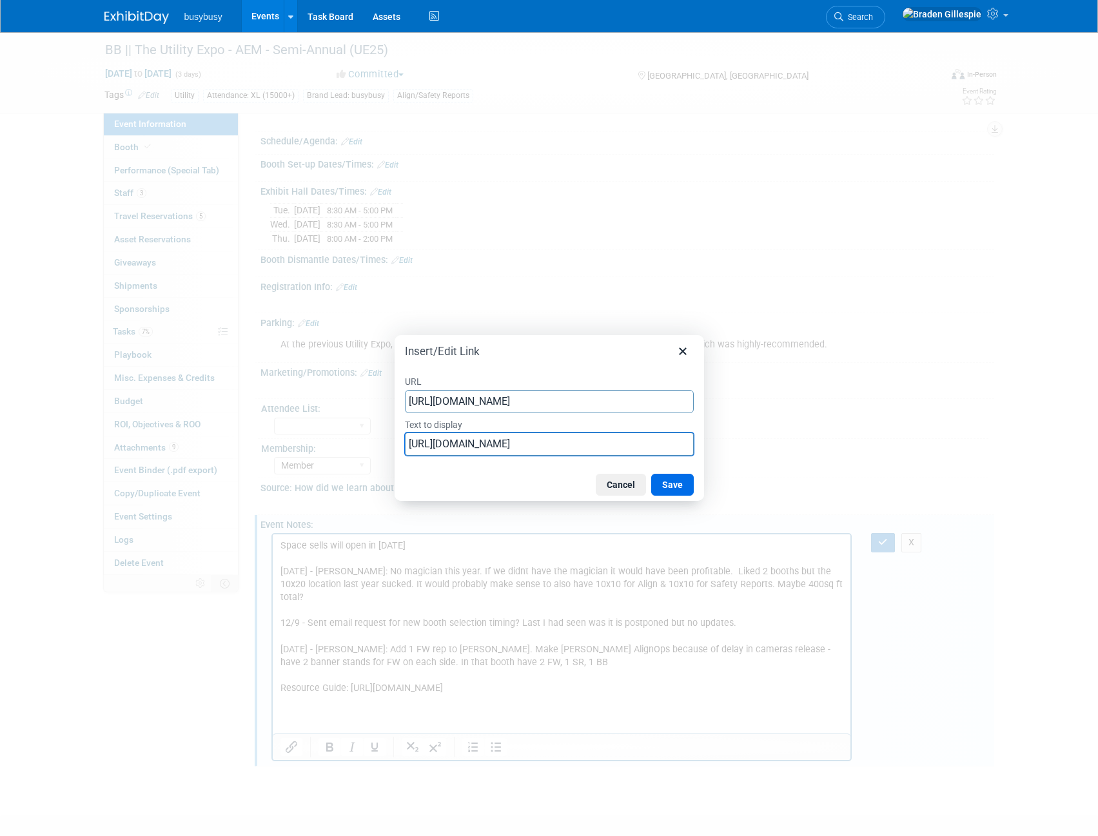
click at [411, 446] on input "https://www.theutilityexpo.com/for-exhibitors/exhibitor-on-site-resources?utm_m…" at bounding box center [549, 444] width 289 height 23
type input "Here"
click at [671, 484] on button "Save" at bounding box center [672, 485] width 43 height 22
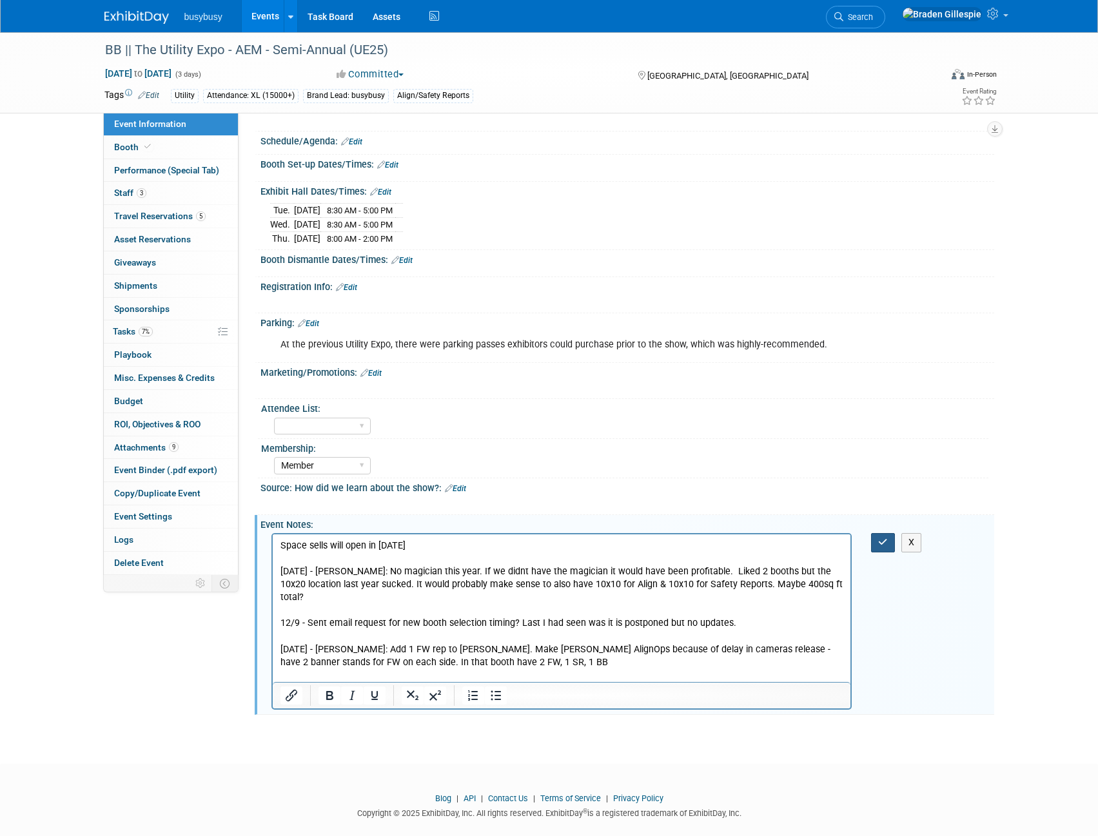
click at [876, 537] on button "button" at bounding box center [883, 542] width 24 height 19
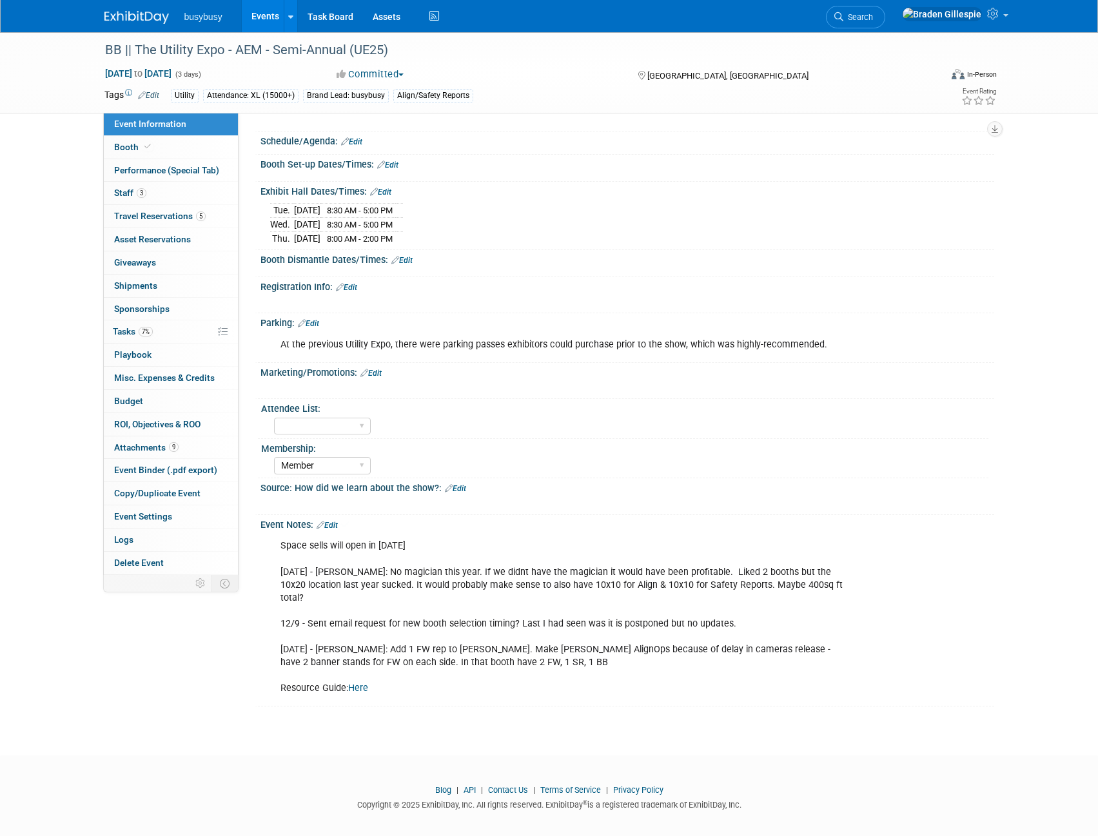
scroll to position [1092, 0]
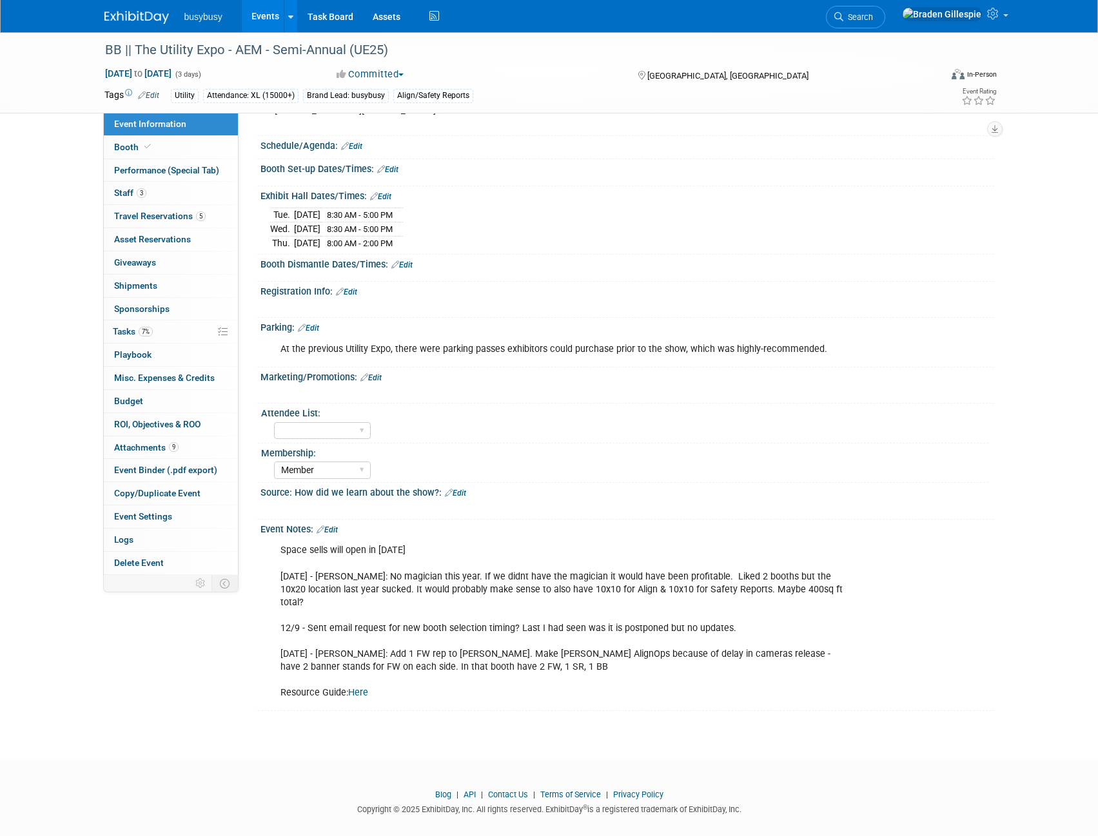
click at [317, 325] on link "Edit" at bounding box center [308, 328] width 21 height 9
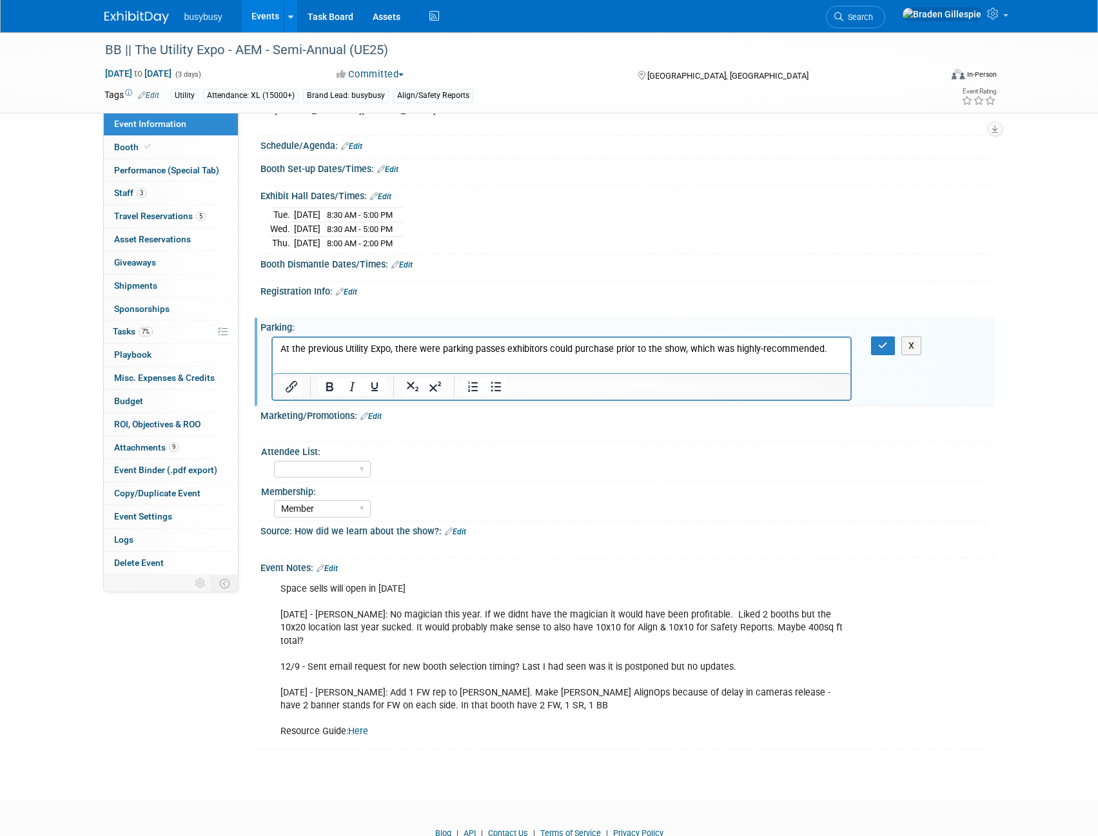
scroll to position [0, 0]
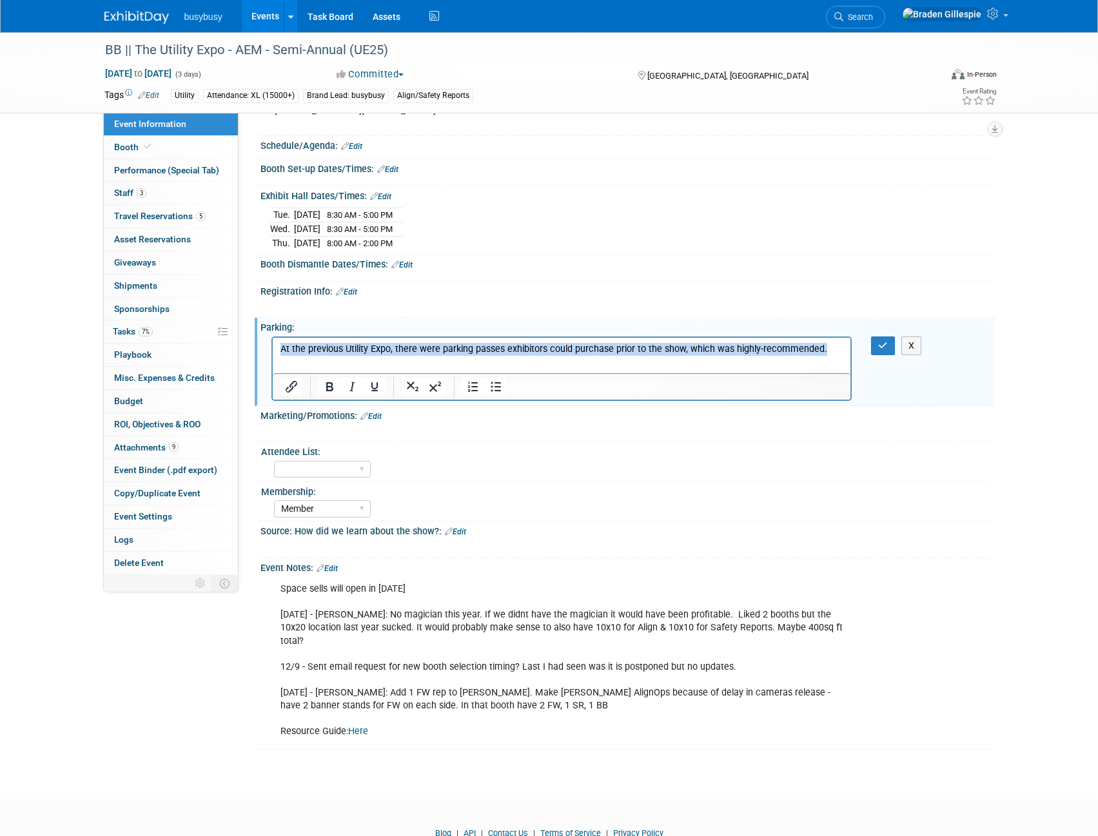
drag, startPoint x: 831, startPoint y: 350, endPoint x: 146, endPoint y: 373, distance: 685.1
click at [272, 355] on html "At the previous Utility Expo, there were parking passes exhibitors could purcha…" at bounding box center [561, 346] width 578 height 18
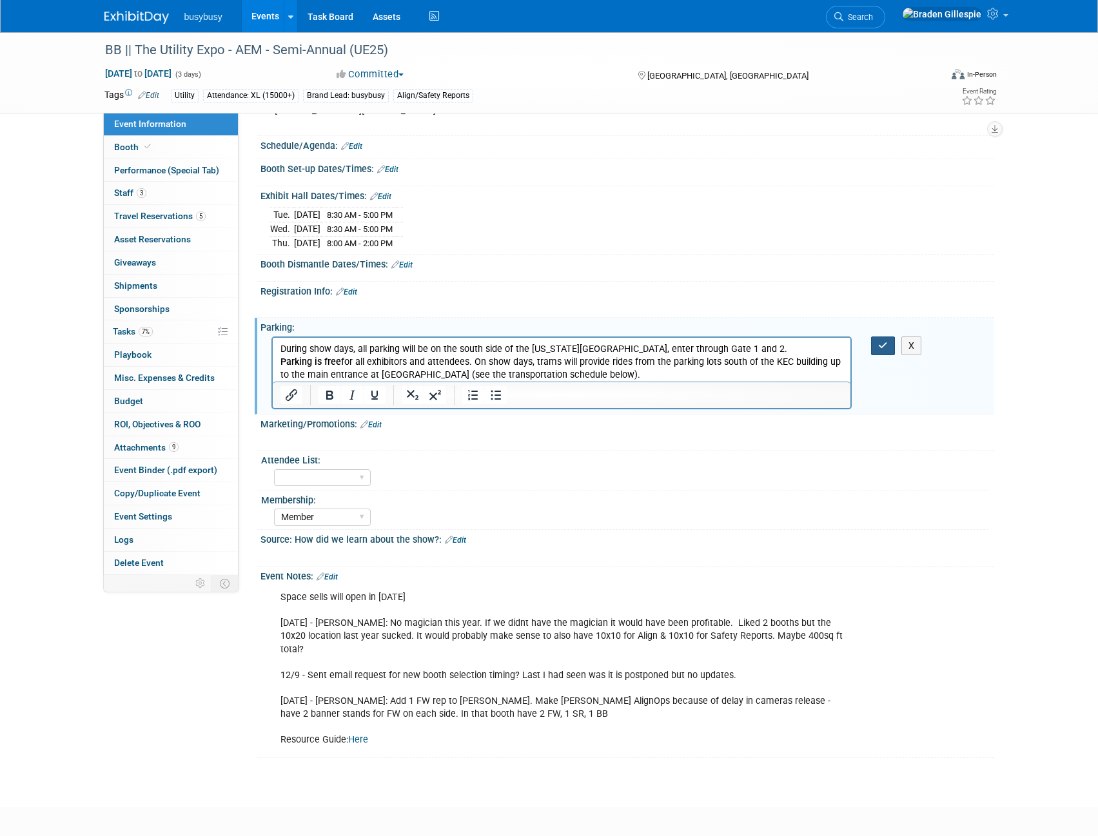
click at [884, 345] on icon "button" at bounding box center [883, 345] width 10 height 9
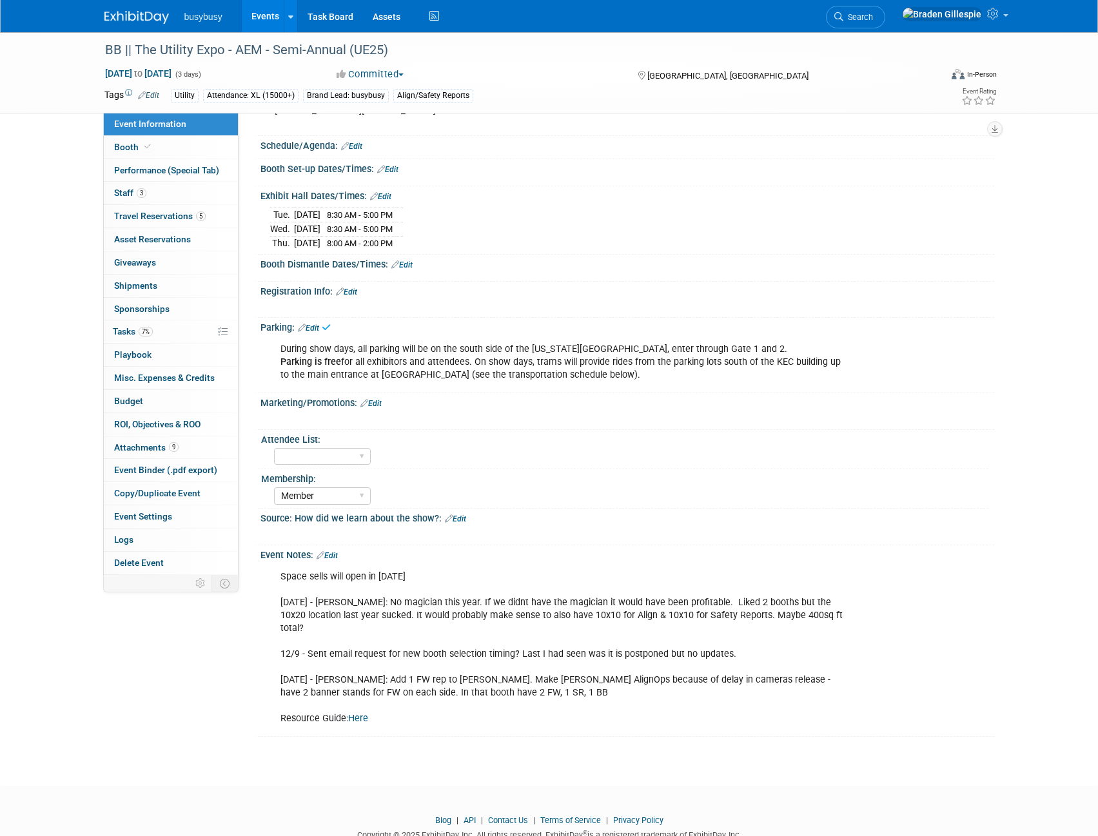
click at [140, 18] on img at bounding box center [136, 17] width 64 height 13
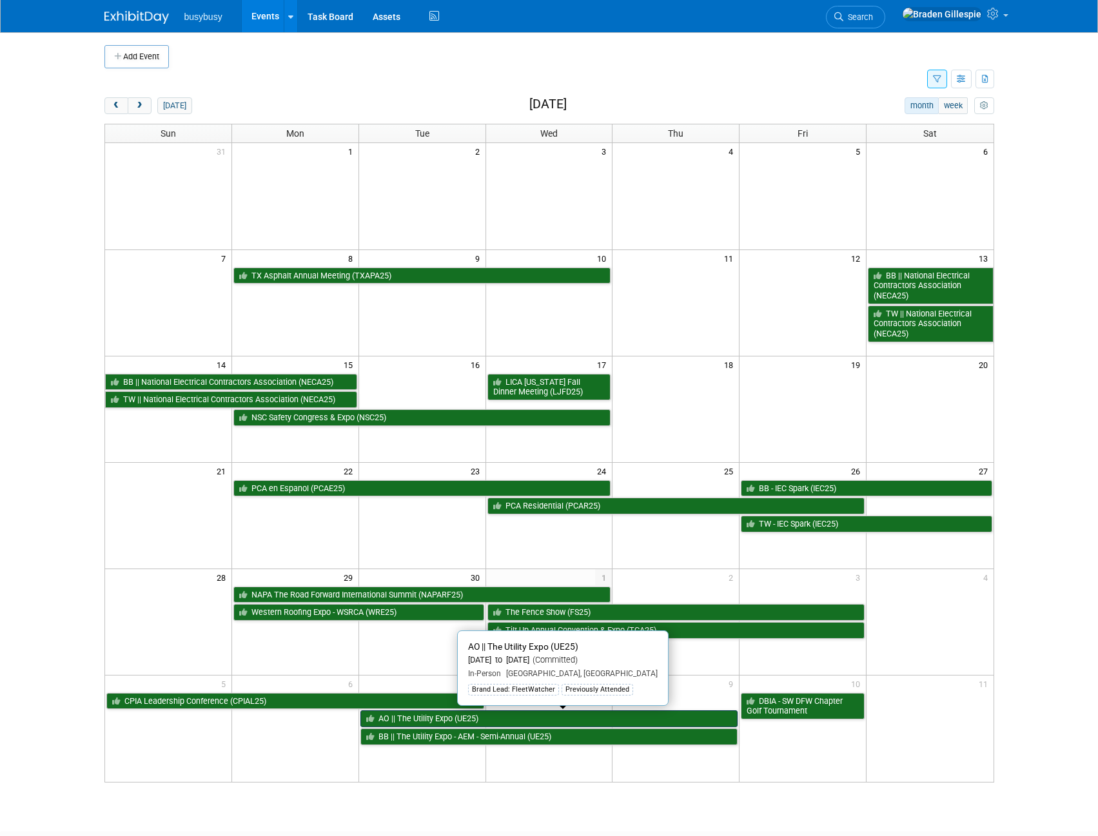
click at [413, 720] on link "AO || The Utility Expo (UE25)" at bounding box center [549, 719] width 378 height 17
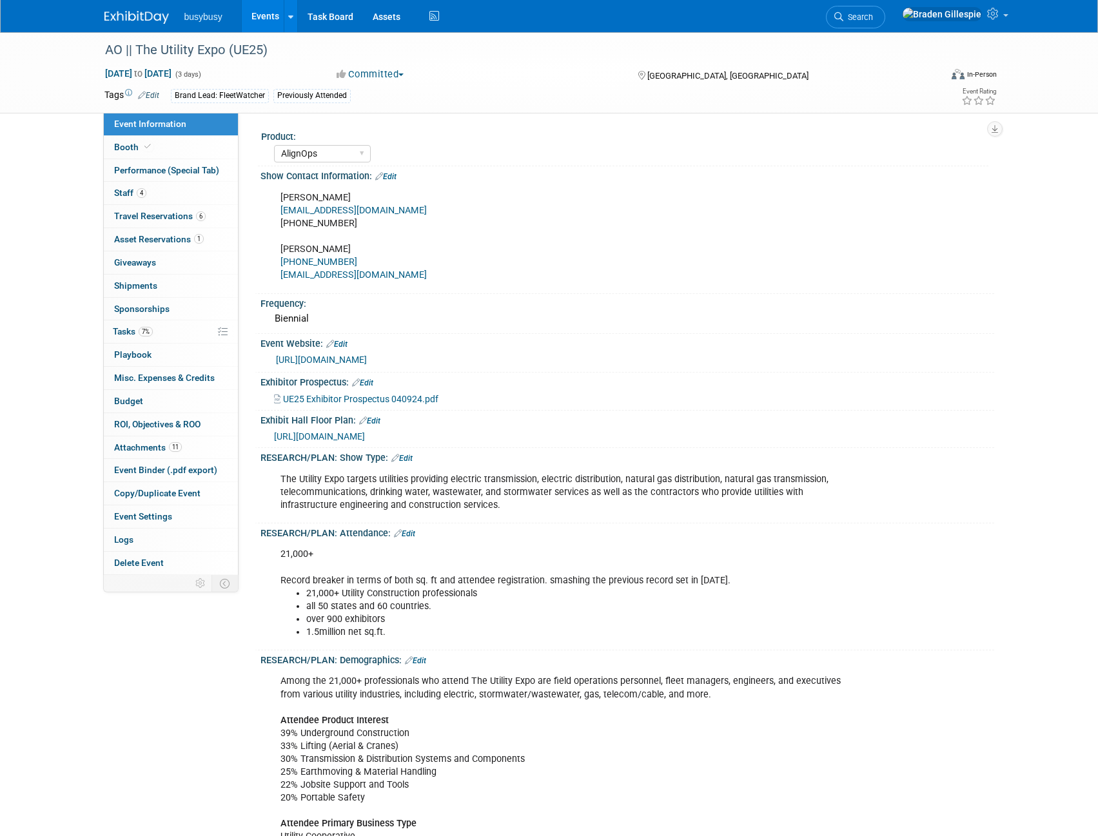
select select "AlignOps"
select select "Member"
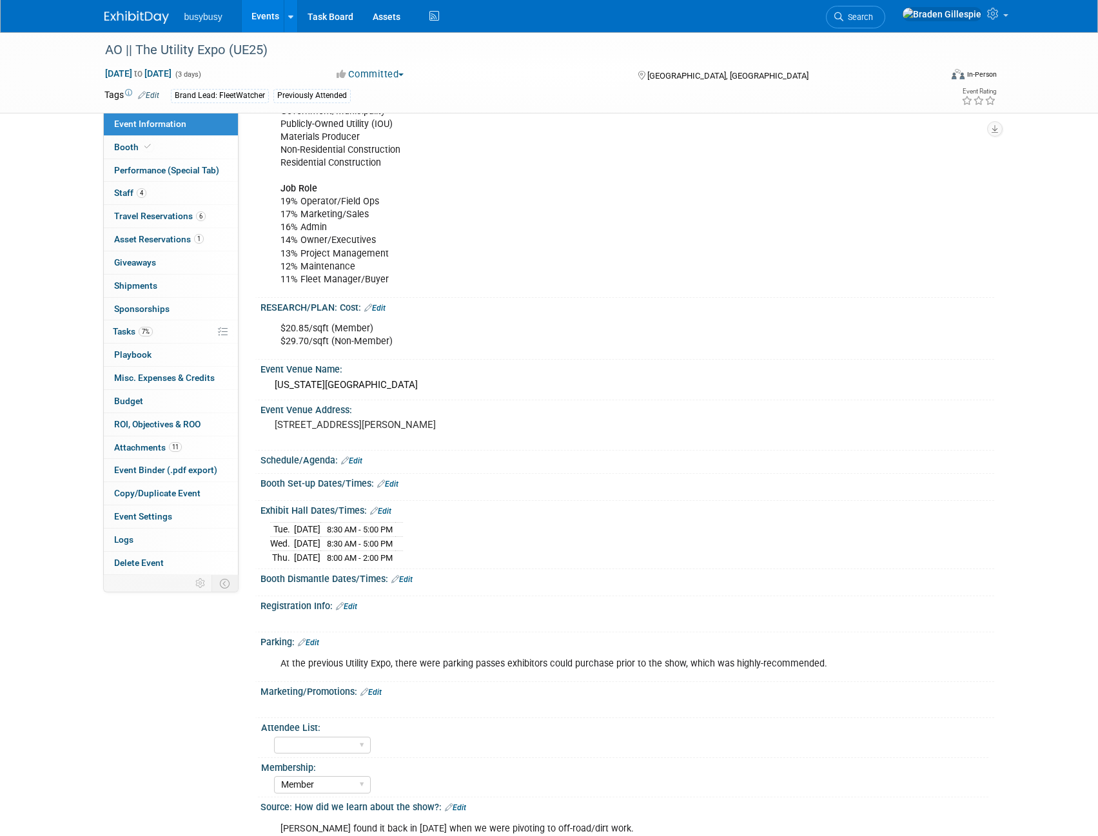
scroll to position [838, 0]
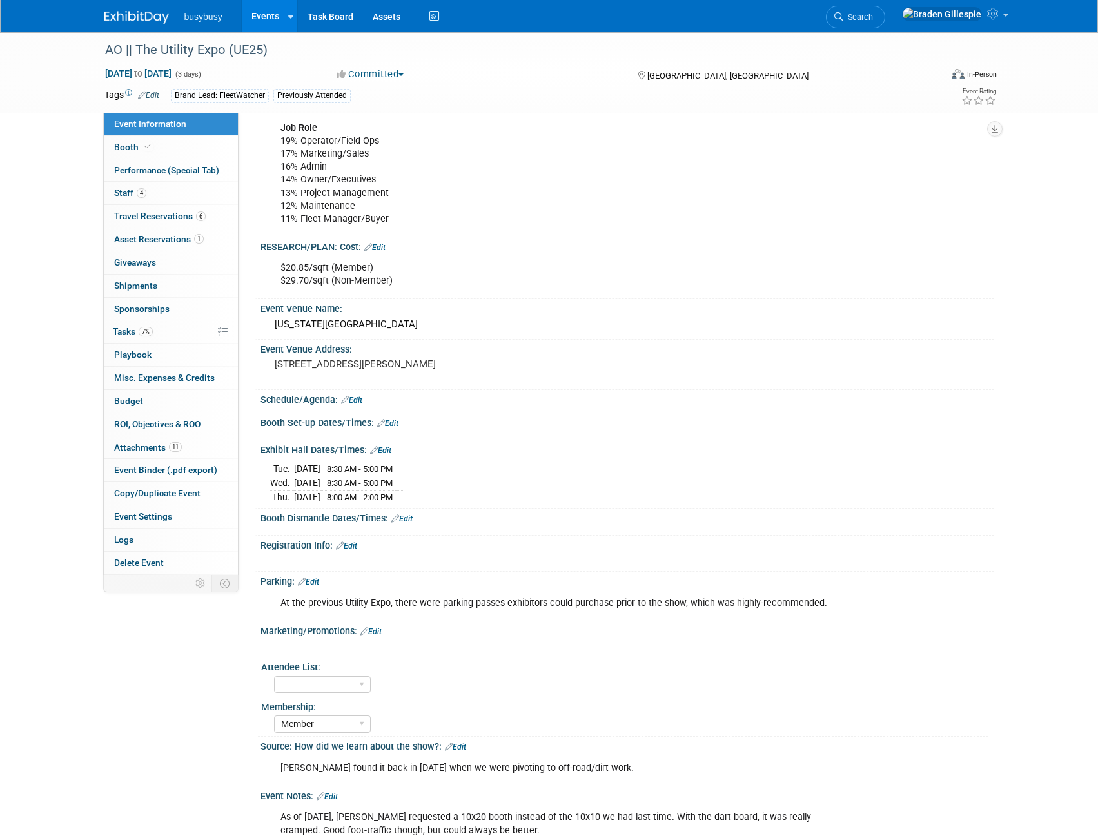
click at [318, 580] on link "Edit" at bounding box center [308, 582] width 21 height 9
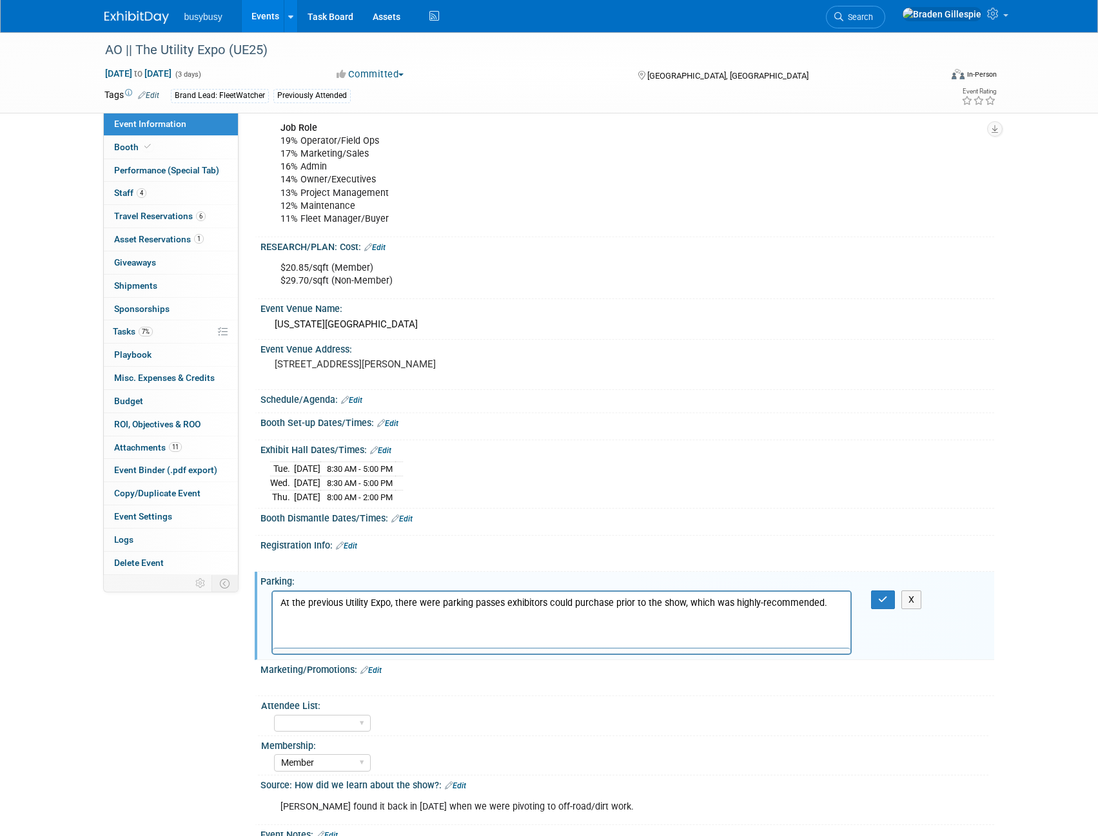
scroll to position [0, 0]
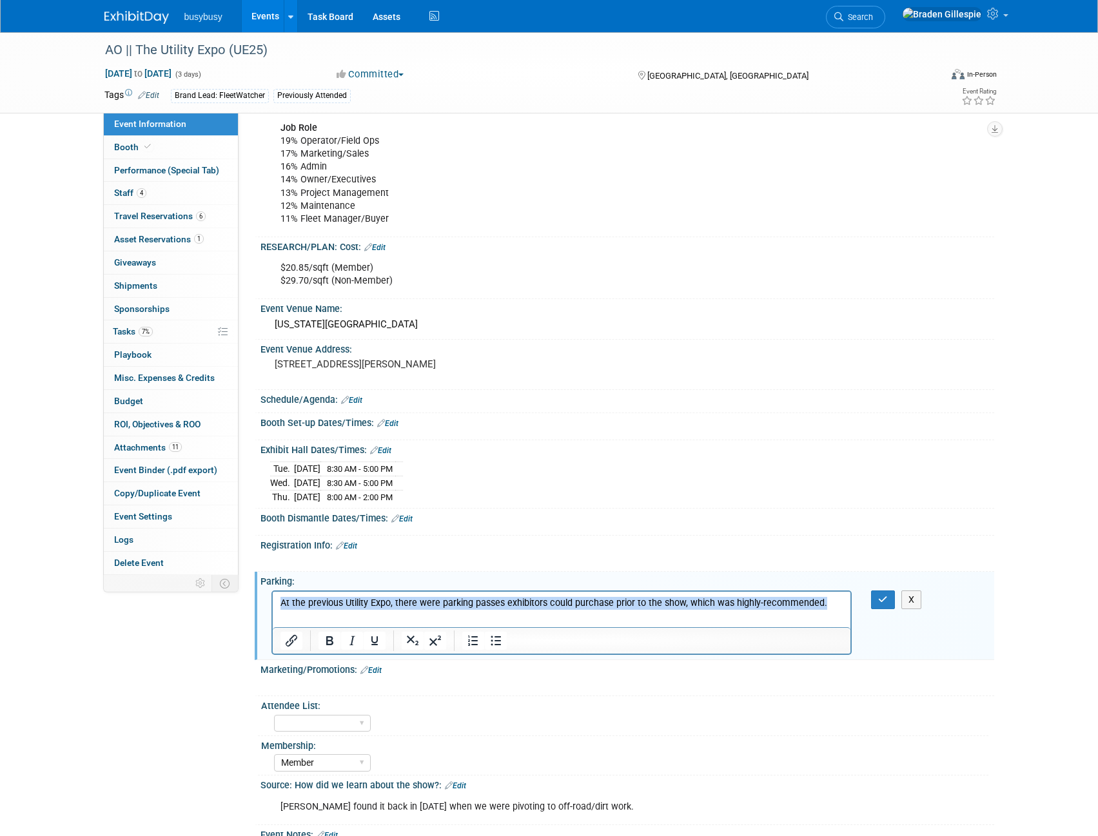
drag, startPoint x: 829, startPoint y: 602, endPoint x: 103, endPoint y: 612, distance: 726.1
click at [272, 609] on html "At the previous Utility Expo, there were parking passes exhibitors could purcha…" at bounding box center [561, 600] width 578 height 18
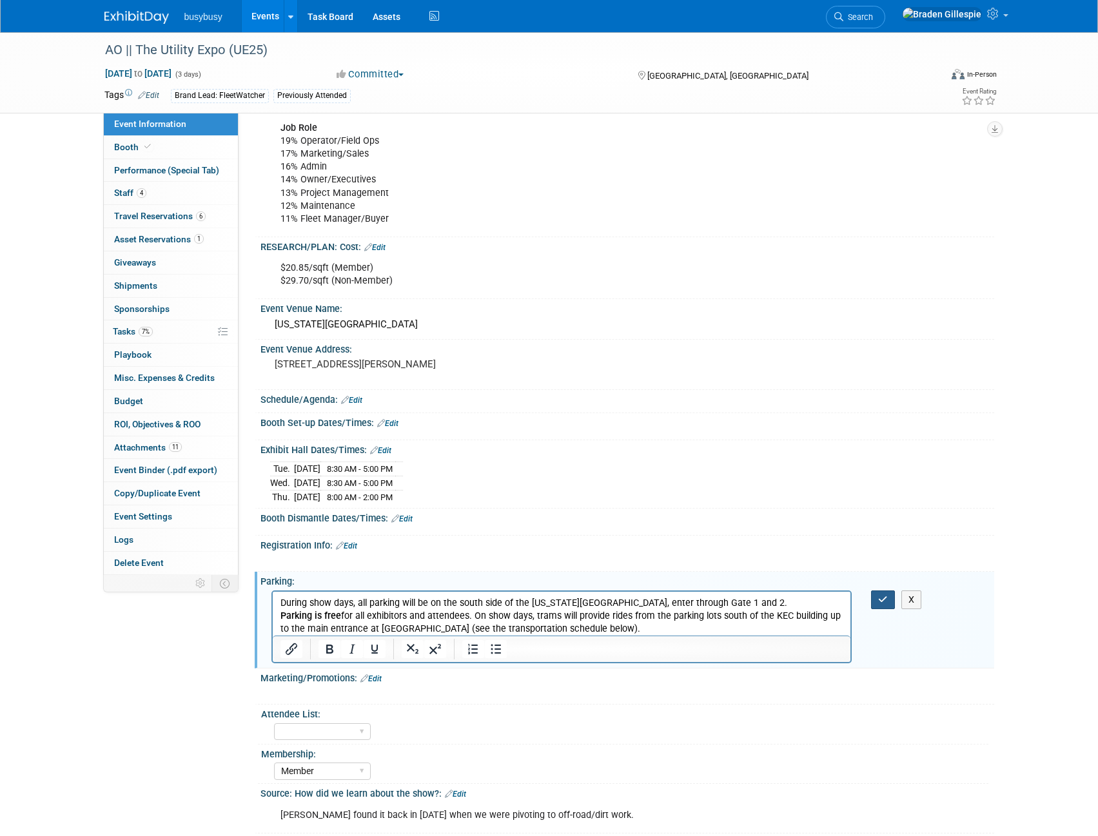
click at [878, 593] on button "button" at bounding box center [883, 600] width 24 height 19
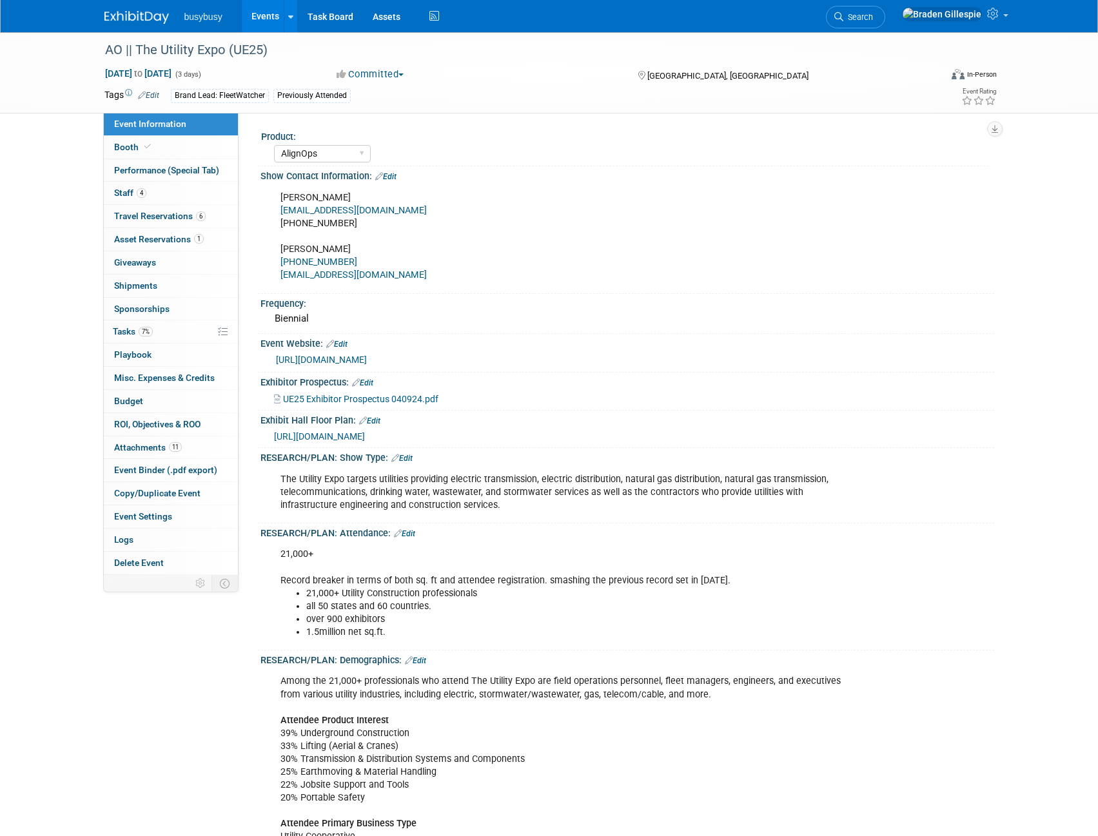
select select "AlignOps"
select select "Member"
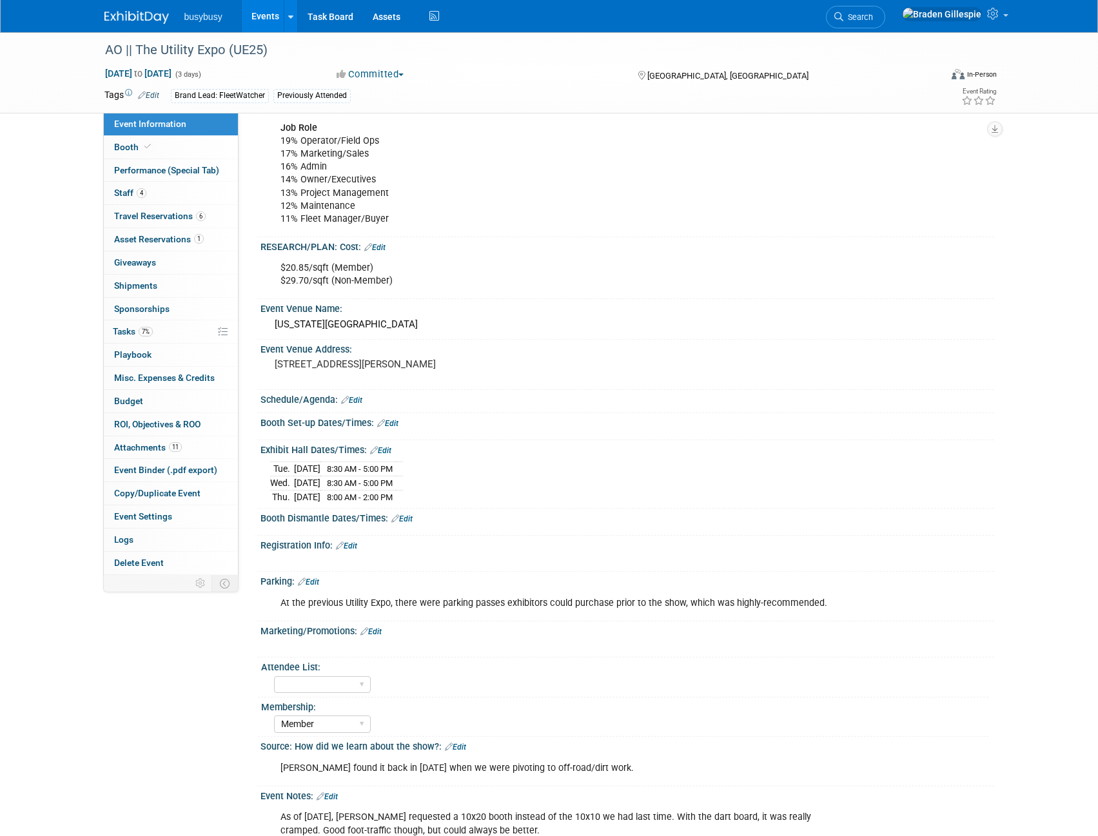
click at [123, 15] on img at bounding box center [136, 17] width 64 height 13
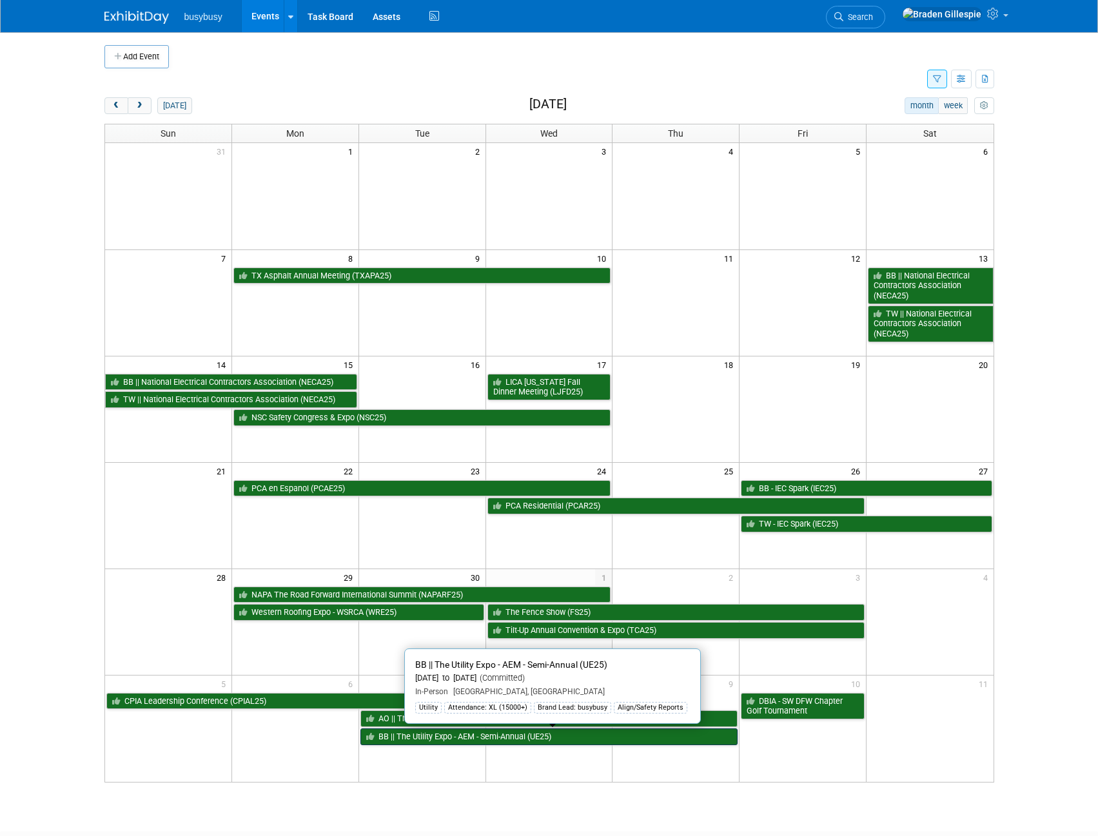
click at [449, 741] on link "BB || The Utility Expo - AEM - Semi-Annual (UE25)" at bounding box center [549, 737] width 378 height 17
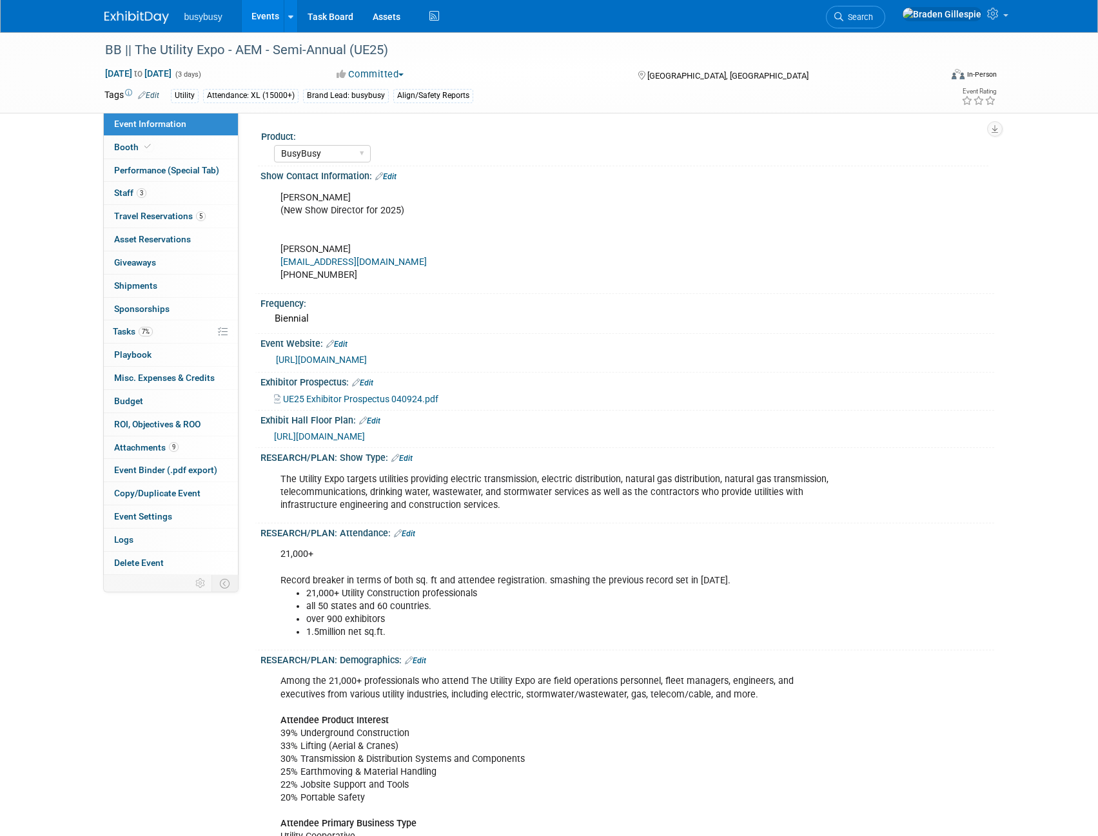
select select "BusyBusy"
select select "Member"
click at [156, 137] on link "Booth" at bounding box center [171, 147] width 134 height 23
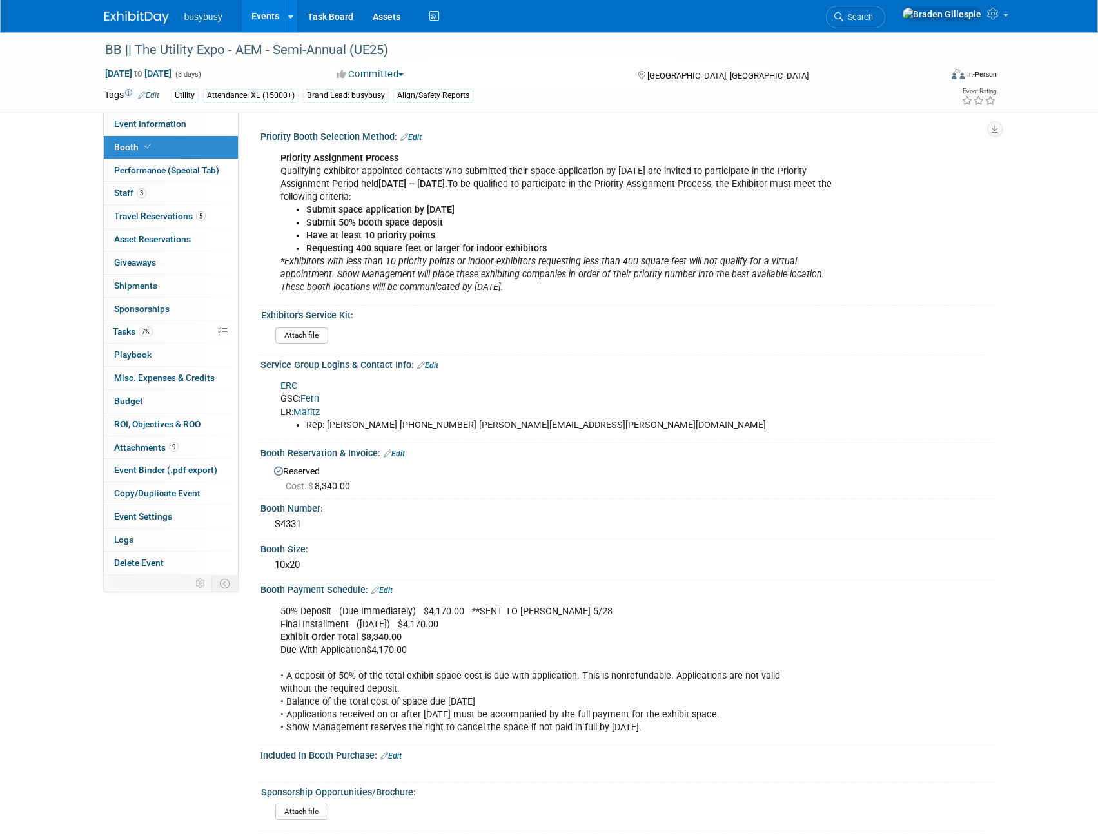
click at [291, 386] on link "ERC" at bounding box center [288, 385] width 17 height 11
drag, startPoint x: 114, startPoint y: 14, endPoint x: 415, endPoint y: 189, distance: 347.6
click at [115, 14] on img at bounding box center [136, 17] width 64 height 13
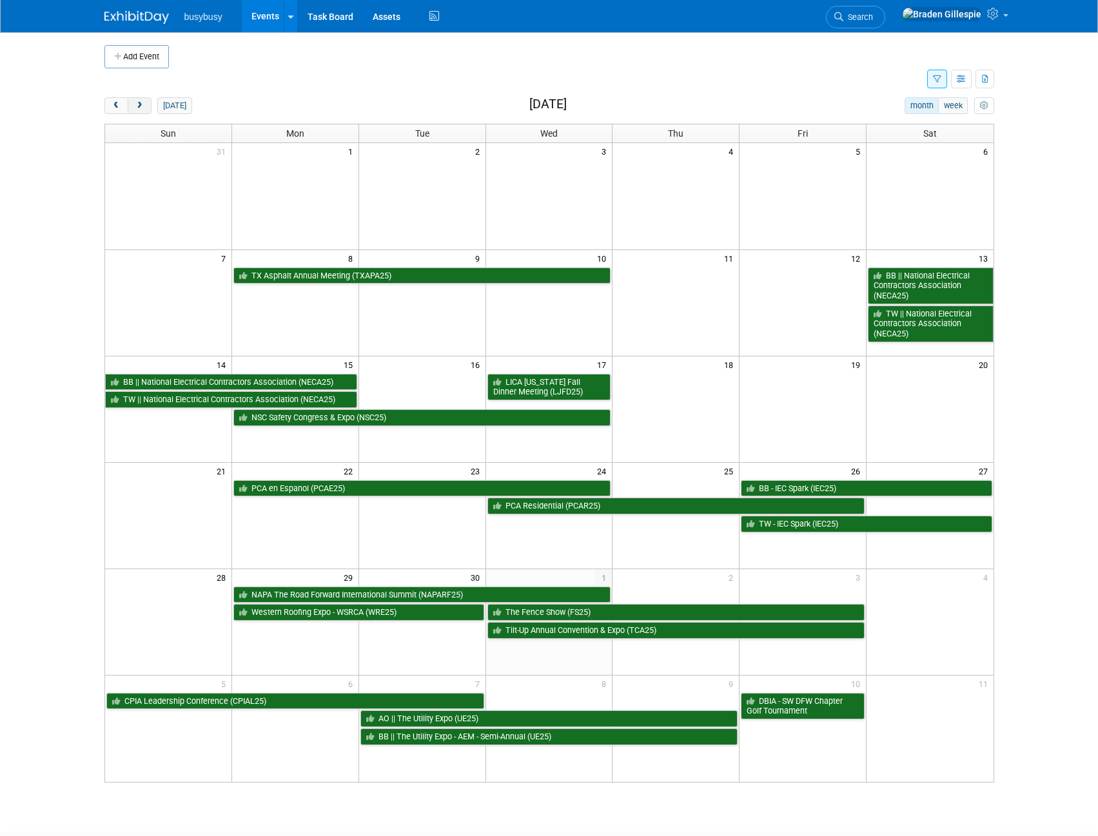
click at [139, 104] on span "next" at bounding box center [140, 106] width 10 height 8
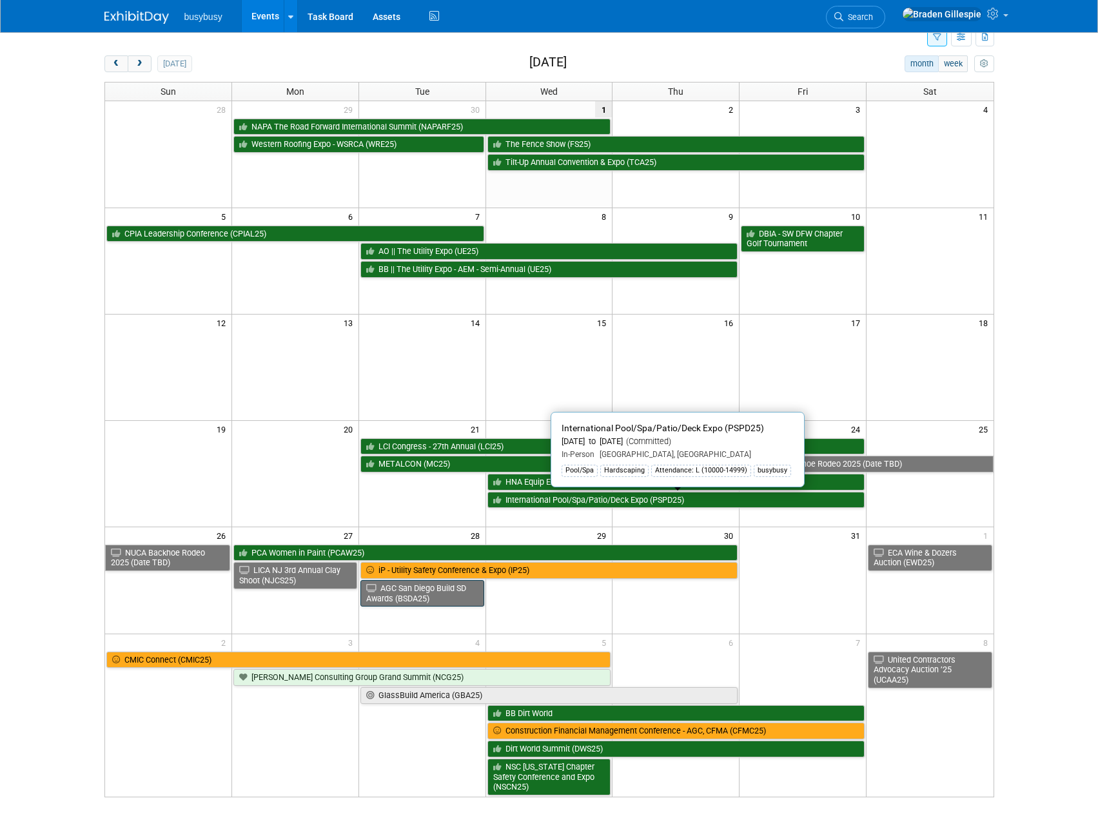
scroll to position [64, 0]
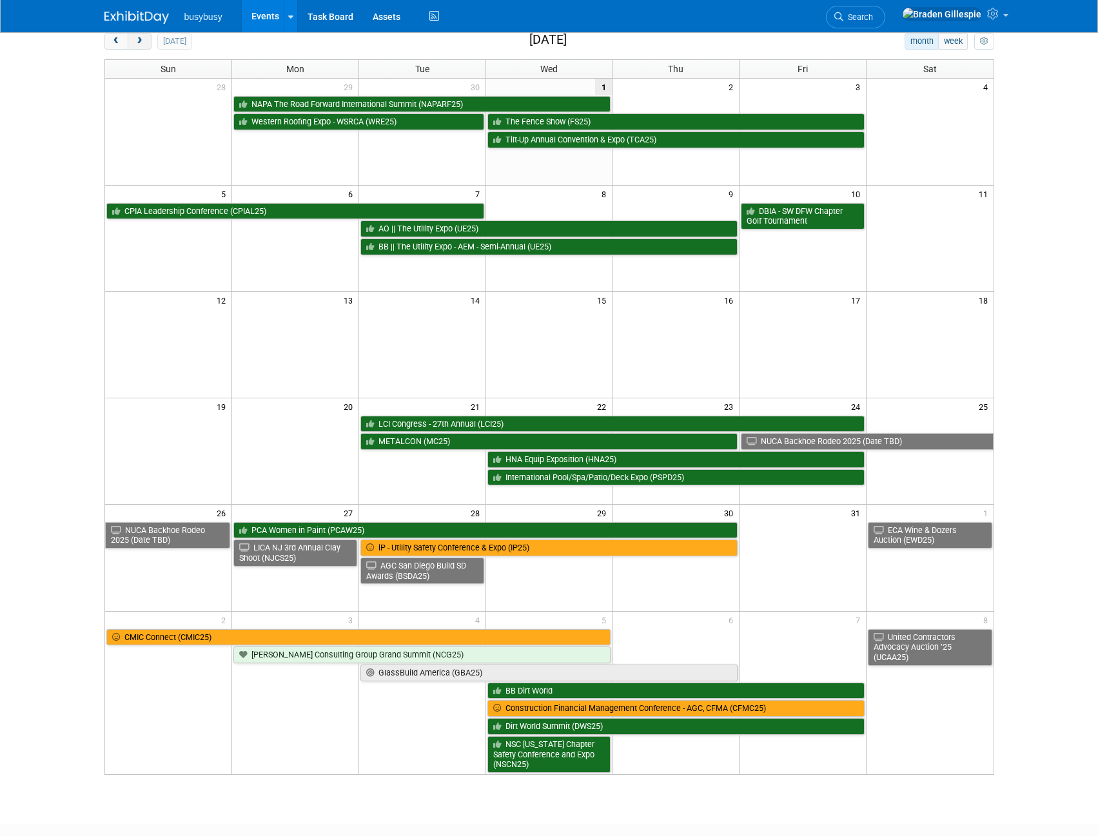
click at [135, 44] on span "next" at bounding box center [140, 41] width 10 height 8
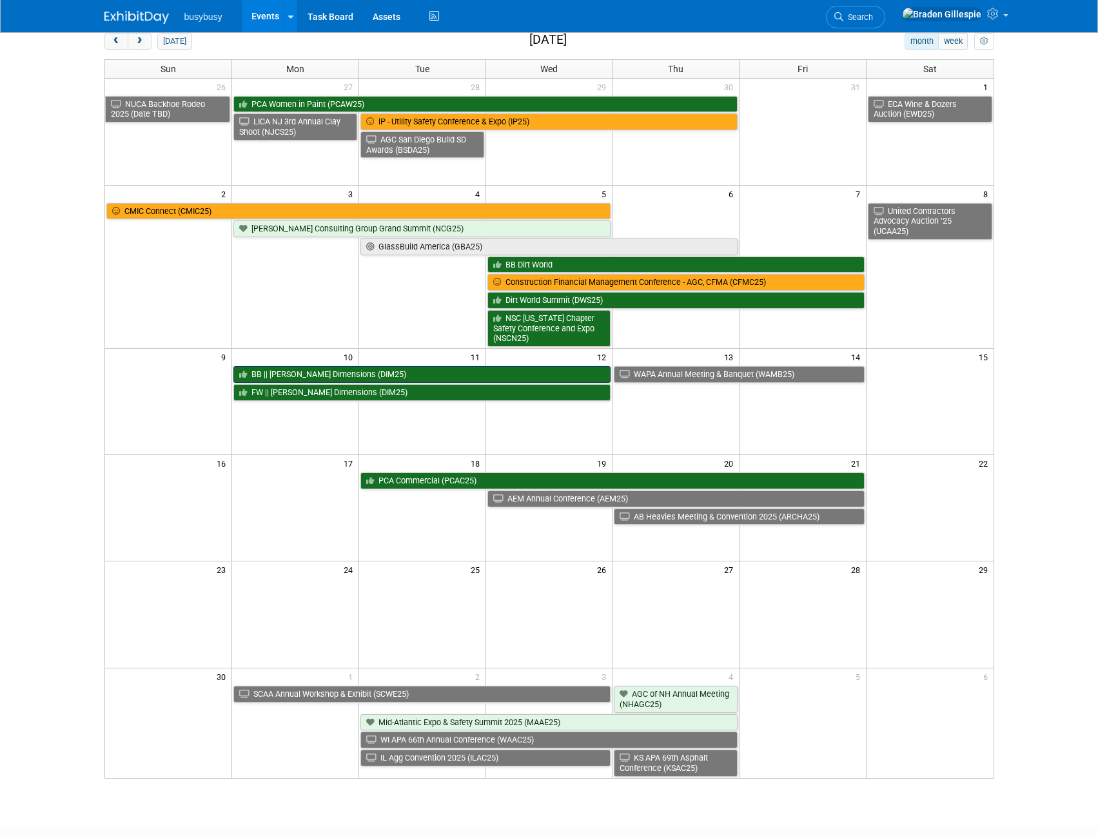
click at [393, 380] on link "BB || [PERSON_NAME] Dimensions (DIM25)" at bounding box center [422, 374] width 378 height 17
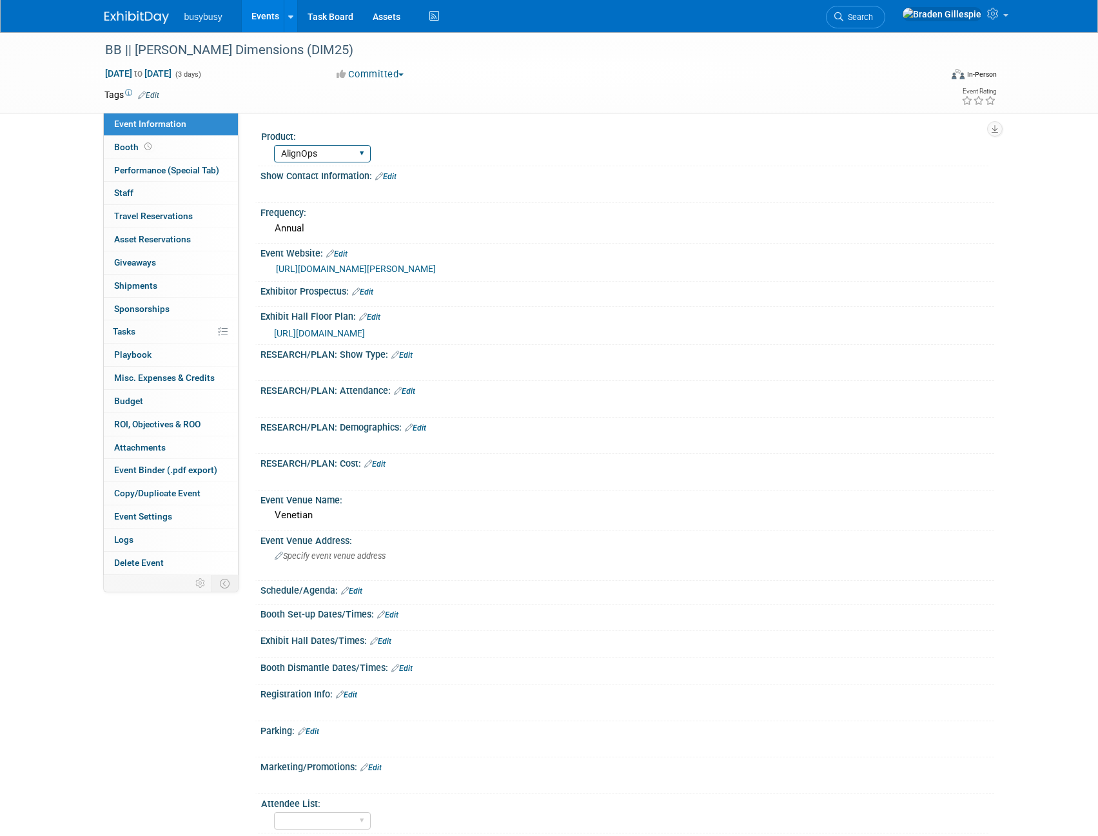
click at [341, 161] on select "AlignOps BusyBusy FleetWatcher SafetyReports ToolWatch" at bounding box center [322, 153] width 97 height 17
select select "BusyBusy"
click at [274, 145] on select "AlignOps BusyBusy FleetWatcher SafetyReports ToolWatch" at bounding box center [322, 153] width 97 height 17
click at [144, 18] on img at bounding box center [136, 17] width 64 height 13
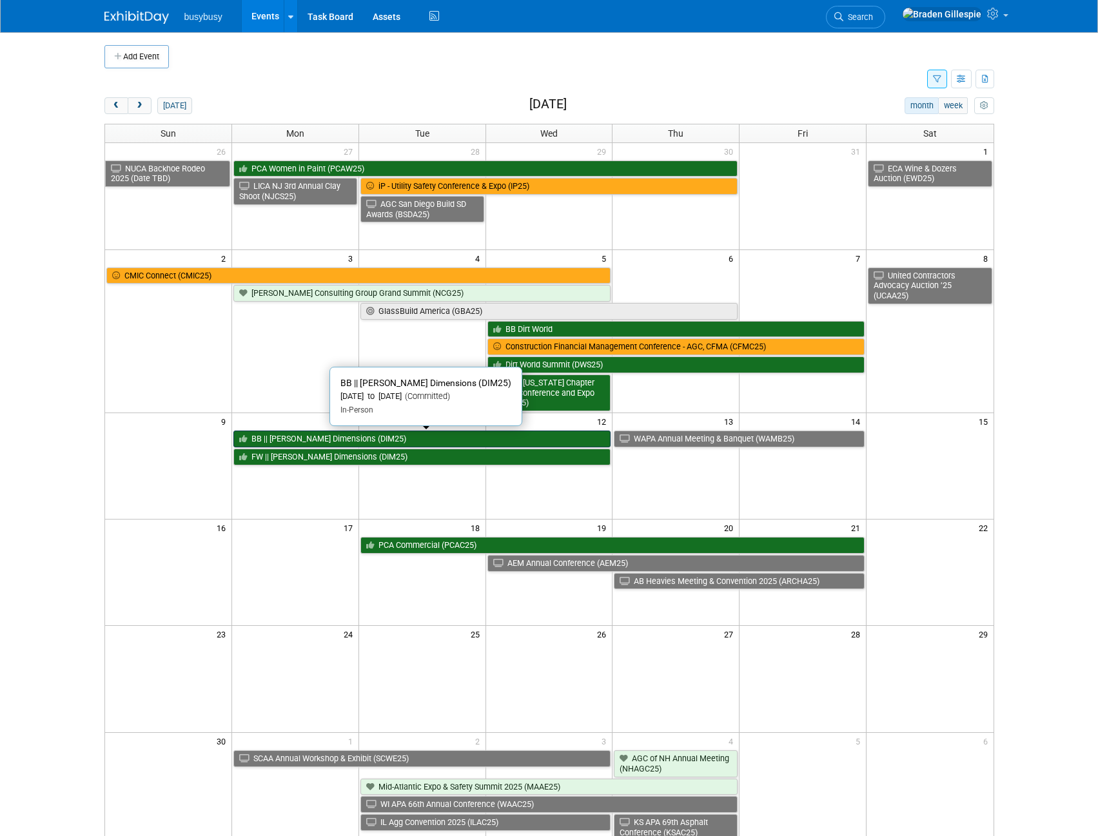
click at [371, 434] on link "BB || [PERSON_NAME] Dimensions (DIM25)" at bounding box center [422, 439] width 378 height 17
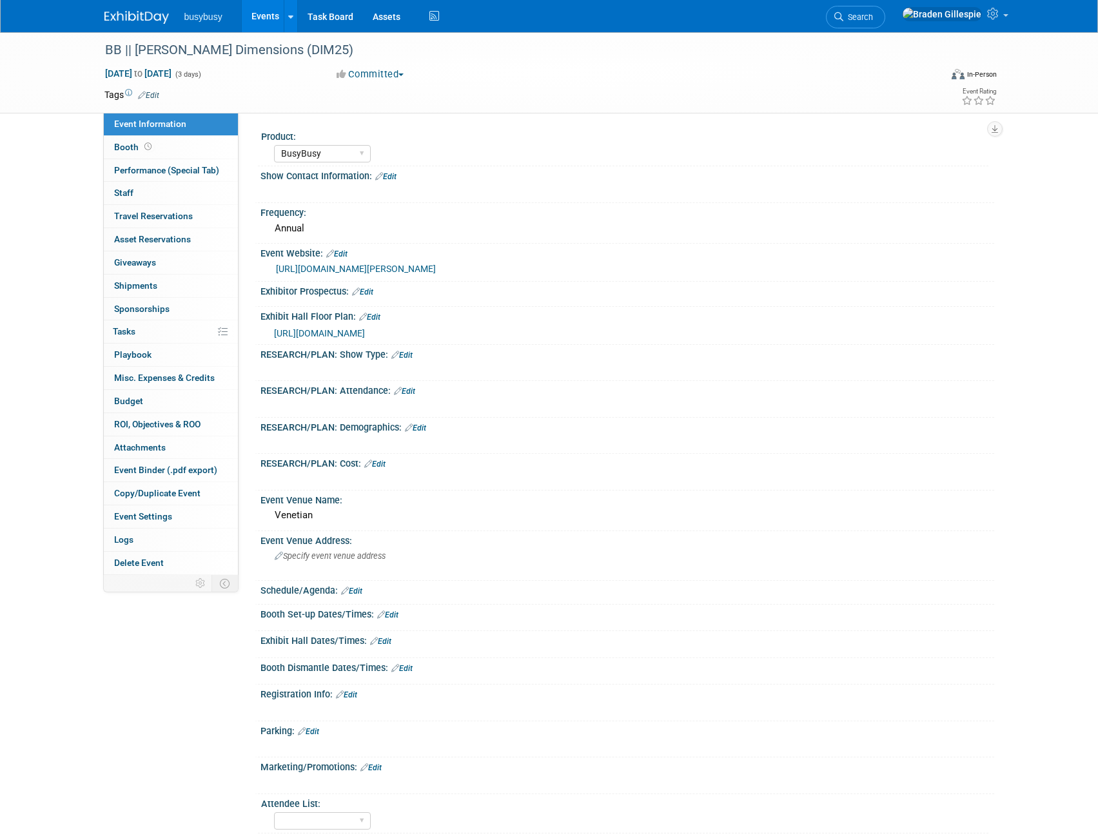
select select "BusyBusy"
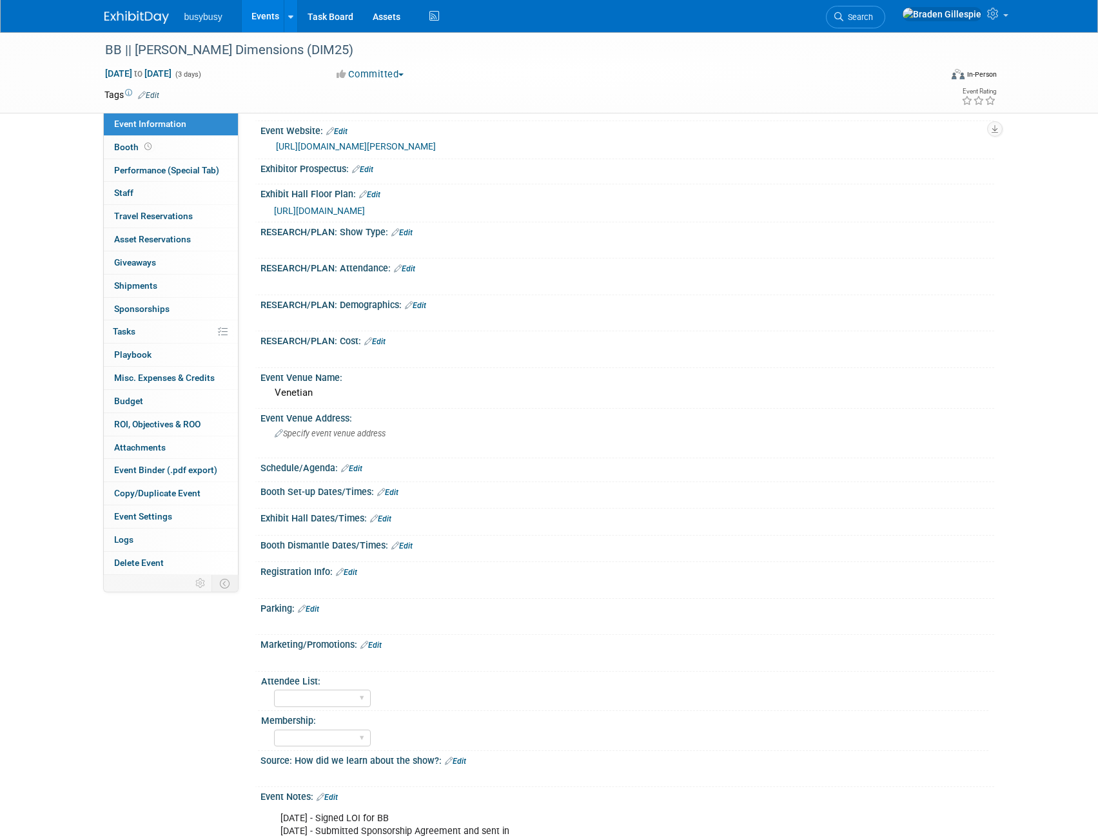
scroll to position [275, 0]
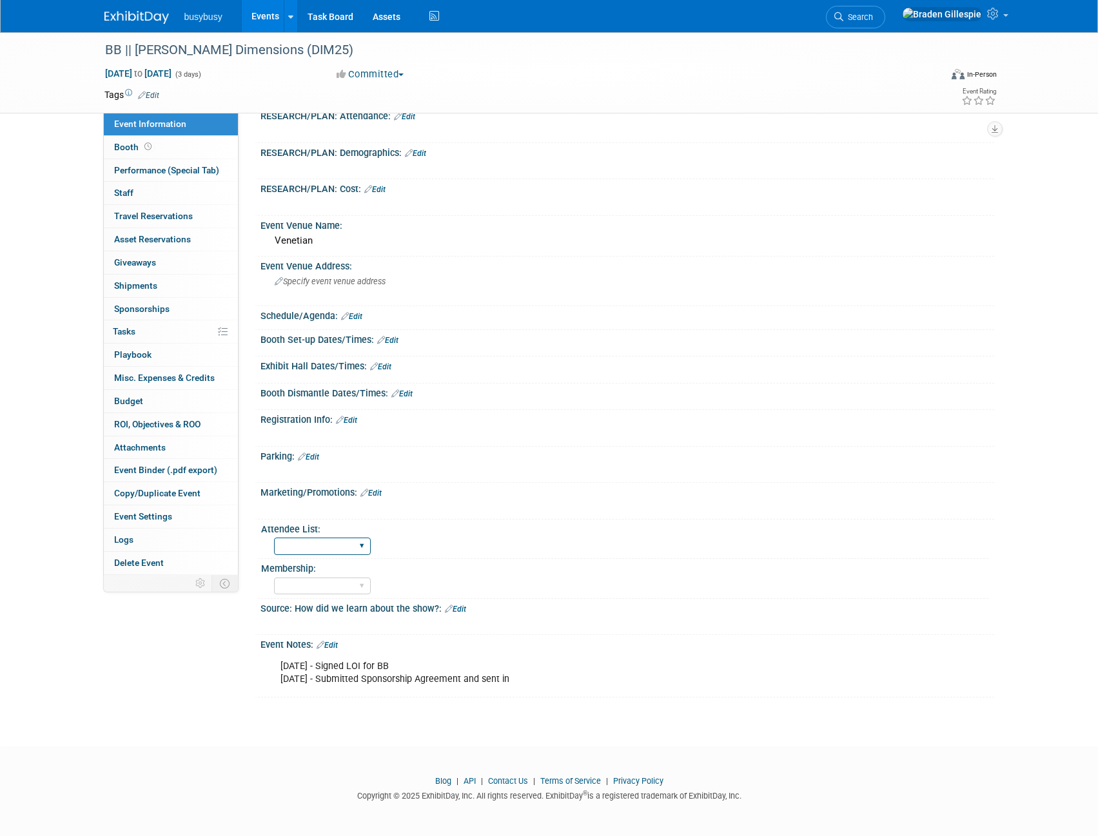
click at [331, 541] on select "Yes No" at bounding box center [322, 546] width 97 height 17
select select "No"
click at [274, 538] on select "Yes No" at bounding box center [322, 546] width 97 height 17
click at [146, 17] on img at bounding box center [136, 17] width 64 height 13
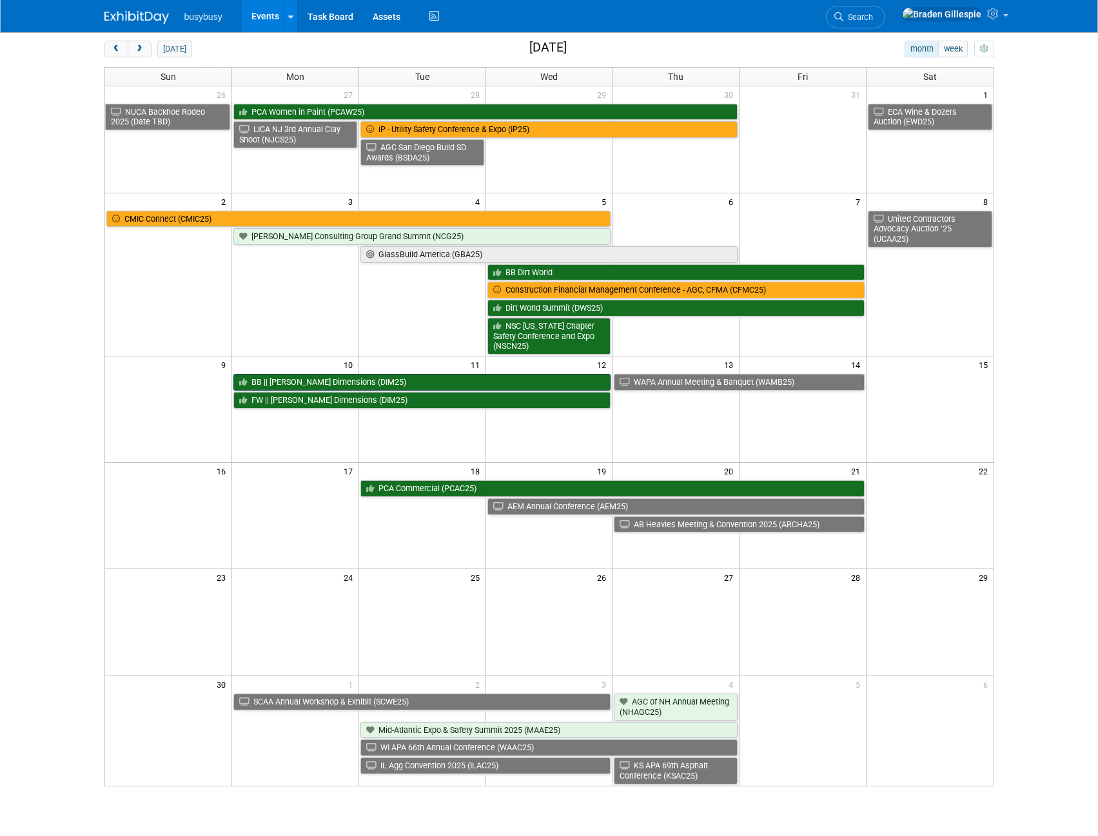
scroll to position [129, 0]
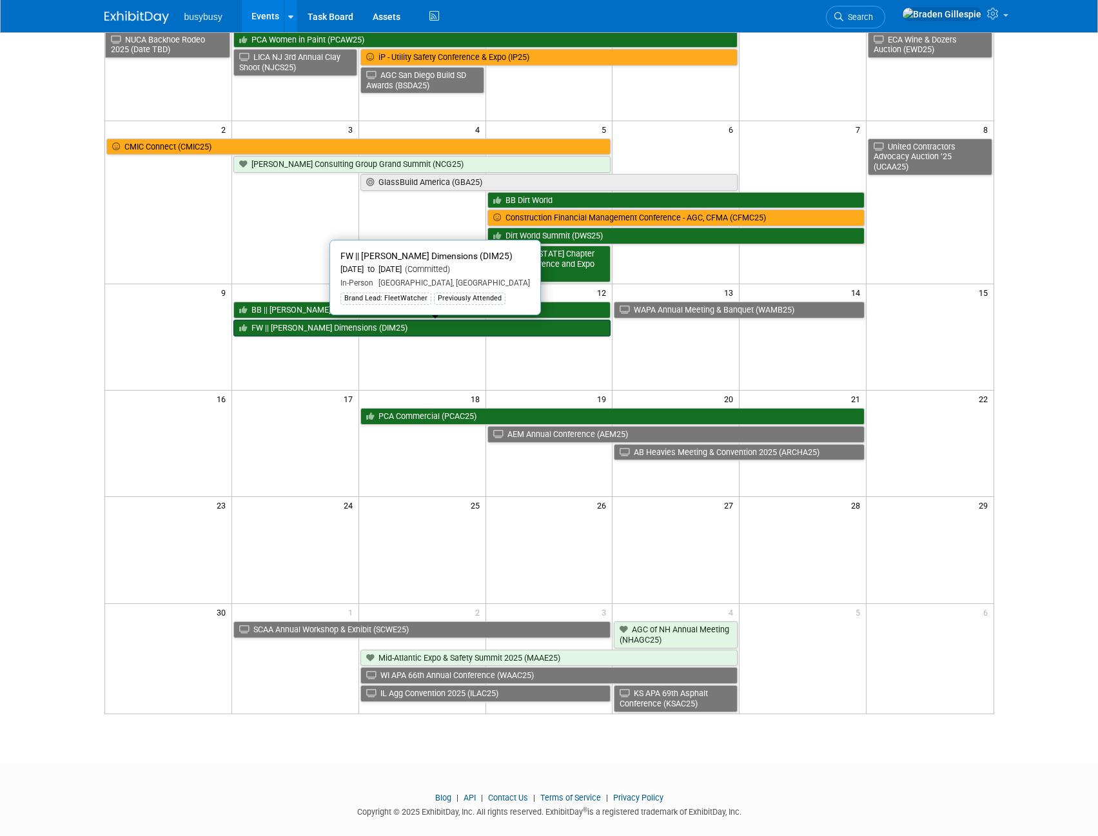
click at [373, 329] on link "FW || [PERSON_NAME] Dimensions (DIM25)" at bounding box center [422, 328] width 378 height 17
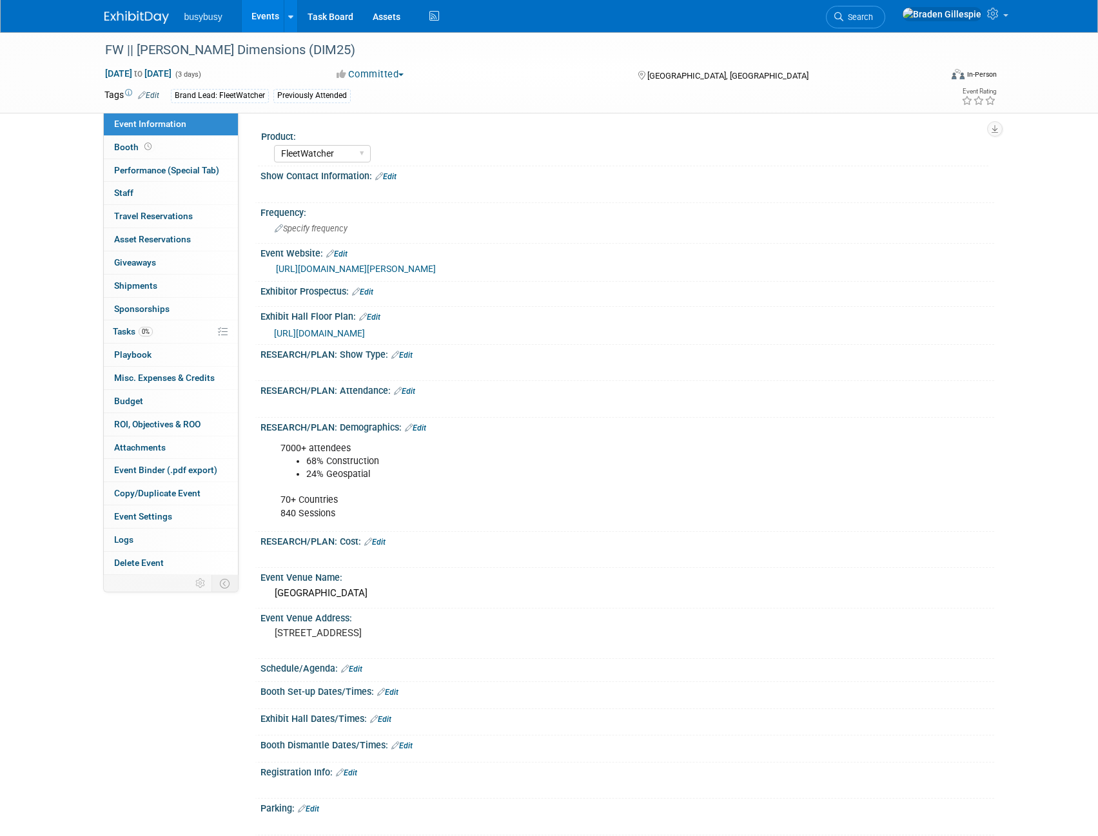
select select "FleetWatcher"
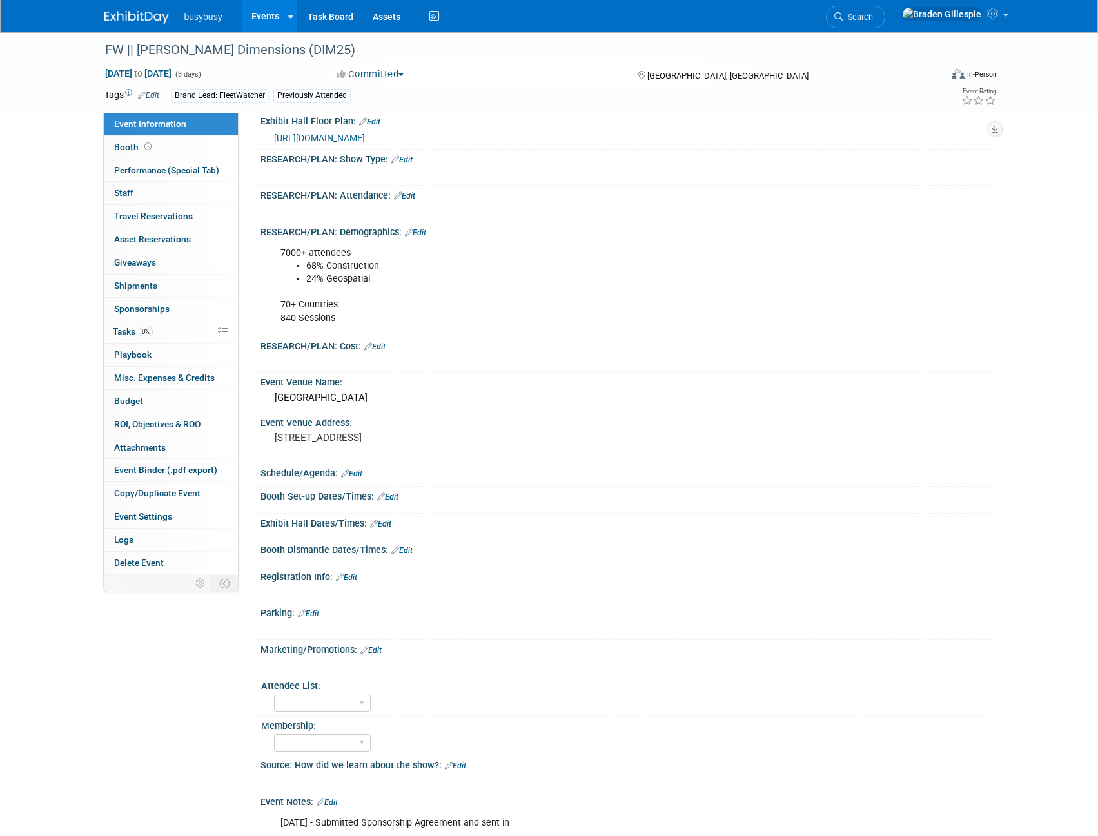
scroll to position [340, 0]
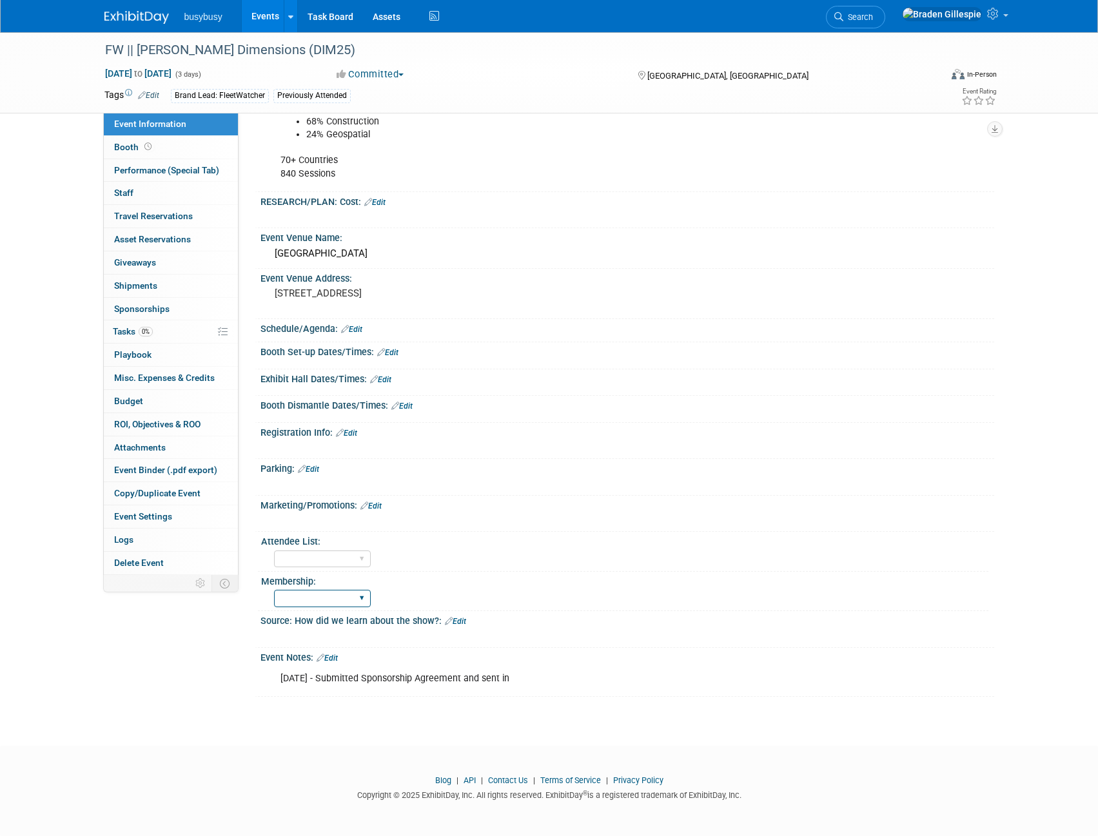
click at [326, 592] on select "No Member" at bounding box center [322, 598] width 97 height 17
click at [335, 562] on select "Yes No" at bounding box center [322, 559] width 97 height 17
select select "No"
click at [274, 551] on select "Yes No" at bounding box center [322, 559] width 97 height 17
click at [525, 558] on div "Yes No" at bounding box center [631, 557] width 714 height 21
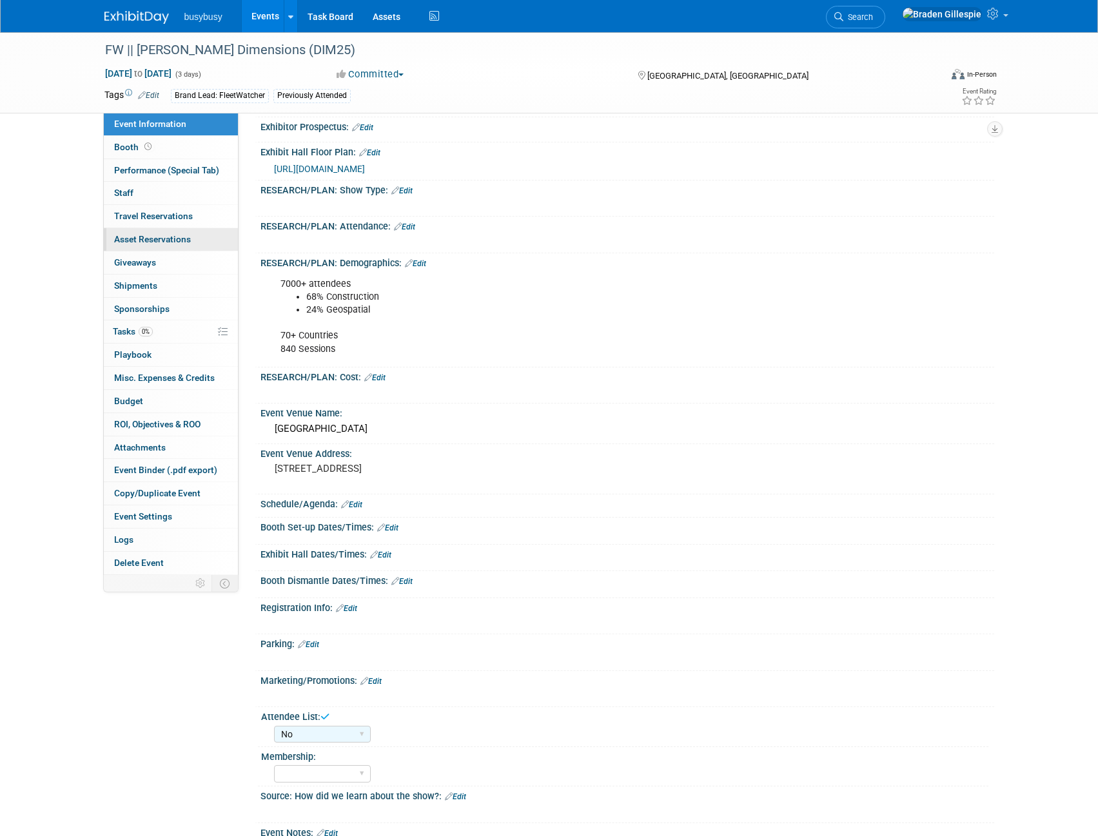
scroll to position [0, 0]
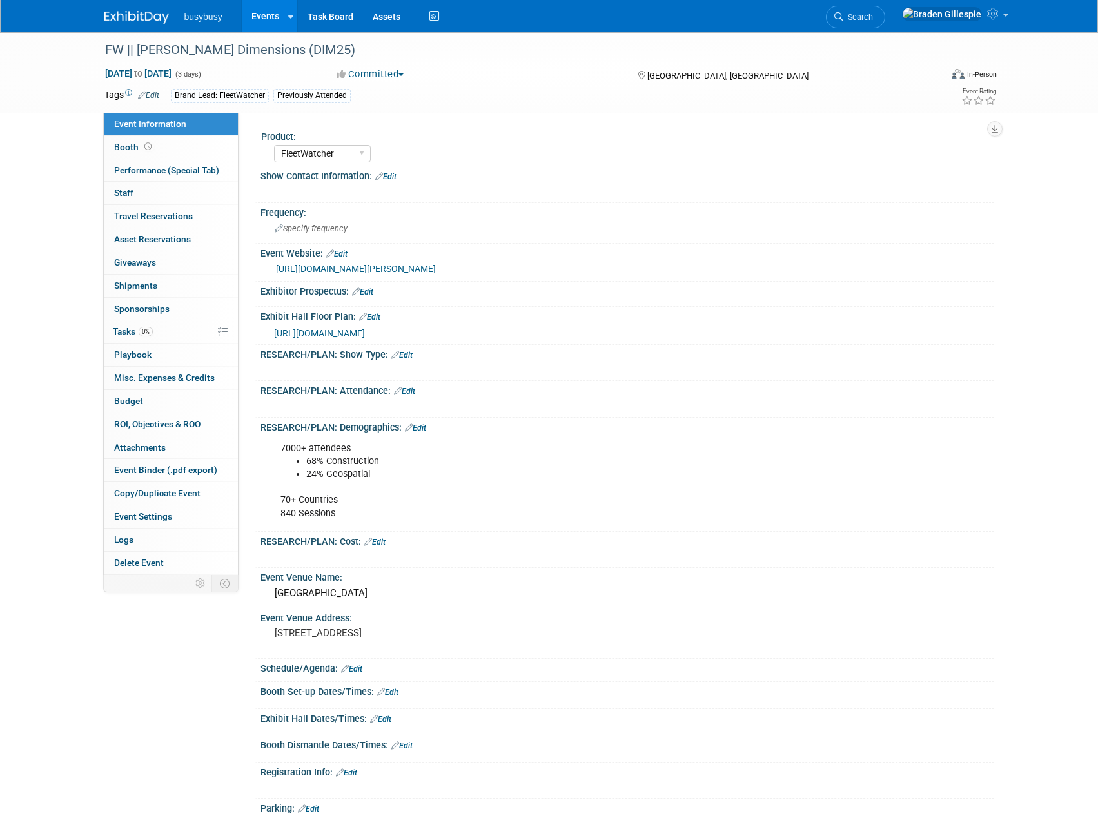
click at [137, 21] on img at bounding box center [136, 17] width 64 height 13
